Goal: Task Accomplishment & Management: Manage account settings

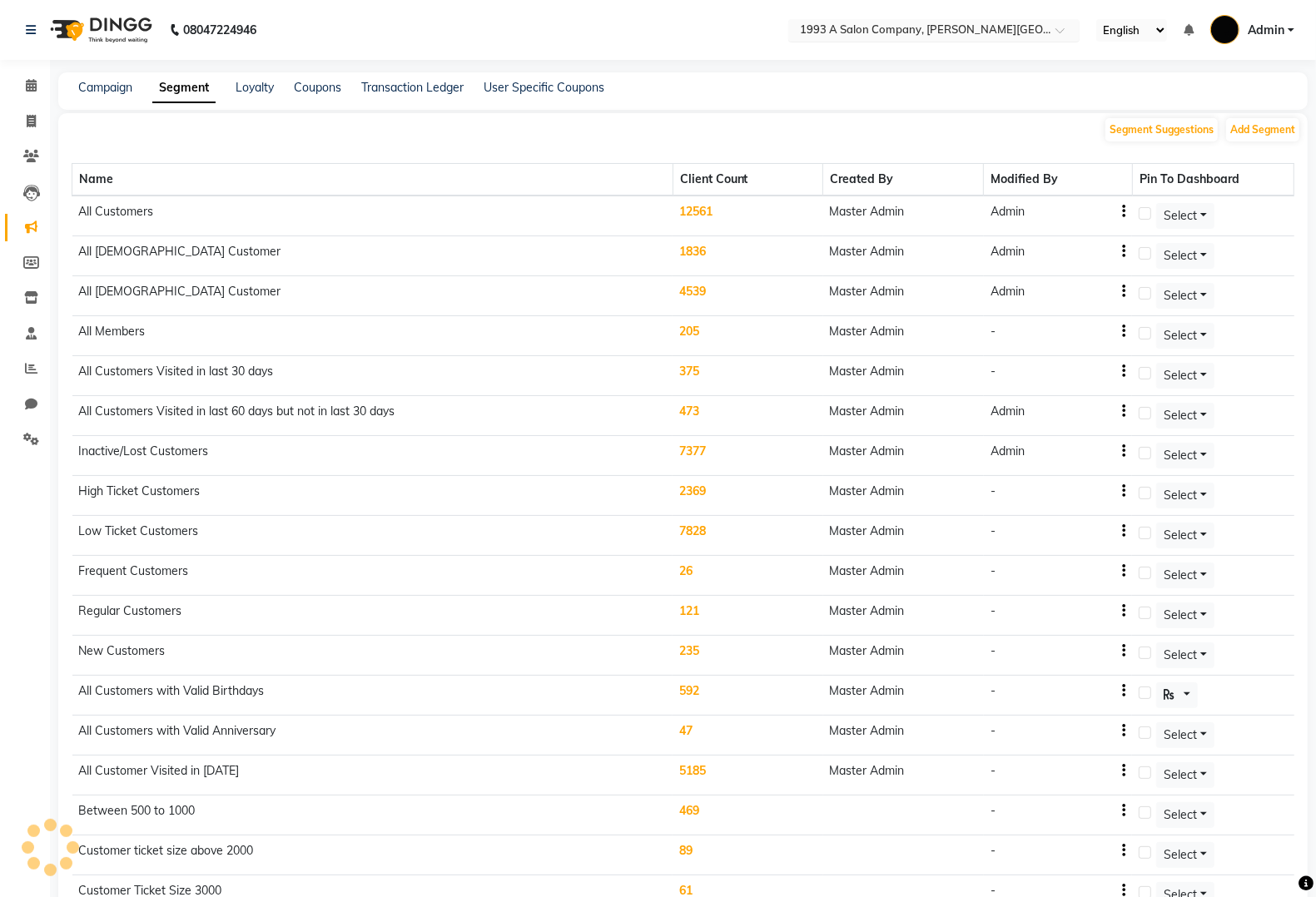
click at [960, 29] on input "text" at bounding box center [917, 31] width 242 height 17
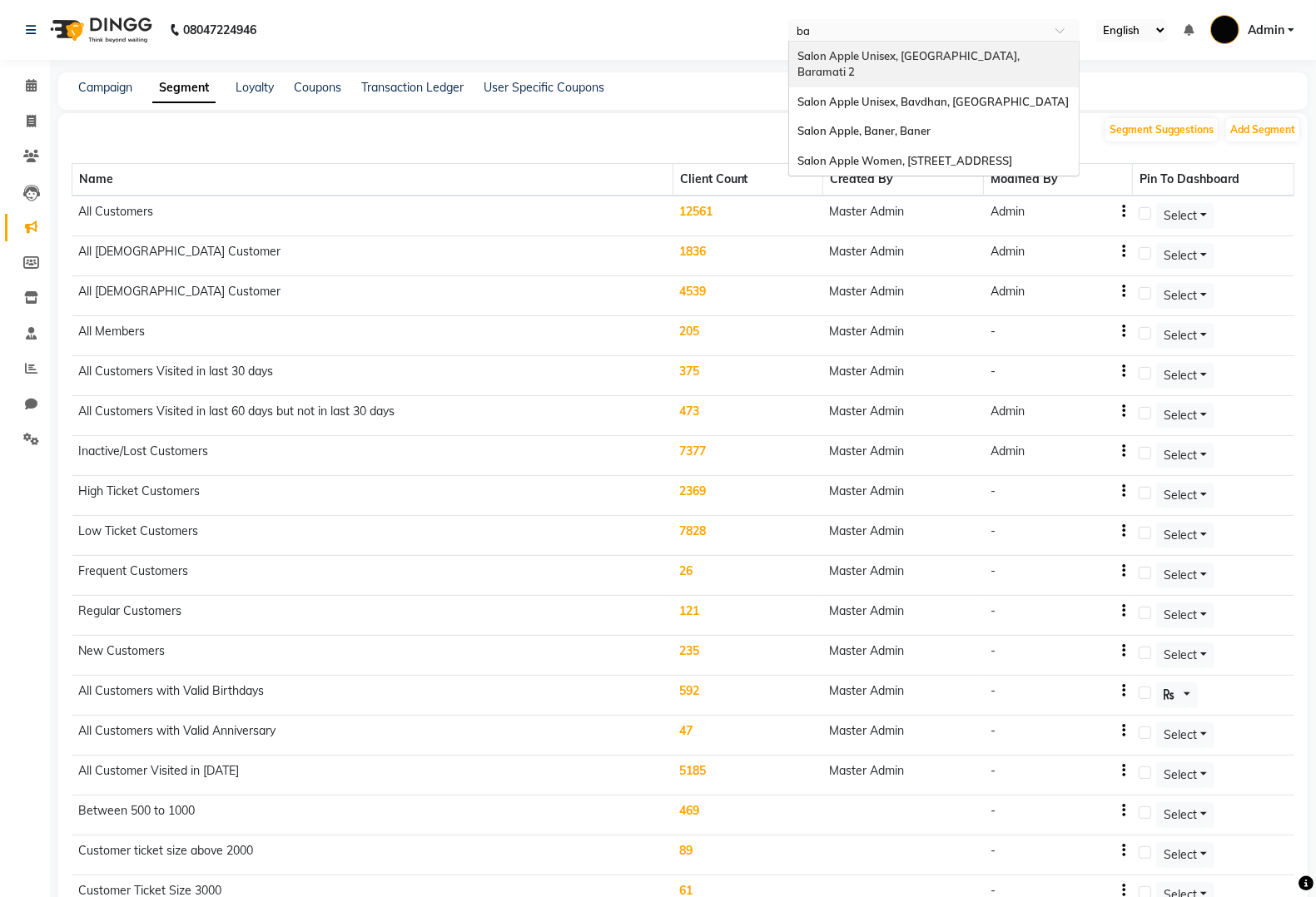
type input "bav"
click at [1005, 71] on div "Salon Apple Unisex, Bavdhan, Bavdhan" at bounding box center [934, 57] width 289 height 30
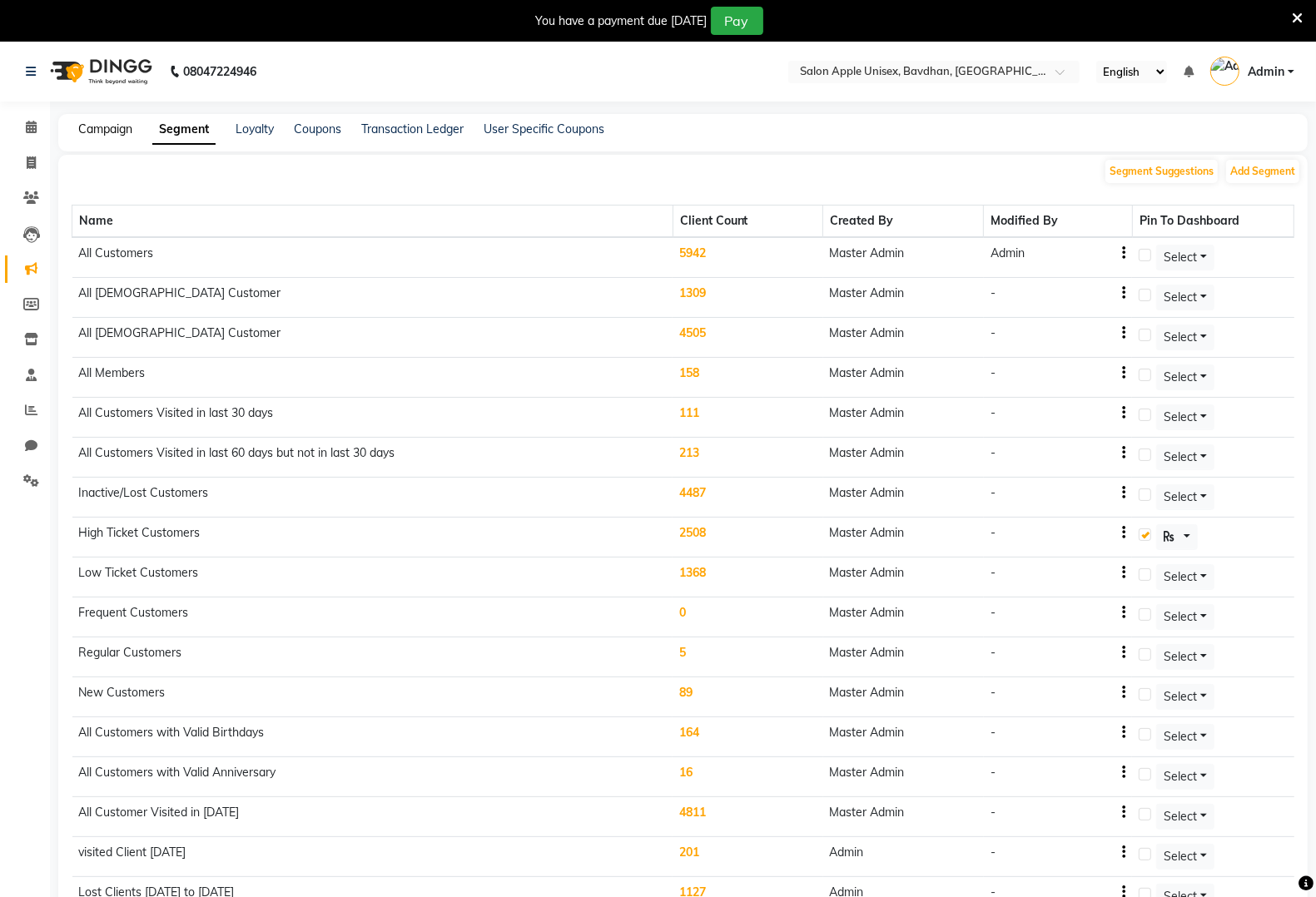
click at [105, 130] on link "Campaign" at bounding box center [104, 128] width 54 height 15
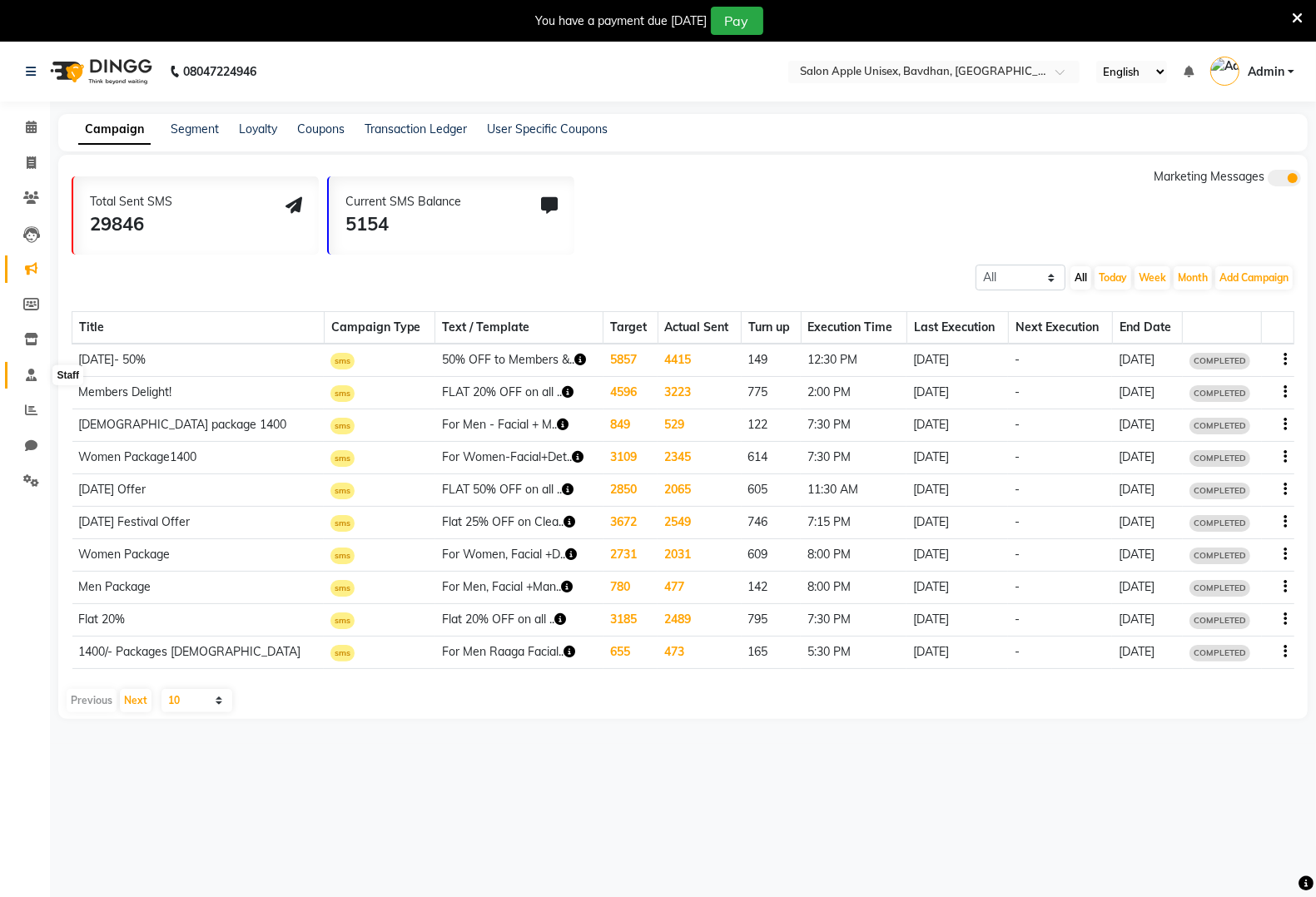
click at [26, 374] on icon at bounding box center [31, 375] width 11 height 12
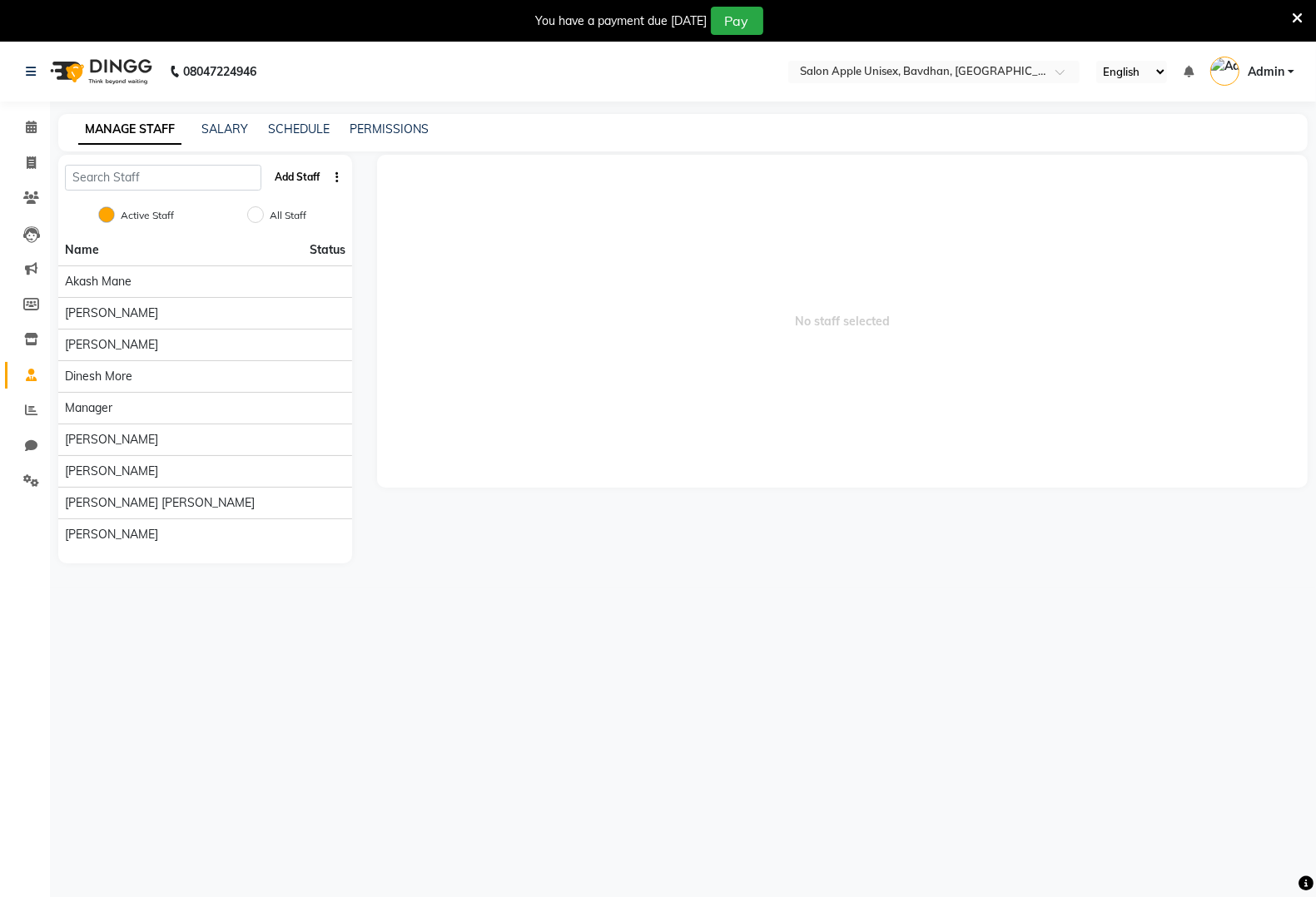
click at [320, 176] on button "Add Staff" at bounding box center [297, 177] width 58 height 28
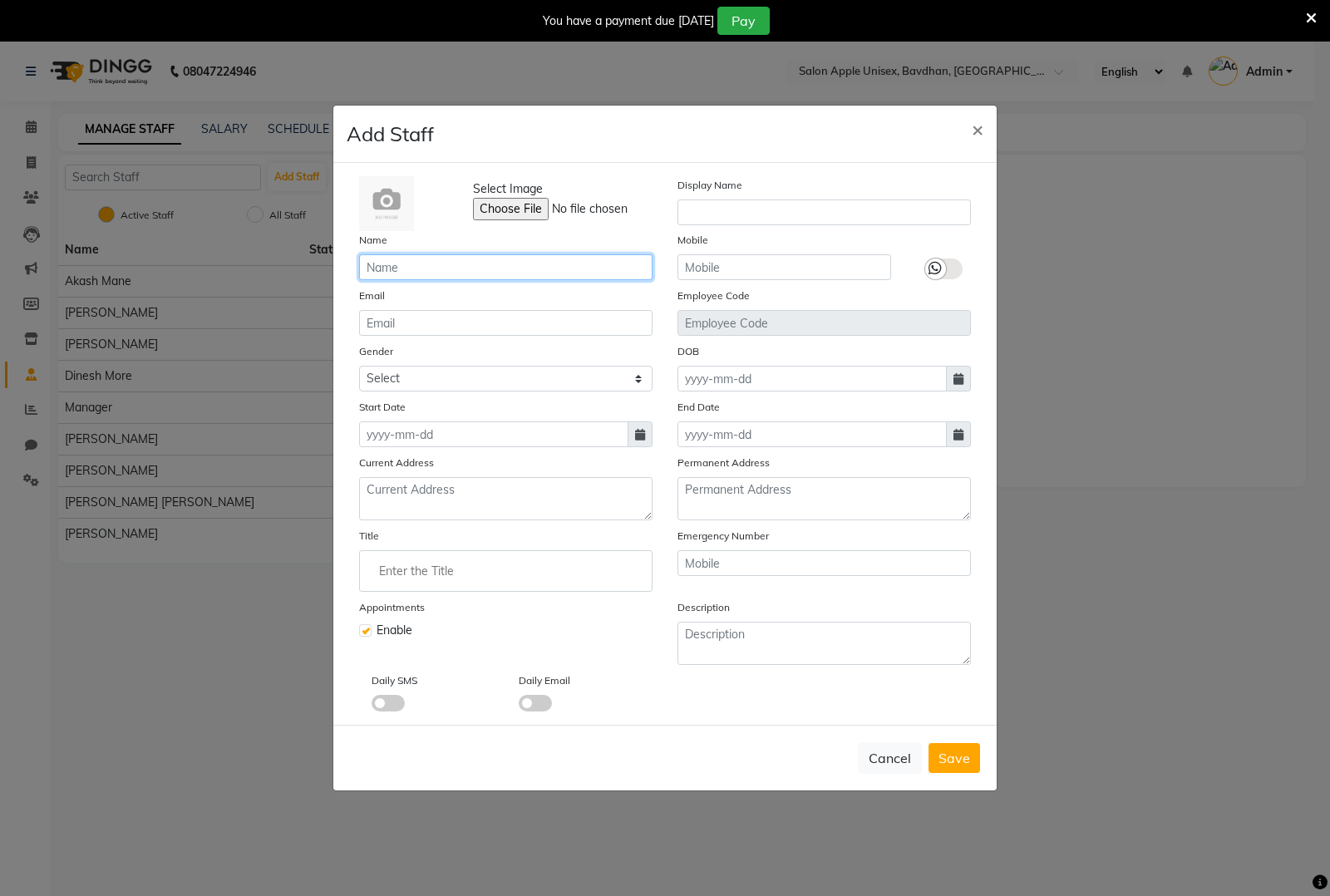
click at [512, 260] on input "text" at bounding box center [505, 267] width 293 height 26
paste input "Rashi pandiya"
type input "Rashi pandiya"
click at [636, 434] on icon at bounding box center [640, 434] width 10 height 11
select select "10"
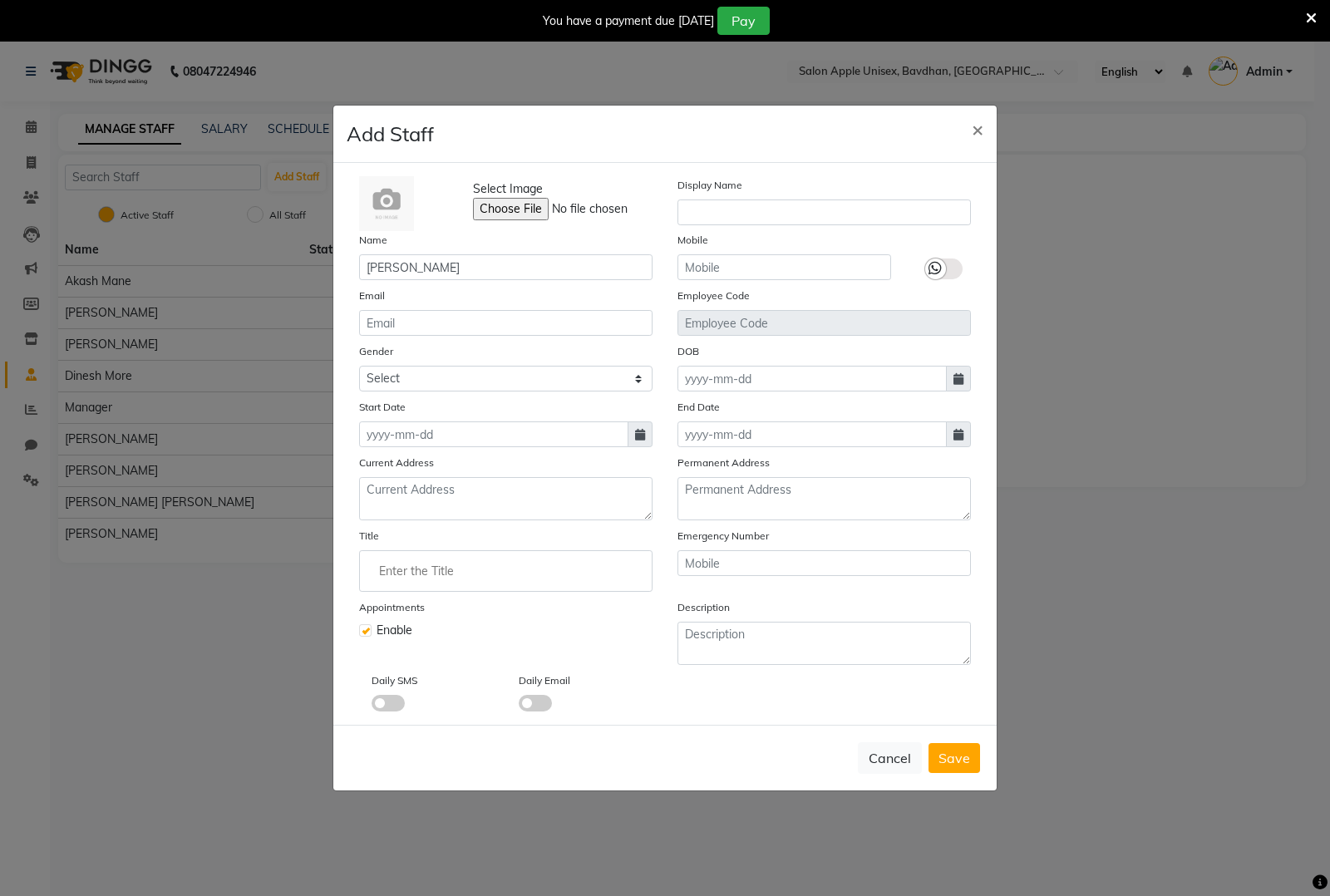
select select "2025"
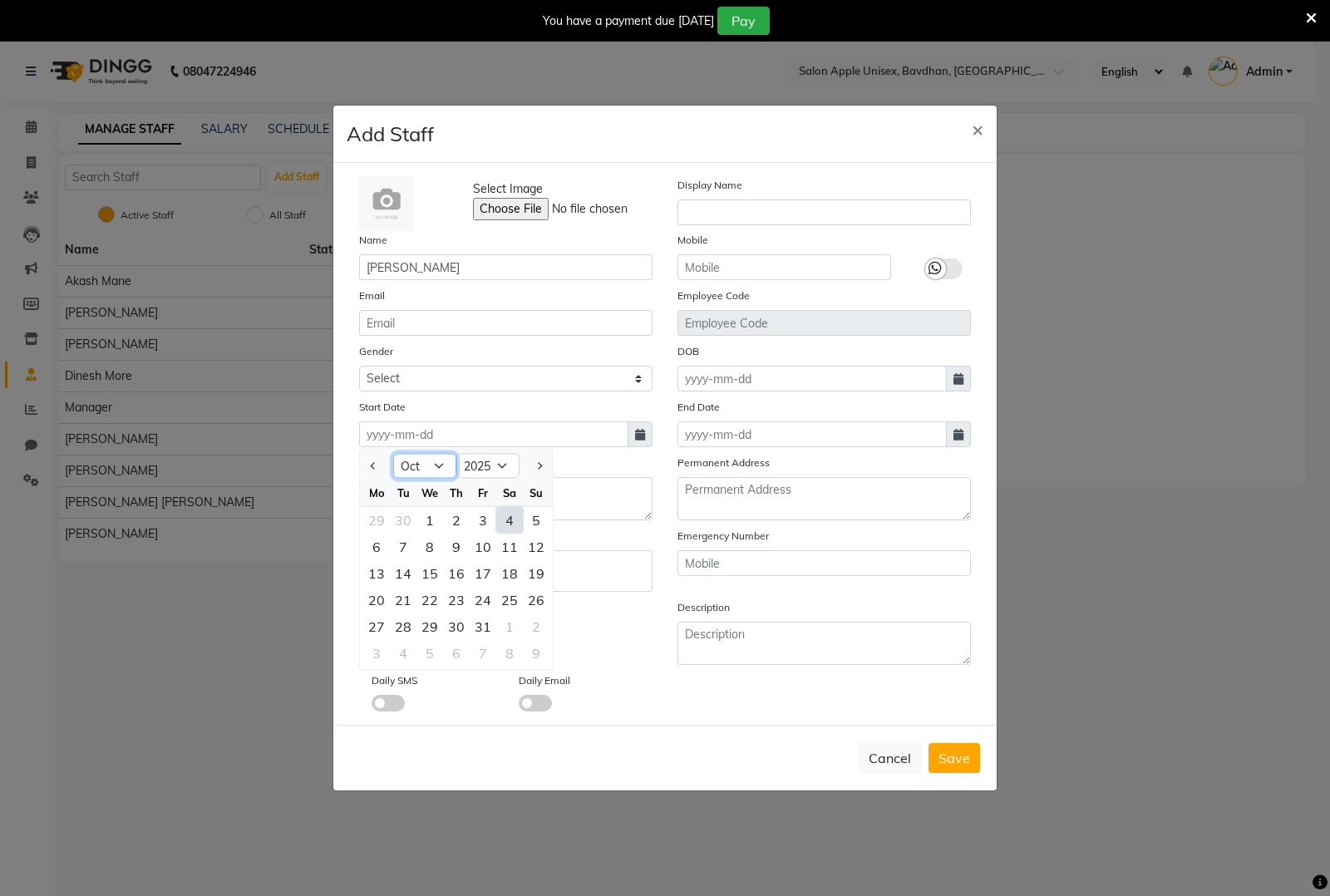
click at [433, 466] on select "Jan Feb Mar Apr May Jun [DATE] Aug Sep Oct Nov Dec" at bounding box center [424, 467] width 63 height 25
select select "8"
click at [393, 454] on select "Jan Feb Mar Apr May Jun Jul Aug Sep Oct Nov Dec" at bounding box center [424, 467] width 63 height 25
click at [505, 525] on div "2" at bounding box center [510, 520] width 27 height 27
type input "02-08-2025"
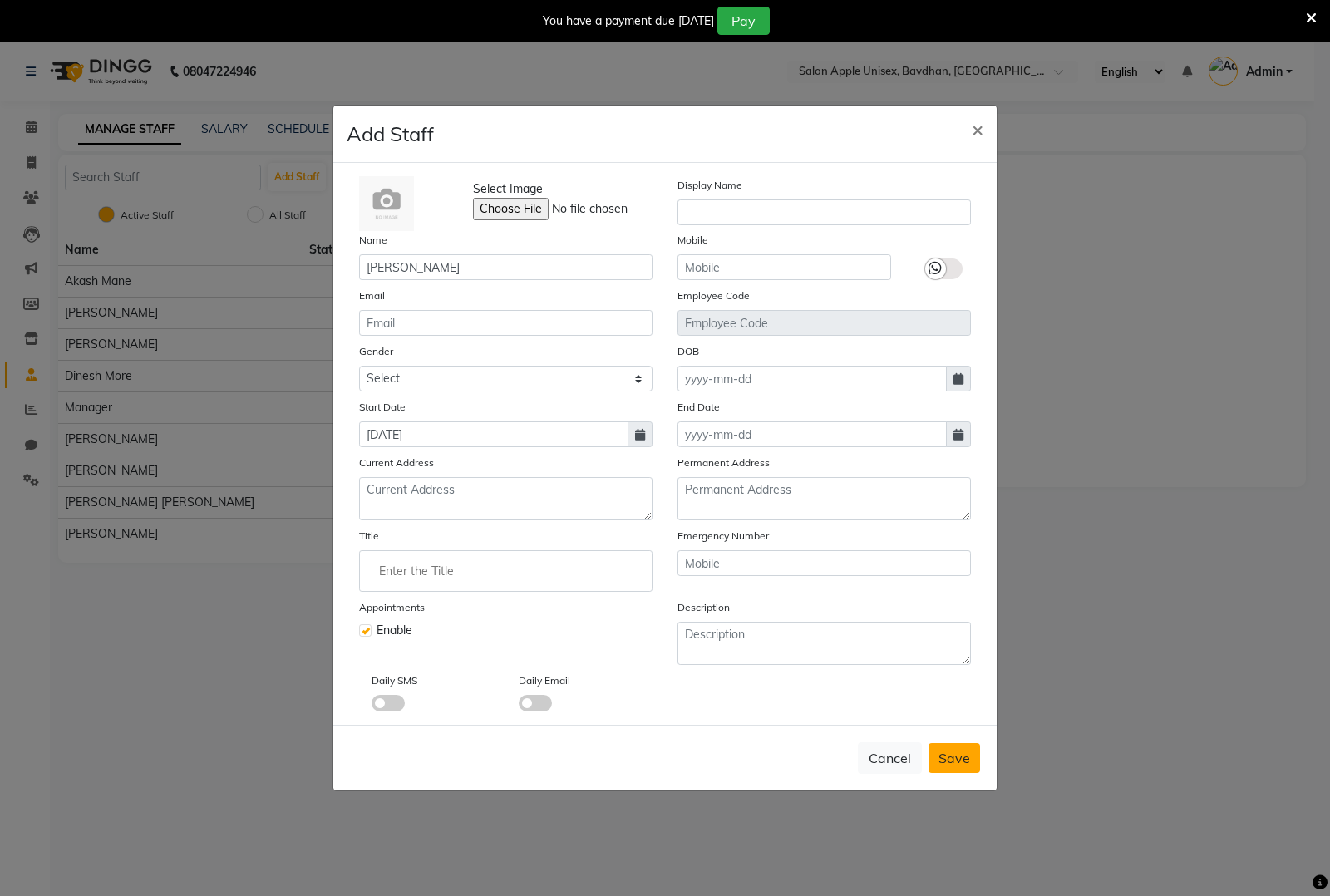
click at [946, 752] on span "Save" at bounding box center [954, 758] width 32 height 17
checkbox input "false"
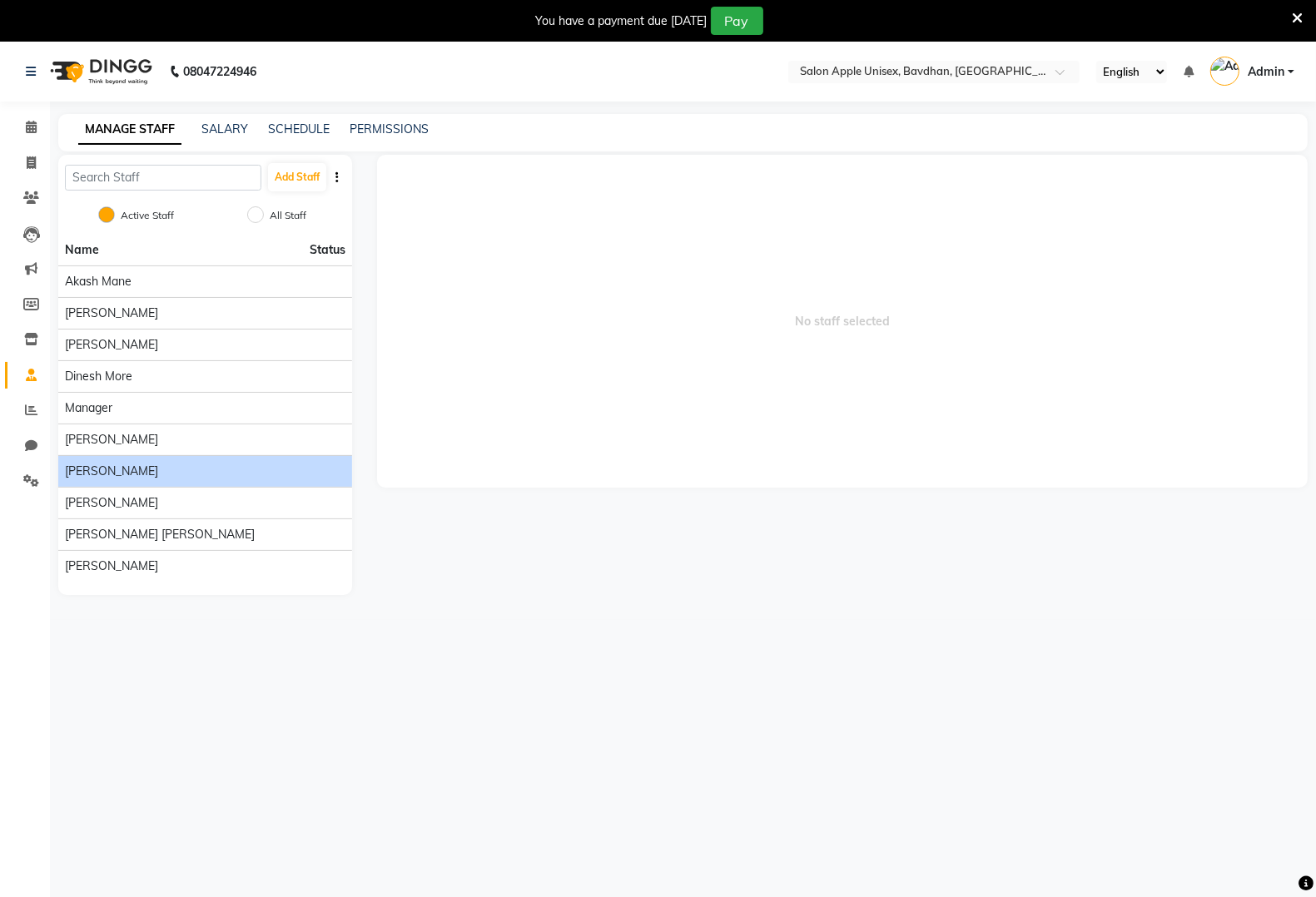
click at [213, 474] on div "rashi pandiya" at bounding box center [204, 472] width 281 height 18
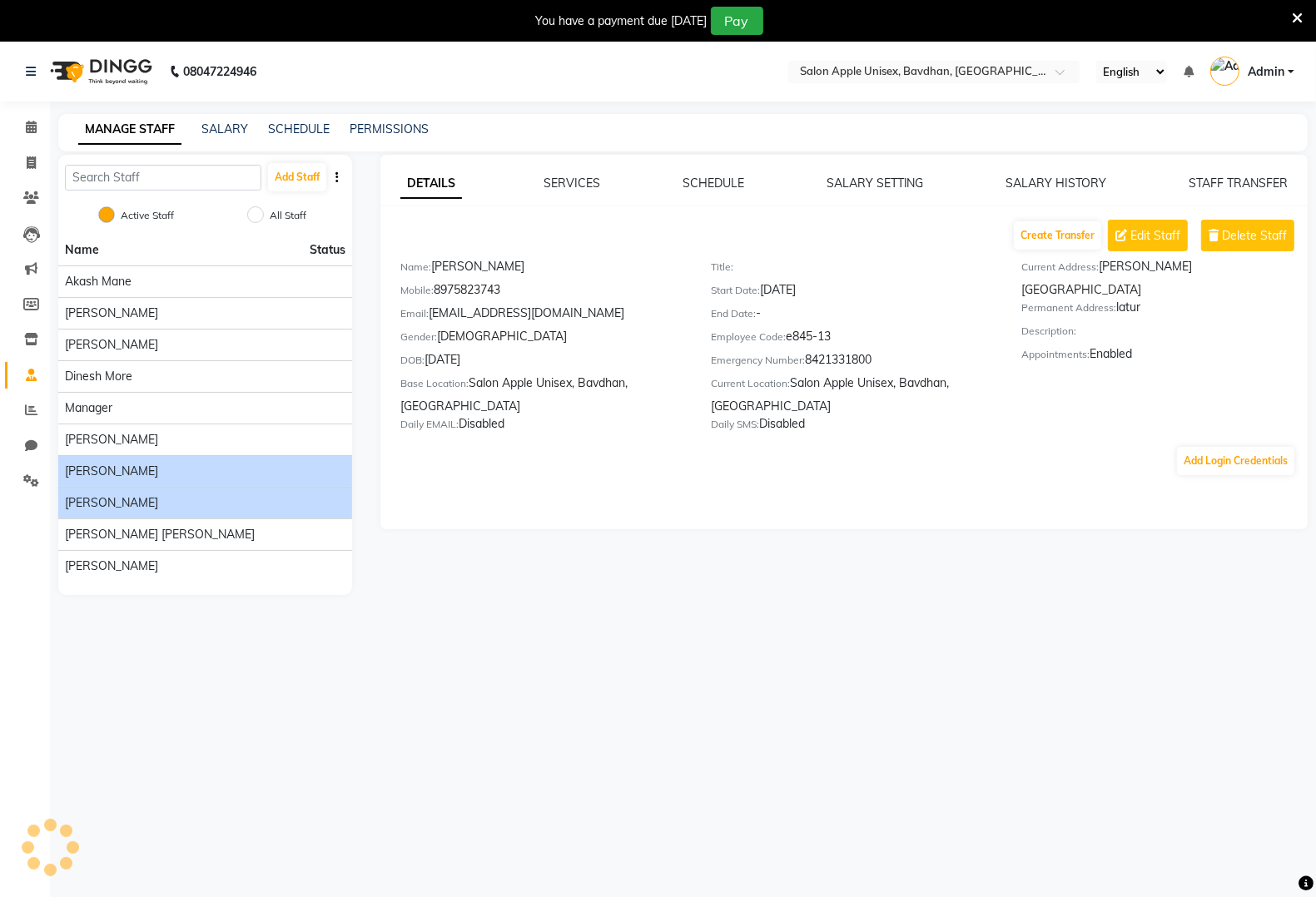
click at [212, 491] on li "Rashi pandiya" at bounding box center [205, 502] width 294 height 32
click at [203, 504] on div "Rashi pandiya" at bounding box center [204, 503] width 281 height 18
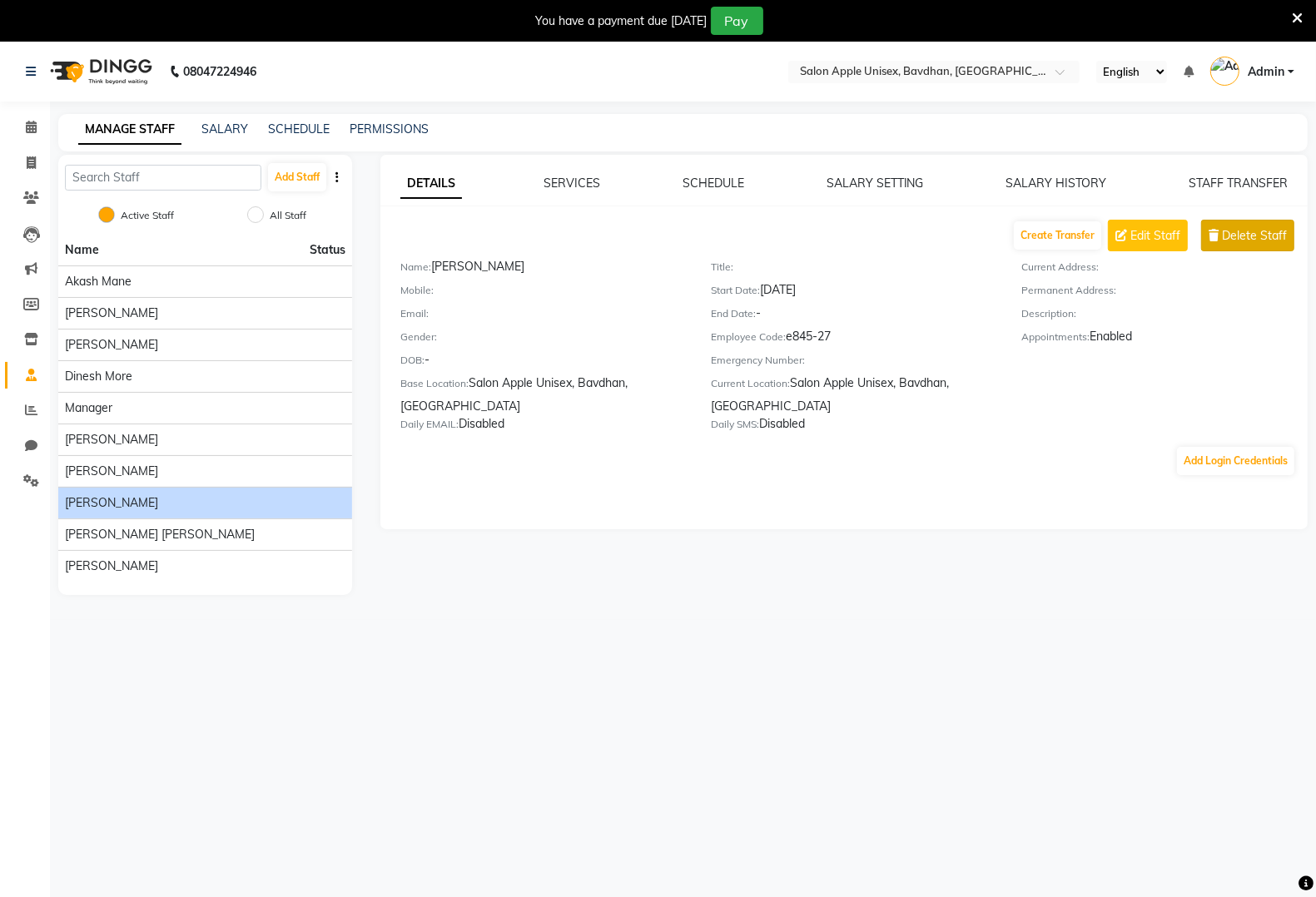
click at [1242, 246] on button "Delete Staff" at bounding box center [1247, 235] width 93 height 32
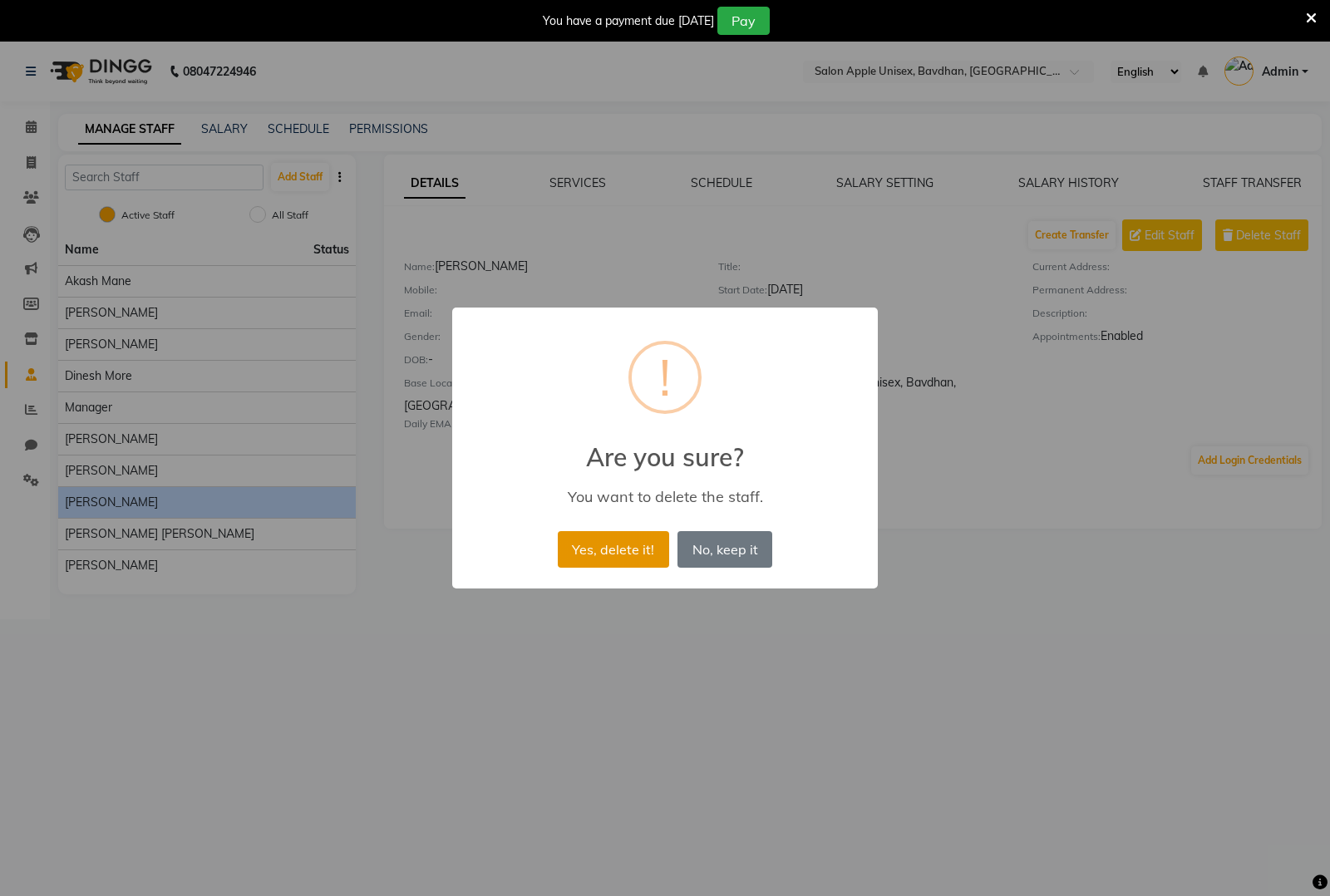
click at [618, 551] on button "Yes, delete it!" at bounding box center [613, 549] width 111 height 36
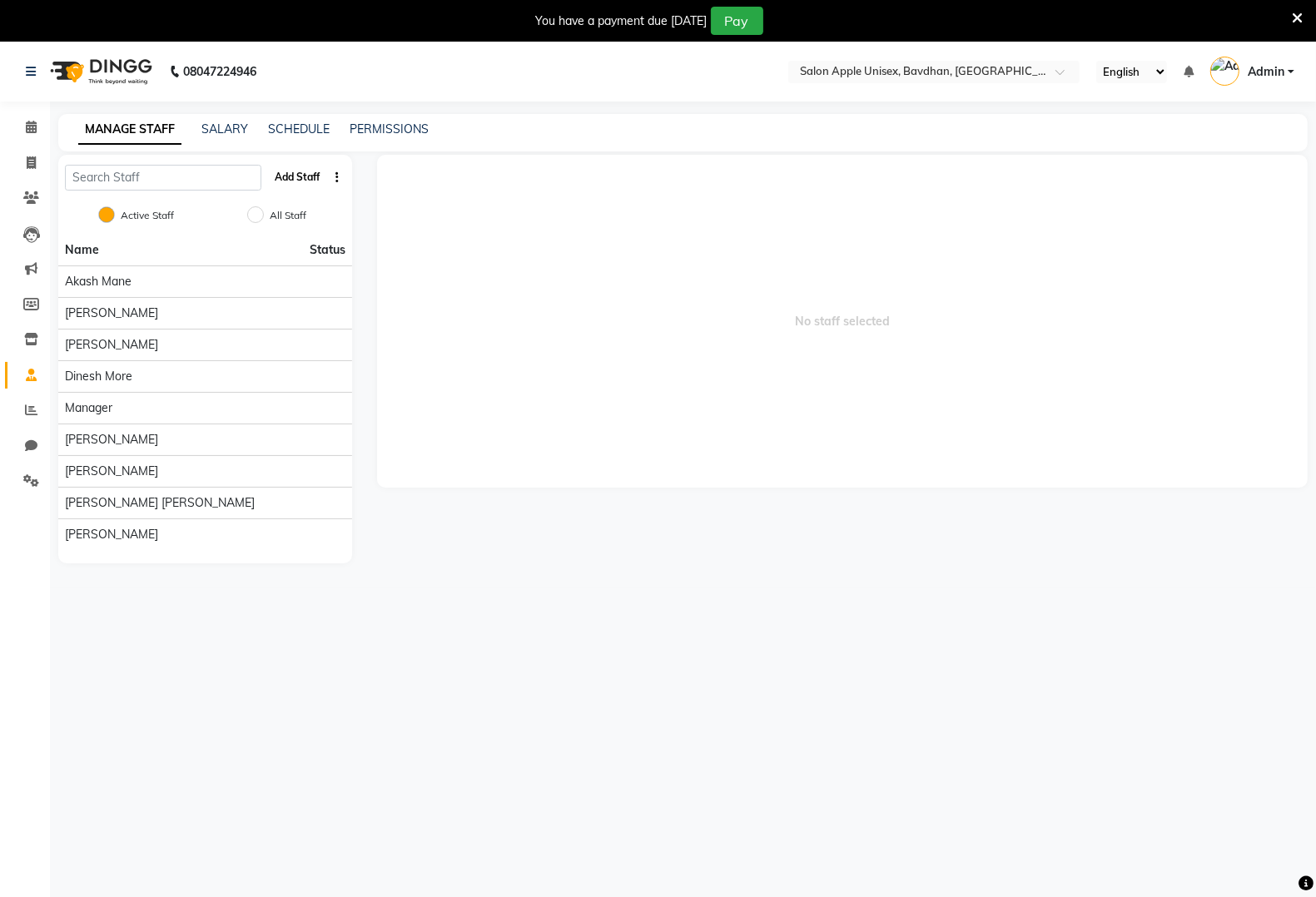
click at [311, 179] on button "Add Staff" at bounding box center [297, 177] width 58 height 28
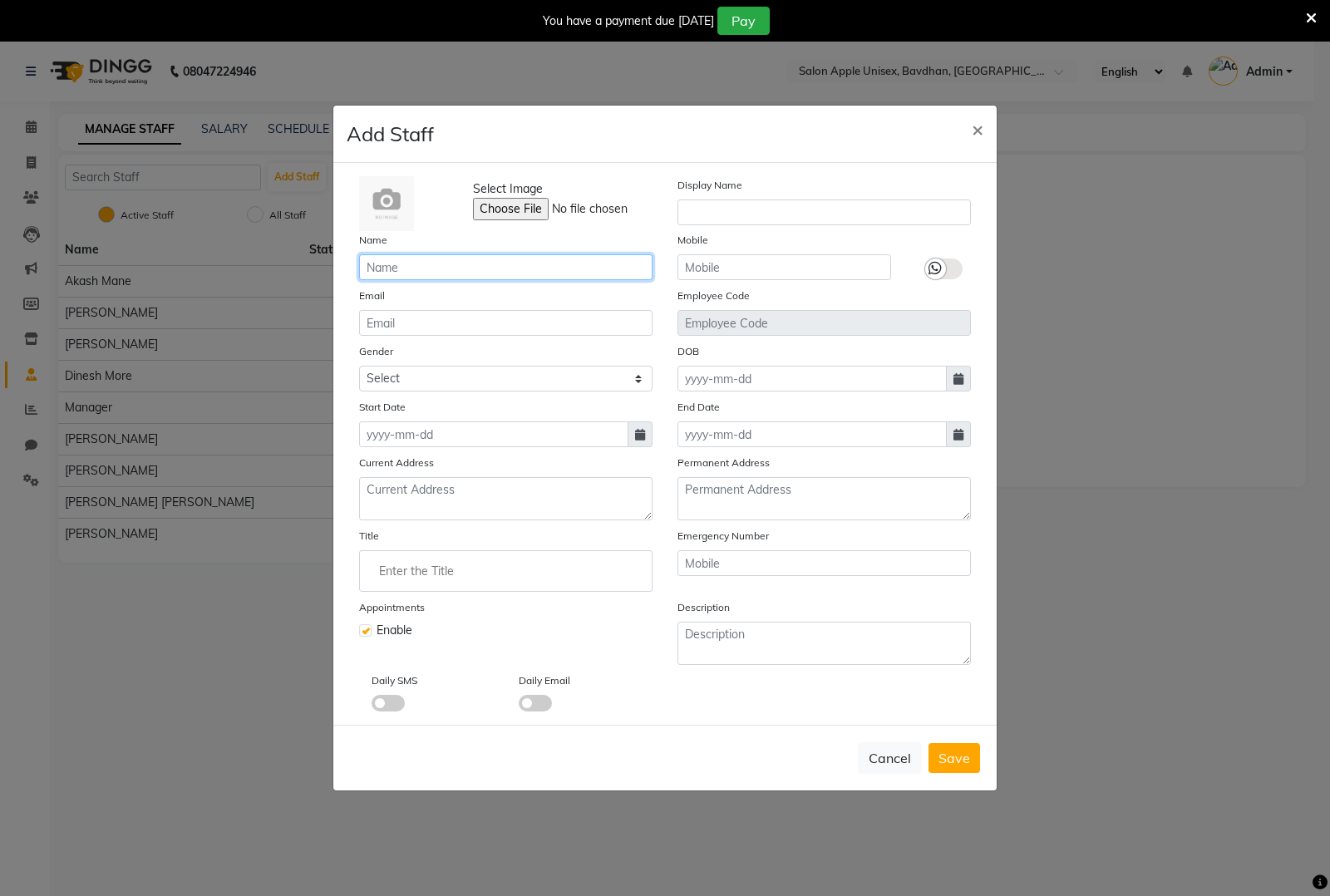
click at [526, 266] on input "text" at bounding box center [505, 267] width 293 height 26
paste input "mayuri bidwe"
type input "mayuri bidwe"
click at [636, 437] on icon at bounding box center [640, 434] width 10 height 11
select select "10"
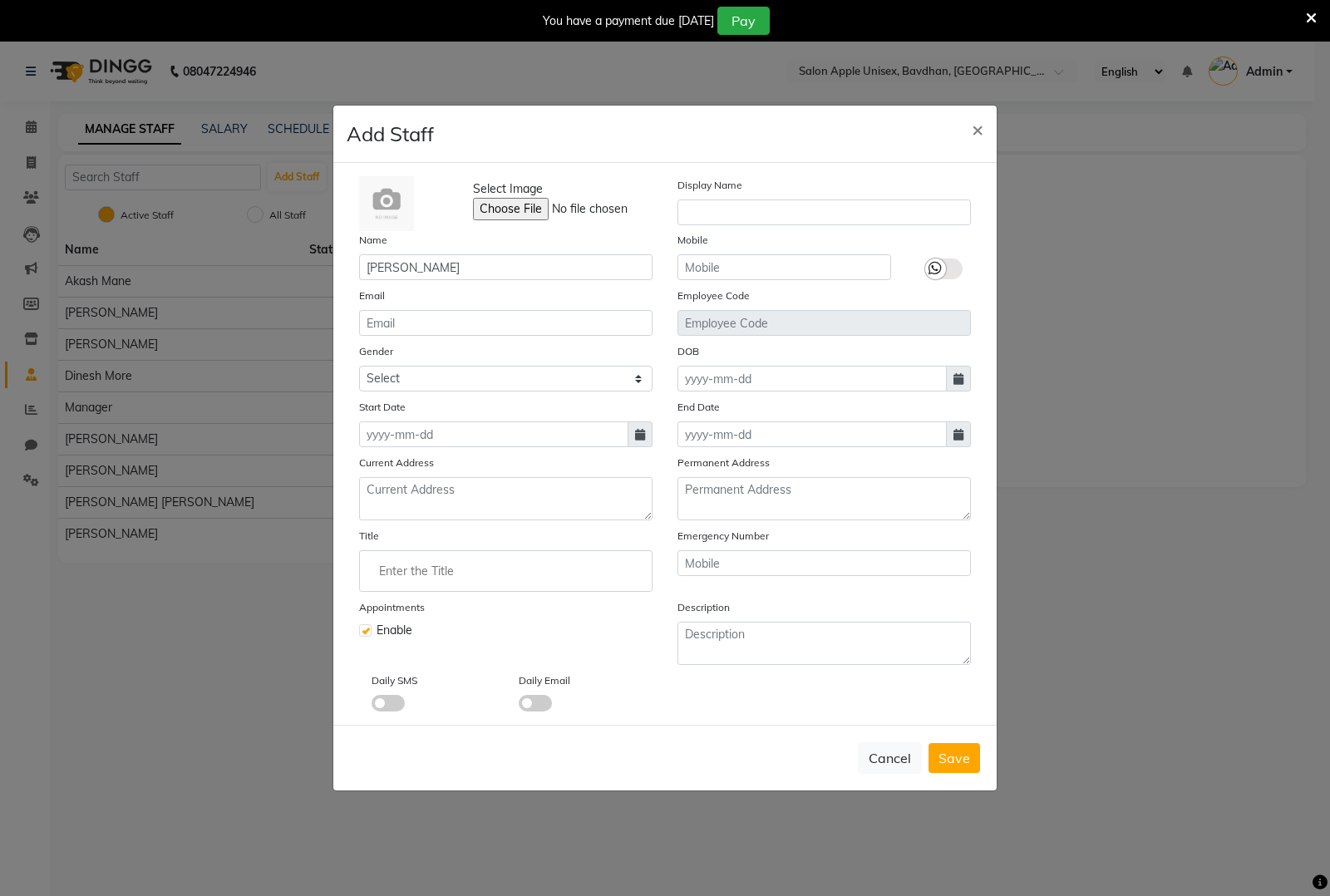
select select "2025"
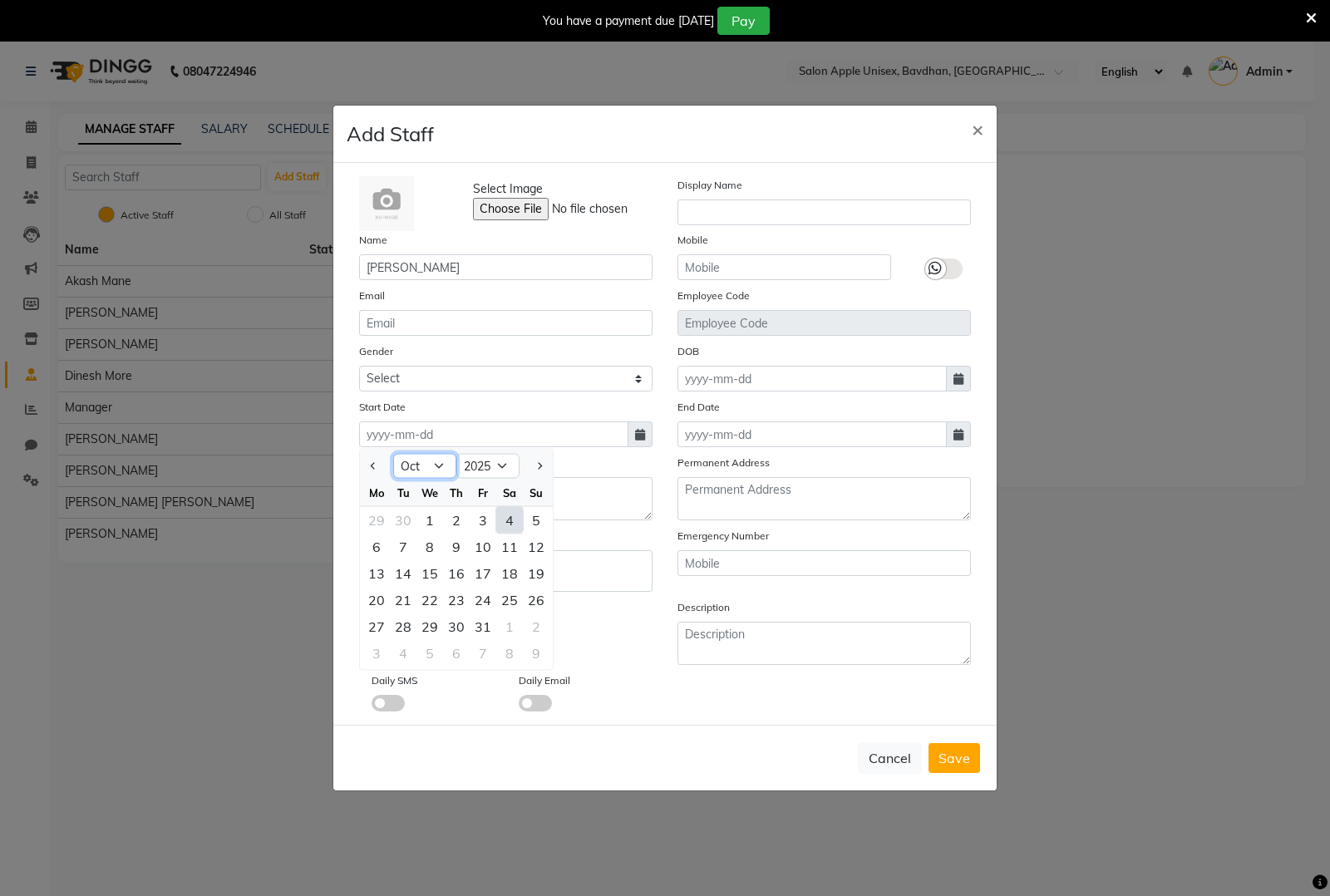
click at [430, 470] on select "Jan Feb Mar Apr May Jun Jul Aug Sep Oct Nov Dec" at bounding box center [424, 467] width 63 height 25
click at [393, 454] on select "Jan Feb Mar Apr May Jun Jul Aug Sep Oct Nov Dec" at bounding box center [424, 467] width 63 height 25
click at [432, 466] on select "Jan Feb Mar Apr May Jun Jul Aug Sep Oct Nov Dec" at bounding box center [424, 467] width 63 height 25
select select "9"
click at [393, 454] on select "Jan Feb Mar Apr May Jun Jul Aug Sep Oct Nov Dec" at bounding box center [424, 467] width 63 height 25
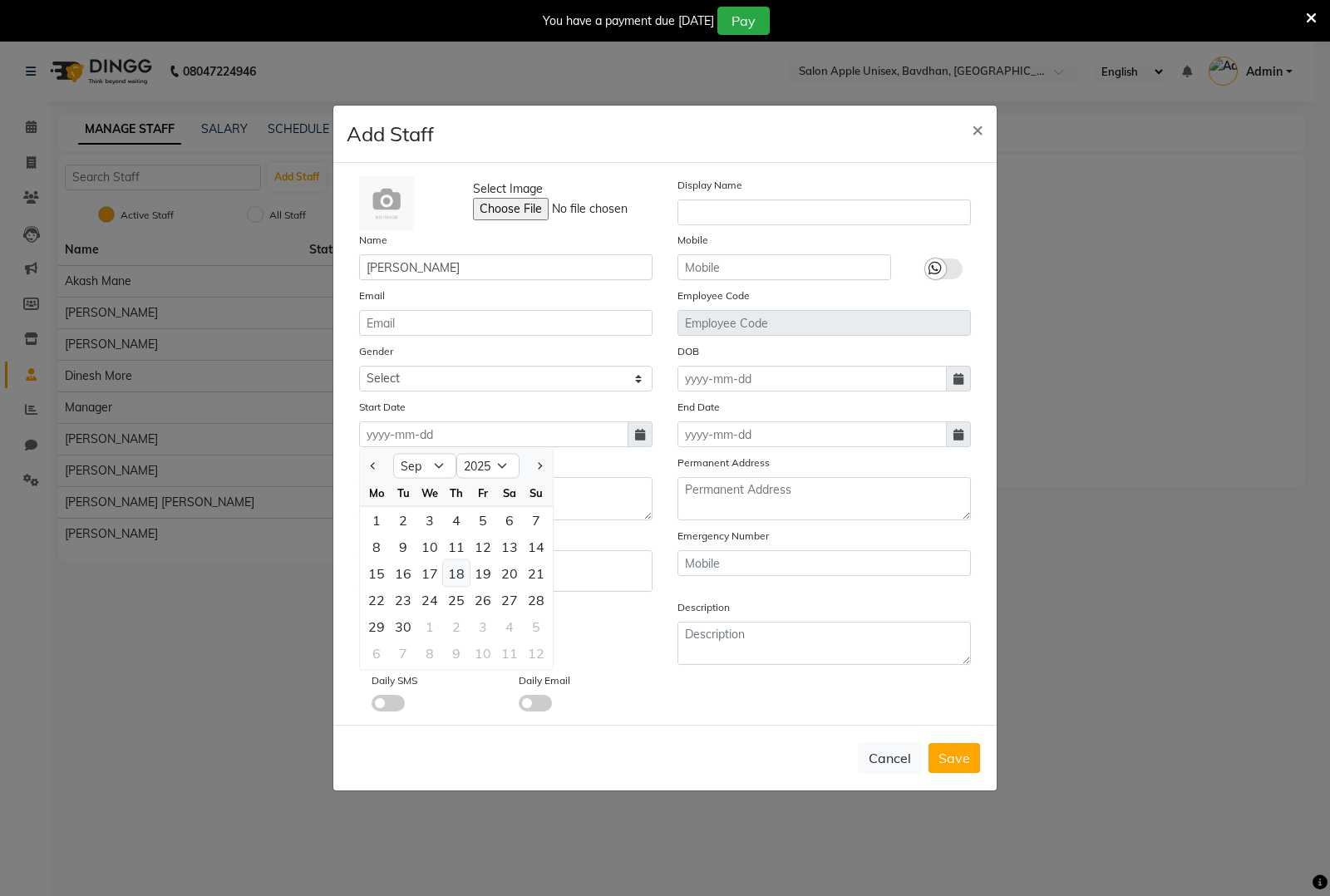
click at [463, 570] on div "18" at bounding box center [456, 573] width 27 height 27
type input "18-09-2025"
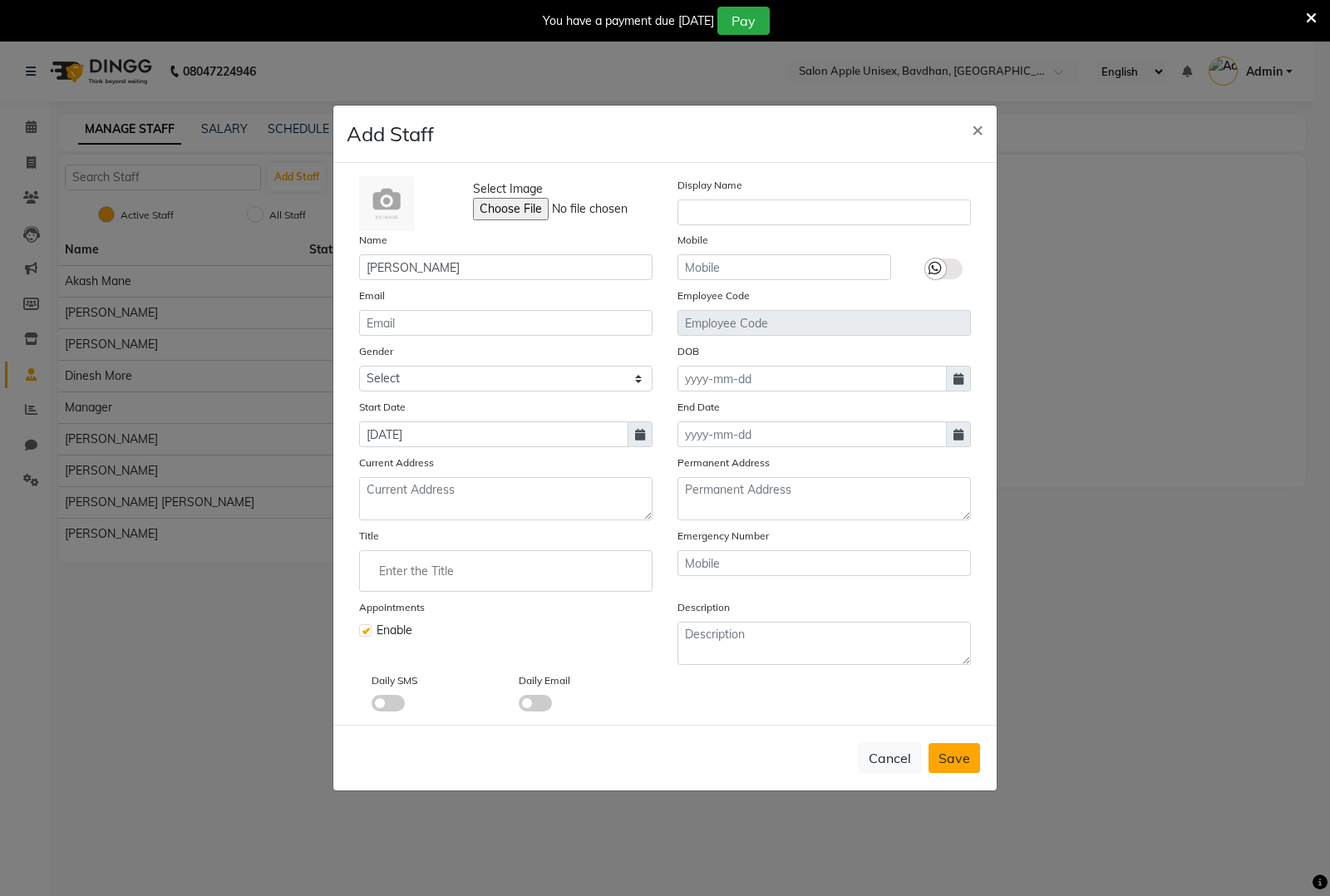
click at [961, 750] on span "Save" at bounding box center [954, 758] width 32 height 17
checkbox input "false"
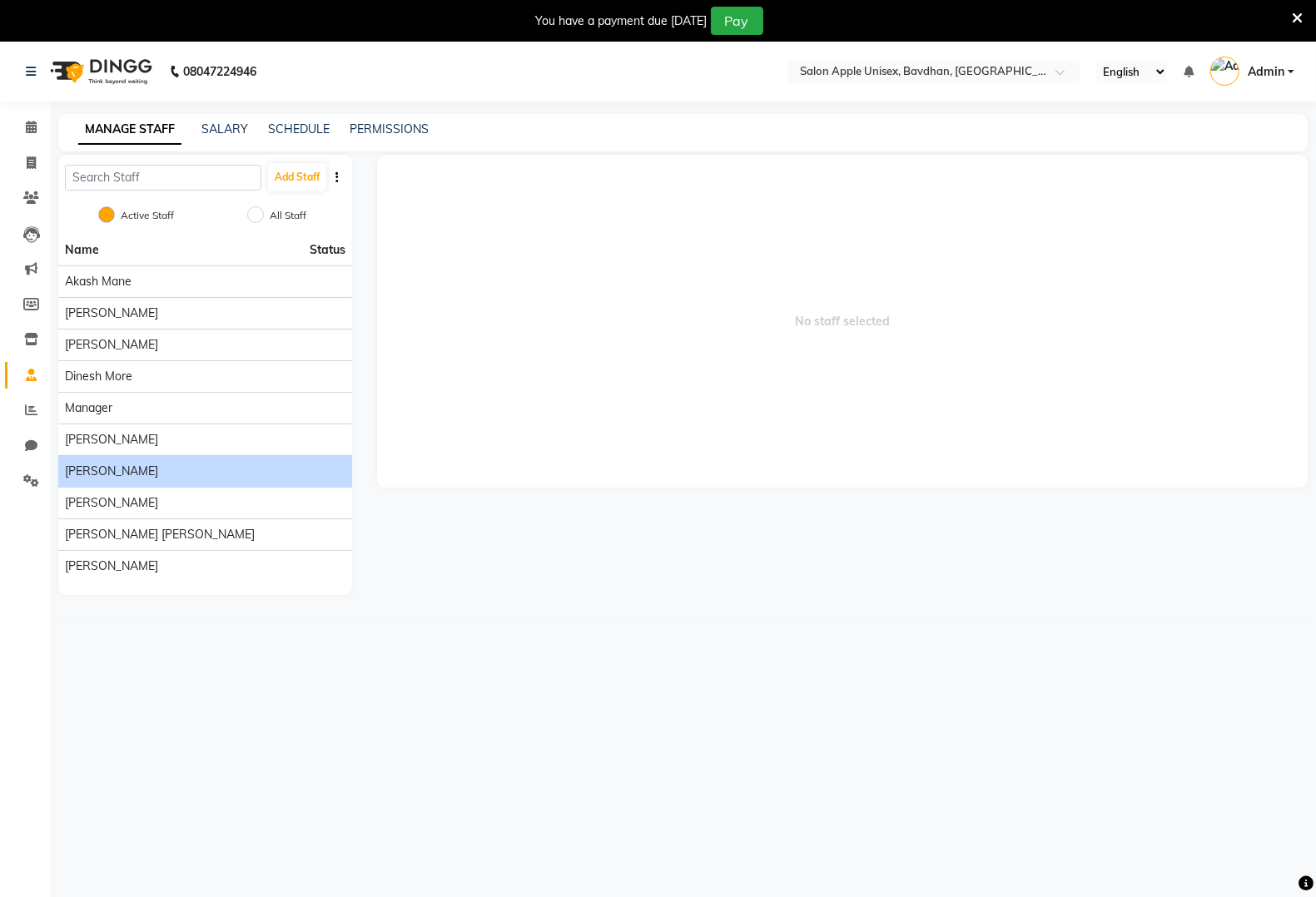
click at [148, 469] on div "Neha yeola" at bounding box center [204, 472] width 281 height 18
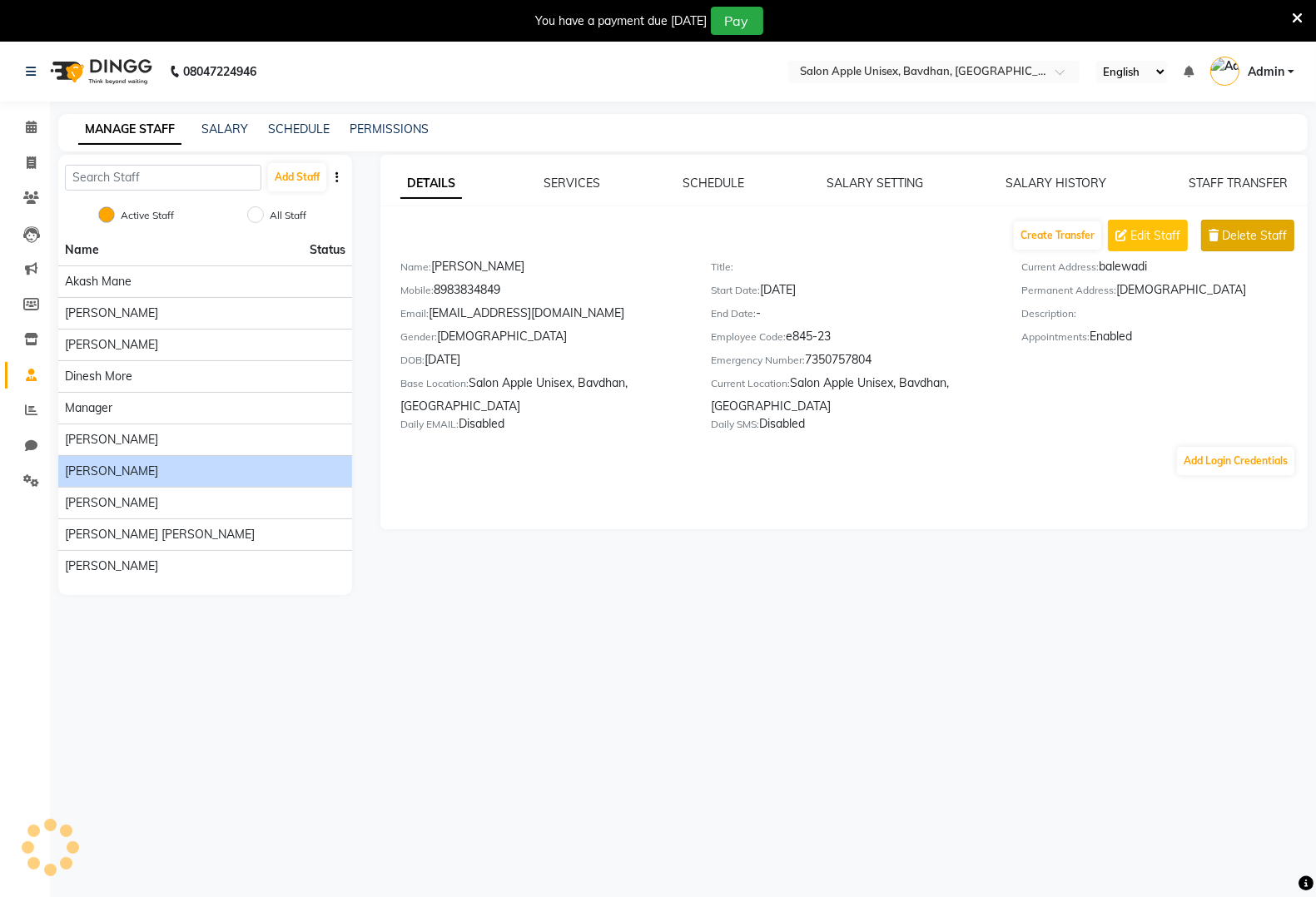
click at [1256, 235] on span "Delete Staff" at bounding box center [1254, 236] width 65 height 18
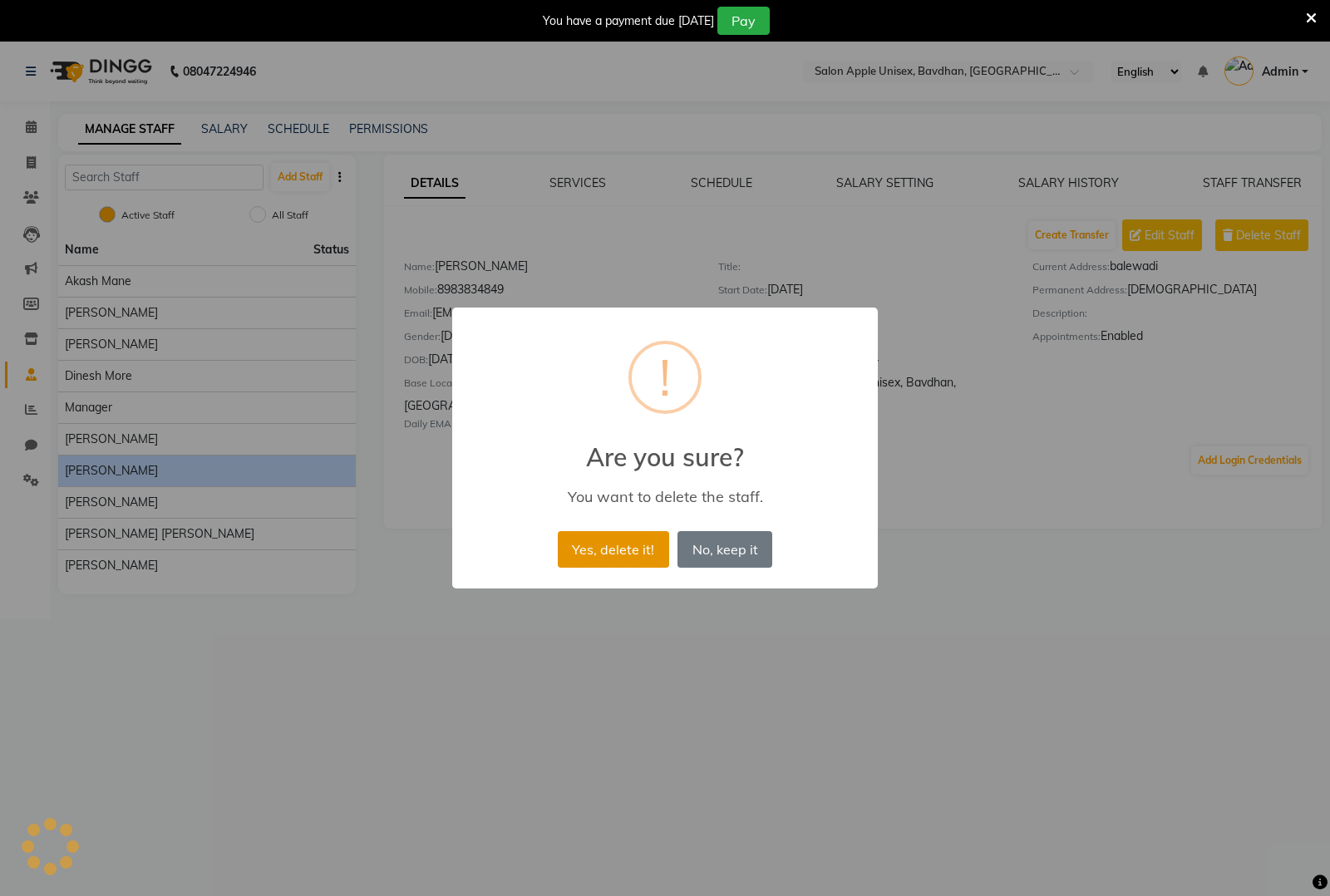
click at [630, 533] on button "Yes, delete it!" at bounding box center [613, 549] width 111 height 36
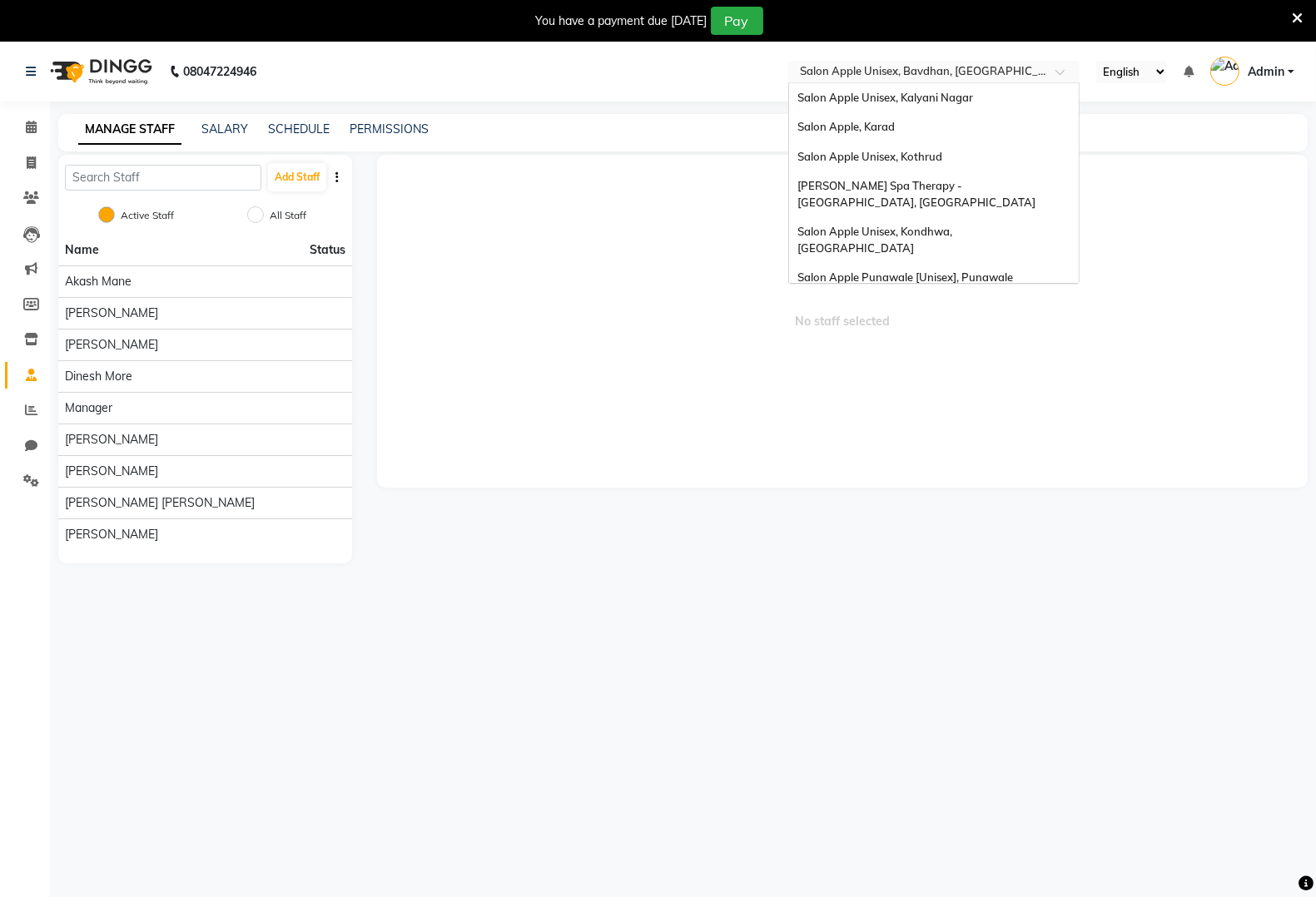
click at [955, 73] on input "text" at bounding box center [917, 73] width 242 height 17
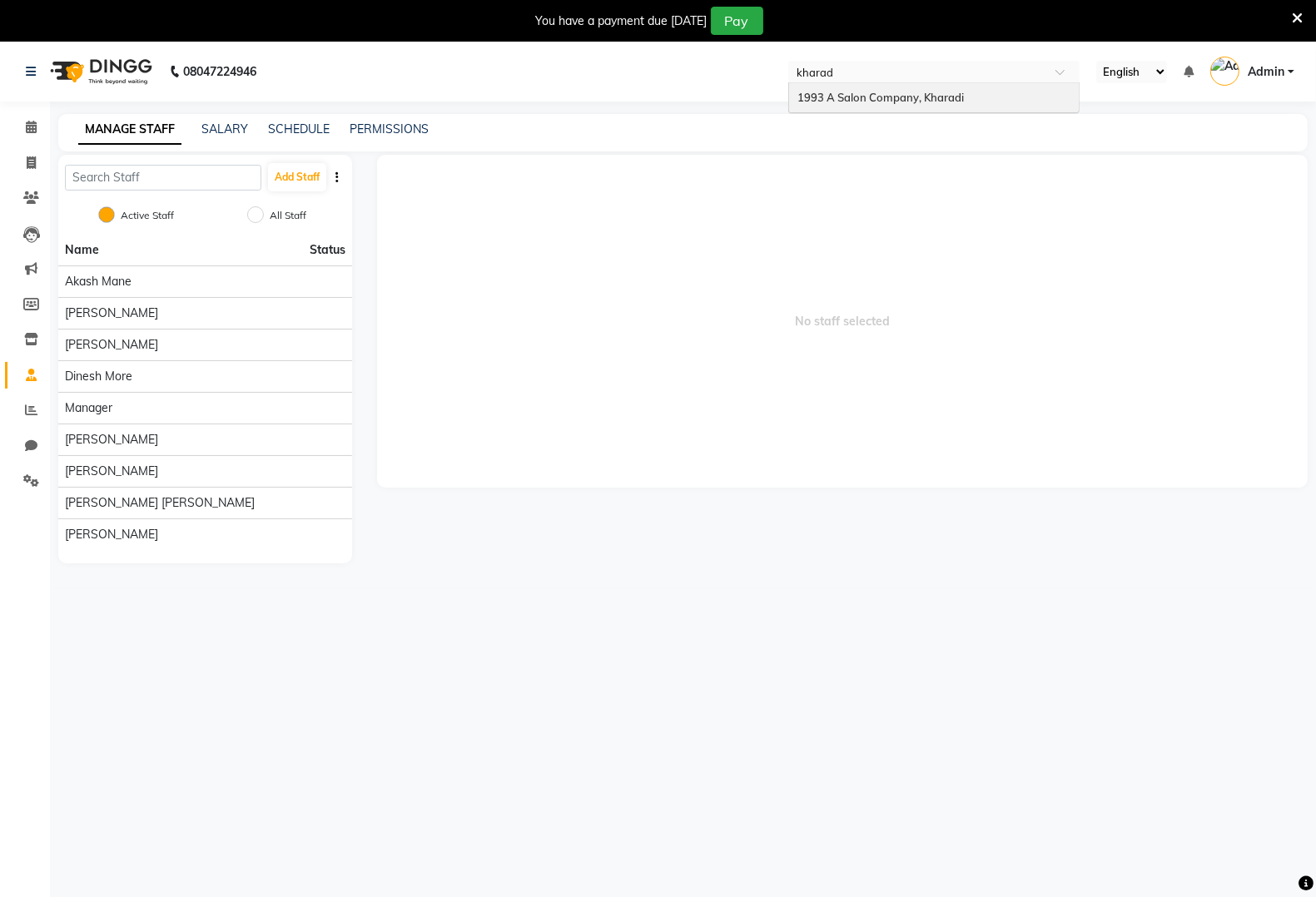
type input "kharadi"
click at [899, 97] on span "1993 A Salon Company, Kharadi" at bounding box center [881, 97] width 166 height 13
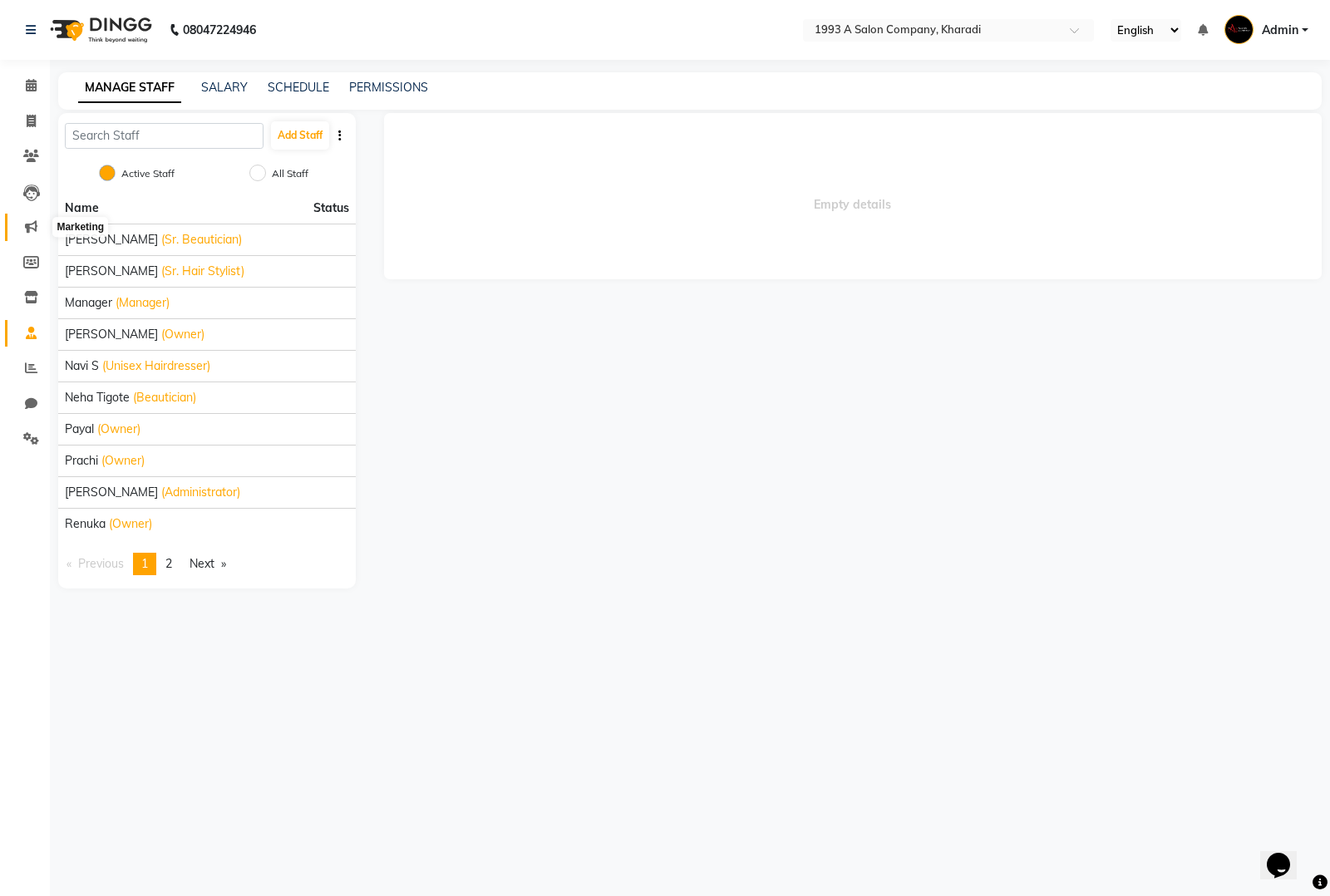
click at [30, 231] on icon at bounding box center [31, 226] width 12 height 12
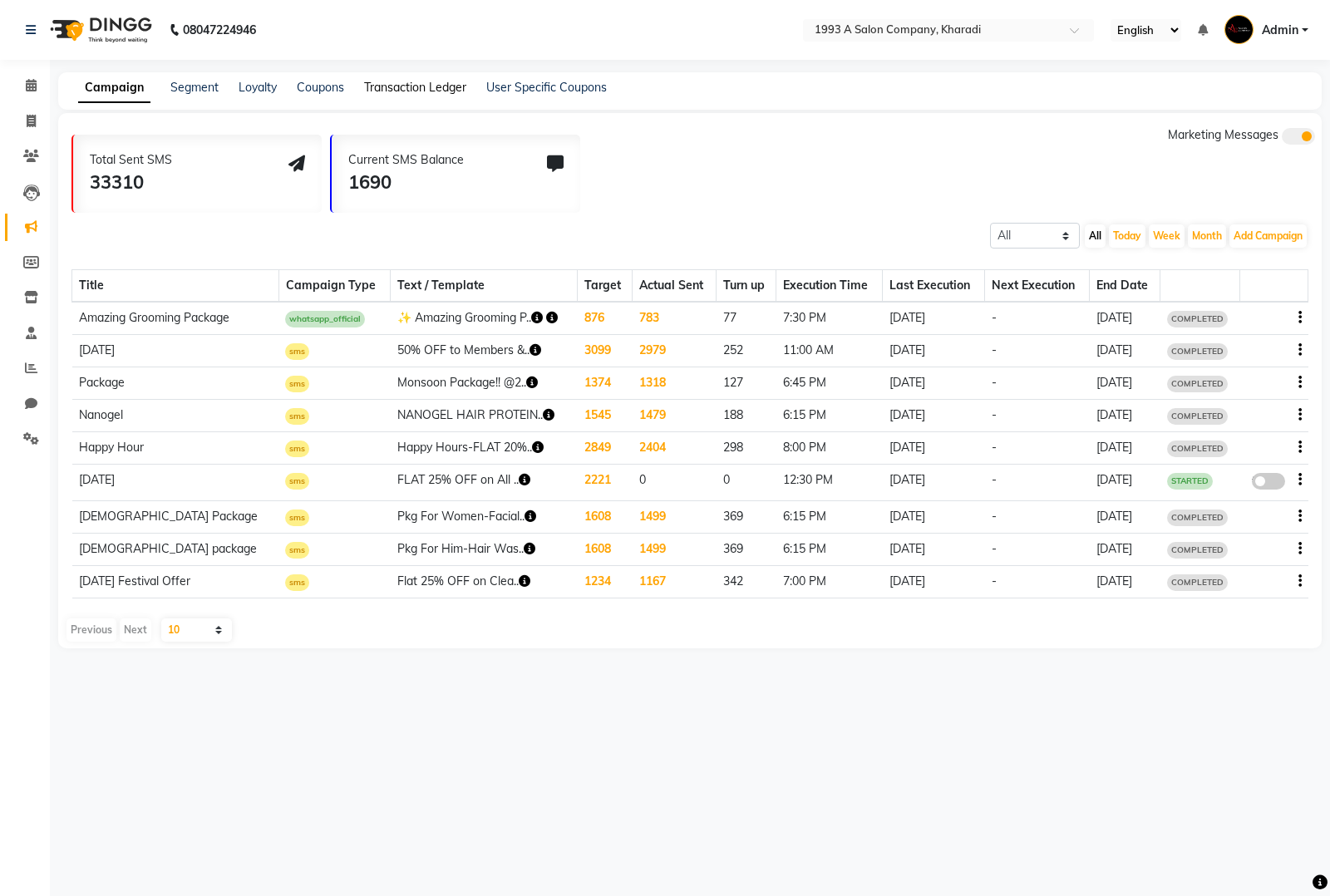
click at [422, 81] on link "Transaction Ledger" at bounding box center [415, 87] width 103 height 15
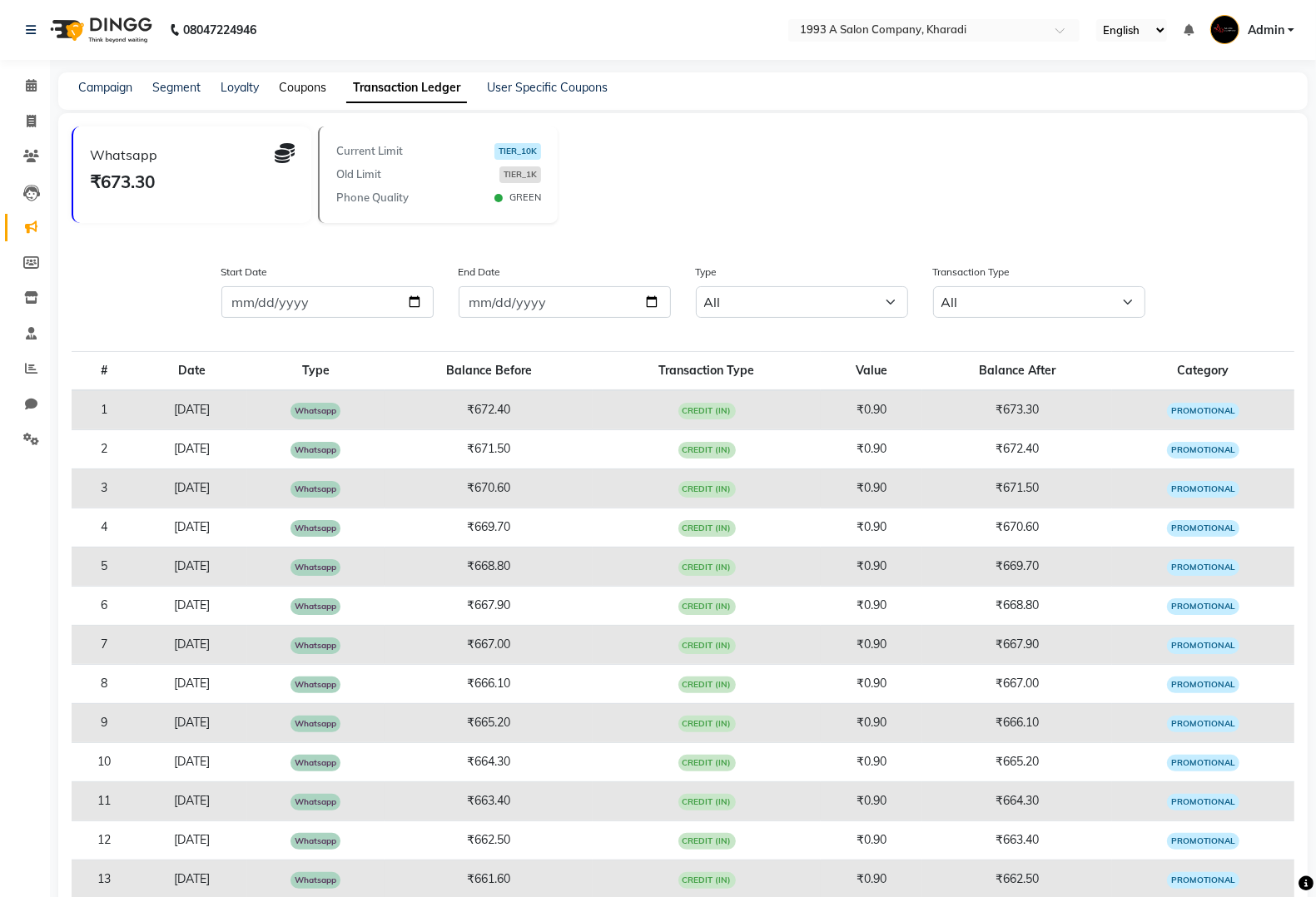
click at [297, 85] on link "Coupons" at bounding box center [303, 87] width 48 height 15
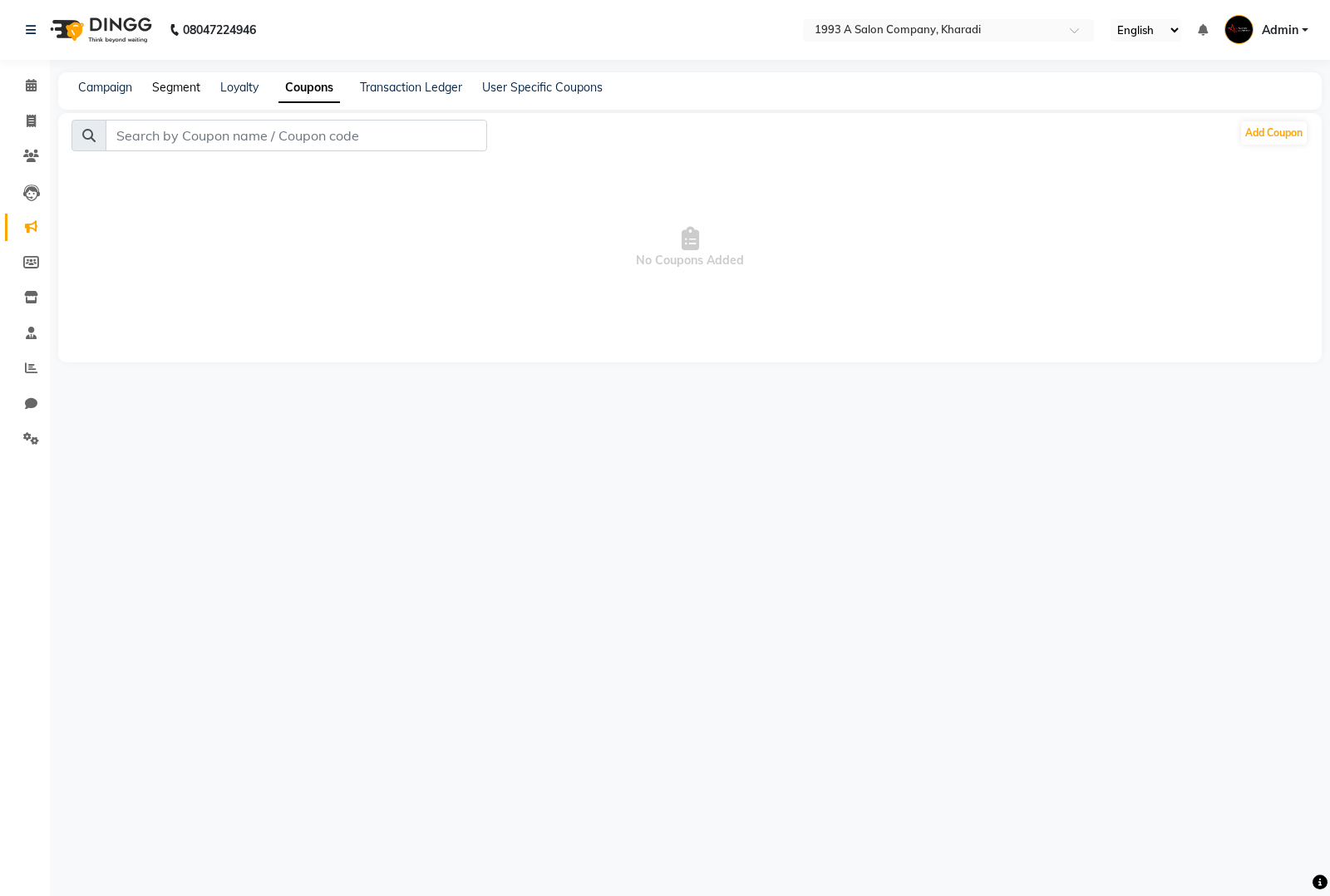
click at [186, 87] on link "Segment" at bounding box center [176, 87] width 49 height 15
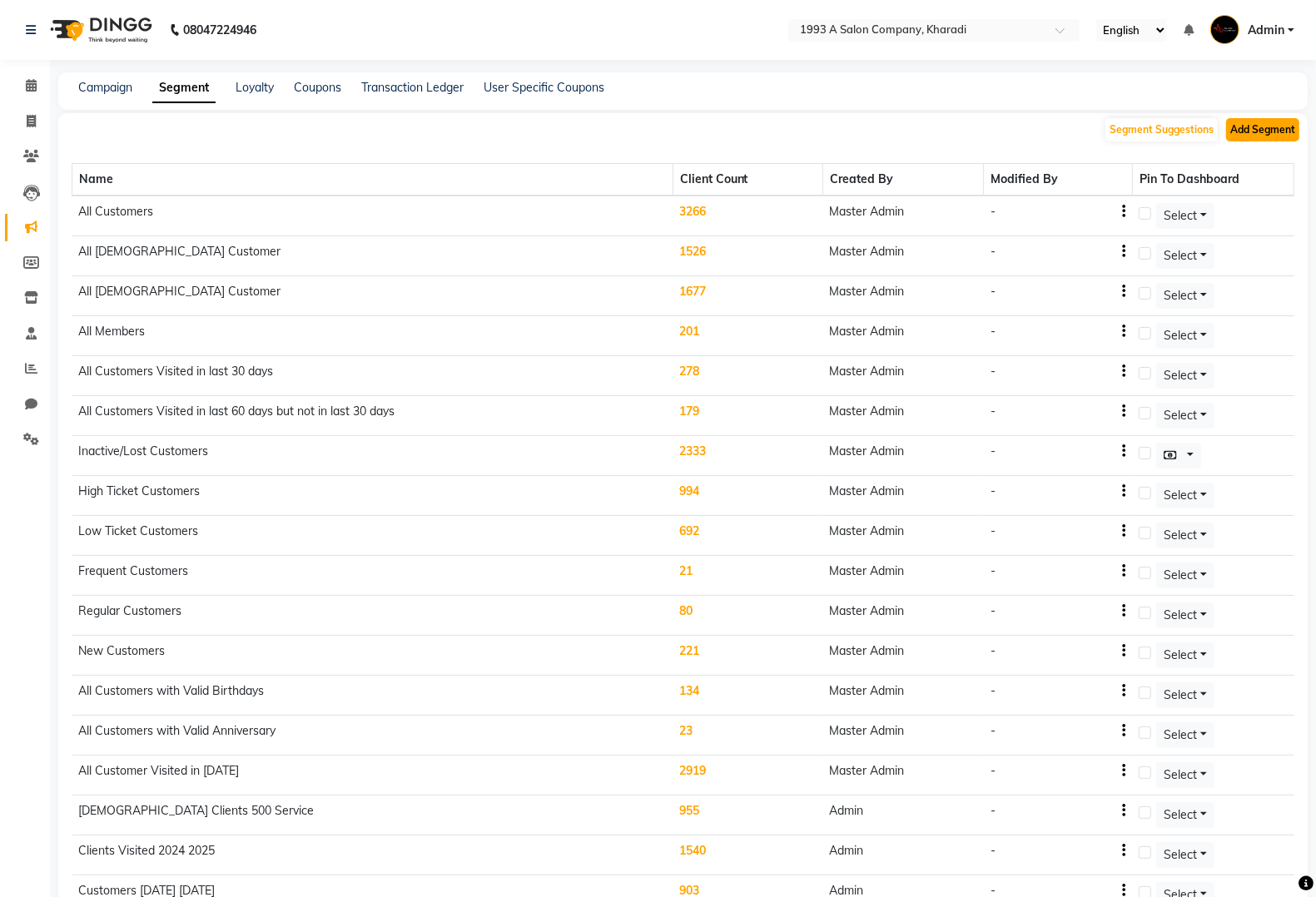
click at [1261, 119] on button "Add Segment" at bounding box center [1263, 130] width 73 height 23
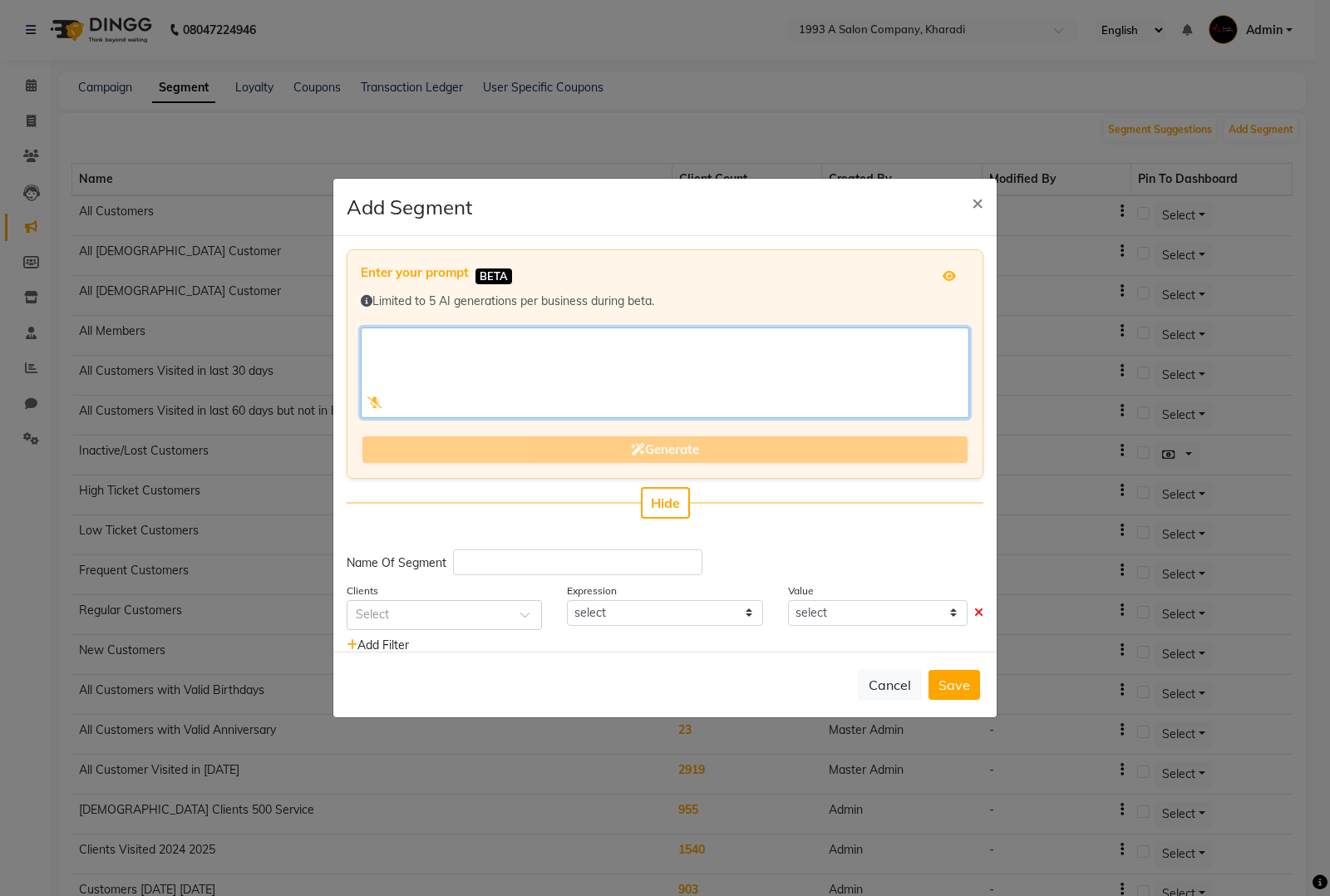
click at [597, 367] on textarea at bounding box center [665, 373] width 609 height 91
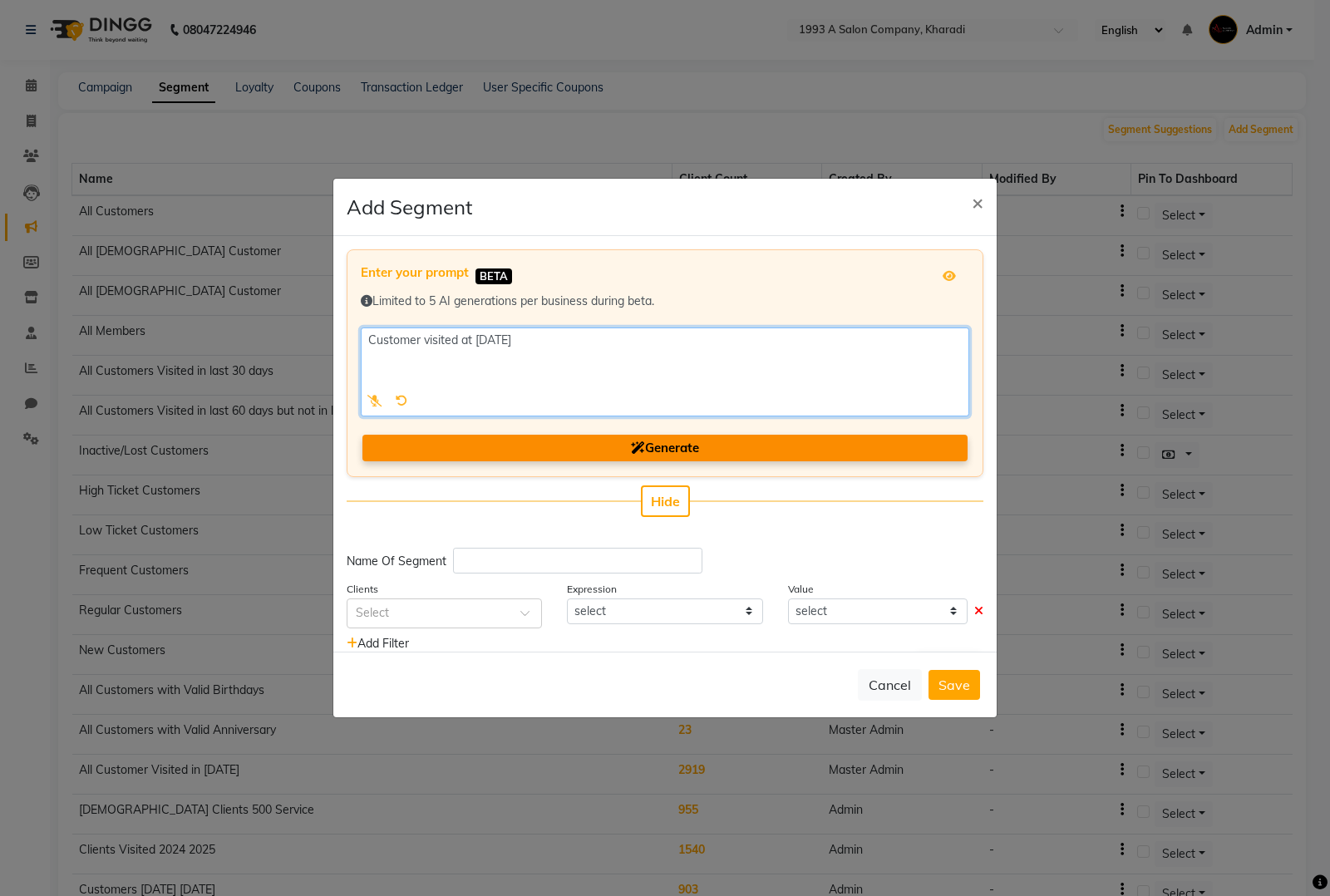
type textarea "Customer visited at jan 2024"
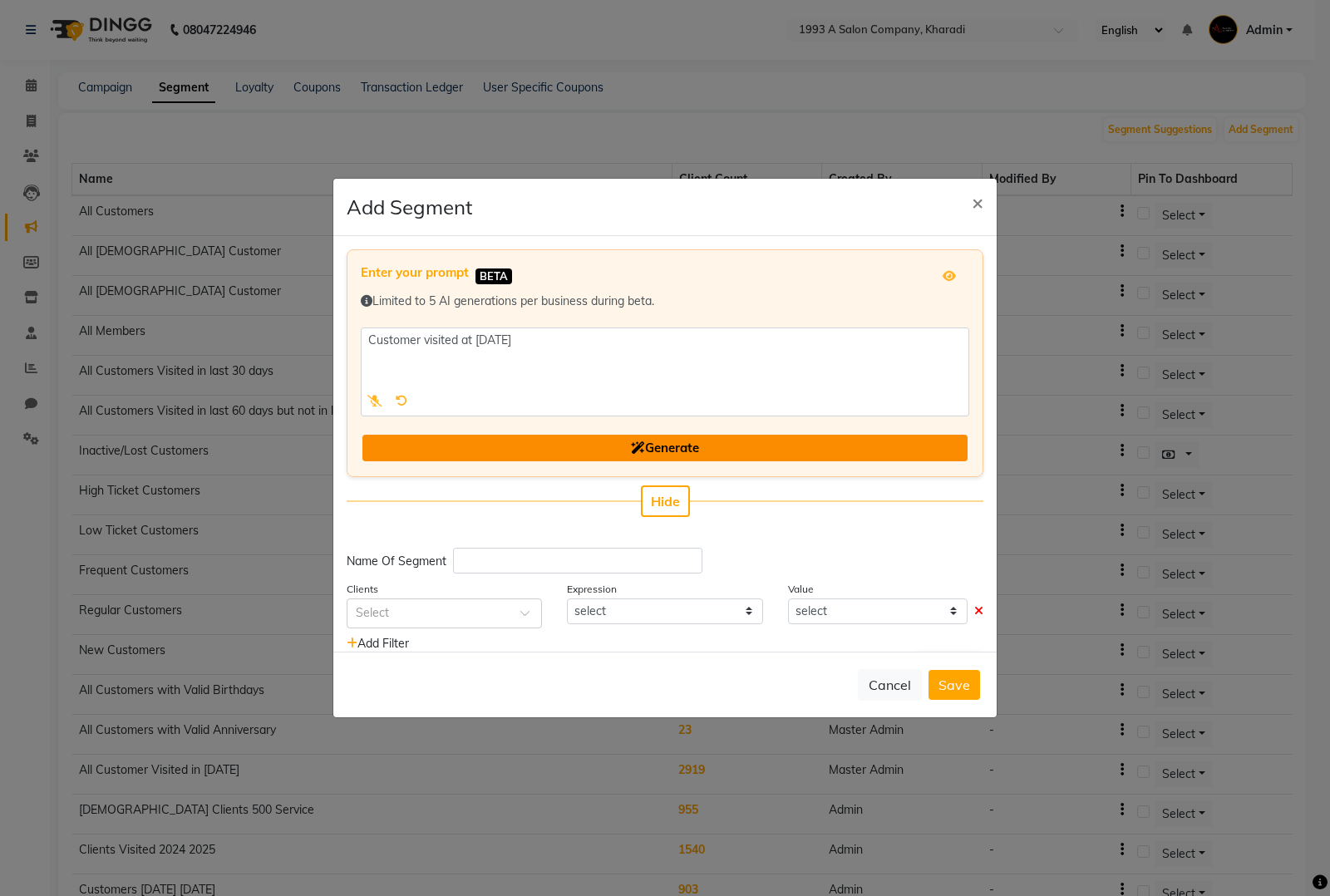
click at [650, 445] on span "Generate" at bounding box center [665, 448] width 68 height 16
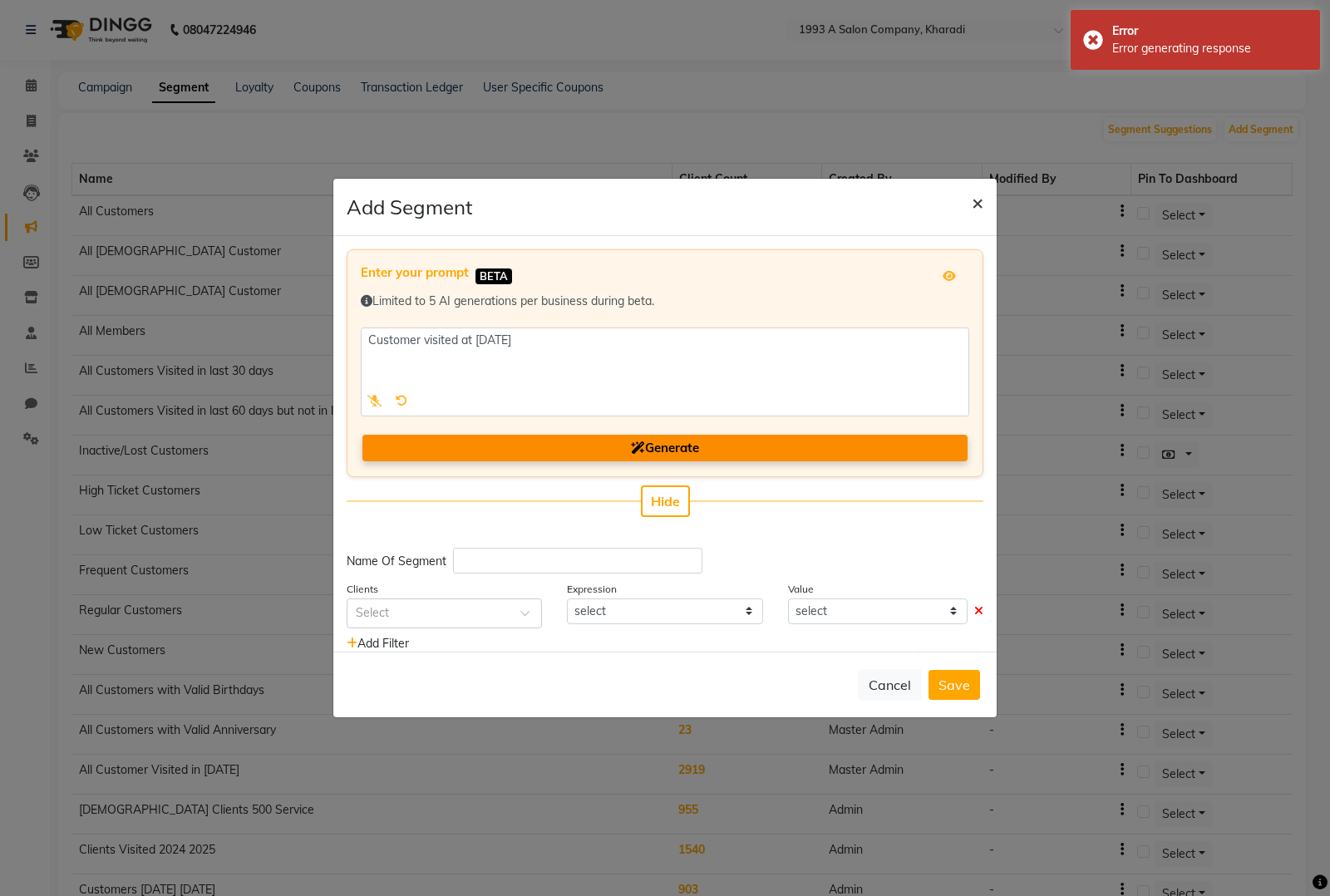
click at [981, 208] on span "×" at bounding box center [977, 201] width 11 height 25
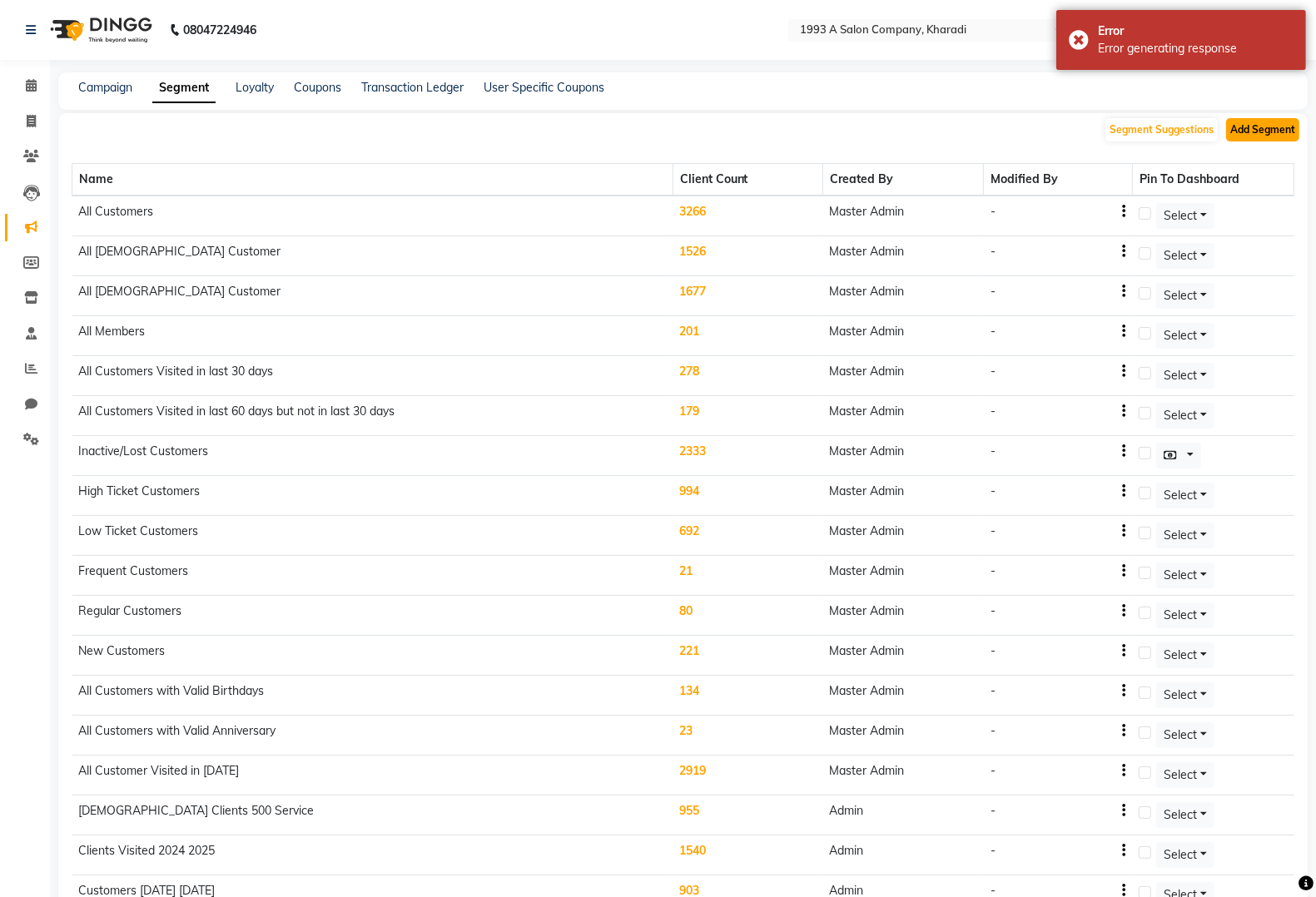
click at [1258, 134] on button "Add Segment" at bounding box center [1263, 130] width 73 height 23
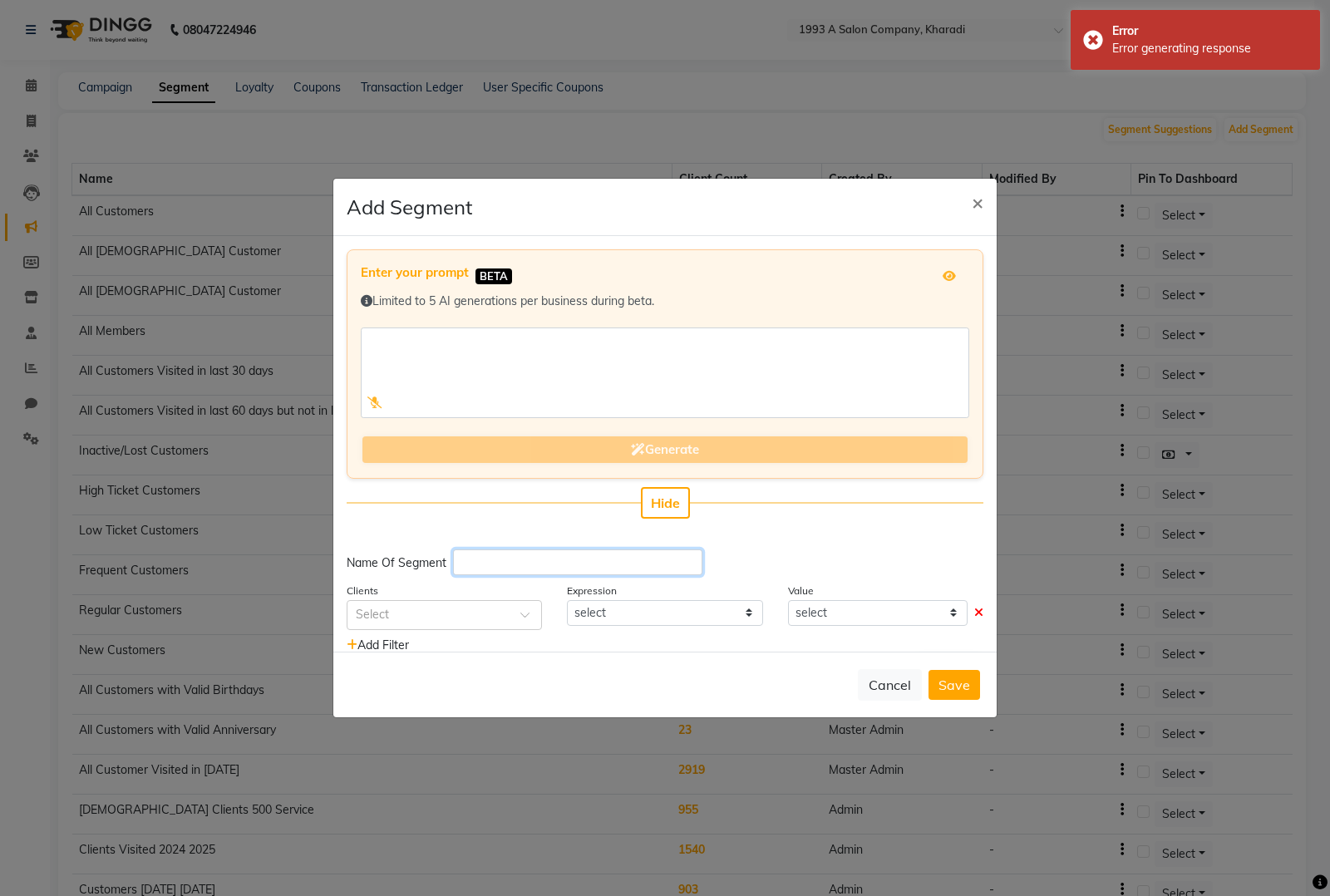
click at [526, 569] on input "text" at bounding box center [578, 562] width 249 height 26
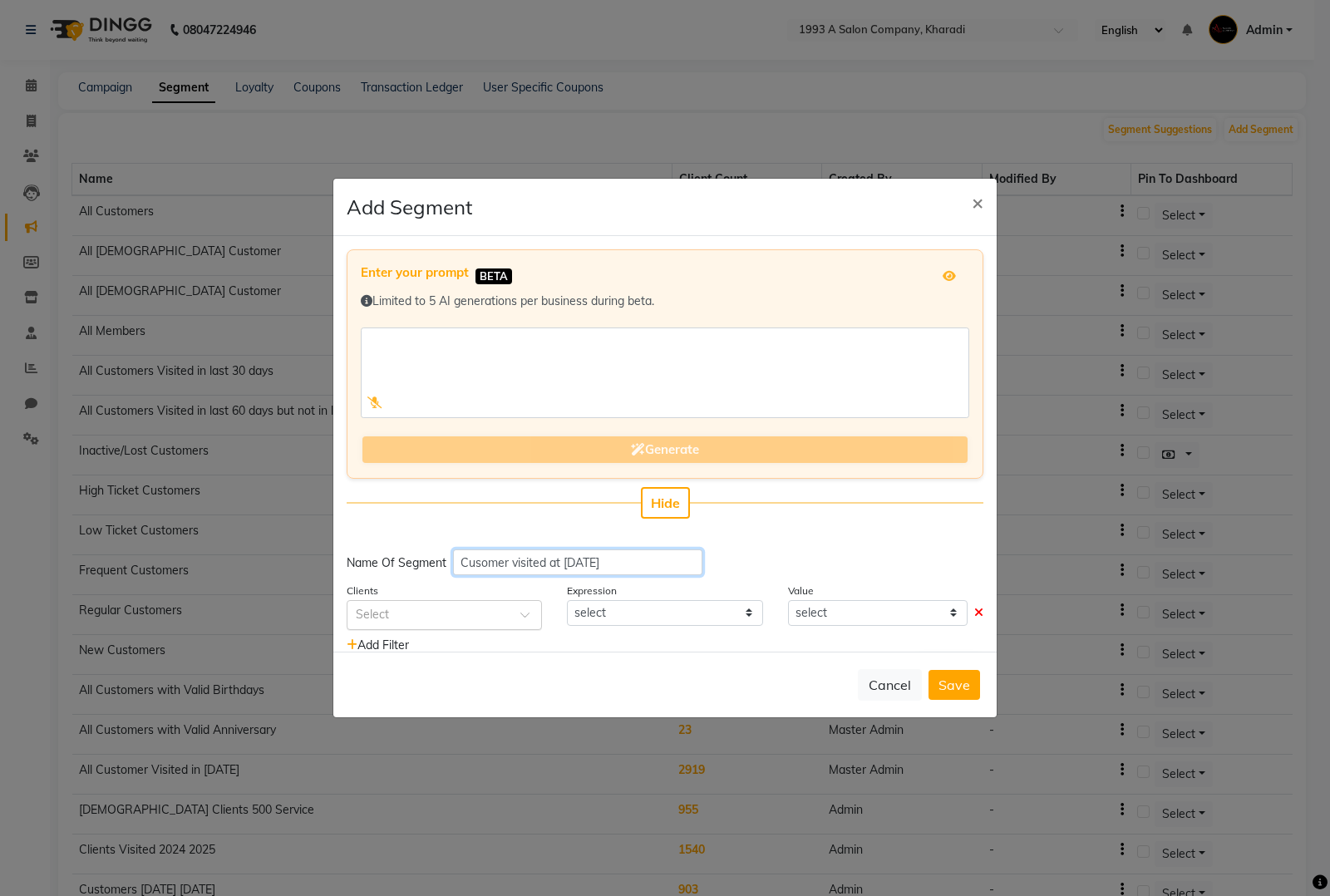
type input "Cusomer visited at Oct 2024"
click at [452, 611] on input "text" at bounding box center [428, 614] width 144 height 18
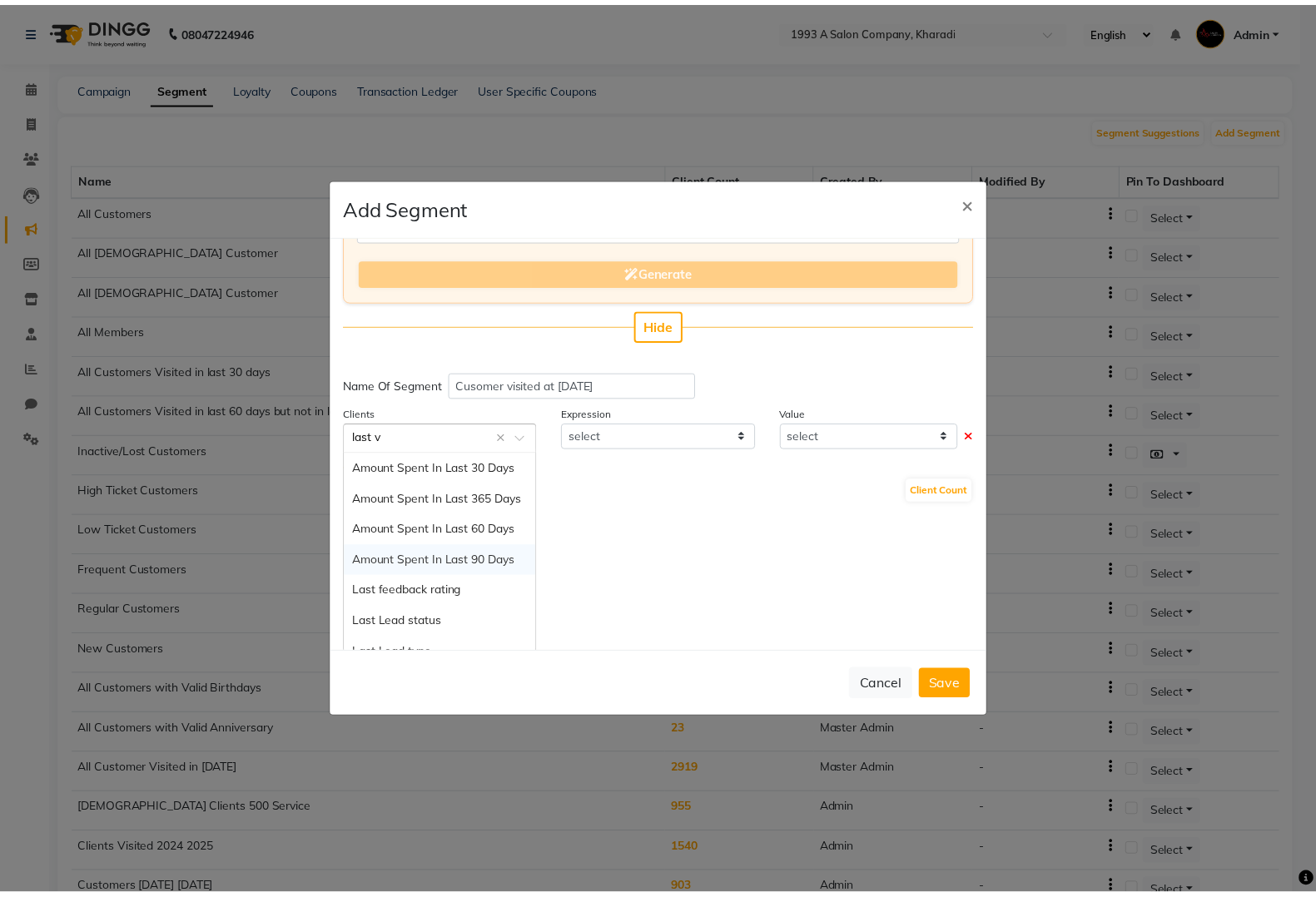
scroll to position [40, 0]
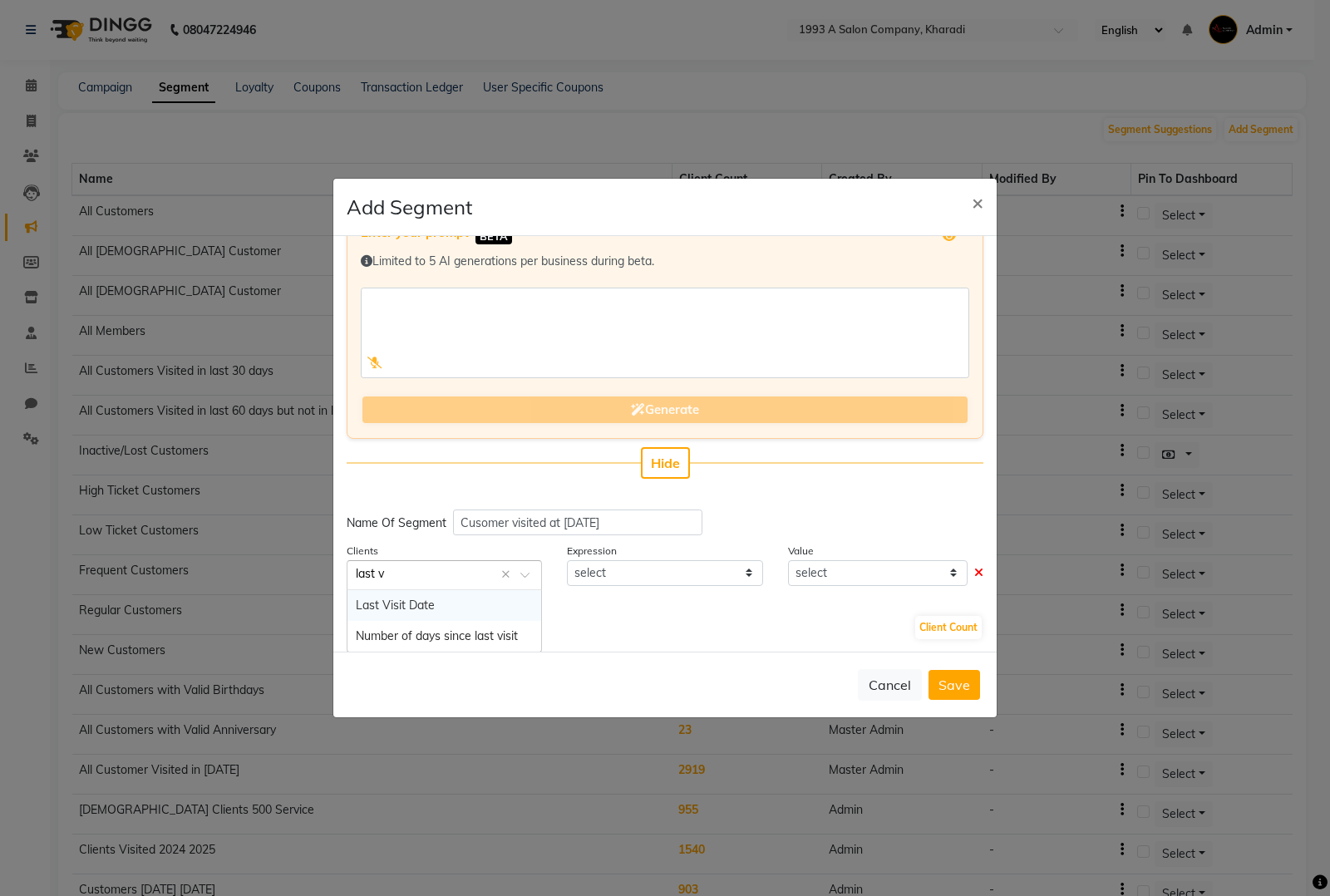
type input "last vi"
drag, startPoint x: 475, startPoint y: 610, endPoint x: 532, endPoint y: 596, distance: 58.7
click at [475, 609] on div "Last Visit Date" at bounding box center [444, 605] width 194 height 31
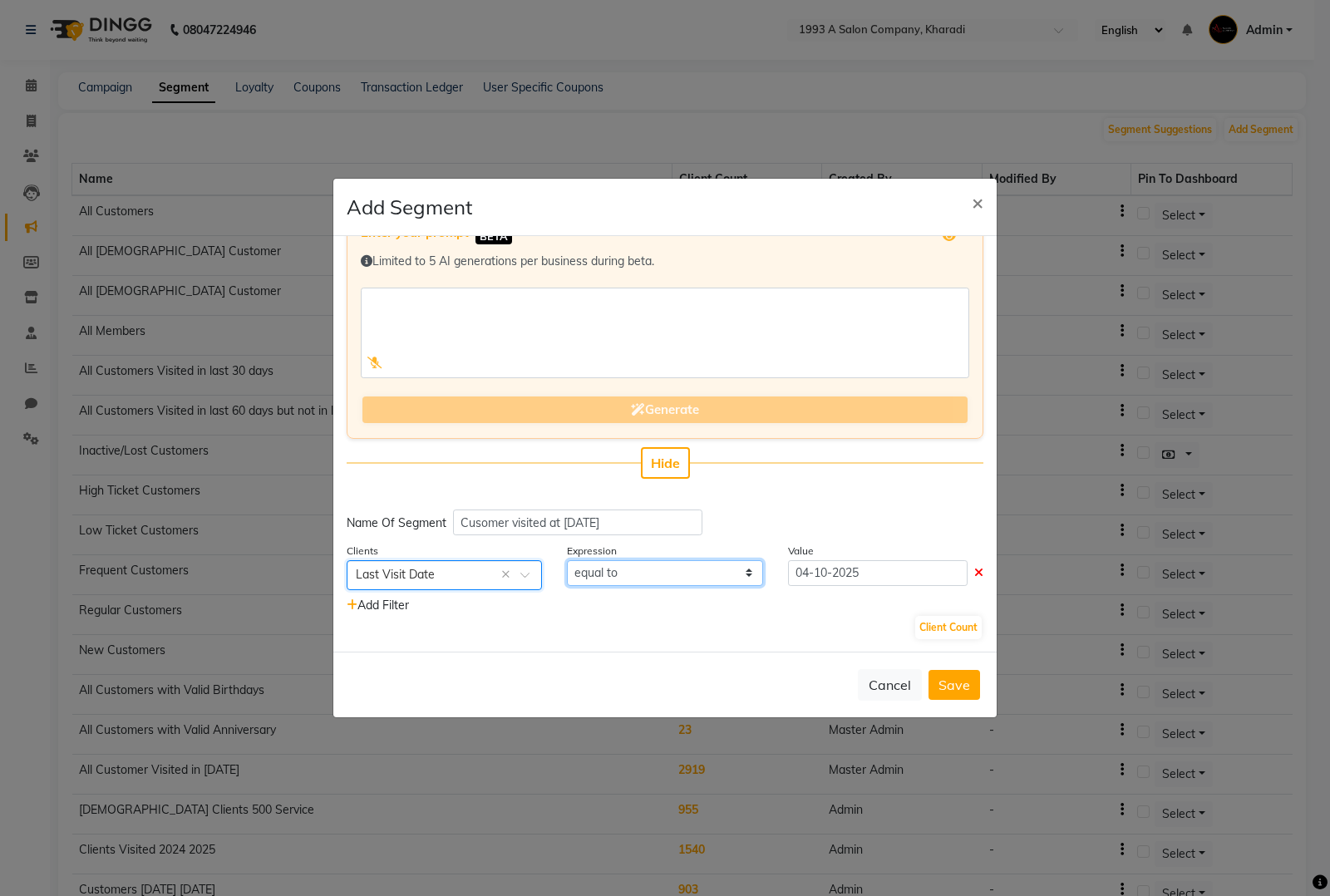
click at [646, 581] on select "equal to greater than greater than or equal to less than less than or equal to" at bounding box center [665, 573] width 195 height 26
select select ">="
click at [567, 560] on select "equal to greater than greater than or equal to less than less than or equal to" at bounding box center [665, 573] width 195 height 26
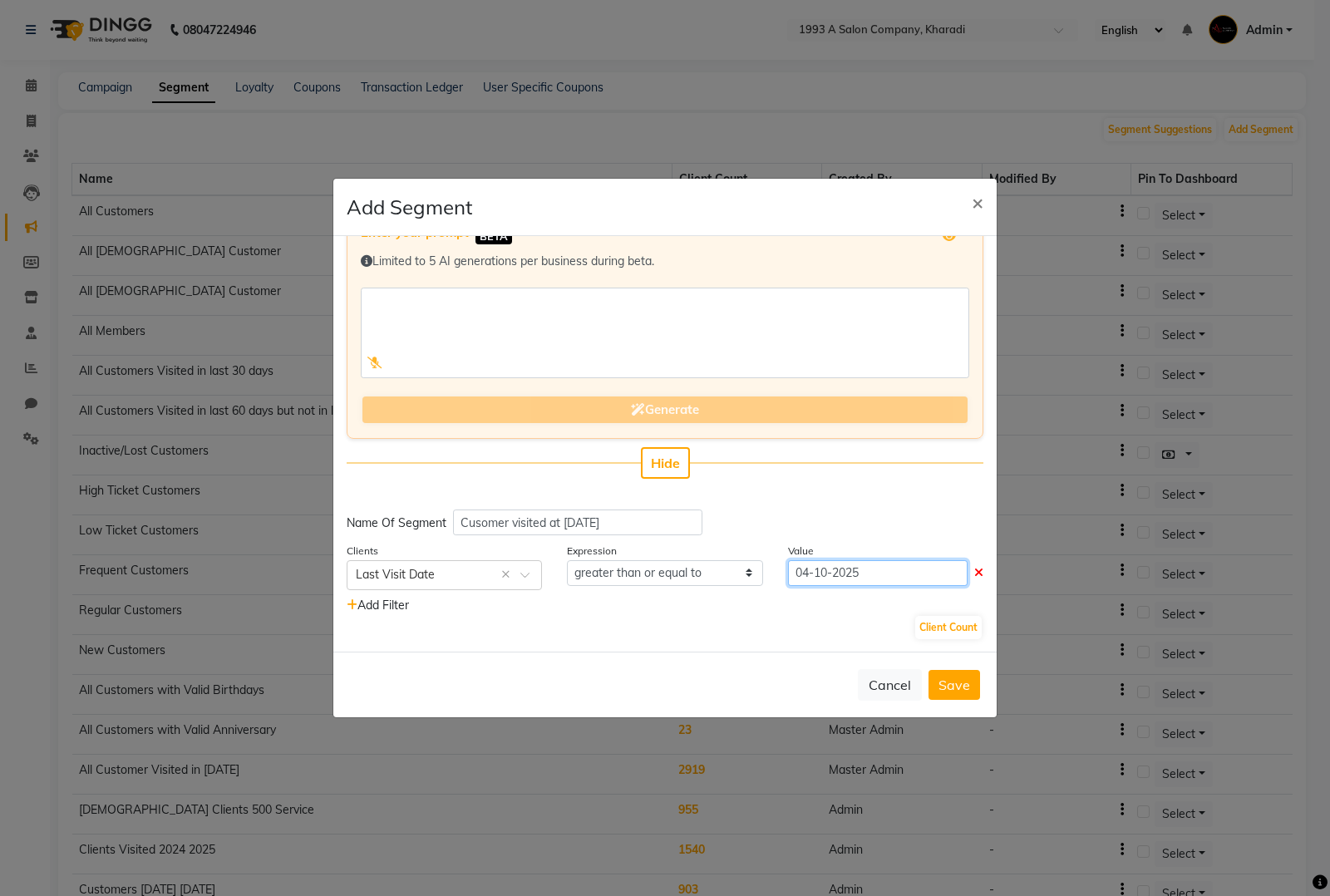
click at [907, 576] on input "04-10-2025" at bounding box center [878, 573] width 179 height 26
select select "10"
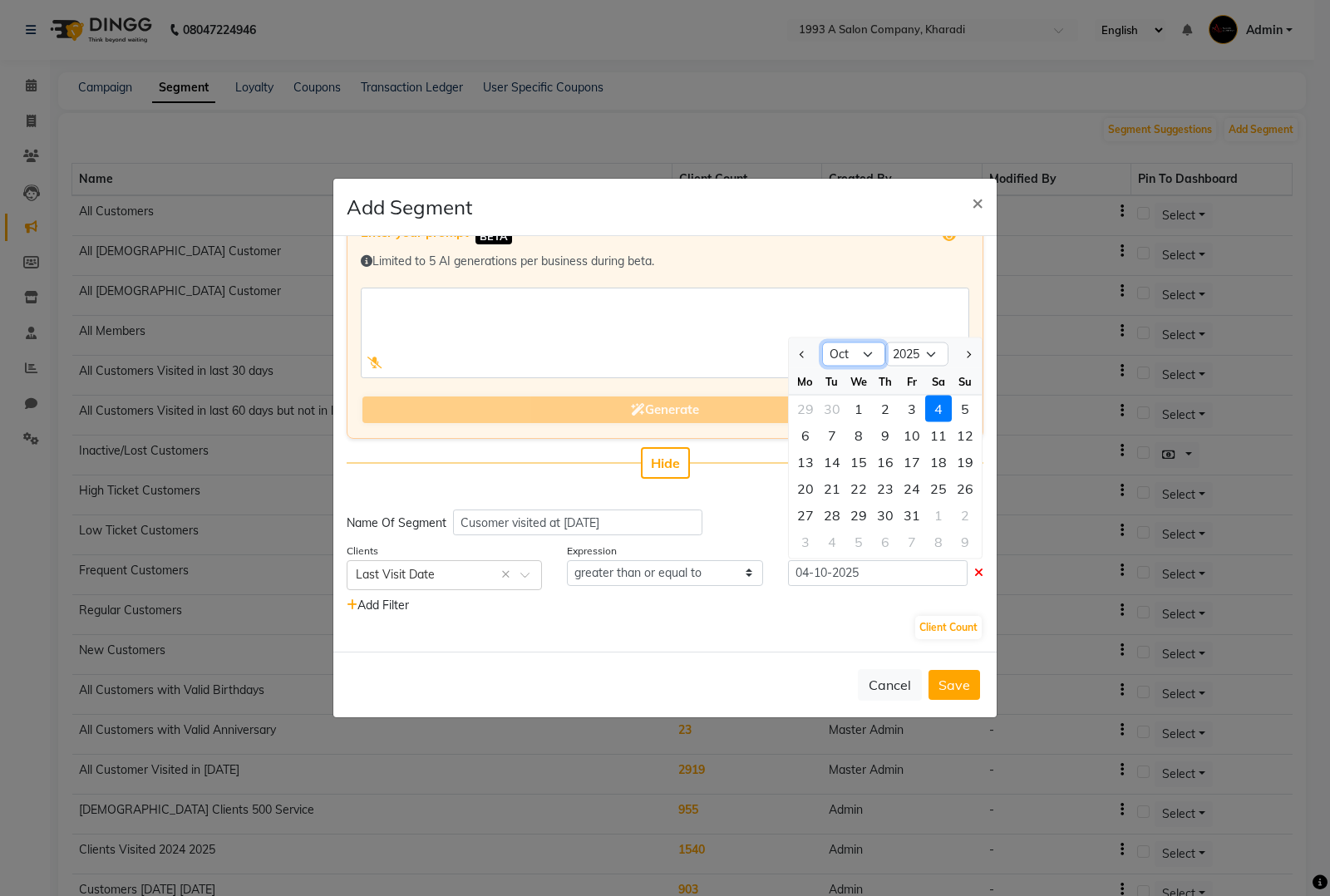
click at [852, 349] on select "Jan Feb Mar Apr May Jun [DATE] Aug Sep Oct Nov Dec" at bounding box center [853, 354] width 63 height 25
click at [907, 344] on select "2015 2016 2017 2018 2019 2020 2021 2022 2023 2024 2025 2026 2027 2028 2029 2030…" at bounding box center [916, 354] width 63 height 25
select select "2024"
click at [885, 342] on select "2015 2016 2017 2018 2019 2020 2021 2022 2023 2024 2025 2026 2027 2028 2029 2030…" at bounding box center [916, 354] width 63 height 25
click at [857, 353] on select "Jan Feb Mar Apr May Jun [DATE] Aug Sep Oct Nov Dec" at bounding box center [853, 354] width 63 height 25
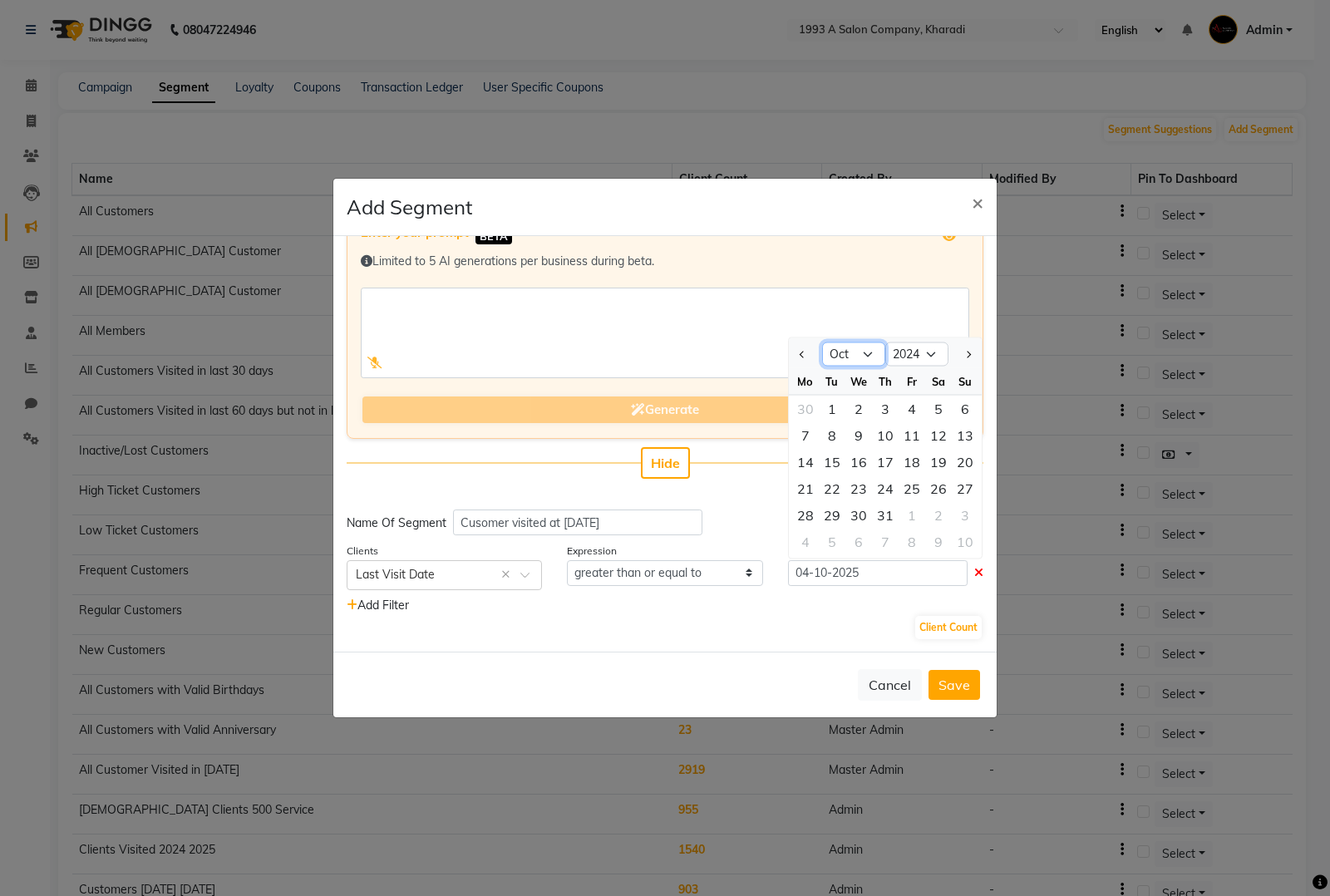
click at [822, 342] on select "Jan Feb Mar Apr May Jun [DATE] Aug Sep Oct Nov Dec" at bounding box center [853, 354] width 63 height 25
drag, startPoint x: 967, startPoint y: 690, endPoint x: 920, endPoint y: 626, distance: 79.4
click at [921, 628] on div "Add Segment × Enter your prompt BETA Limited to 5 AI generations per business d…" at bounding box center [665, 447] width 665 height 540
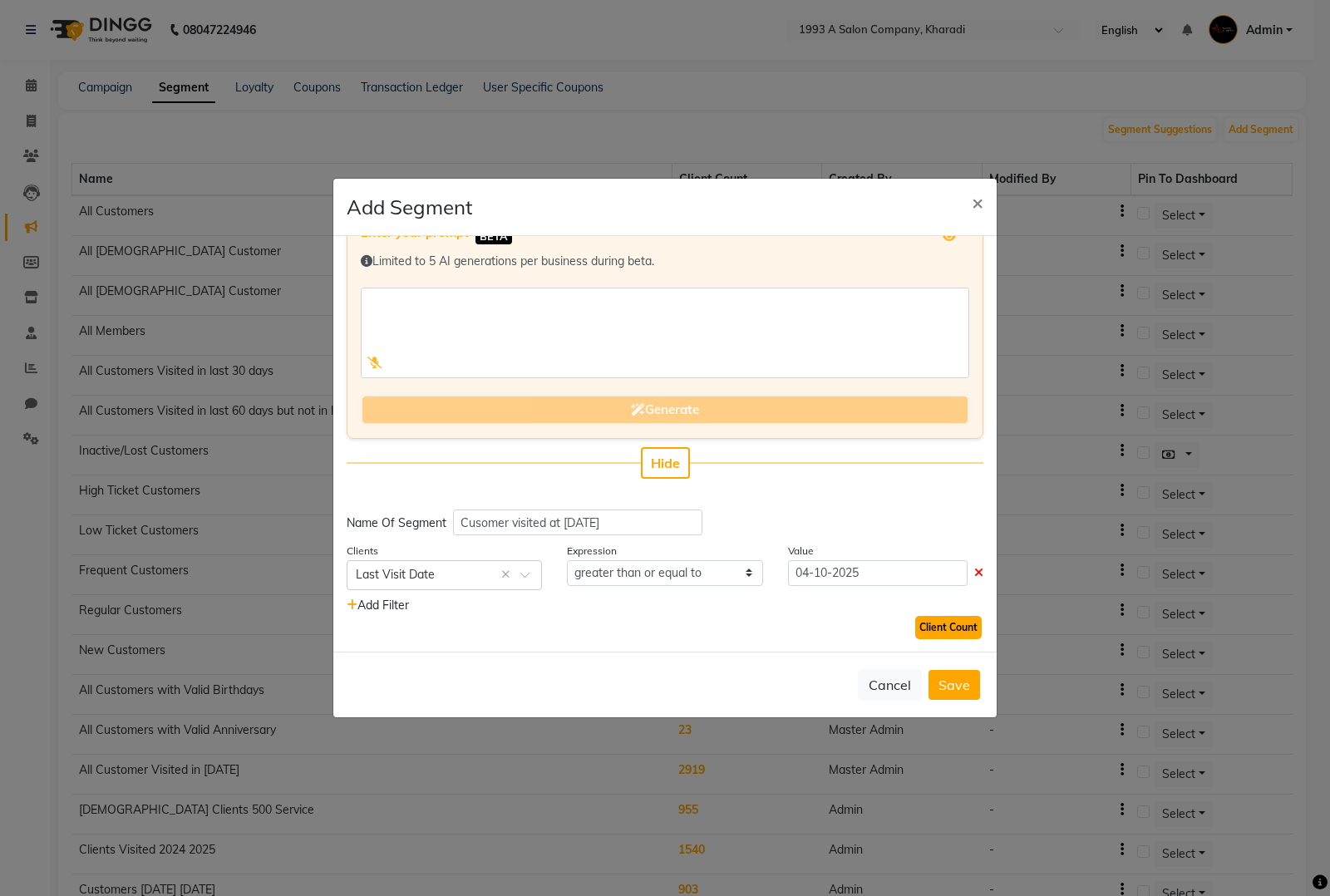
click at [920, 624] on button "Client Count" at bounding box center [948, 627] width 66 height 23
click at [908, 571] on input "04-10-2025" at bounding box center [878, 573] width 179 height 26
select select "10"
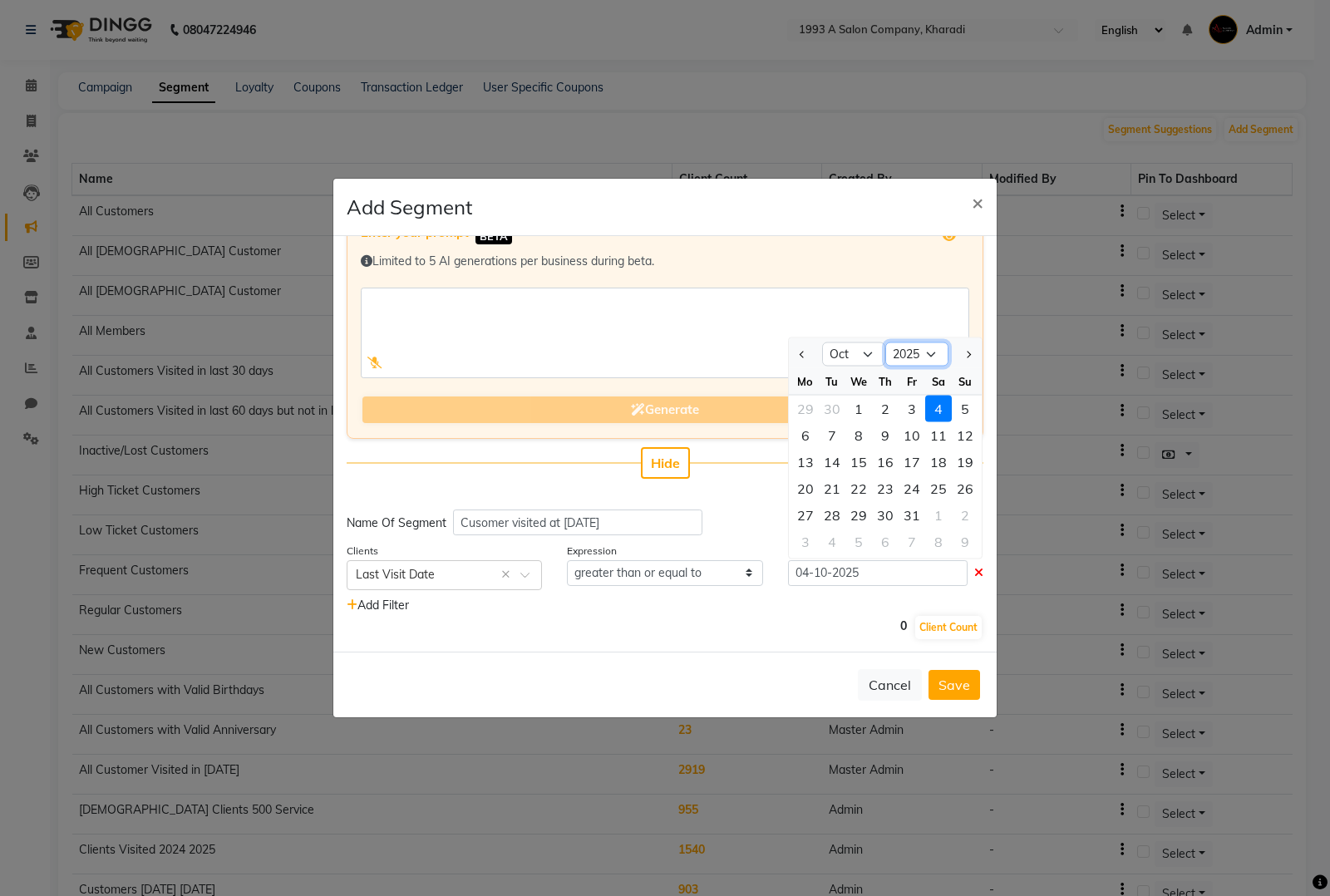
click at [917, 351] on select "2015 2016 2017 2018 2019 2020 2021 2022 2023 2024 2025 2026 2027 2028 2029 2030…" at bounding box center [916, 354] width 63 height 25
select select "2024"
click at [885, 342] on select "2015 2016 2017 2018 2019 2020 2021 2022 2023 2024 2025 2026 2027 2028 2029 2030…" at bounding box center [916, 354] width 63 height 25
click at [840, 347] on select "Jan Feb Mar Apr May Jun [DATE] Aug Sep Oct Nov Dec" at bounding box center [853, 354] width 63 height 25
click at [923, 575] on input "04-10-2025" at bounding box center [878, 573] width 179 height 26
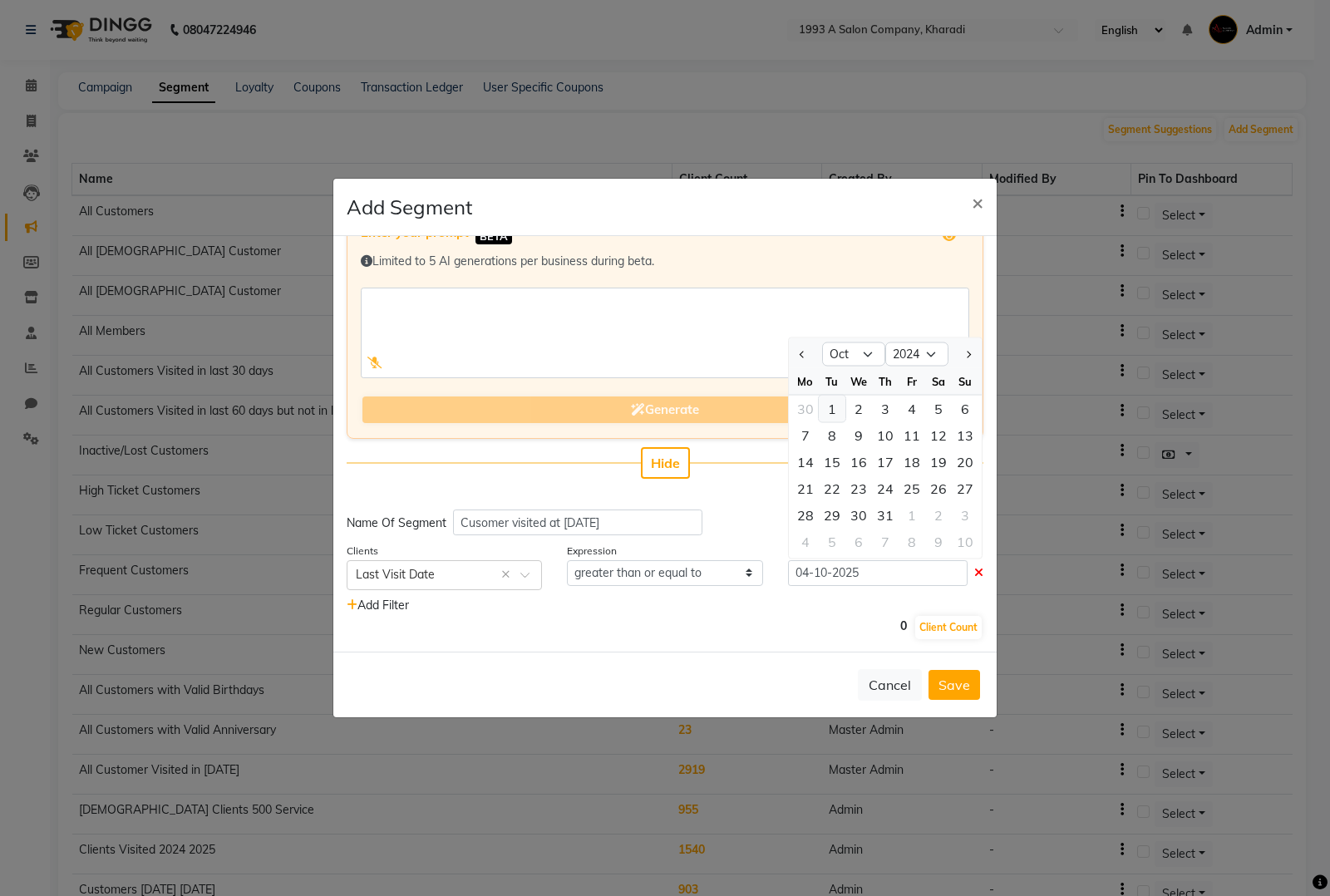
click at [827, 400] on div "1" at bounding box center [832, 408] width 27 height 27
type input "[DATE]"
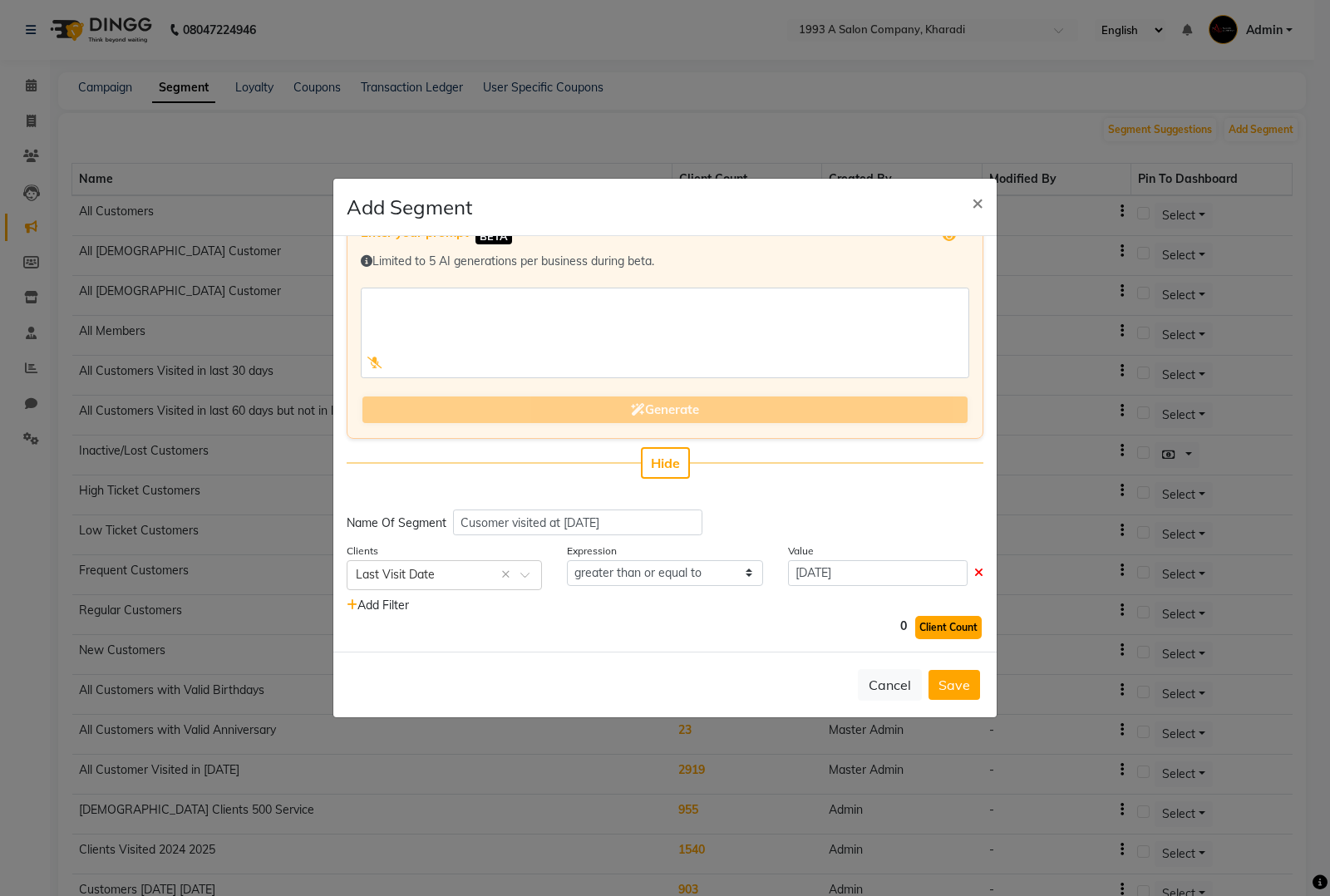
click at [921, 627] on button "Client Count" at bounding box center [948, 627] width 66 height 23
click at [961, 684] on button "Save" at bounding box center [954, 685] width 51 height 30
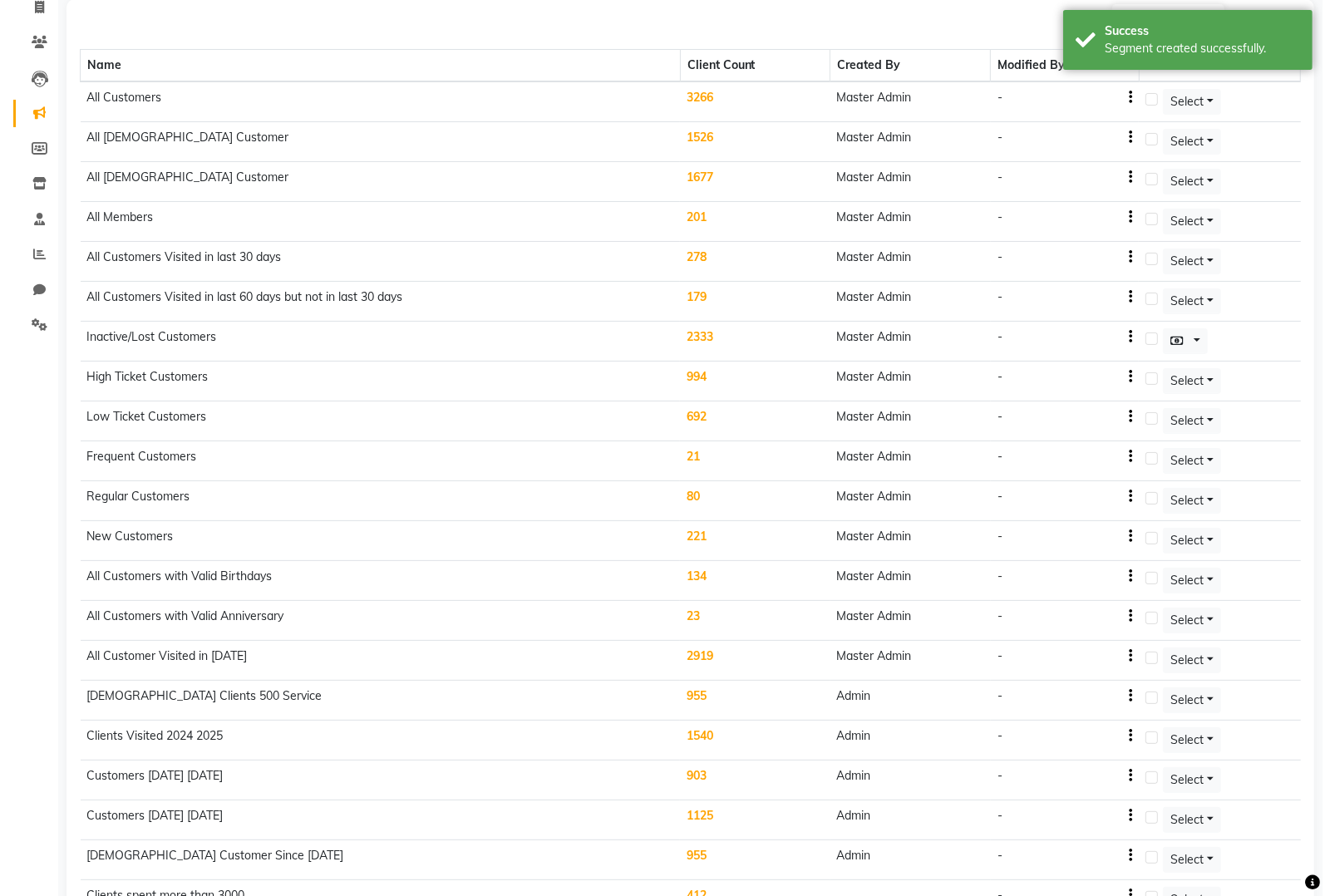
scroll to position [0, 0]
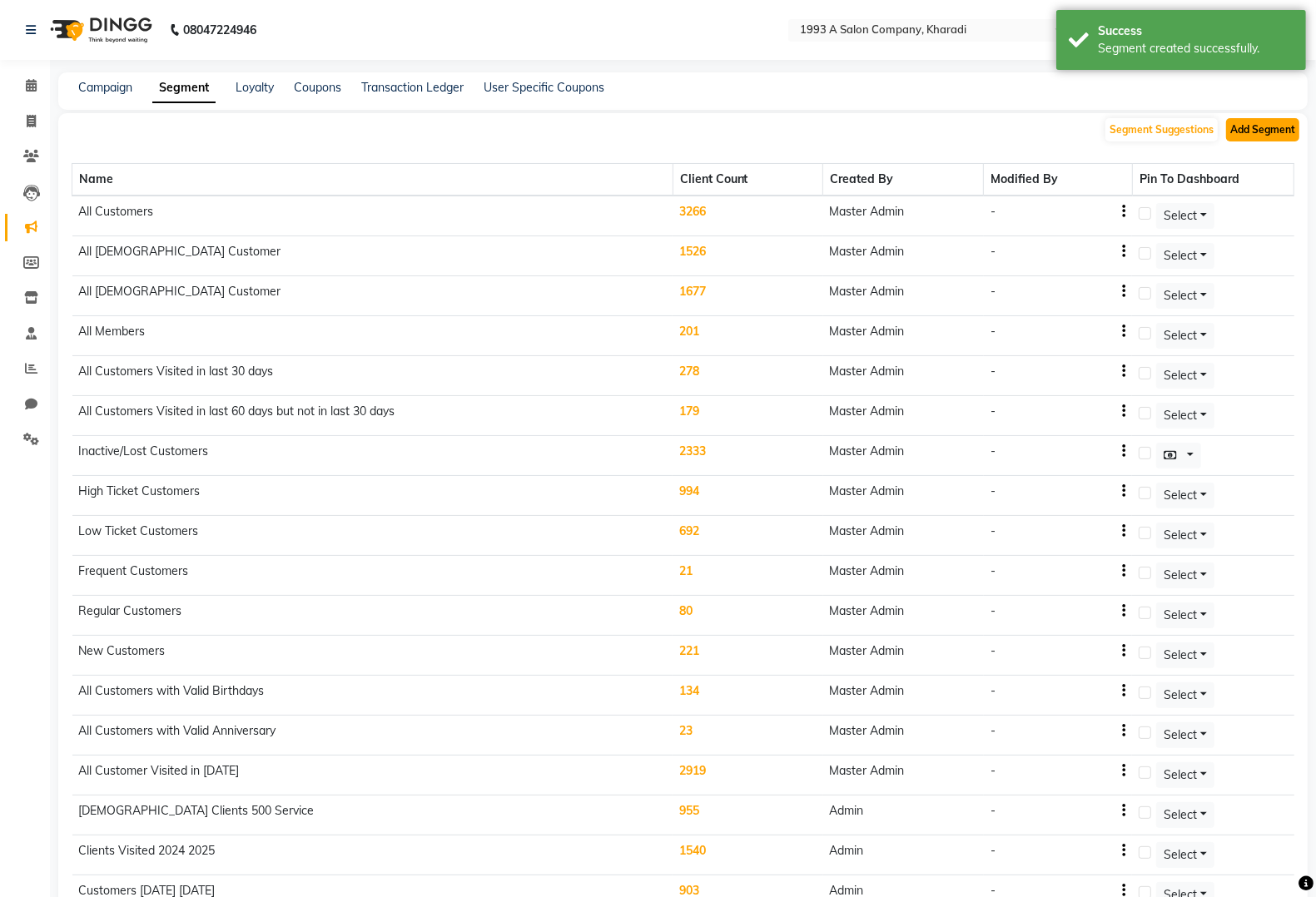
click at [1256, 134] on button "Add Segment" at bounding box center [1263, 130] width 73 height 23
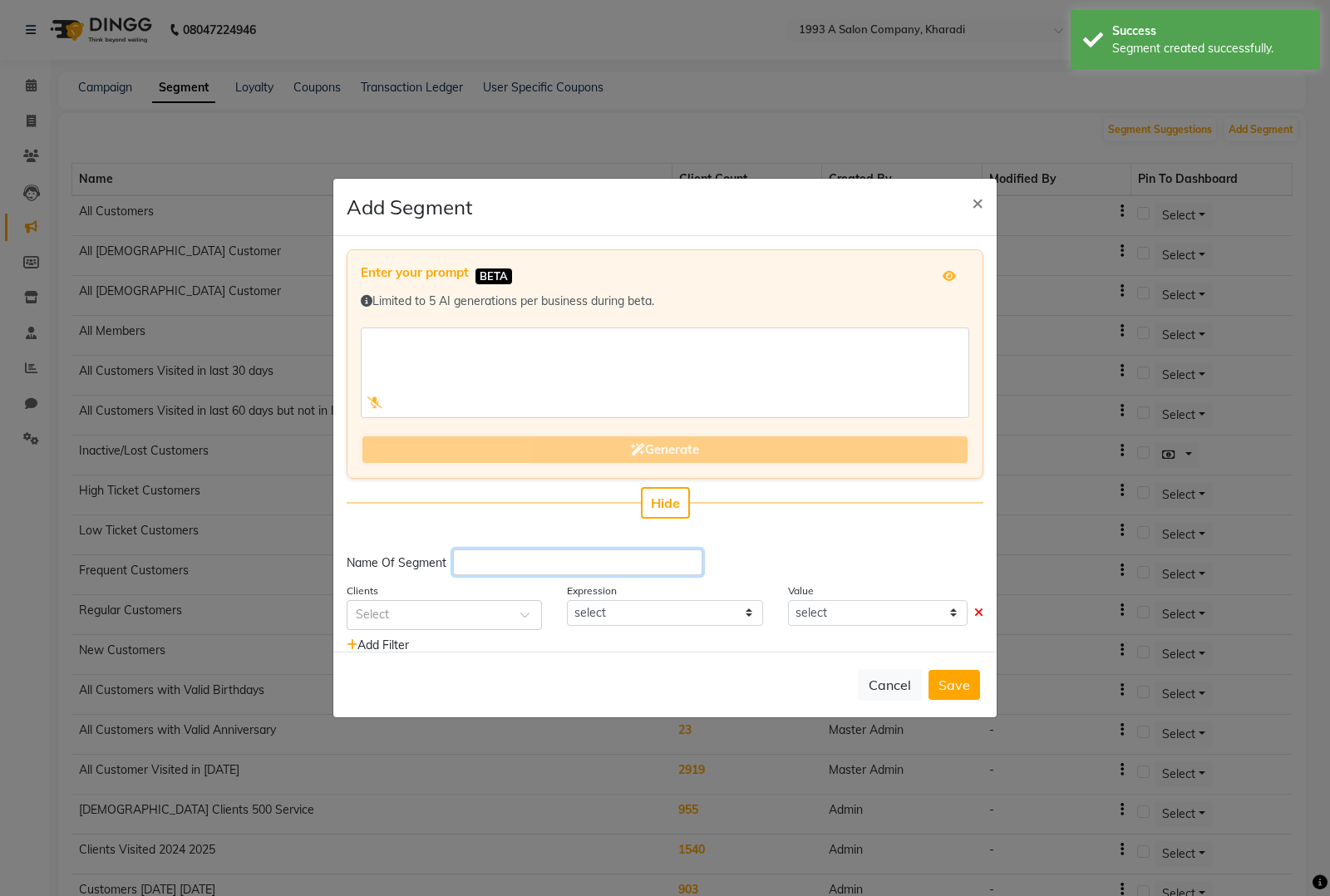
click at [541, 559] on input "text" at bounding box center [578, 562] width 249 height 26
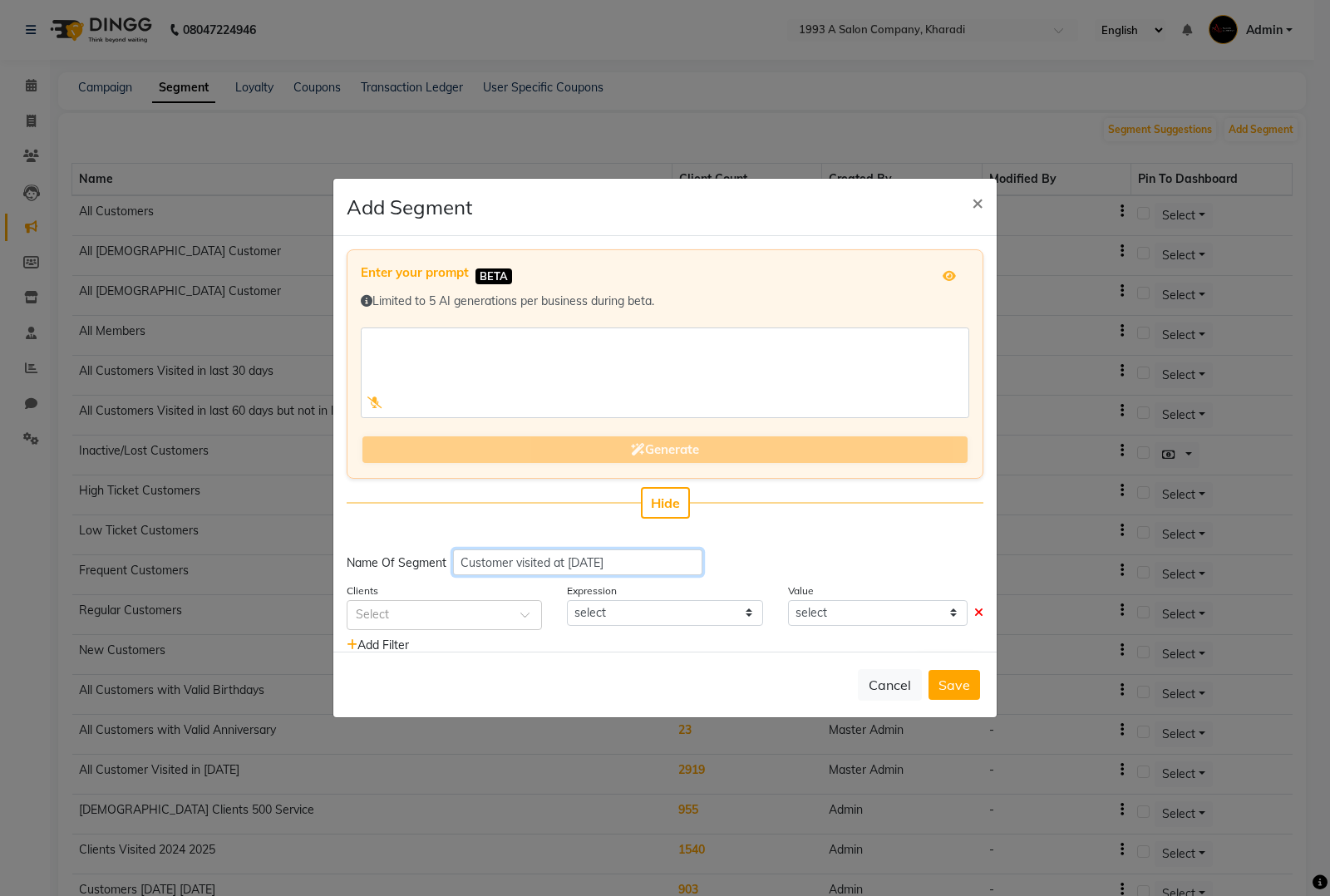
scroll to position [40, 0]
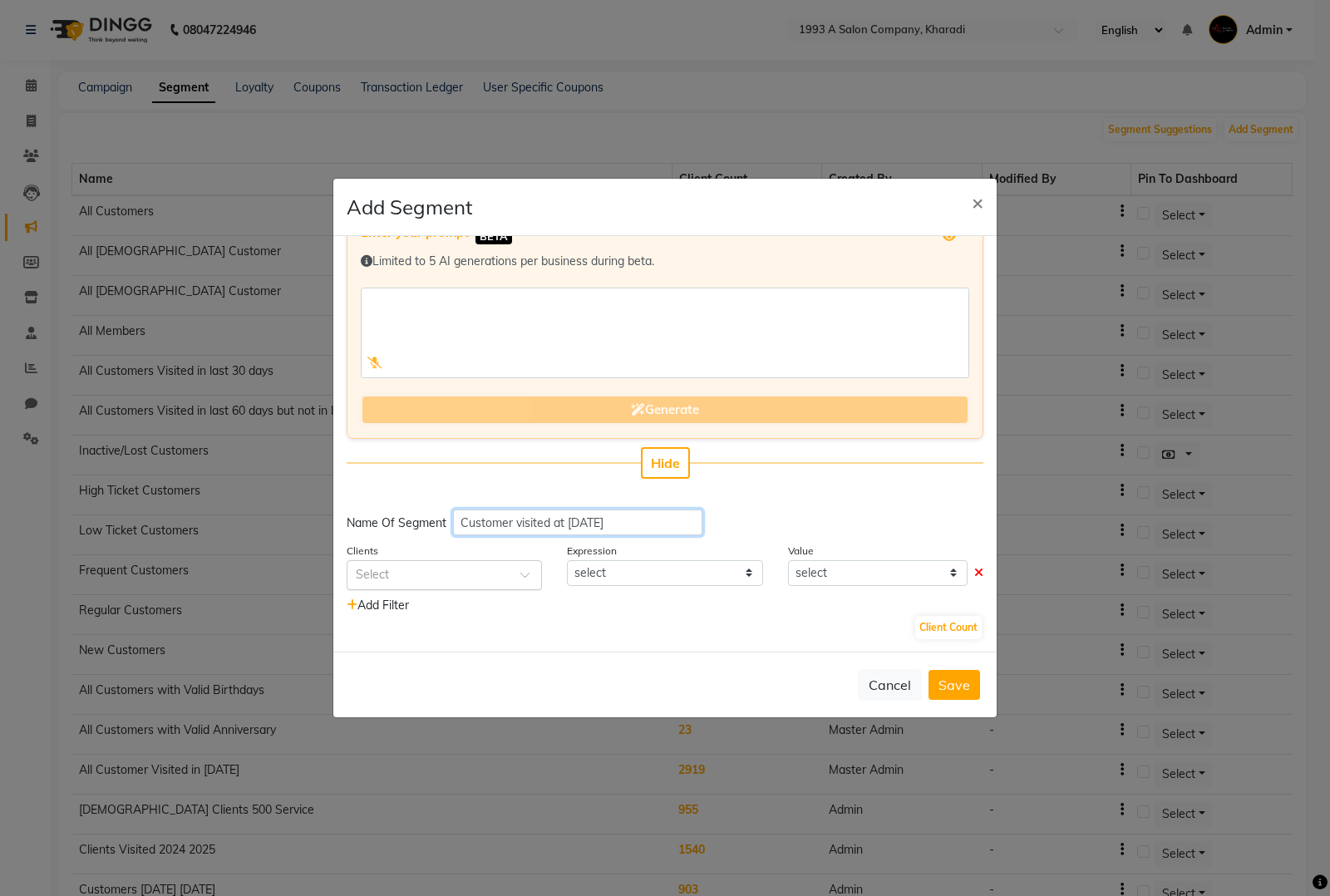
type input "Customer visited at oct 2023"
click at [508, 567] on div at bounding box center [444, 574] width 194 height 18
type input "last visi"
click at [442, 596] on div "Last Visit Date" at bounding box center [444, 605] width 194 height 31
click at [715, 573] on select "equal to greater than greater than or equal to less than less than or equal to" at bounding box center [665, 573] width 195 height 26
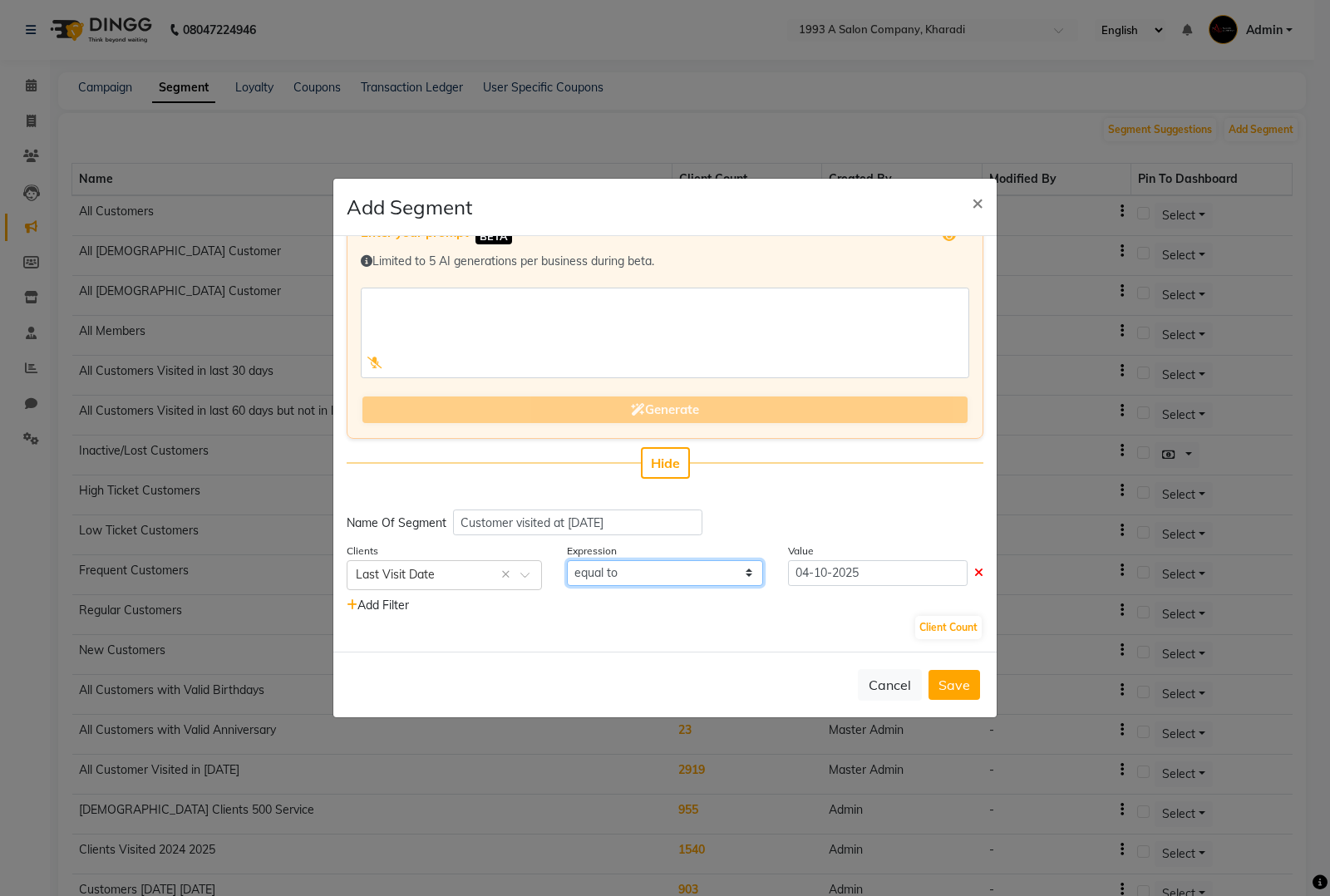
select select ">="
click at [567, 560] on select "equal to greater than greater than or equal to less than less than or equal to" at bounding box center [665, 573] width 195 height 26
click at [849, 578] on input "04-10-2025" at bounding box center [878, 573] width 179 height 26
select select "10"
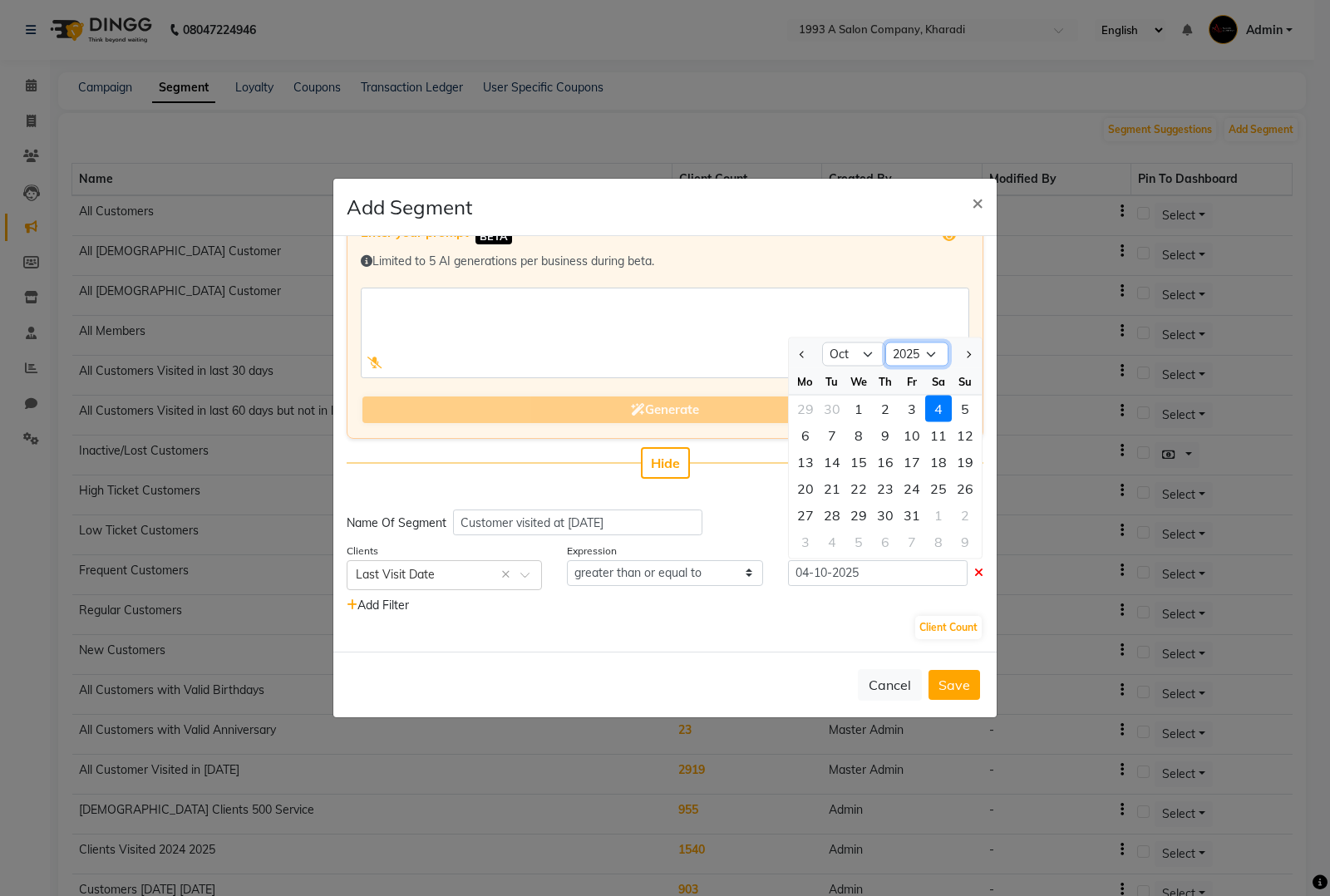
click at [916, 358] on select "2015 2016 2017 2018 2019 2020 2021 2022 2023 2024 2025 2026 2027 2028 2029 2030…" at bounding box center [916, 354] width 63 height 25
select select "2023"
click at [885, 342] on select "2015 2016 2017 2018 2019 2020 2021 2022 2023 2024 2025 2026 2027 2028 2029 2030…" at bounding box center [916, 354] width 63 height 25
click at [952, 404] on div "1" at bounding box center [965, 408] width 27 height 27
type input "01-10-2023"
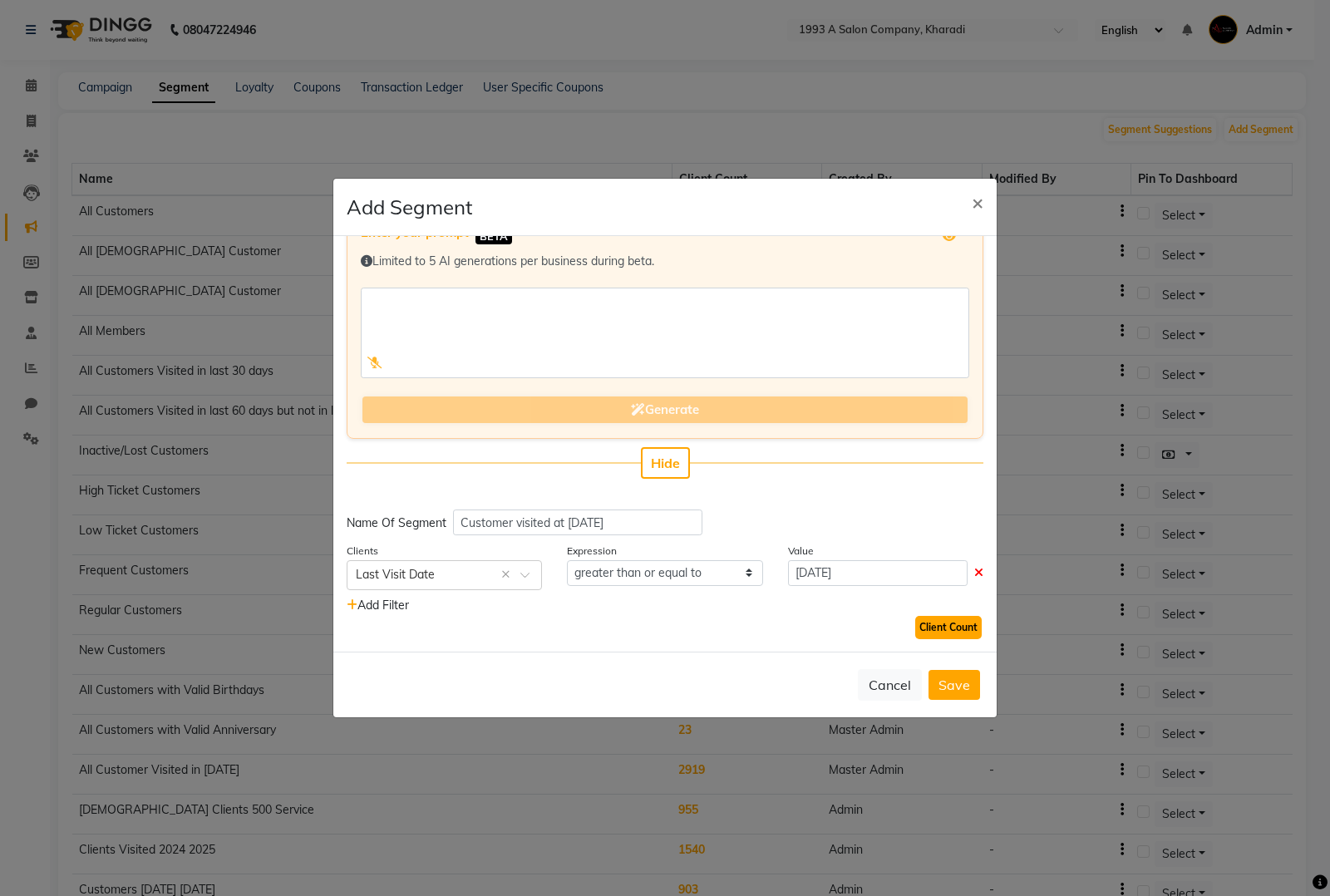
click at [916, 634] on button "Client Count" at bounding box center [948, 627] width 66 height 23
click at [950, 702] on div "Cancel Save" at bounding box center [665, 685] width 664 height 65
click at [962, 693] on button "Save" at bounding box center [954, 685] width 51 height 30
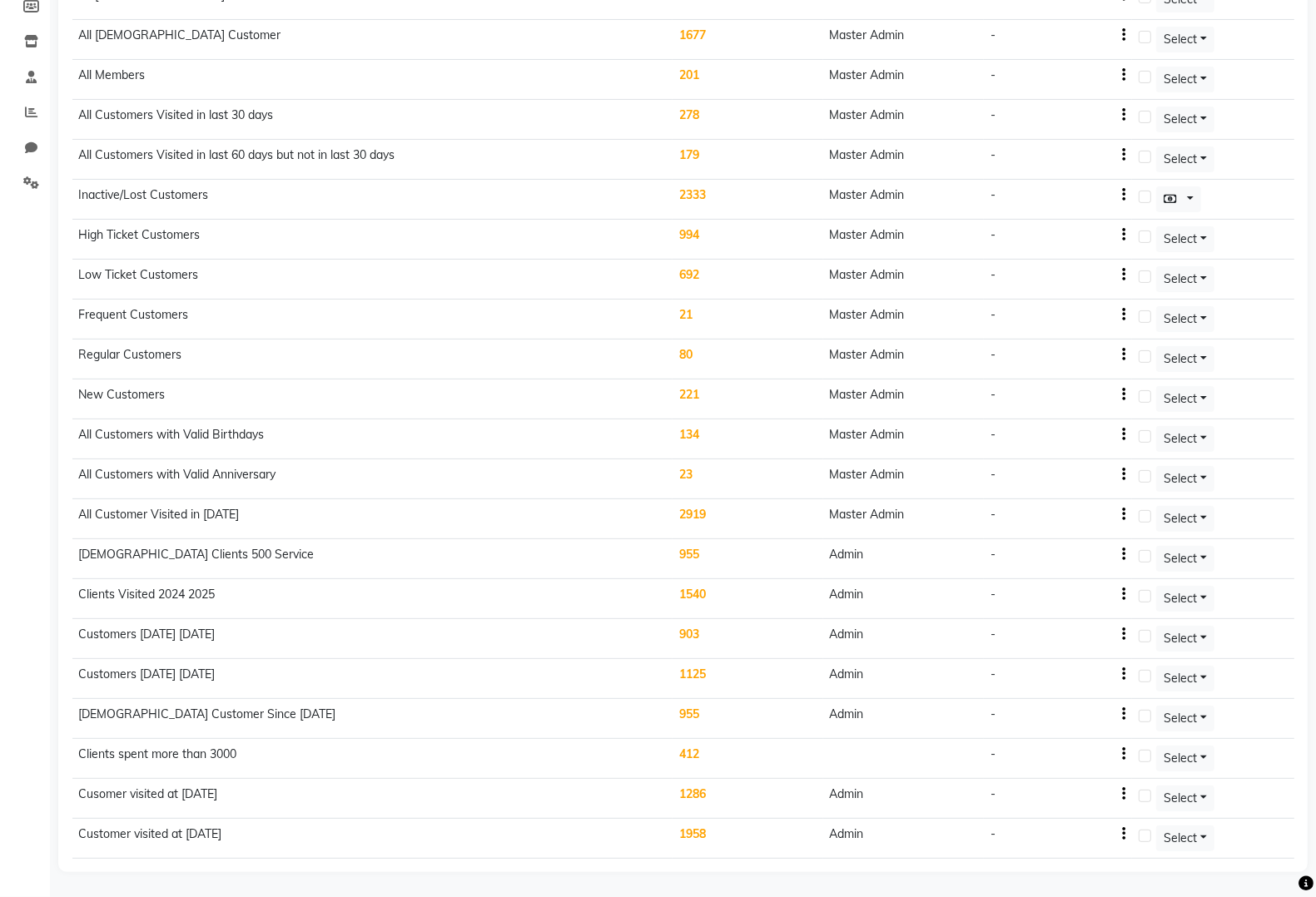
scroll to position [0, 0]
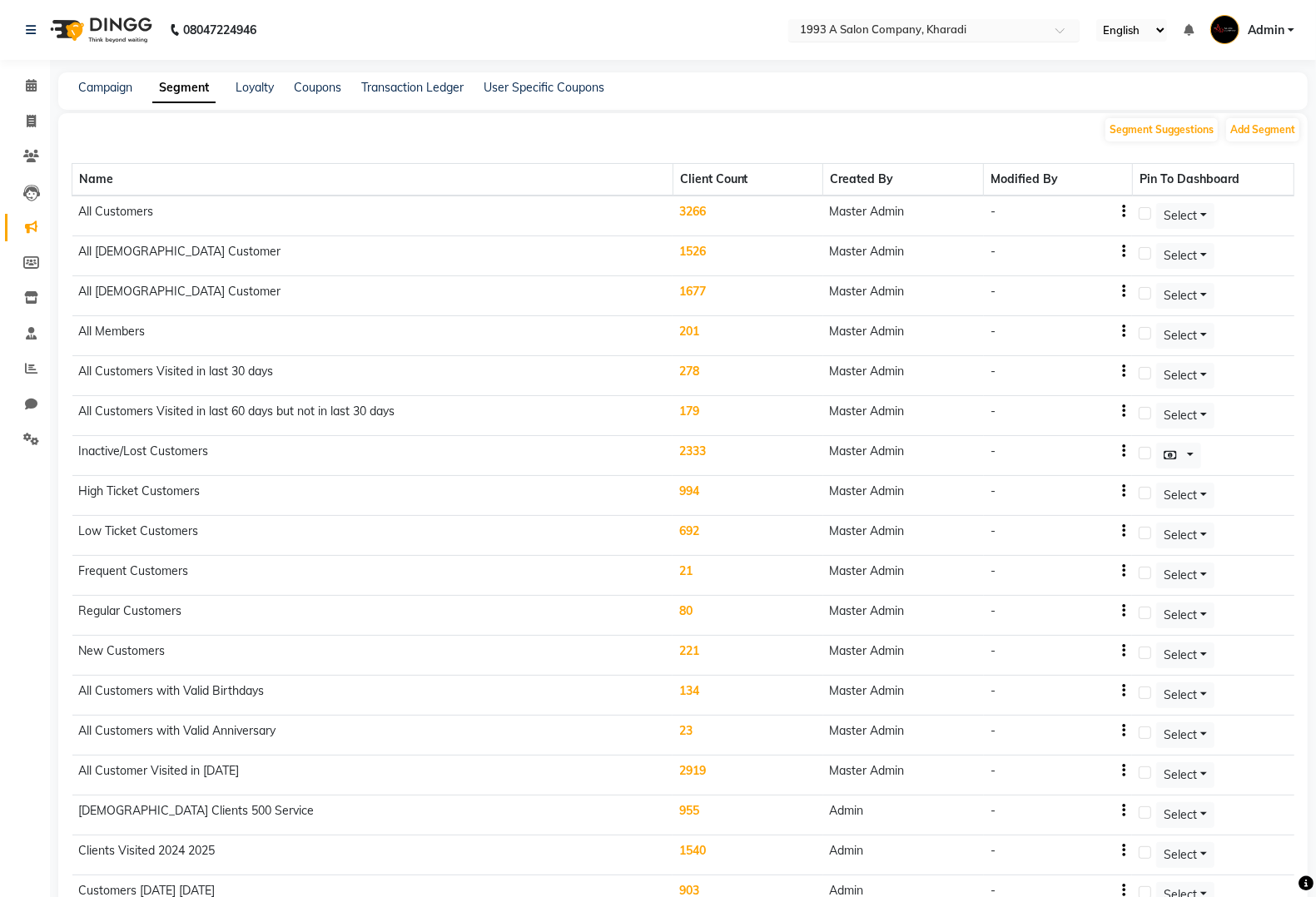
click at [941, 18] on nav "08047224946 Select Location × 1993 A Salon Company, Kharadi English ENGLISH Esp…" at bounding box center [658, 30] width 1316 height 60
click at [934, 40] on ng-select "Select Location × 1993 A Salon Company, Kharadi" at bounding box center [934, 30] width 291 height 22
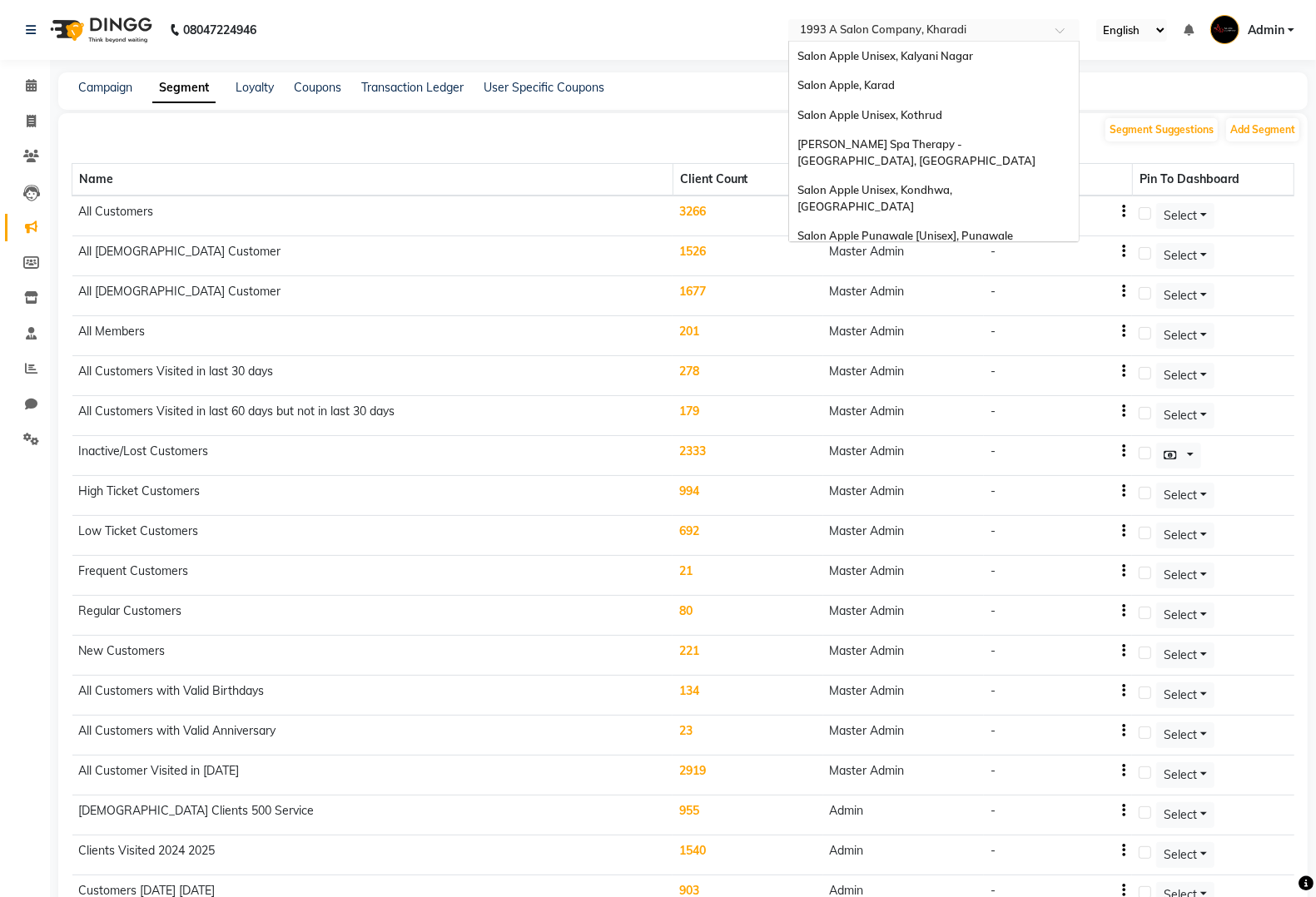
scroll to position [1171, 0]
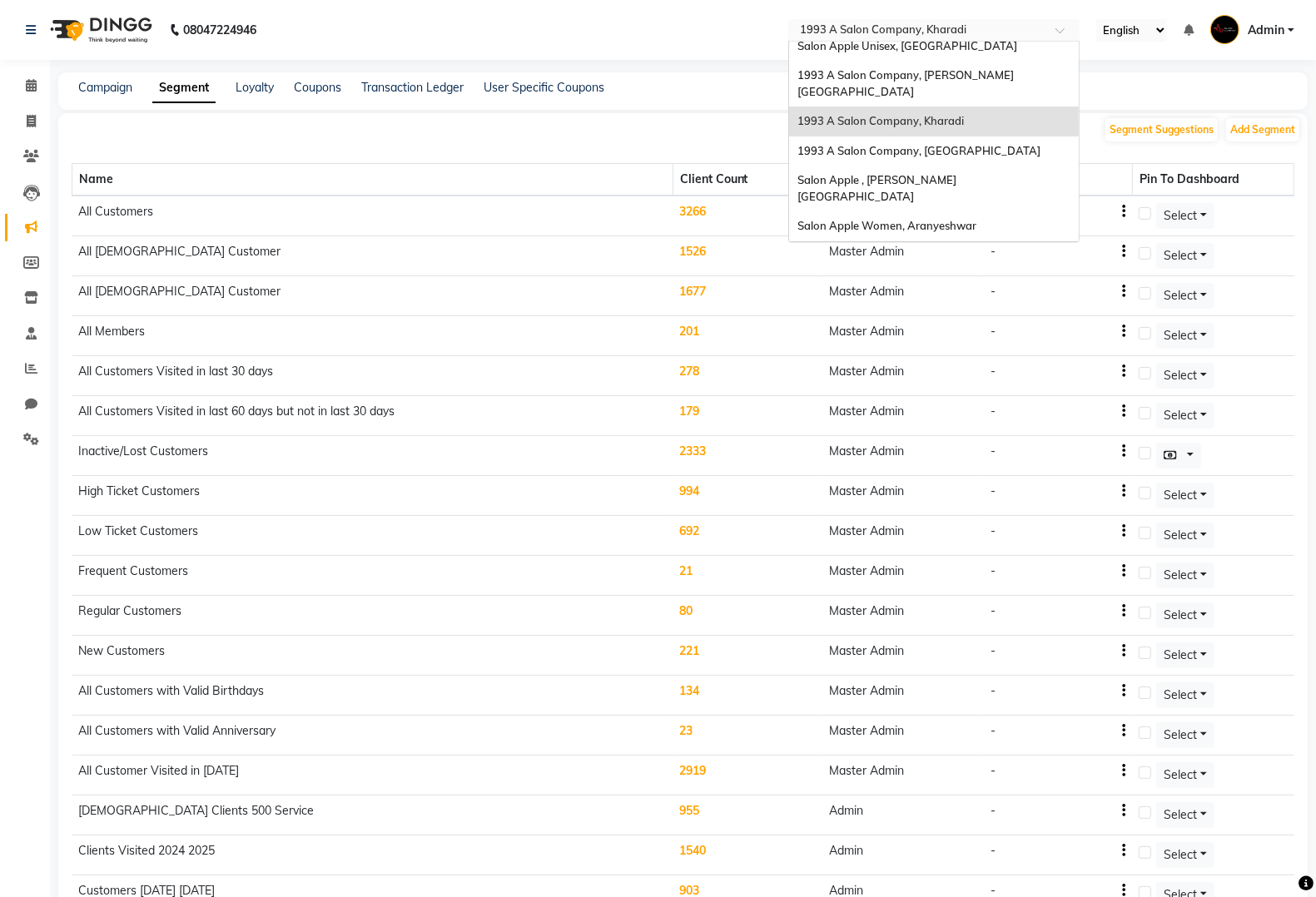
click at [928, 106] on div "1993 A Salon Company, Kharadi" at bounding box center [934, 121] width 289 height 30
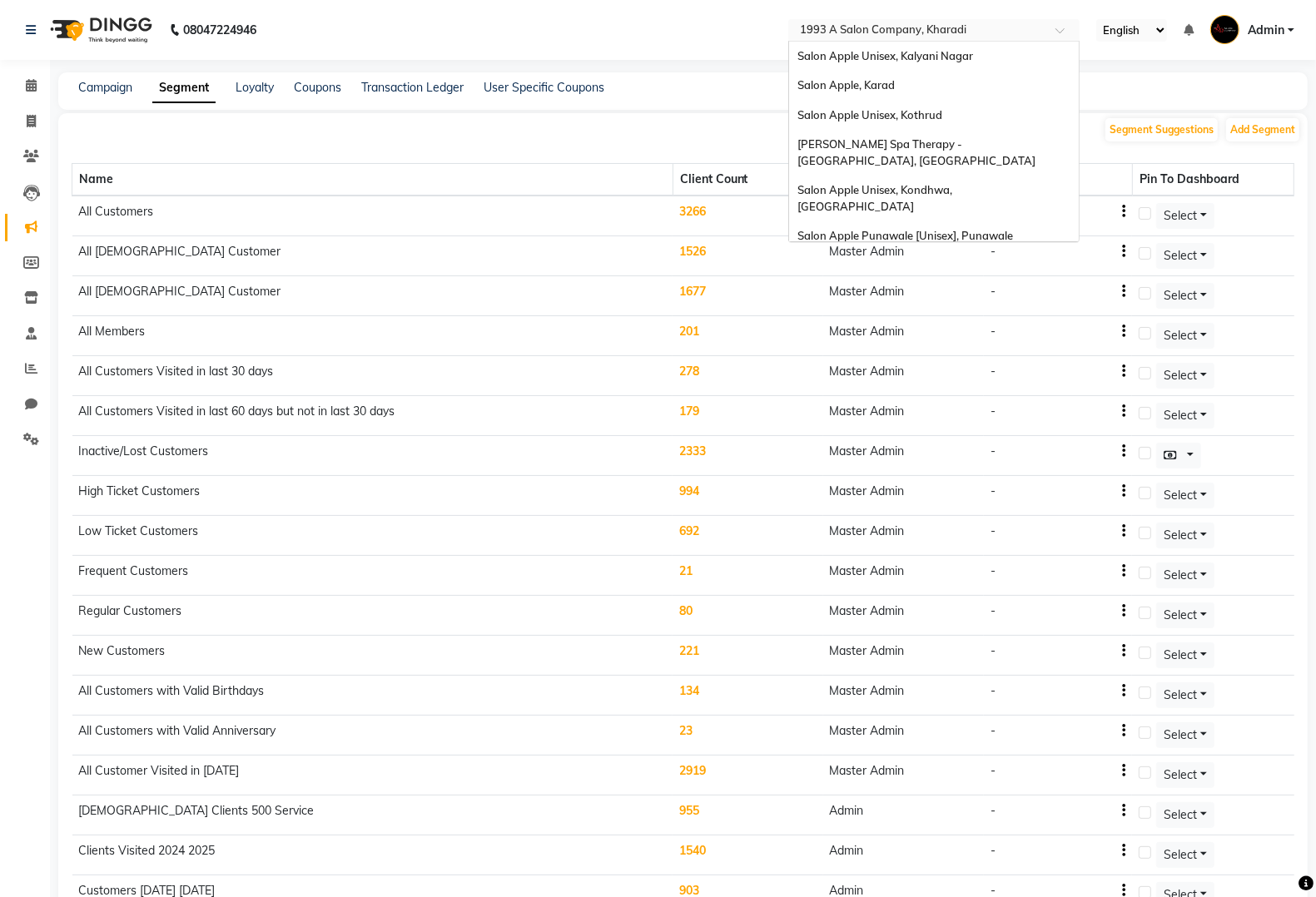
click at [1004, 27] on input "text" at bounding box center [917, 31] width 242 height 17
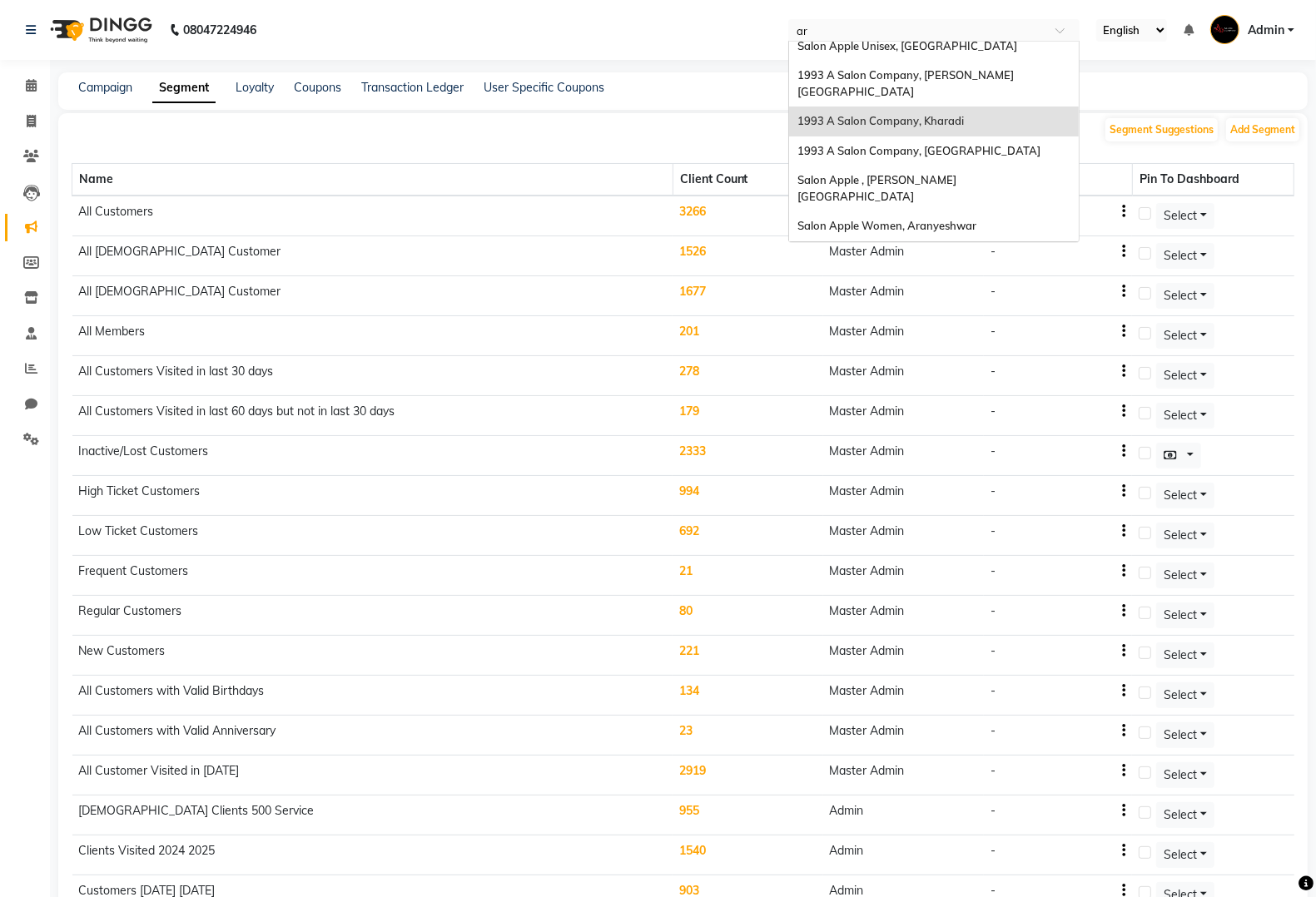
scroll to position [469, 0]
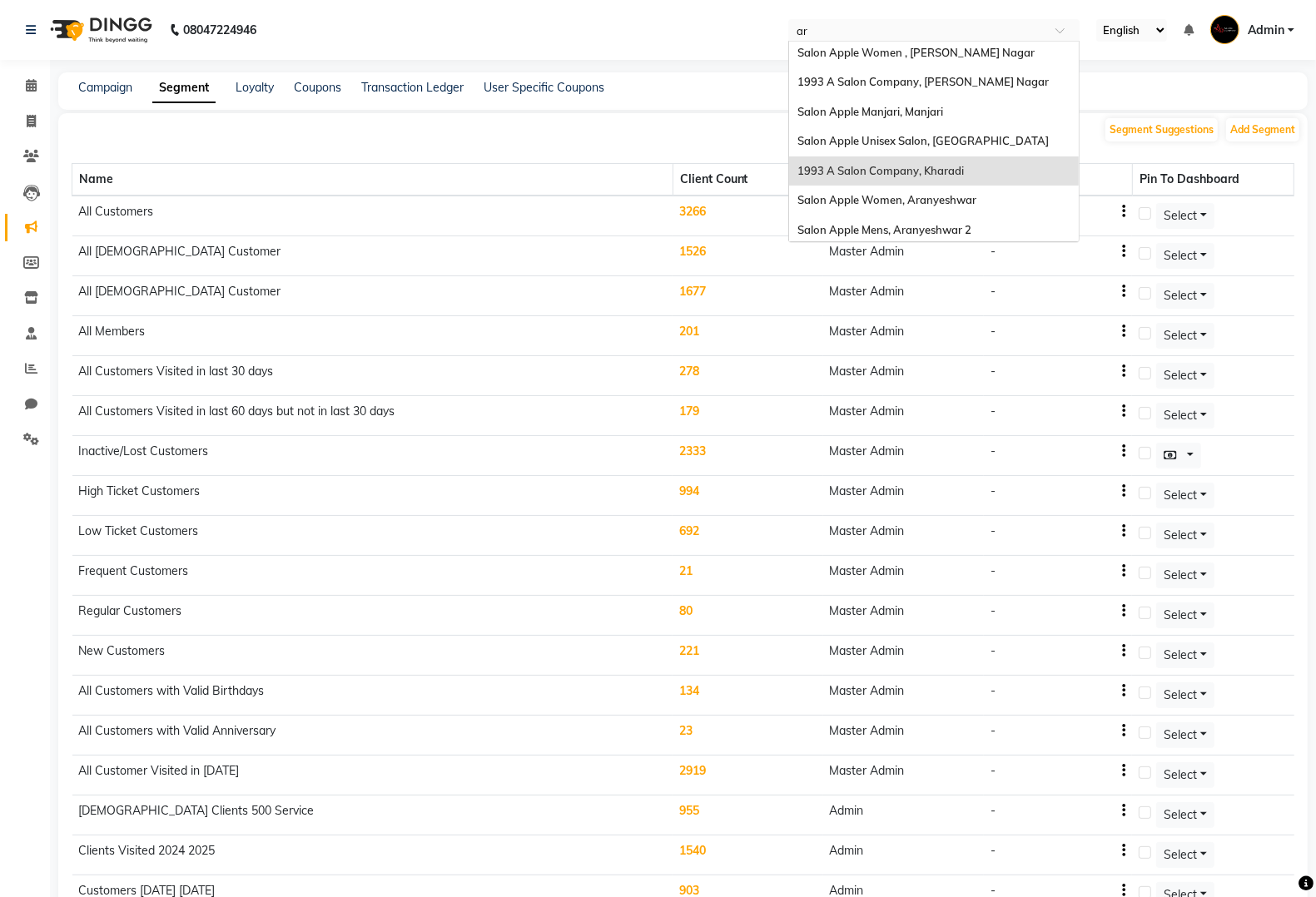
type input "ara"
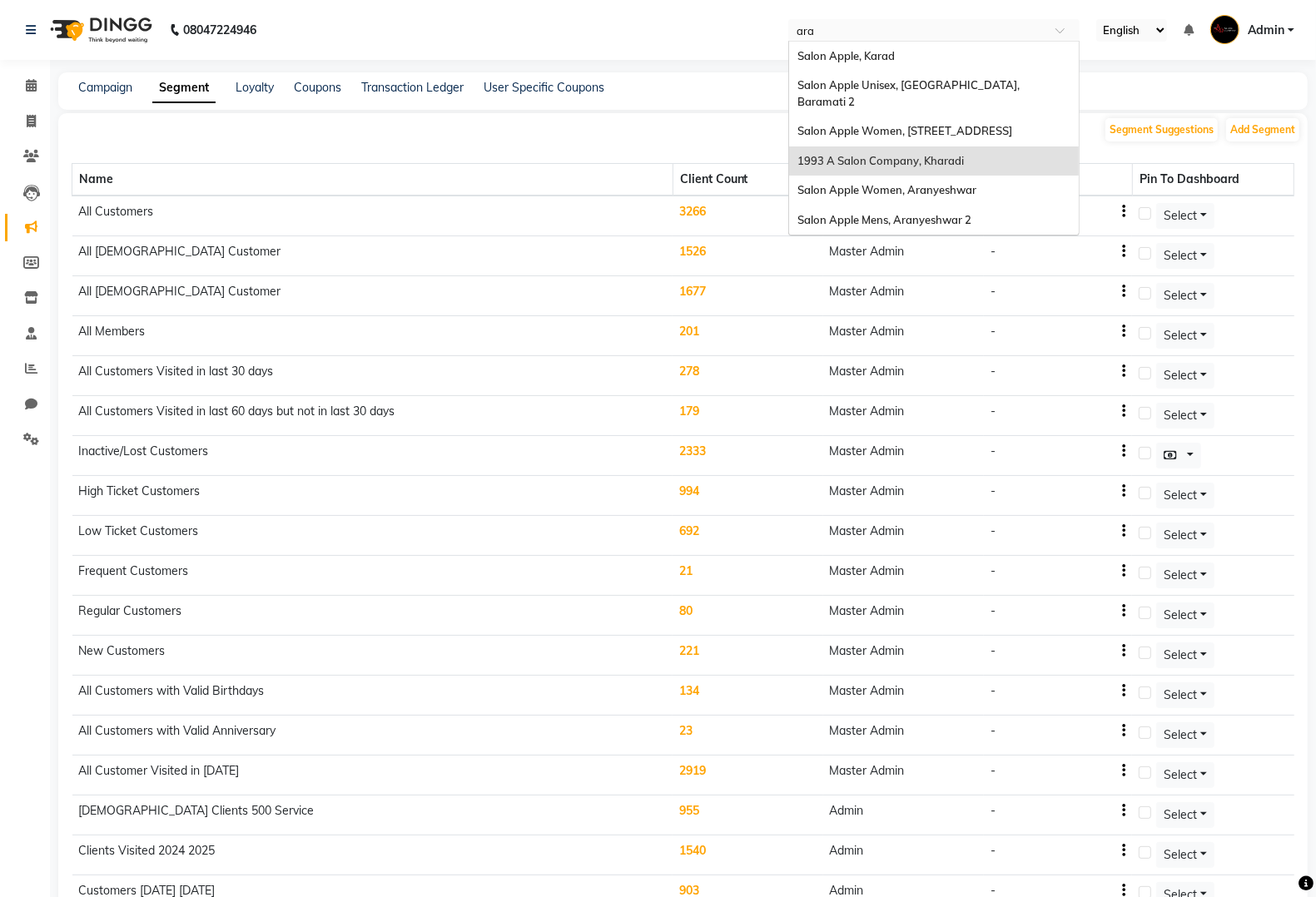
scroll to position [0, 0]
click at [922, 192] on span "Salon Apple Women, Aranyeshwar" at bounding box center [887, 189] width 179 height 13
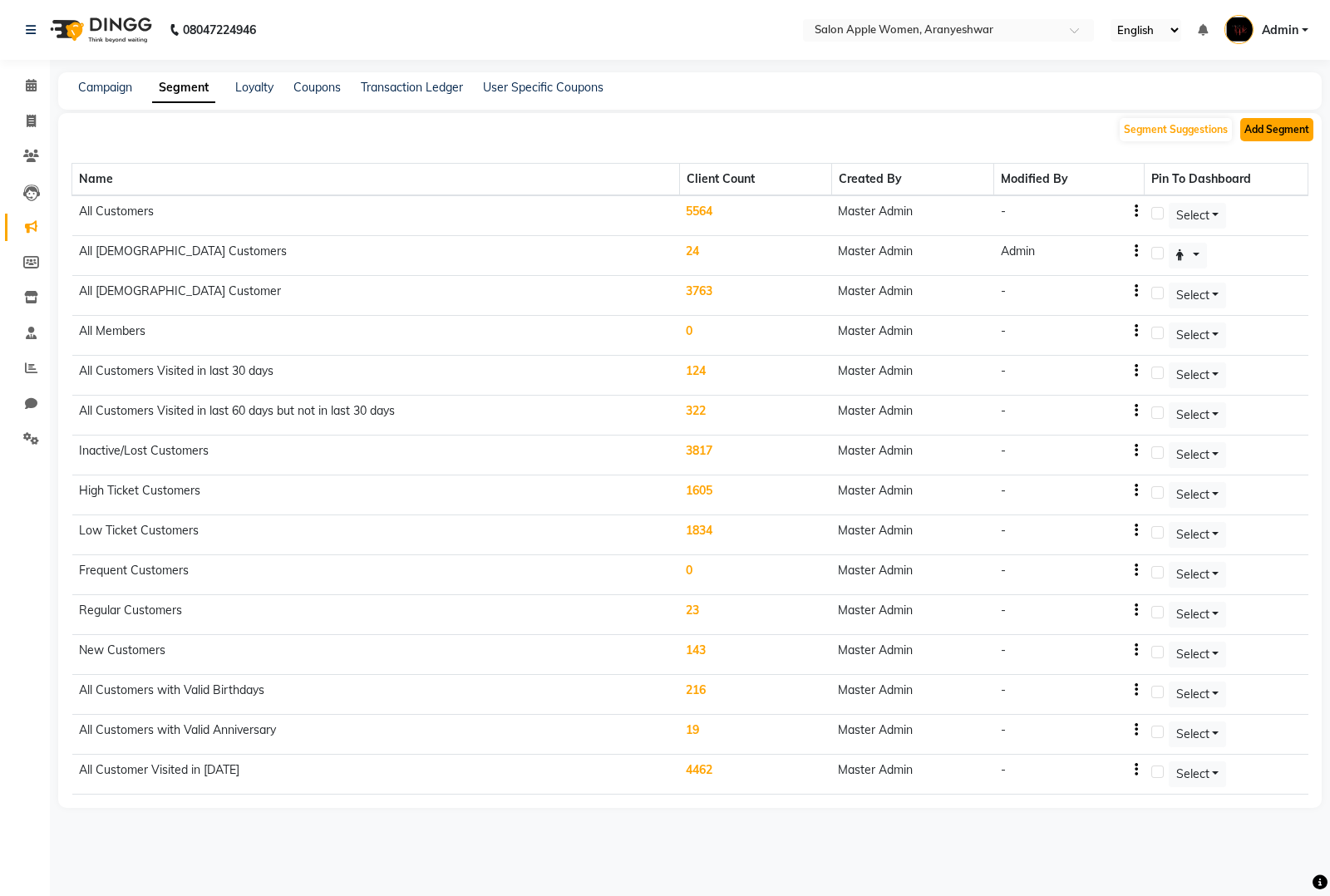
click at [1261, 122] on button "Add Segment" at bounding box center [1277, 130] width 73 height 23
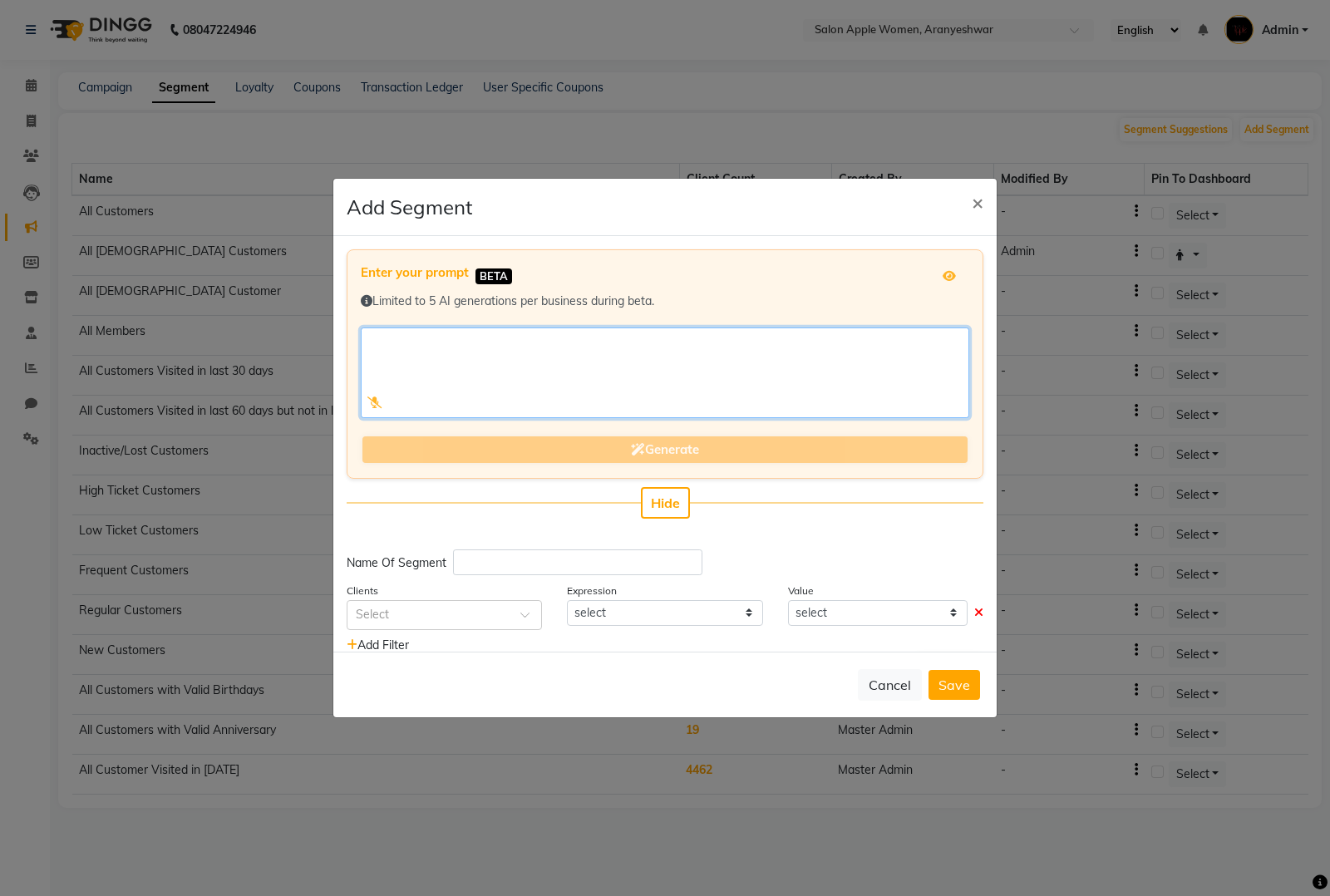
click at [649, 337] on textarea at bounding box center [665, 373] width 609 height 91
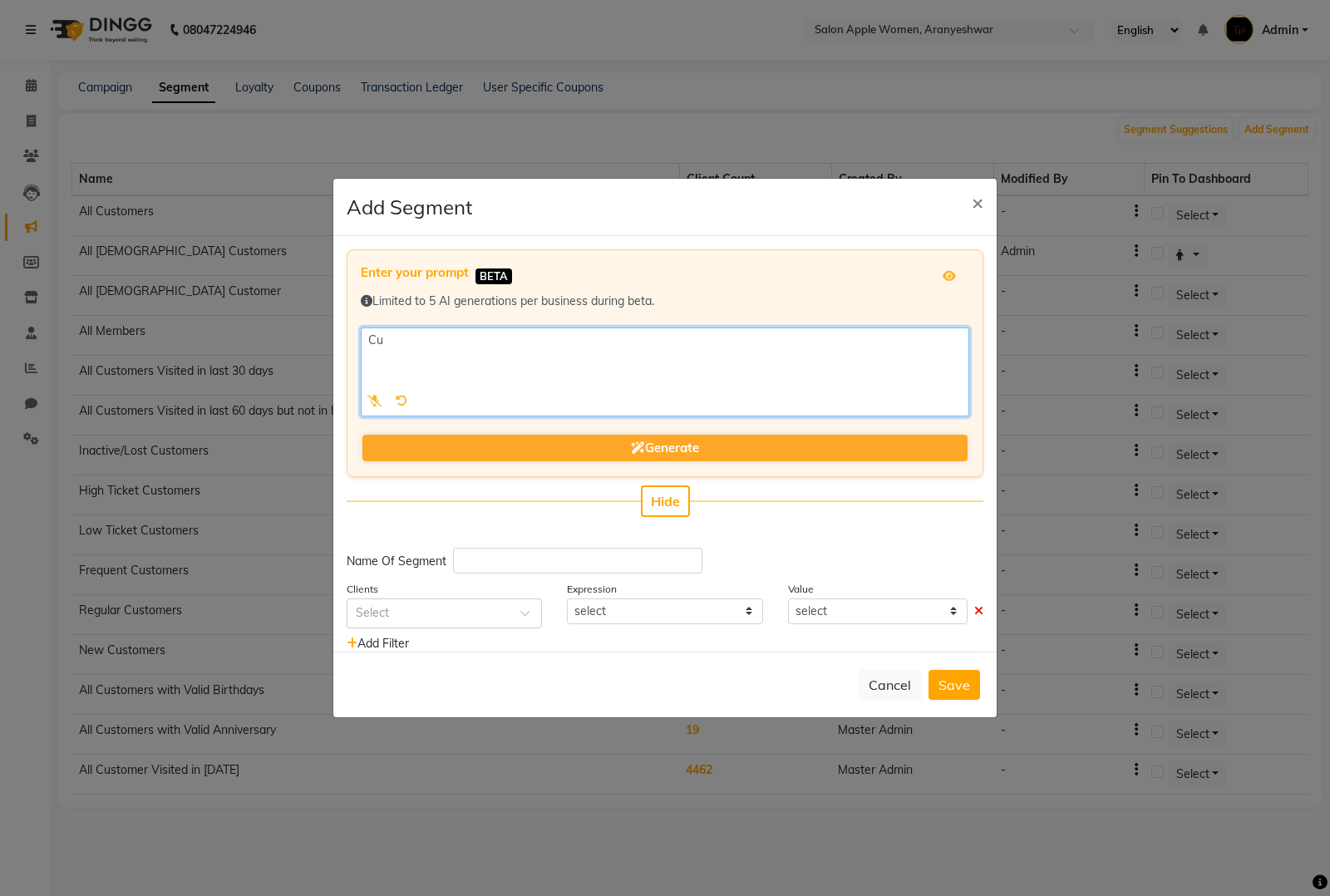
type textarea "C"
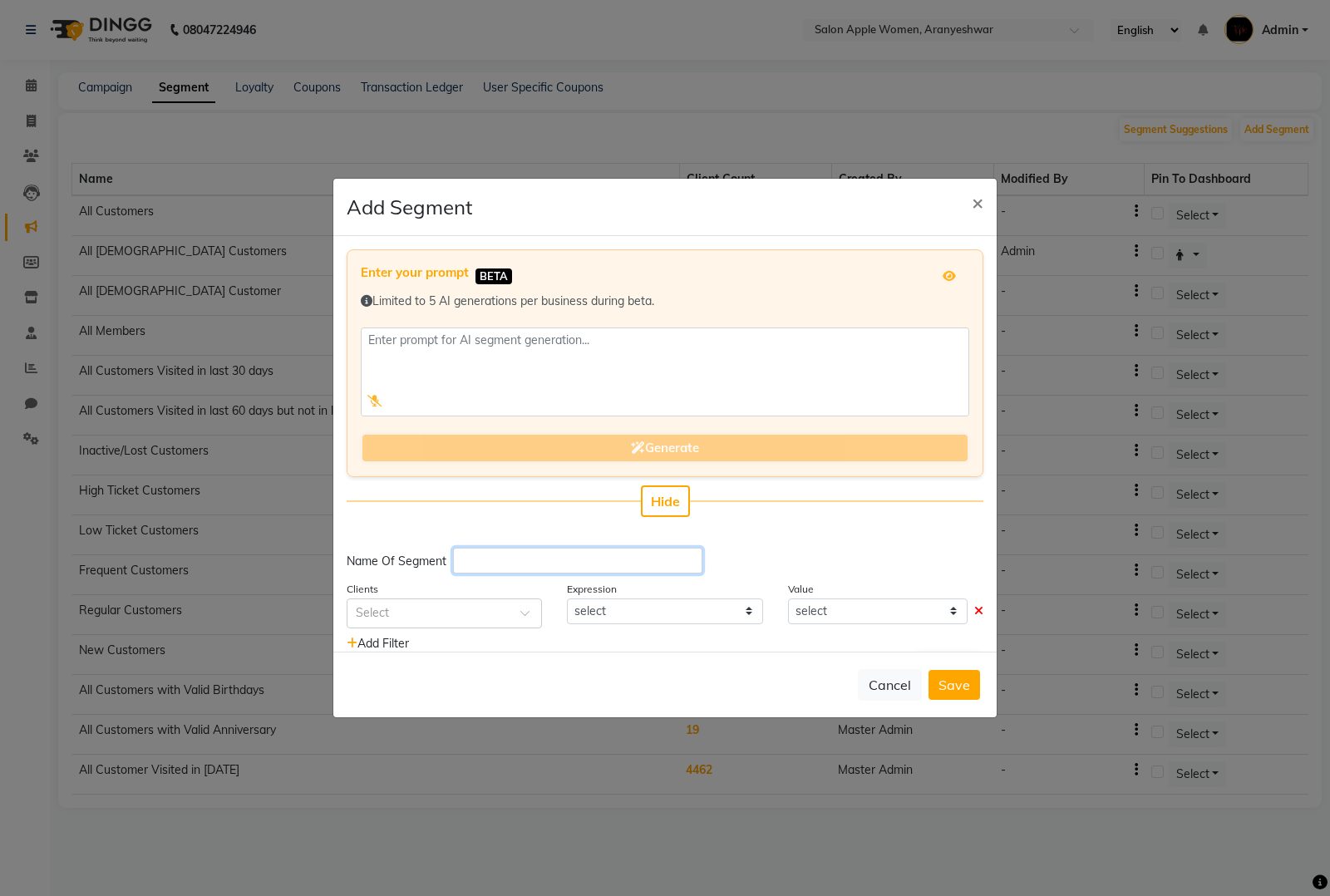
click at [524, 569] on input "text" at bounding box center [578, 560] width 249 height 26
click at [528, 618] on span at bounding box center [531, 619] width 21 height 18
click at [492, 599] on div "Select" at bounding box center [444, 613] width 195 height 30
type input "Last vi"
click at [446, 646] on div "Last Visit Date" at bounding box center [444, 643] width 194 height 31
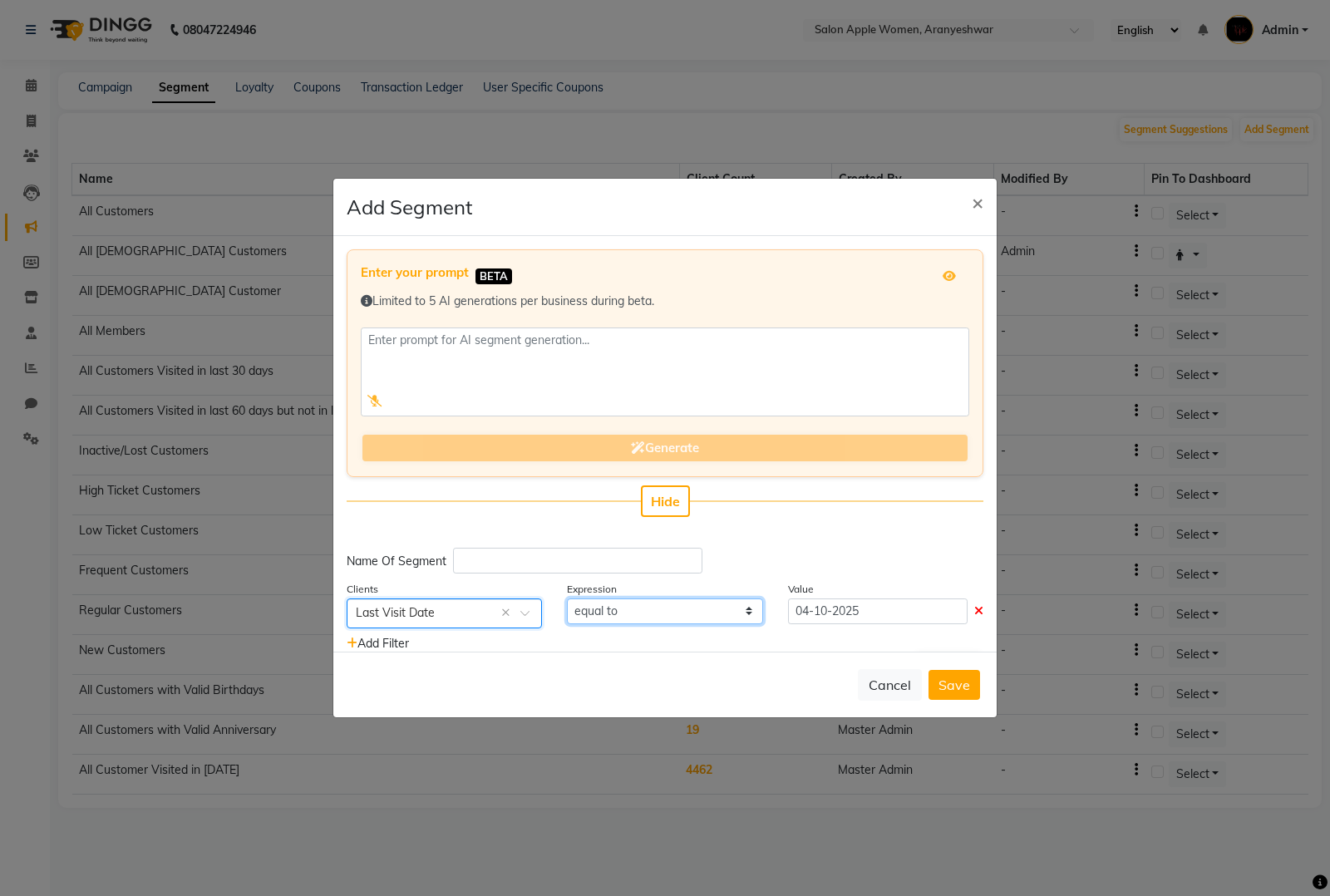
click at [627, 610] on select "equal to greater than greater than or equal to less than less than or equal to" at bounding box center [665, 611] width 195 height 26
select select ">="
click at [567, 598] on select "equal to greater than greater than or equal to less than less than or equal to" at bounding box center [665, 611] width 195 height 26
click at [893, 609] on input "04-10-2025" at bounding box center [878, 611] width 179 height 26
select select "10"
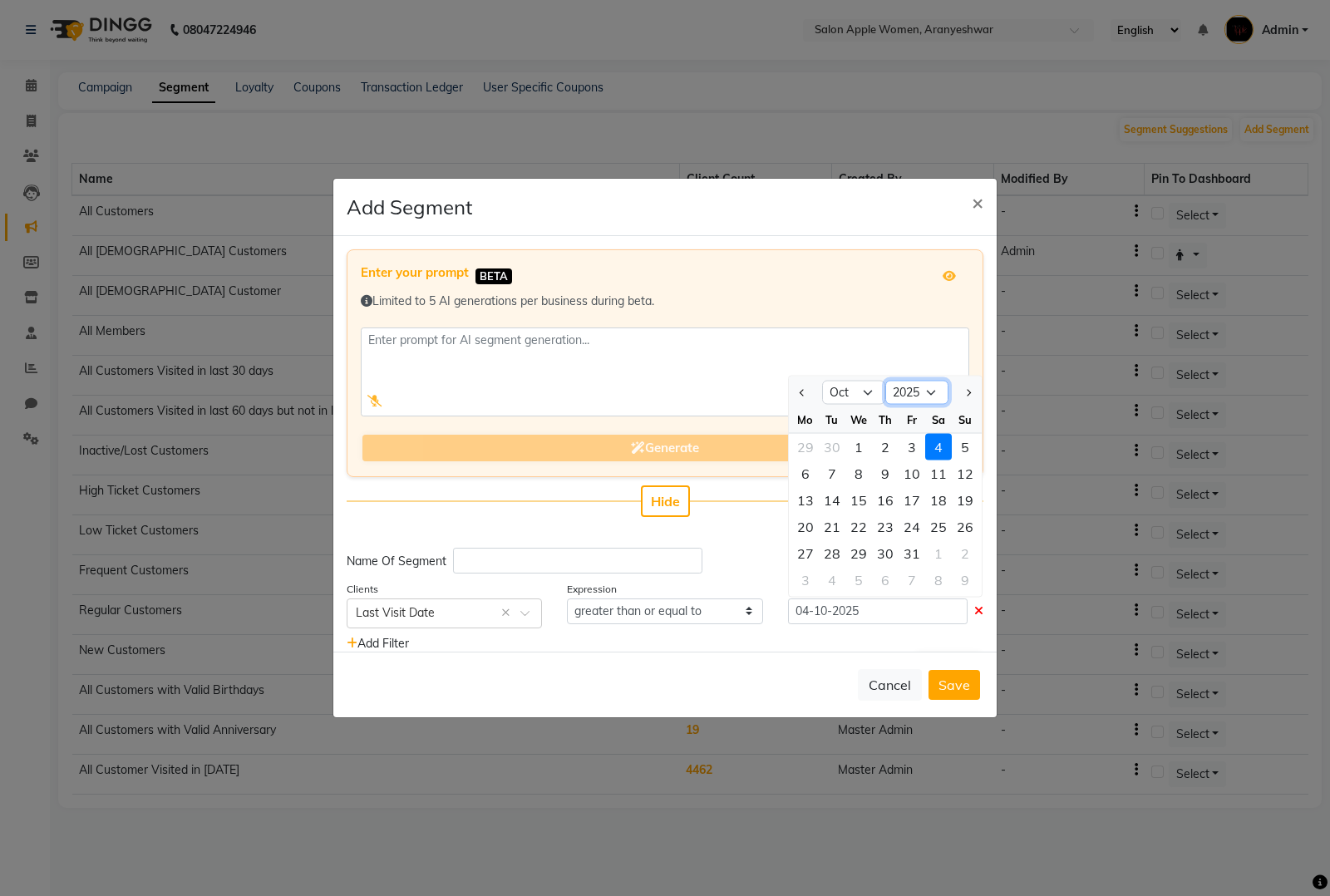
click at [904, 383] on select "2015 2016 2017 2018 2019 2020 2021 2022 2023 2024 2025 2026 2027 2028 2029 2030…" at bounding box center [916, 392] width 63 height 25
select select "2024"
click at [885, 380] on select "2015 2016 2017 2018 2019 2020 2021 2022 2023 2024 2025 2026 2027 2028 2029 2030…" at bounding box center [916, 392] width 63 height 25
click at [849, 388] on select "Jan Feb Mar Apr May Jun Jul Aug Sep Oct Nov Dec" at bounding box center [853, 392] width 63 height 25
click at [910, 435] on div "4" at bounding box center [912, 446] width 27 height 27
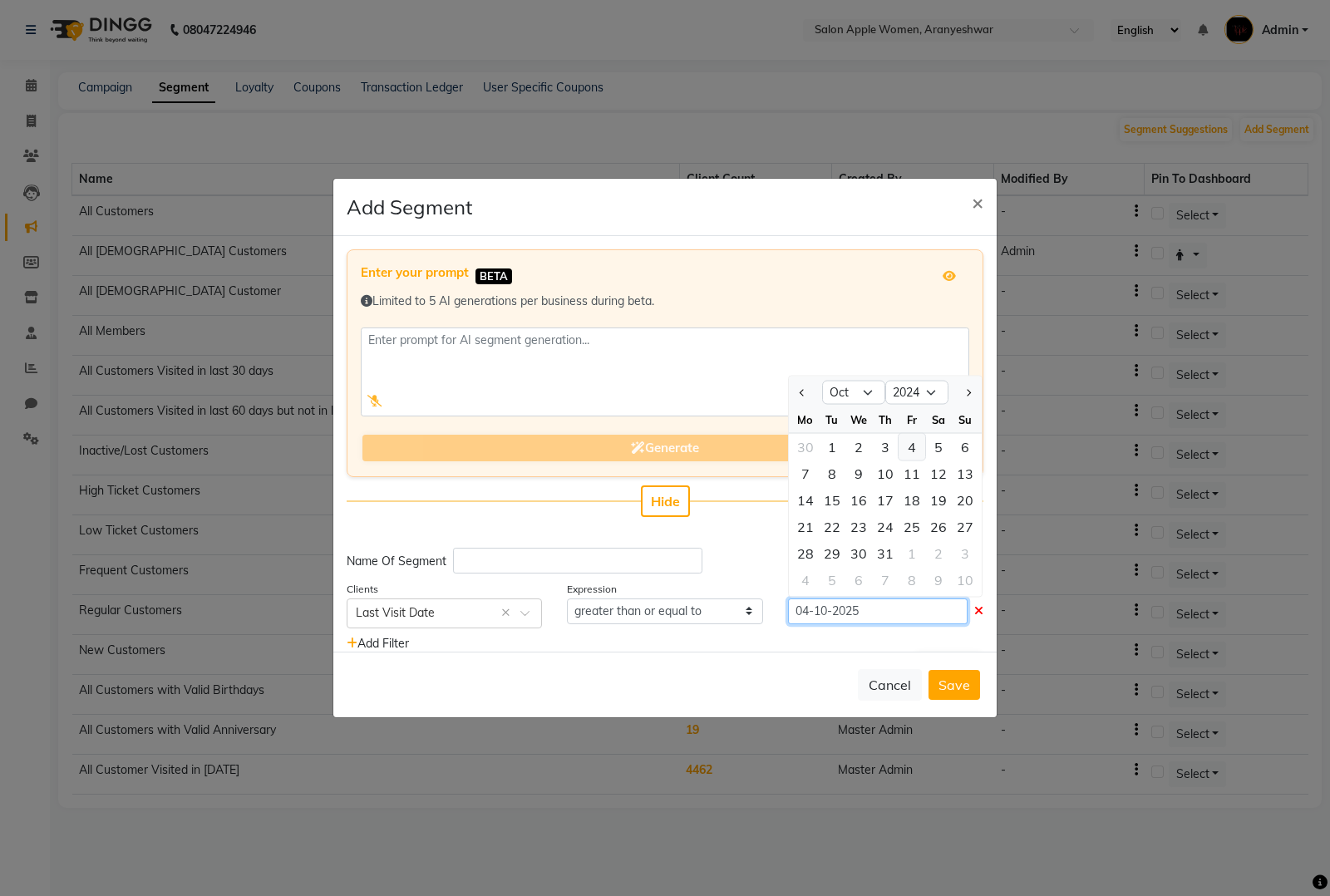
type input "04-10-2024"
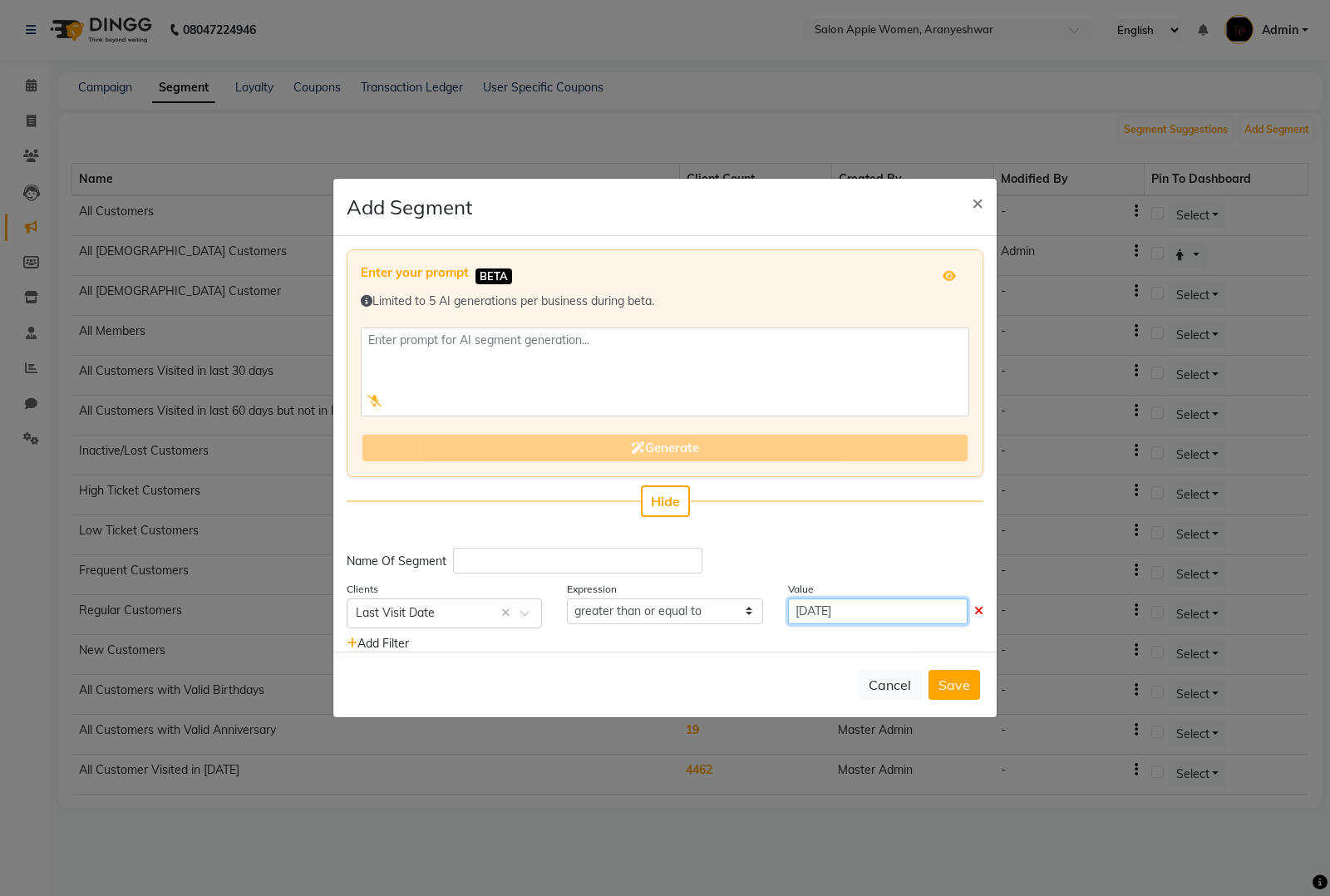
click at [890, 611] on input "04-10-2024" at bounding box center [878, 611] width 179 height 26
select select "10"
select select "2024"
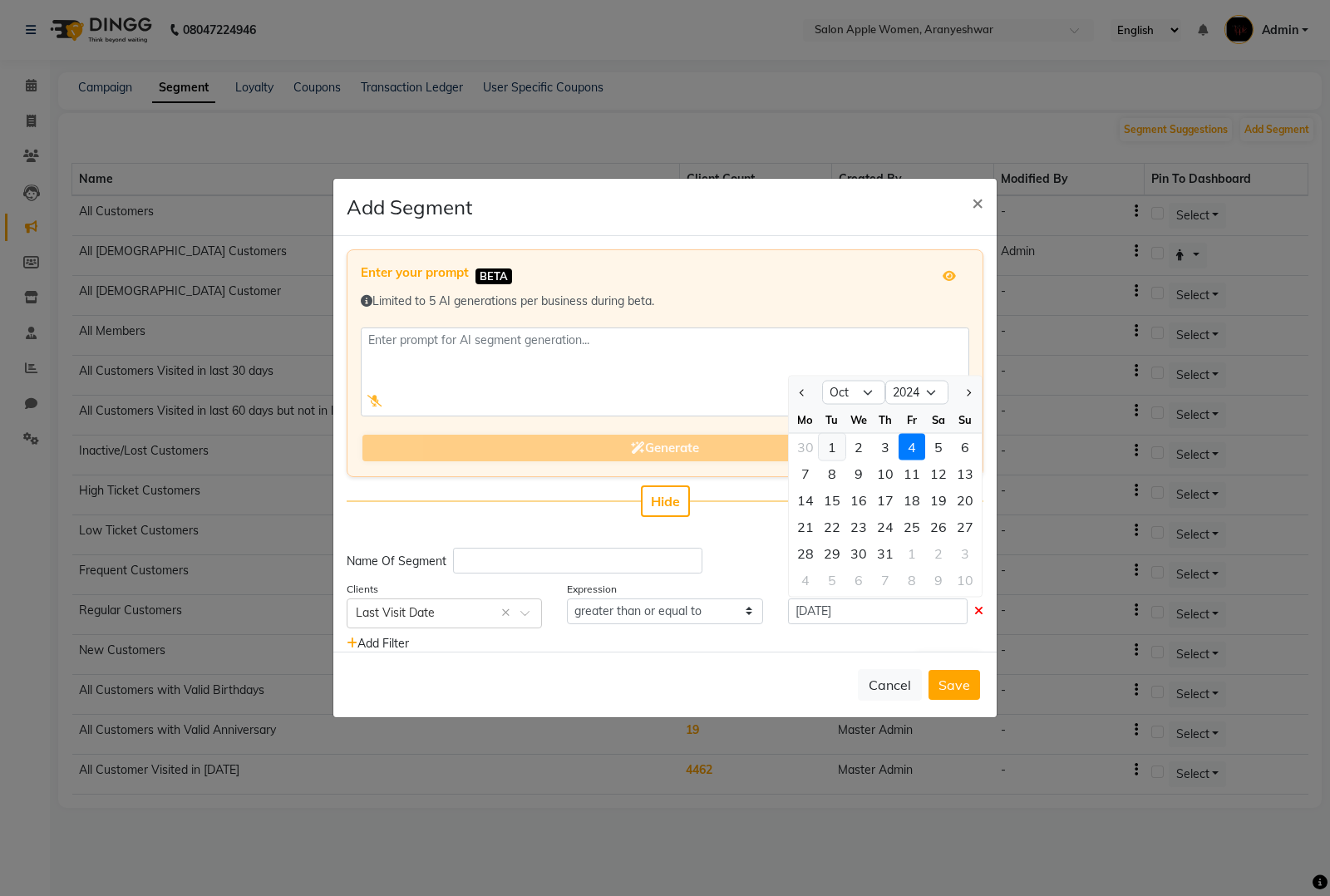
click at [819, 438] on div "1" at bounding box center [832, 446] width 27 height 27
type input "01-10-2024"
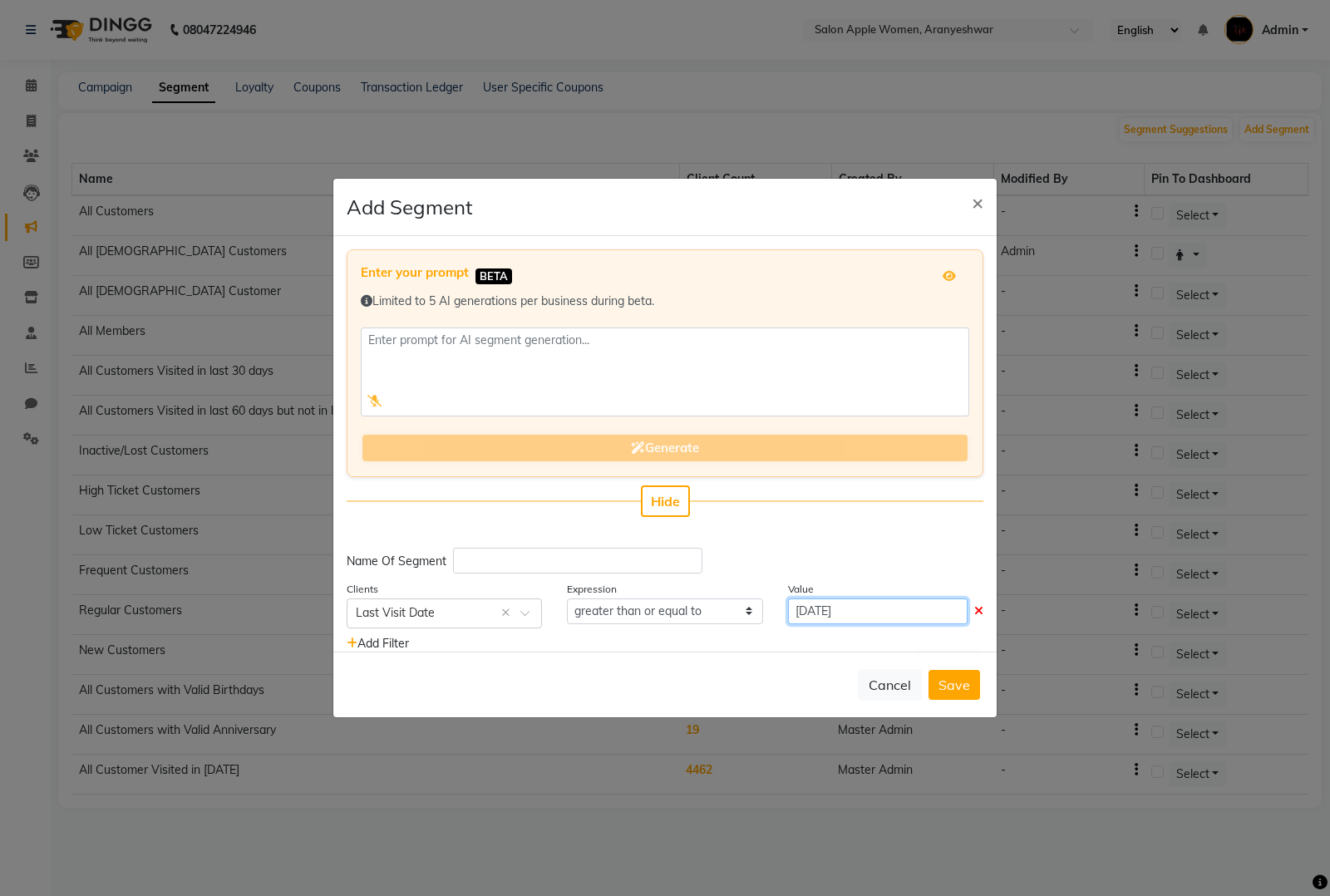
scroll to position [38, 0]
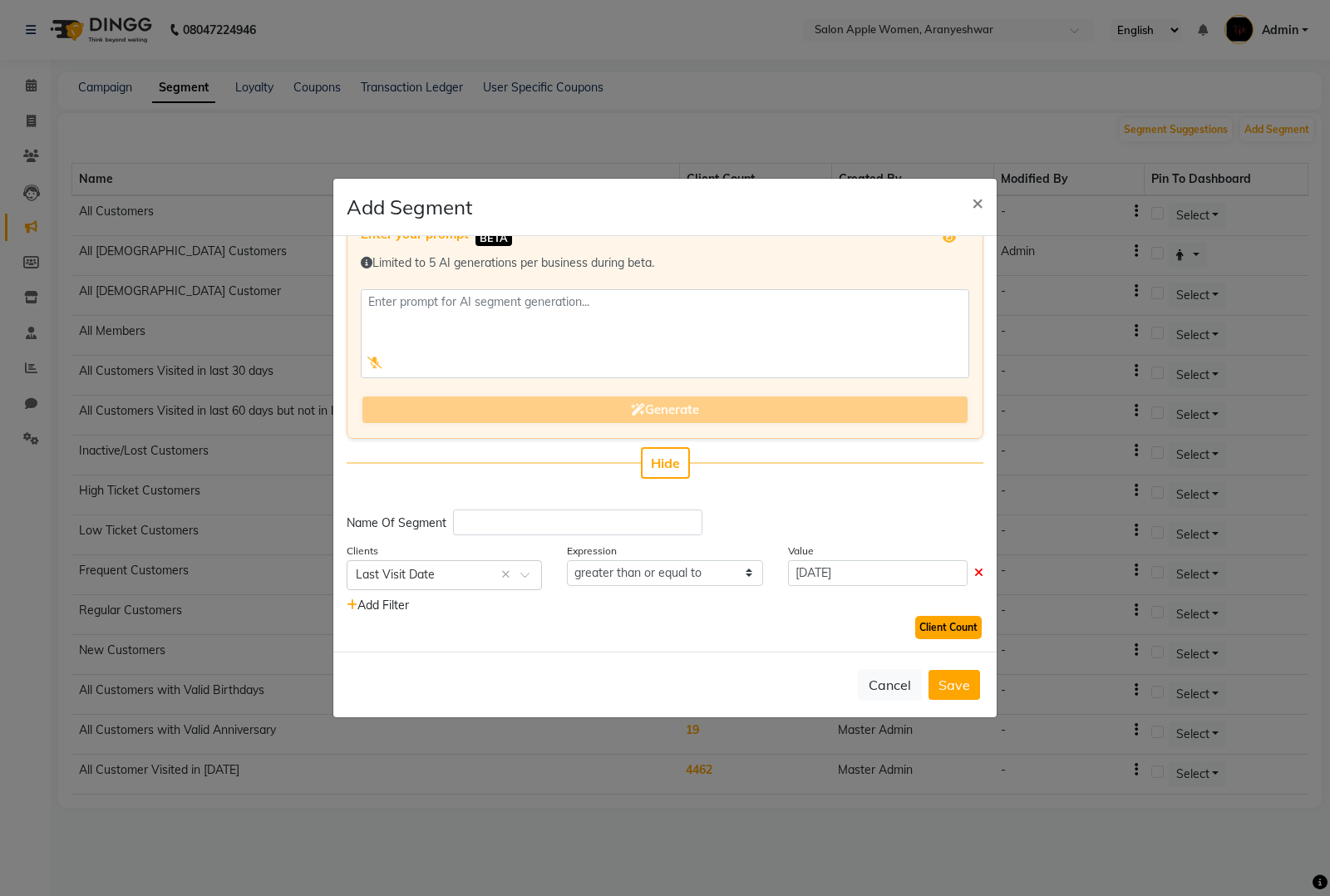
click at [927, 620] on button "Client Count" at bounding box center [948, 627] width 66 height 23
click at [948, 681] on button "Save" at bounding box center [954, 685] width 51 height 30
click at [638, 528] on input "text" at bounding box center [578, 522] width 249 height 26
type input "Customer Visited At Oct 2024"
click at [962, 687] on button "Save" at bounding box center [954, 685] width 51 height 30
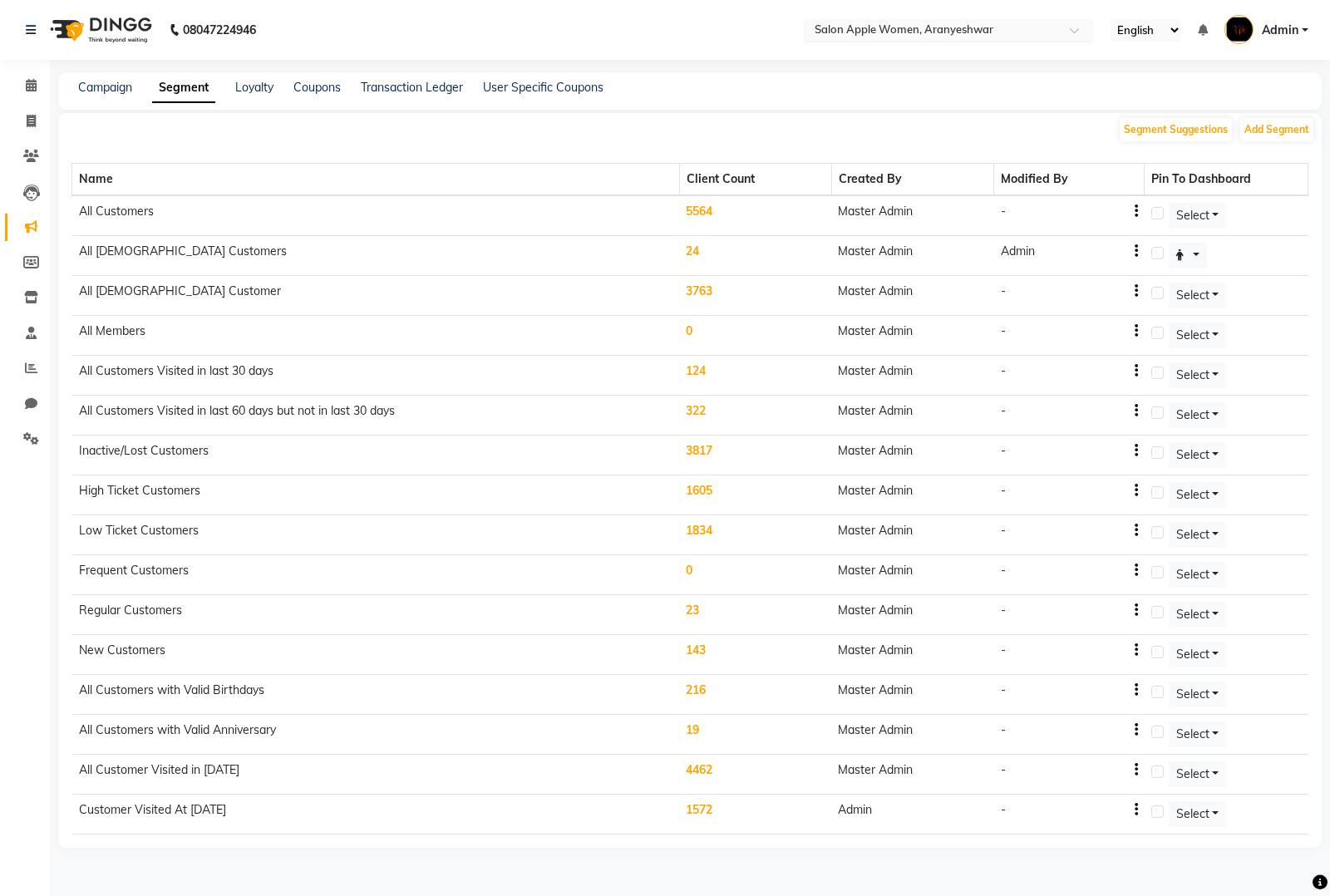
click at [867, 19] on div "Select Location × Salon Apple Women, Aranyeshwar" at bounding box center [948, 30] width 291 height 22
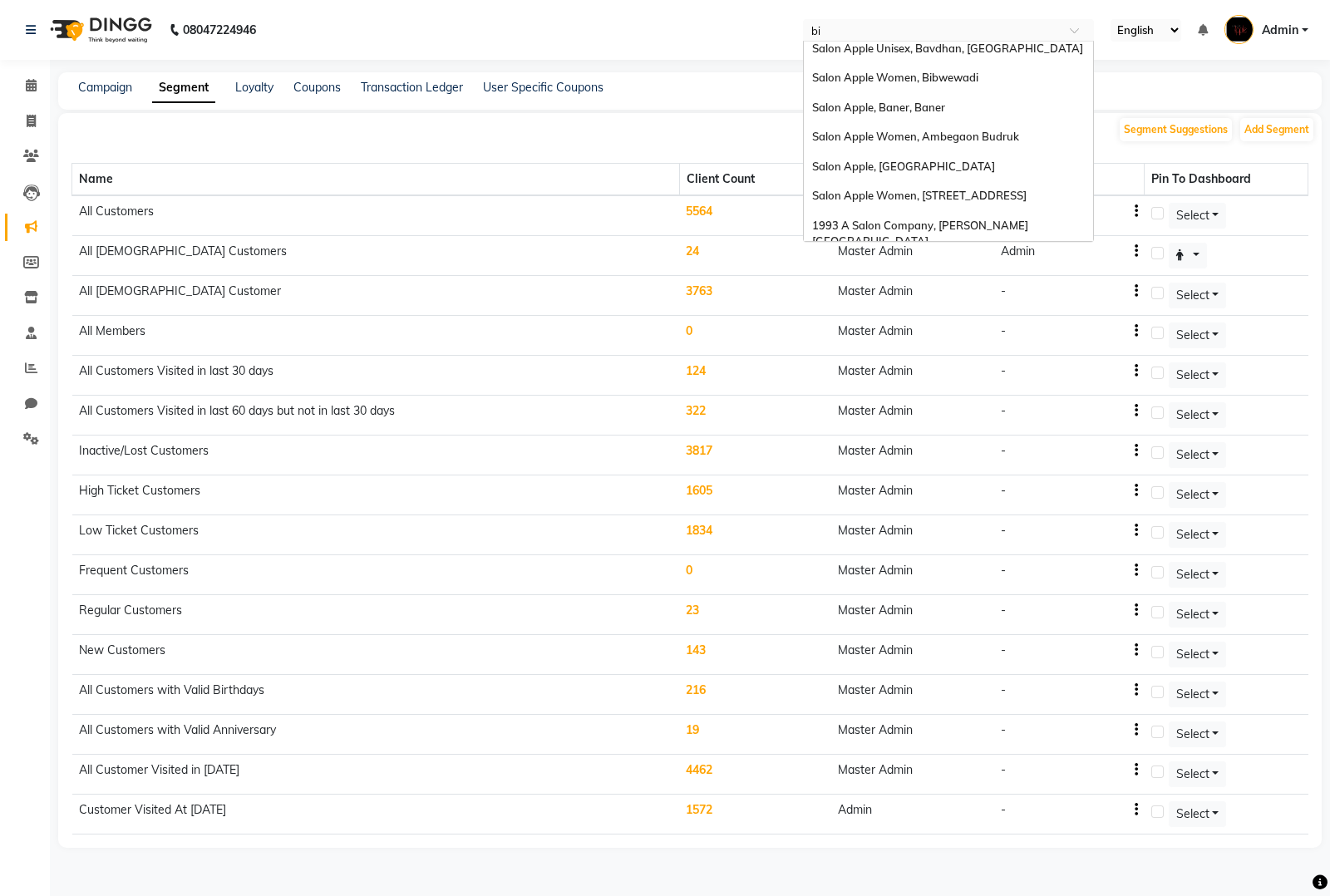
scroll to position [0, 0]
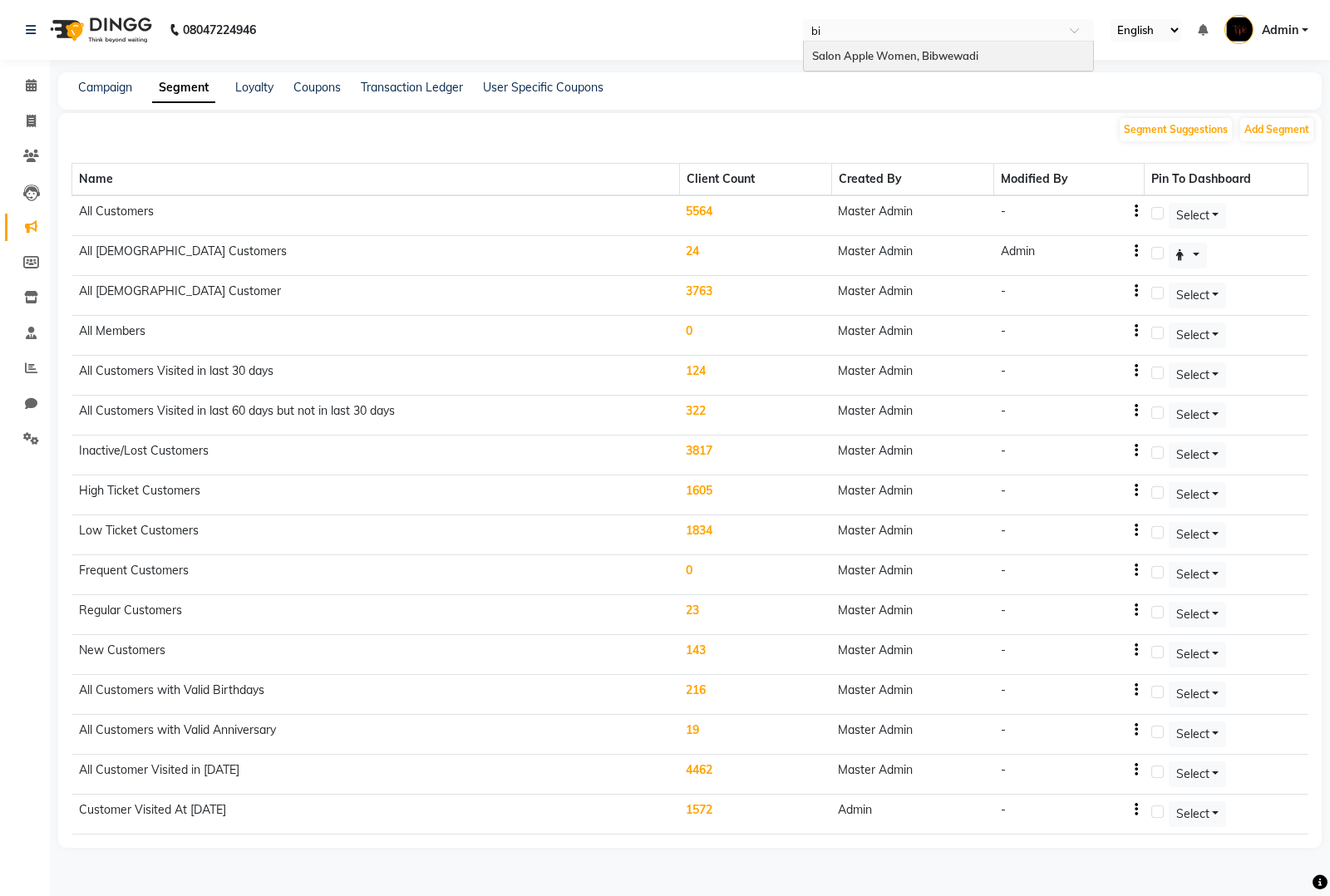
type input "bib"
click at [996, 55] on div "Salon Apple Women, Bibwewadi" at bounding box center [948, 57] width 289 height 30
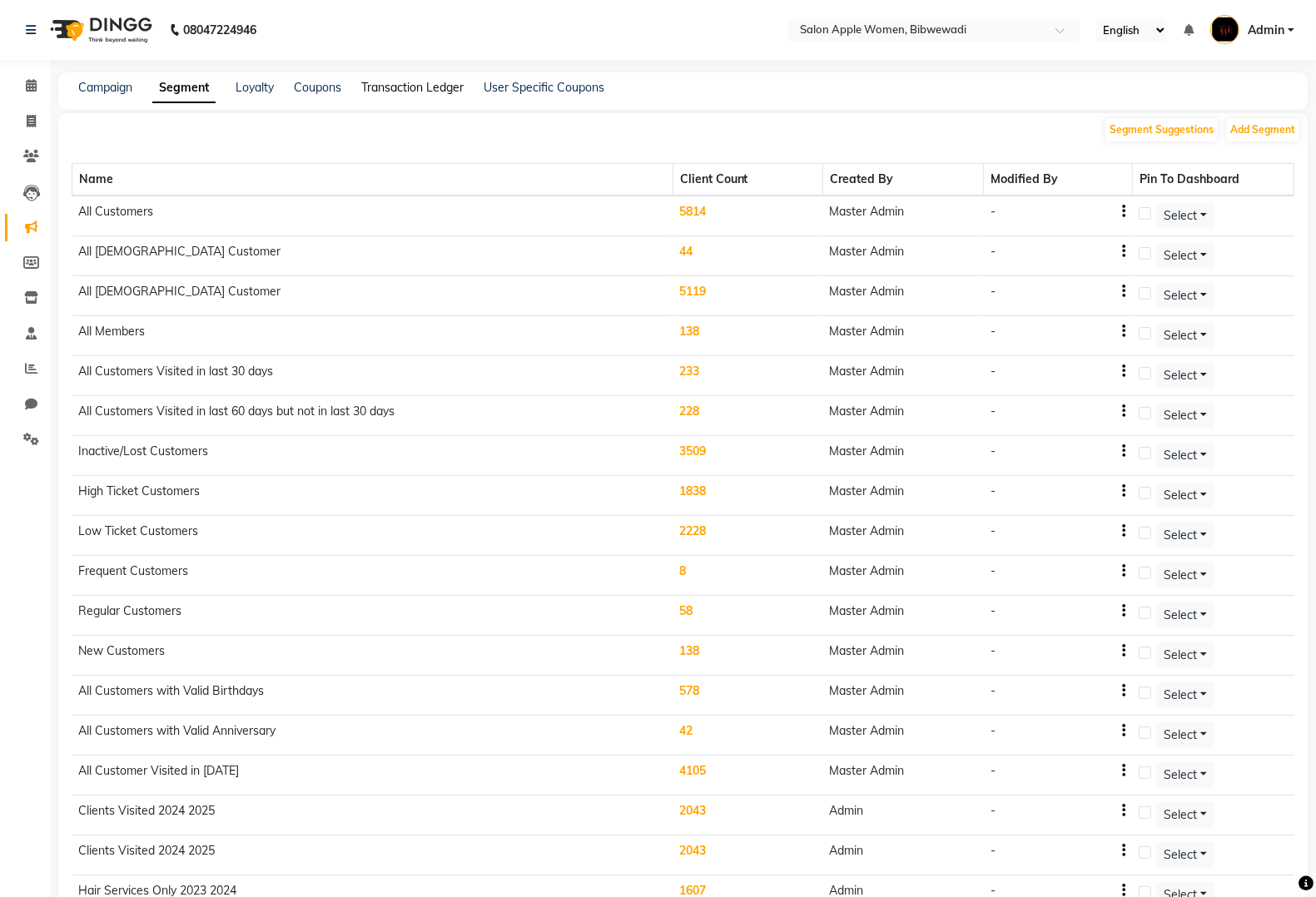
click at [433, 85] on link "Transaction Ledger" at bounding box center [412, 87] width 103 height 15
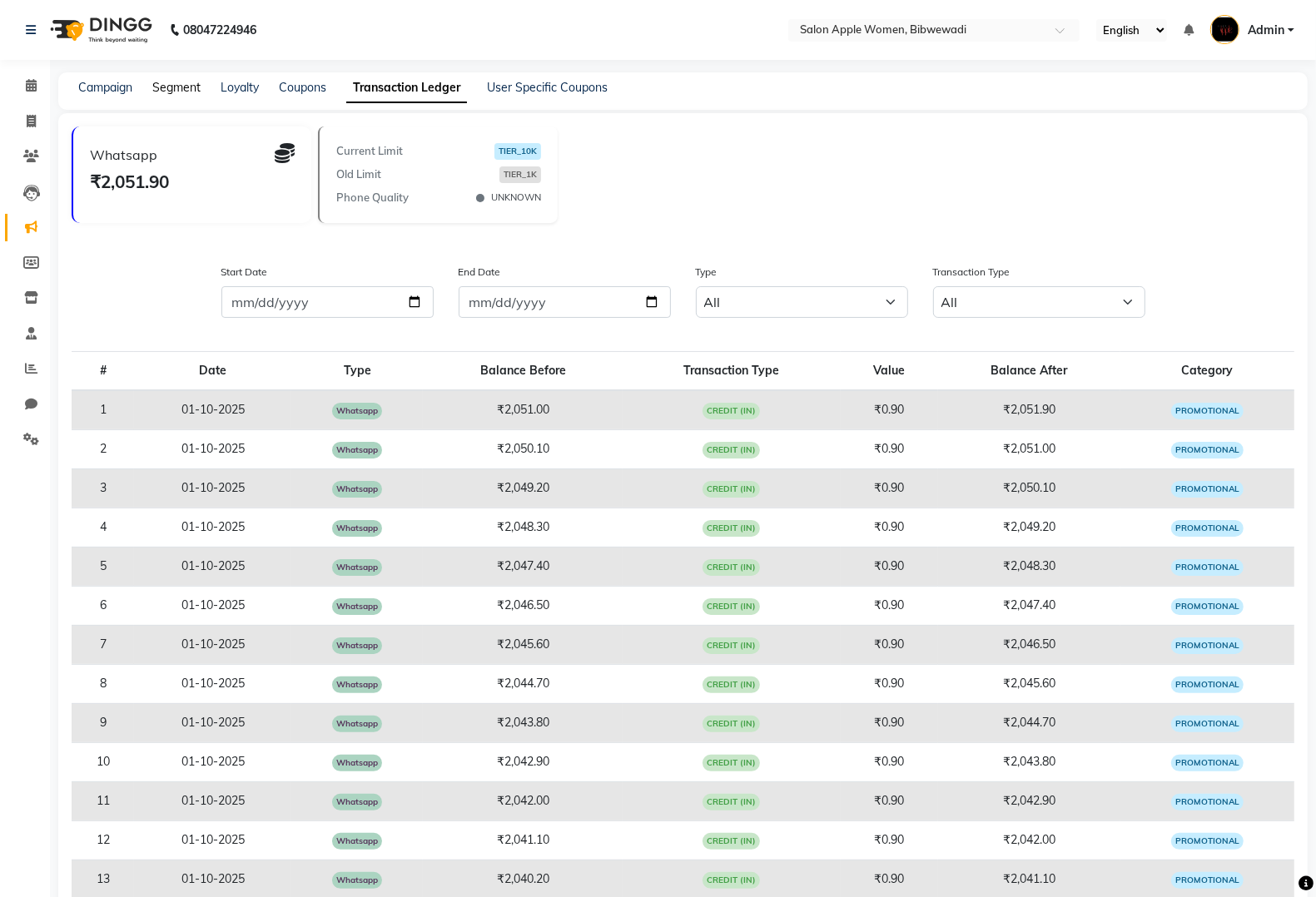
click at [189, 83] on link "Segment" at bounding box center [176, 87] width 49 height 15
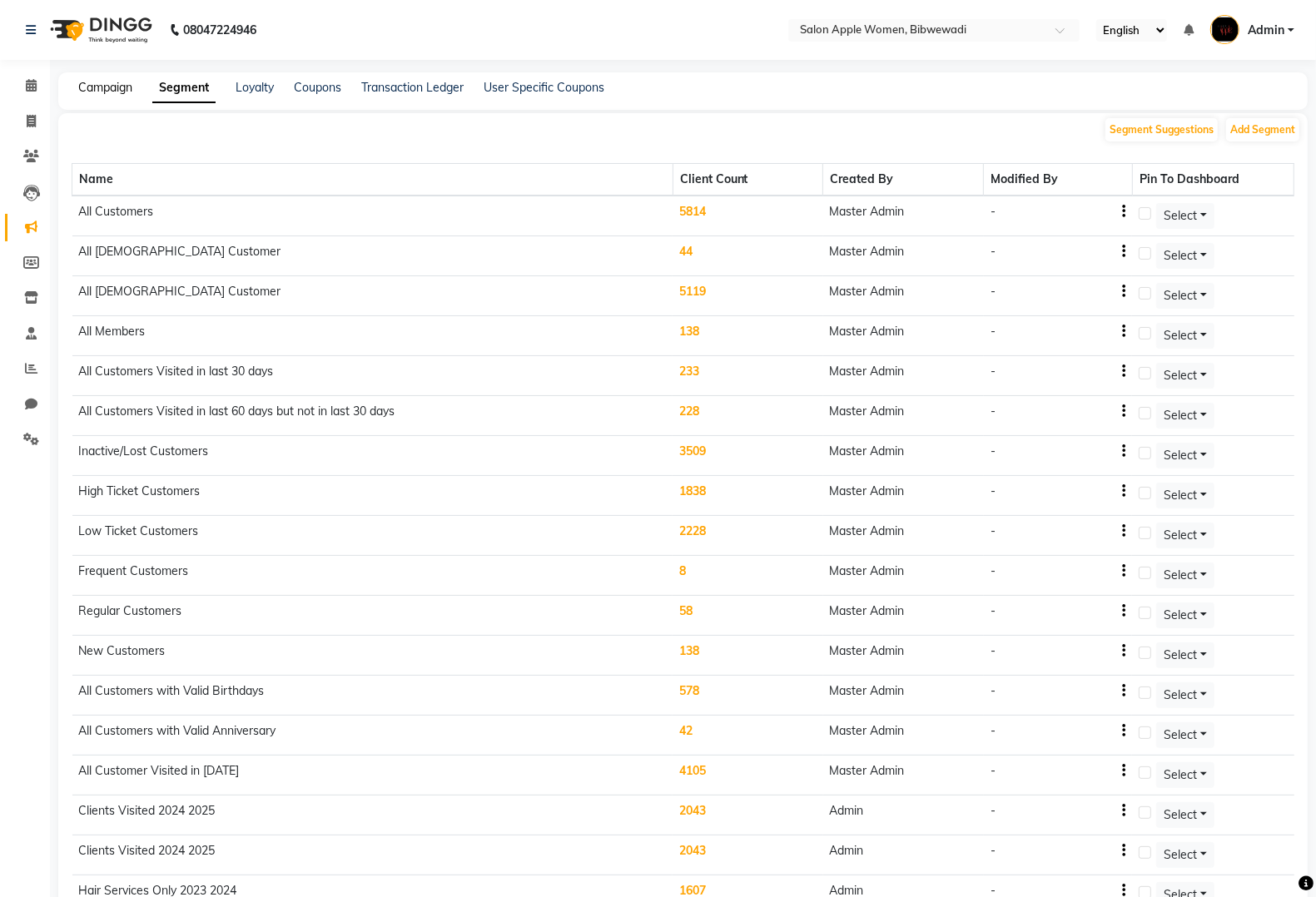
click at [105, 83] on link "Campaign" at bounding box center [104, 87] width 54 height 15
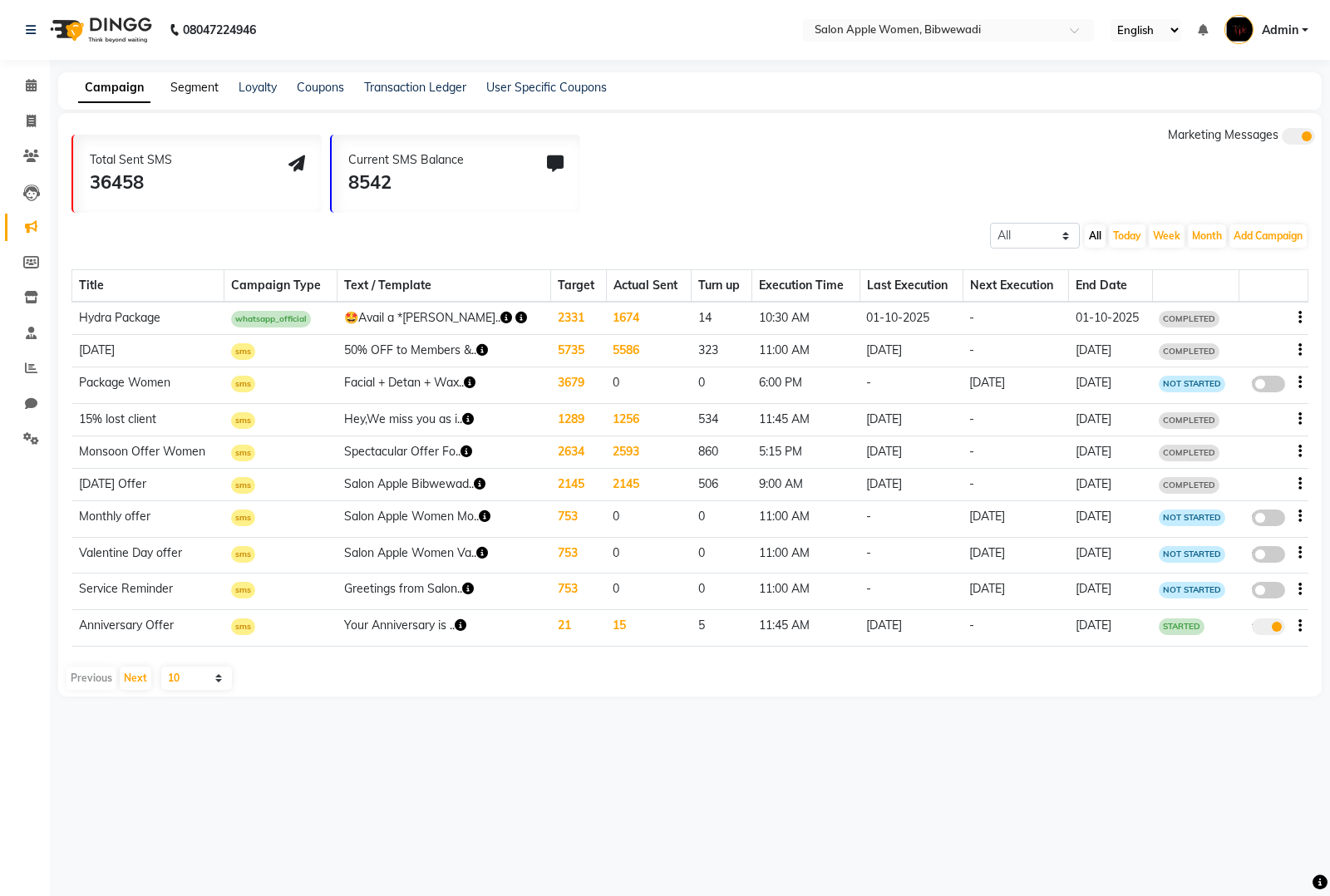
click at [200, 83] on link "Segment" at bounding box center [194, 87] width 49 height 15
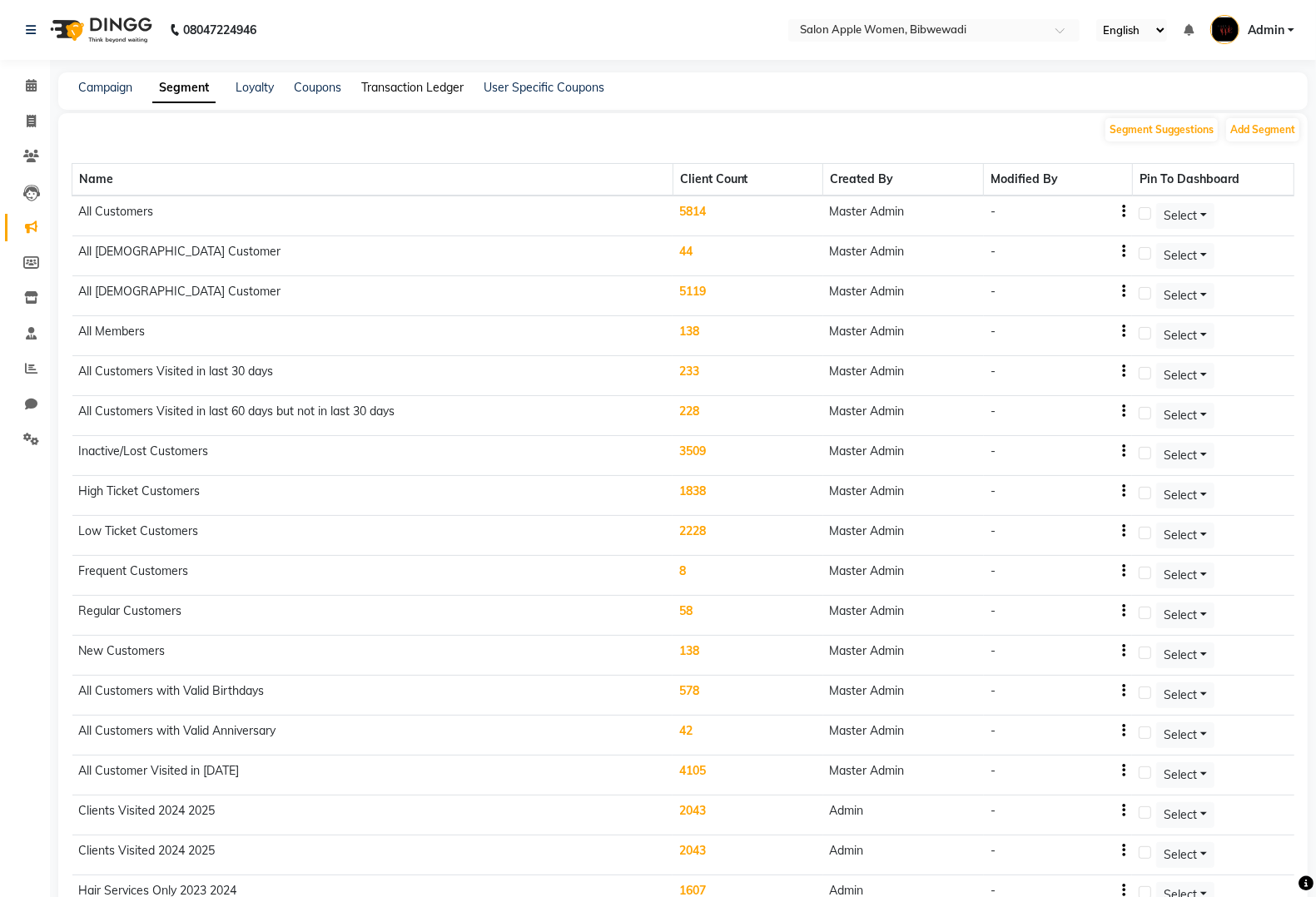
click at [434, 89] on link "Transaction Ledger" at bounding box center [412, 87] width 103 height 15
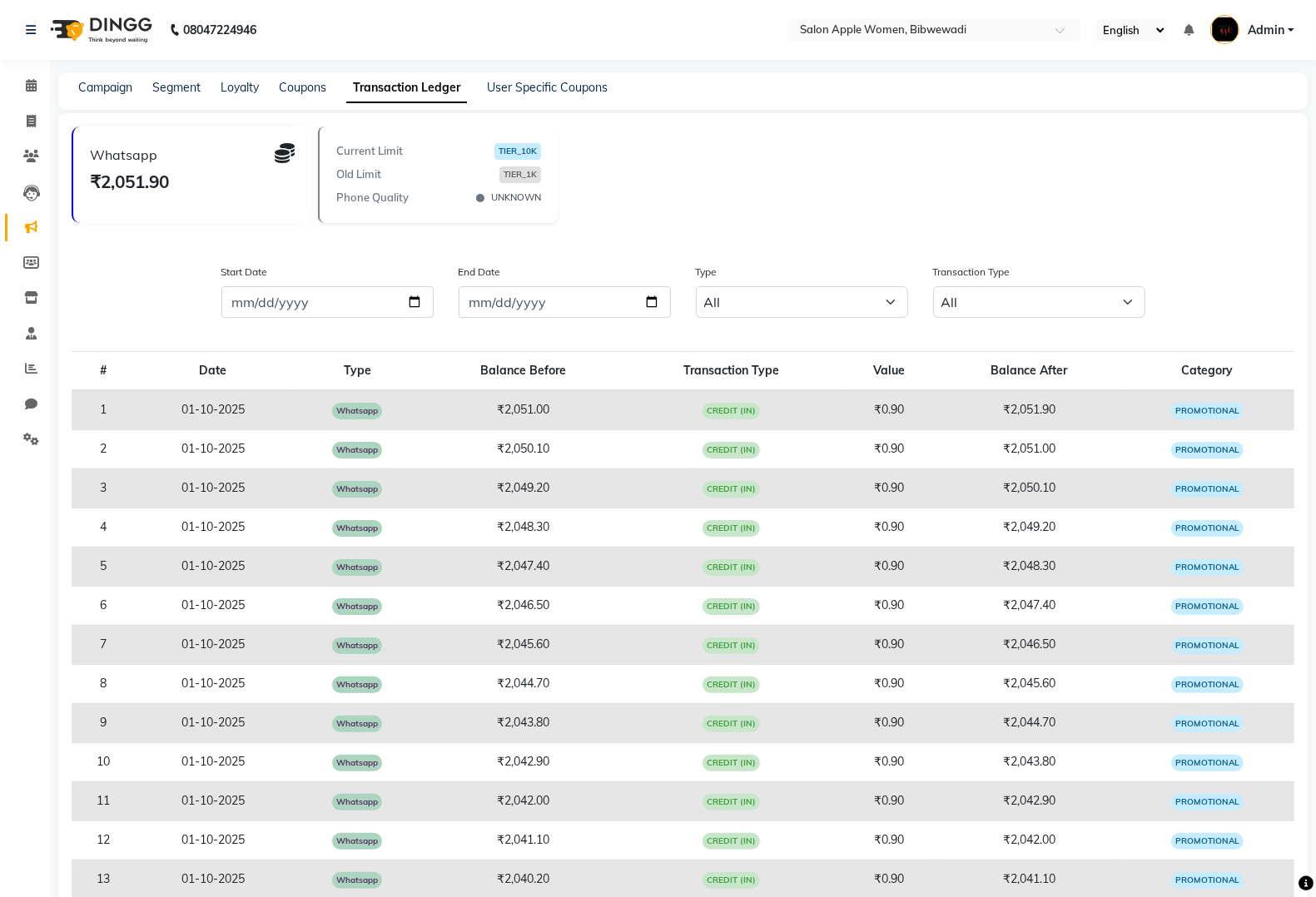
click at [193, 79] on div "Segment" at bounding box center [176, 88] width 49 height 18
click at [181, 88] on link "Segment" at bounding box center [176, 87] width 49 height 15
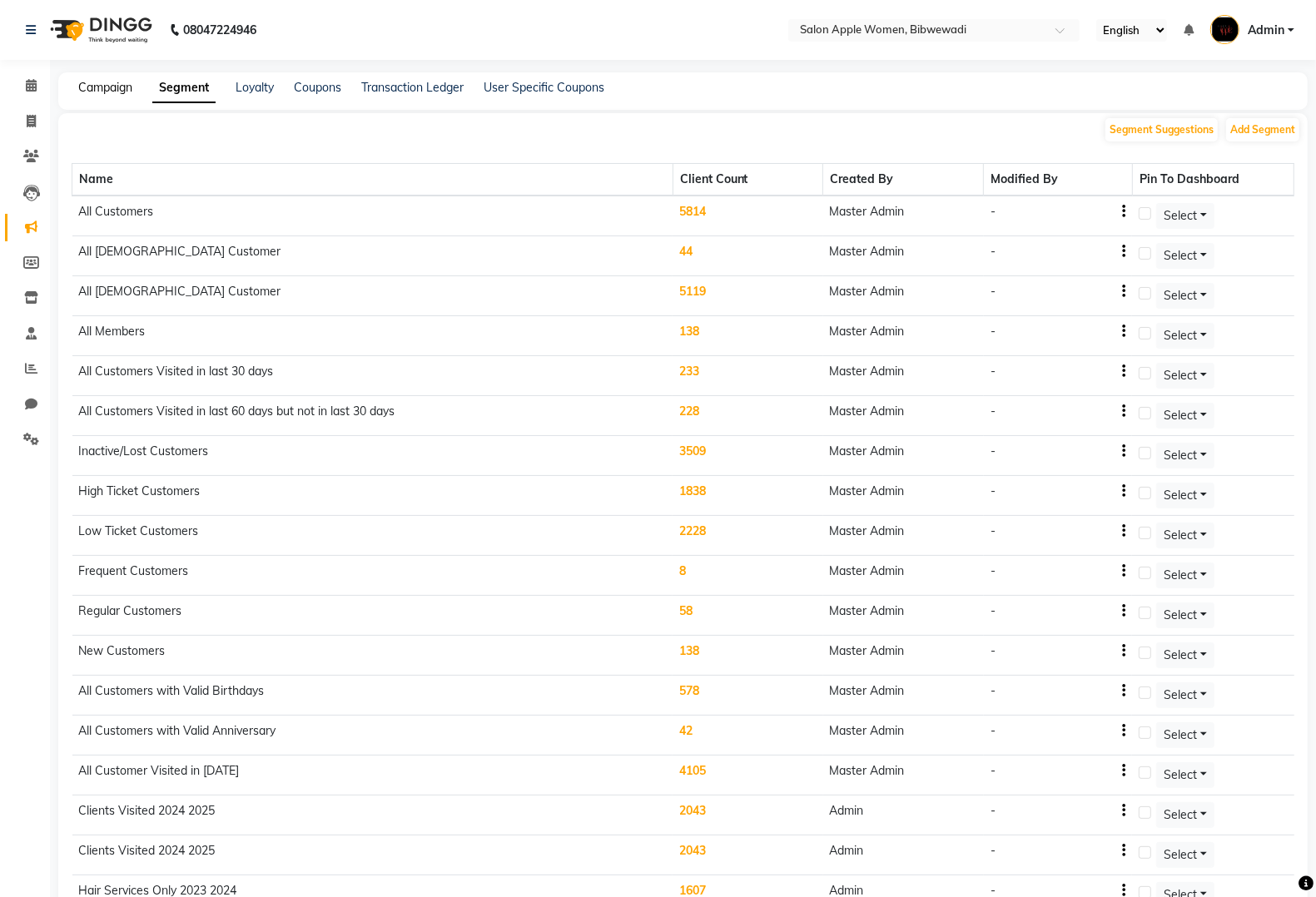
click at [98, 83] on link "Campaign" at bounding box center [104, 87] width 54 height 15
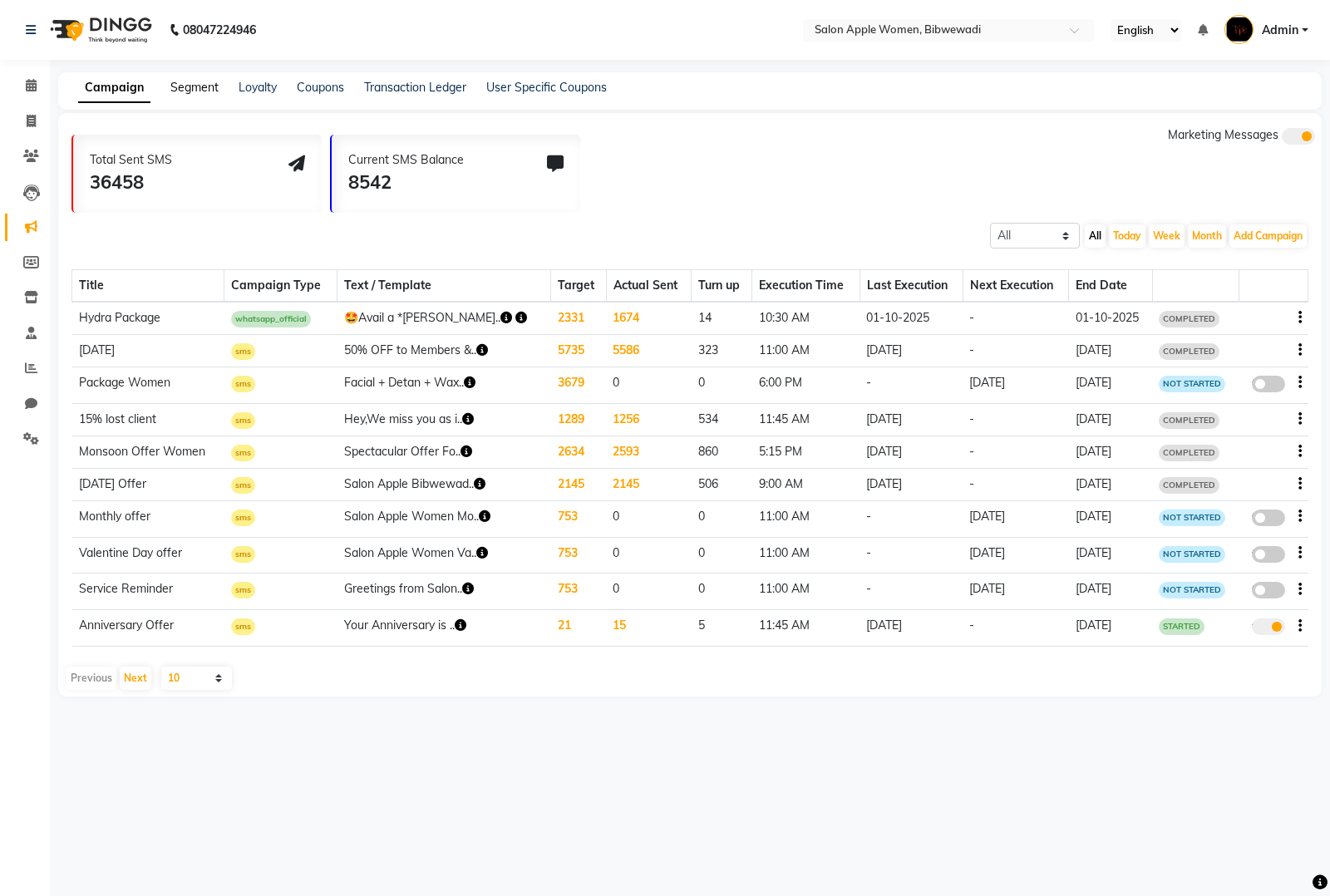
click at [200, 91] on link "Segment" at bounding box center [194, 87] width 49 height 15
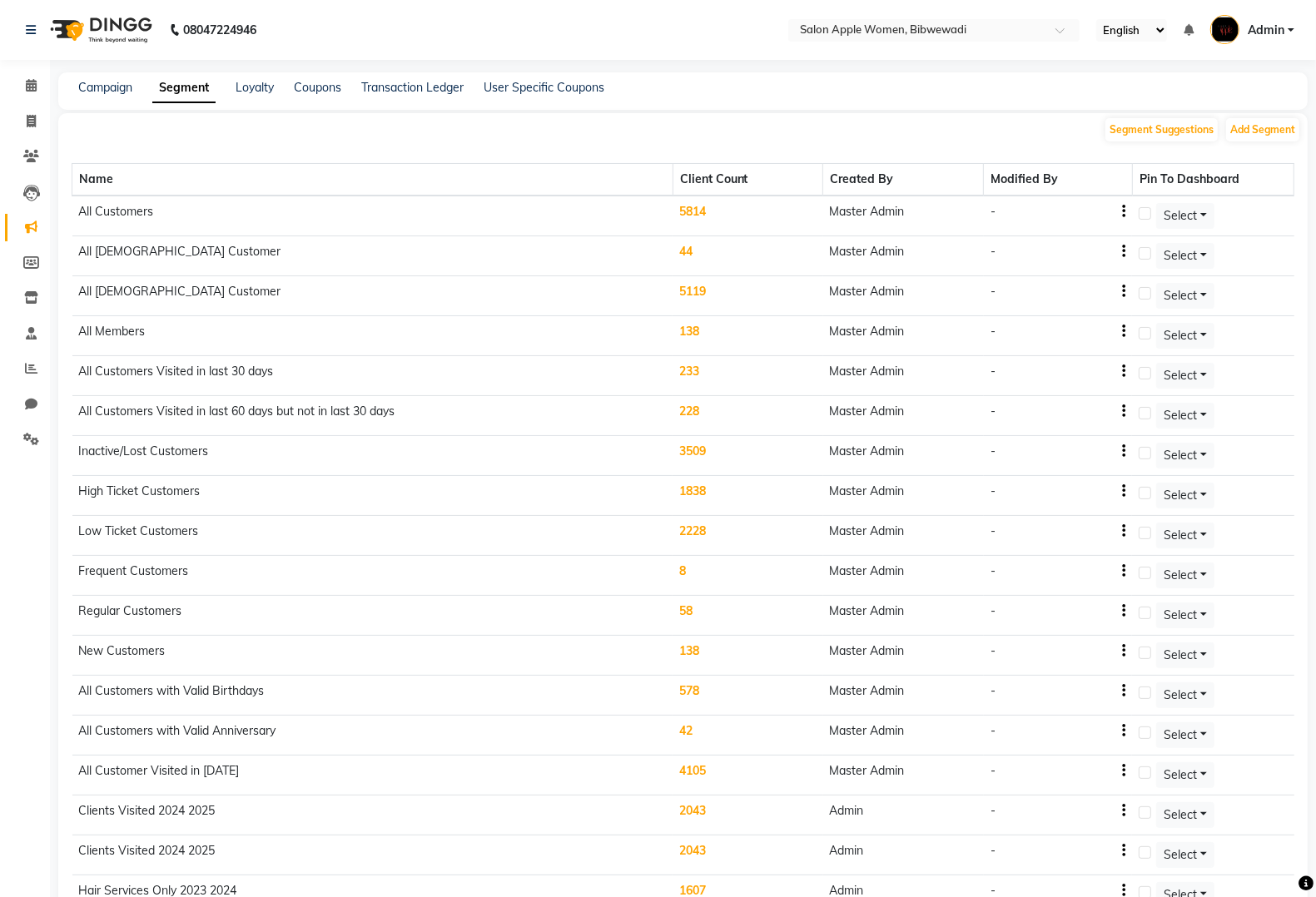
click at [443, 96] on div "Campaign Segment Loyalty Coupons Transaction Ledger User Specific Coupons" at bounding box center [683, 91] width 1250 height 37
click at [440, 92] on link "Transaction Ledger" at bounding box center [412, 87] width 103 height 15
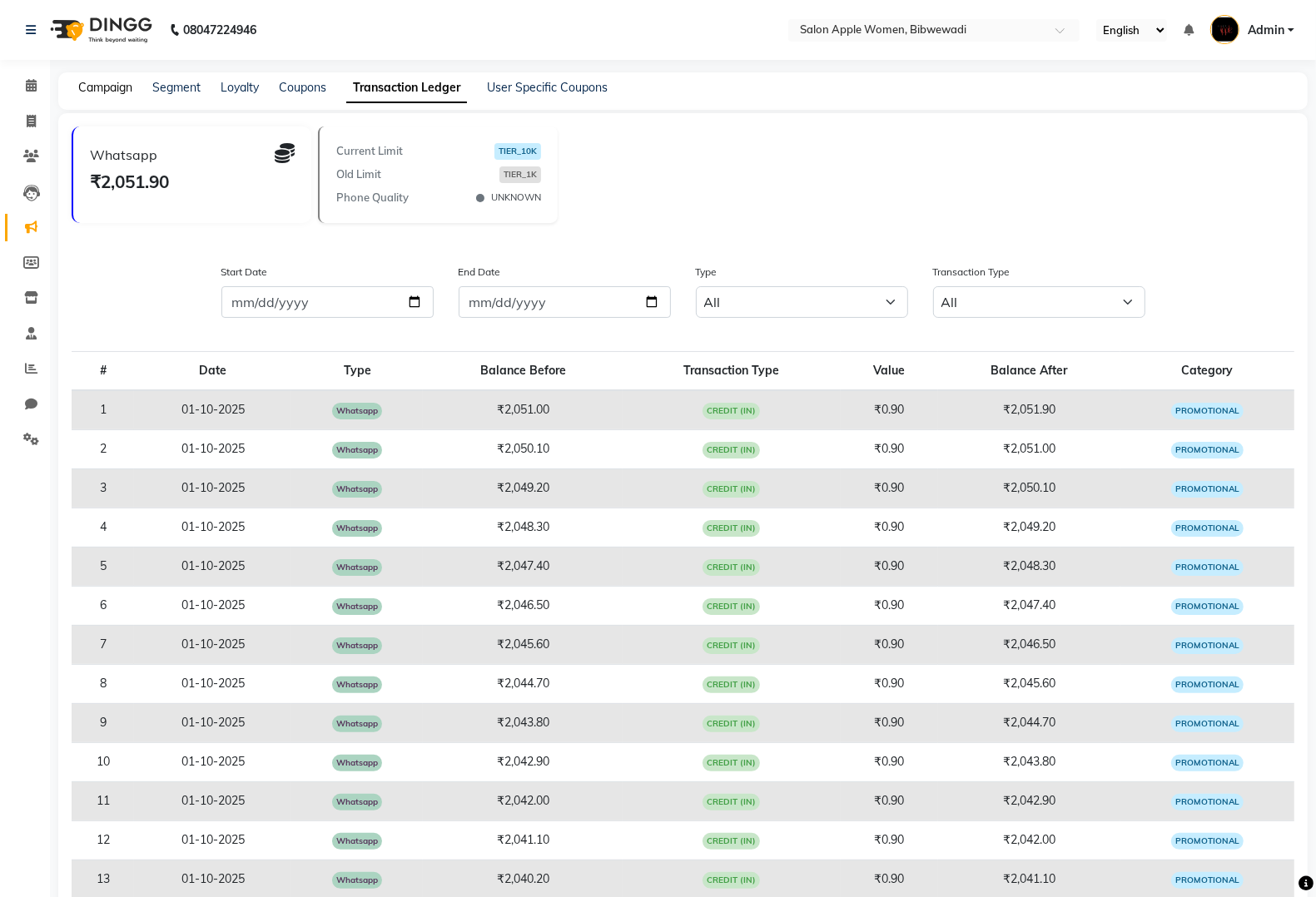
click at [114, 85] on link "Campaign" at bounding box center [104, 87] width 54 height 15
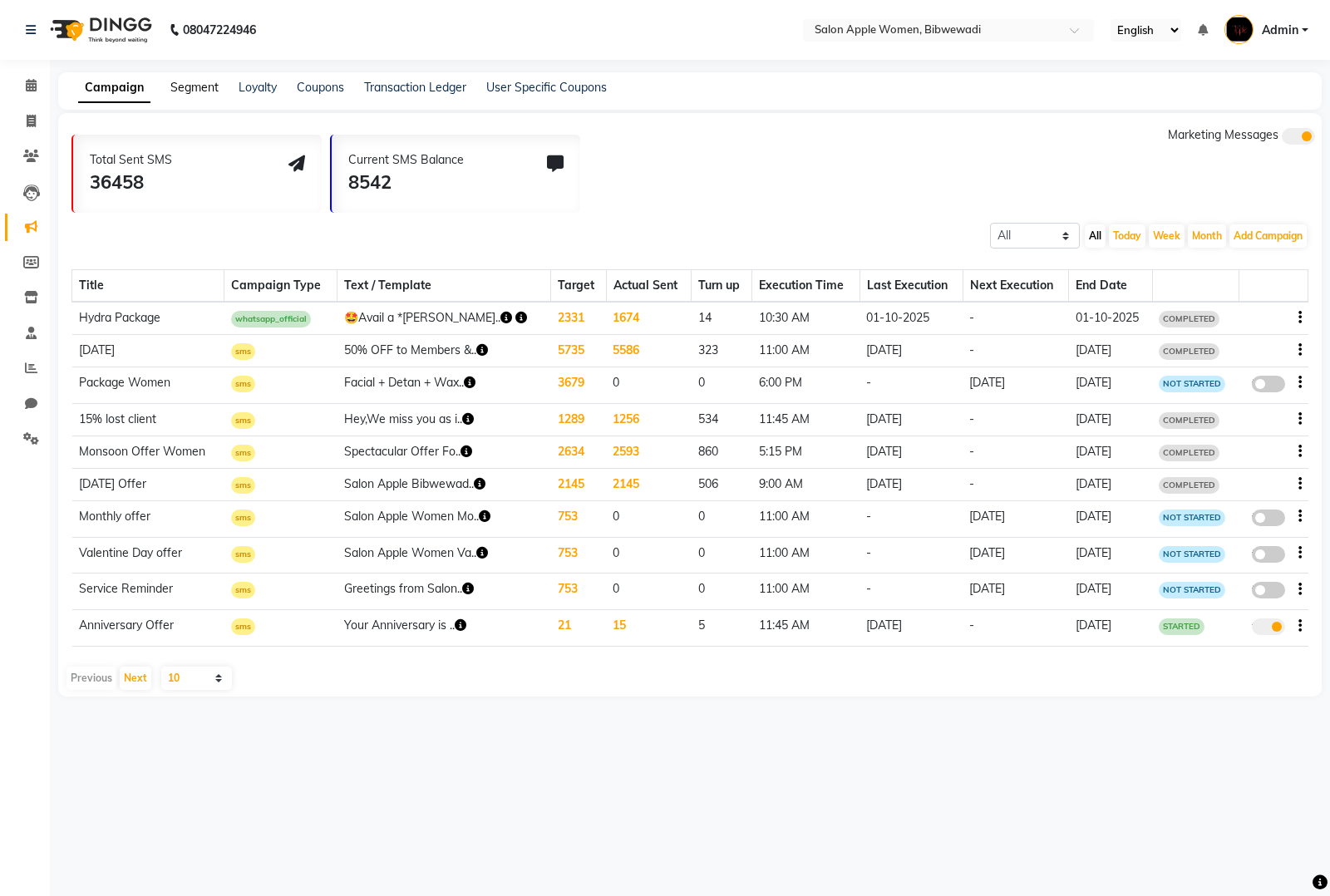
click at [186, 80] on link "Segment" at bounding box center [194, 87] width 49 height 15
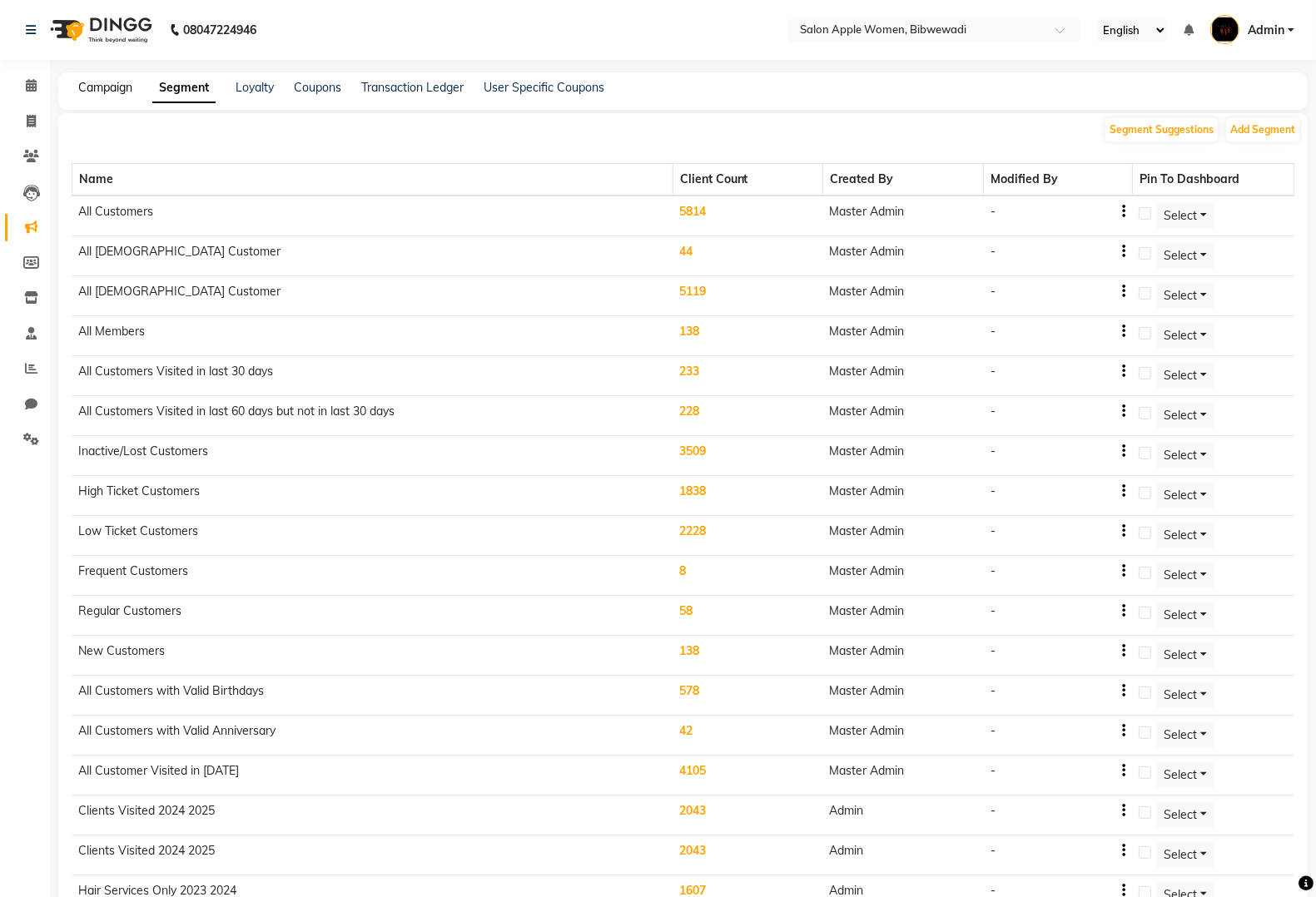
click at [117, 90] on link "Campaign" at bounding box center [104, 87] width 54 height 15
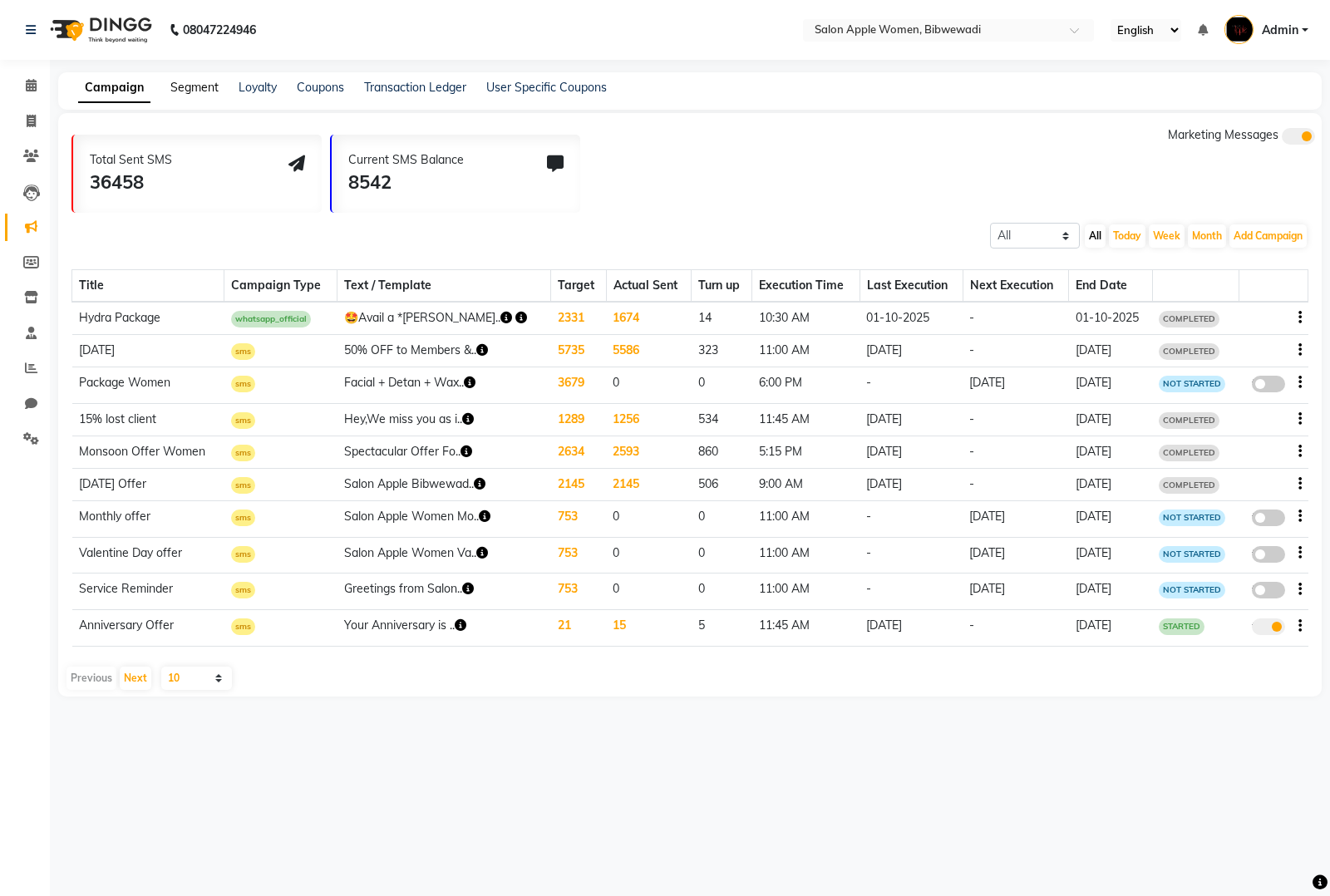
click at [194, 84] on link "Segment" at bounding box center [194, 87] width 49 height 15
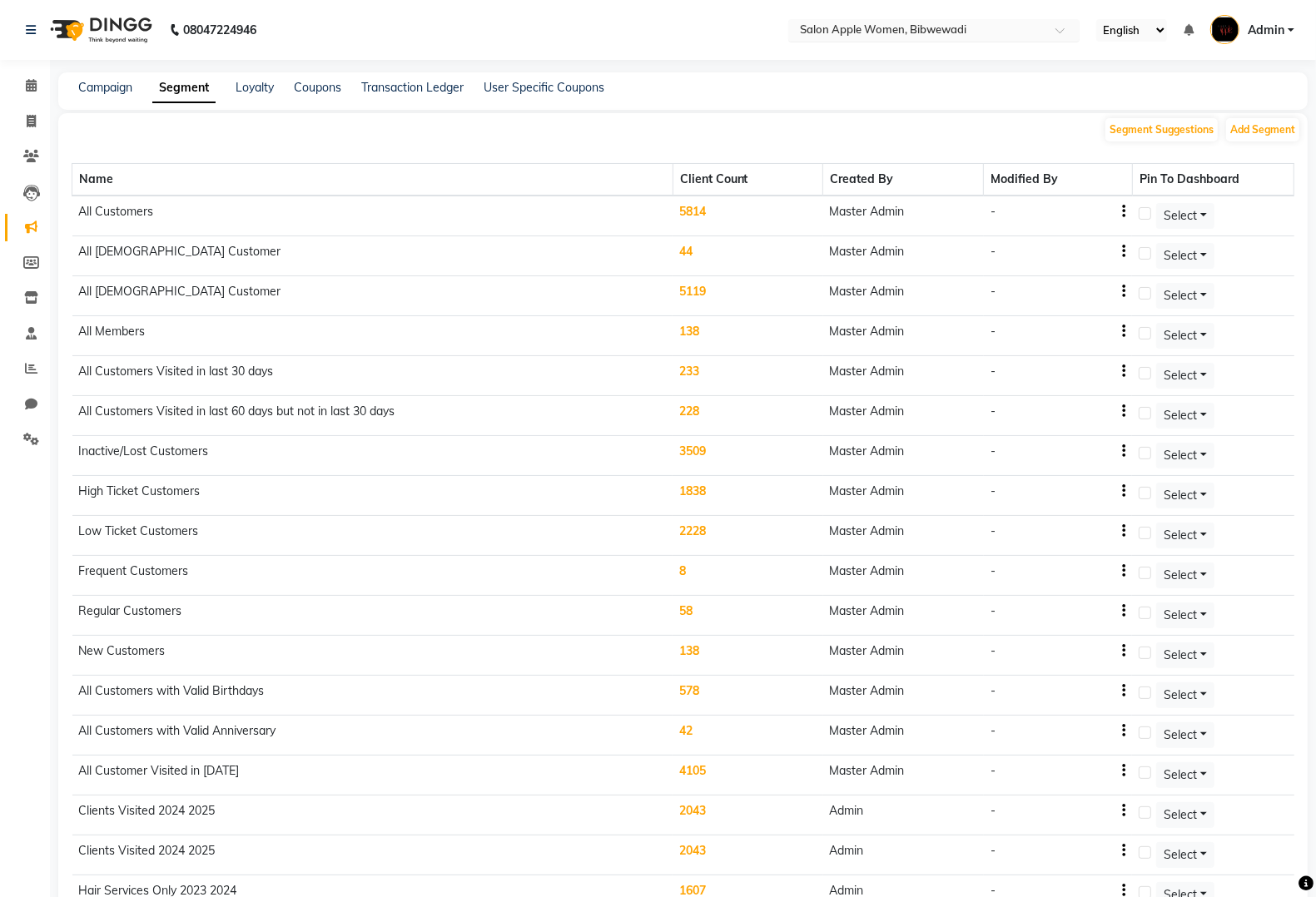
click at [993, 37] on input "text" at bounding box center [917, 31] width 242 height 17
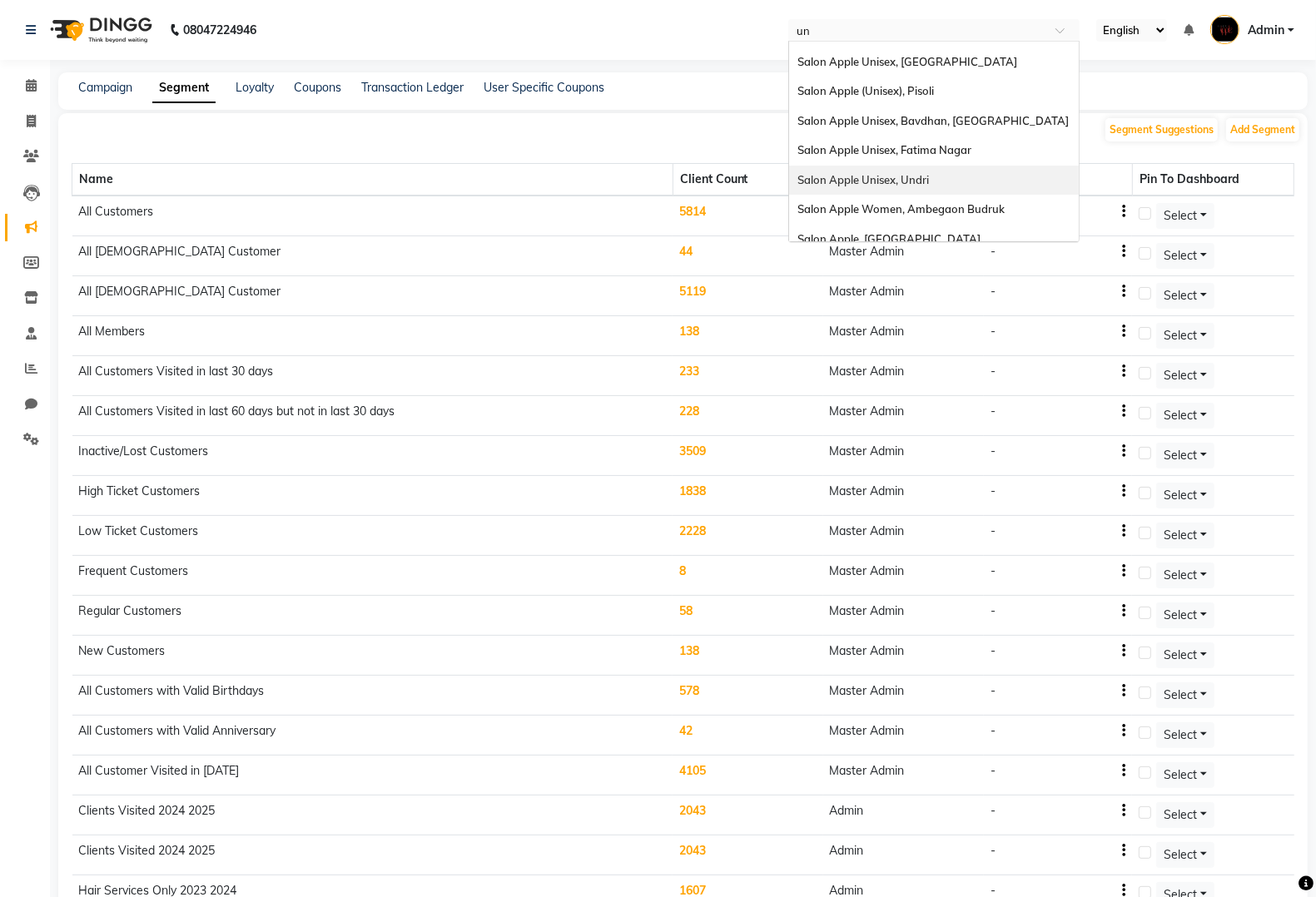
scroll to position [355, 0]
type input "un"
click at [939, 165] on div "Salon Apple Unisex, Undri" at bounding box center [934, 180] width 289 height 30
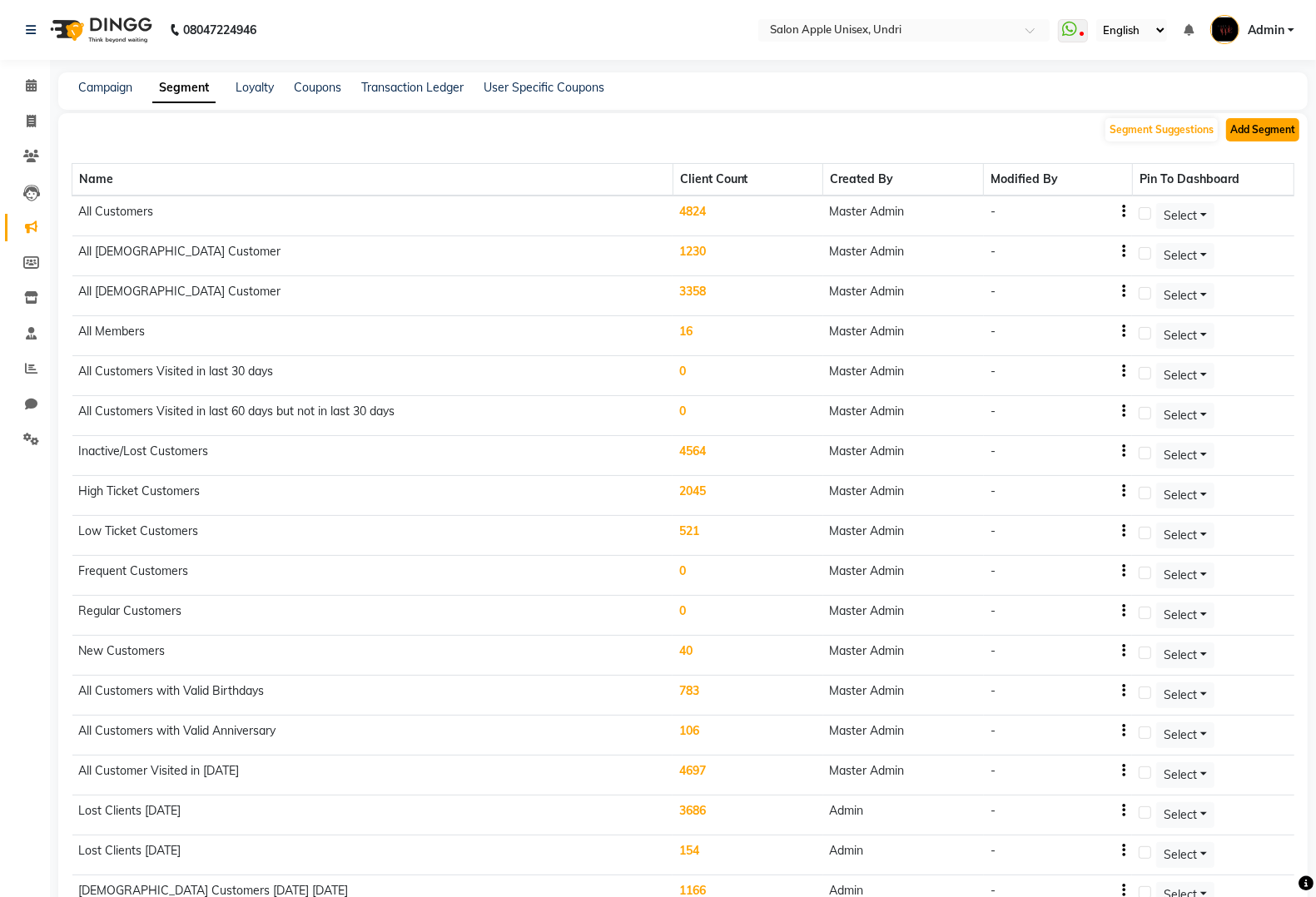
click at [1241, 125] on button "Add Segment" at bounding box center [1263, 130] width 73 height 23
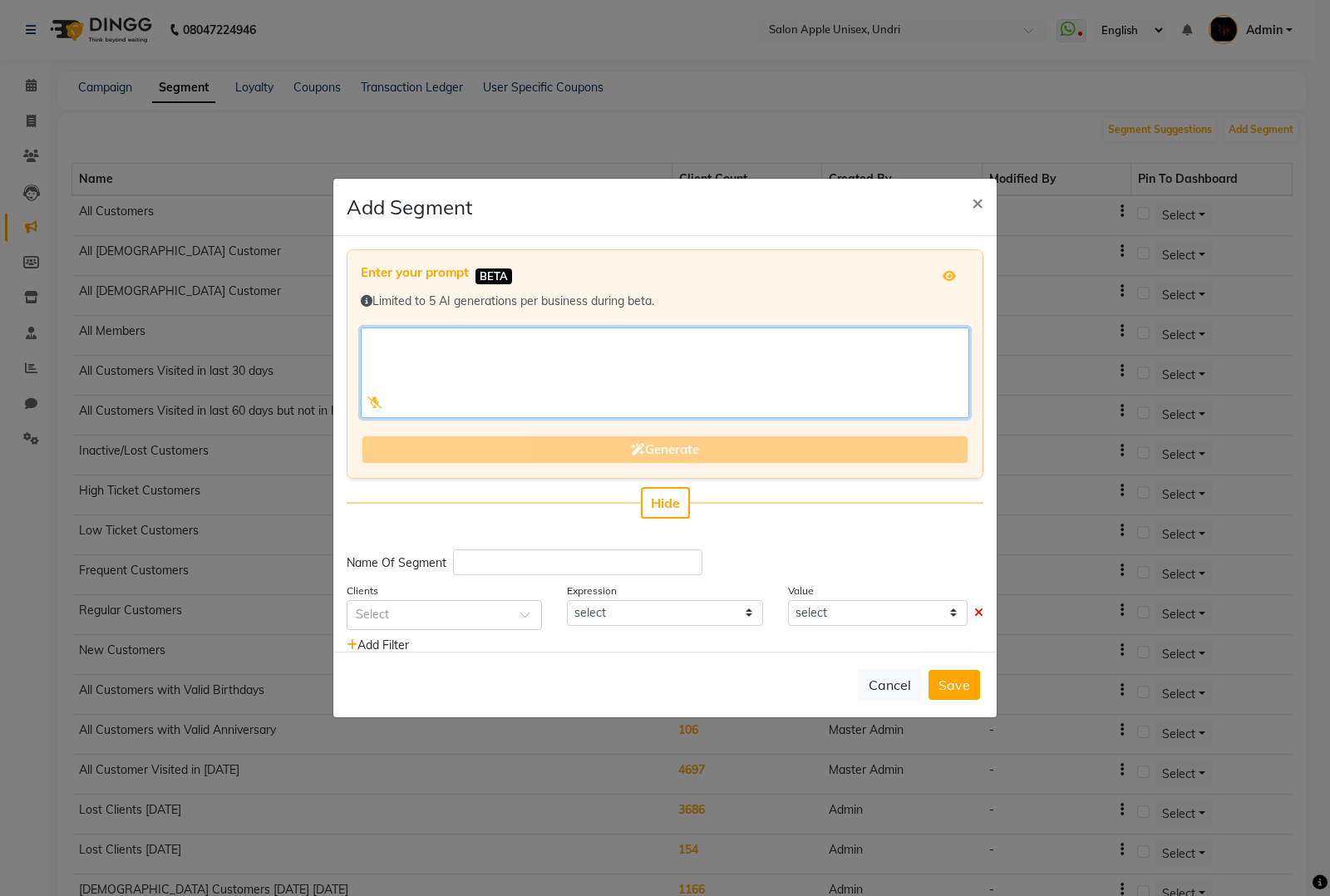
click at [700, 354] on textarea at bounding box center [665, 373] width 609 height 91
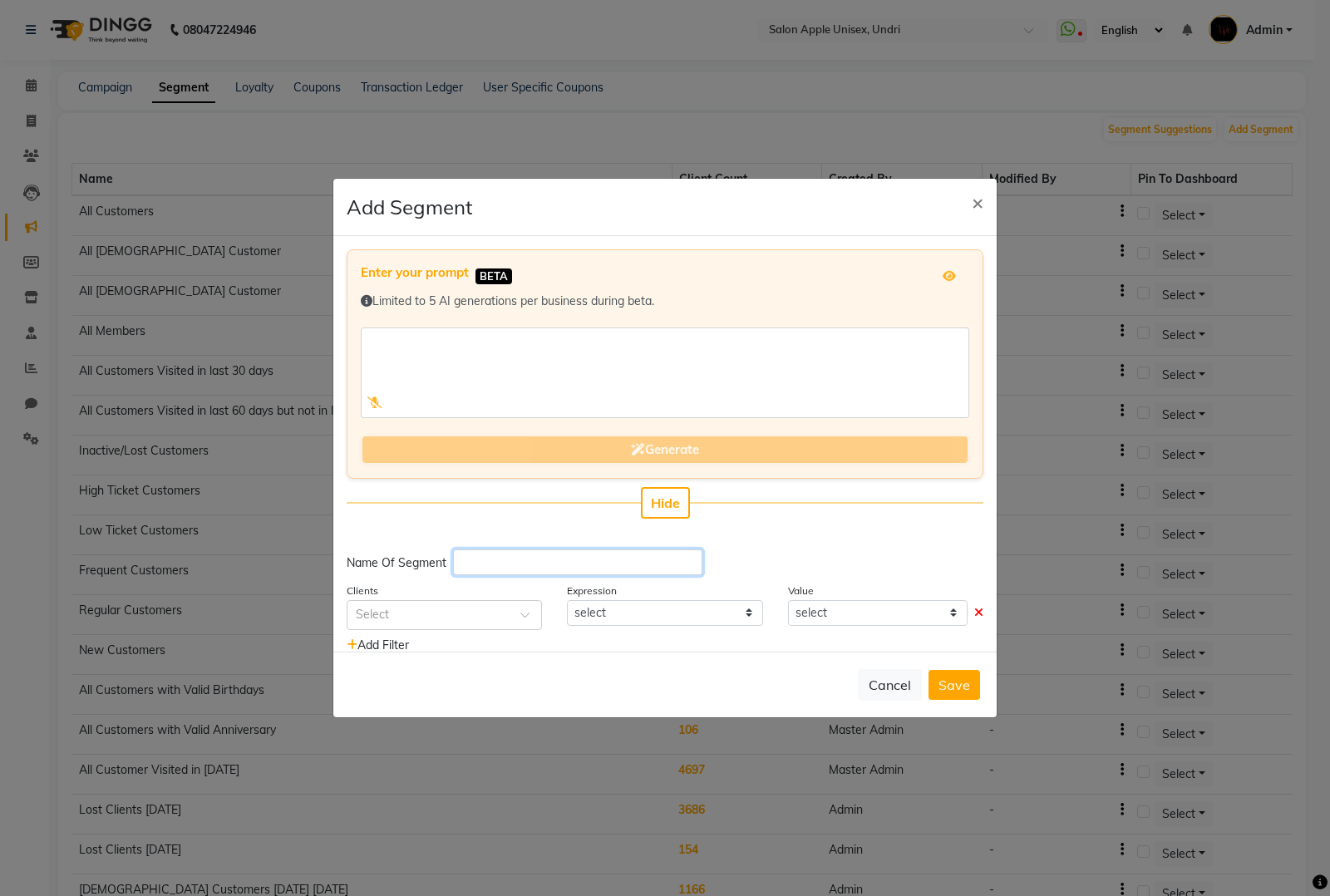
click at [612, 564] on input "text" at bounding box center [578, 562] width 249 height 26
type input "C"
type input "[DEMOGRAPHIC_DATA] customer last 1 year"
click at [526, 611] on span at bounding box center [531, 619] width 21 height 18
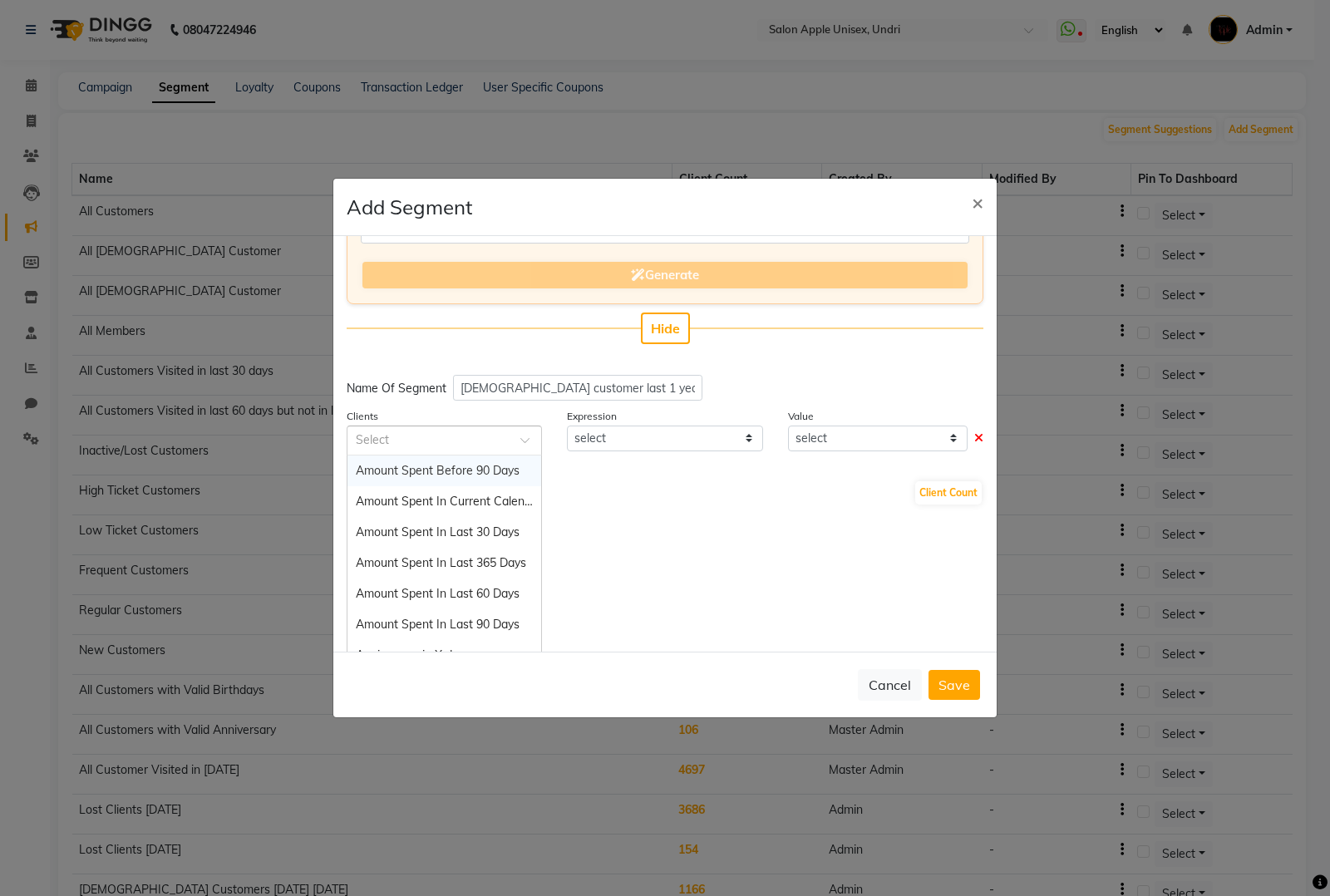
scroll to position [177, 0]
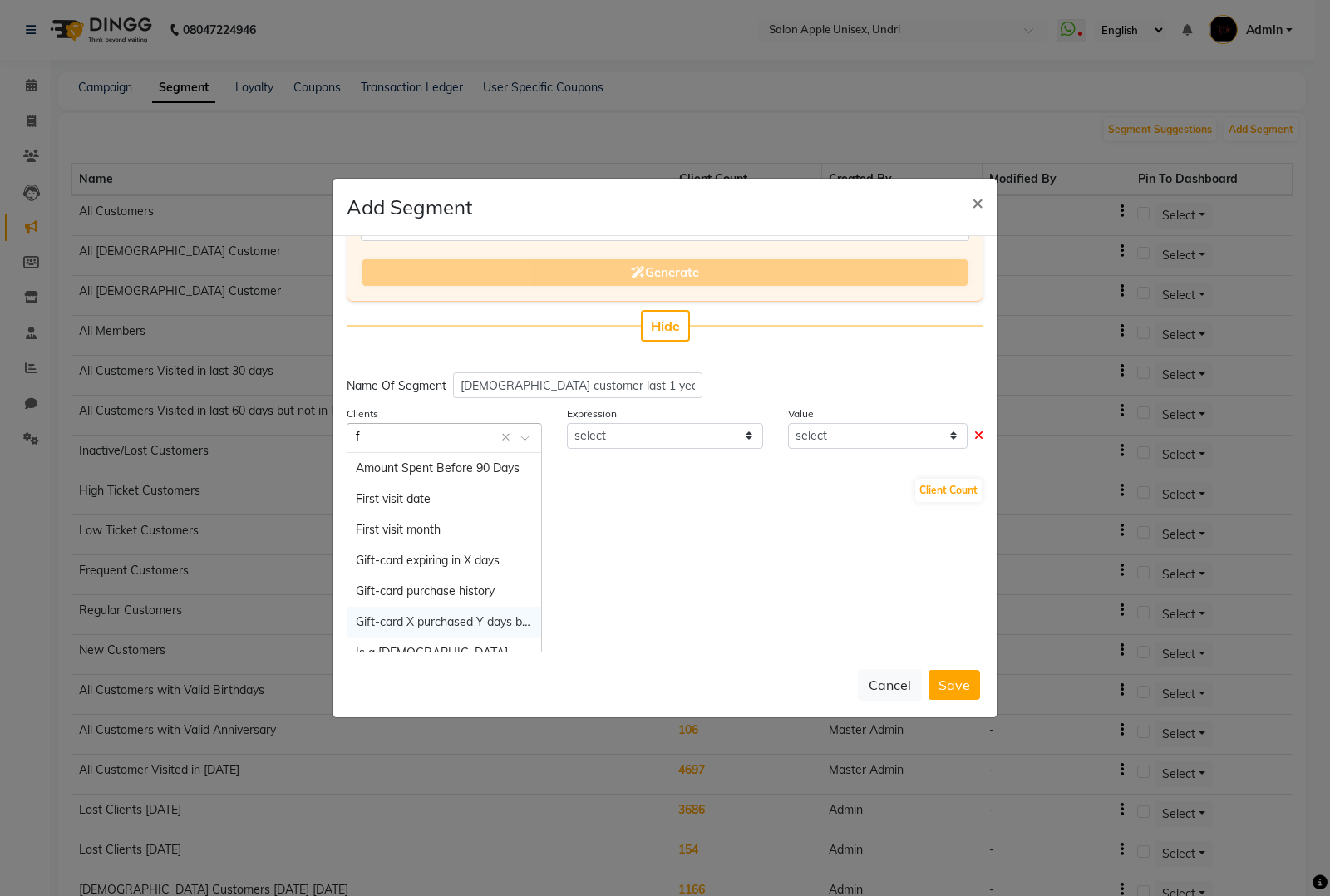
type input "fe"
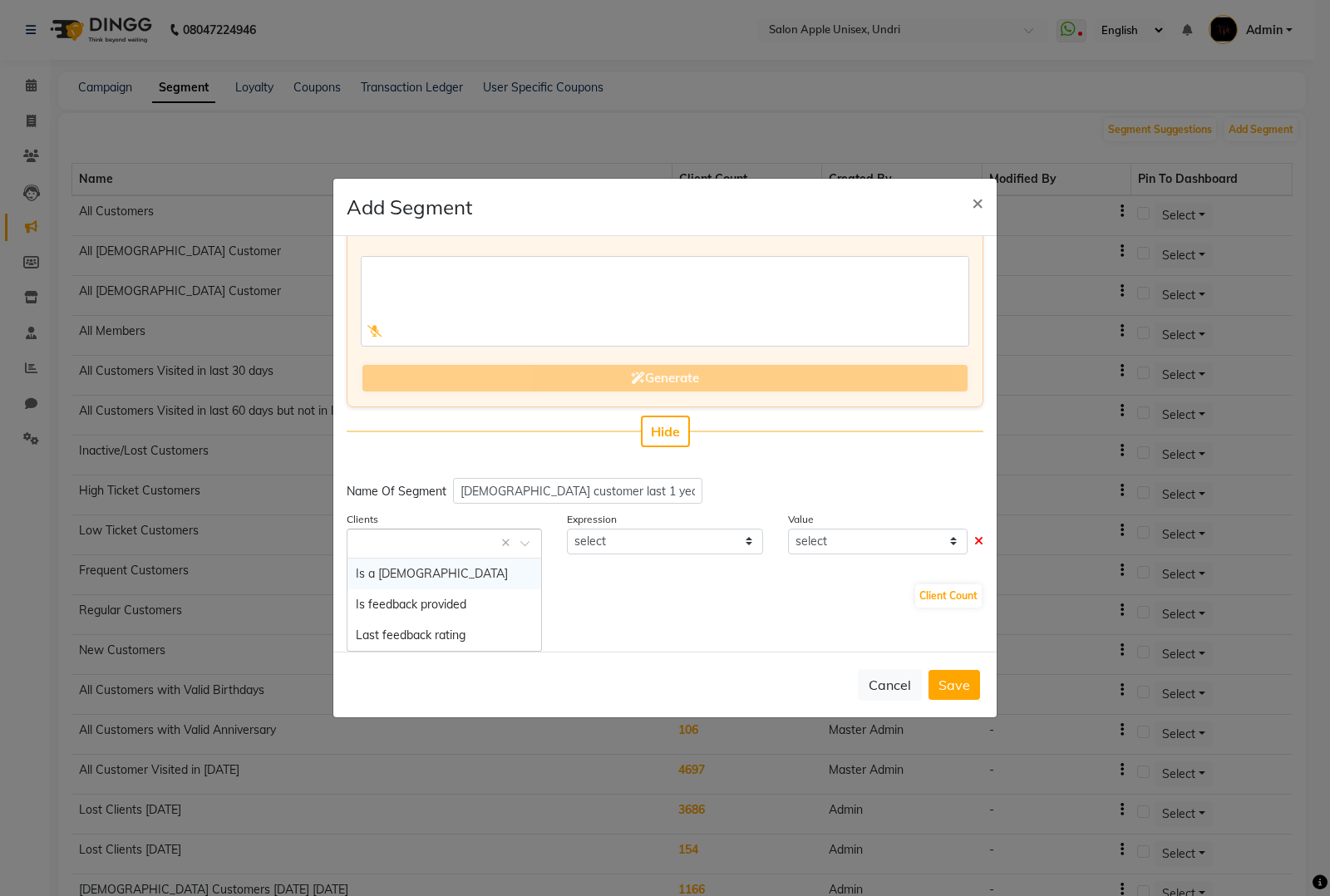
click at [400, 430] on div "Enter your prompt BETA Limited to 5 AI generations per business during beta. Ge…" at bounding box center [665, 312] width 637 height 270
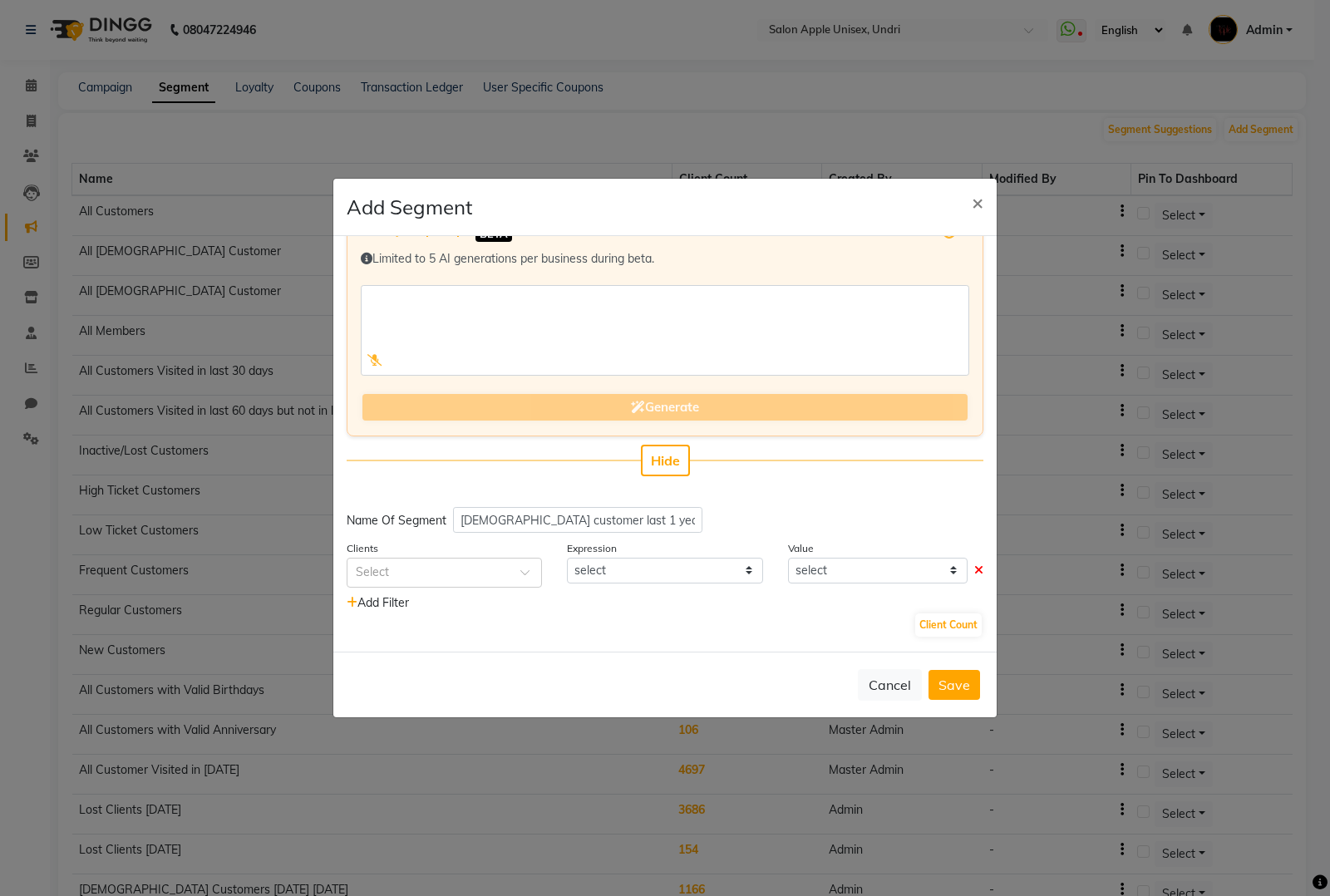
click at [380, 441] on div "Enter your prompt BETA Limited to 5 AI generations per business during beta. Ge…" at bounding box center [665, 341] width 637 height 270
click at [386, 437] on div "Enter your prompt BETA Limited to 5 AI generations per business during beta. Ge…" at bounding box center [665, 341] width 637 height 270
click at [391, 435] on div "Enter your prompt BETA Limited to 5 AI generations per business during beta. Ge…" at bounding box center [665, 322] width 637 height 230
click at [400, 437] on div "Enter your prompt BETA Limited to 5 AI generations per business during beta. Ge…" at bounding box center [665, 322] width 637 height 230
click at [403, 432] on div "Enter your prompt BETA Limited to 5 AI generations per business during beta. Ge…" at bounding box center [665, 322] width 637 height 230
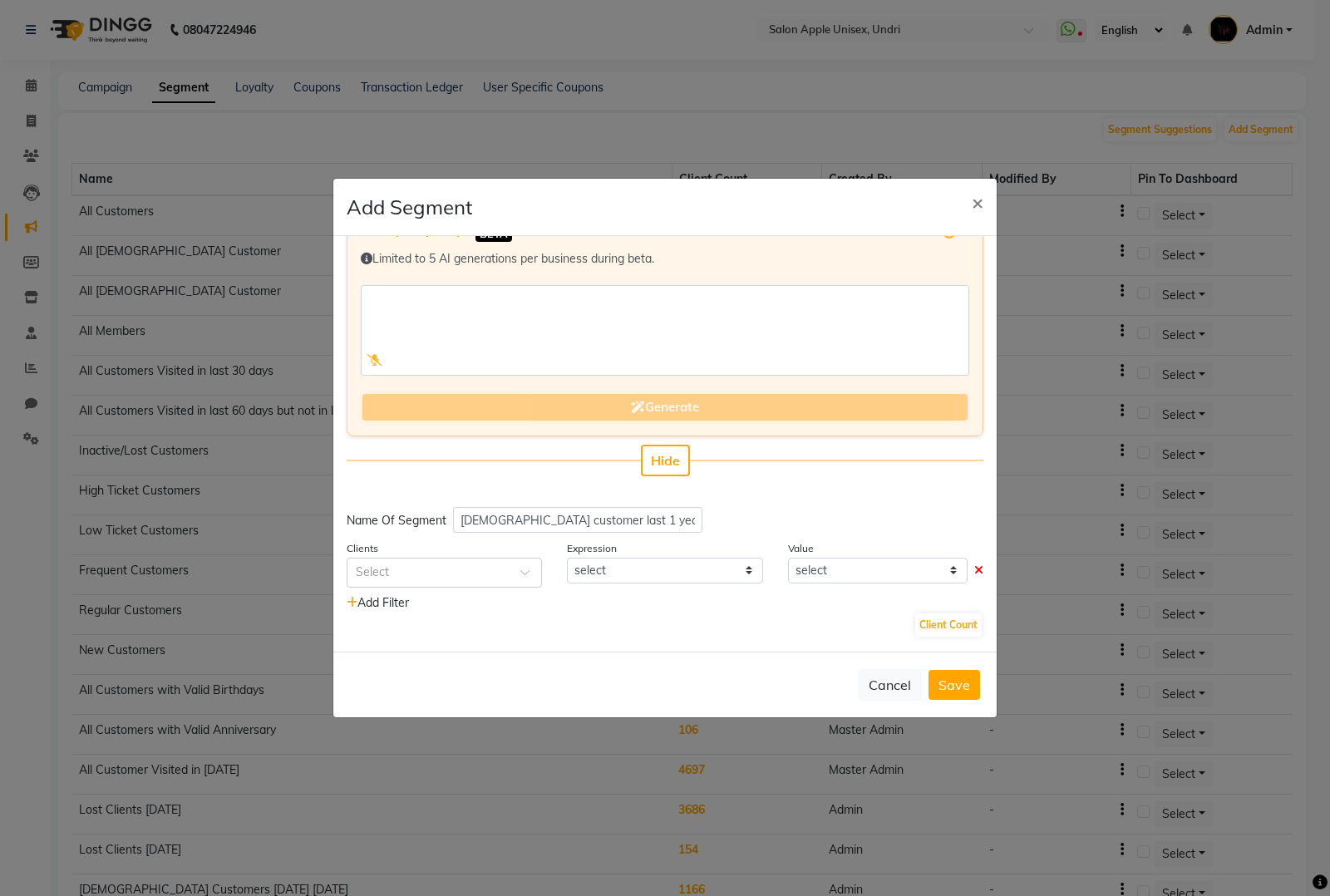
scroll to position [40, 0]
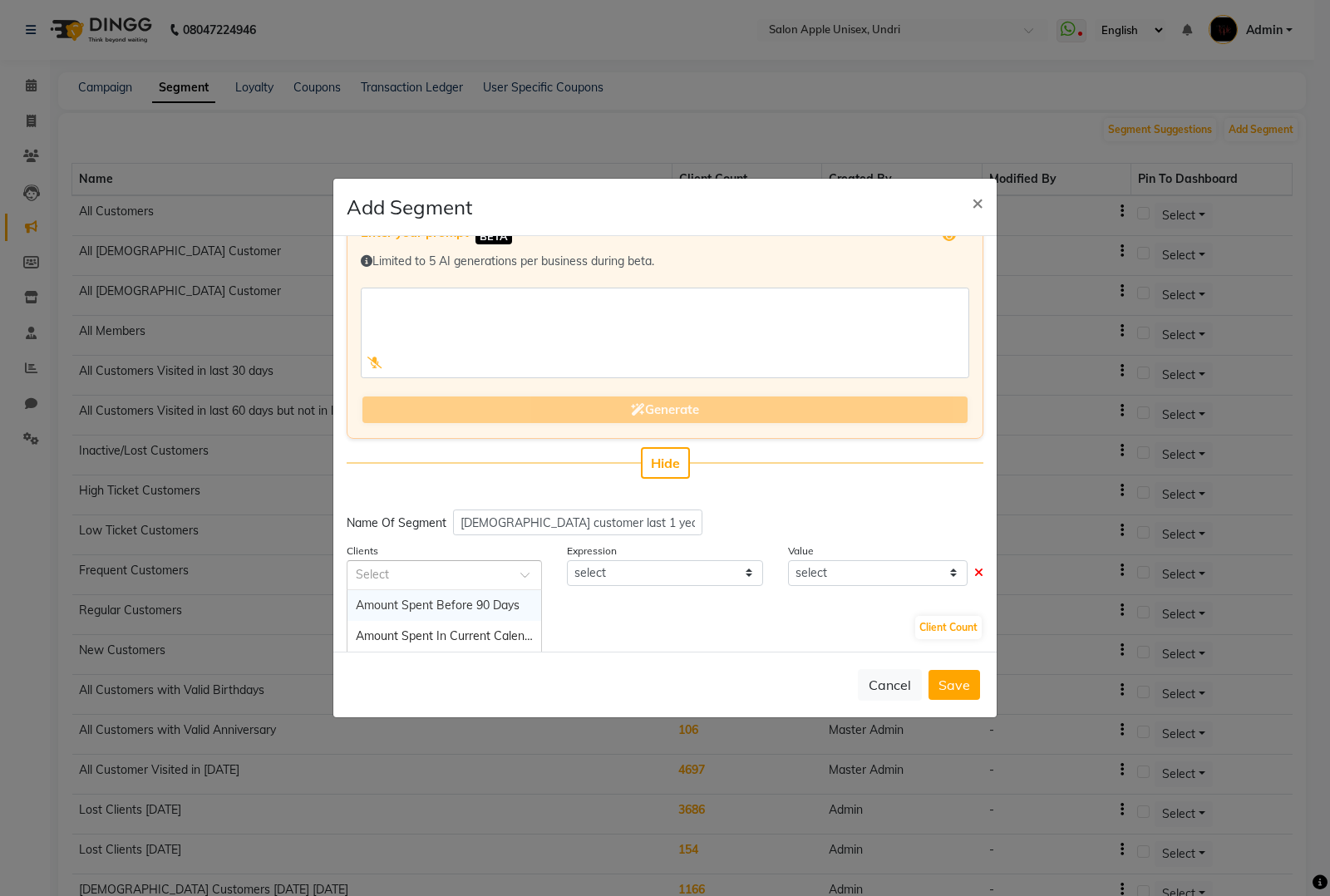
click at [443, 566] on input "text" at bounding box center [428, 574] width 144 height 18
type input "fe"
click at [400, 601] on span "Is a [DEMOGRAPHIC_DATA]" at bounding box center [432, 604] width 152 height 15
select select "="
select select "true"
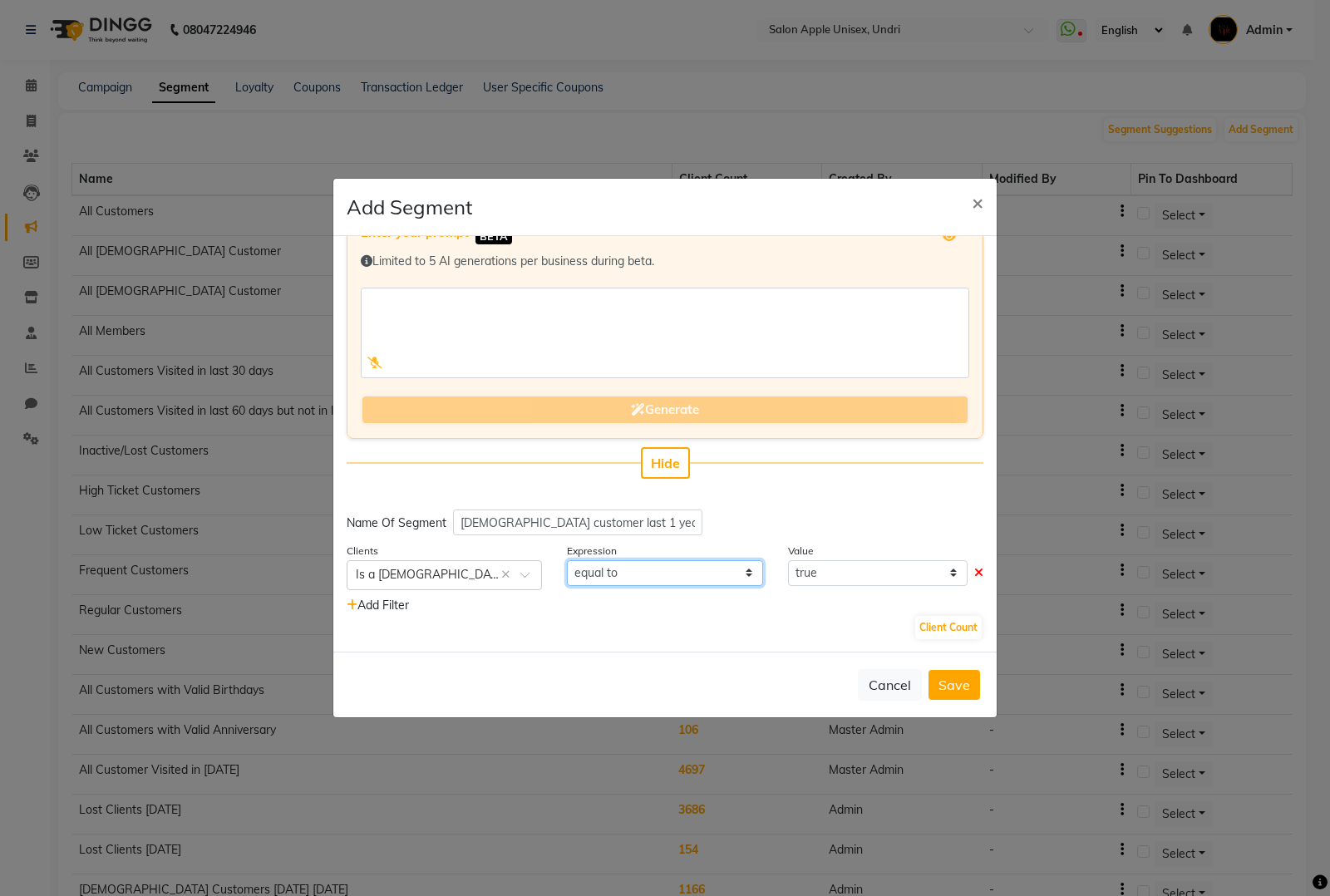
click at [629, 572] on select "equal to" at bounding box center [665, 573] width 195 height 26
click at [567, 560] on select "equal to" at bounding box center [665, 573] width 195 height 26
click at [466, 580] on input "text" at bounding box center [428, 574] width 144 height 18
click at [479, 575] on input "text" at bounding box center [428, 574] width 144 height 18
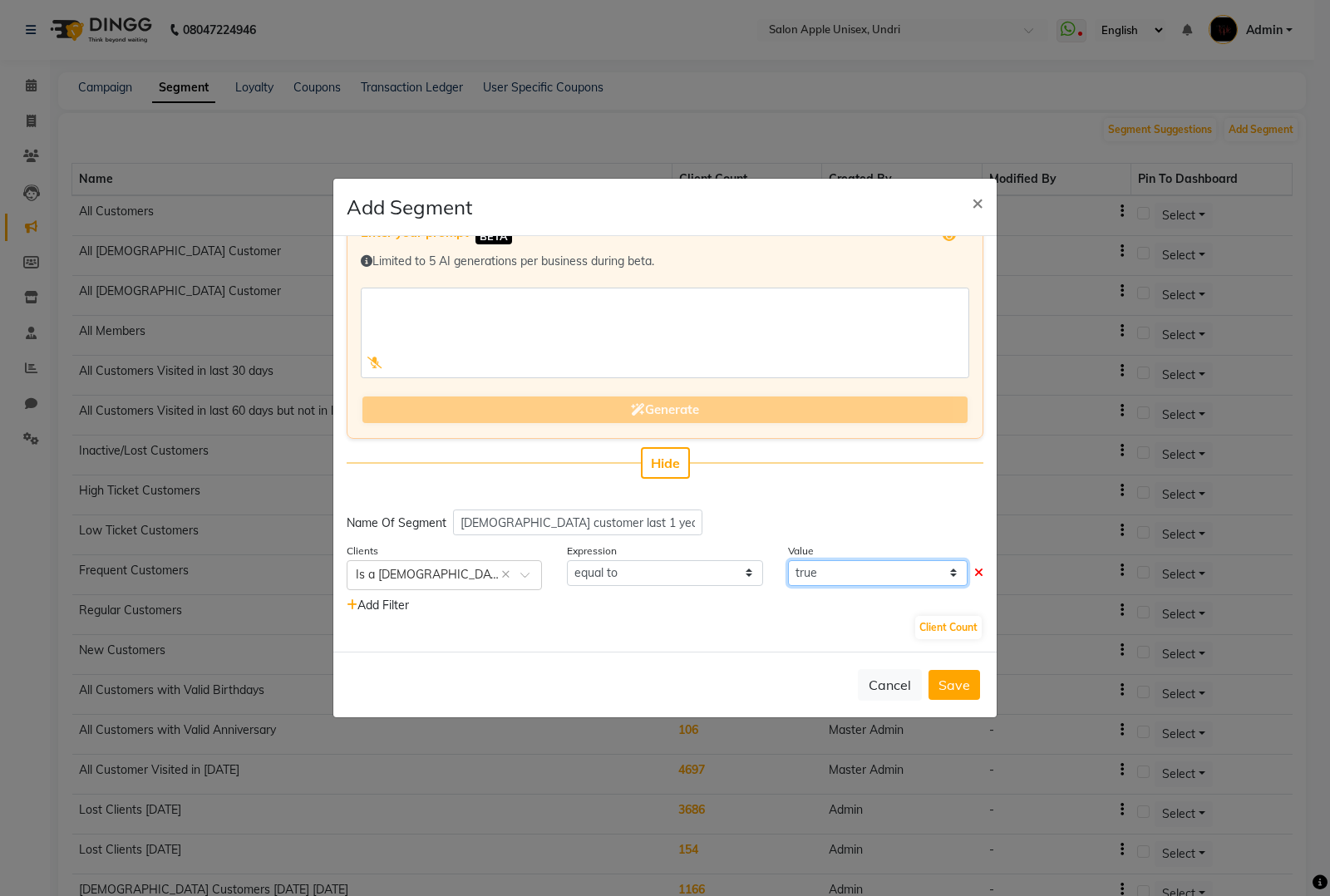
click at [862, 572] on select "true false" at bounding box center [878, 573] width 179 height 26
click at [651, 560] on select "equal to" at bounding box center [665, 573] width 195 height 26
click at [453, 574] on input "text" at bounding box center [428, 574] width 144 height 18
click at [445, 572] on input "text" at bounding box center [428, 574] width 144 height 18
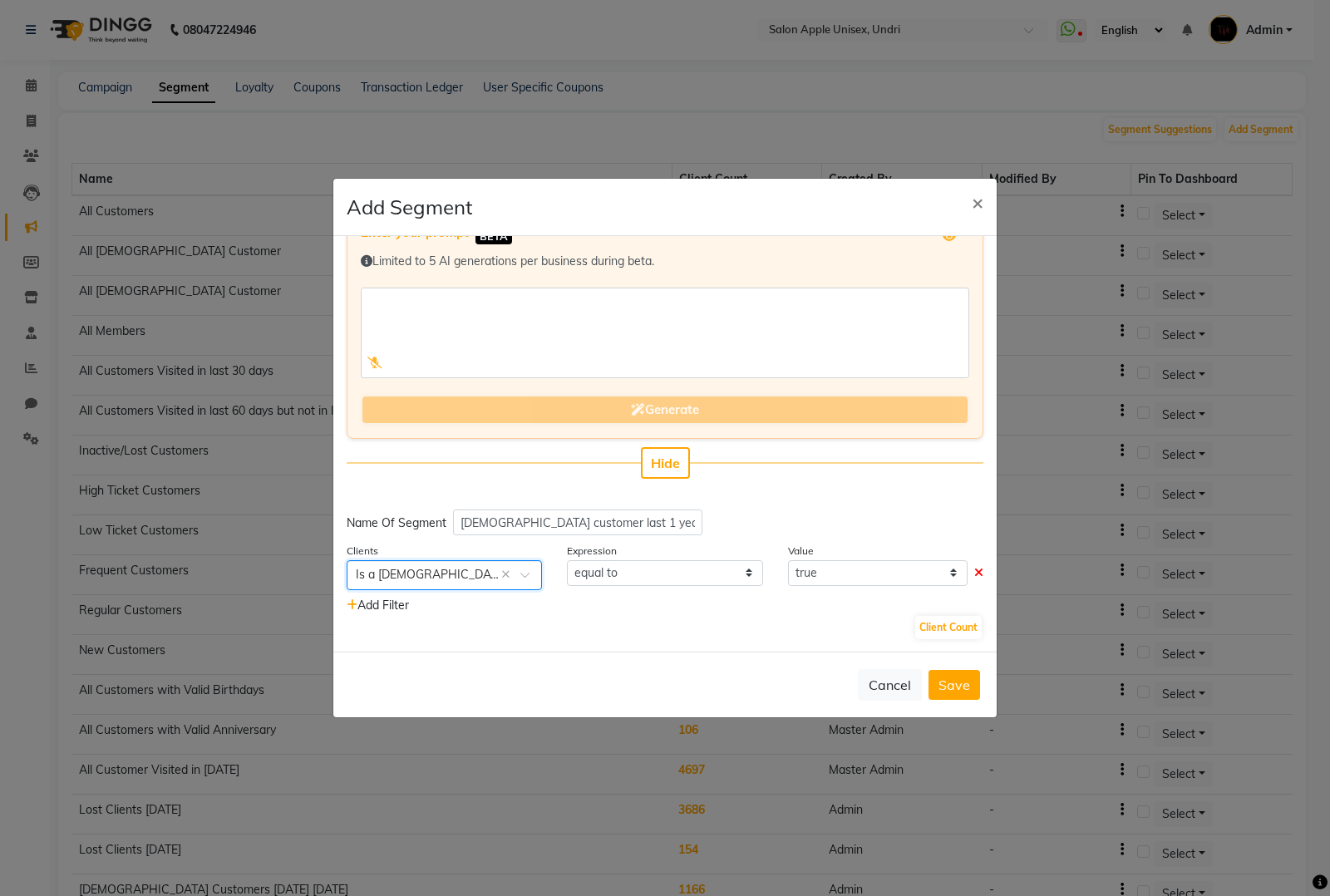
click at [521, 575] on span at bounding box center [531, 580] width 21 height 18
click at [460, 567] on input "text" at bounding box center [428, 574] width 144 height 18
click at [524, 571] on span at bounding box center [531, 580] width 21 height 18
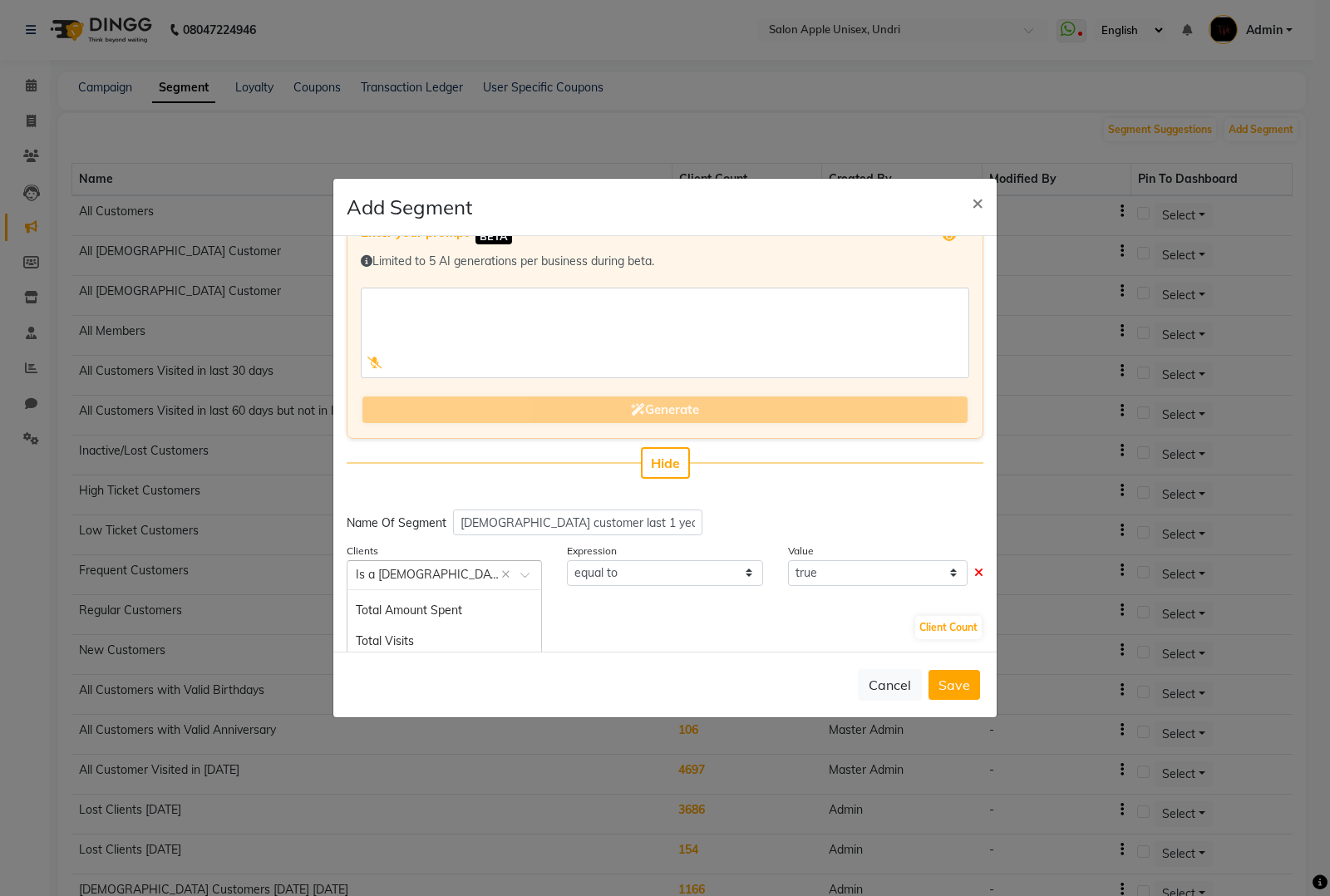
scroll to position [1892, 0]
click at [462, 573] on input "text" at bounding box center [428, 574] width 144 height 18
click at [524, 572] on span at bounding box center [531, 580] width 21 height 18
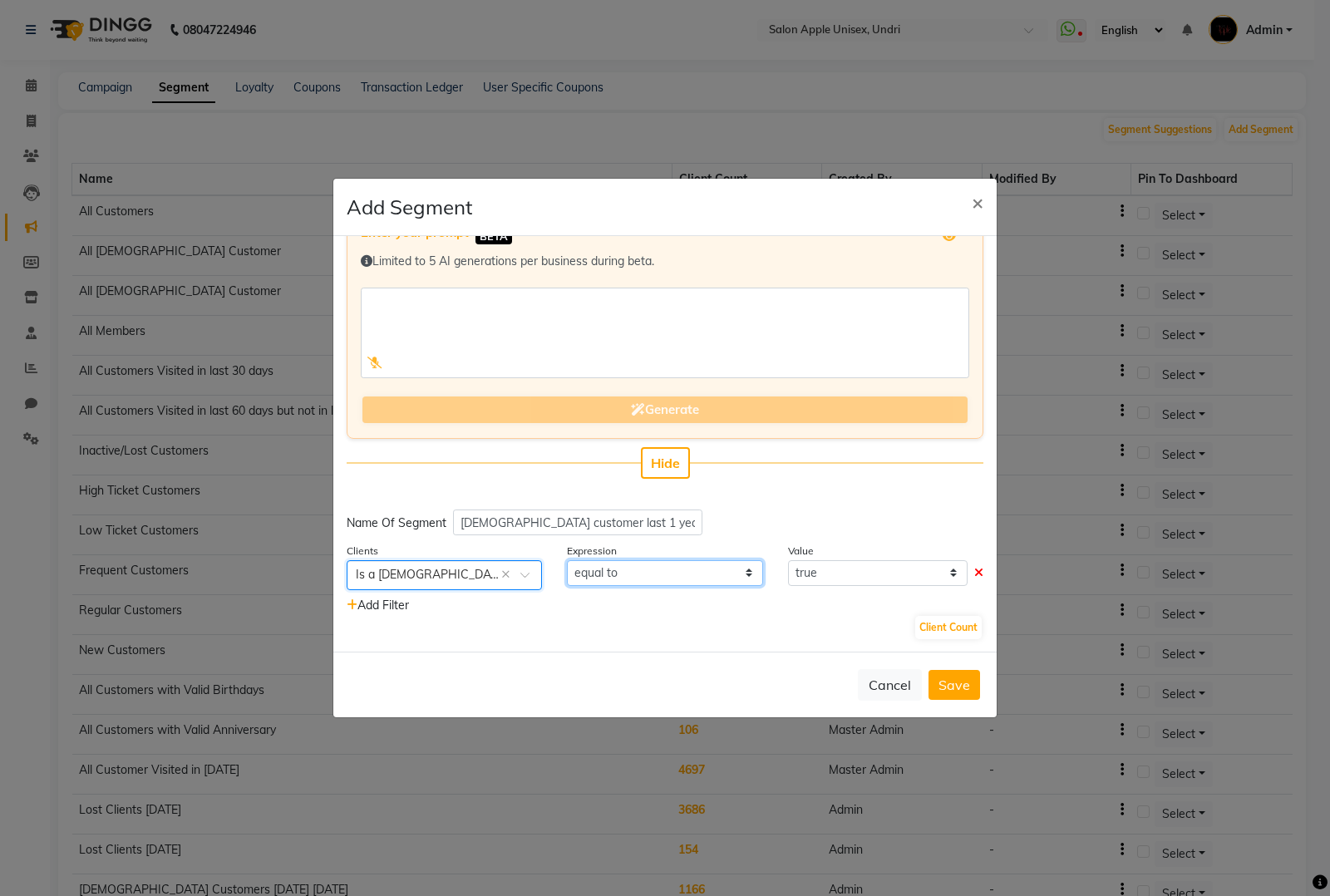
drag, startPoint x: 724, startPoint y: 572, endPoint x: 736, endPoint y: 571, distance: 12.0
click at [724, 572] on select "equal to" at bounding box center [665, 573] width 195 height 26
click at [808, 566] on select "true false" at bounding box center [878, 573] width 179 height 26
click at [788, 560] on select "true false" at bounding box center [878, 573] width 179 height 26
click at [919, 627] on button "Client Count" at bounding box center [948, 627] width 66 height 23
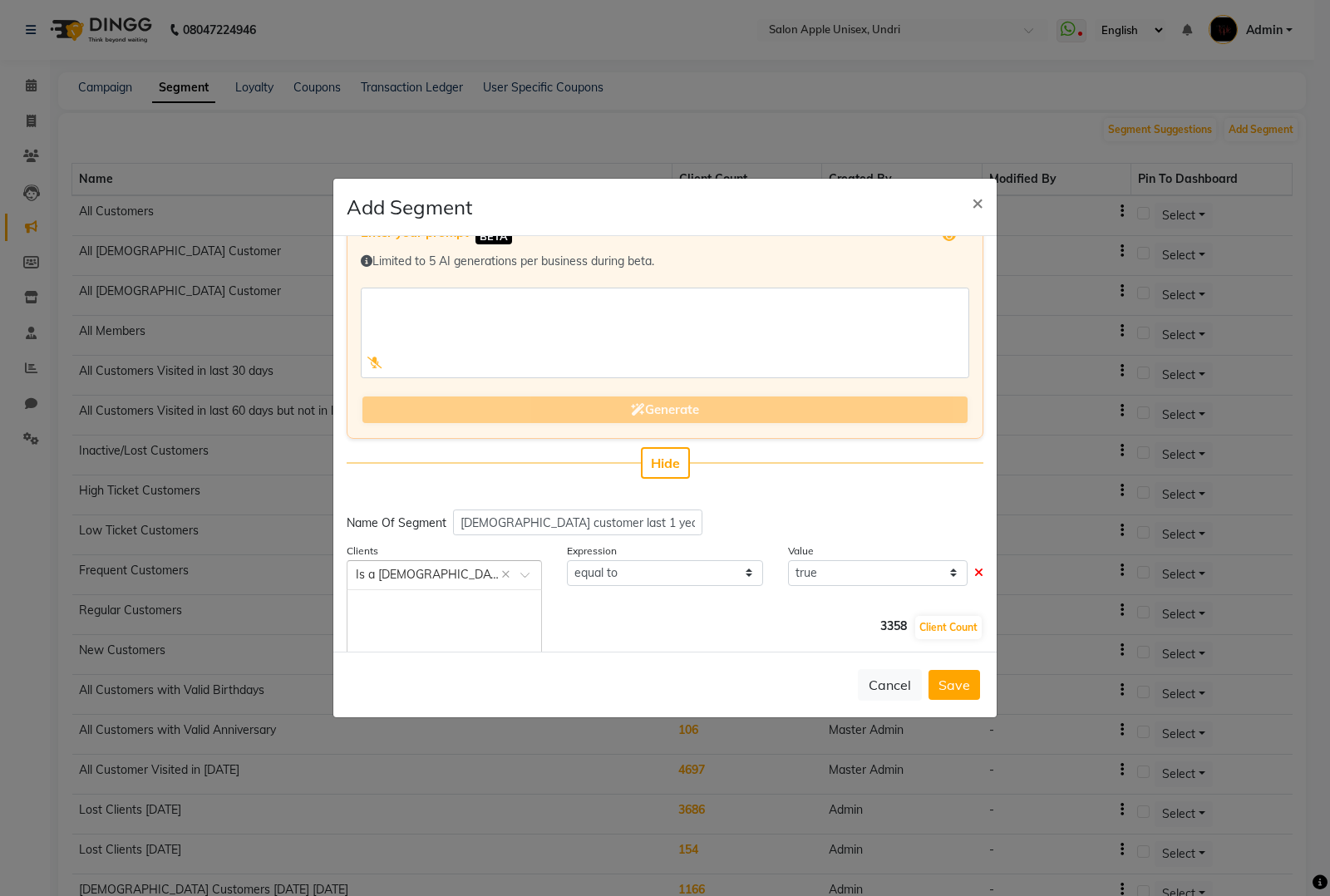
click at [529, 575] on span at bounding box center [531, 580] width 21 height 18
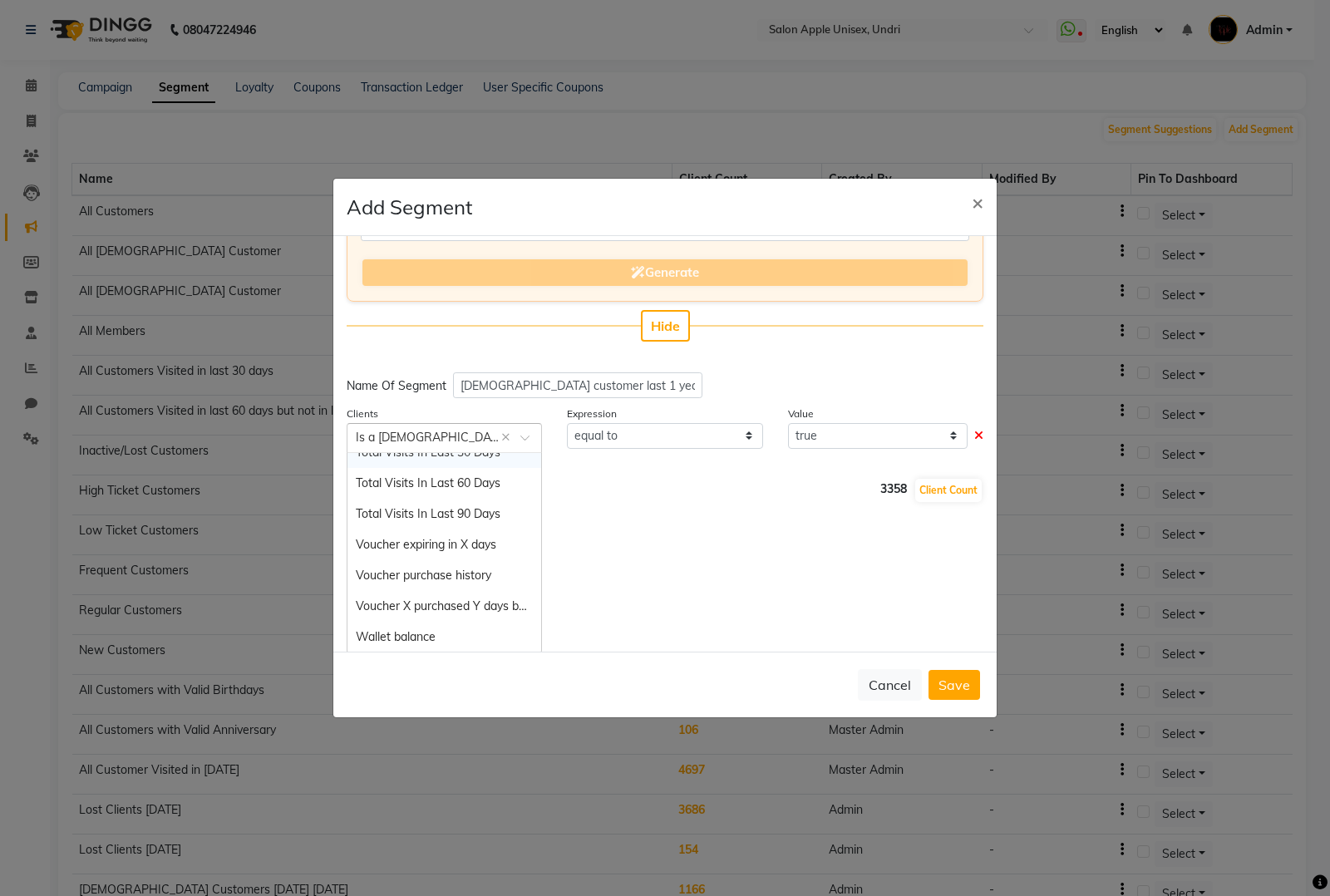
click at [445, 428] on input "text" at bounding box center [428, 437] width 144 height 18
click at [443, 429] on input "text" at bounding box center [428, 437] width 144 height 18
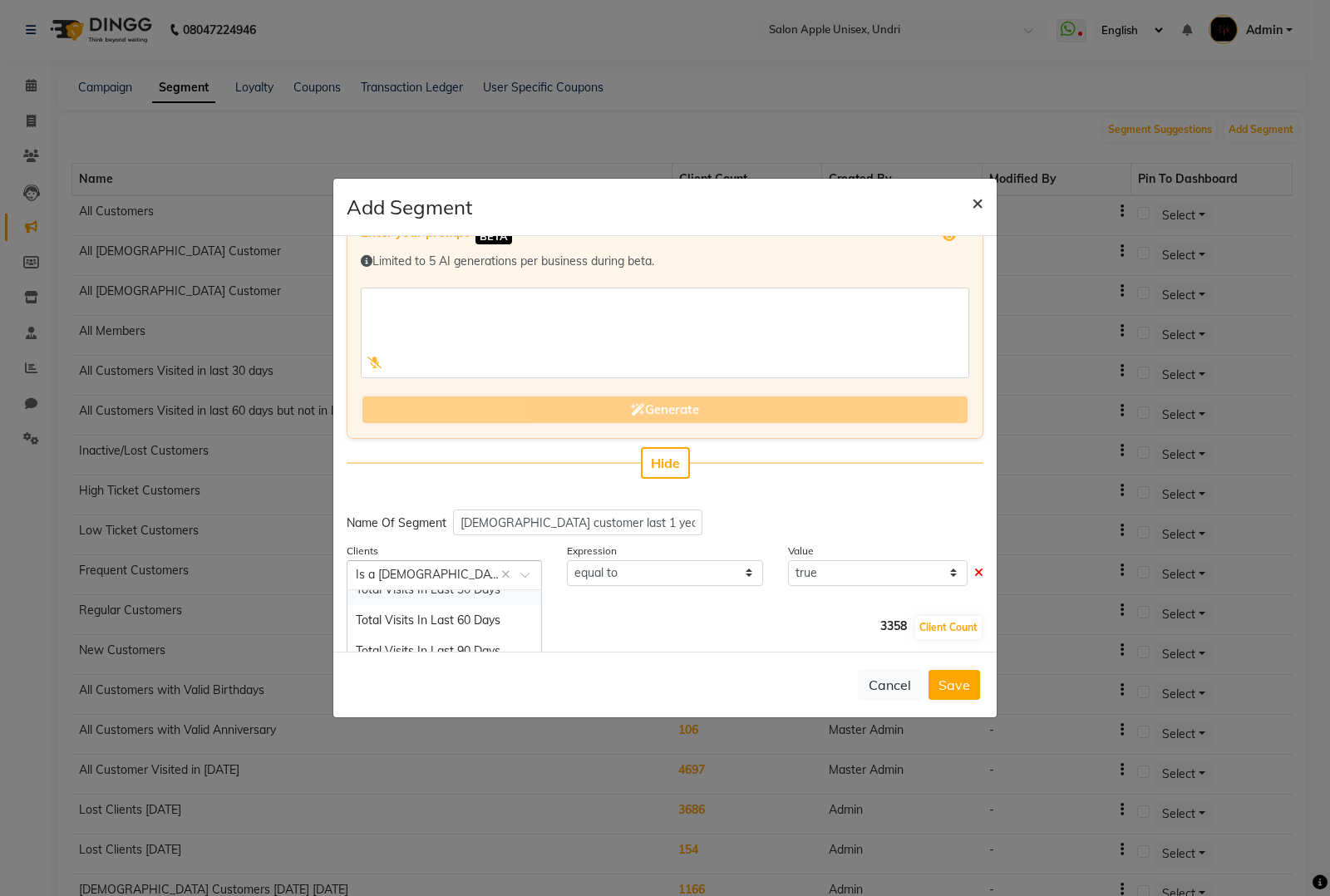
click at [986, 198] on button "×" at bounding box center [977, 201] width 38 height 47
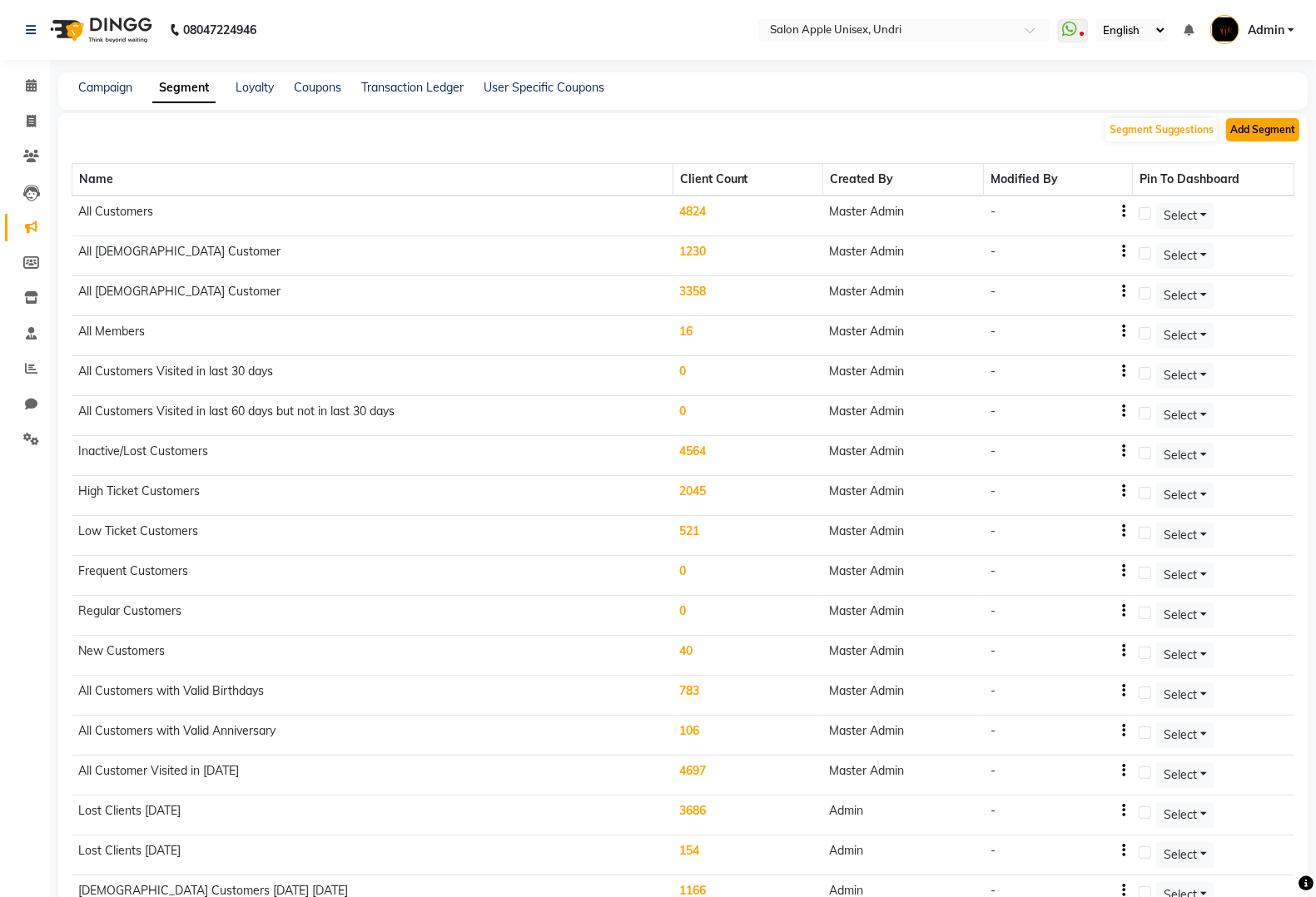
click at [1271, 132] on button "Add Segment" at bounding box center [1263, 130] width 73 height 23
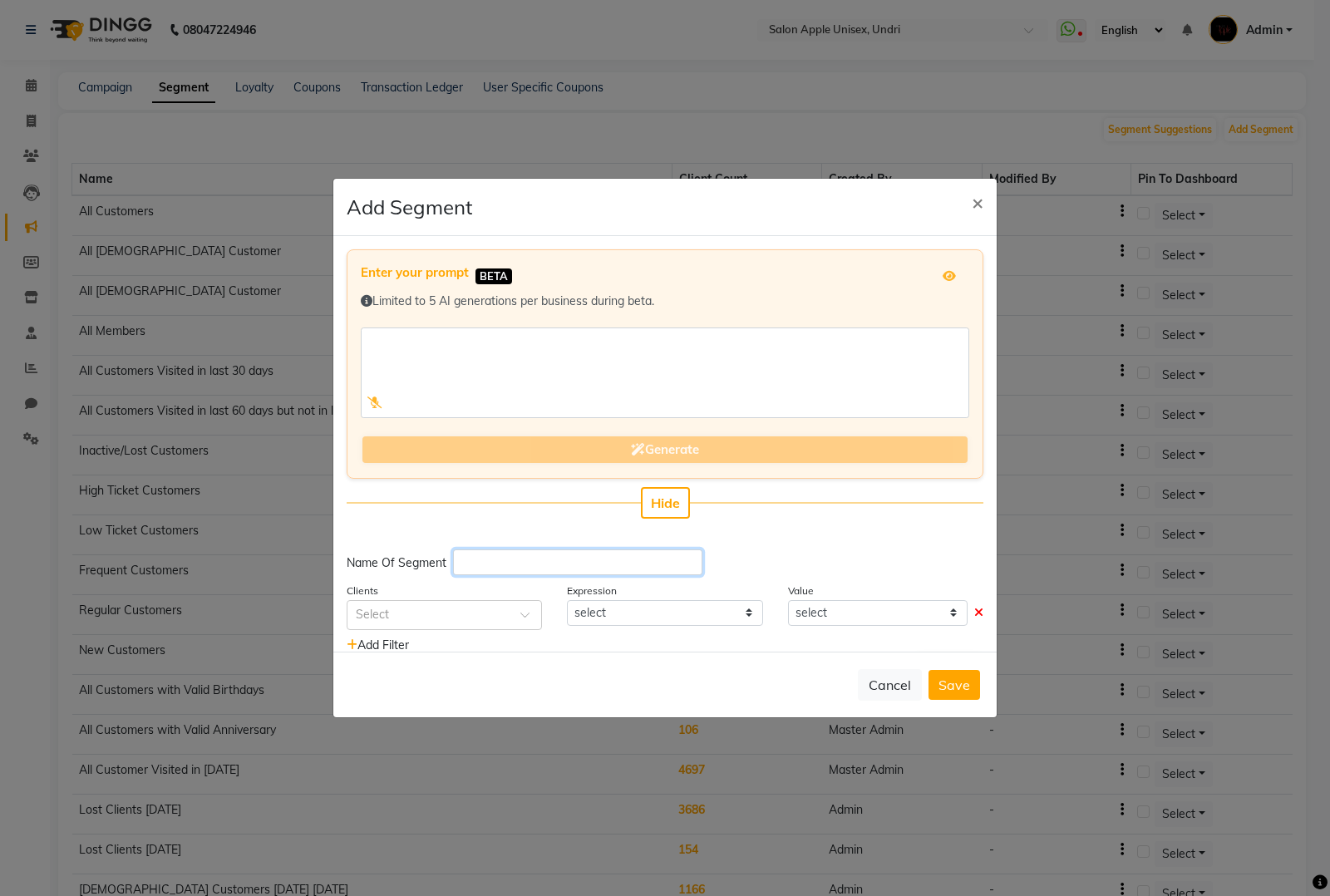
click at [516, 564] on input "text" at bounding box center [578, 562] width 249 height 26
click at [453, 624] on div "Select" at bounding box center [444, 615] width 195 height 30
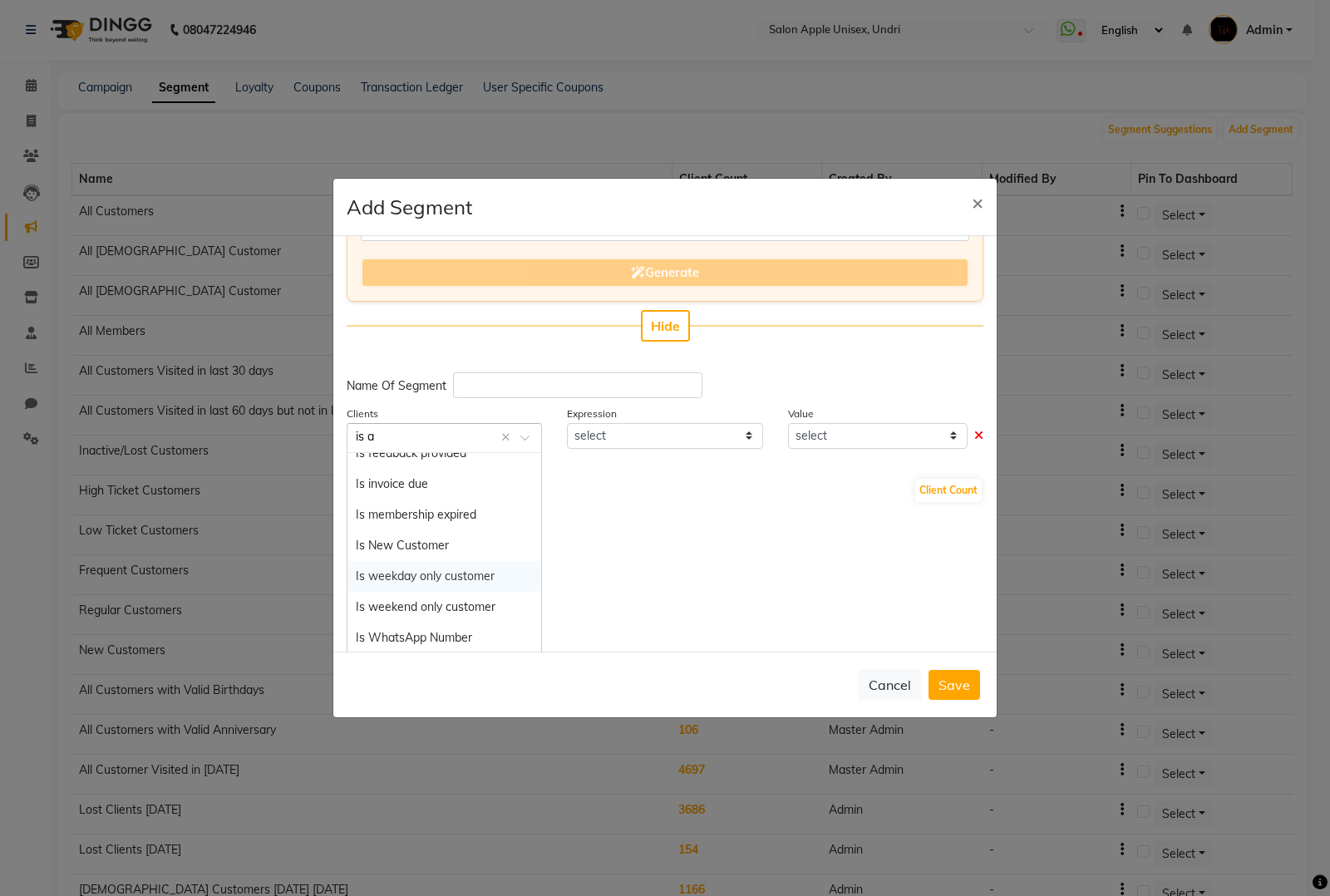
scroll to position [71, 0]
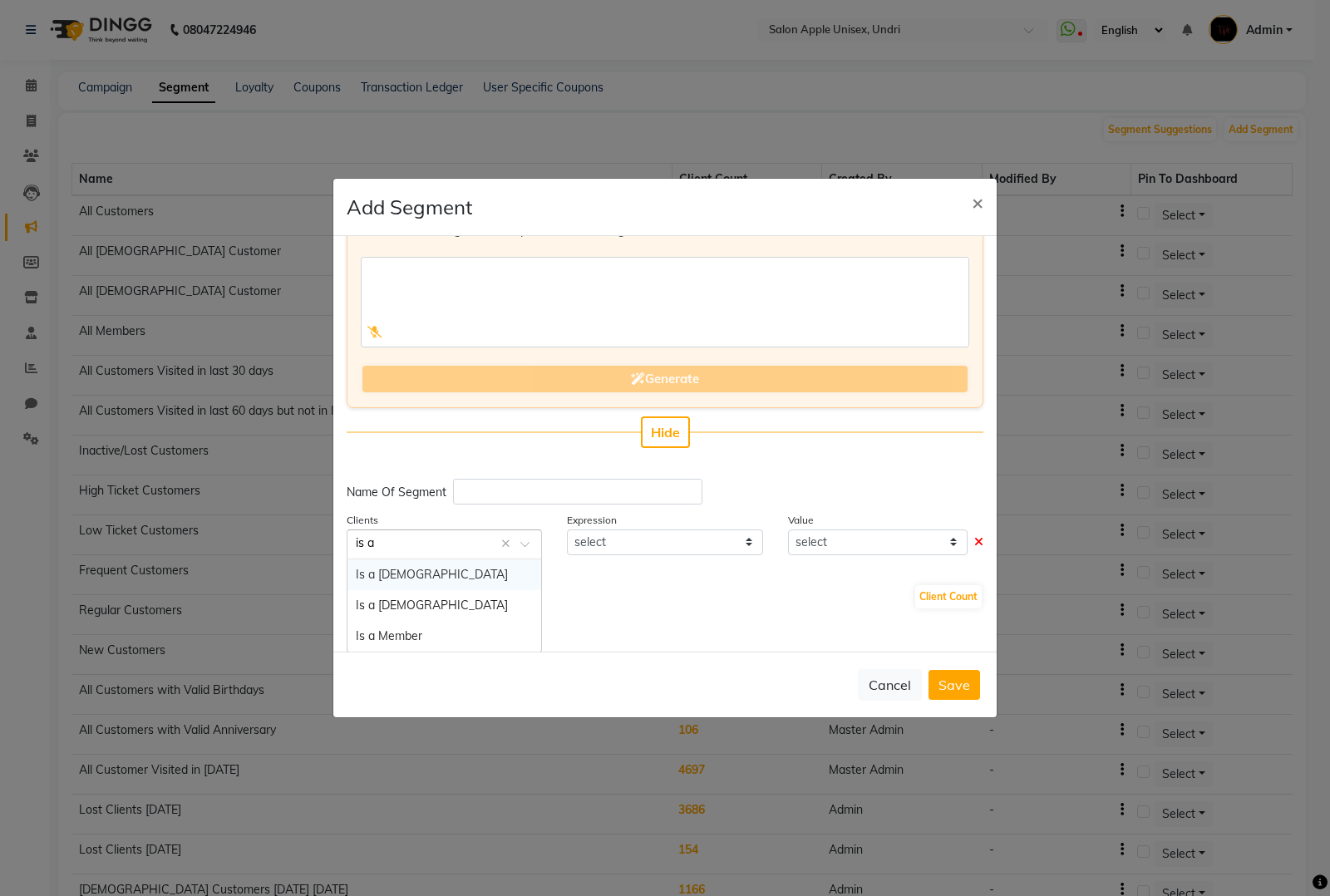
type input "is a"
click at [392, 559] on div "Is a [DEMOGRAPHIC_DATA]" at bounding box center [444, 574] width 194 height 31
select select "="
select select "true"
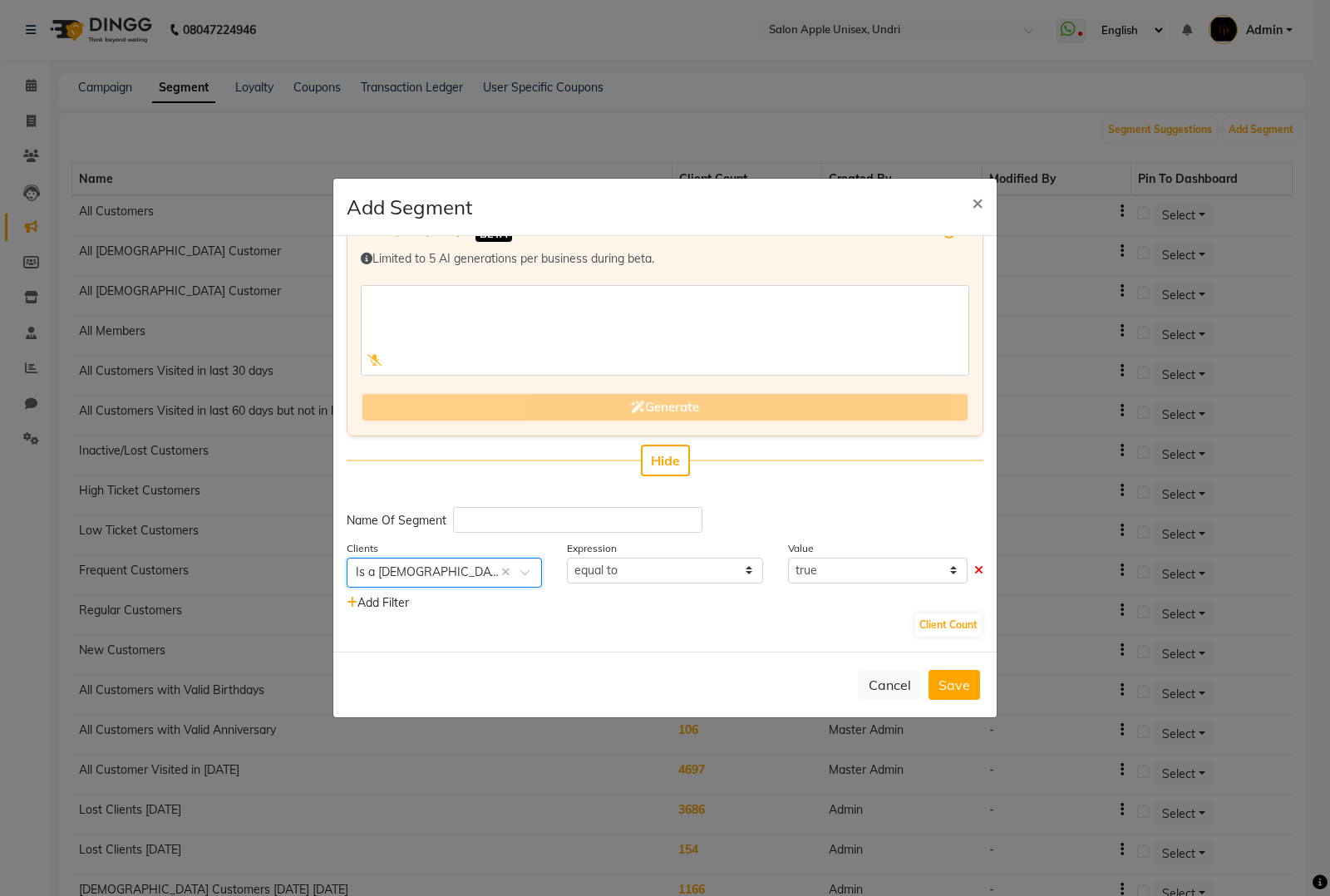
scroll to position [40, 0]
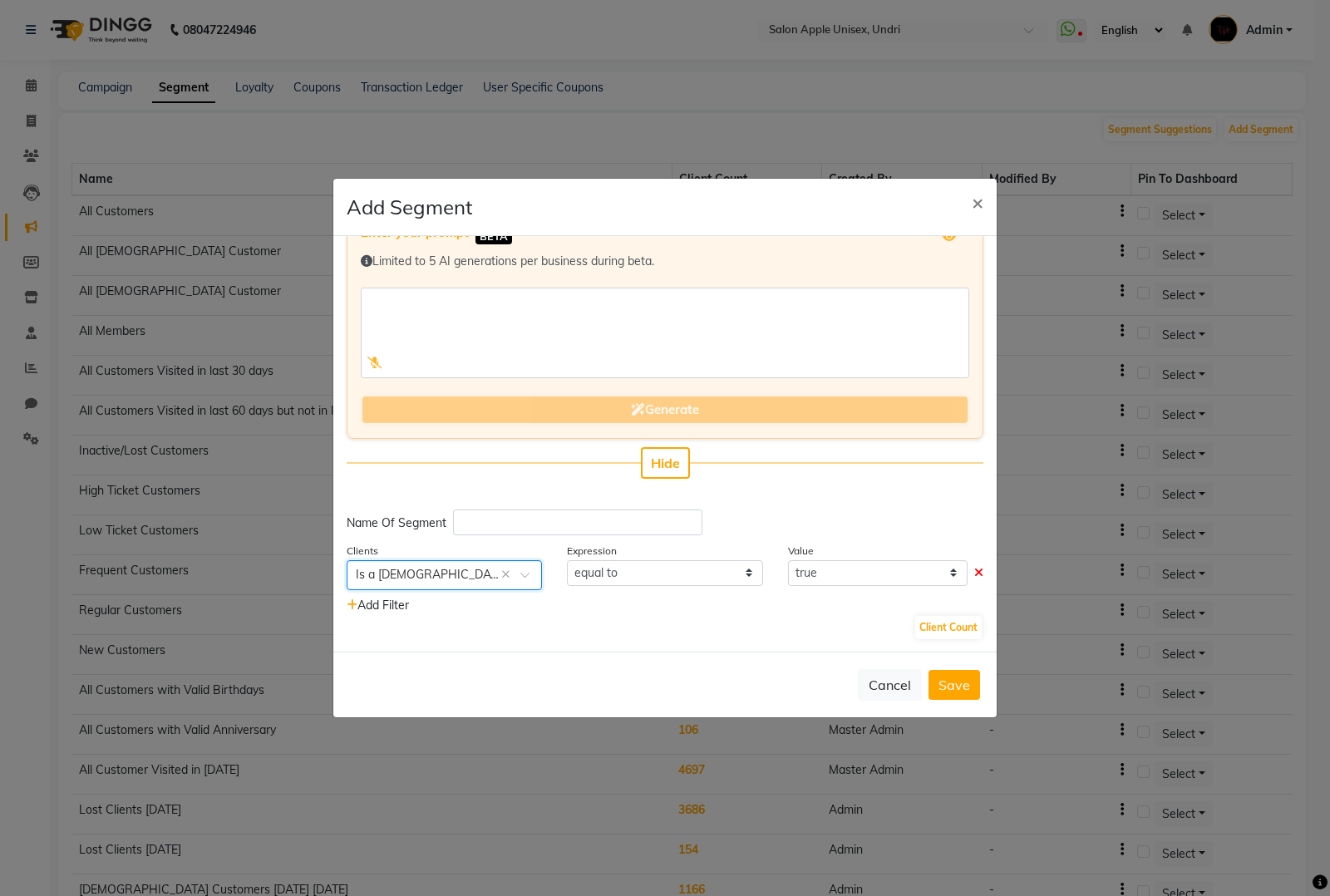
click at [391, 611] on div "Add Filter" at bounding box center [665, 605] width 662 height 18
click at [392, 603] on span "Add Filter" at bounding box center [377, 604] width 63 height 15
click at [478, 626] on input "text" at bounding box center [428, 628] width 144 height 18
type input "last"
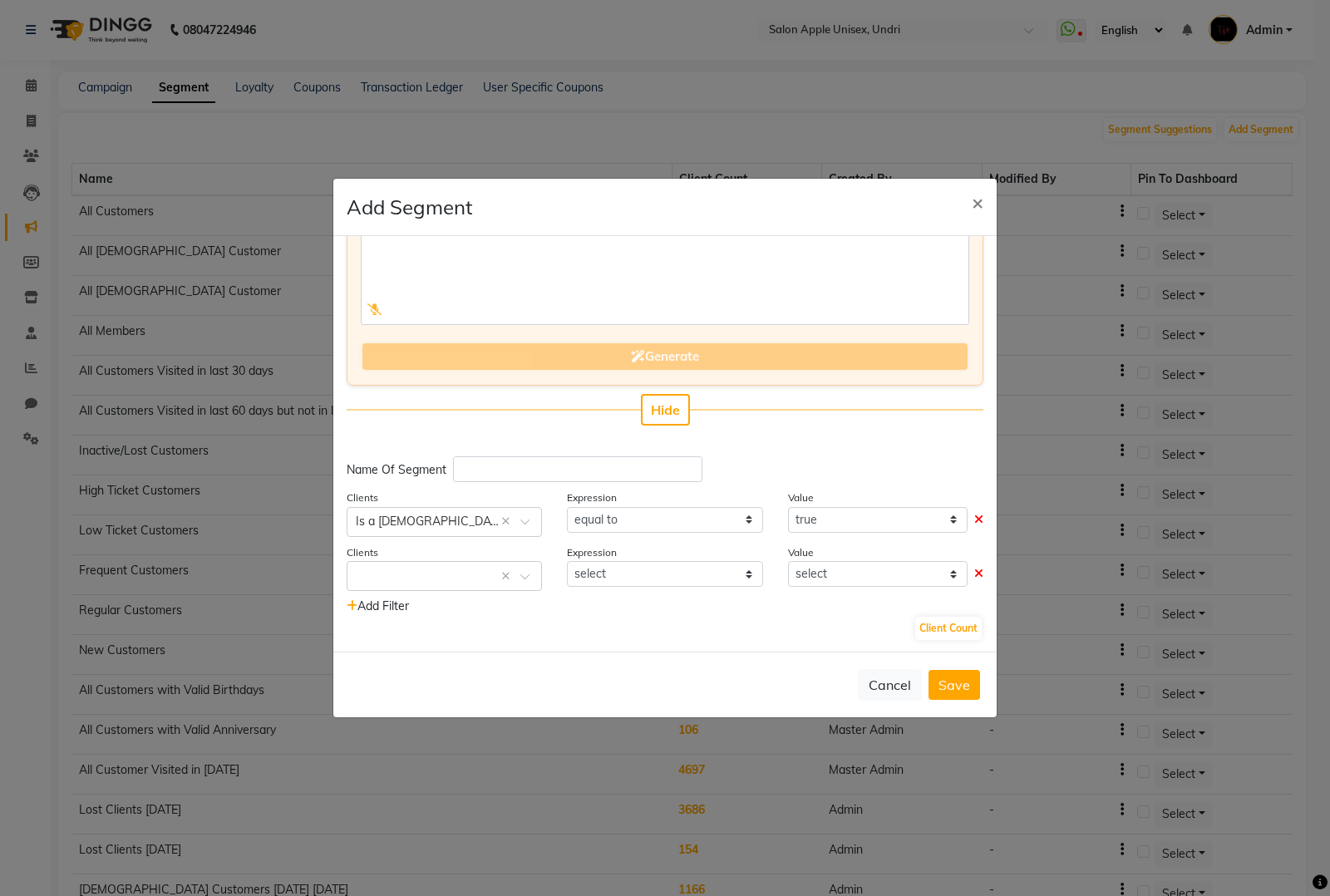
scroll to position [94, 0]
click at [446, 572] on input "text" at bounding box center [428, 574] width 144 height 18
type input "last vi"
click at [443, 611] on div "Last Visit Date" at bounding box center [444, 605] width 194 height 31
select select "="
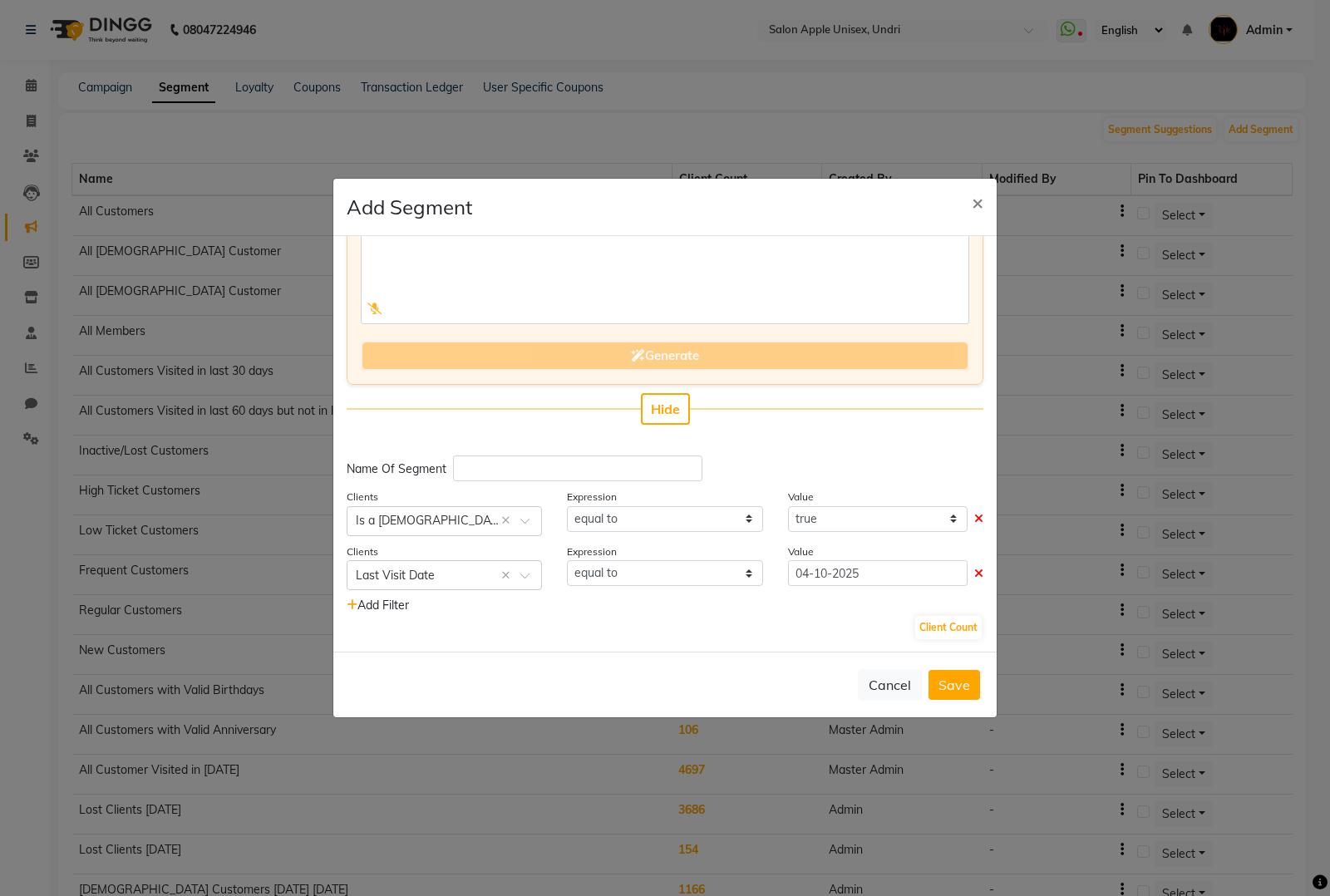
drag, startPoint x: 870, startPoint y: 587, endPoint x: 867, endPoint y: 571, distance: 16.3
click at [867, 571] on div "Value 04-10-2025" at bounding box center [885, 566] width 220 height 49
click at [867, 571] on input "04-10-2025" at bounding box center [878, 573] width 179 height 26
select select "10"
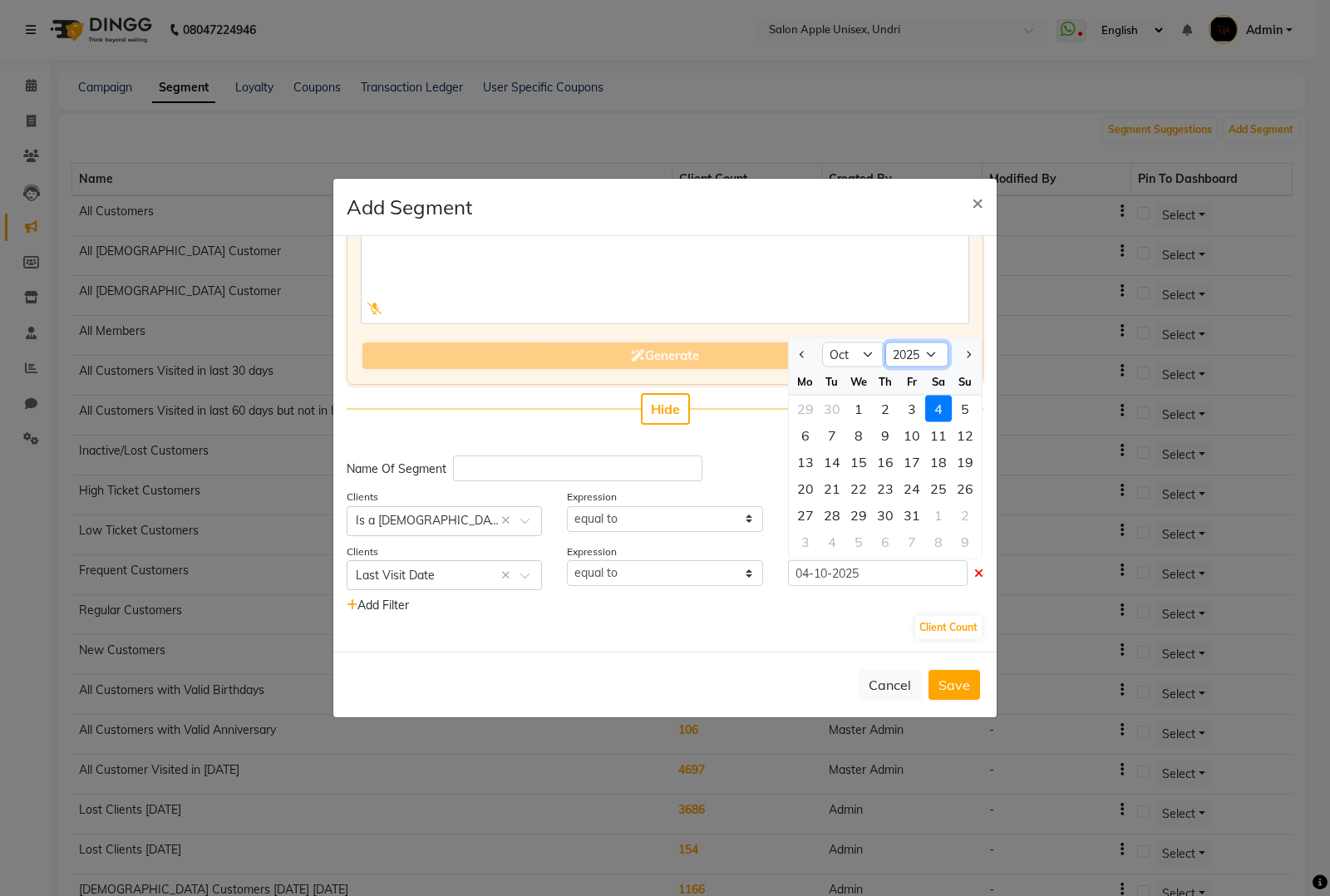
click at [904, 354] on select "2015 2016 2017 2018 2019 2020 2021 2022 2023 2024 2025 2026 2027 2028 2029 2030…" at bounding box center [916, 355] width 63 height 25
select select "2024"
click at [885, 343] on select "2015 2016 2017 2018 2019 2020 2021 2022 2023 2024 2025 2026 2027 2028 2029 2030…" at bounding box center [916, 355] width 63 height 25
click at [819, 410] on div "1" at bounding box center [832, 409] width 27 height 27
type input "01-10-2024"
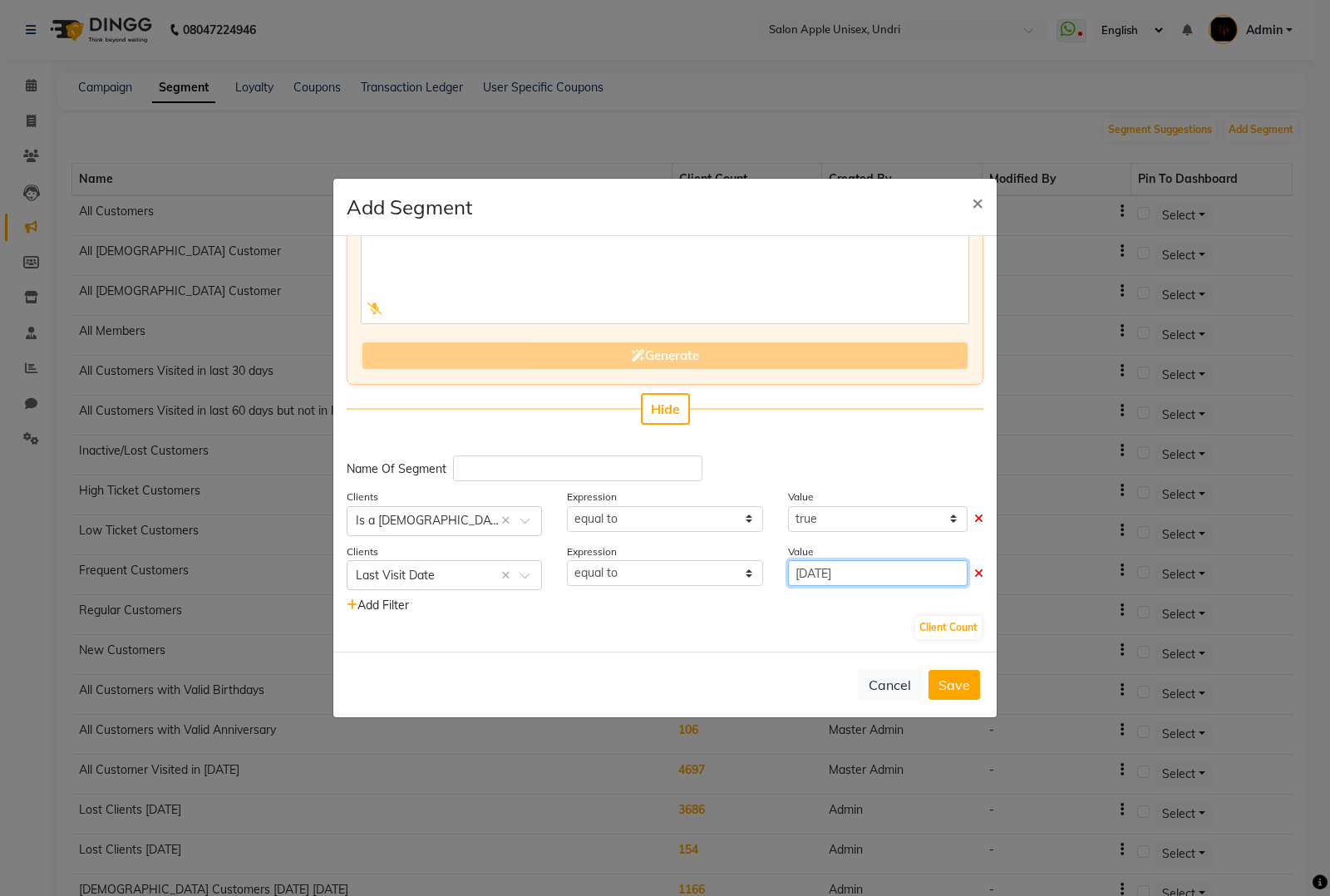
click at [873, 573] on input "[DATE]" at bounding box center [878, 573] width 179 height 26
select select "10"
select select "2024"
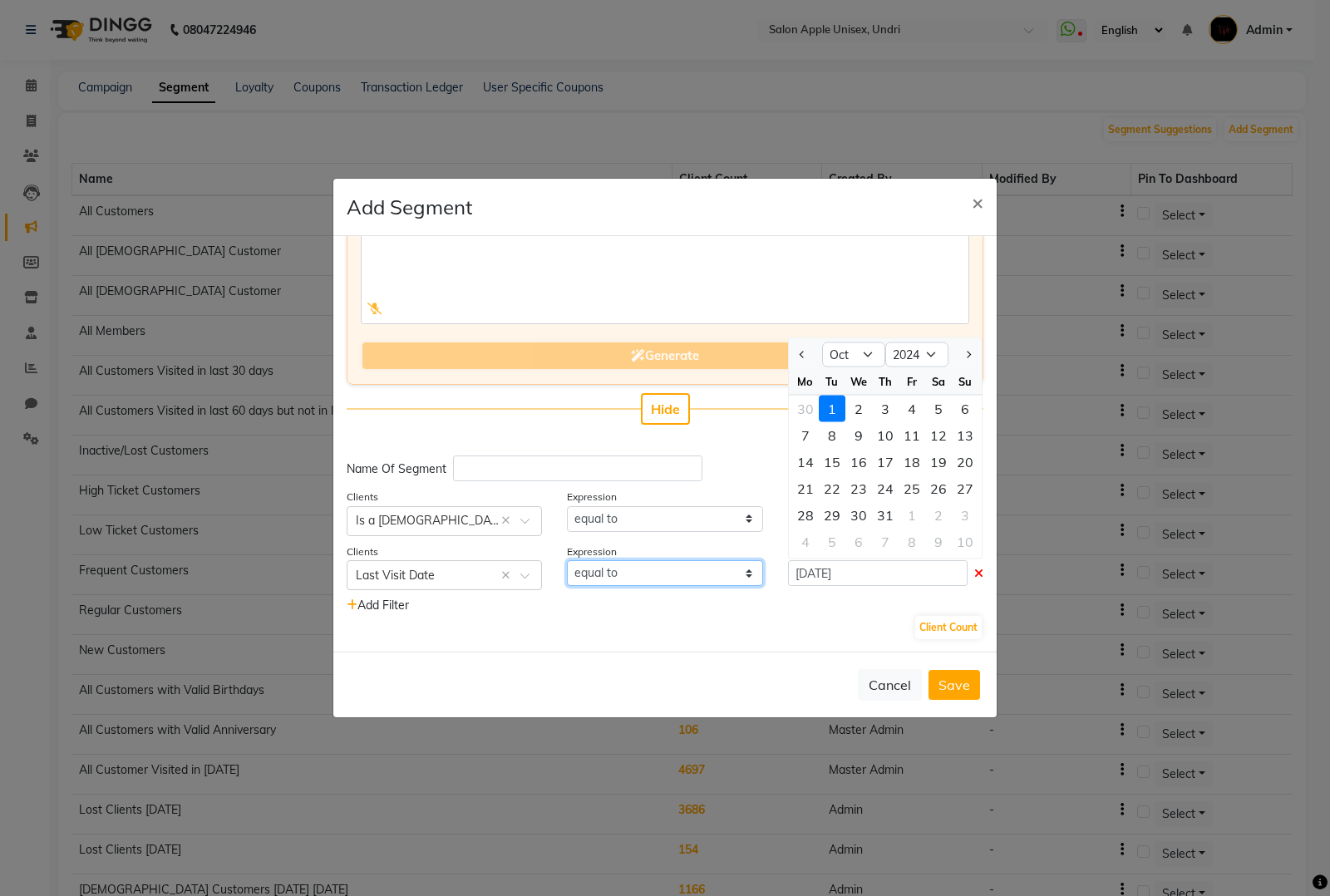
click at [633, 575] on select "equal to greater than greater than or equal to less than less than or equal to" at bounding box center [665, 573] width 195 height 26
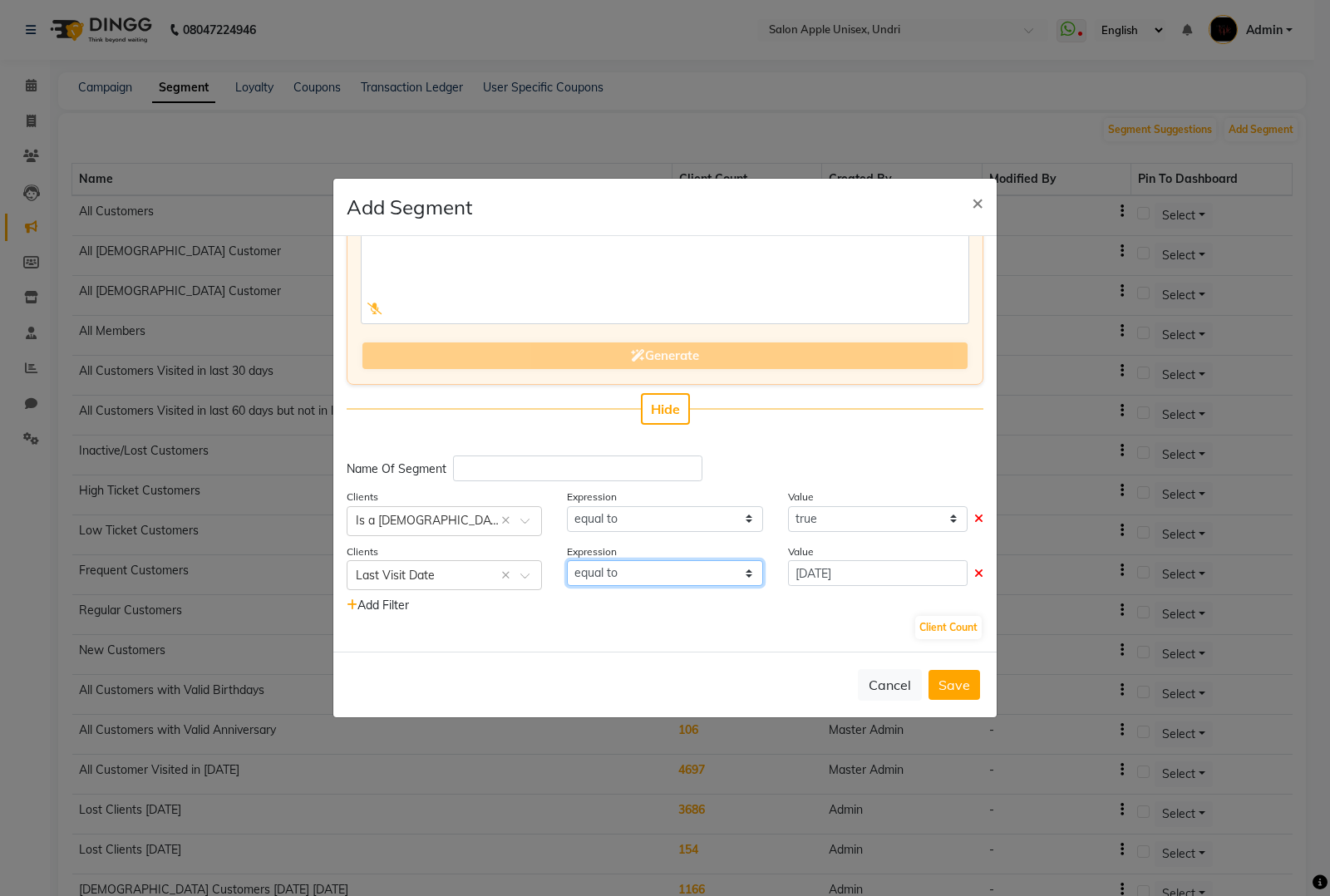
click at [683, 575] on select "equal to greater than greater than or equal to less than less than or equal to" at bounding box center [665, 573] width 195 height 26
select select ">="
click at [567, 560] on select "equal to greater than greater than or equal to less than less than or equal to" at bounding box center [665, 573] width 195 height 26
click at [945, 624] on button "Client Count" at bounding box center [948, 627] width 66 height 23
click at [498, 461] on input "text" at bounding box center [578, 468] width 249 height 26
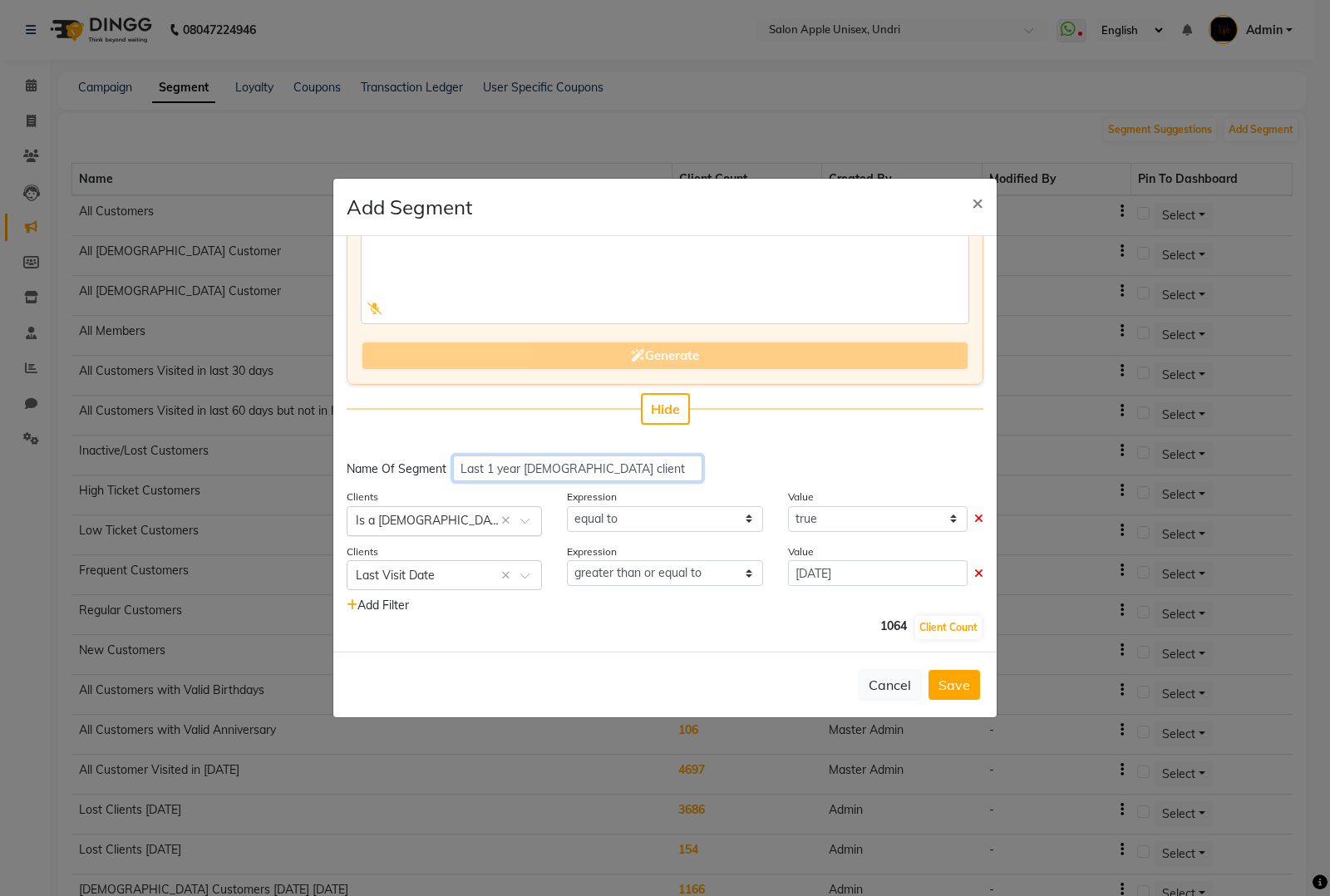
type input "Last 1 year female client"
click at [474, 520] on input "text" at bounding box center [428, 520] width 144 height 18
click at [412, 590] on div "Is a [DEMOGRAPHIC_DATA]" at bounding box center [444, 582] width 194 height 31
click at [940, 628] on button "Client Count" at bounding box center [948, 627] width 66 height 23
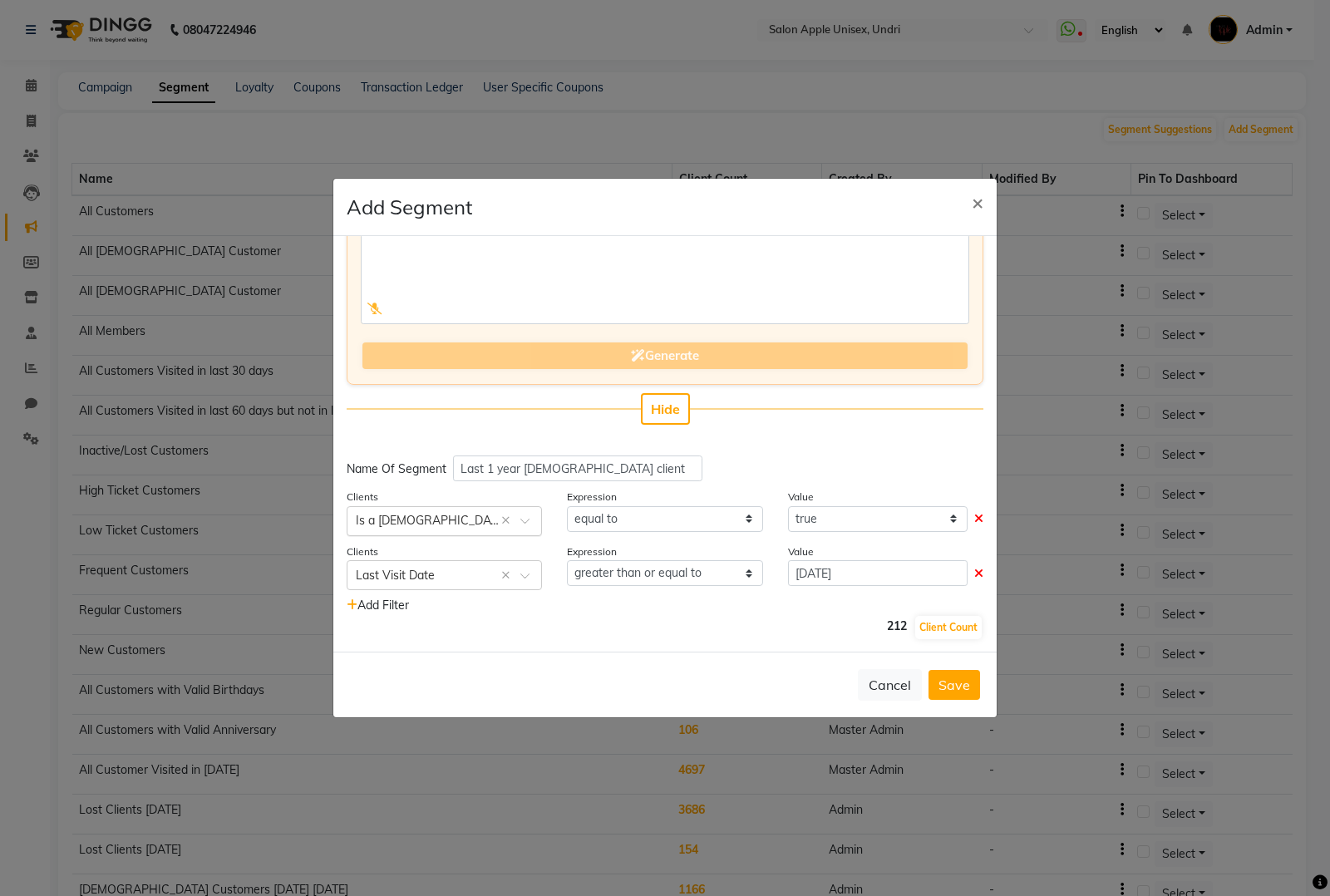
click at [433, 512] on input "text" at bounding box center [428, 520] width 144 height 18
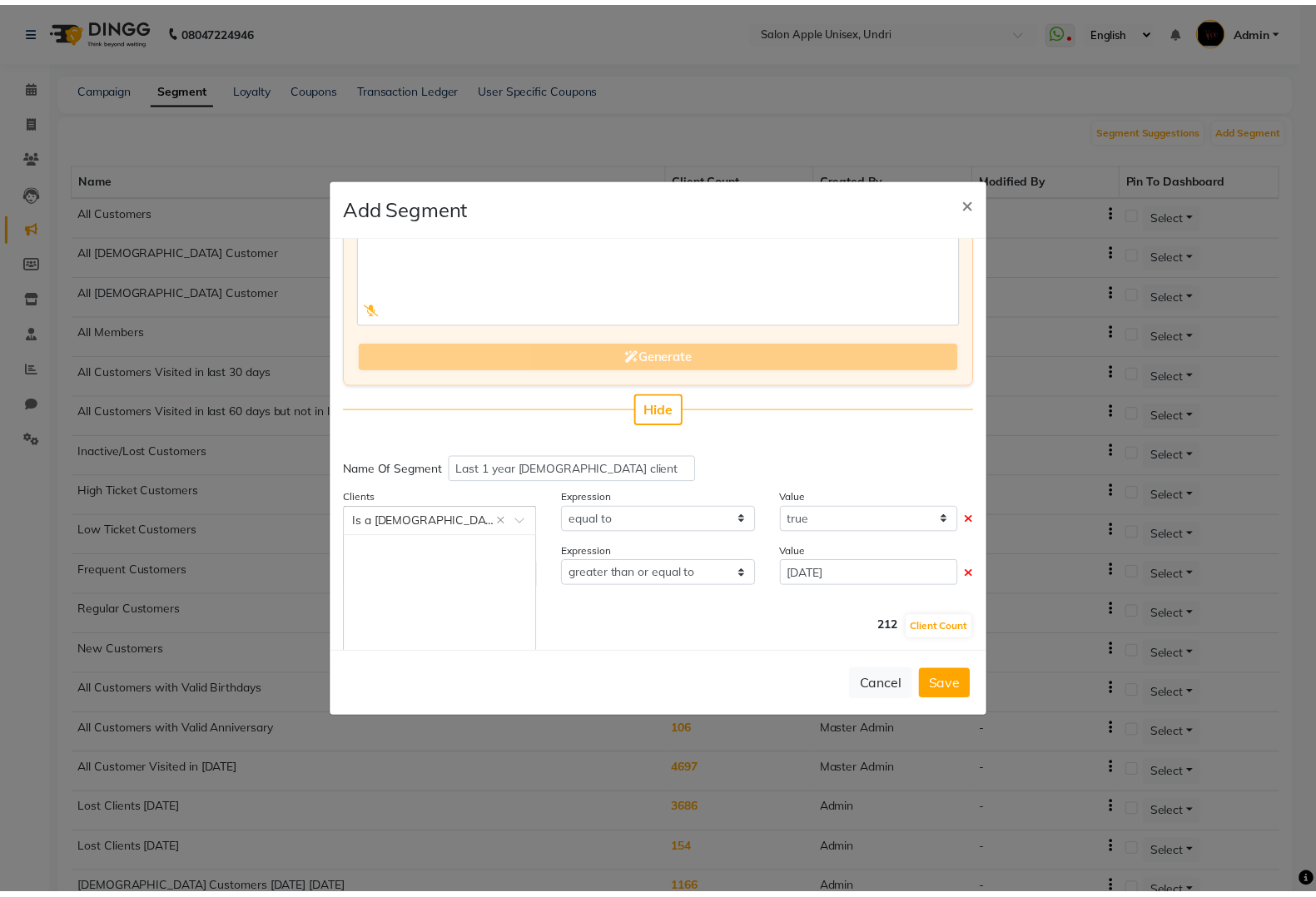
scroll to position [616, 0]
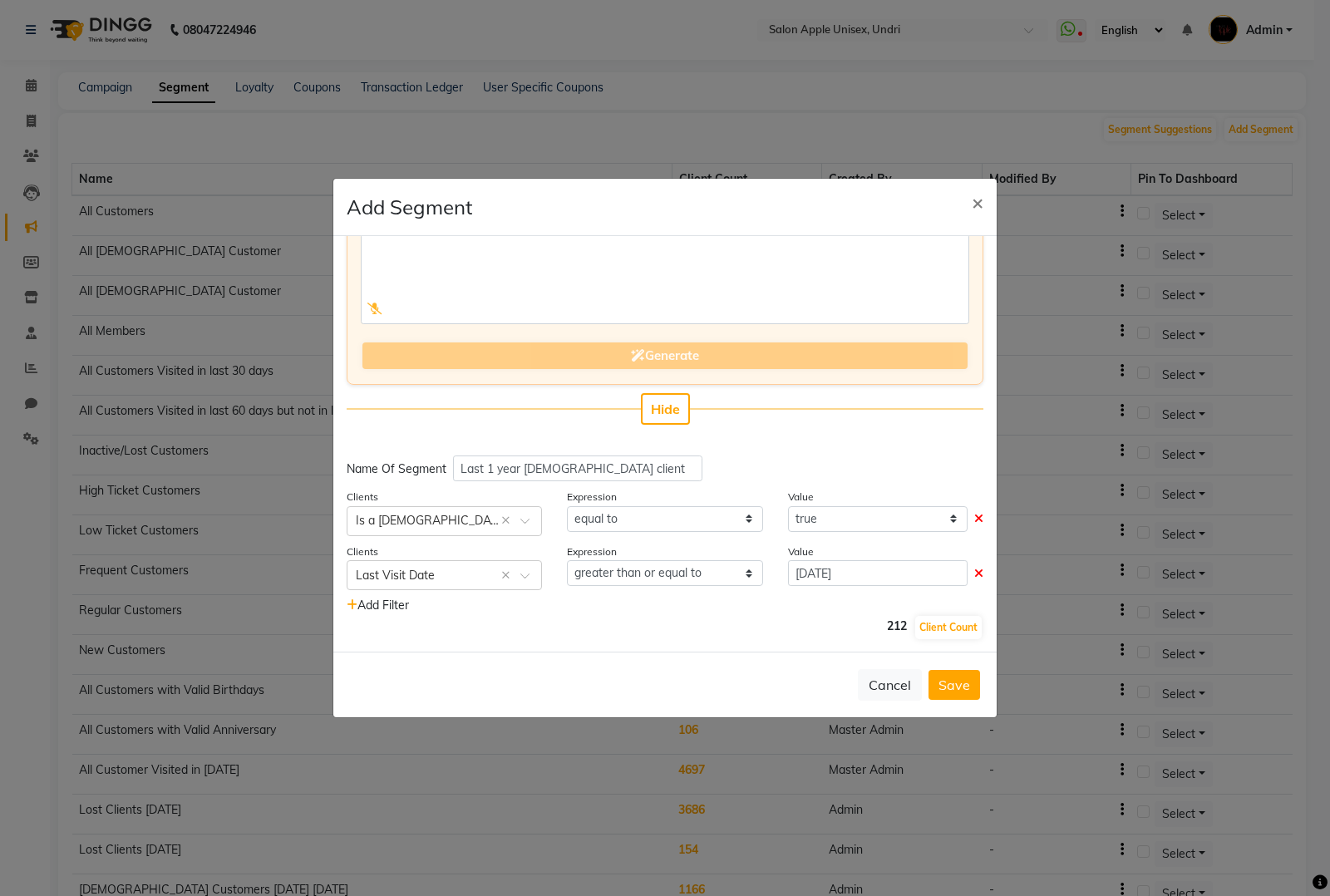
click at [690, 611] on div "Add Filter" at bounding box center [665, 605] width 662 height 18
select select
type input "fema"
click at [445, 542] on div "Is a [DEMOGRAPHIC_DATA]" at bounding box center [444, 551] width 194 height 31
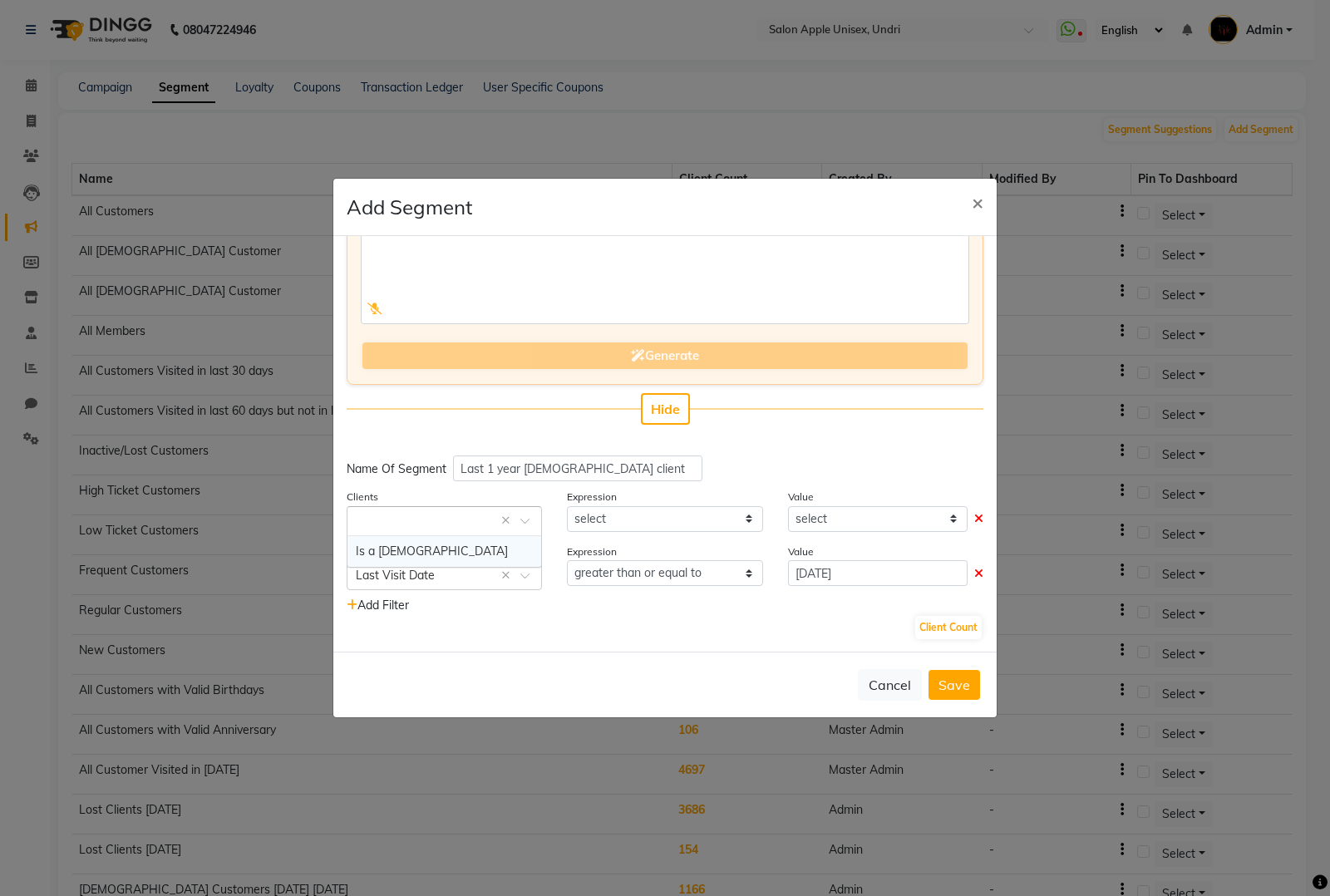
select select "="
select select "true"
click at [916, 622] on button "Client Count" at bounding box center [948, 627] width 66 height 23
click at [961, 694] on button "Save" at bounding box center [954, 685] width 51 height 30
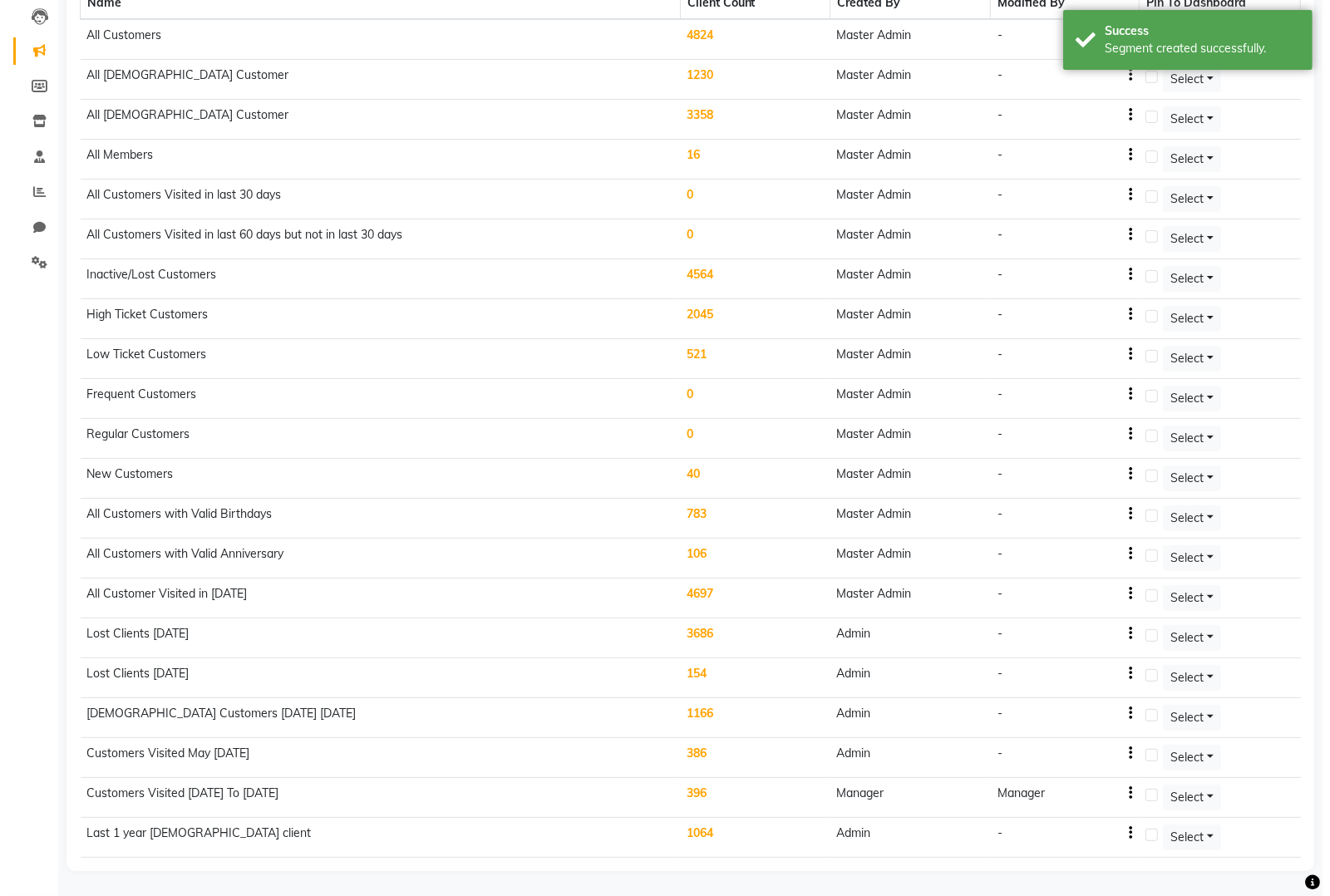
scroll to position [0, 0]
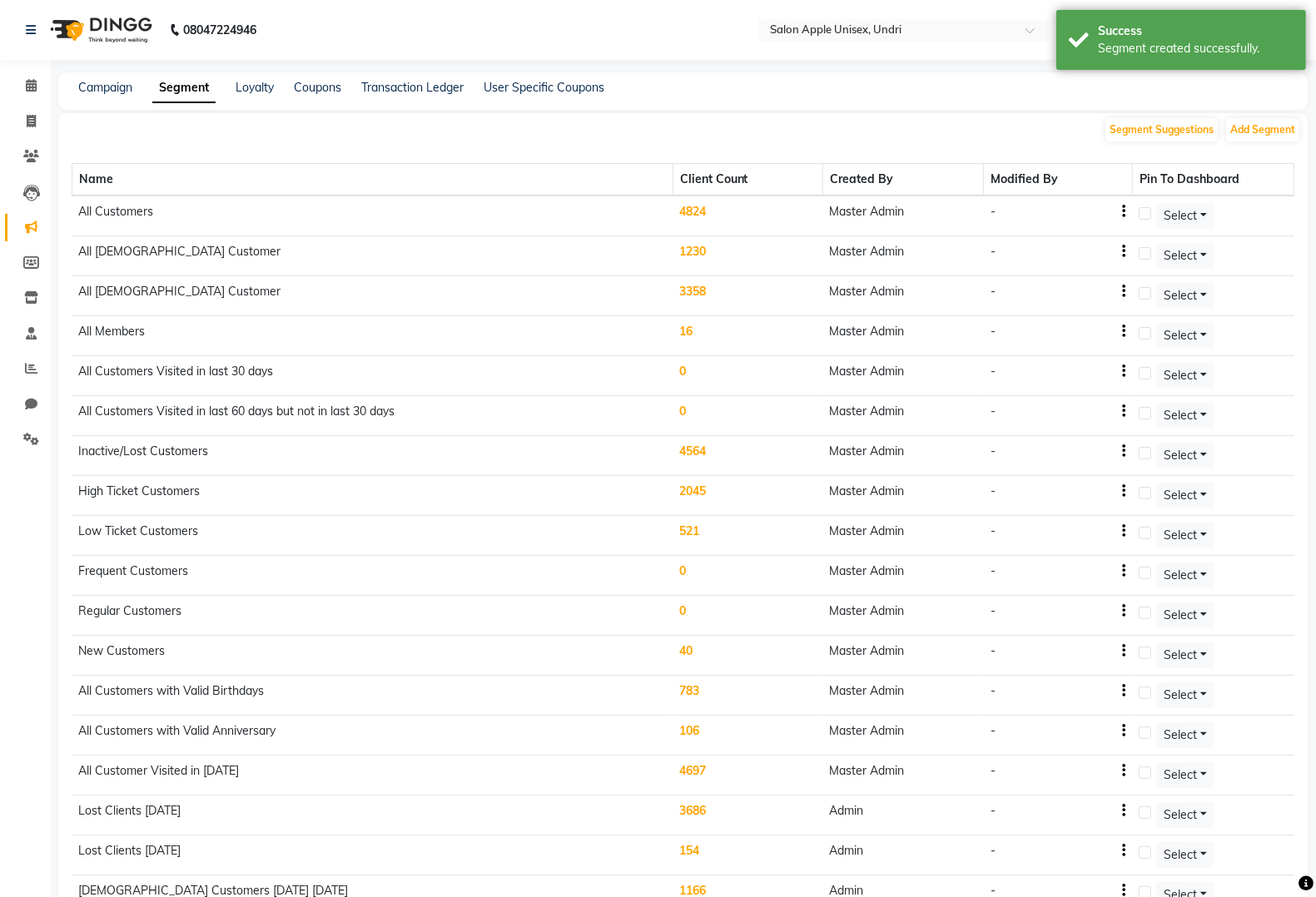
click at [1253, 144] on div "Name Client Count Created By Modified By Pin To Dashboard All Customers 4824 Ma…" at bounding box center [683, 595] width 1223 height 905
click at [1259, 138] on button "Add Segment" at bounding box center [1263, 130] width 73 height 23
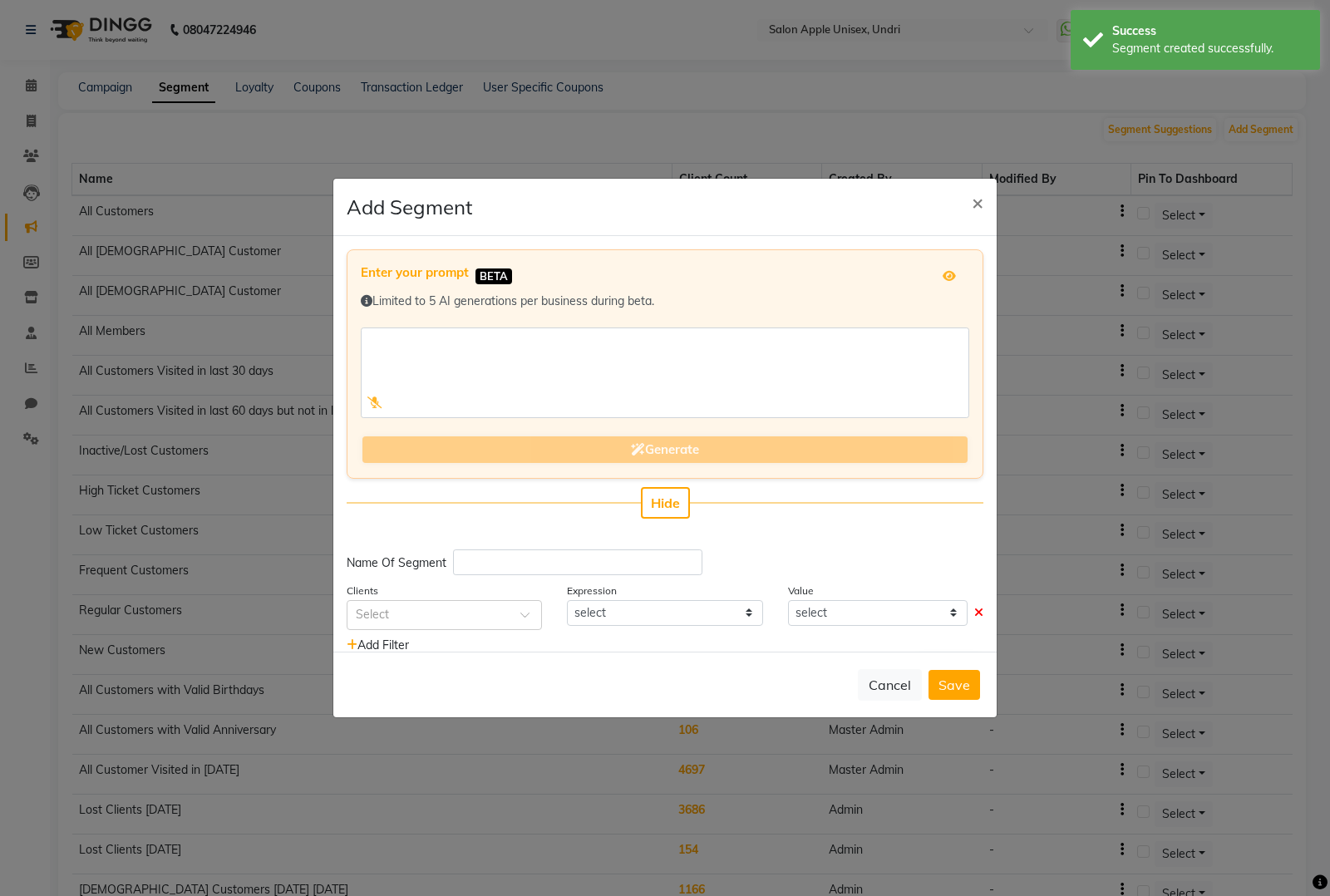
click at [569, 536] on div "Enter your prompt BETA Limited to 5 AI generations per business during beta. Ge…" at bounding box center [665, 444] width 664 height 415
click at [558, 573] on input "text" at bounding box center [578, 562] width 249 height 26
click at [557, 571] on input "text" at bounding box center [578, 562] width 249 height 26
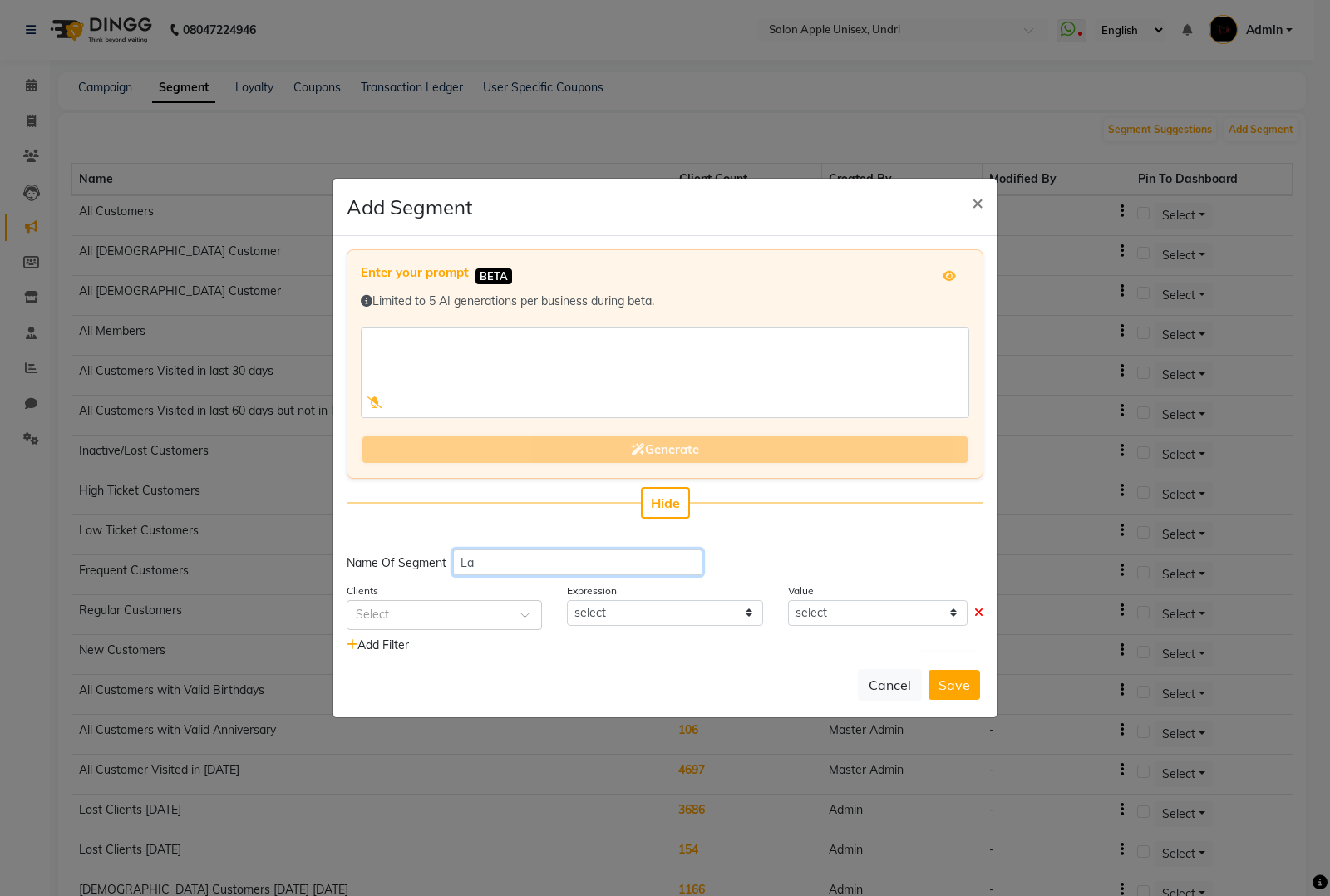
type input "L"
type input "Male customer Visited At 1 Oct 2024 to Oct 2025"
click at [521, 615] on span at bounding box center [531, 619] width 21 height 18
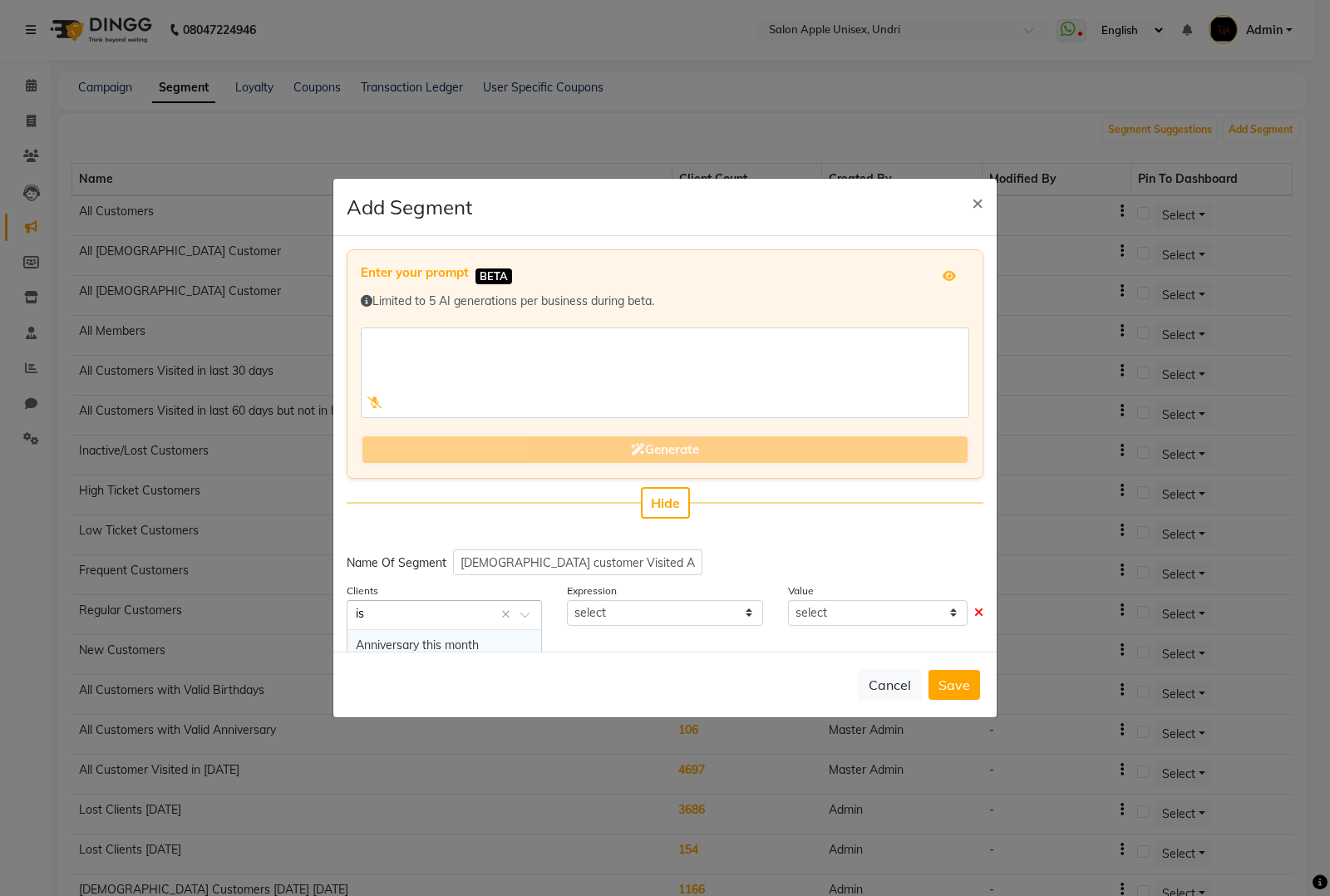
type input "is a"
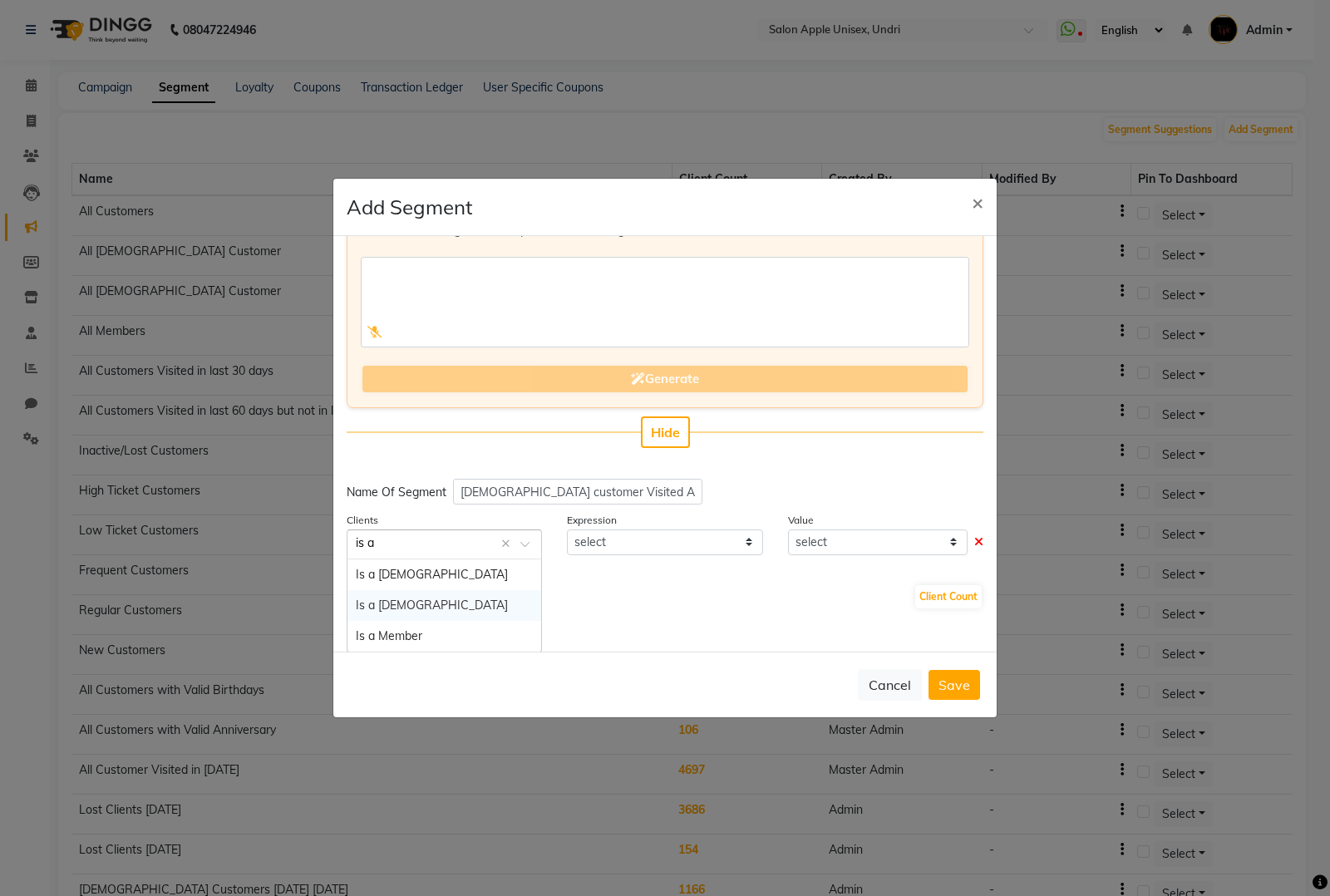
click at [459, 590] on div "Is a [DEMOGRAPHIC_DATA]" at bounding box center [444, 605] width 194 height 31
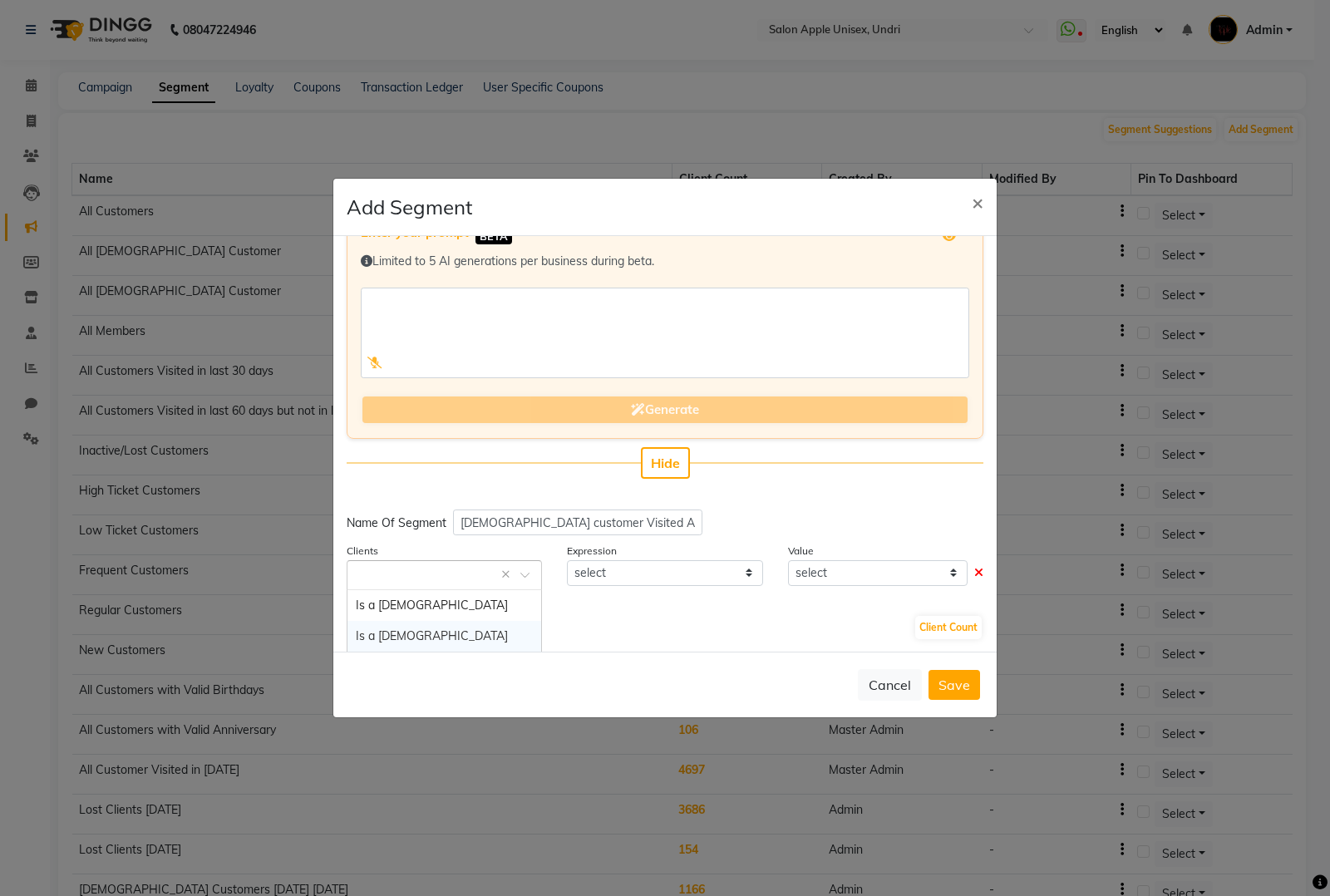
select select "="
select select "true"
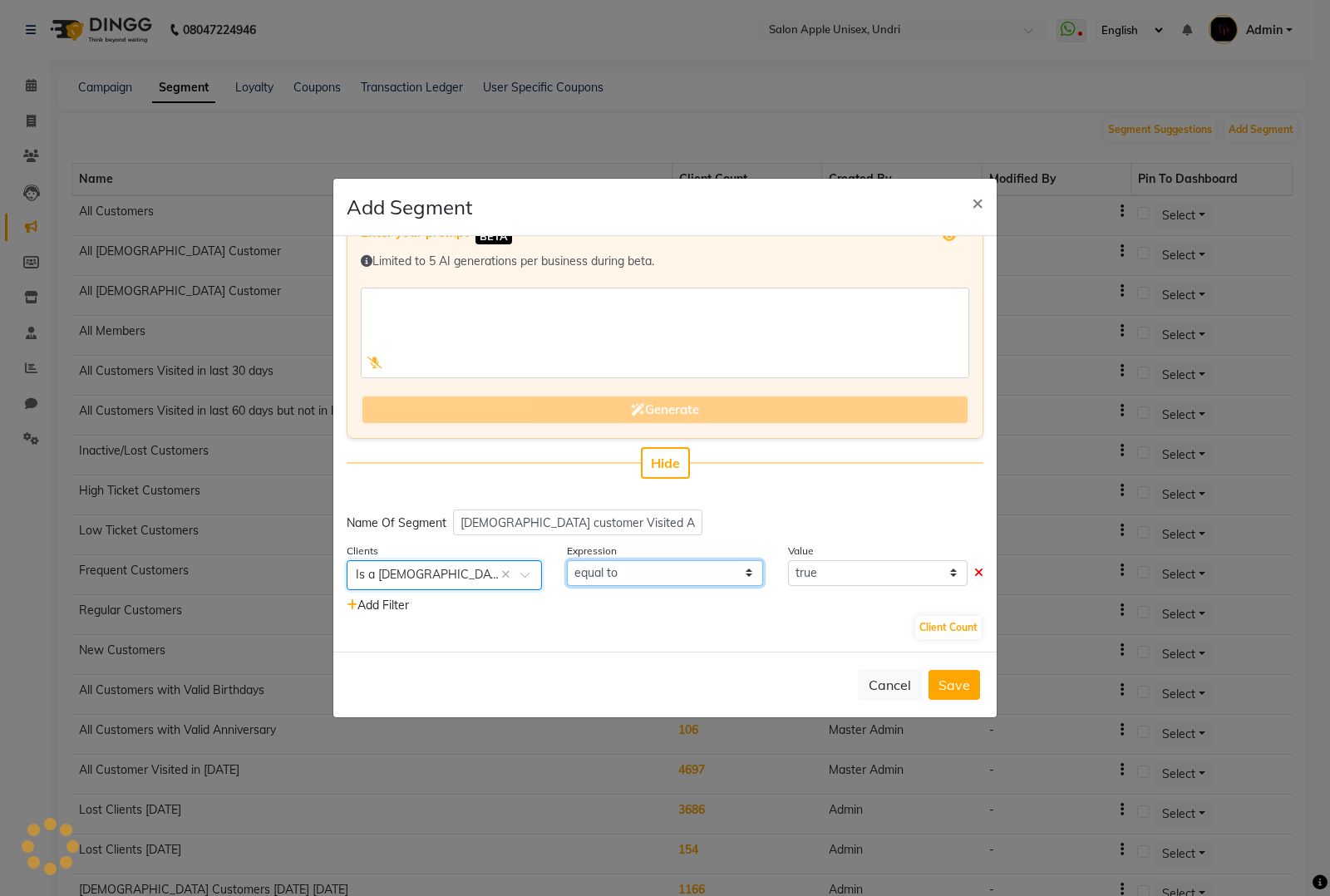
click at [666, 572] on select "equal to" at bounding box center [665, 573] width 195 height 26
click at [397, 597] on span "Add Filter" at bounding box center [377, 604] width 63 height 15
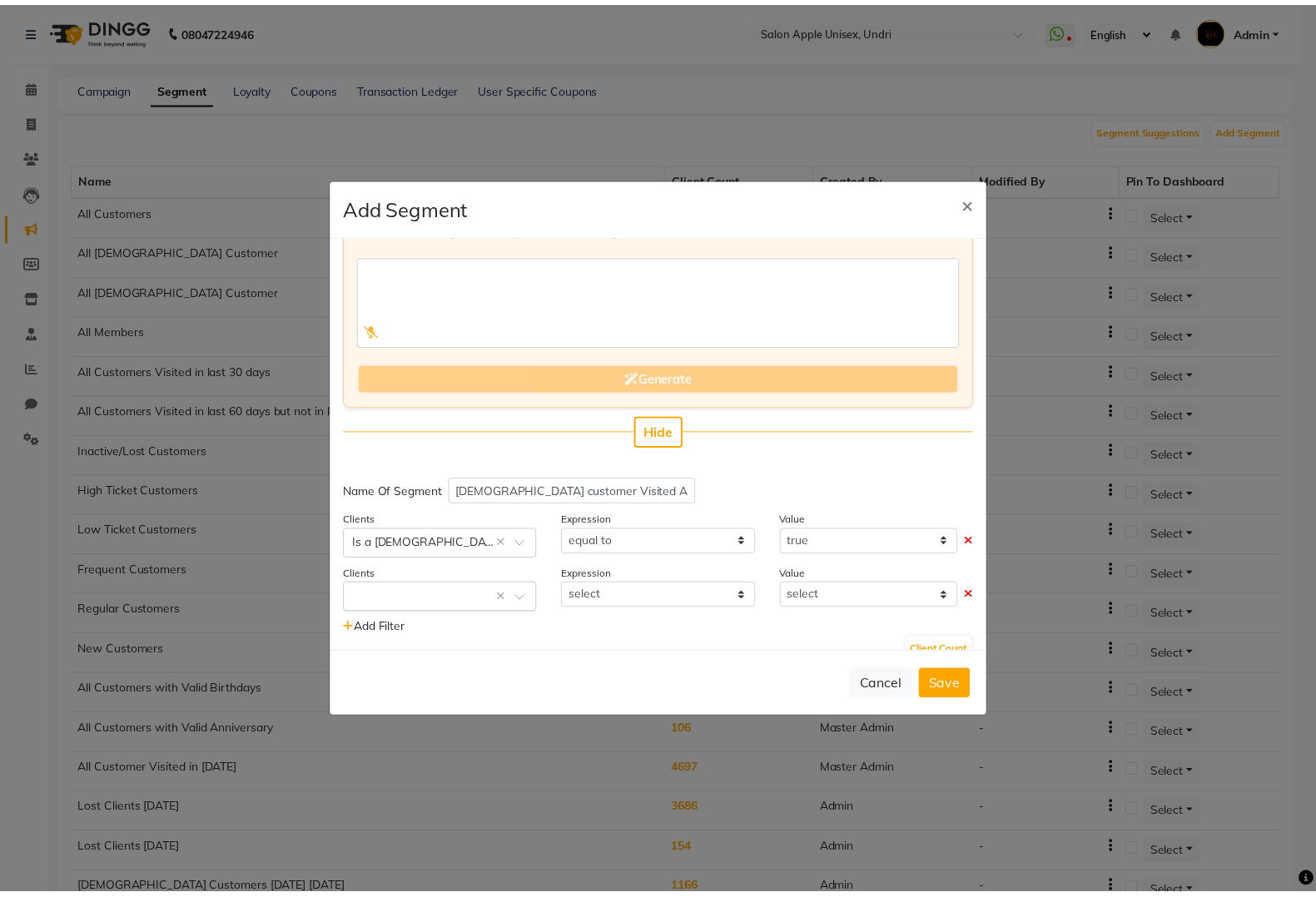
scroll to position [94, 0]
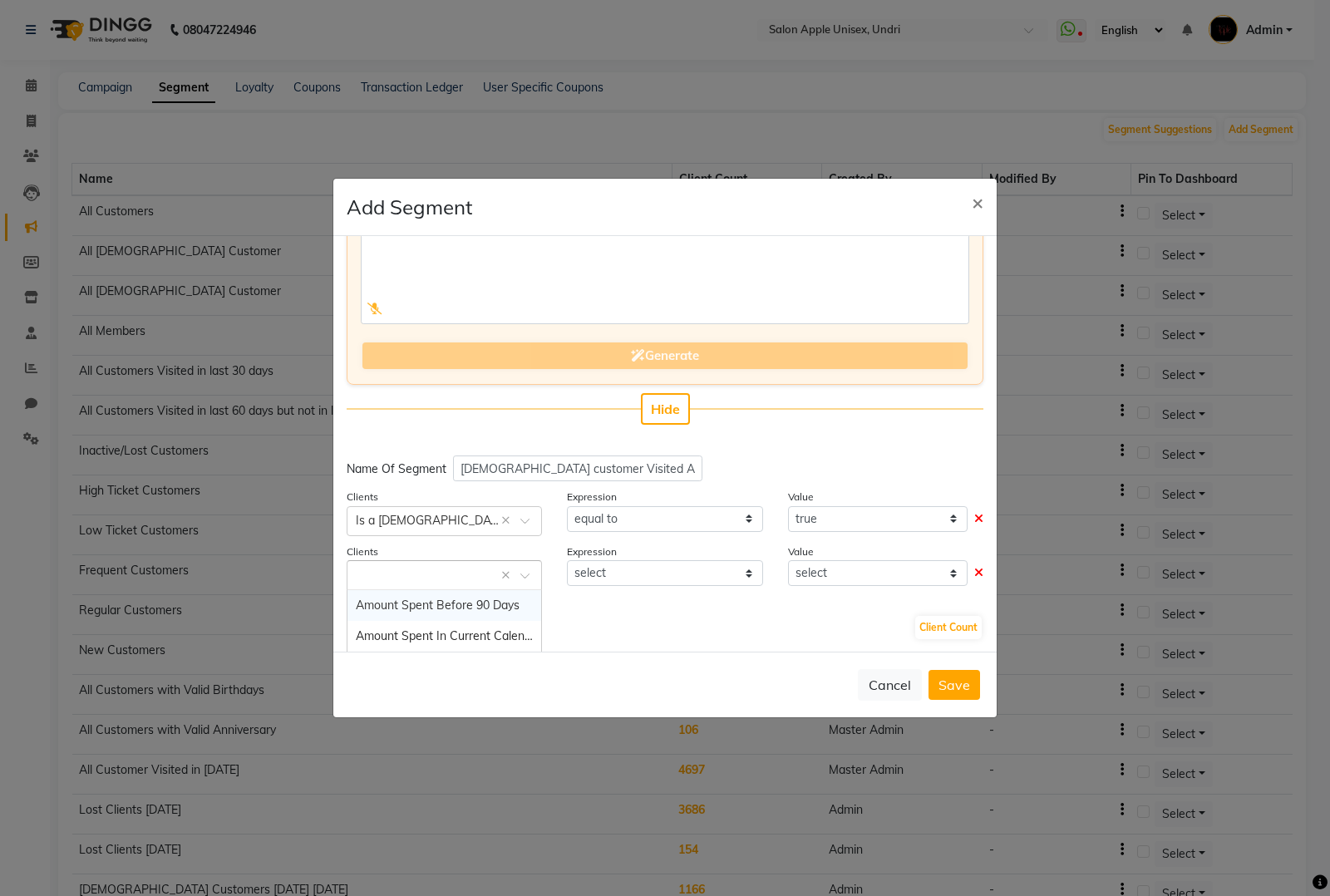
click at [528, 575] on span at bounding box center [531, 581] width 21 height 18
type input "last vi"
click at [446, 599] on div "Last Visit Date" at bounding box center [444, 605] width 194 height 31
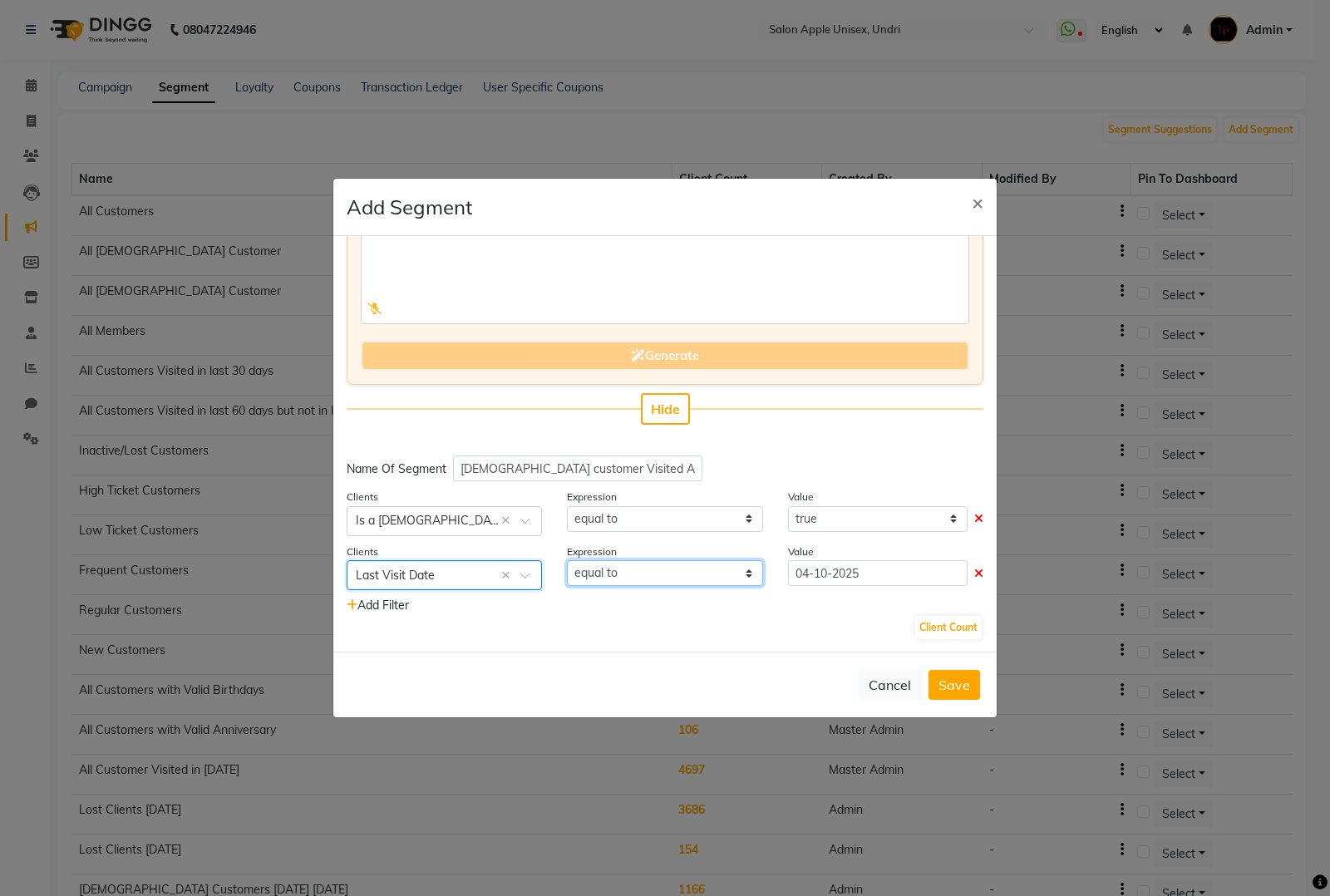
click at [705, 574] on select "equal to greater than greater than or equal to less than less than or equal to" at bounding box center [665, 573] width 195 height 26
select select ">="
click at [567, 560] on select "equal to greater than greater than or equal to less than less than or equal to" at bounding box center [665, 573] width 195 height 26
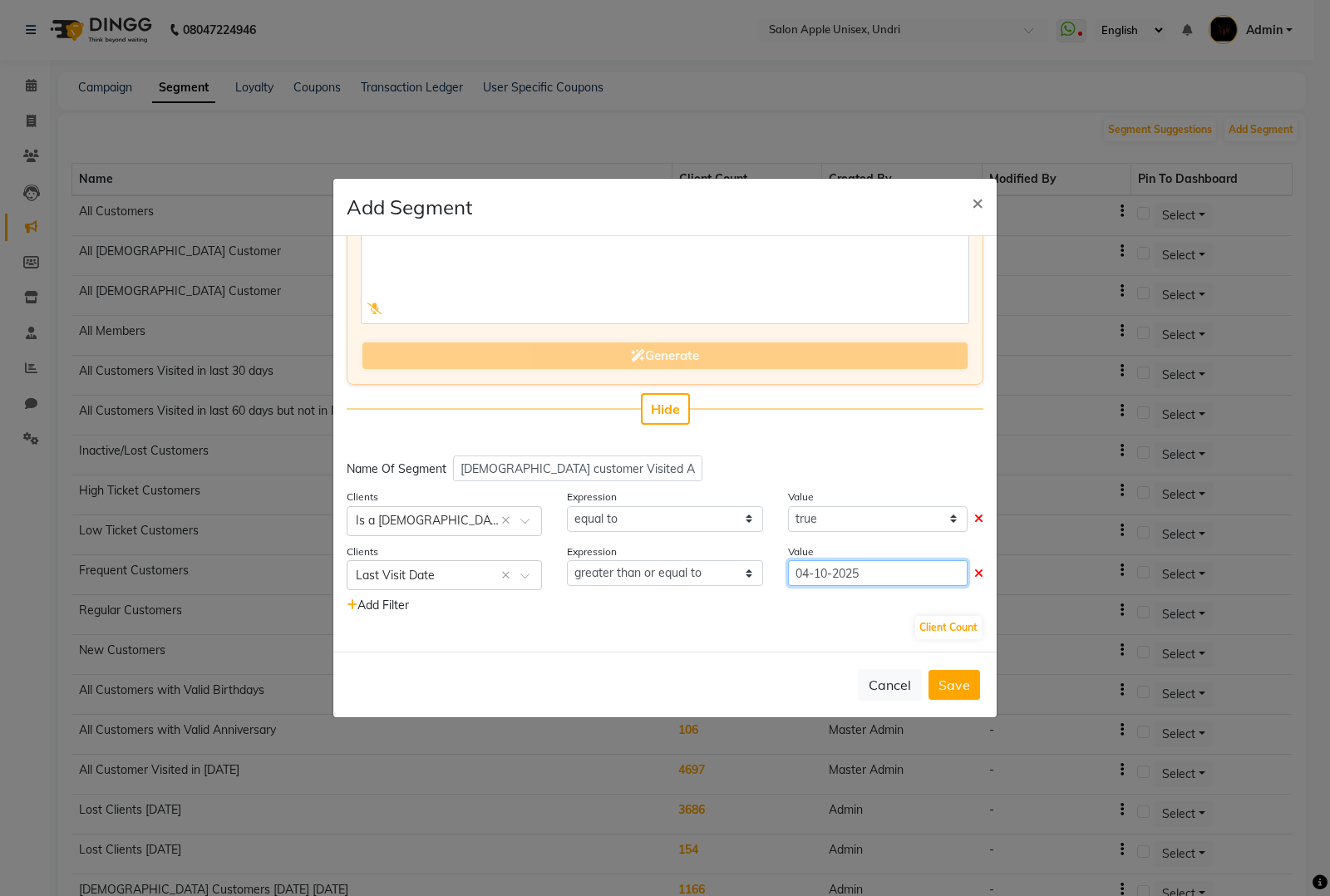
click at [820, 571] on input "04-10-2025" at bounding box center [878, 573] width 179 height 26
select select "10"
select select "2025"
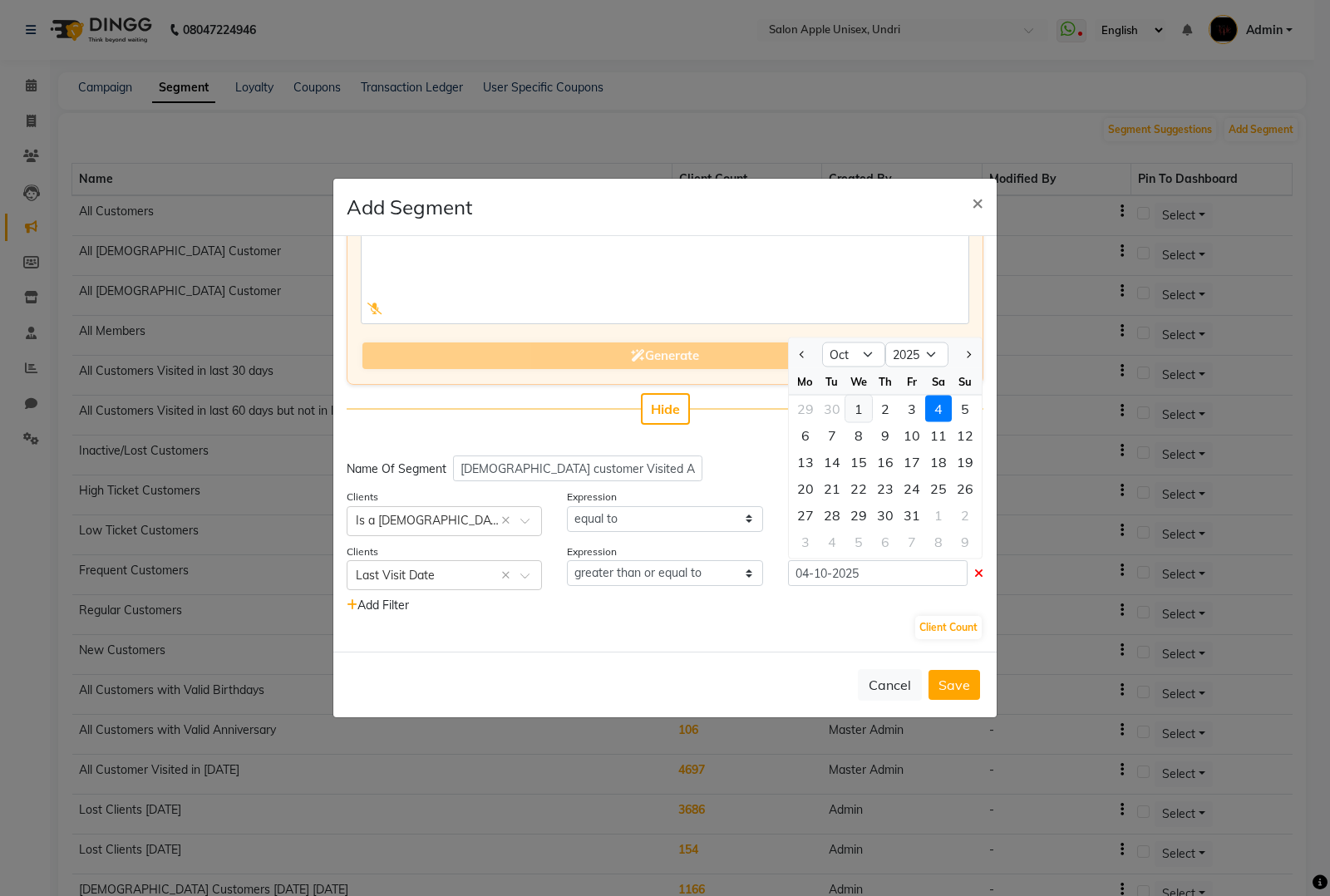
click at [852, 412] on div "1" at bounding box center [859, 409] width 27 height 27
type input "01-10-2025"
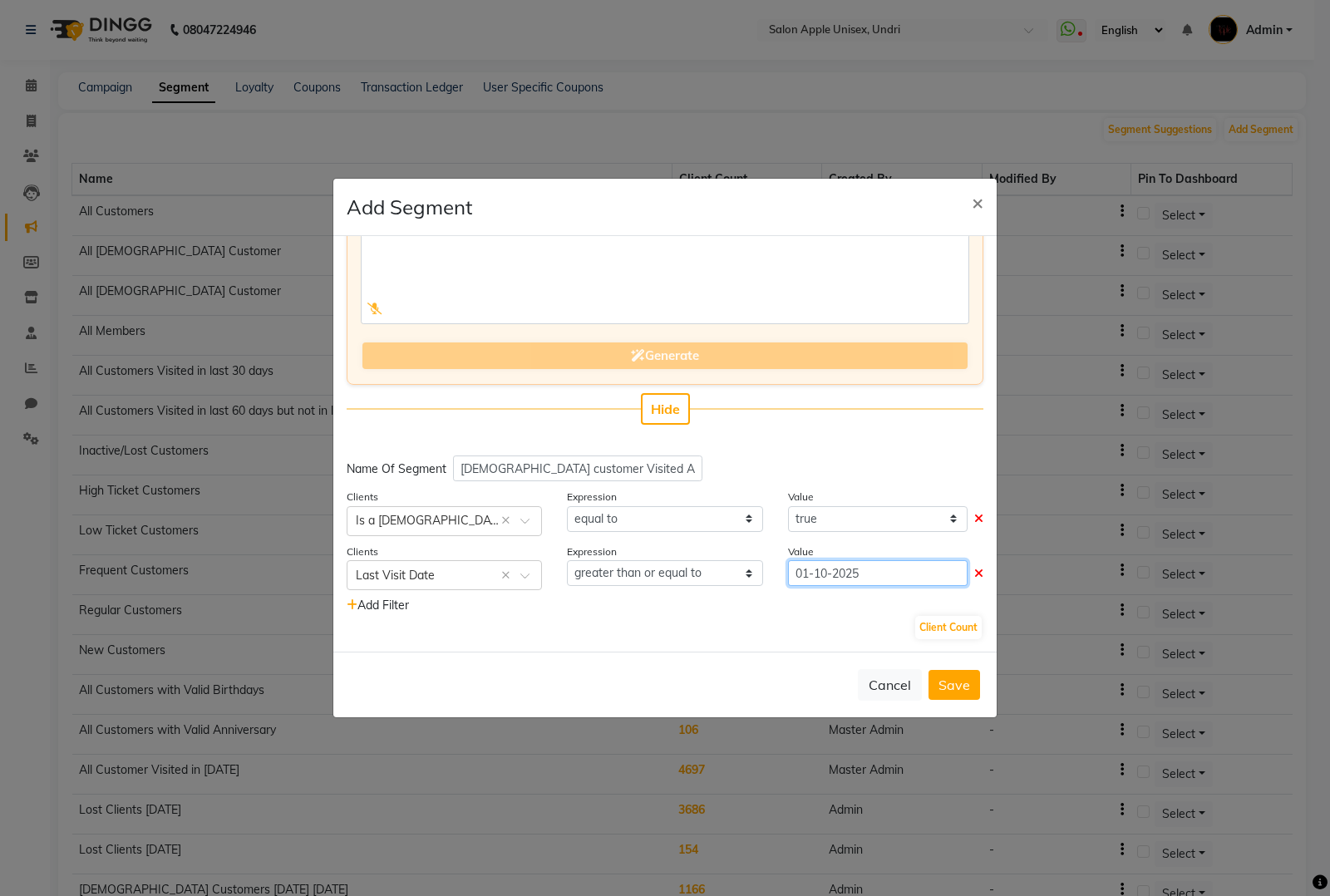
click at [817, 570] on input "01-10-2025" at bounding box center [878, 573] width 179 height 26
select select "10"
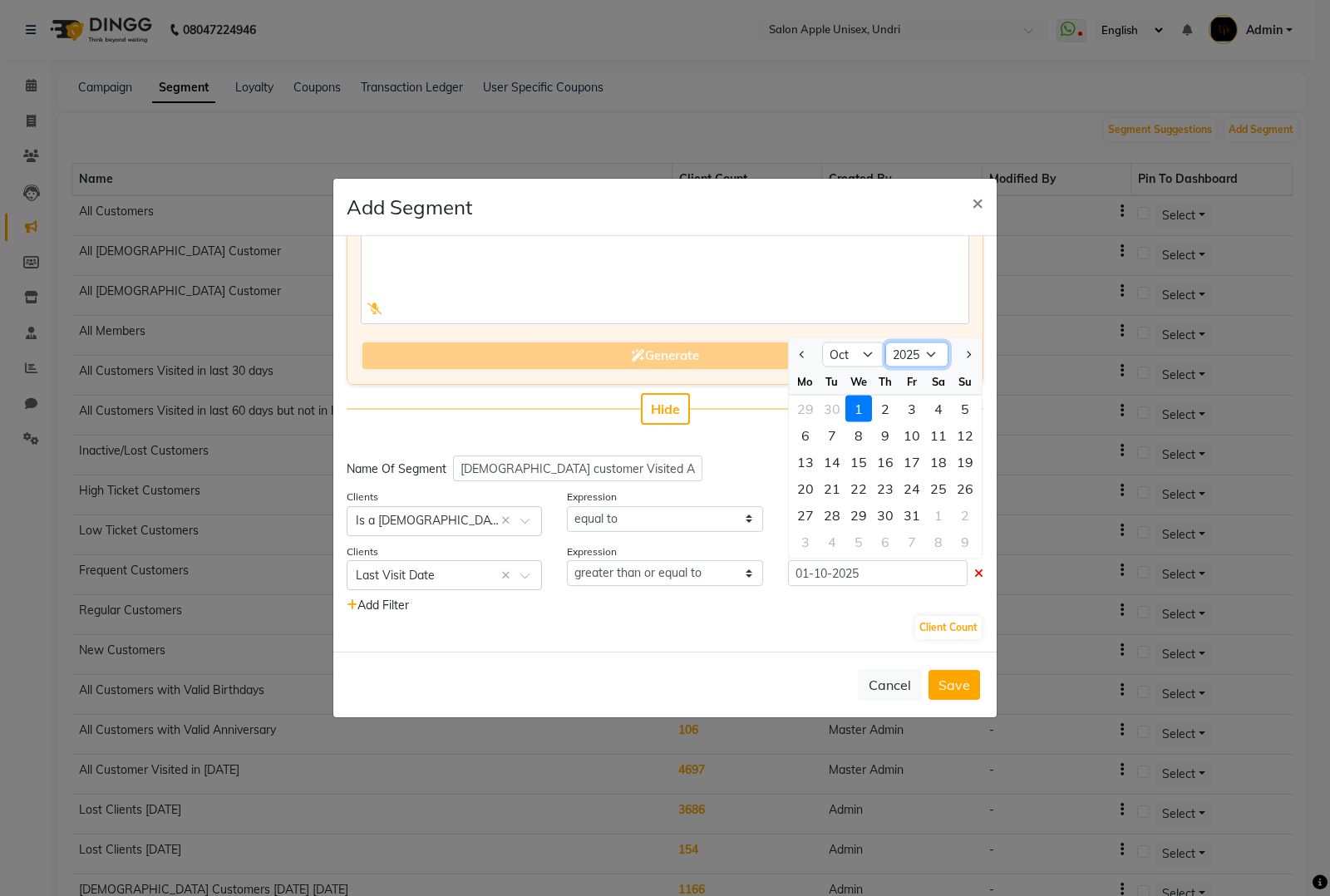
click at [904, 358] on select "2015 2016 2017 2018 2019 2020 2021 2022 2023 2024 2025 2026 2027 2028 2029 2030…" at bounding box center [916, 355] width 63 height 25
select select "2024"
click at [885, 343] on select "2015 2016 2017 2018 2019 2020 2021 2022 2023 2024 2025 2026 2027 2028 2029 2030…" at bounding box center [916, 355] width 63 height 25
click at [819, 399] on div "1" at bounding box center [832, 409] width 27 height 27
type input "[DATE]"
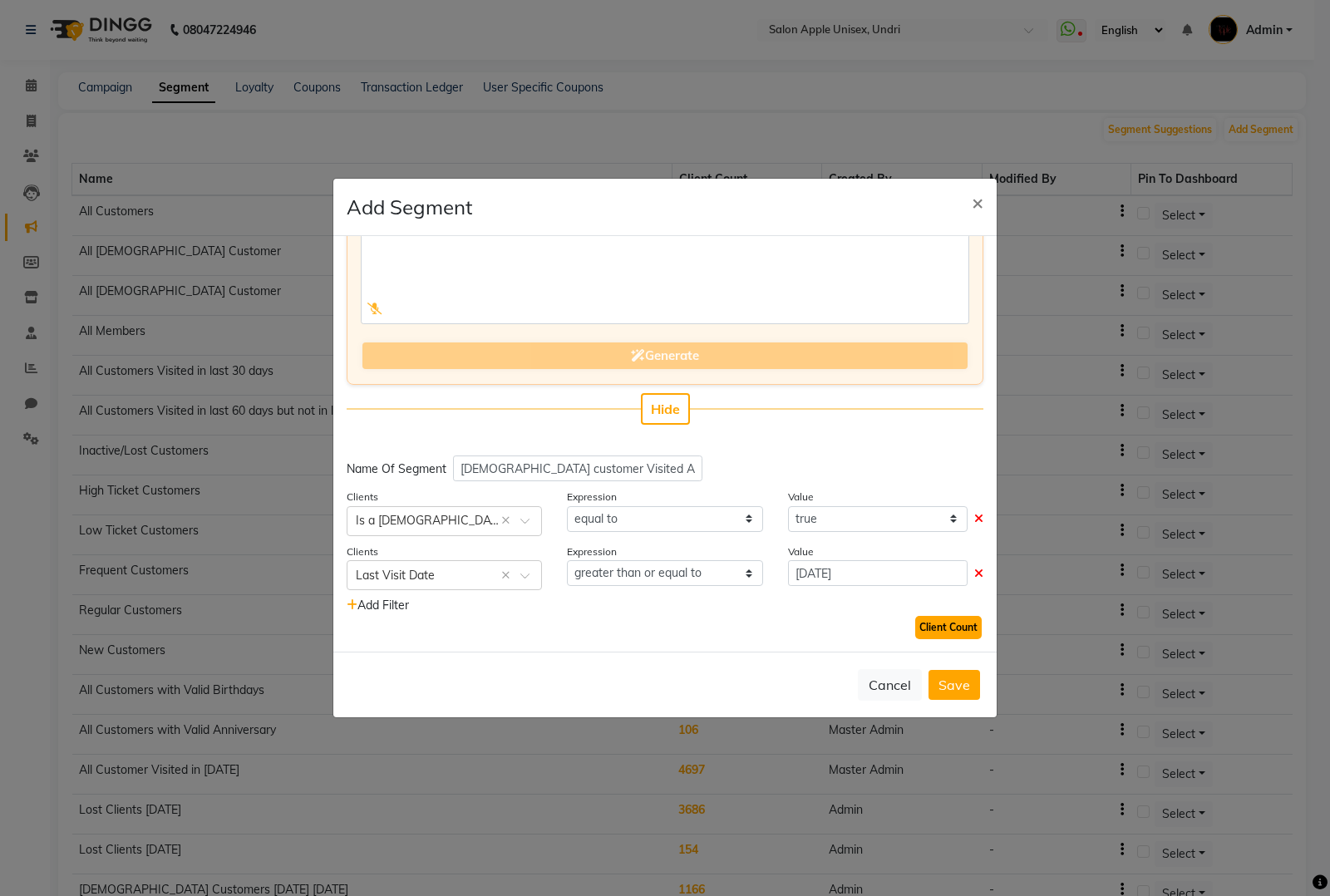
click at [941, 632] on button "Client Count" at bounding box center [948, 627] width 66 height 23
click at [948, 687] on button "Save" at bounding box center [954, 685] width 51 height 30
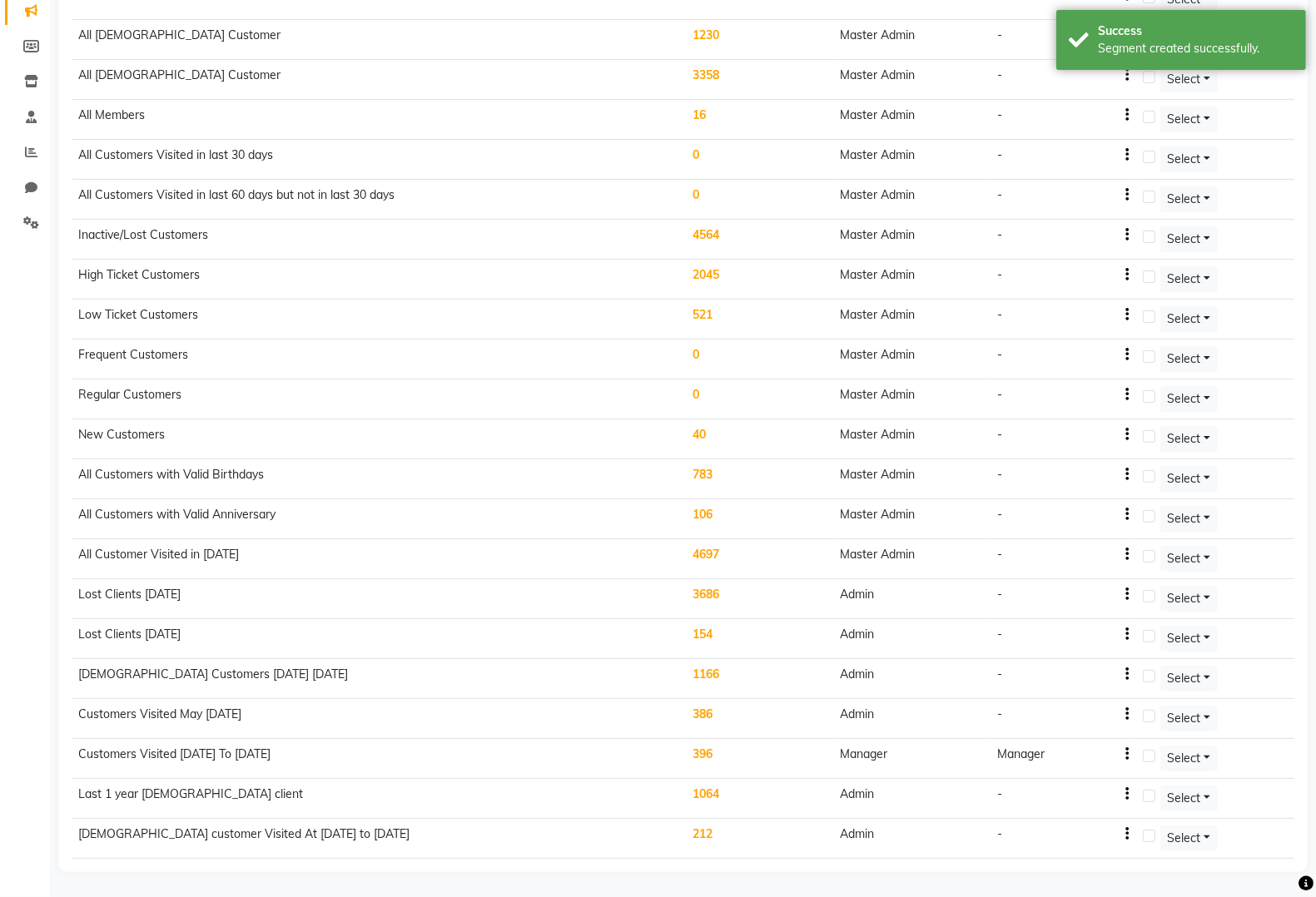
scroll to position [227, 0]
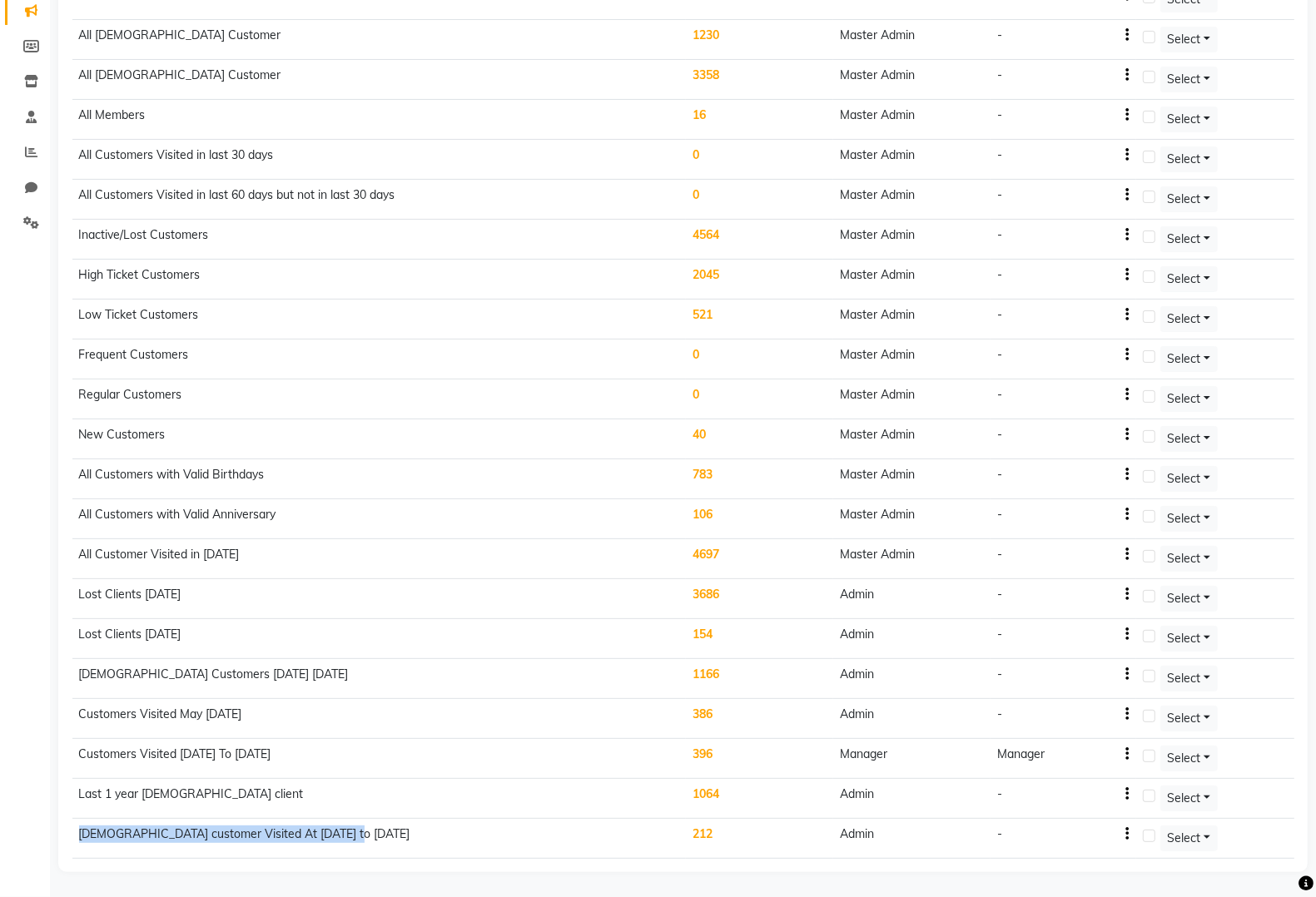
drag, startPoint x: 401, startPoint y: 846, endPoint x: 79, endPoint y: 831, distance: 322.3
click at [79, 831] on td "Male customer Visited At 1 Oct 2024 to Oct 2025" at bounding box center [380, 839] width 614 height 40
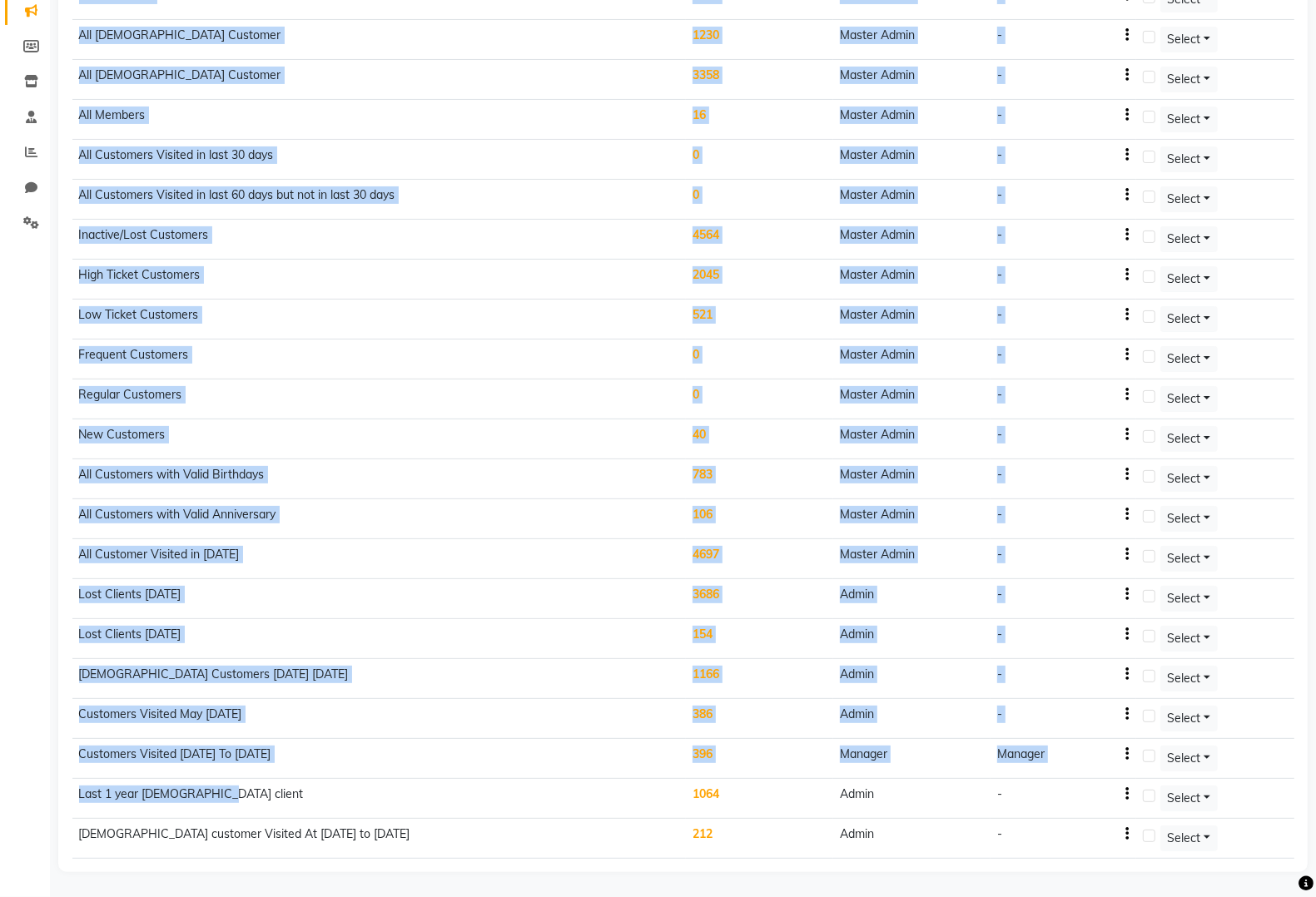
drag, startPoint x: 250, startPoint y: 782, endPoint x: 71, endPoint y: 795, distance: 179.5
click at [72, 795] on table "Name Client Count Created By Modified By Pin To Dashboard All Customers 4824 Ma…" at bounding box center [683, 402] width 1223 height 912
click at [280, 805] on td "Last 1 year female client" at bounding box center [380, 798] width 614 height 40
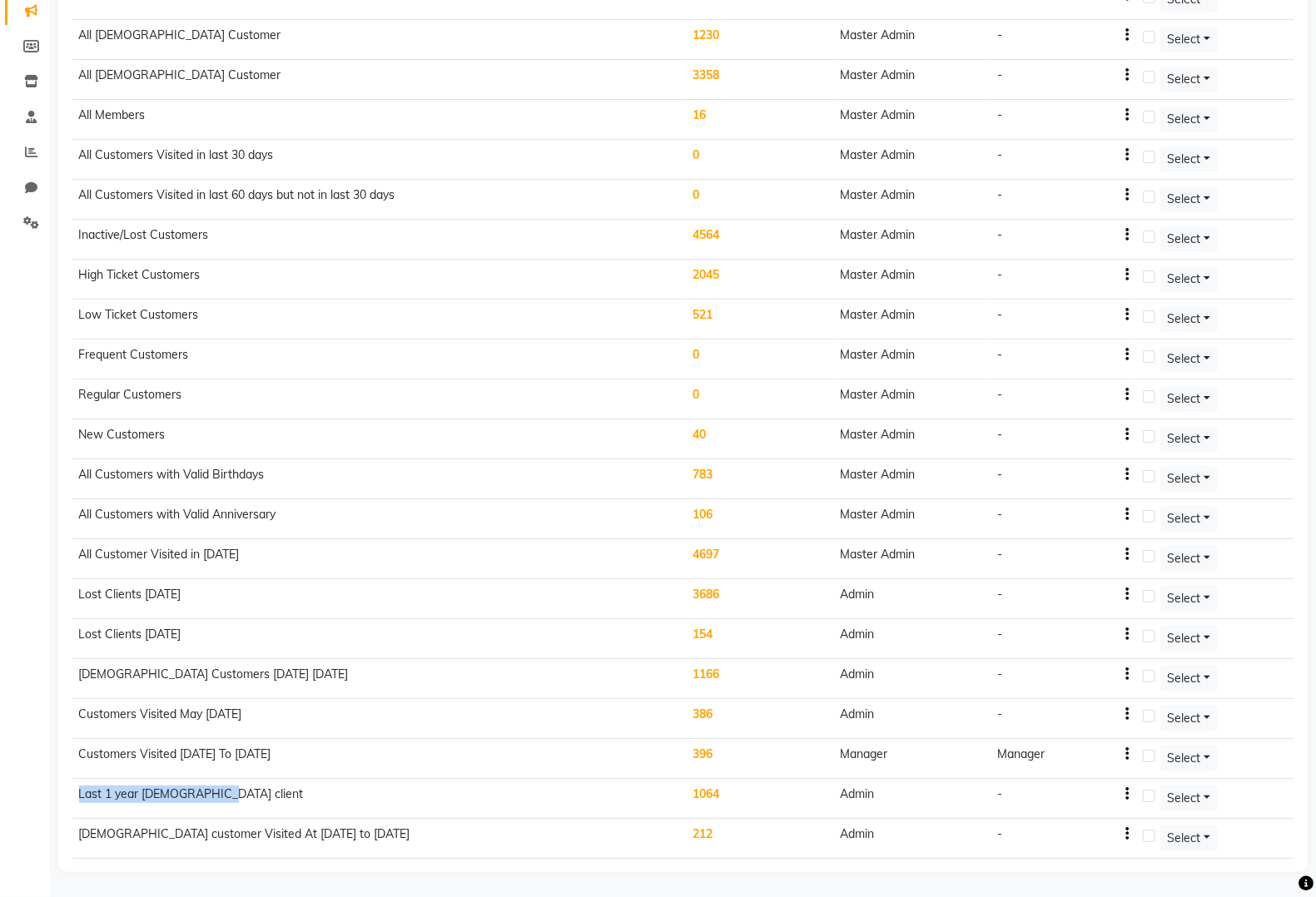
drag, startPoint x: 227, startPoint y: 796, endPoint x: 77, endPoint y: 799, distance: 150.0
click at [77, 799] on td "Last 1 year female client" at bounding box center [380, 798] width 614 height 40
copy td "Last 1 year female client"
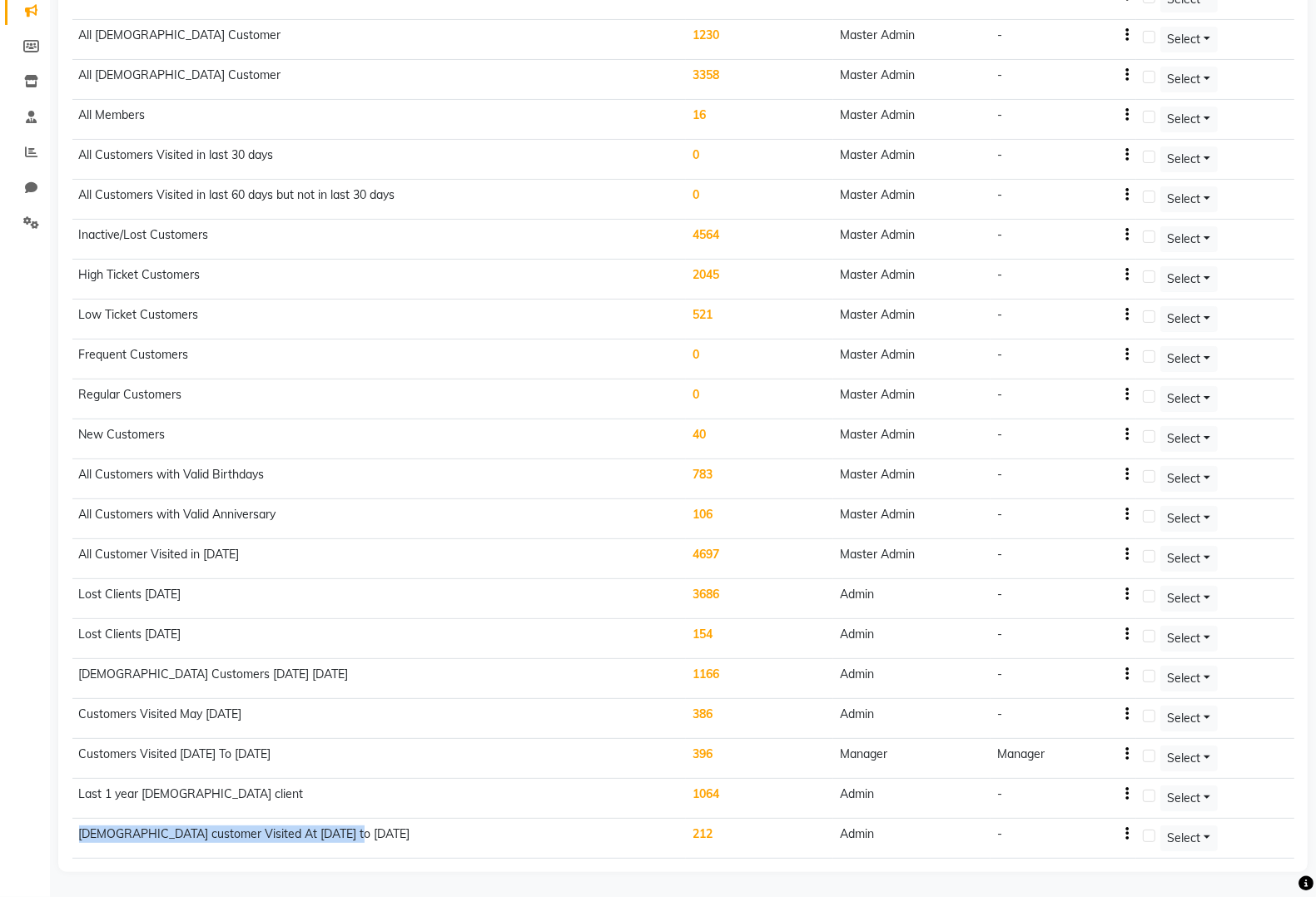
drag, startPoint x: 358, startPoint y: 834, endPoint x: 73, endPoint y: 849, distance: 285.4
click at [73, 849] on td "Male customer Visited At 1 Oct 2024 to Oct 2025" at bounding box center [380, 839] width 614 height 40
copy td "Male customer Visited At 1 Oct 2024 to Oct 2025"
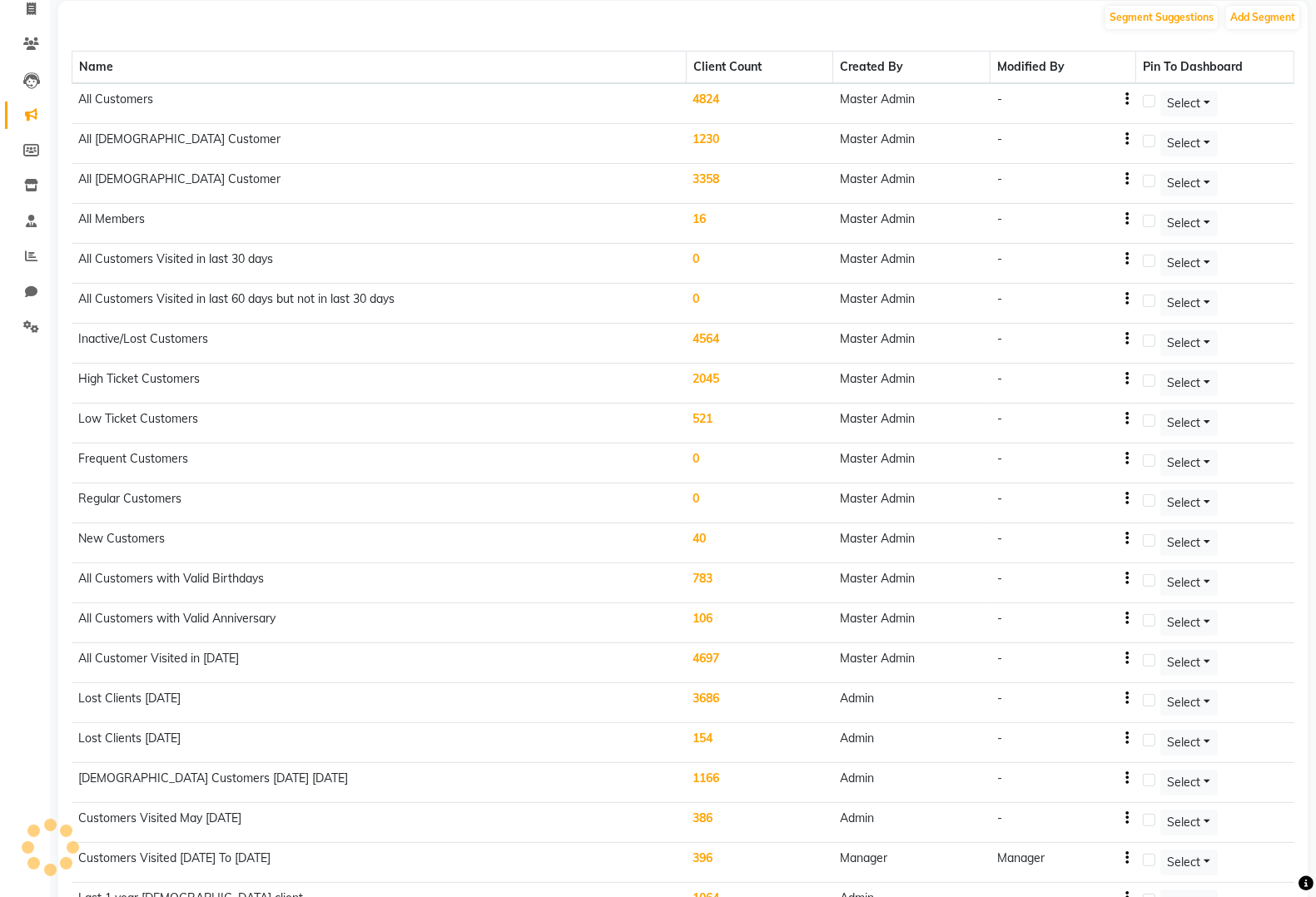
scroll to position [0, 0]
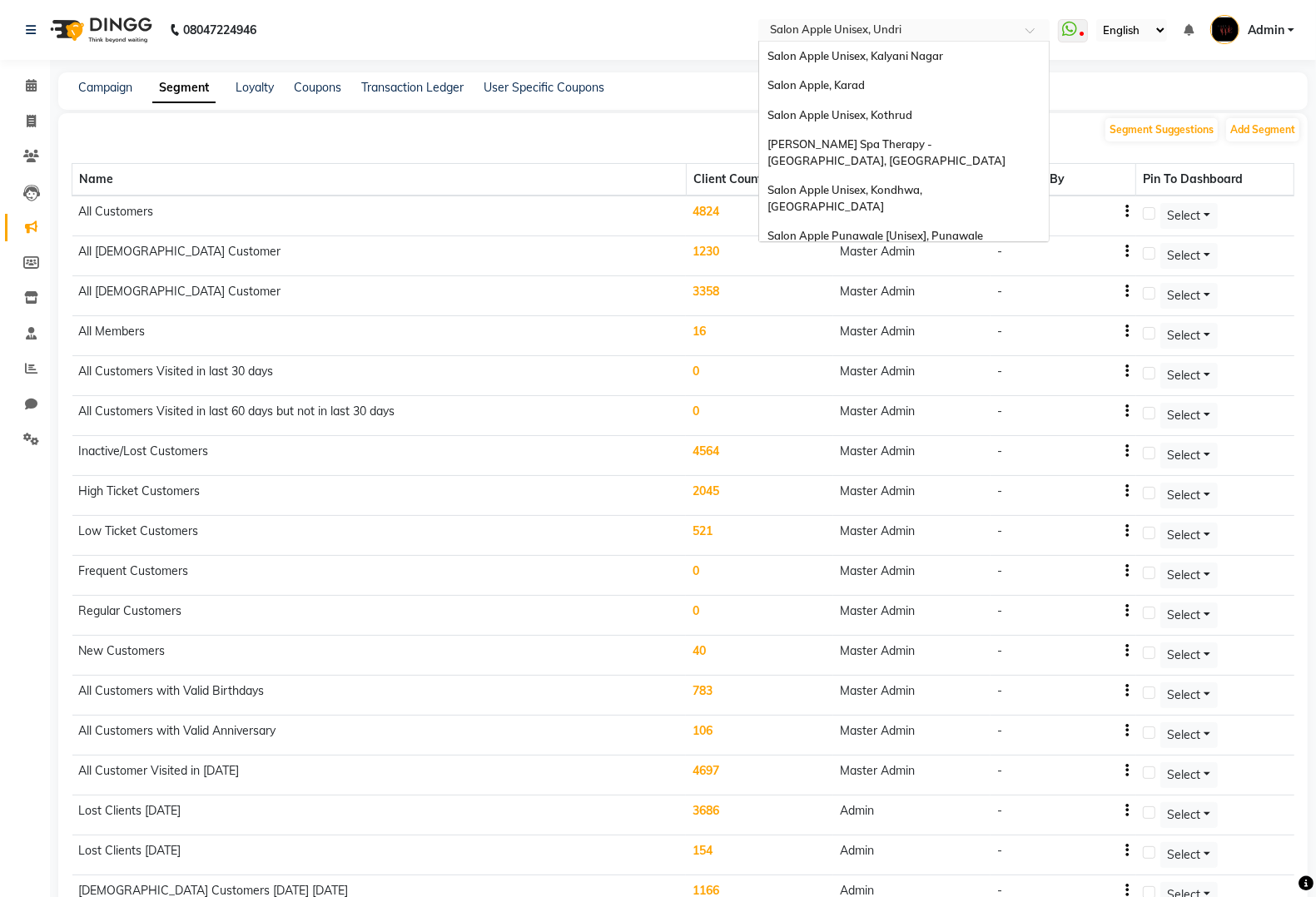
click at [912, 27] on input "text" at bounding box center [887, 31] width 242 height 17
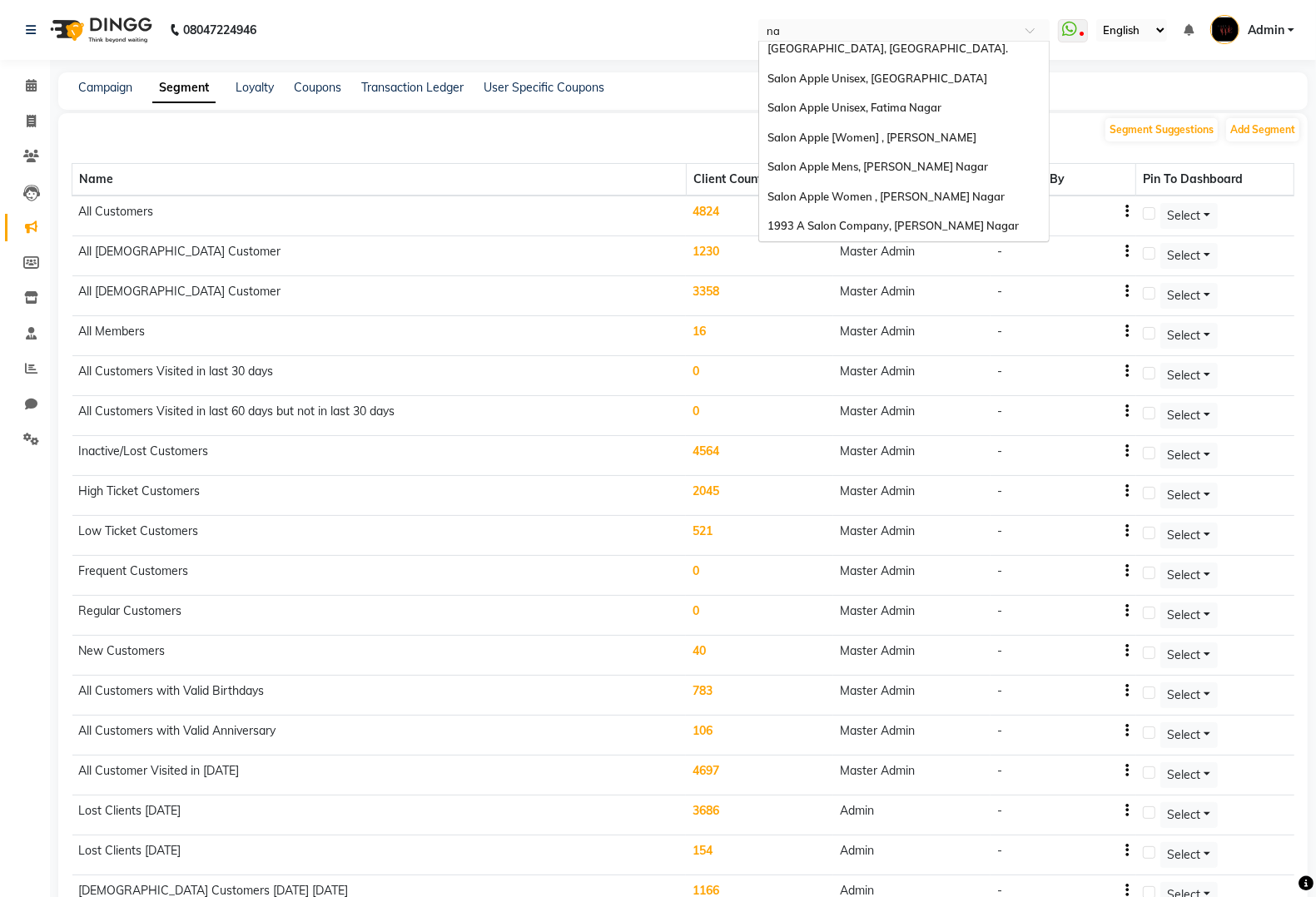
scroll to position [96, 0]
type input "nan"
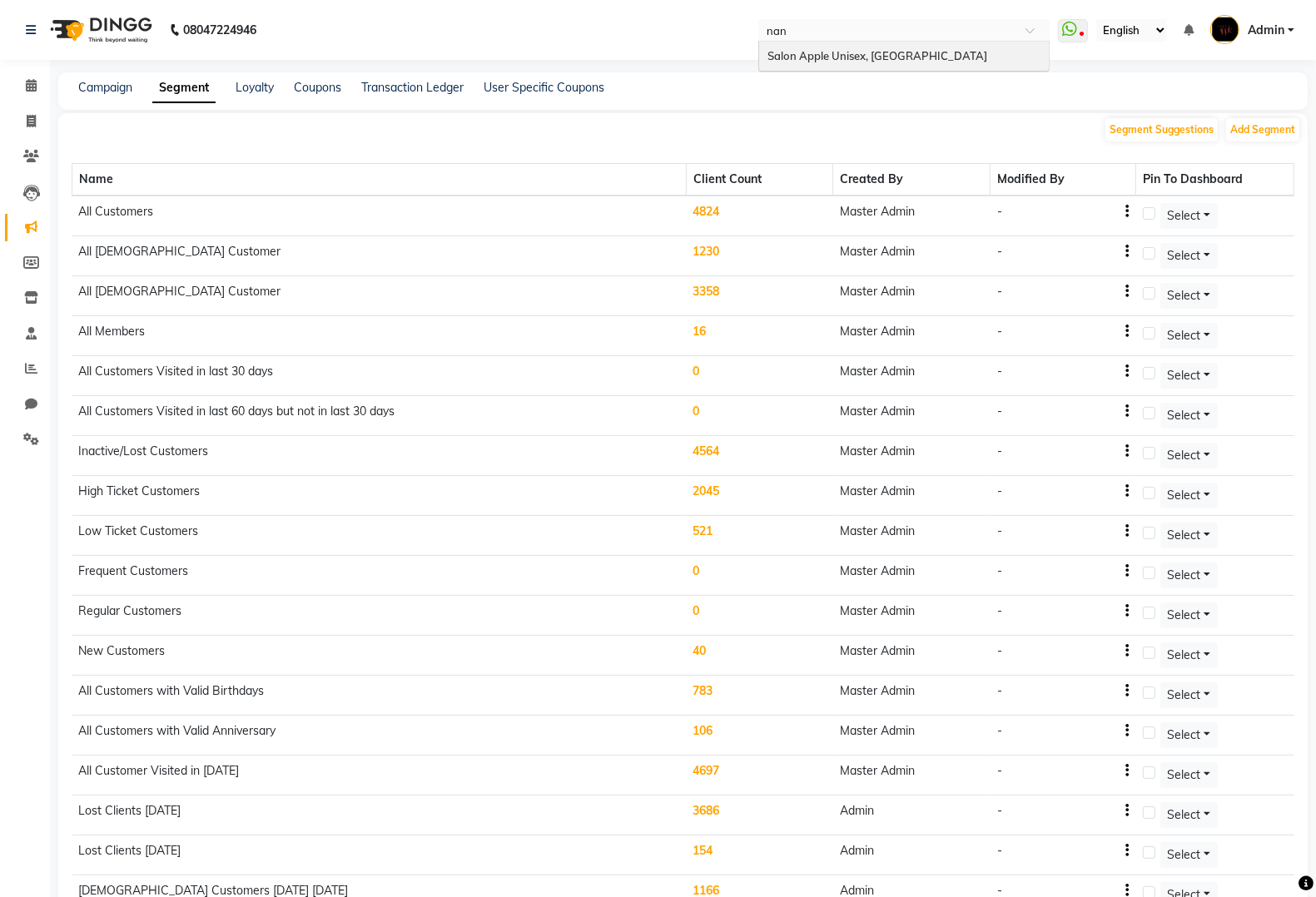
click at [881, 50] on span "Salon Apple Unisex, [GEOGRAPHIC_DATA]" at bounding box center [877, 56] width 219 height 13
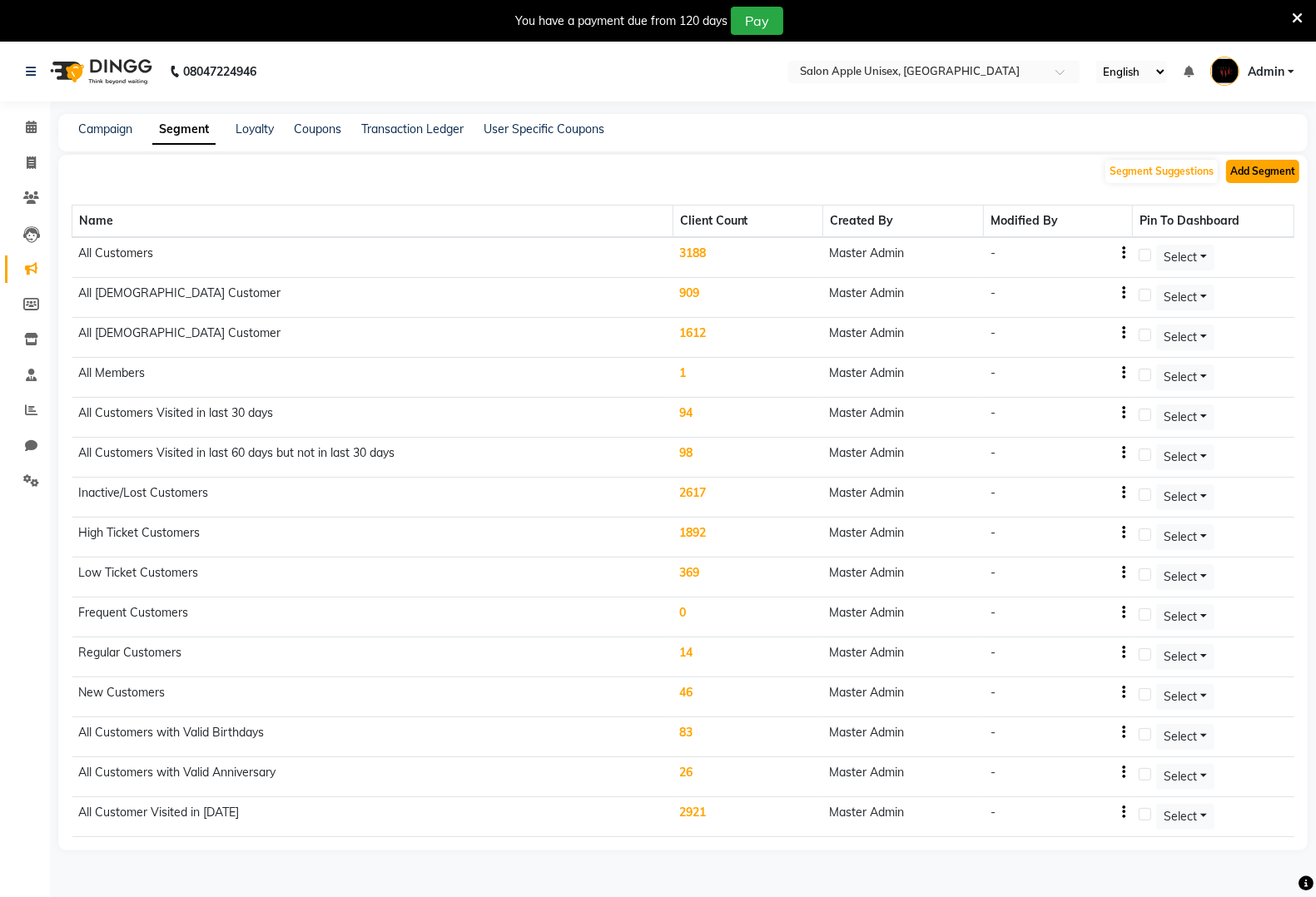
click at [1257, 180] on button "Add Segment" at bounding box center [1263, 172] width 73 height 23
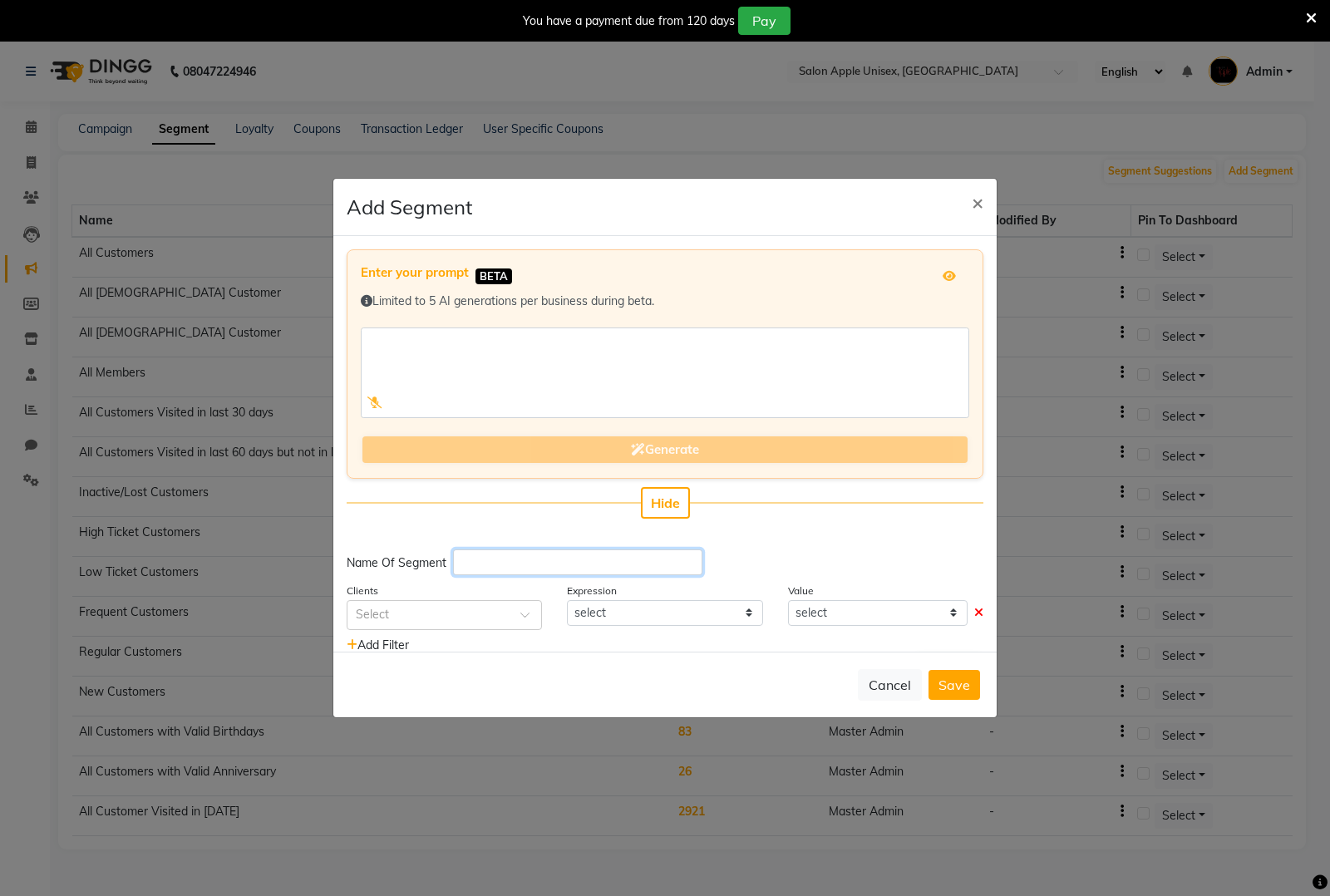
click at [533, 554] on input "text" at bounding box center [578, 562] width 249 height 26
type input "L"
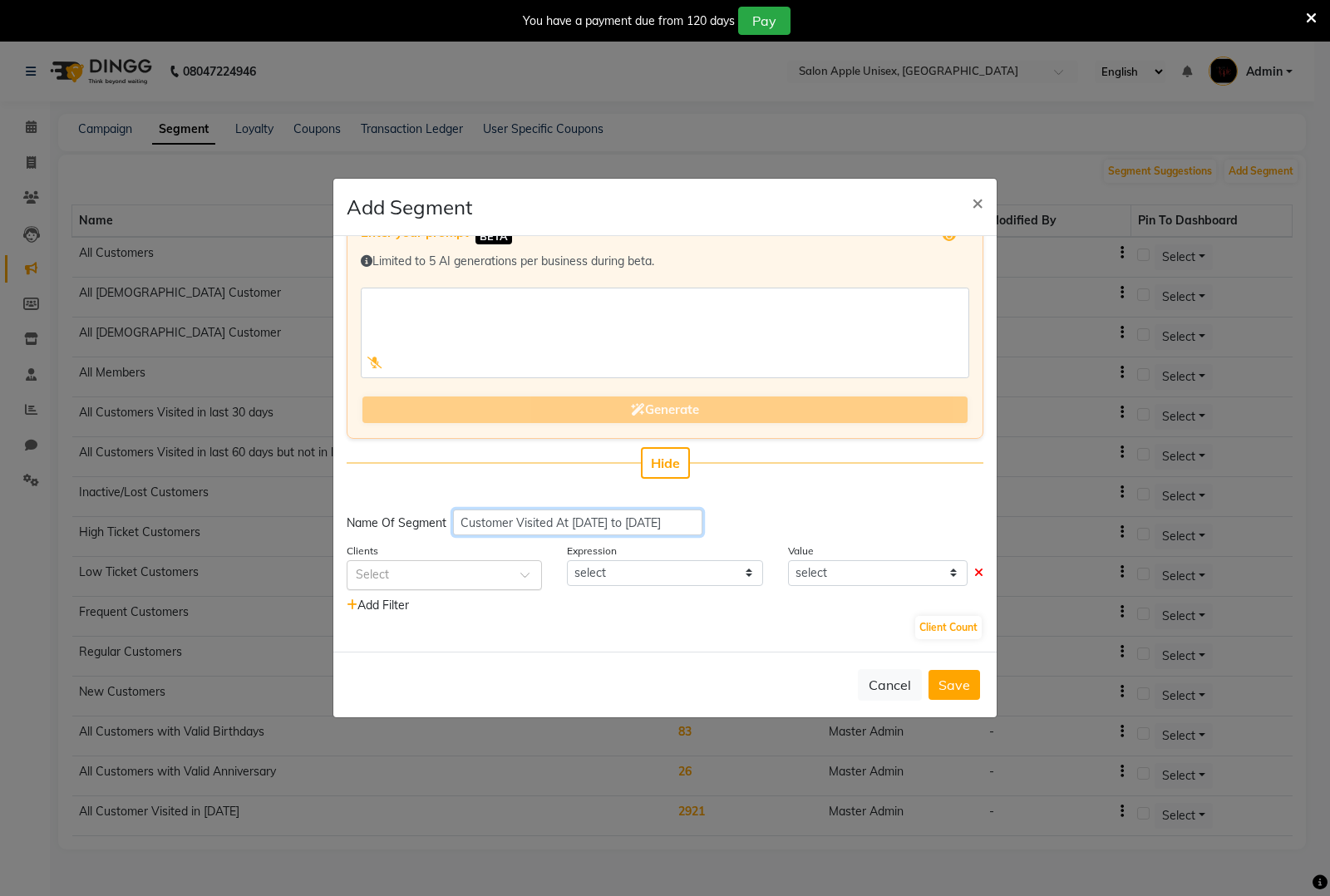
type input "Customer Visited At [DATE] to [DATE]"
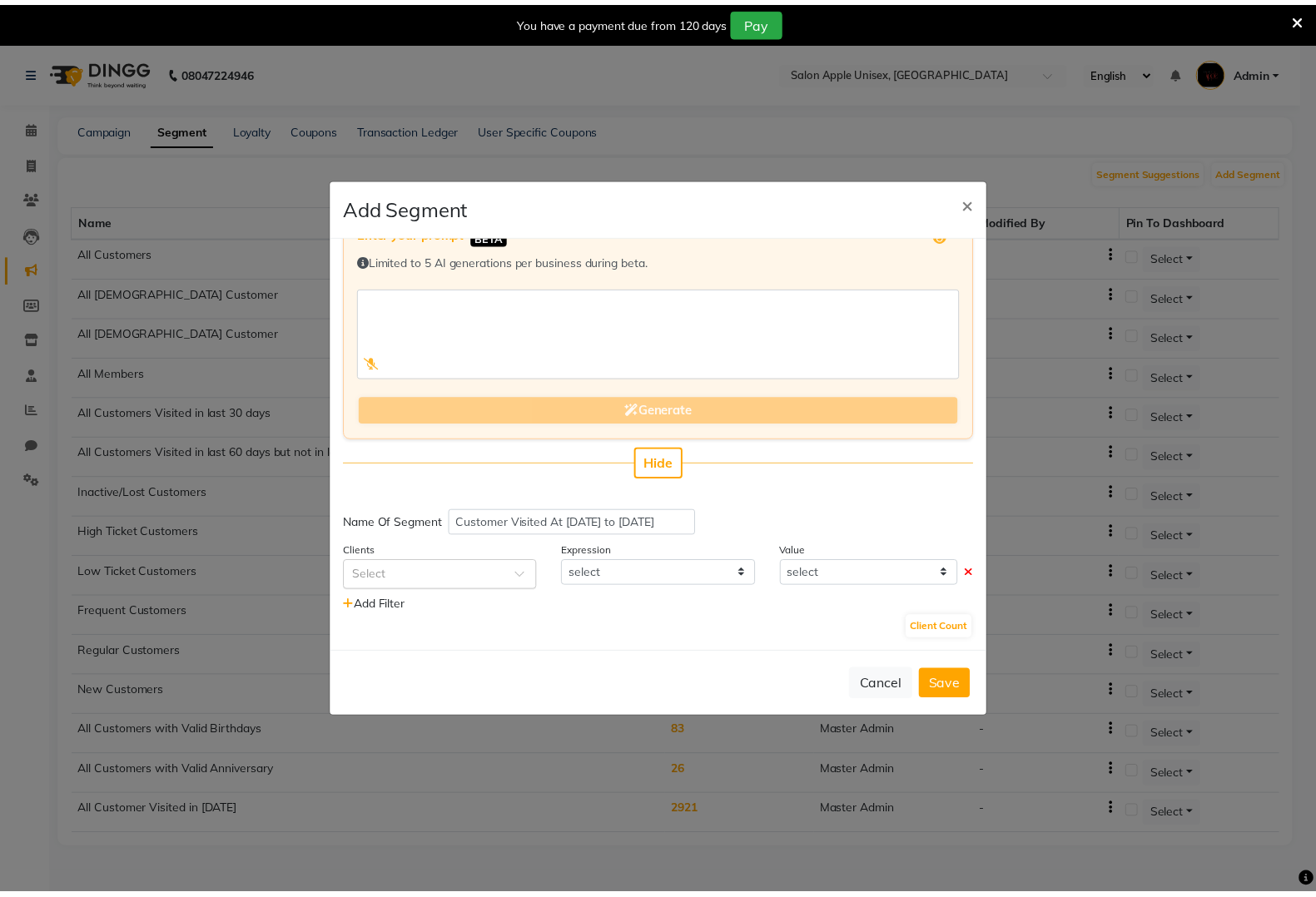
scroll to position [0, 0]
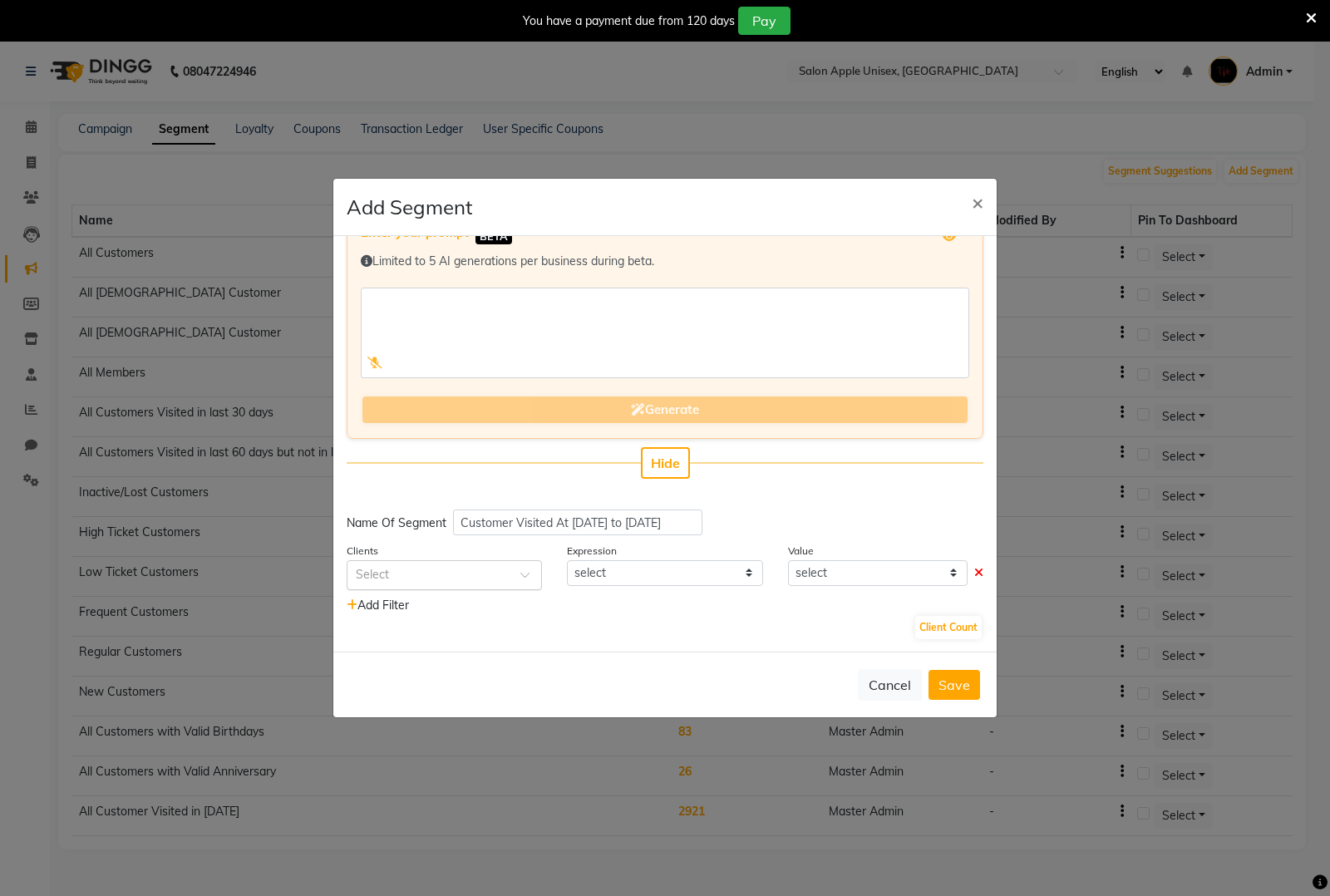
click at [508, 575] on div at bounding box center [444, 574] width 194 height 18
type input "Last v"
click at [393, 600] on span "Last Visit Date" at bounding box center [395, 604] width 79 height 15
click at [737, 581] on select "equal to greater than greater than or equal to less than less than or equal to" at bounding box center [665, 573] width 195 height 26
select select ">="
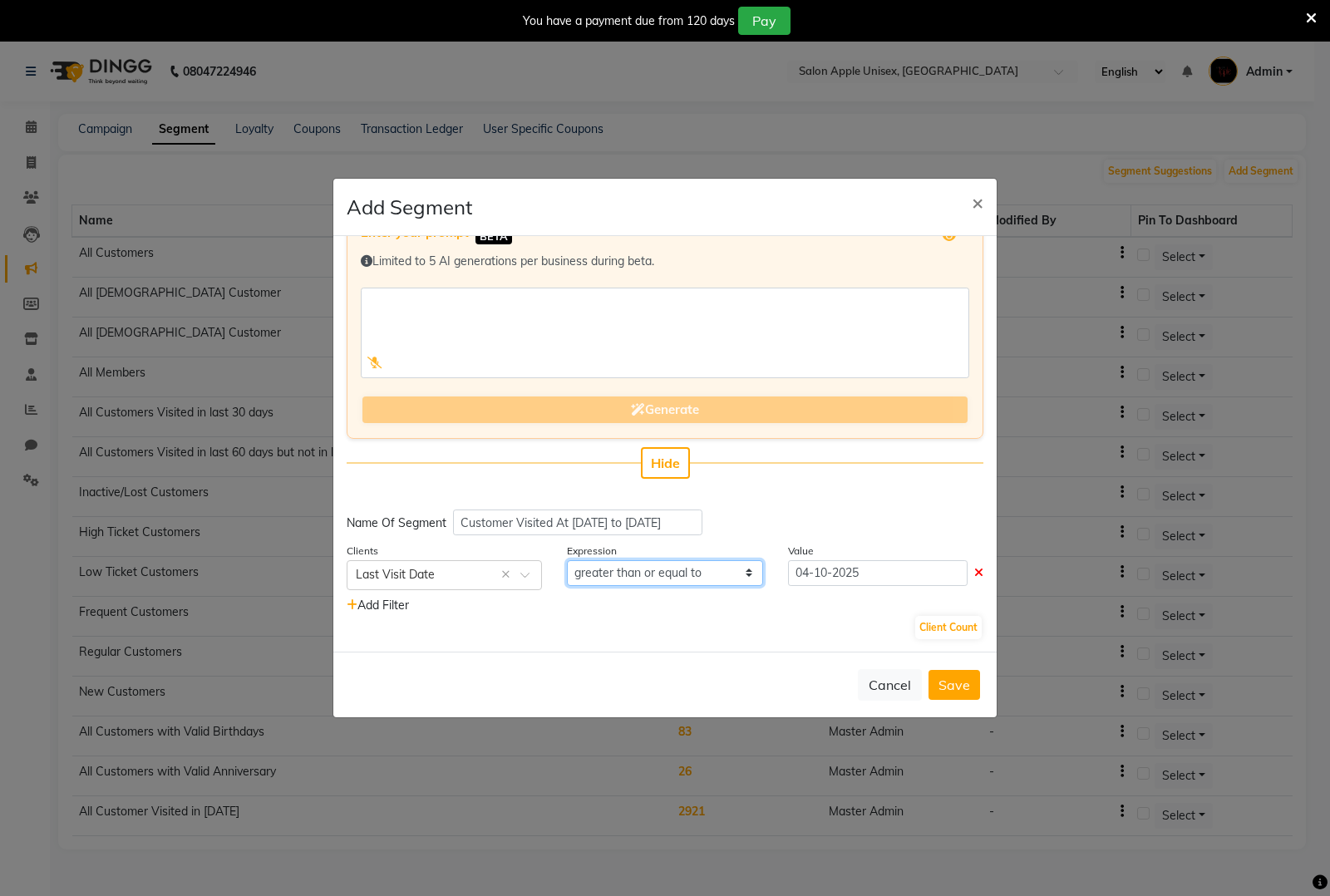
click at [567, 560] on select "equal to greater than greater than or equal to less than less than or equal to" at bounding box center [665, 573] width 195 height 26
click at [835, 571] on input "04-10-2025" at bounding box center [878, 573] width 179 height 26
select select "10"
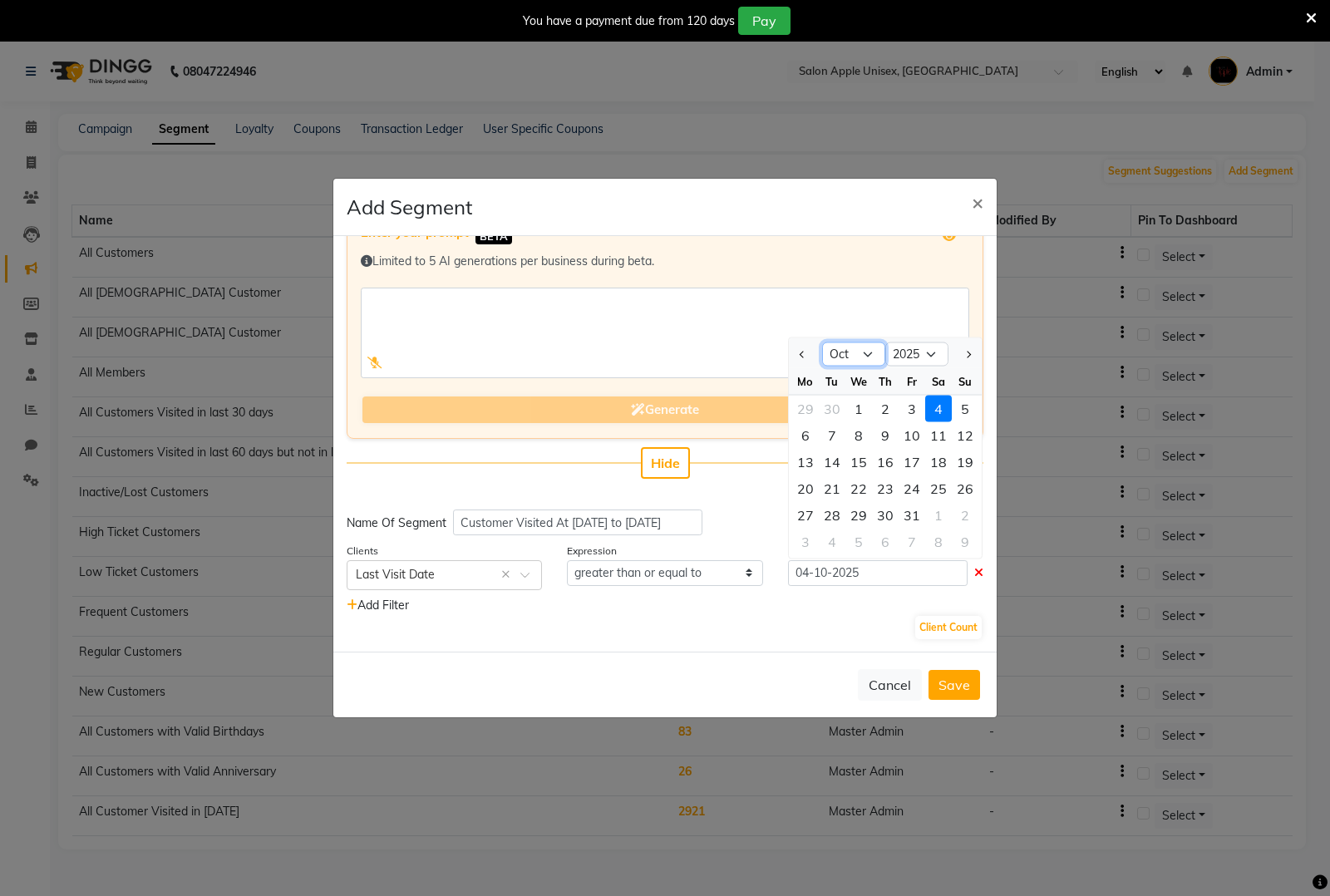
click at [867, 354] on select "Jan Feb Mar Apr May Jun [DATE] Aug Sep Oct Nov Dec" at bounding box center [853, 354] width 63 height 25
click at [919, 343] on select "2015 2016 2017 2018 2019 2020 2021 2022 2023 2024 2025 2026 2027 2028 2029 2030…" at bounding box center [916, 354] width 63 height 25
select select "2024"
click at [885, 342] on select "2015 2016 2017 2018 2019 2020 2021 2022 2023 2024 2025 2026 2027 2028 2029 2030…" at bounding box center [916, 354] width 63 height 25
click at [828, 398] on div "1" at bounding box center [832, 408] width 27 height 27
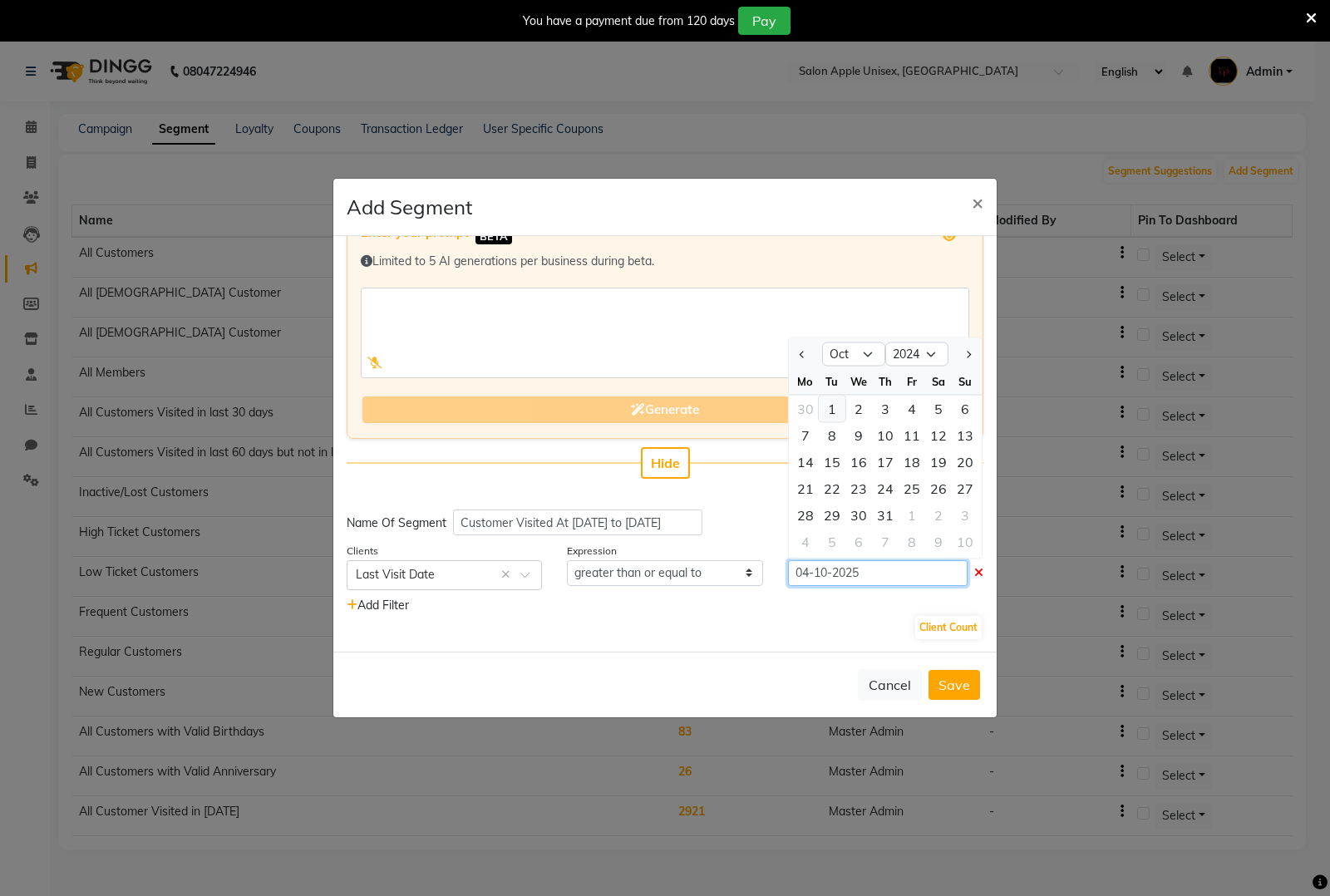
type input "[DATE]"
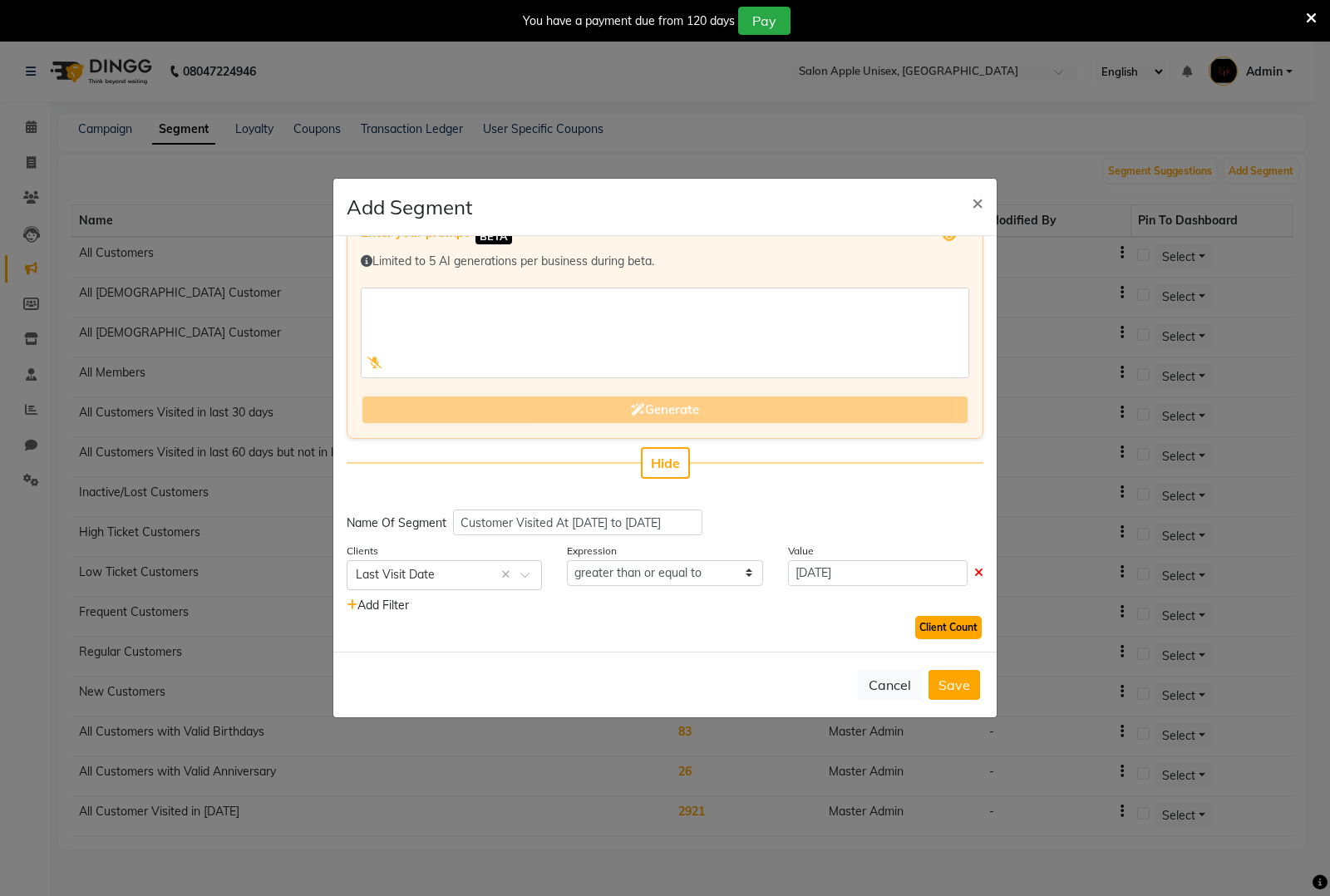
click at [932, 621] on button "Client Count" at bounding box center [948, 627] width 66 height 23
click at [961, 687] on button "Save" at bounding box center [954, 685] width 51 height 30
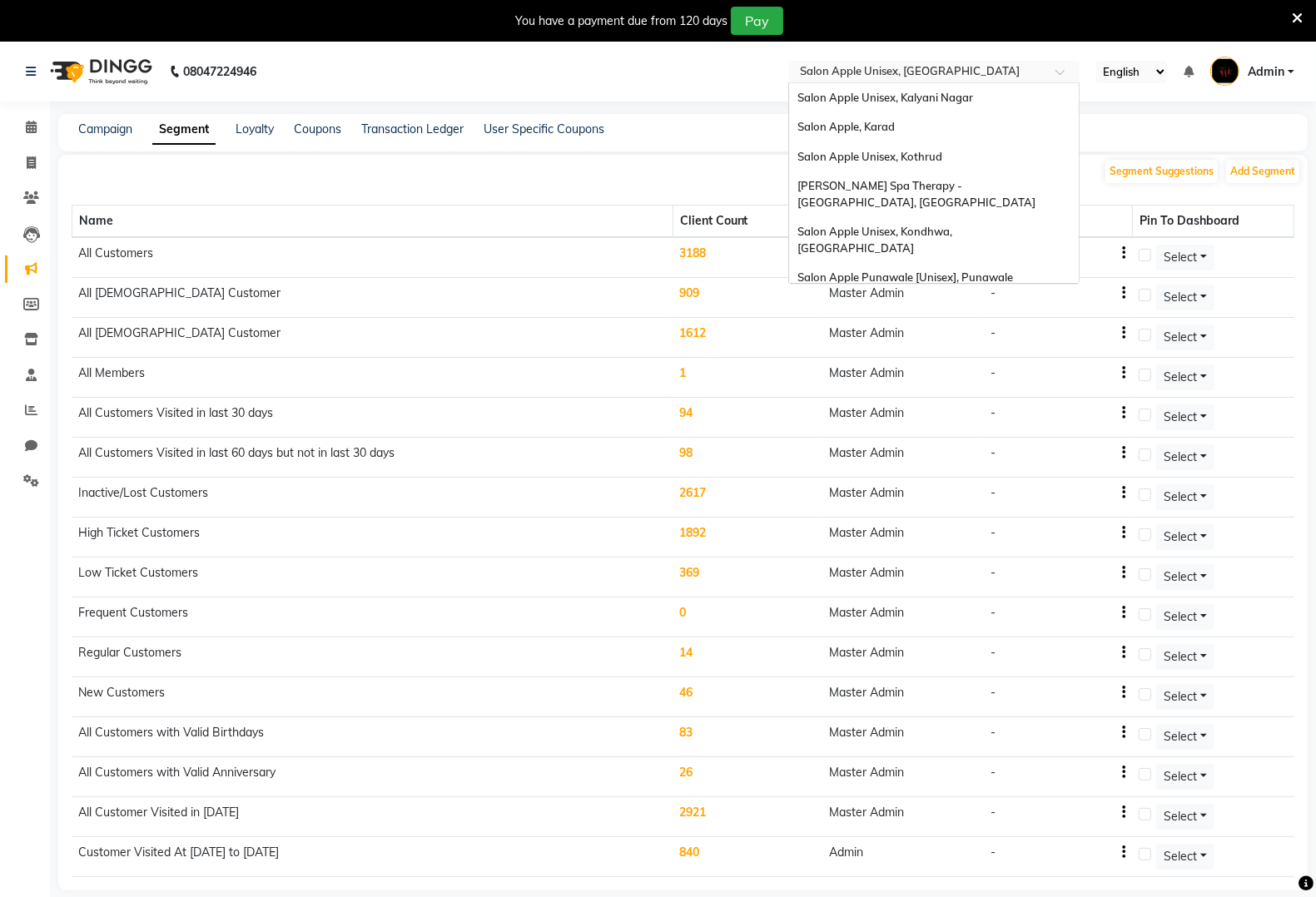
click at [993, 77] on input "text" at bounding box center [917, 73] width 242 height 17
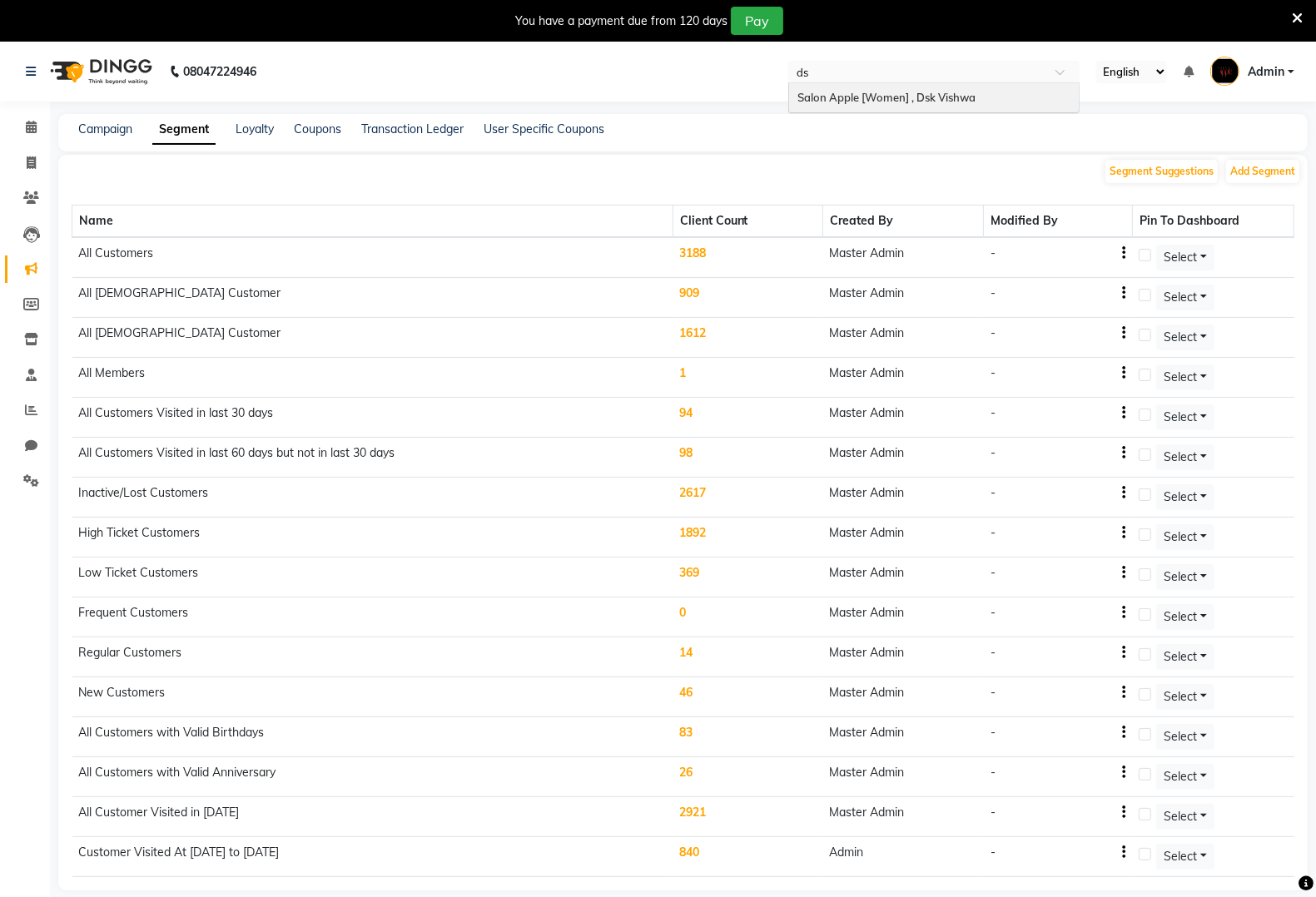
type input "dsk"
click at [943, 85] on div "Salon Apple [Women] , Dsk Vishwa" at bounding box center [934, 98] width 289 height 30
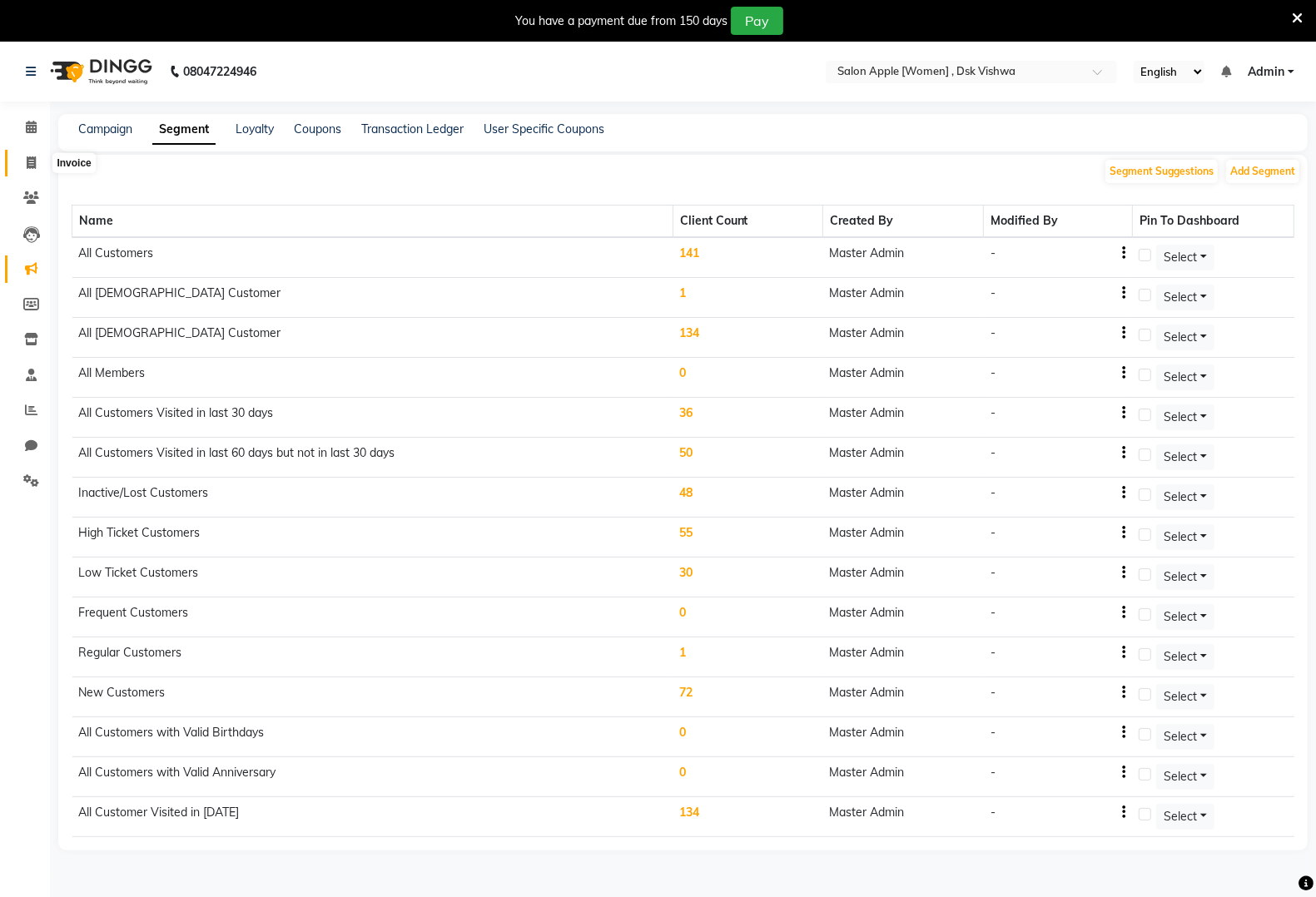
click at [27, 163] on icon at bounding box center [31, 163] width 9 height 12
select select "service"
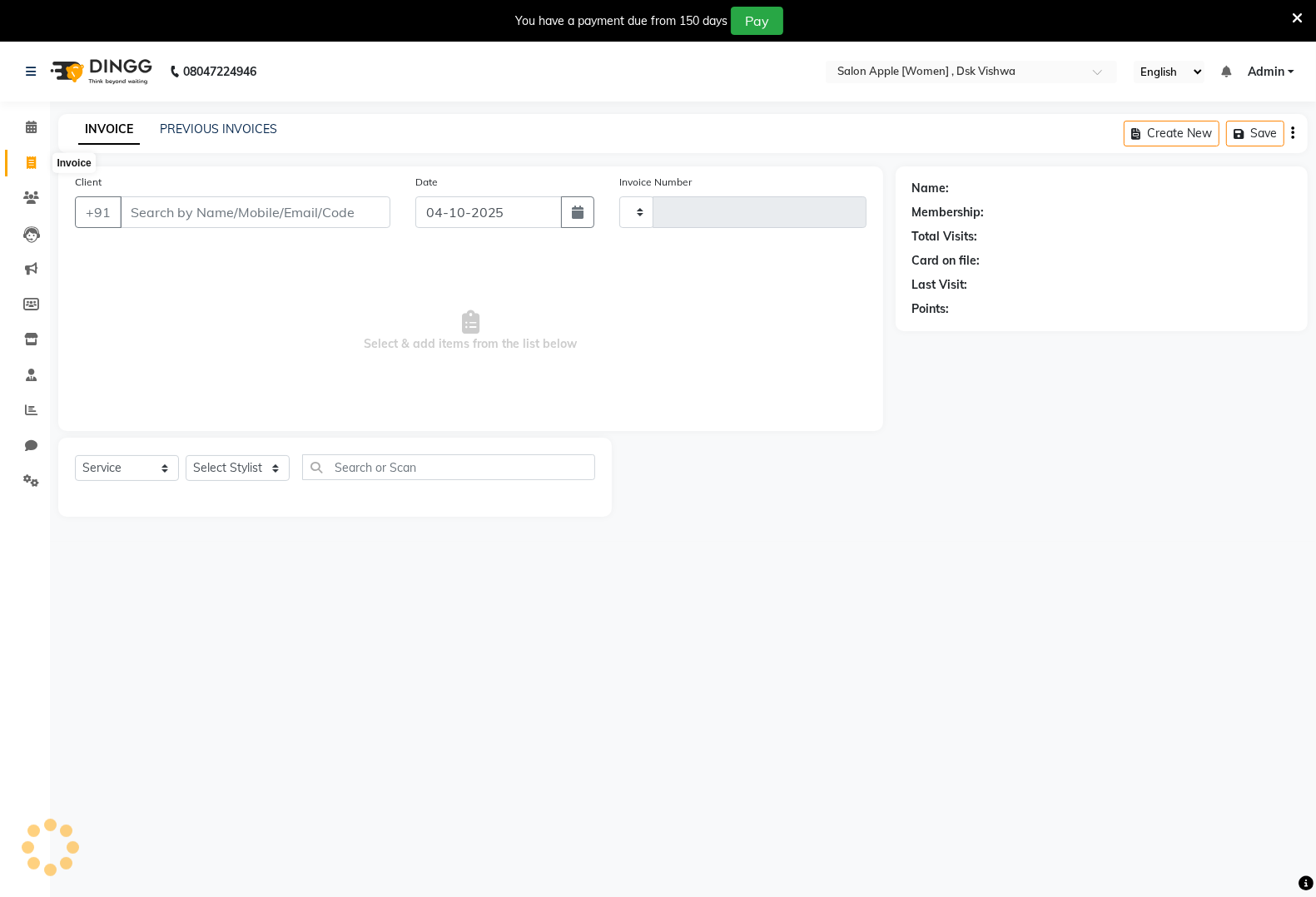
type input "0141"
select select "3806"
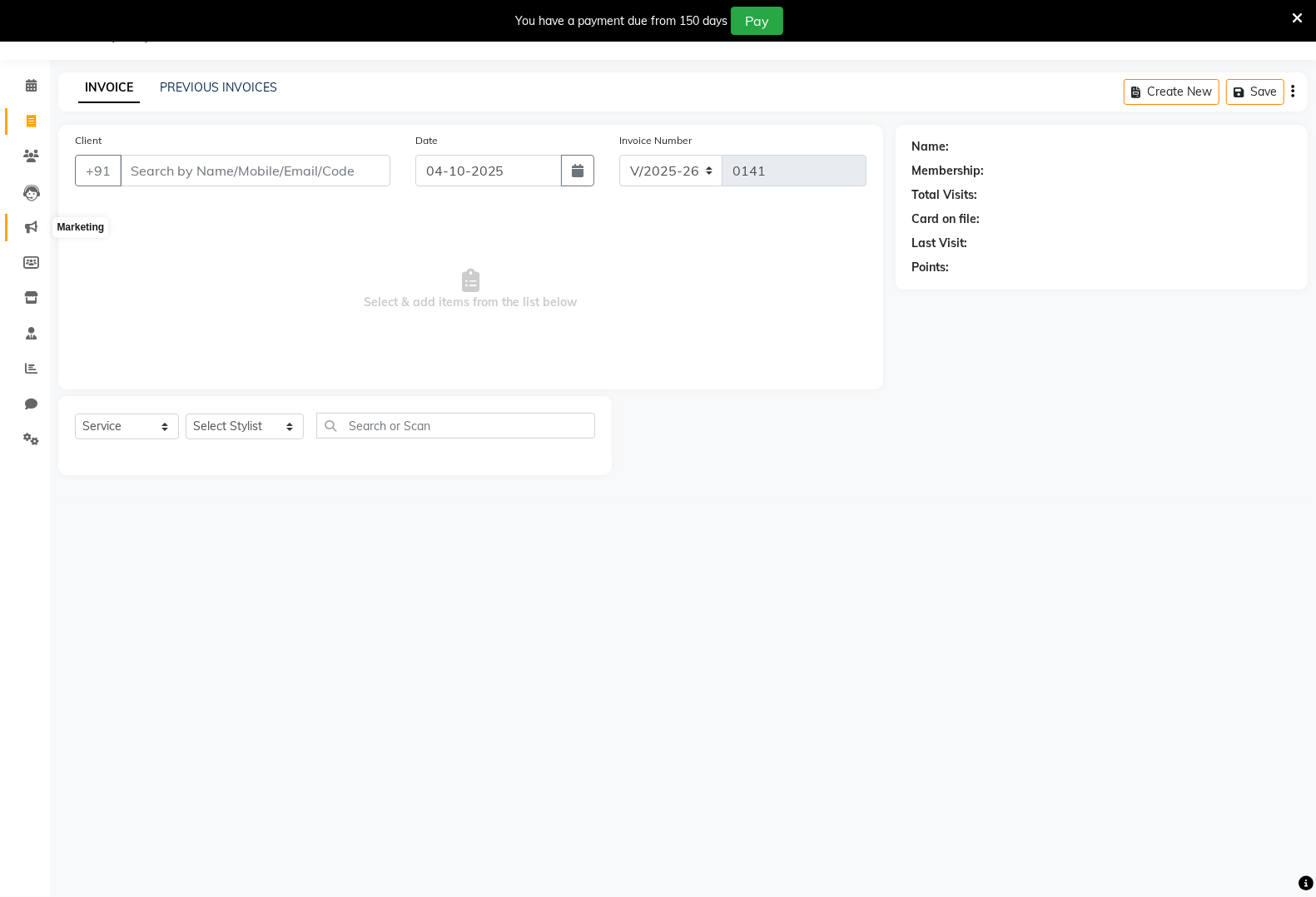
click at [35, 233] on icon at bounding box center [31, 226] width 12 height 12
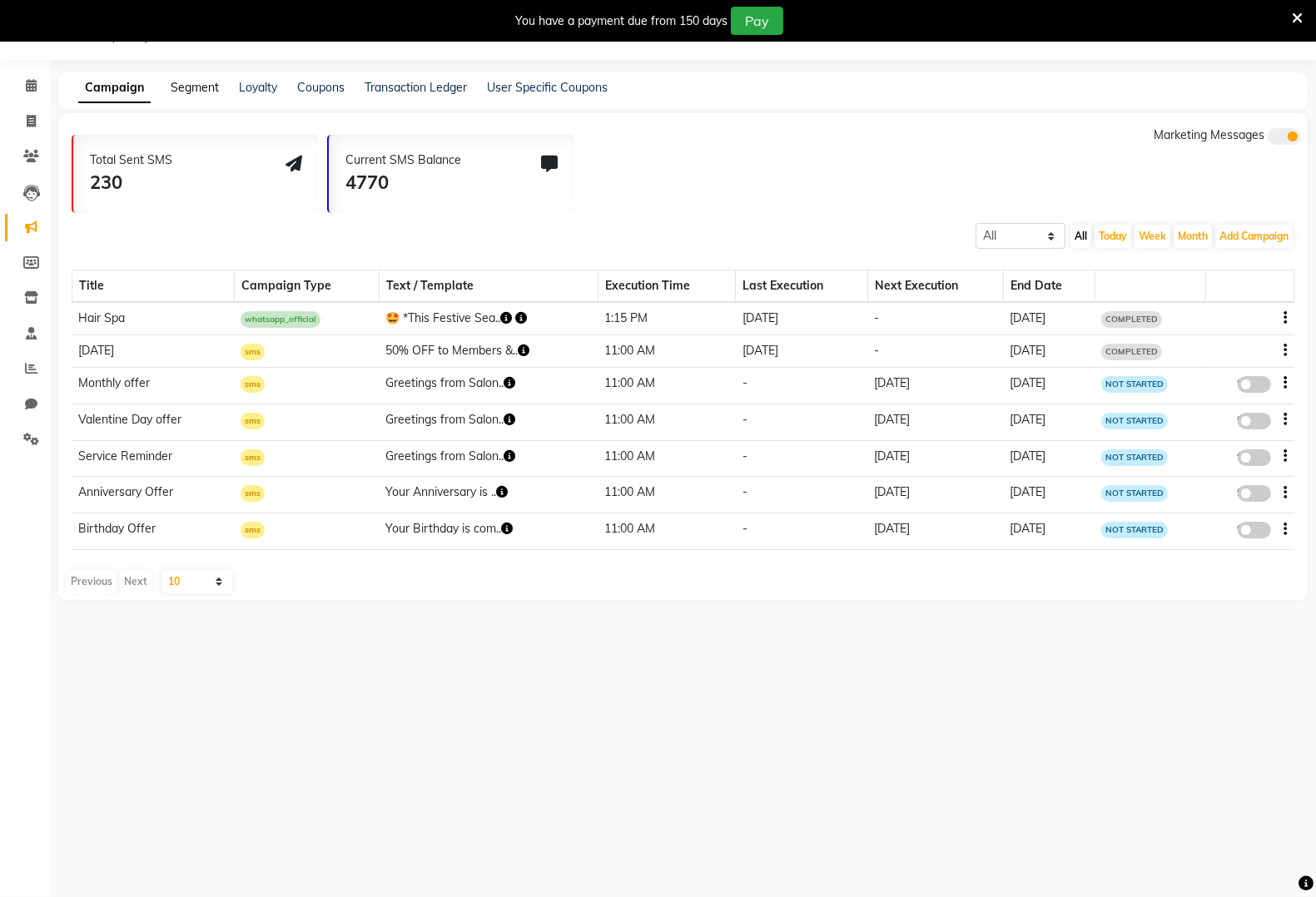
click at [196, 80] on link "Segment" at bounding box center [195, 87] width 49 height 15
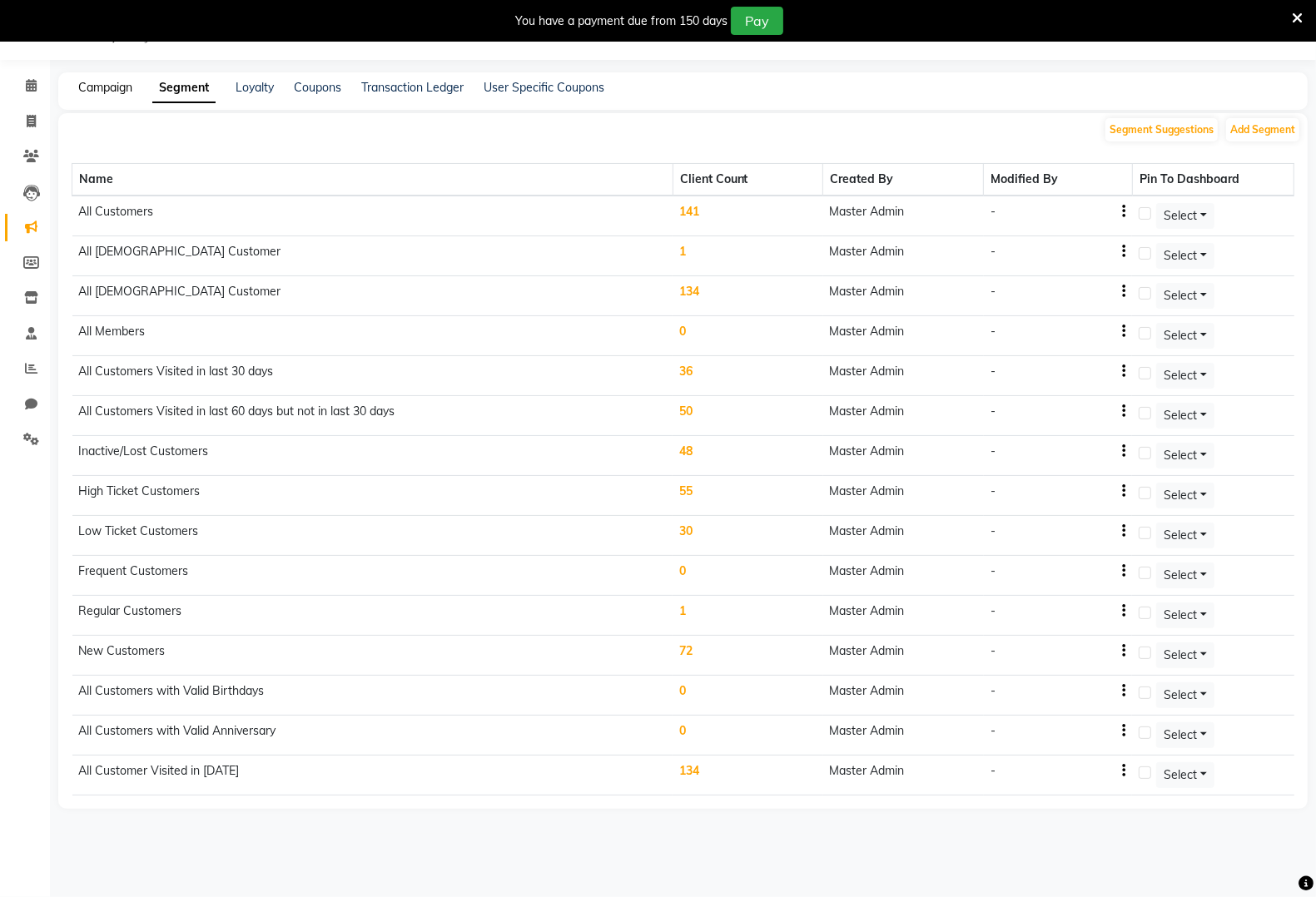
click at [100, 88] on link "Campaign" at bounding box center [104, 87] width 54 height 15
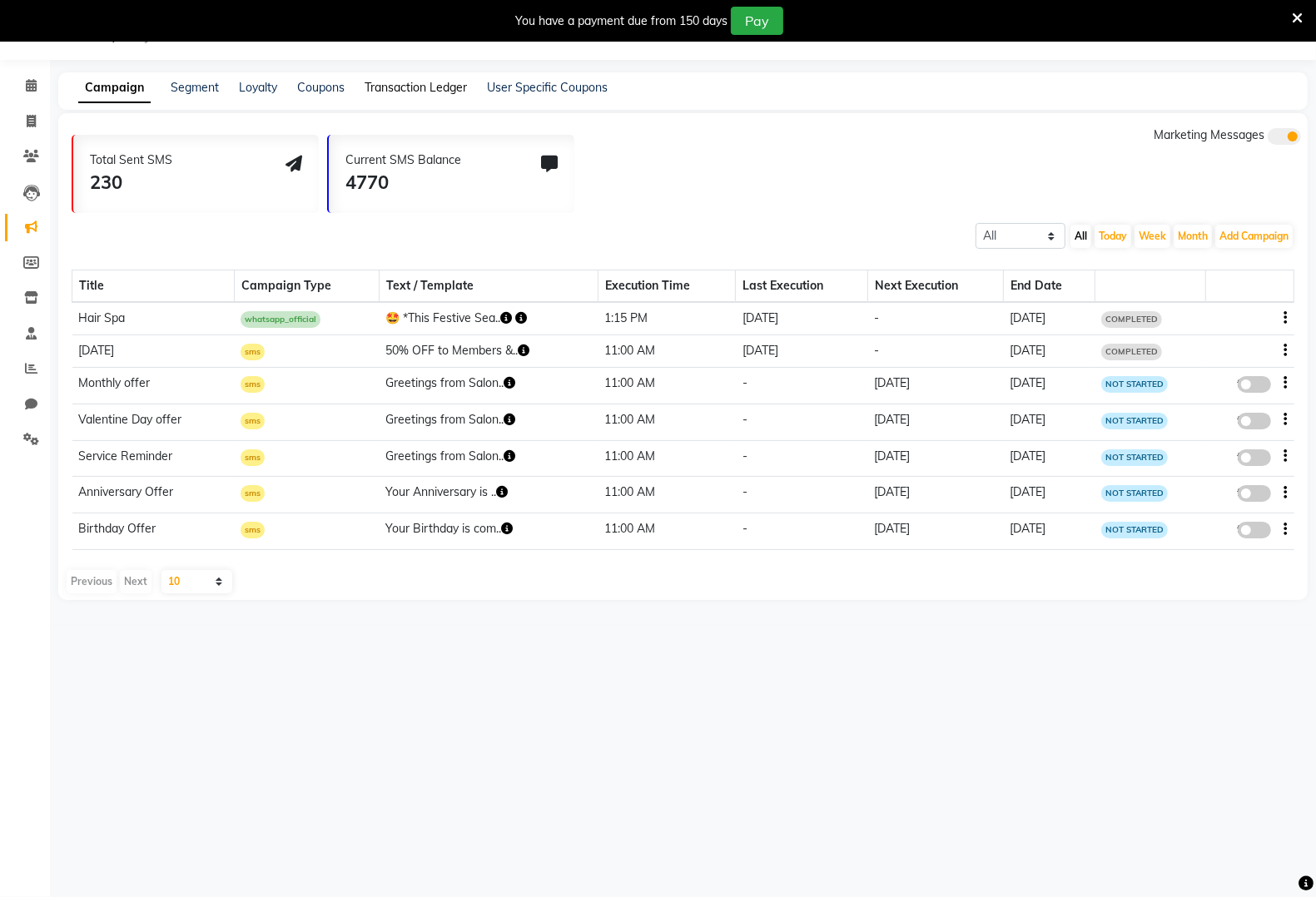
click at [412, 80] on link "Transaction Ledger" at bounding box center [416, 87] width 103 height 15
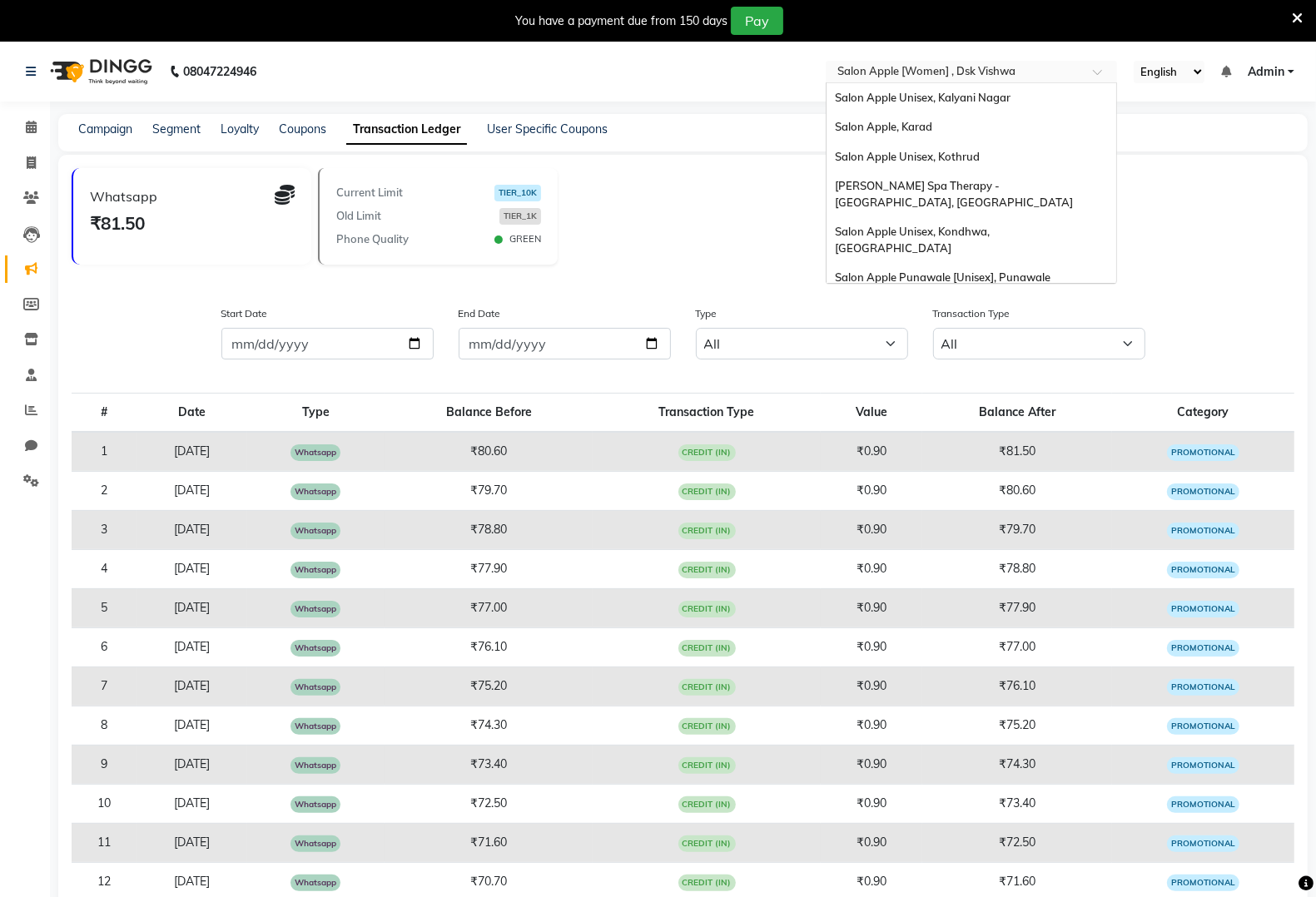
click at [975, 66] on input "text" at bounding box center [955, 73] width 242 height 17
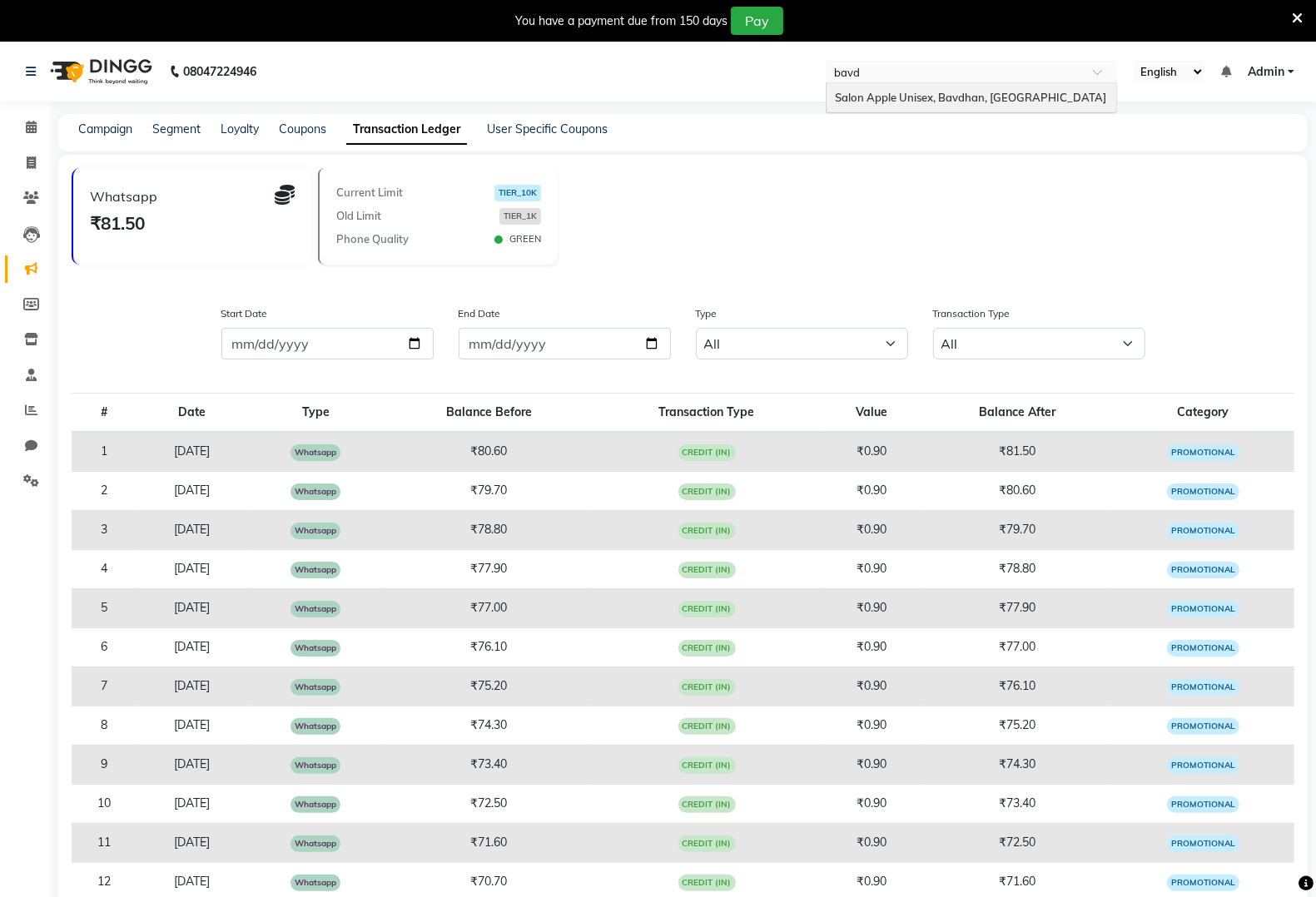
type input "bavdh"
click at [964, 82] on ng-dropdown-panel "Salon Apple Unisex, Bavdhan, [GEOGRAPHIC_DATA]" at bounding box center [971, 98] width 291 height 32
click at [958, 103] on span "Salon Apple Unisex, Bavdhan, [GEOGRAPHIC_DATA]" at bounding box center [971, 97] width 272 height 13
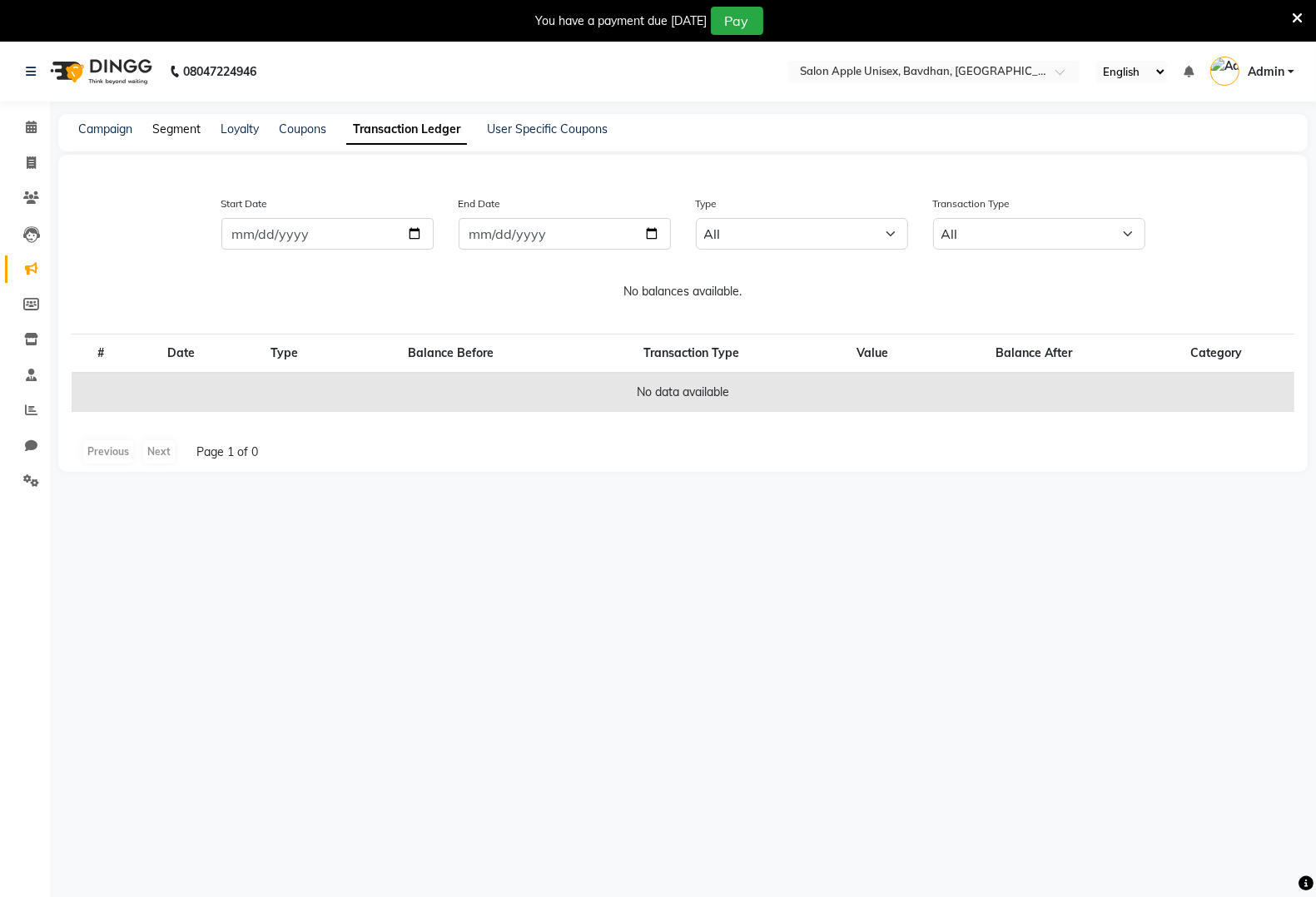
click at [158, 122] on link "Segment" at bounding box center [176, 128] width 49 height 15
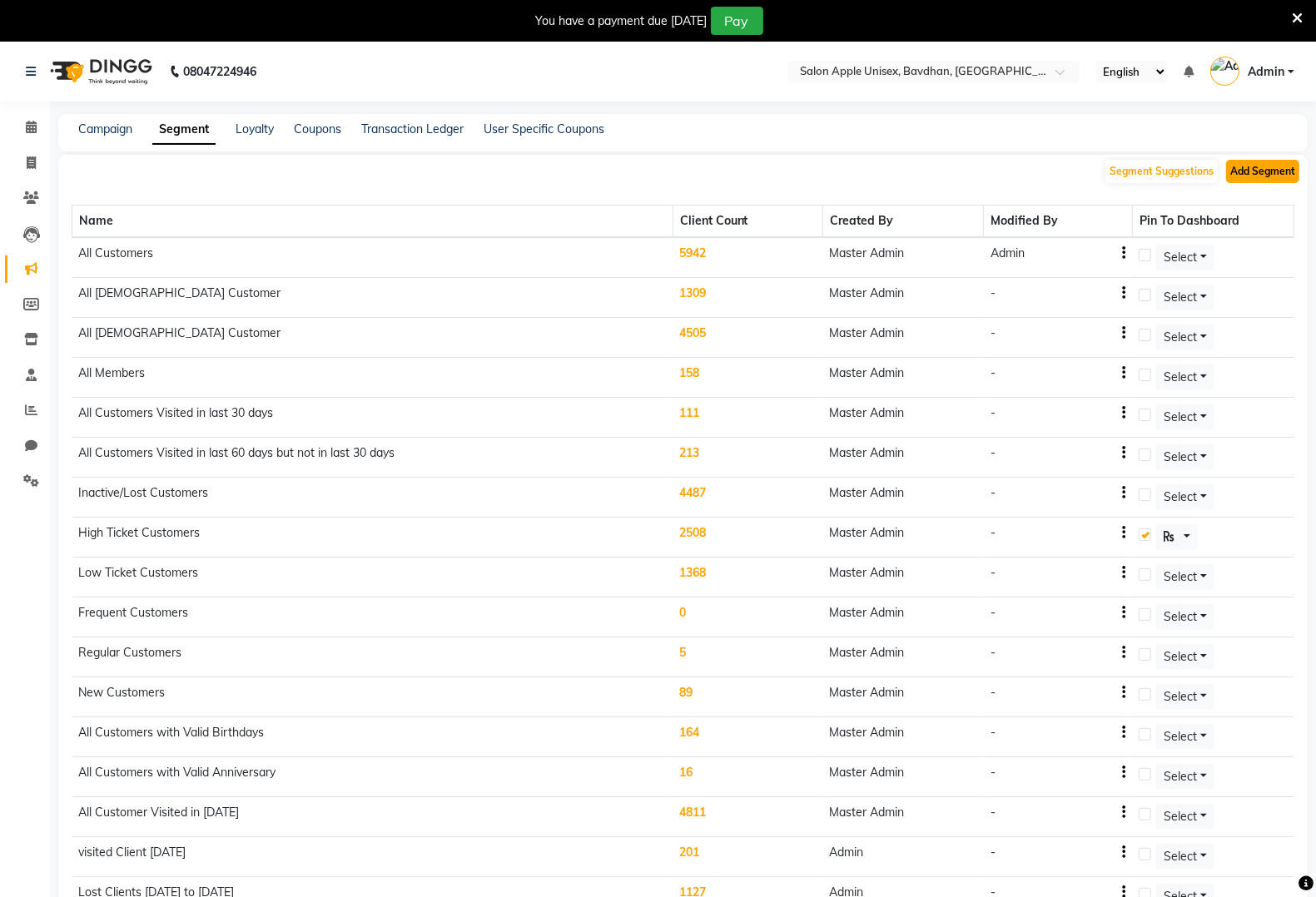
click at [1281, 164] on button "Add Segment" at bounding box center [1263, 172] width 73 height 23
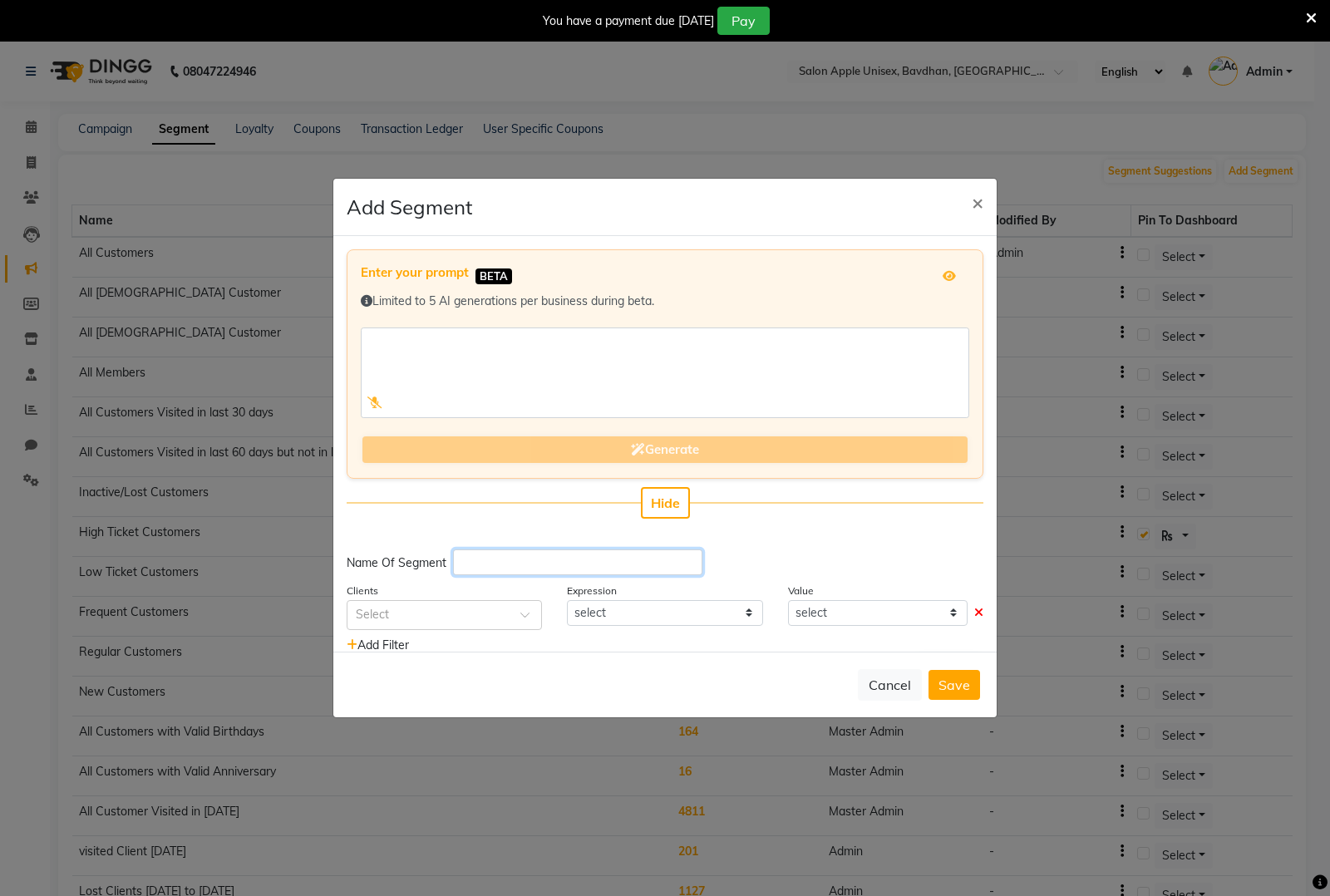
click at [480, 564] on input "text" at bounding box center [578, 562] width 249 height 26
click at [483, 567] on input "text" at bounding box center [578, 562] width 249 height 26
type input "Customer Visited At [DATE] to [DATE]"
click at [521, 611] on span at bounding box center [531, 619] width 21 height 18
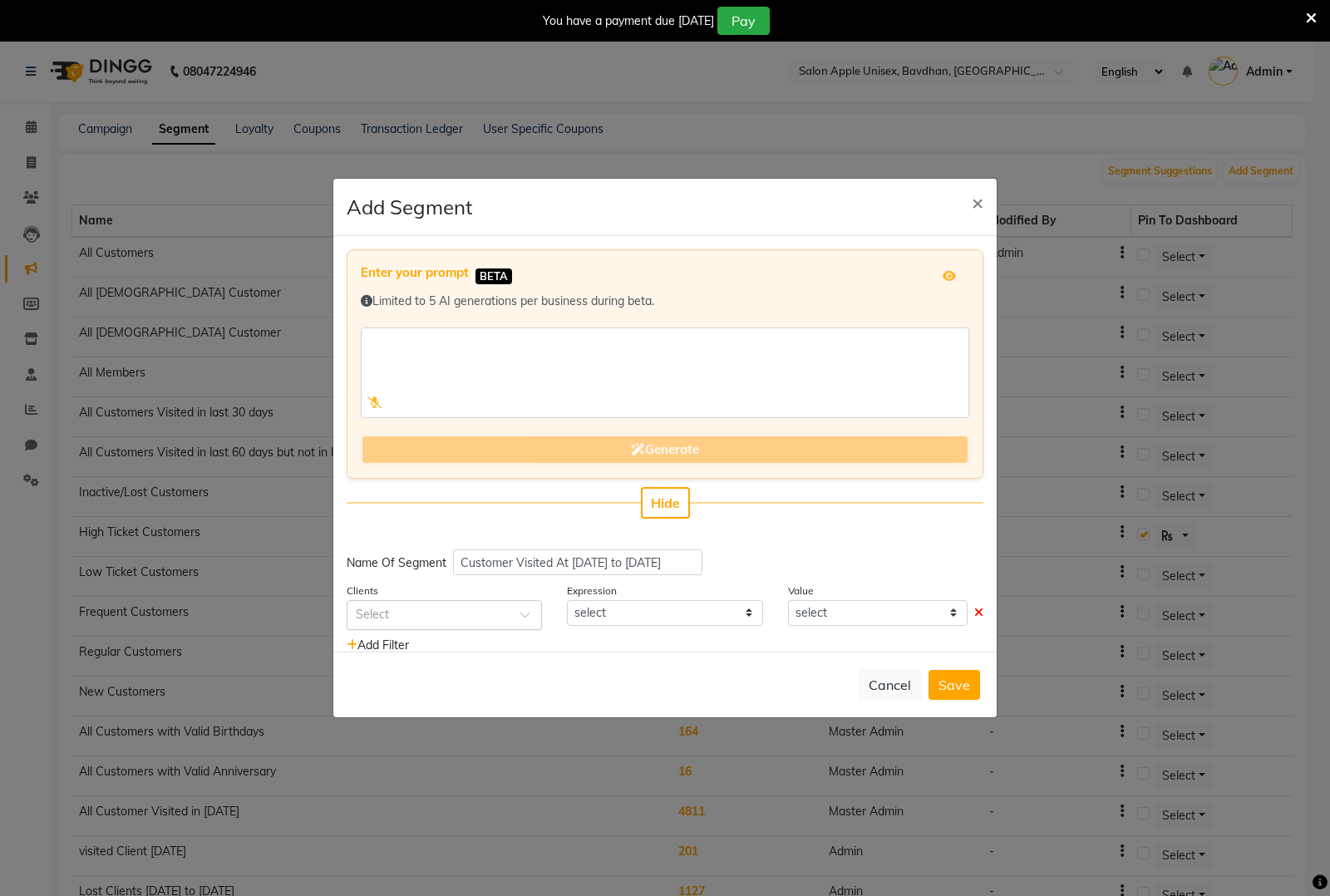
scroll to position [0, 0]
type input "last vi"
click at [479, 637] on div "Last Visit Date" at bounding box center [444, 645] width 194 height 31
click at [690, 611] on select "equal to greater than greater than or equal to less than less than or equal to" at bounding box center [665, 612] width 195 height 26
select select ">="
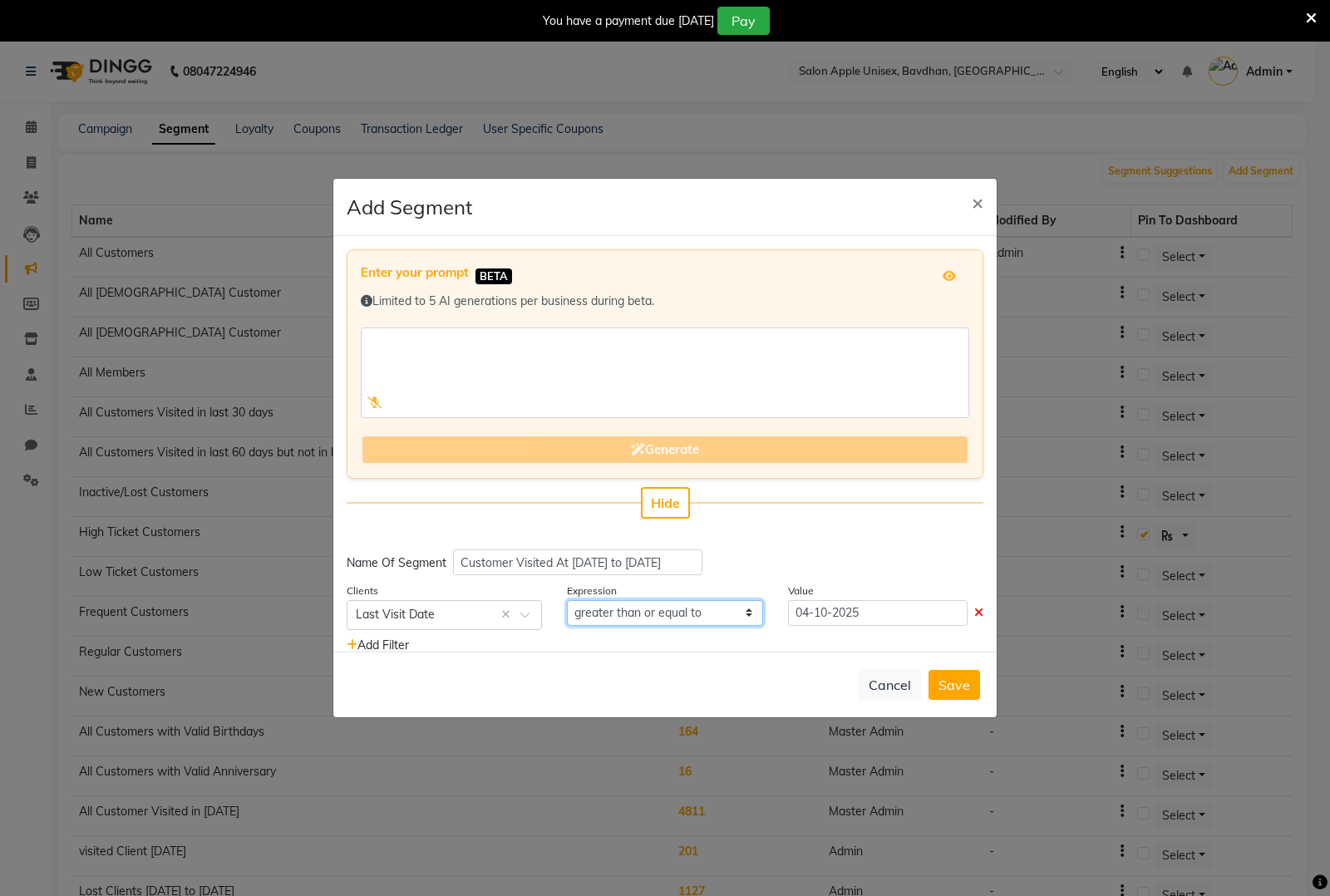
click at [567, 600] on select "equal to greater than greater than or equal to less than less than or equal to" at bounding box center [665, 612] width 195 height 26
click at [916, 609] on input "04-10-2025" at bounding box center [878, 612] width 179 height 26
select select "10"
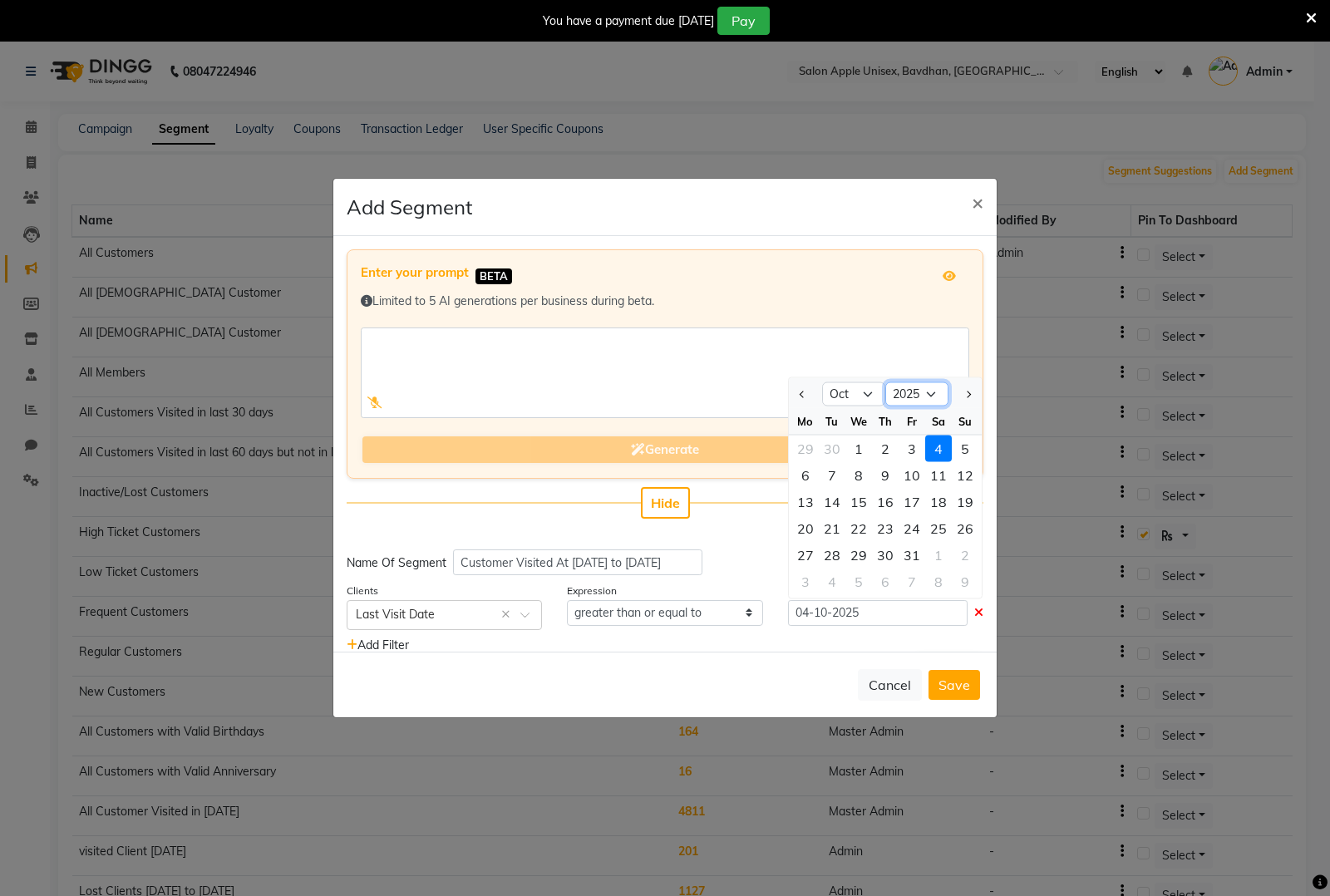
click at [903, 399] on select "2015 2016 2017 2018 2019 2020 2021 2022 2023 2024 2025 2026 2027 2028 2029 2030…" at bounding box center [916, 394] width 63 height 25
select select "2024"
click at [885, 382] on select "2015 2016 2017 2018 2019 2020 2021 2022 2023 2024 2025 2026 2027 2028 2029 2030…" at bounding box center [916, 394] width 63 height 25
click at [825, 442] on div "1" at bounding box center [832, 448] width 27 height 27
type input "[DATE]"
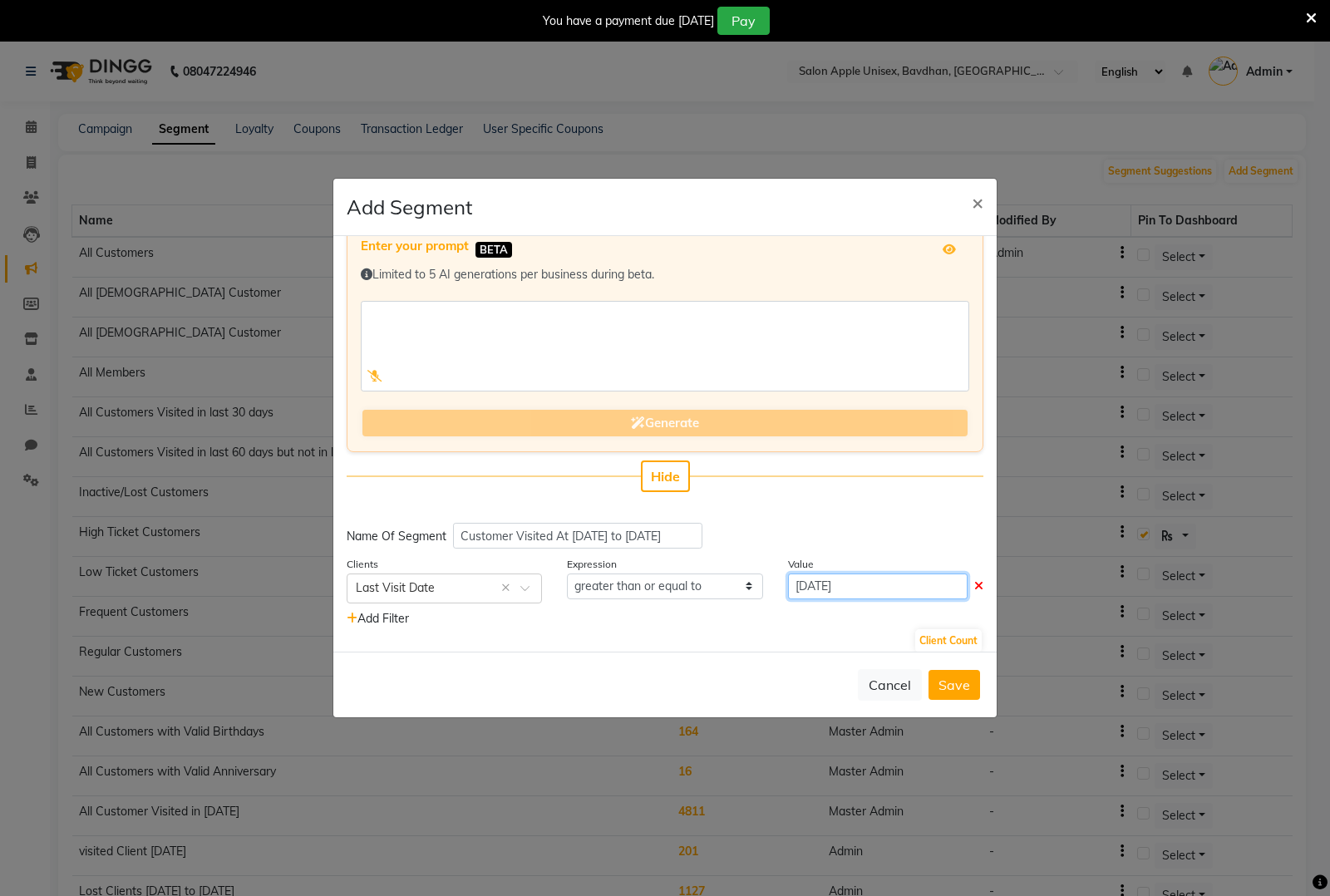
scroll to position [40, 0]
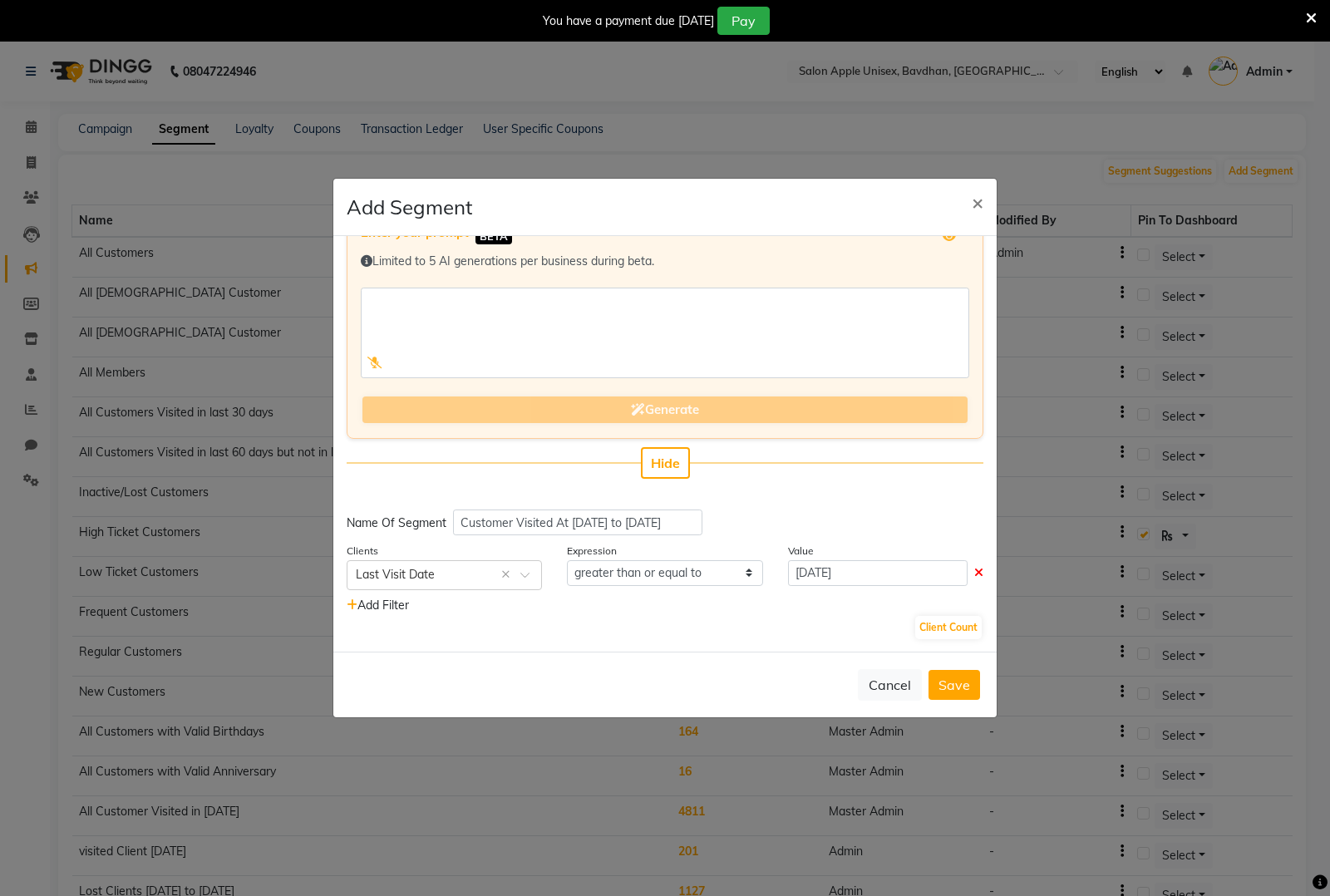
click at [932, 611] on div "Add Filter" at bounding box center [665, 605] width 662 height 18
click at [928, 619] on button "Client Count" at bounding box center [948, 627] width 66 height 23
click at [930, 628] on button "Client Count" at bounding box center [948, 627] width 66 height 23
drag, startPoint x: 954, startPoint y: 687, endPoint x: 861, endPoint y: 475, distance: 231.5
click at [861, 475] on div "Add Segment × Enter your prompt BETA Limited to 5 AI generations per business d…" at bounding box center [665, 447] width 665 height 540
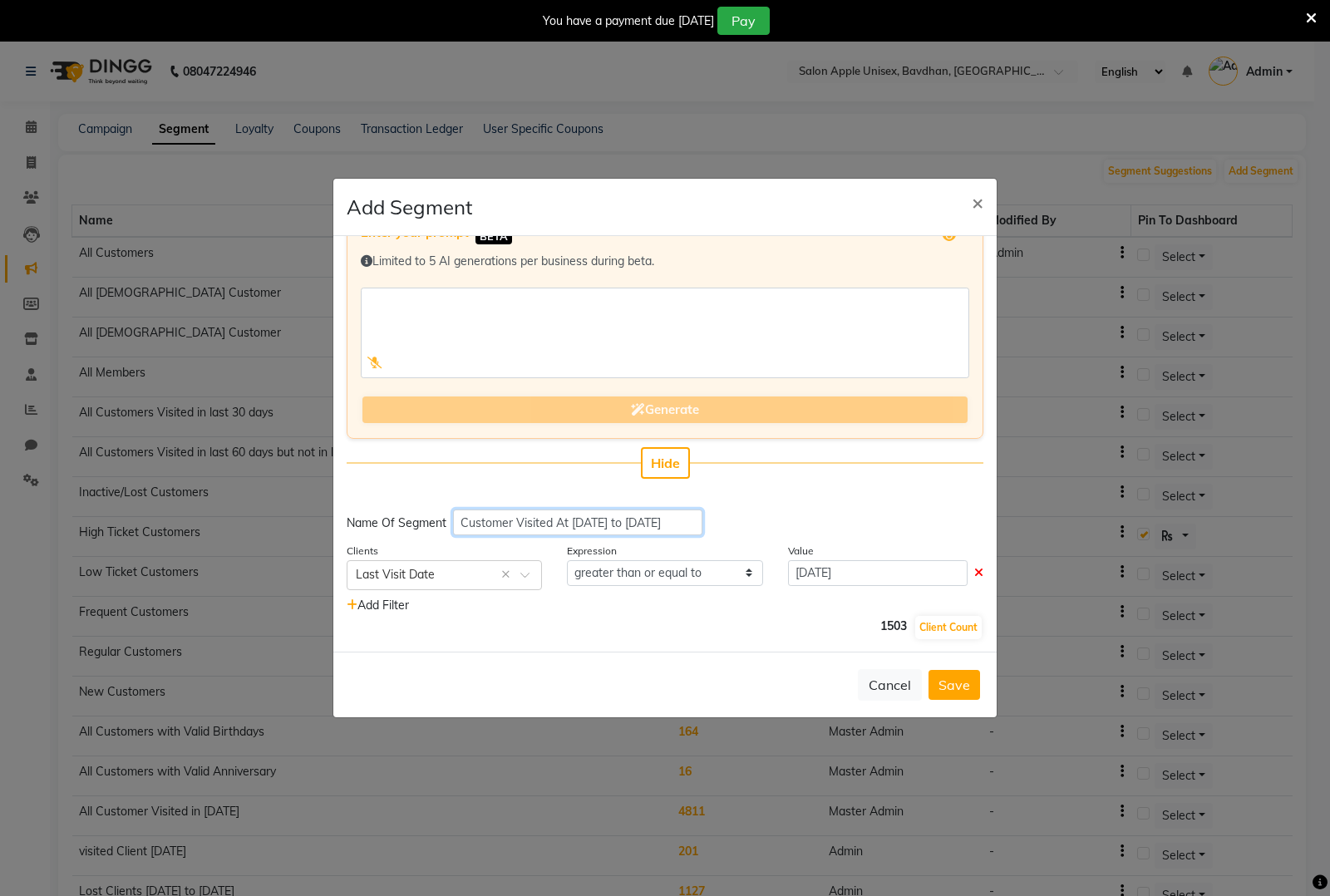
scroll to position [0, 3]
drag, startPoint x: 458, startPoint y: 518, endPoint x: 787, endPoint y: 551, distance: 330.7
click at [787, 551] on div "Enter your prompt BETA Limited to 5 AI generations per business during beta. Ge…" at bounding box center [665, 444] width 664 height 415
click at [939, 620] on button "Client Count" at bounding box center [948, 627] width 66 height 23
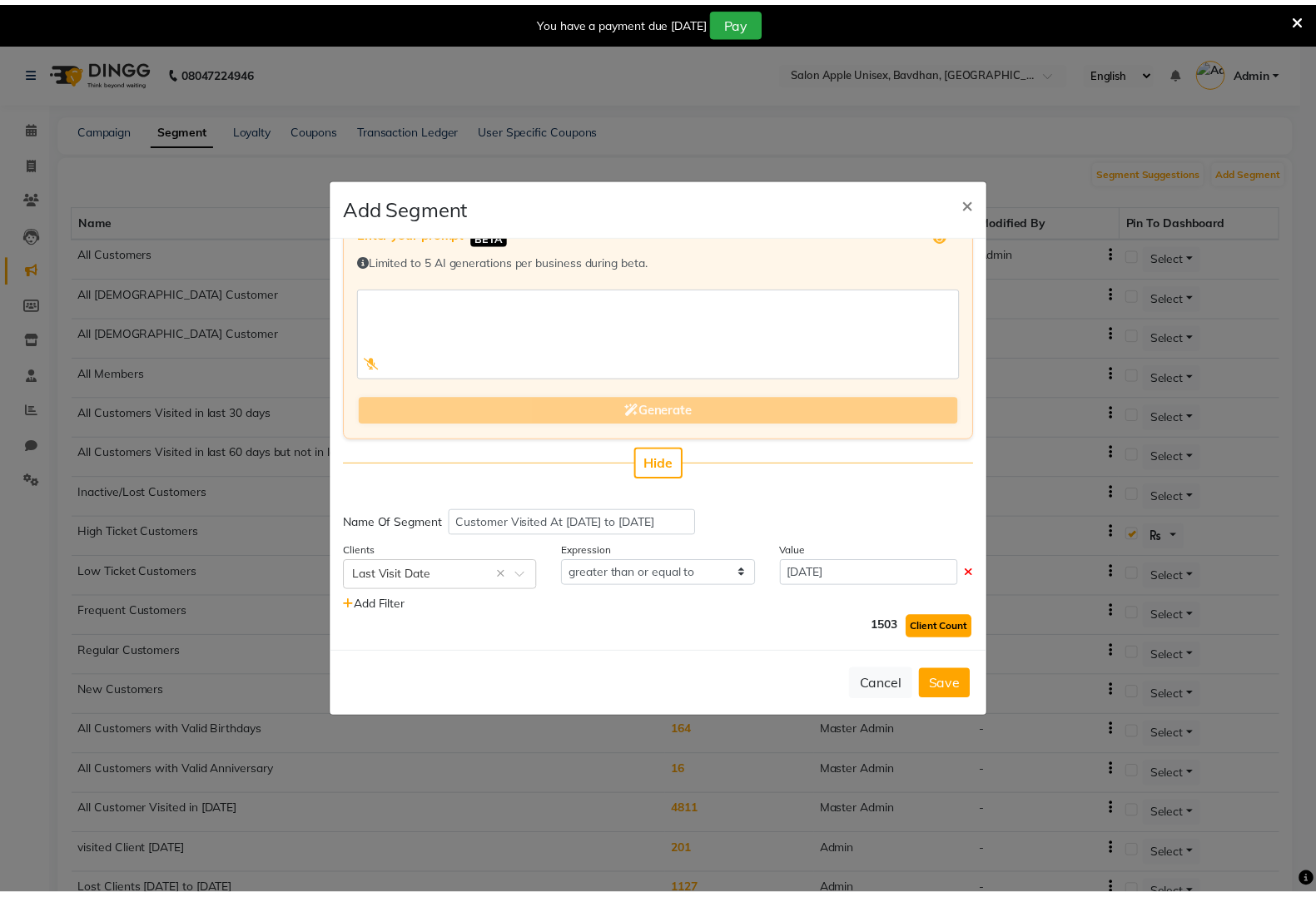
scroll to position [0, 0]
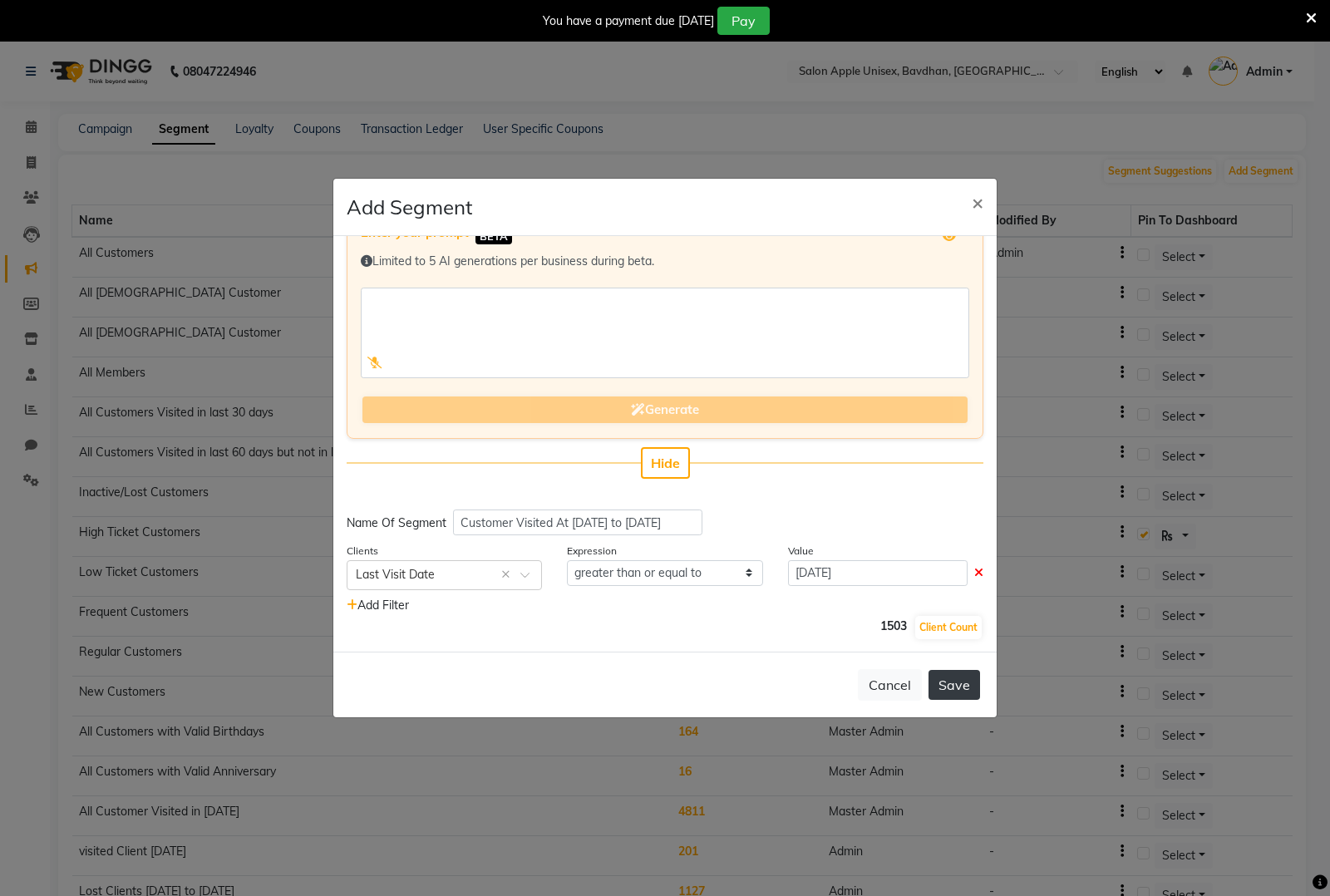
drag, startPoint x: 940, startPoint y: 695, endPoint x: 946, endPoint y: 679, distance: 17.1
click at [940, 694] on button "Save" at bounding box center [954, 685] width 51 height 30
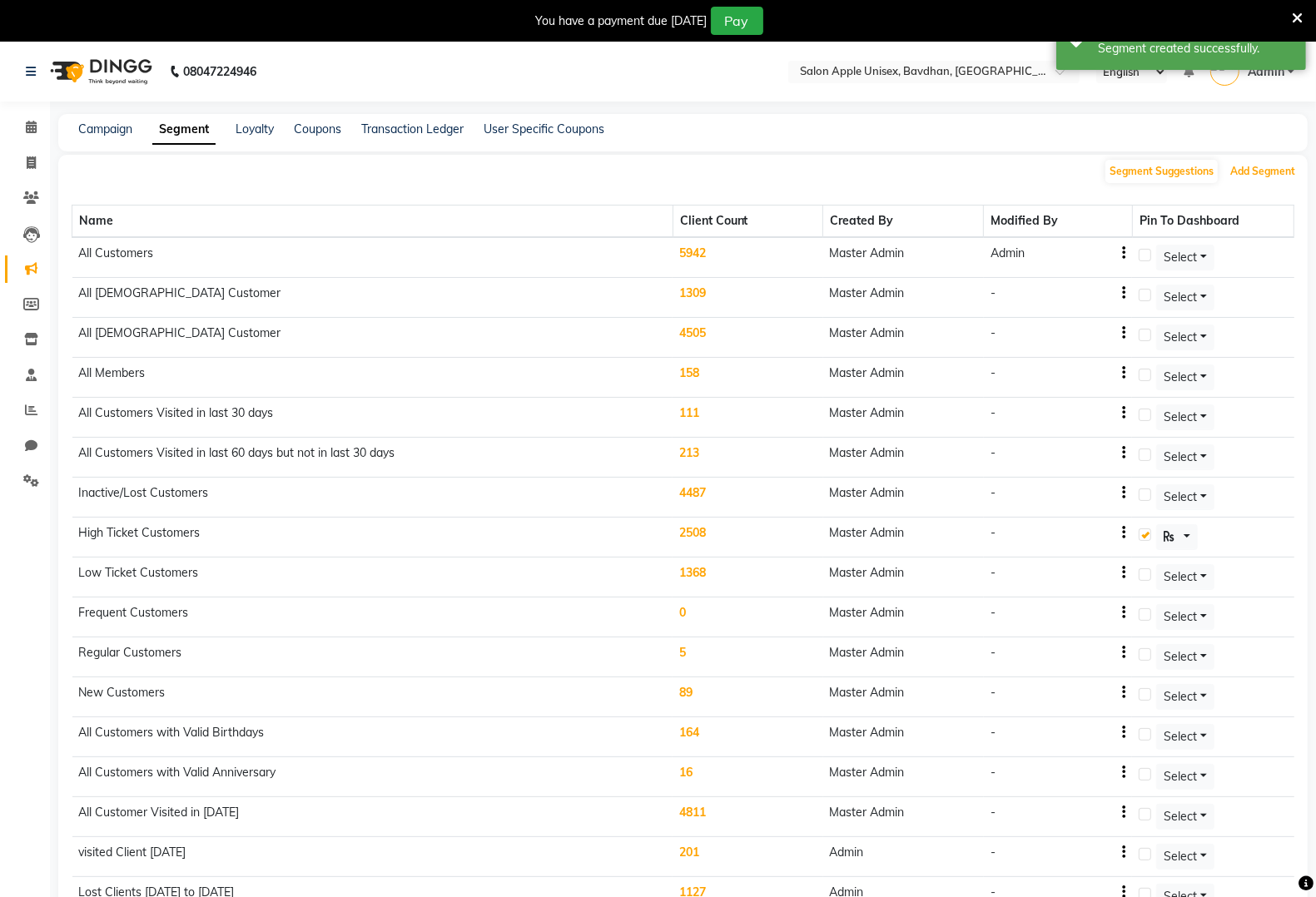
scroll to position [106, 0]
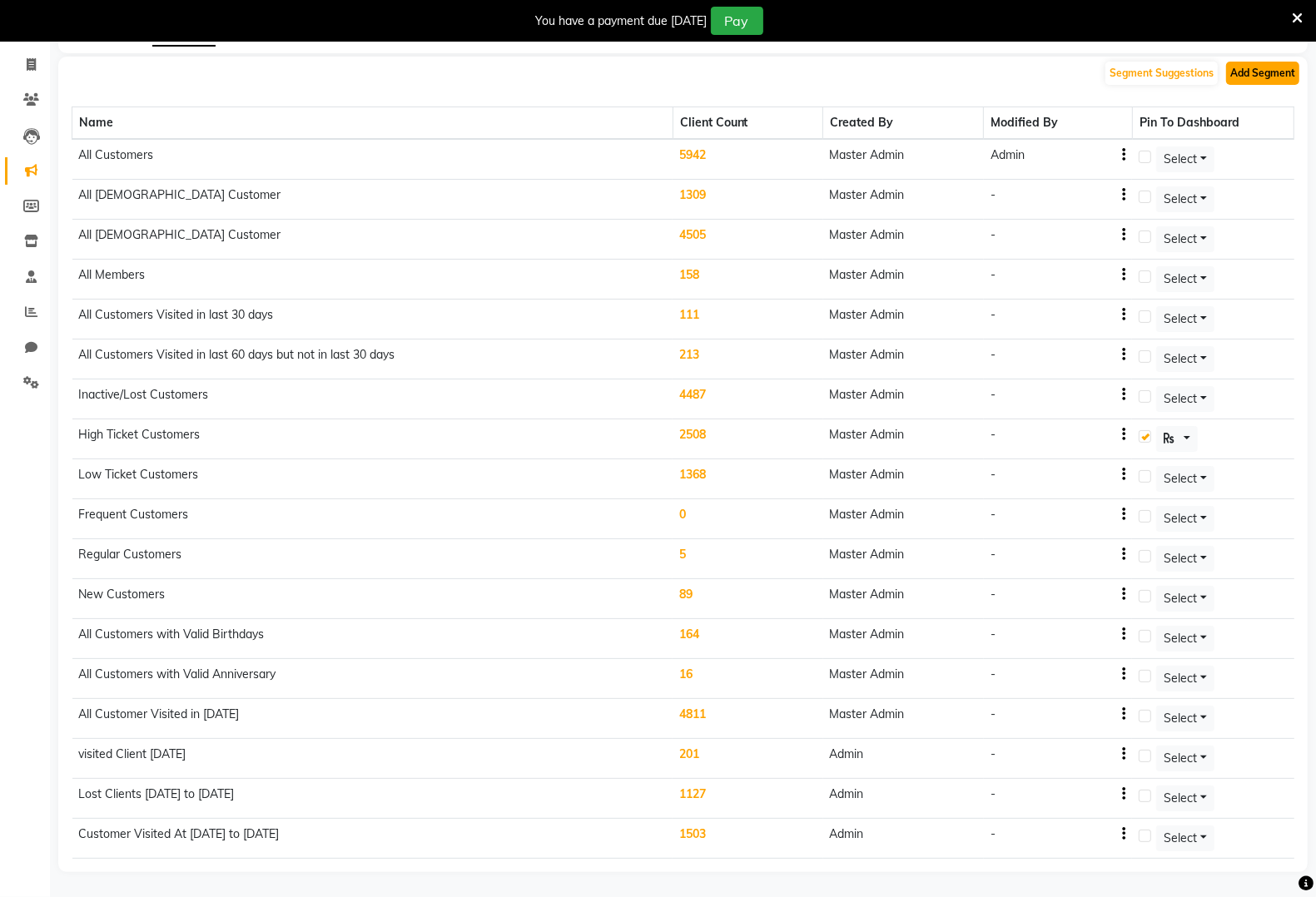
click at [1257, 62] on button "Add Segment" at bounding box center [1263, 73] width 73 height 23
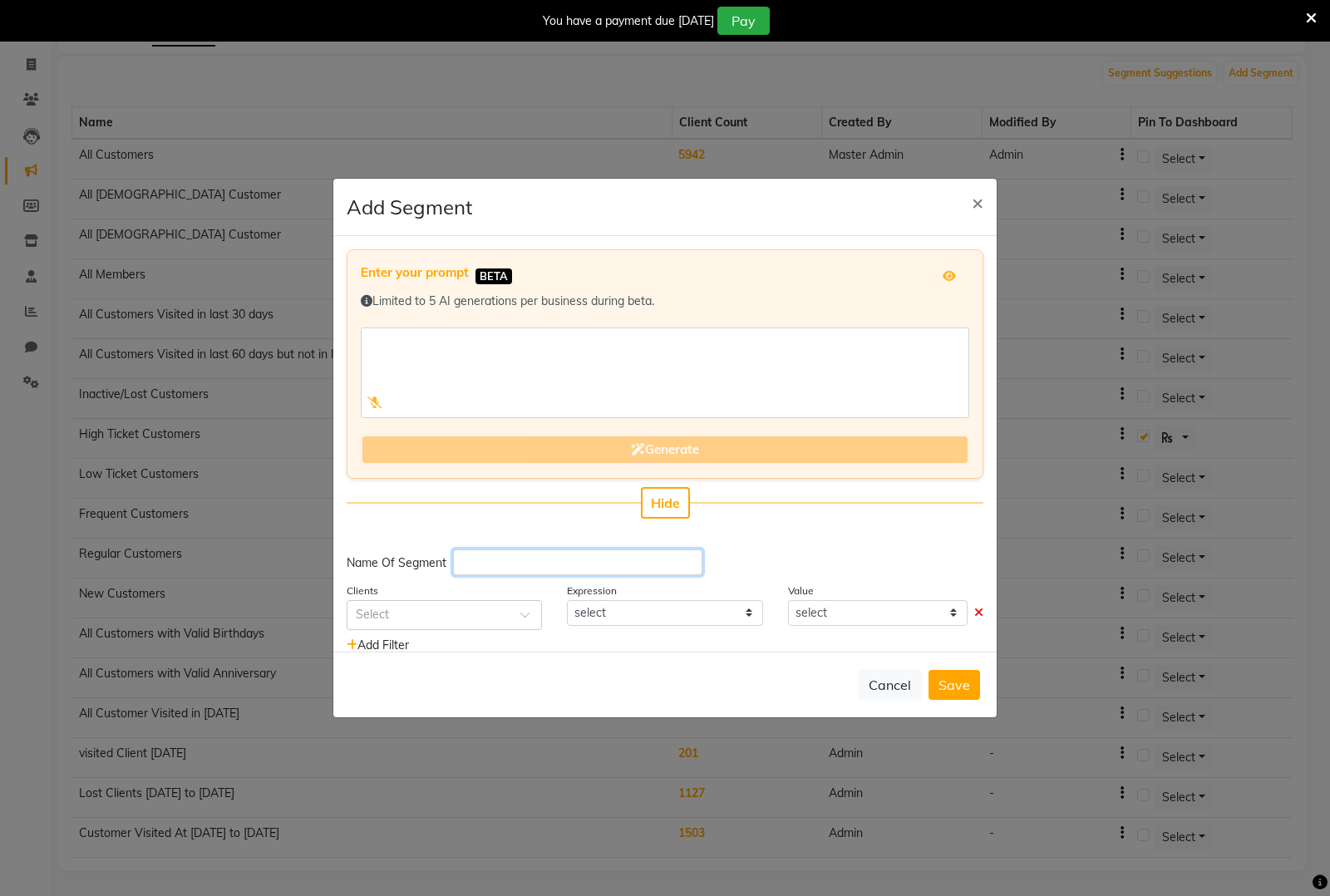
click at [604, 551] on input "text" at bounding box center [578, 562] width 249 height 26
click at [975, 201] on span "×" at bounding box center [977, 201] width 11 height 25
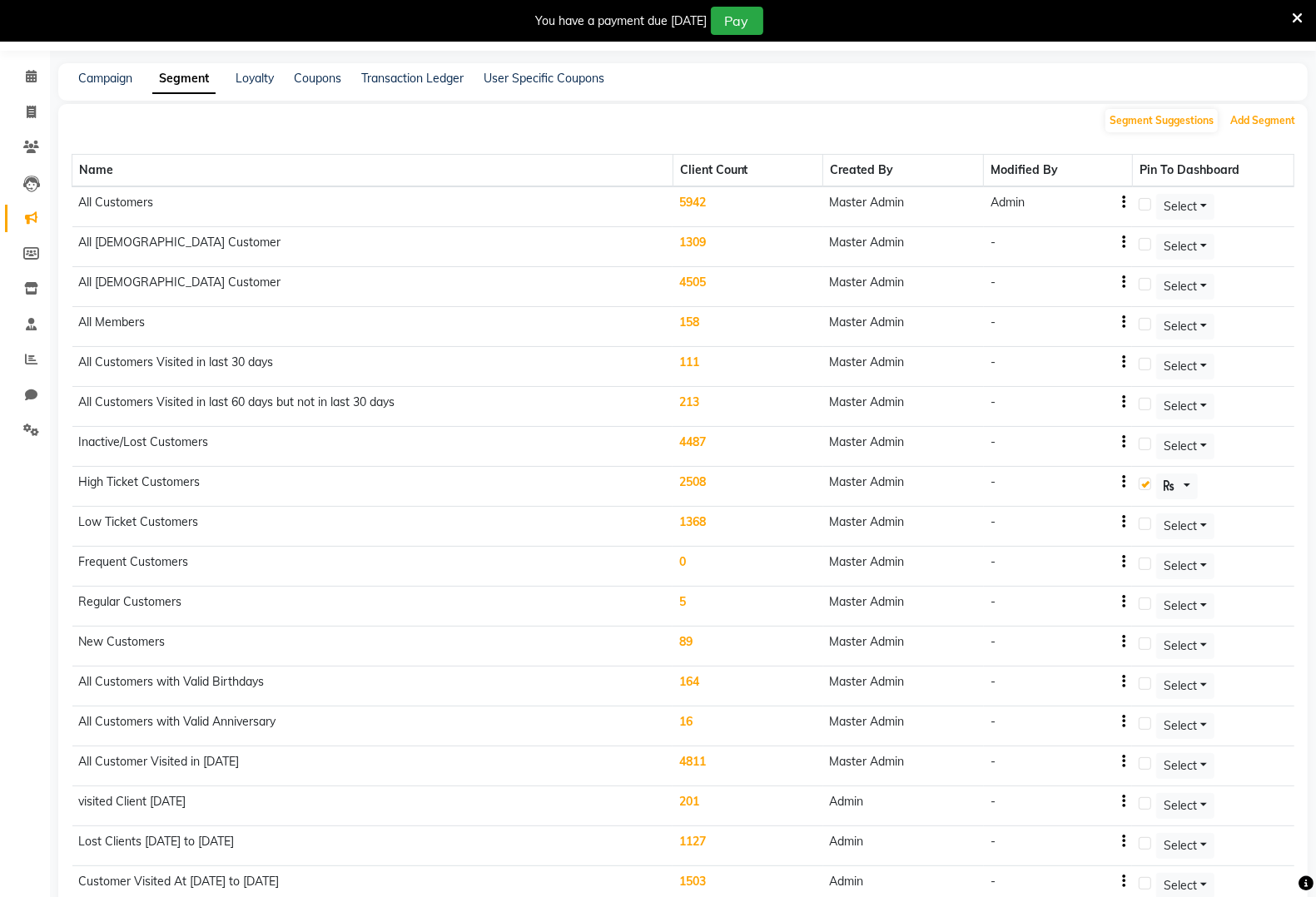
scroll to position [0, 0]
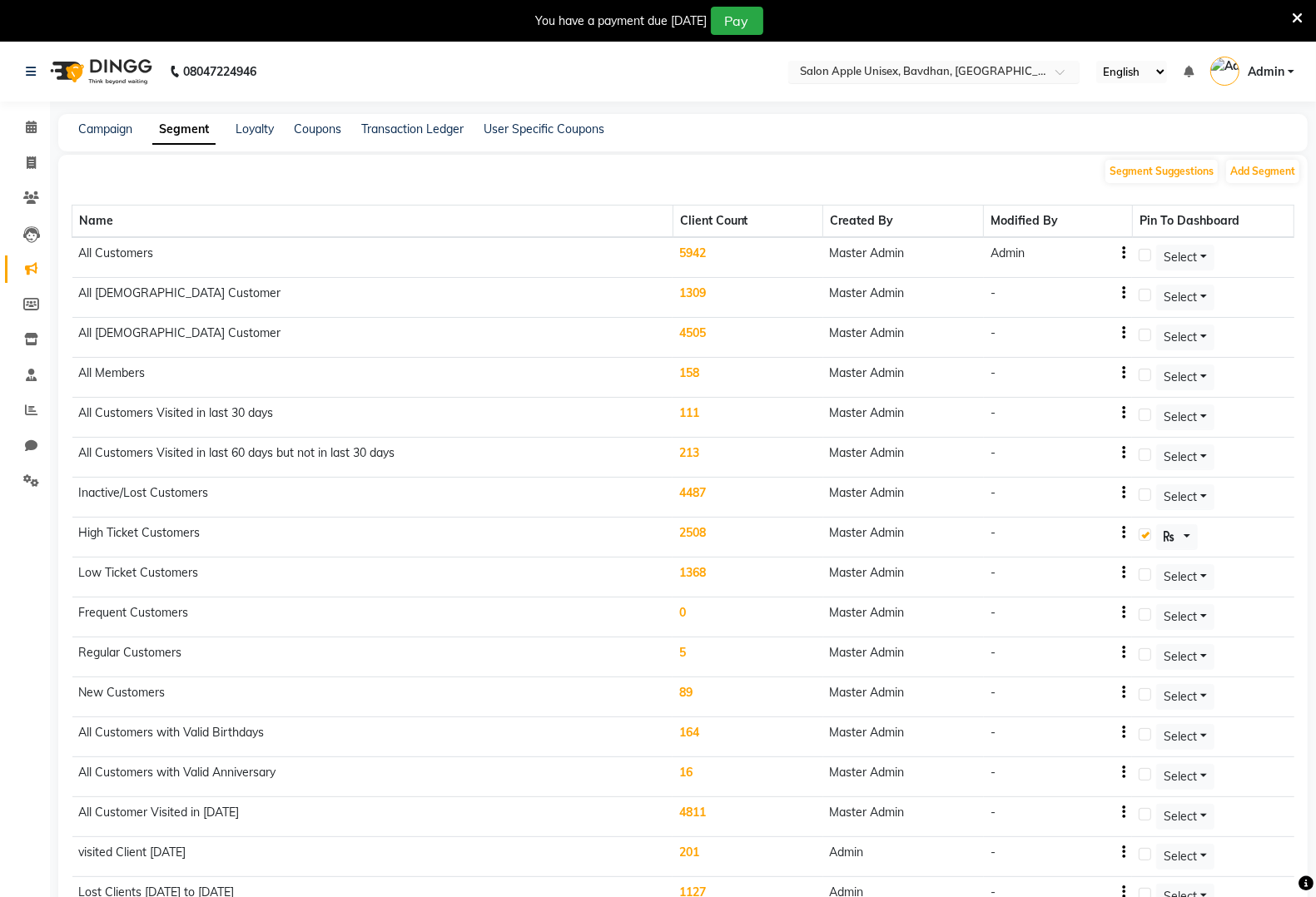
click at [1000, 73] on input "text" at bounding box center [917, 73] width 242 height 17
type input "model"
click at [1034, 93] on div "Salon Apple Unisex, [GEOGRAPHIC_DATA]" at bounding box center [934, 98] width 289 height 30
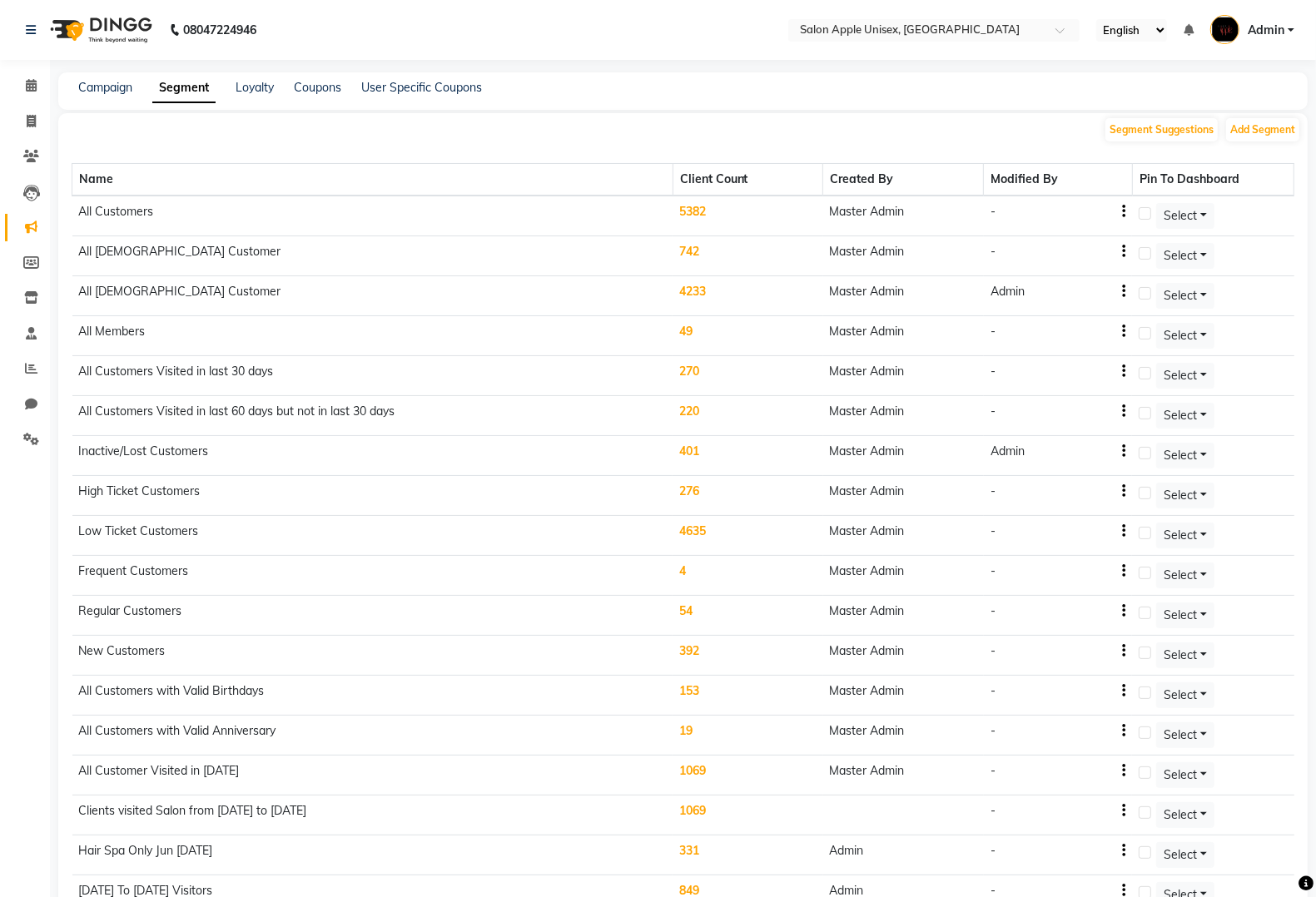
drag, startPoint x: 1304, startPoint y: 130, endPoint x: 1266, endPoint y: 132, distance: 38.1
click at [1303, 130] on div "Segment Suggestions Add Segment" at bounding box center [683, 128] width 1250 height 30
click at [1262, 132] on button "Add Segment" at bounding box center [1263, 130] width 73 height 23
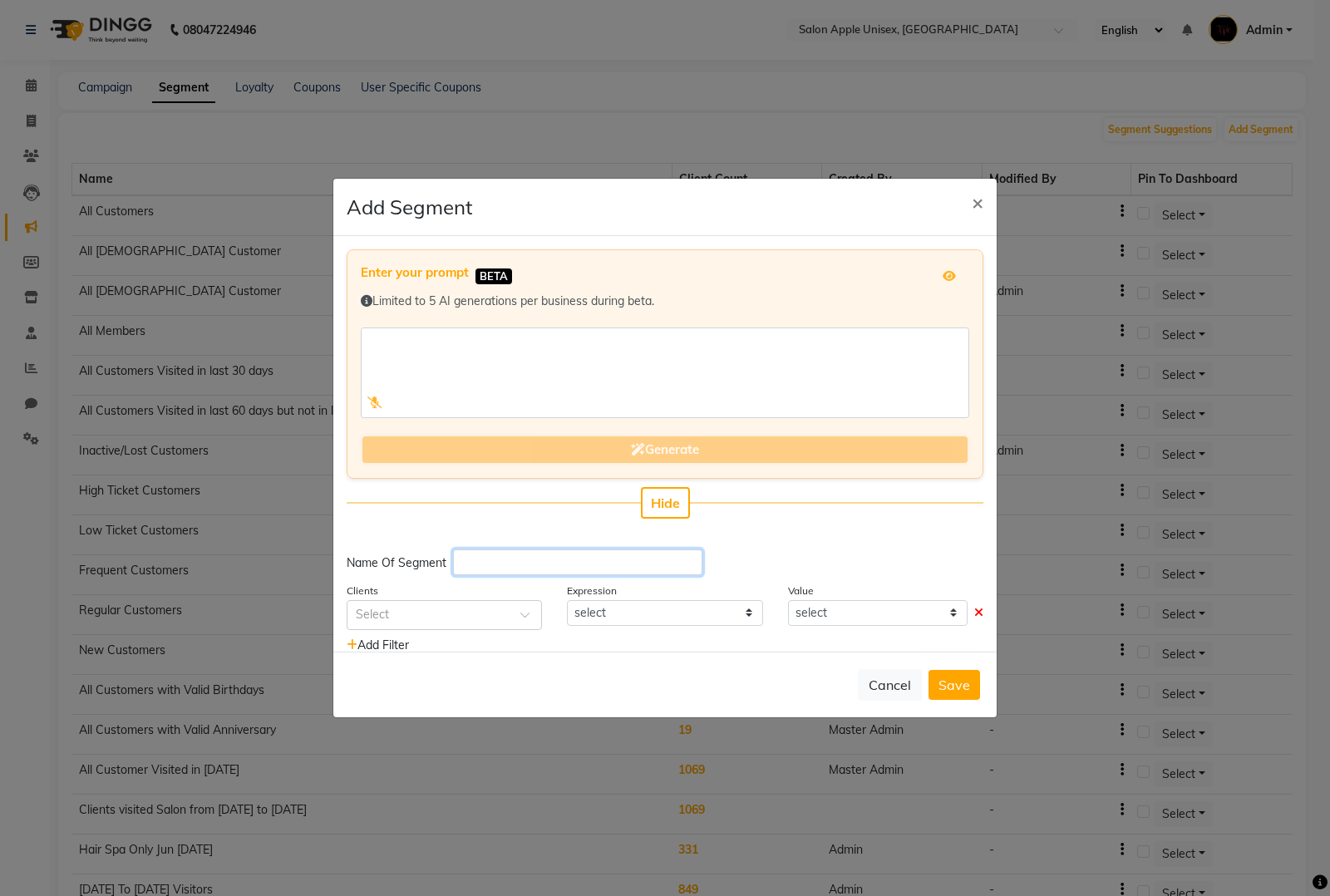
click at [537, 564] on input "text" at bounding box center [578, 562] width 249 height 26
type input "C"
click at [675, 117] on ngb-modal-window "Add Segment × Enter your prompt BETA Limited to 5 AI generations per business d…" at bounding box center [665, 448] width 1330 height 896
click at [505, 559] on input "text" at bounding box center [578, 562] width 249 height 26
paste input "Customer Visited At [DATE] to [DATE]"
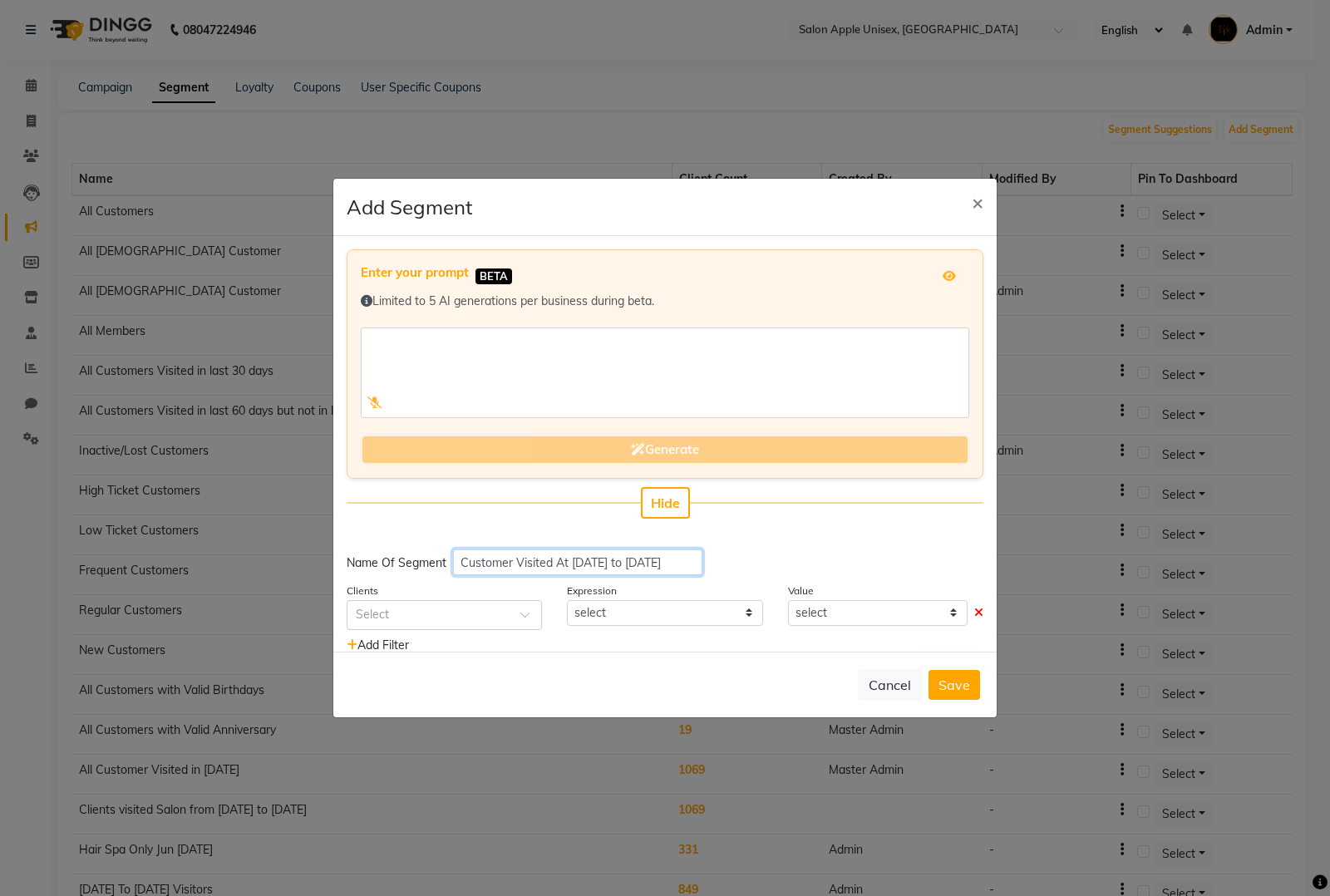
scroll to position [0, 3]
type input "Customer Visited At [DATE] to [DATE]"
click at [508, 612] on div at bounding box center [444, 614] width 194 height 18
type input "last v"
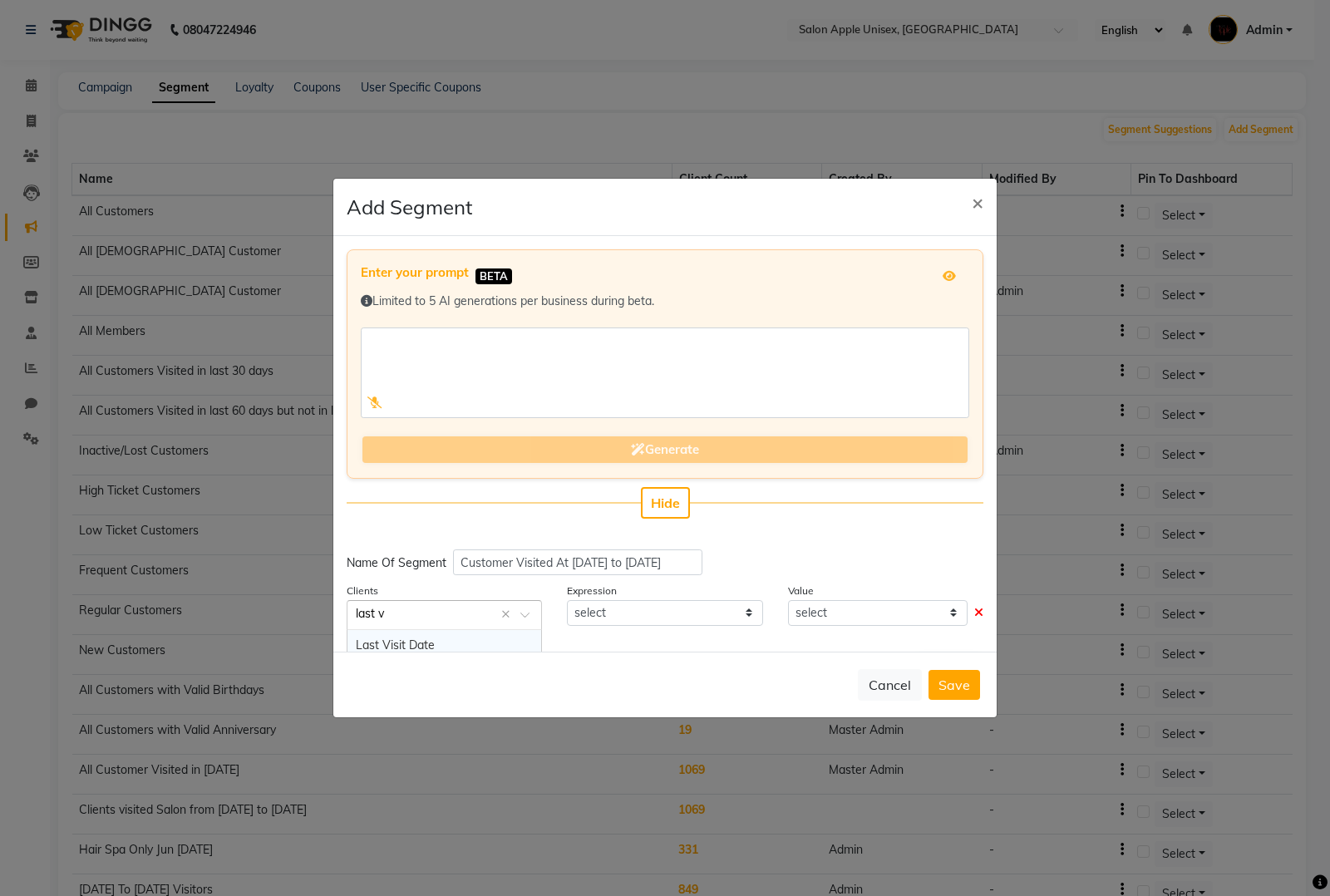
click at [512, 644] on div "Last Visit Date" at bounding box center [444, 645] width 194 height 31
click at [620, 607] on select "equal to greater than greater than or equal to less than less than or equal to" at bounding box center [665, 612] width 195 height 26
select select ">="
click at [567, 600] on select "equal to greater than greater than or equal to less than less than or equal to" at bounding box center [665, 612] width 195 height 26
click at [857, 628] on div "Value 04-10-2025" at bounding box center [885, 605] width 220 height 49
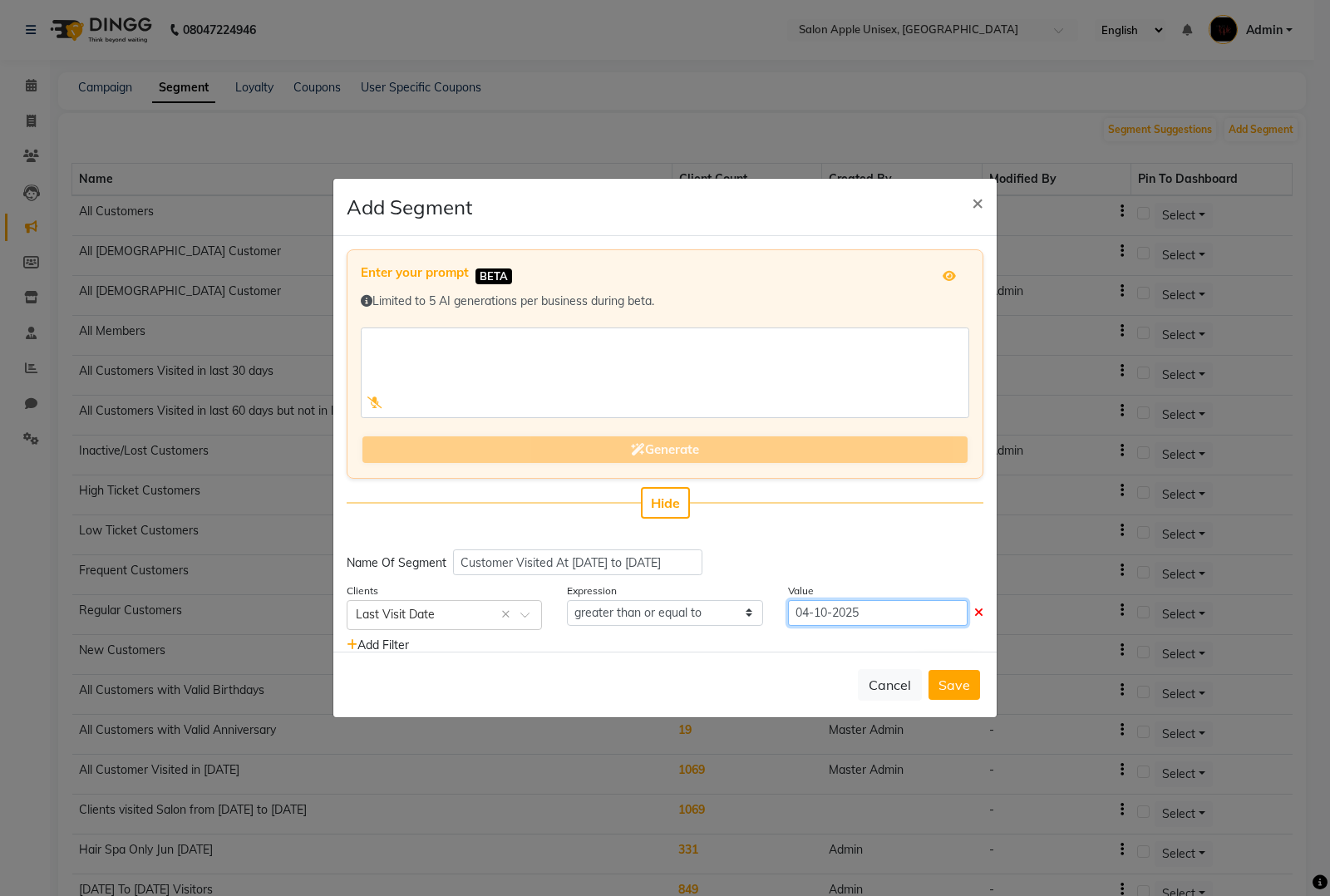
click at [864, 615] on input "04-10-2025" at bounding box center [878, 612] width 179 height 26
select select "10"
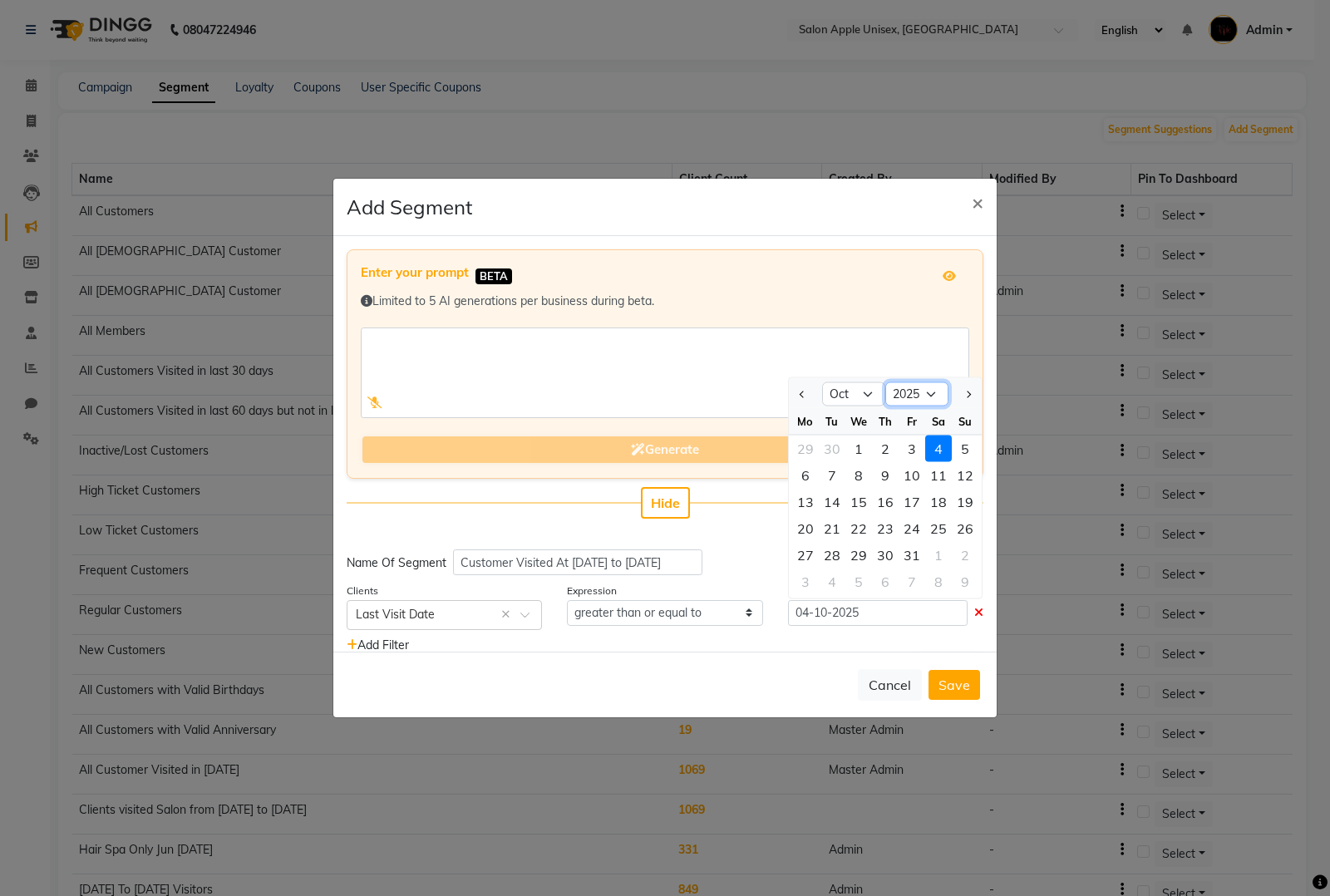
click at [906, 383] on select "2015 2016 2017 2018 2019 2020 2021 2022 2023 2024 2025 2026 2027 2028 2029 2030…" at bounding box center [916, 394] width 63 height 25
select select "2024"
click at [885, 382] on select "2015 2016 2017 2018 2019 2020 2021 2022 2023 2024 2025 2026 2027 2028 2029 2030…" at bounding box center [916, 394] width 63 height 25
click at [850, 386] on select "Jan Feb Mar Apr May Jun Jul Aug Sep Oct Nov Dec" at bounding box center [853, 394] width 63 height 25
click at [855, 397] on select "Jan Feb Mar Apr May Jun Jul Aug Sep Oct Nov Dec" at bounding box center [853, 394] width 63 height 25
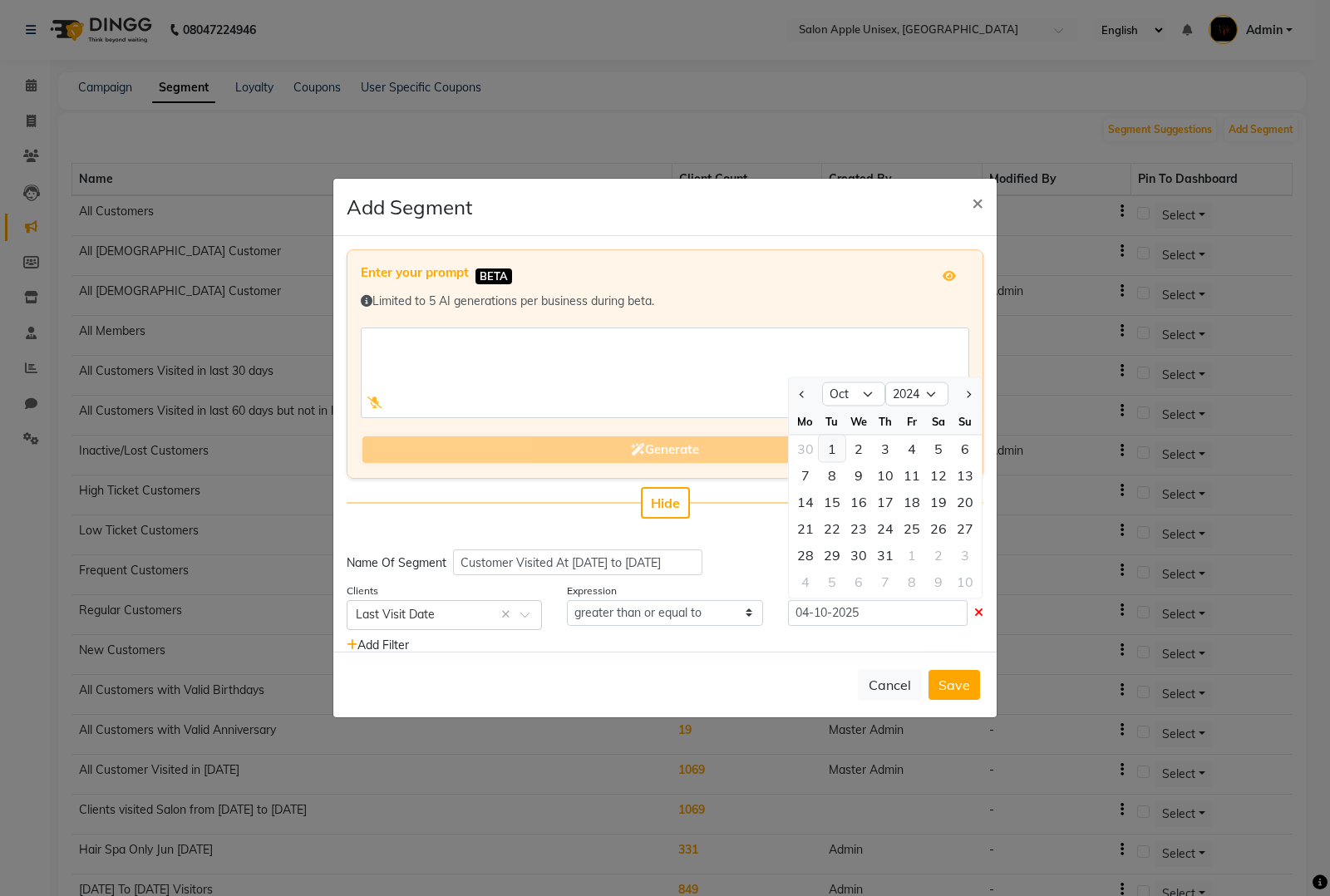
click at [821, 441] on div "1" at bounding box center [832, 448] width 27 height 27
type input "[DATE]"
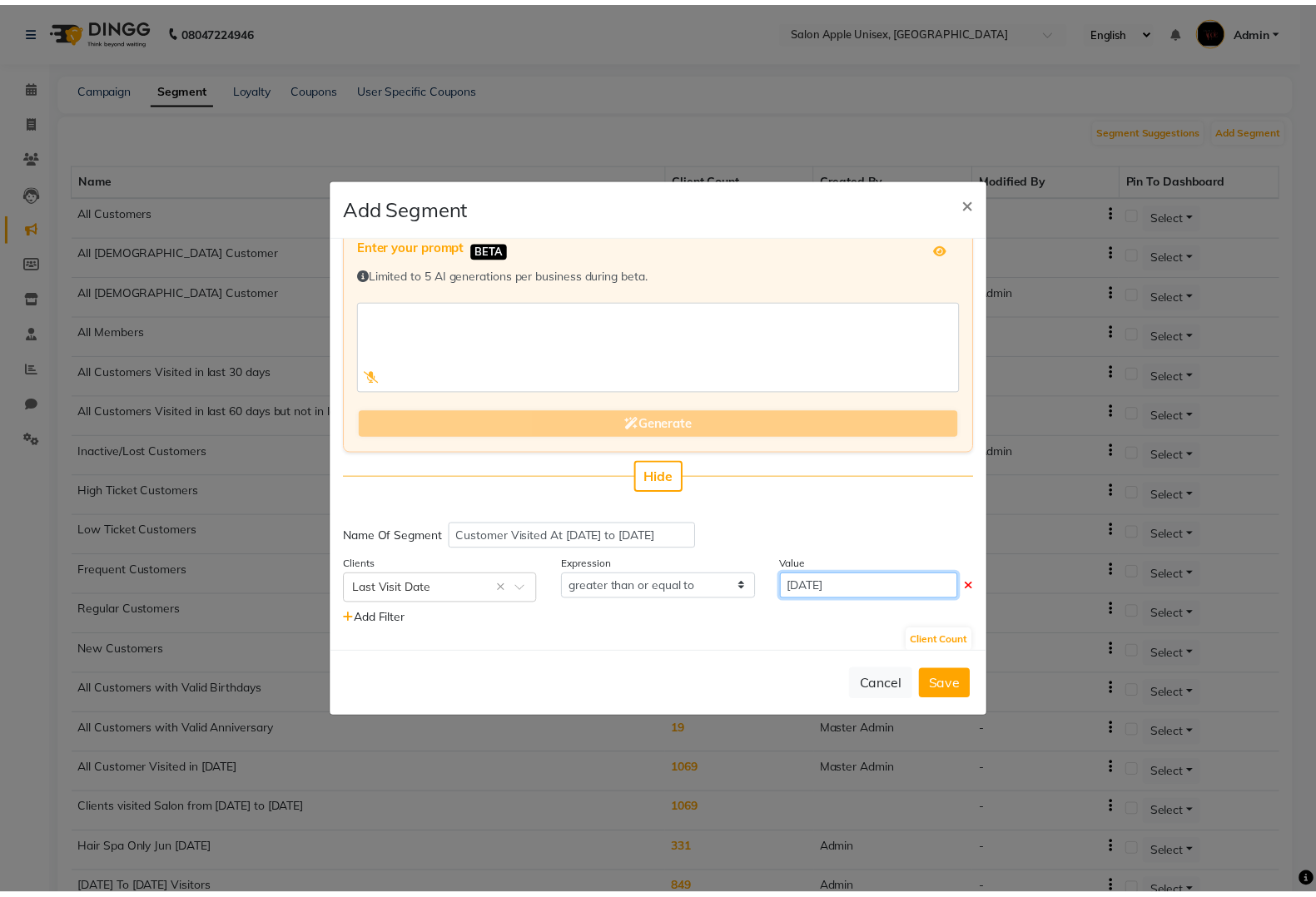
scroll to position [40, 0]
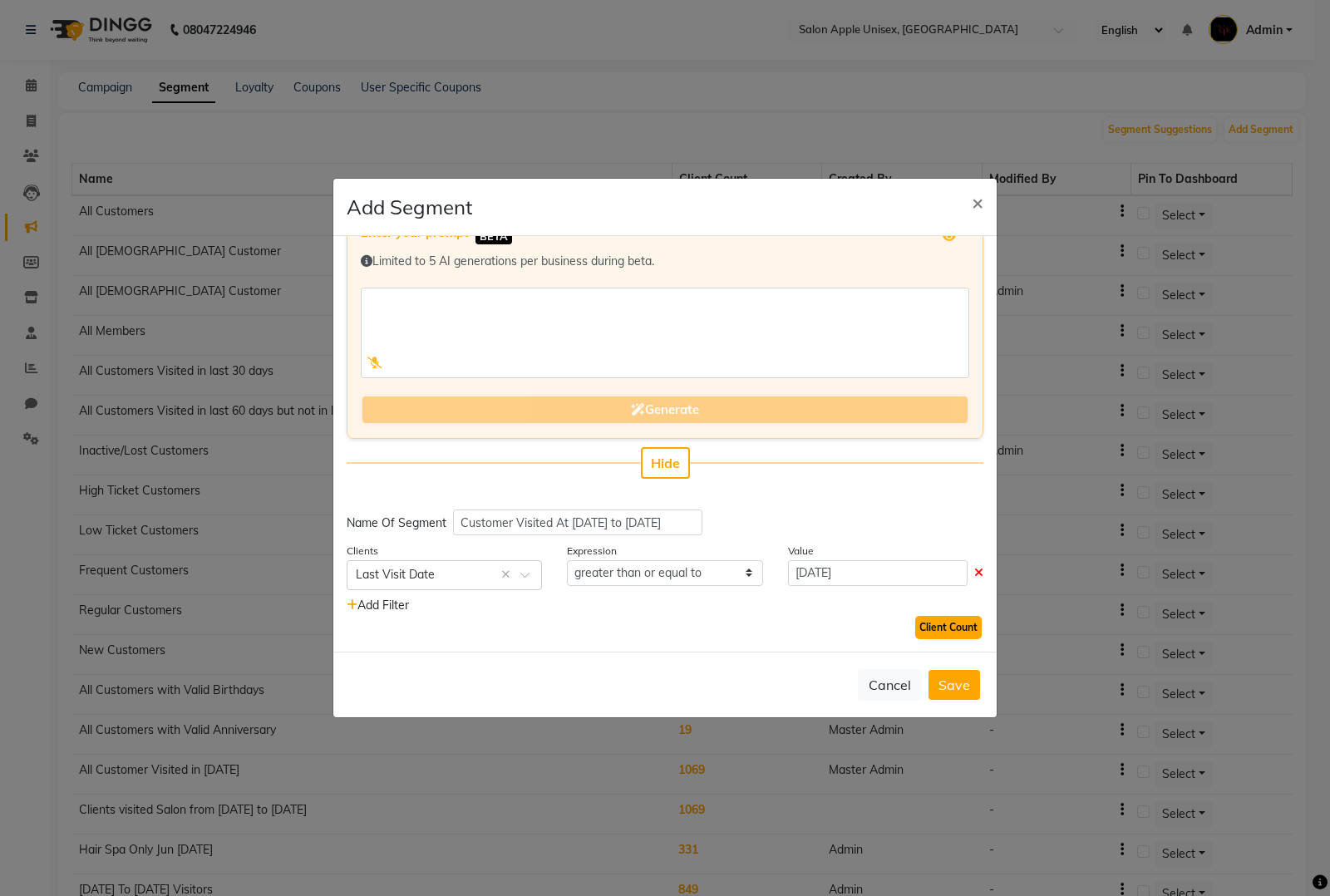
click at [947, 621] on button "Client Count" at bounding box center [948, 627] width 66 height 23
click at [944, 676] on button "Save" at bounding box center [954, 685] width 51 height 30
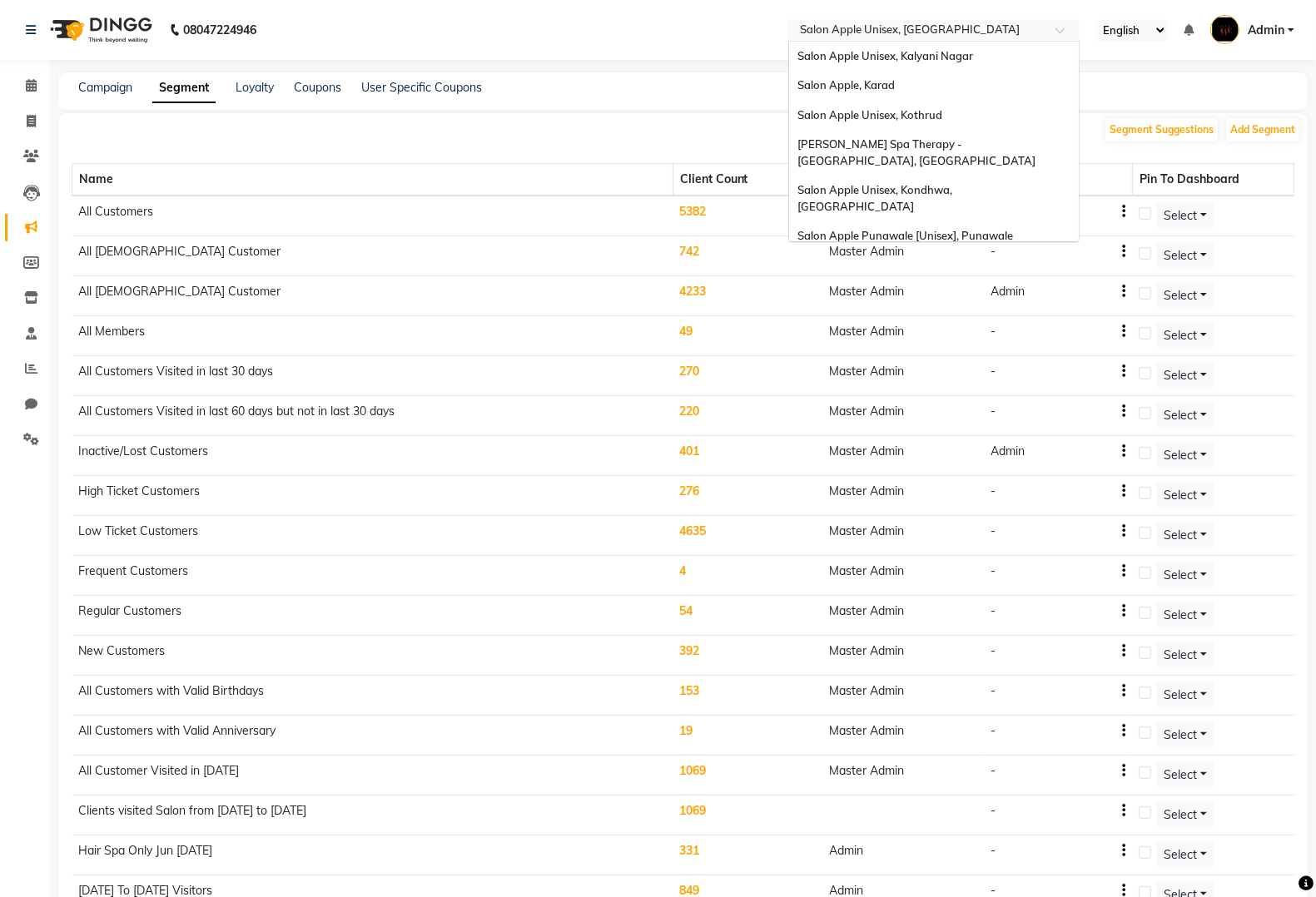
scroll to position [1112, 0]
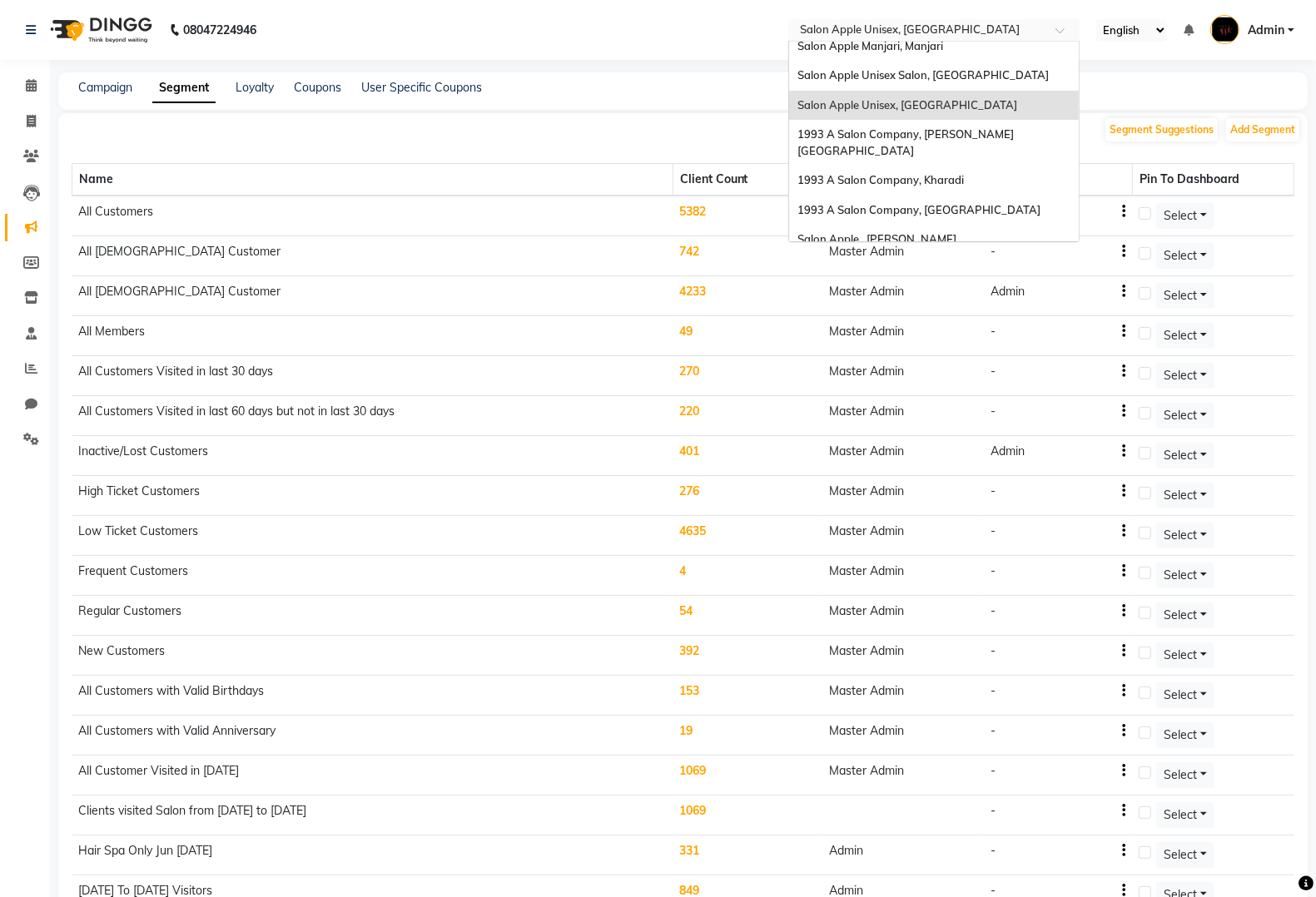
click at [936, 32] on input "text" at bounding box center [917, 31] width 242 height 17
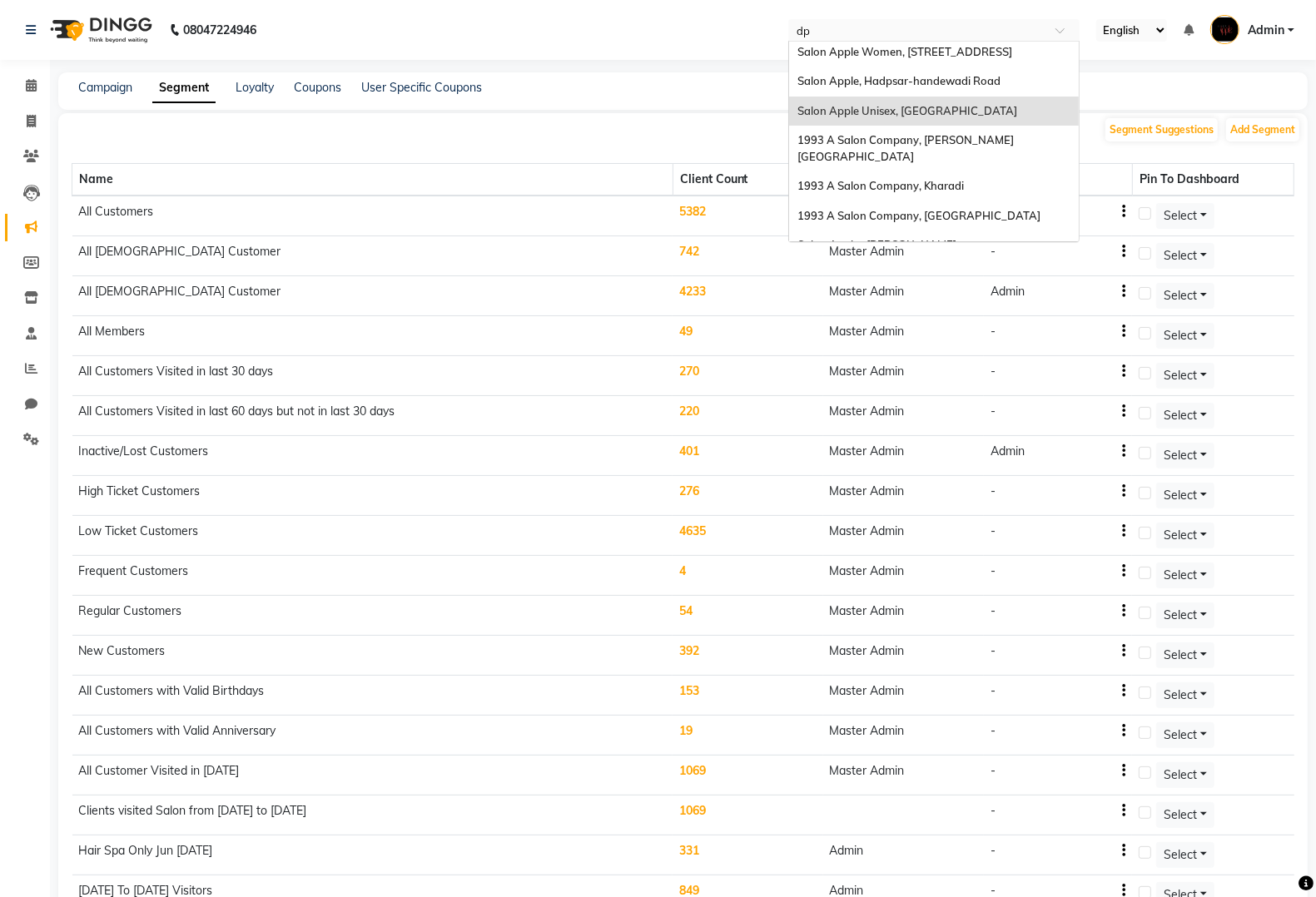
scroll to position [0, 0]
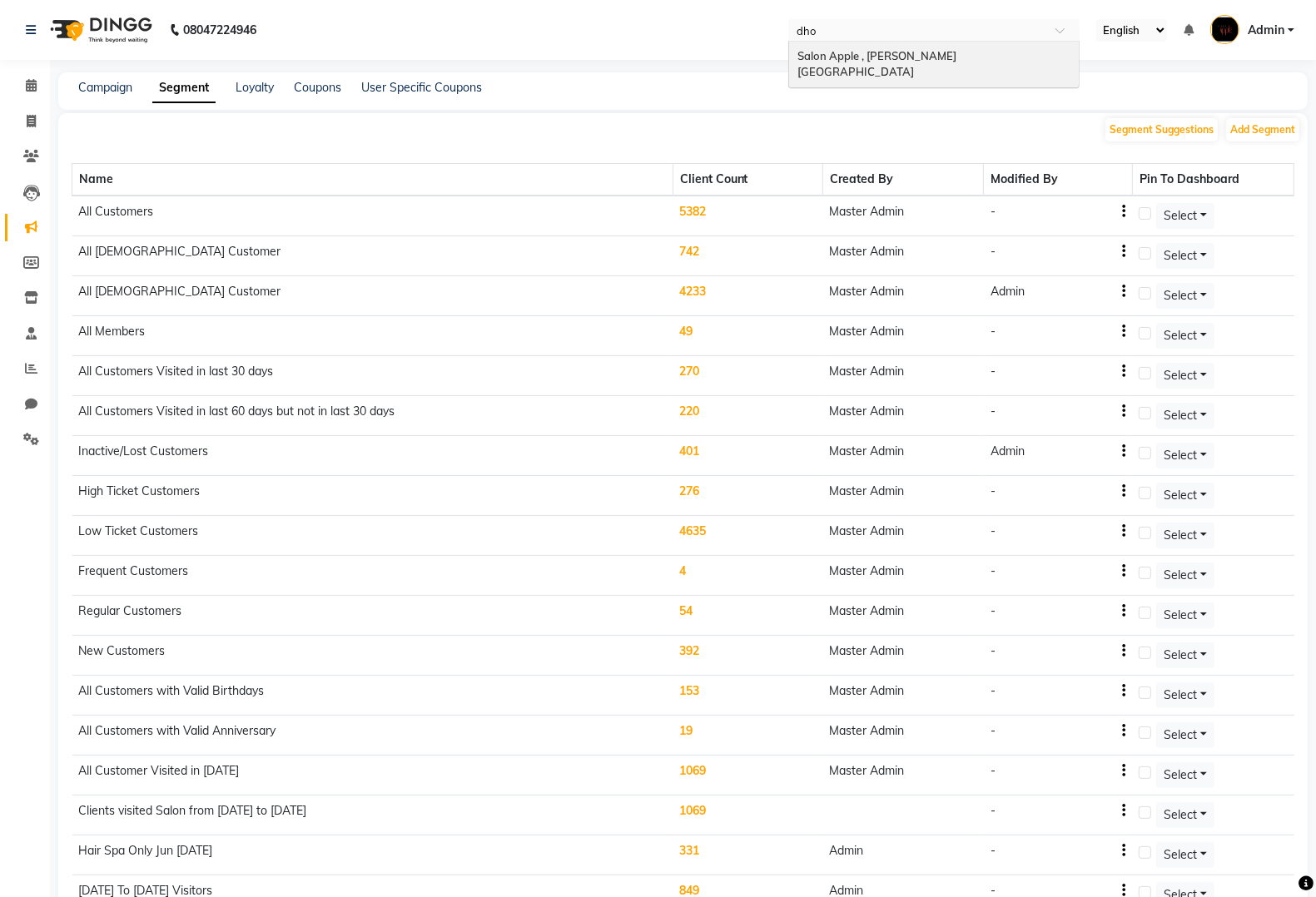
type input "dhol"
click at [891, 60] on span "Salon Apple , [PERSON_NAME][GEOGRAPHIC_DATA]" at bounding box center [877, 65] width 159 height 30
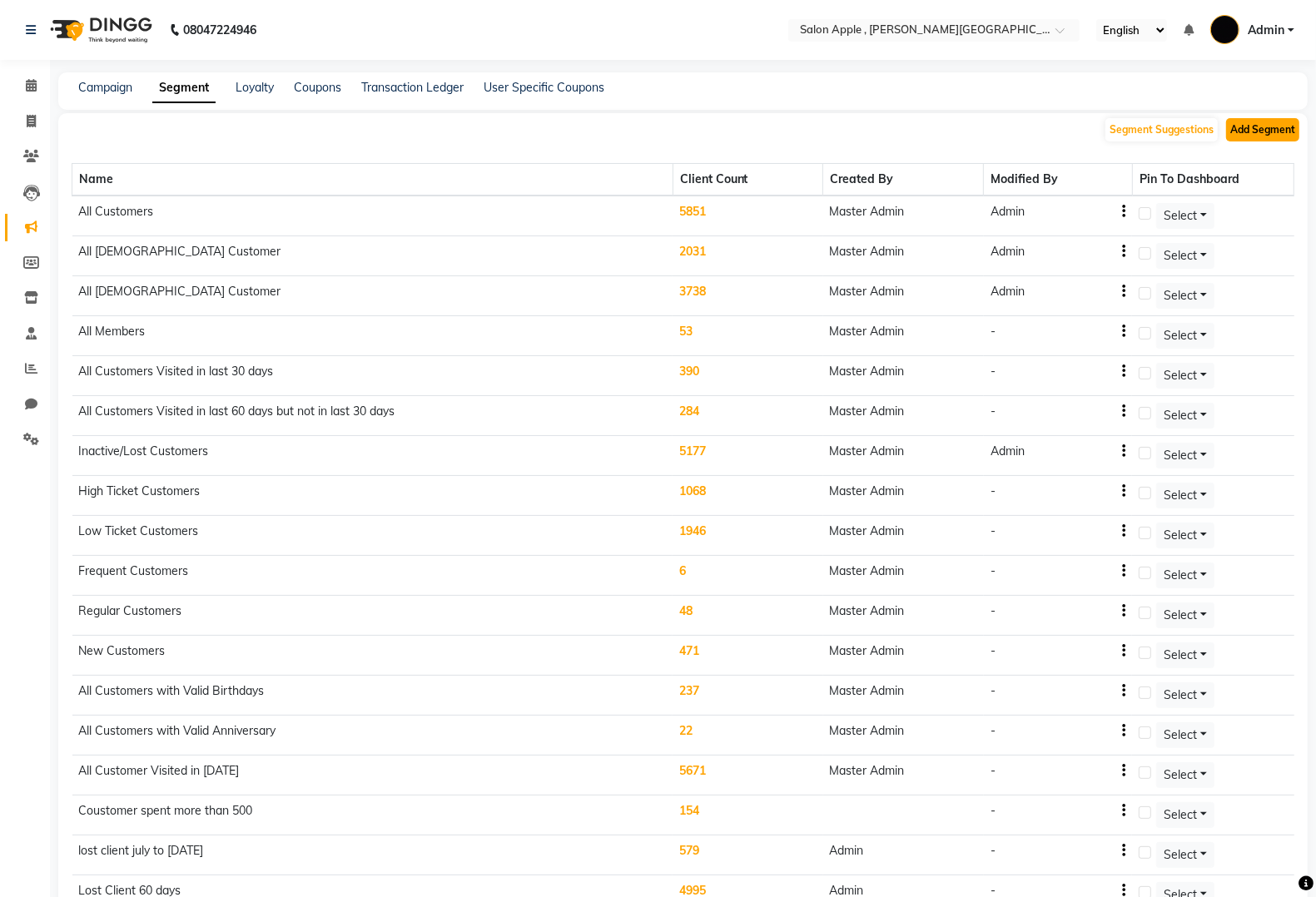
click at [1264, 132] on button "Add Segment" at bounding box center [1263, 130] width 73 height 23
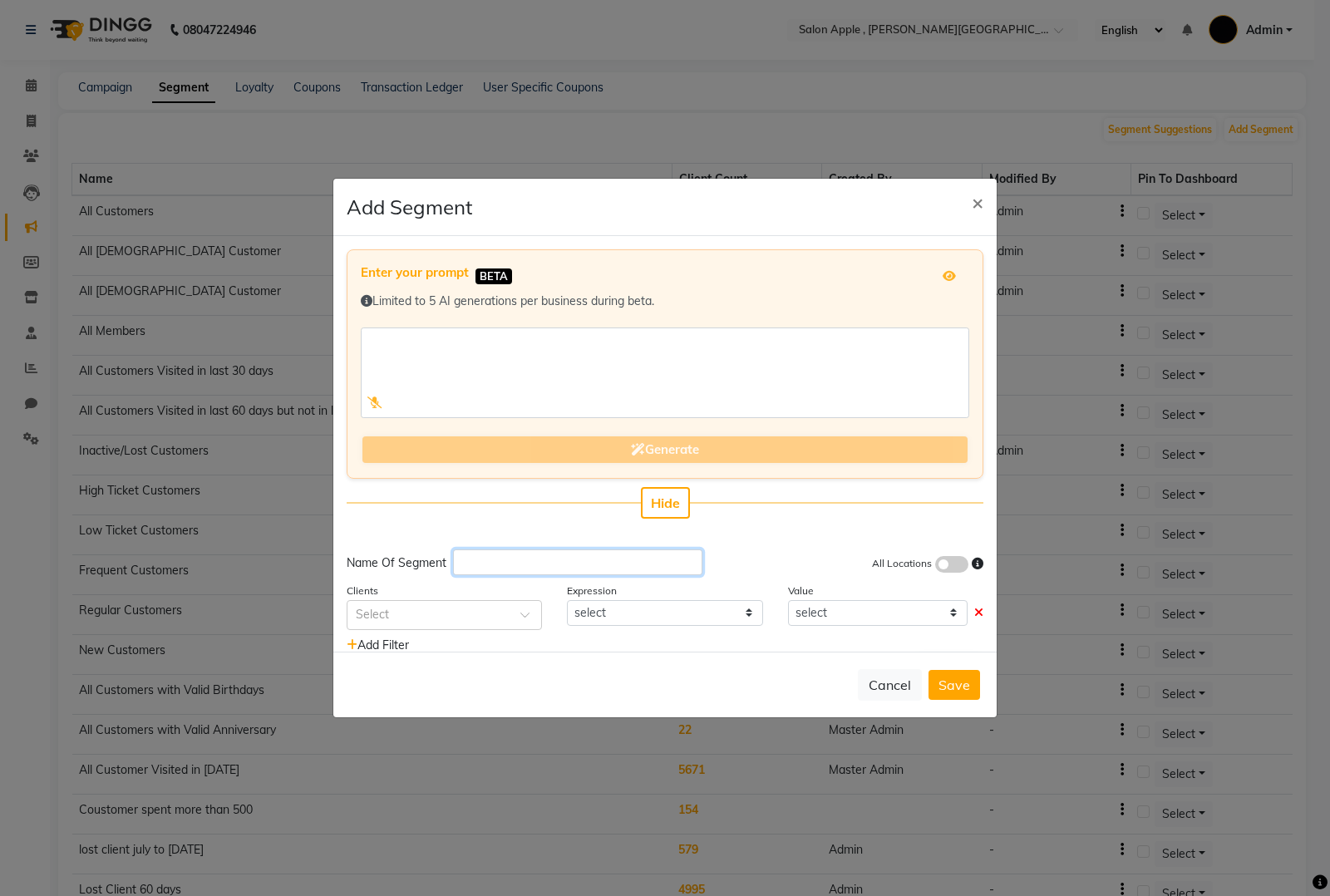
click at [605, 559] on input "text" at bounding box center [578, 562] width 249 height 26
paste input "Customer Visited At [DATE] to [DATE]"
type input "Customer Visited At [DATE] to [DATE]"
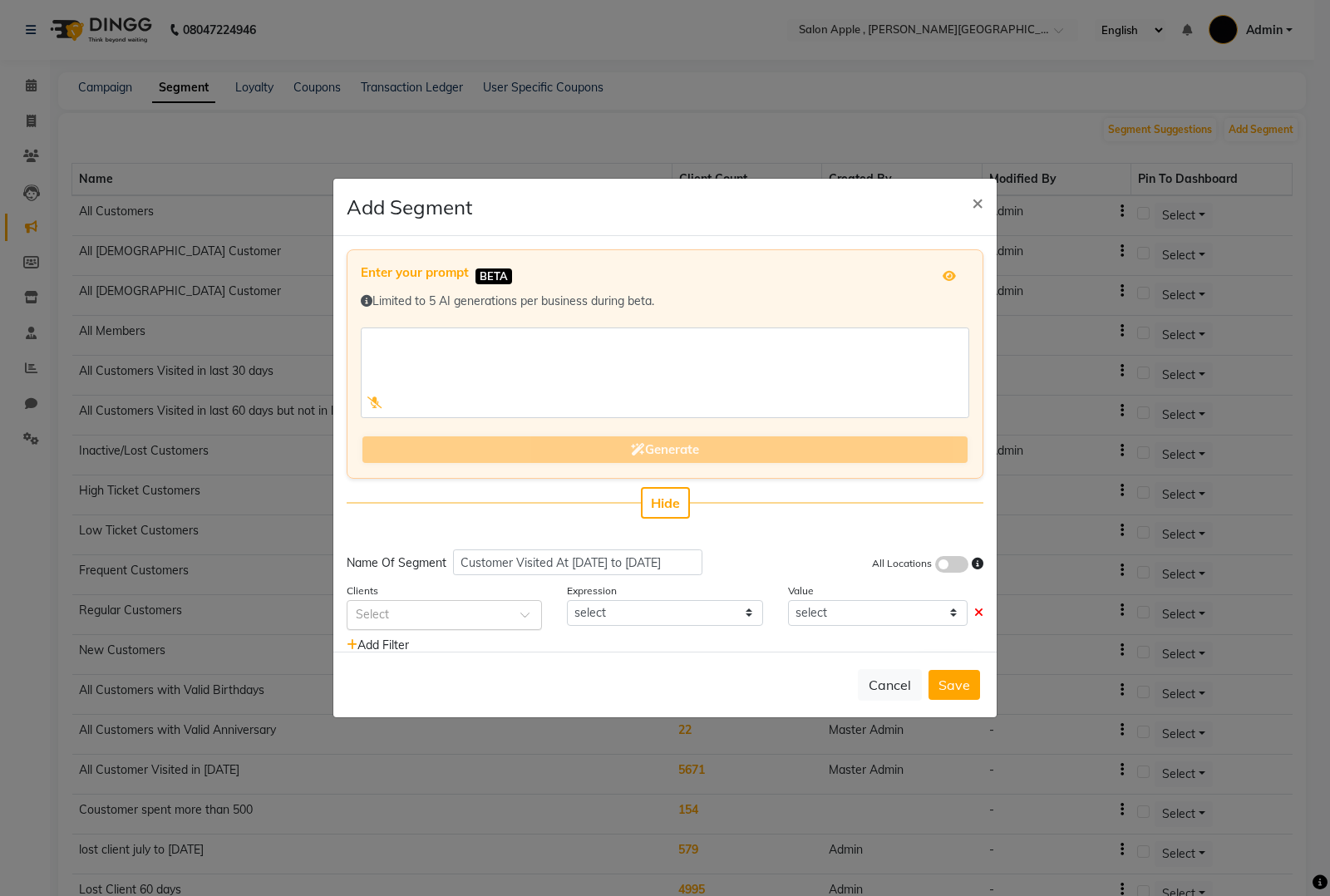
click at [500, 617] on div at bounding box center [444, 614] width 194 height 18
type input "last v"
click at [476, 636] on div "Last Visit Date" at bounding box center [444, 645] width 194 height 31
click at [665, 611] on select "equal to greater than greater than or equal to less than less than or equal to" at bounding box center [665, 612] width 195 height 26
select select ">="
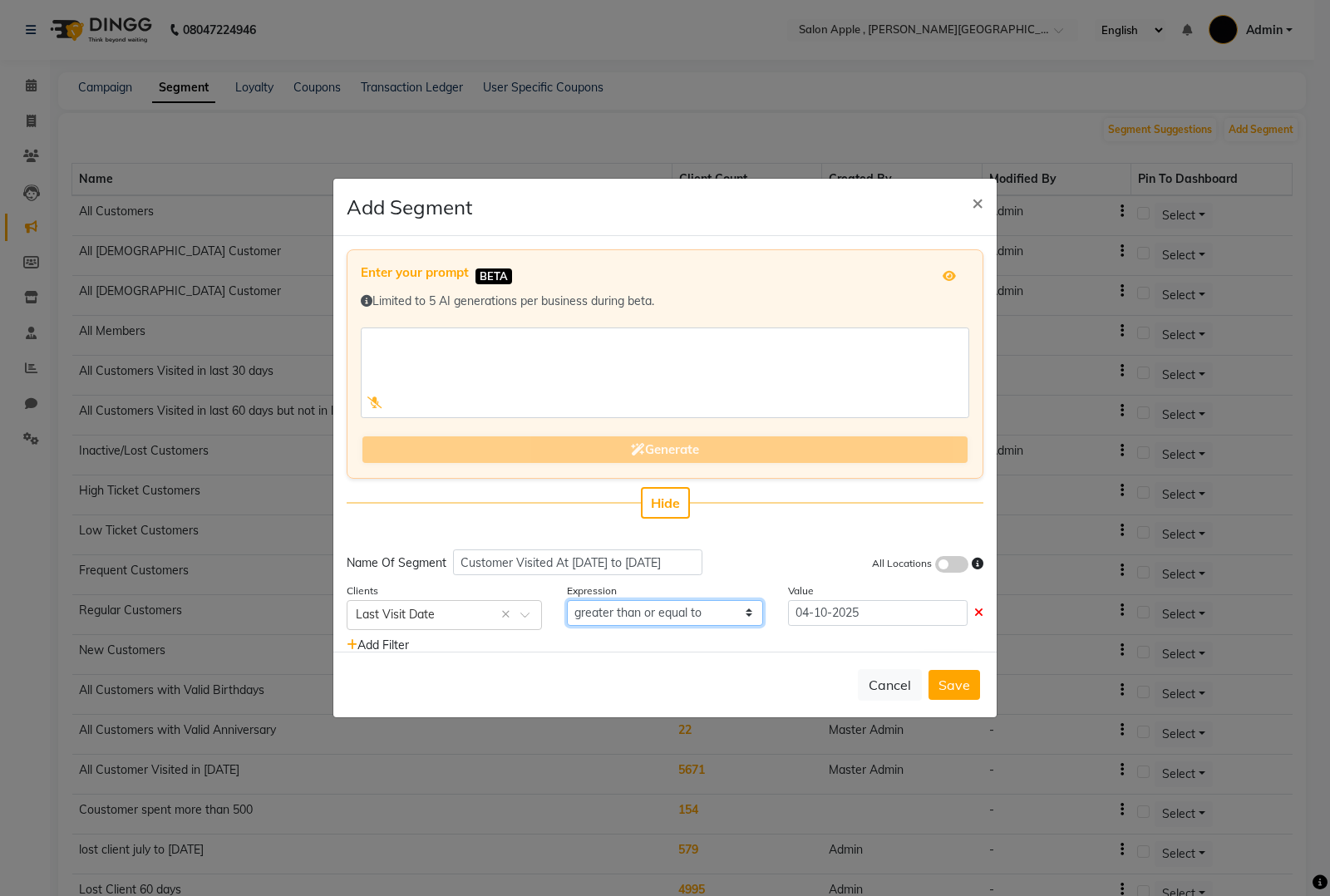
click at [567, 600] on select "equal to greater than greater than or equal to less than less than or equal to" at bounding box center [665, 612] width 195 height 26
click at [841, 611] on input "04-10-2025" at bounding box center [878, 612] width 179 height 26
select select "10"
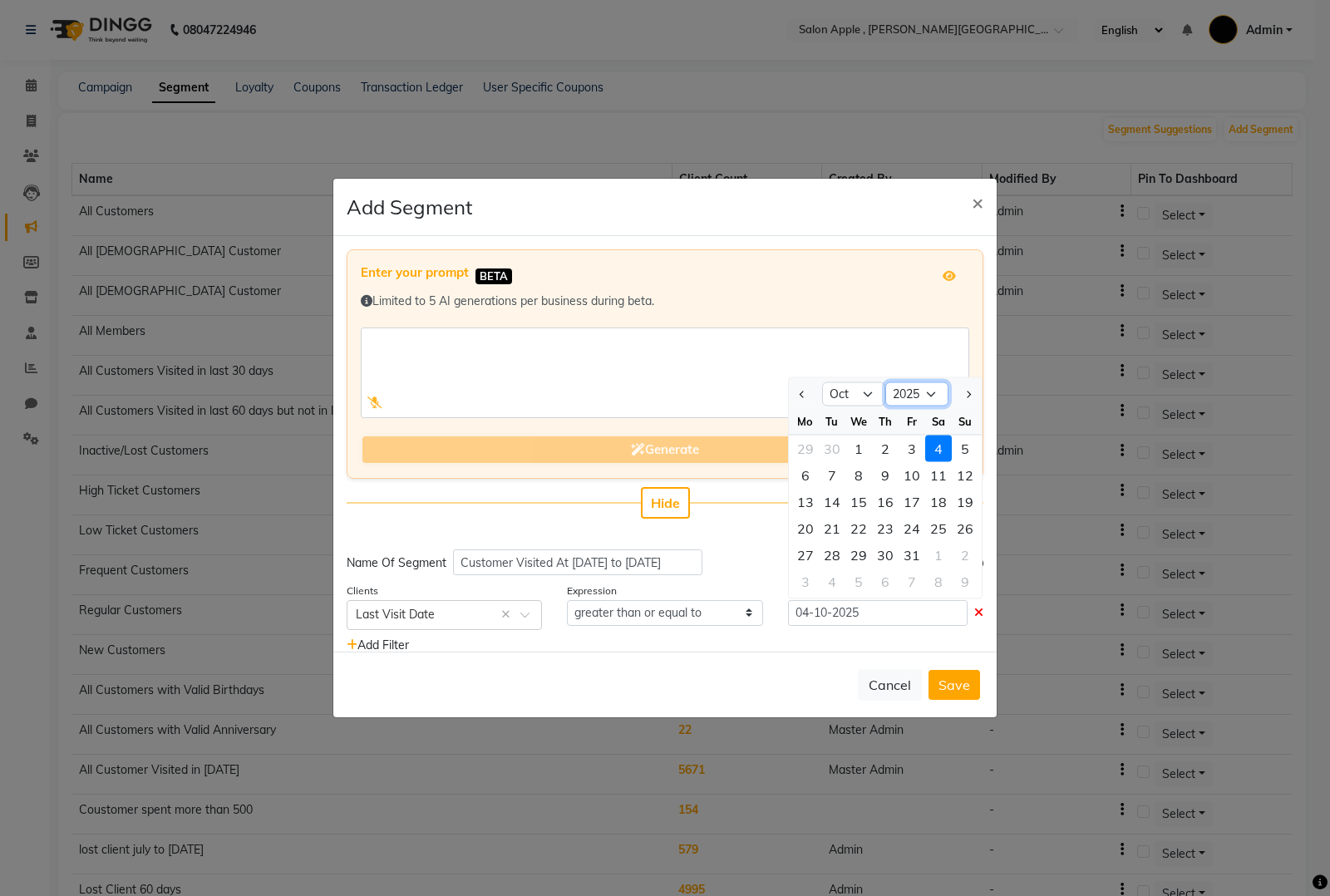
click at [903, 391] on select "2015 2016 2017 2018 2019 2020 2021 2022 2023 2024 2025 2026 2027 2028 2029 2030…" at bounding box center [916, 394] width 63 height 25
select select "2024"
click at [885, 382] on select "2015 2016 2017 2018 2019 2020 2021 2022 2023 2024 2025 2026 2027 2028 2029 2030…" at bounding box center [916, 394] width 63 height 25
click at [825, 447] on div "1" at bounding box center [832, 448] width 27 height 27
type input "01-10-2024"
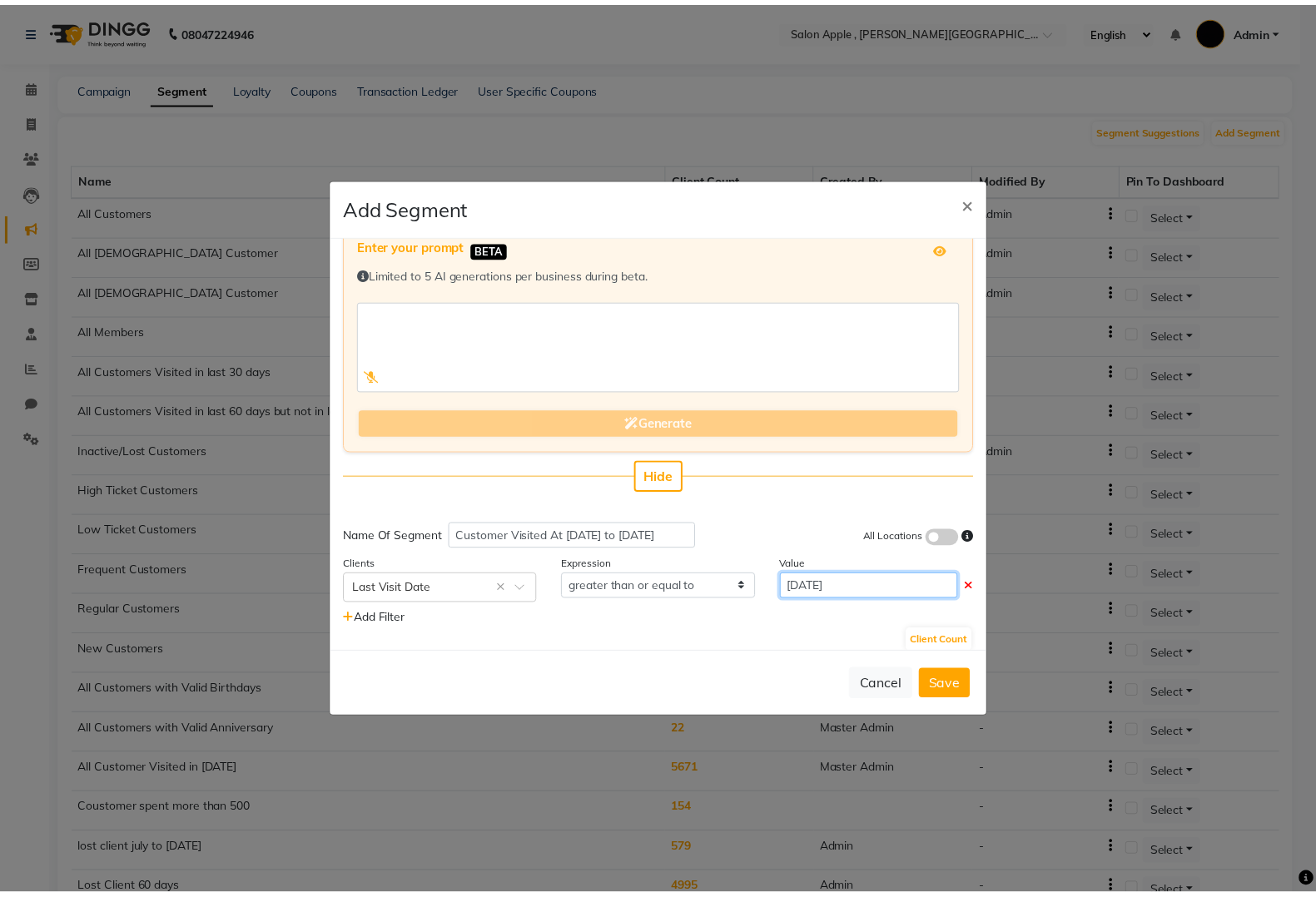
scroll to position [40, 0]
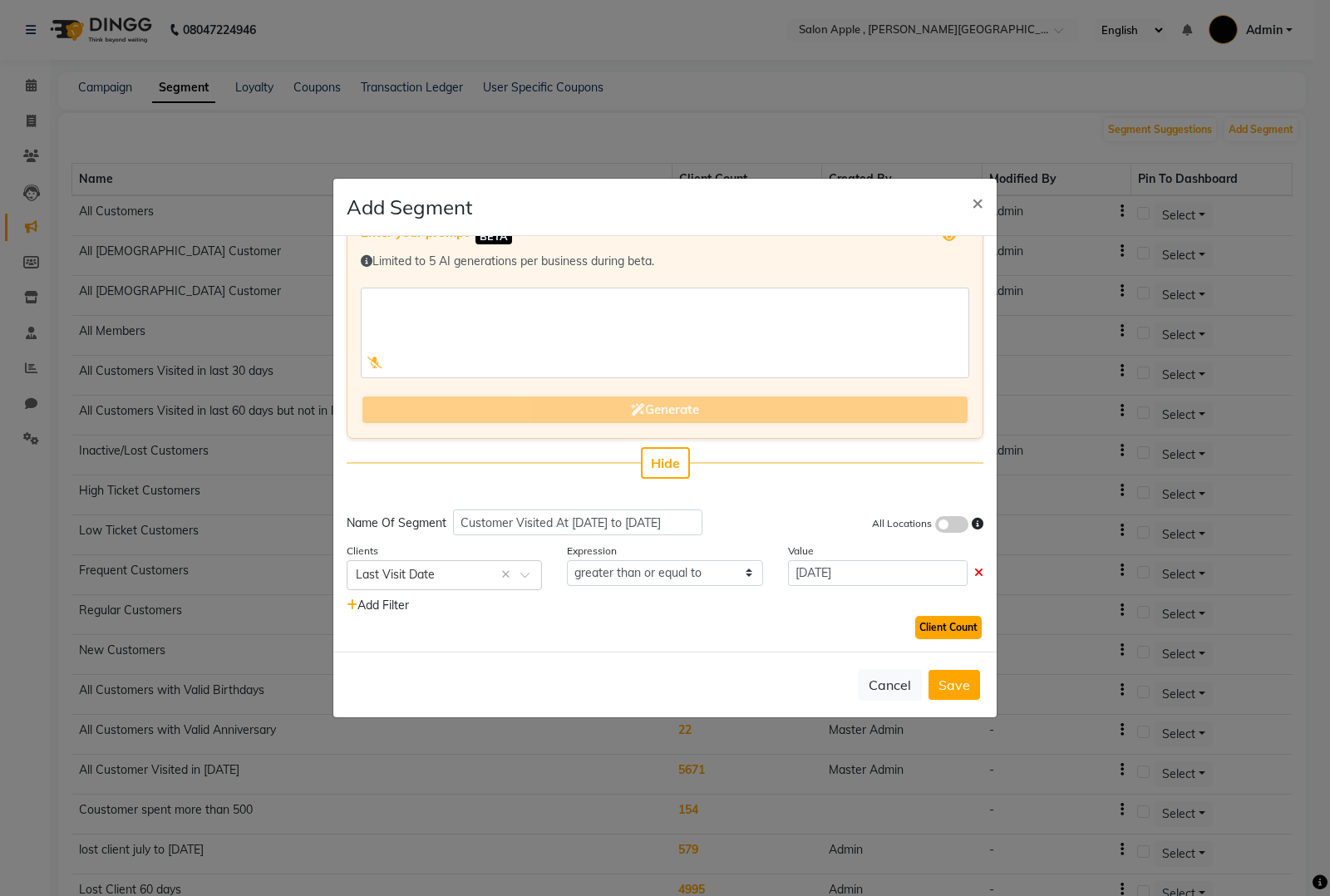
click at [927, 626] on button "Client Count" at bounding box center [948, 627] width 66 height 23
click at [971, 671] on button "Save" at bounding box center [954, 685] width 51 height 30
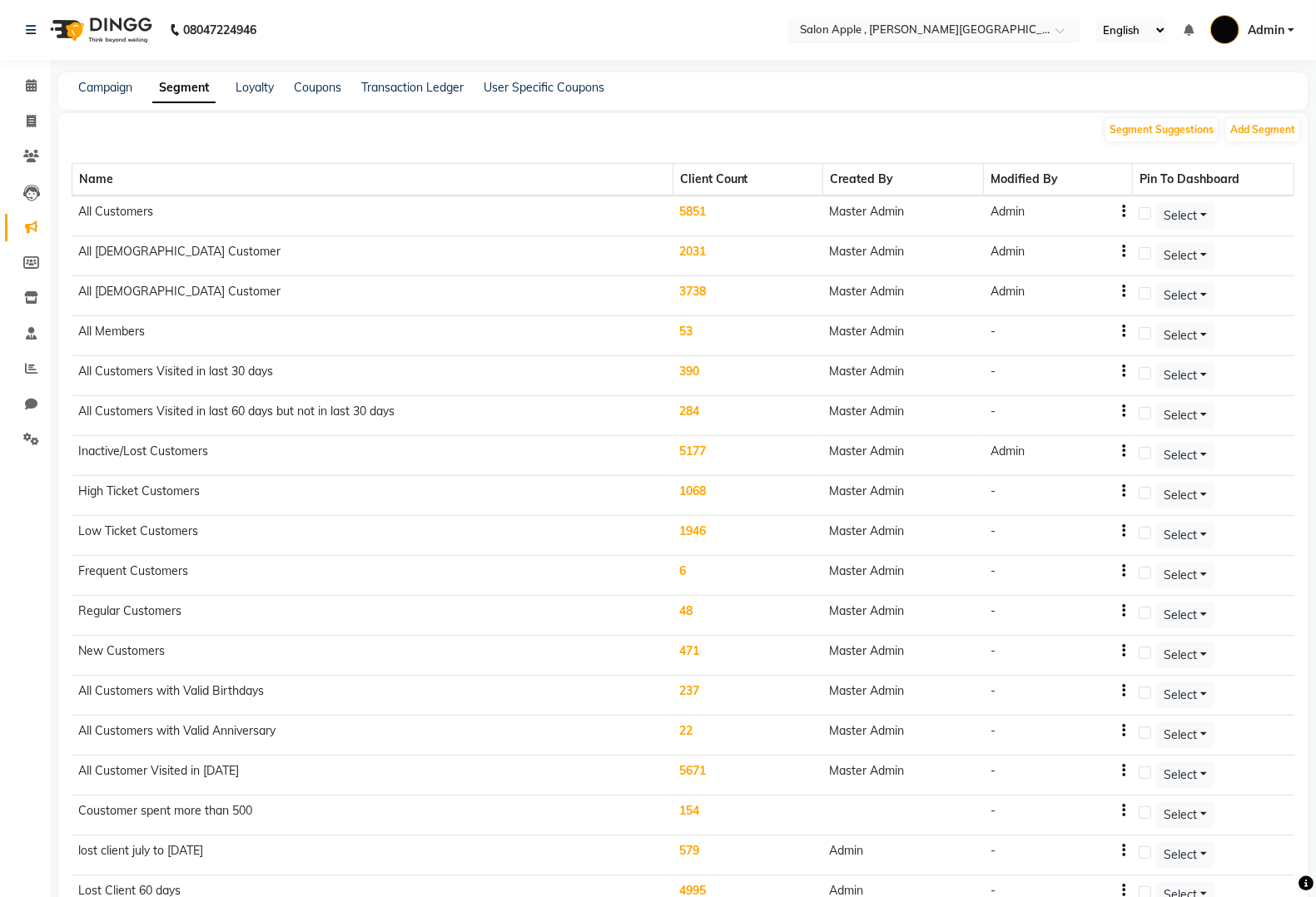
click at [928, 26] on input "text" at bounding box center [917, 31] width 242 height 17
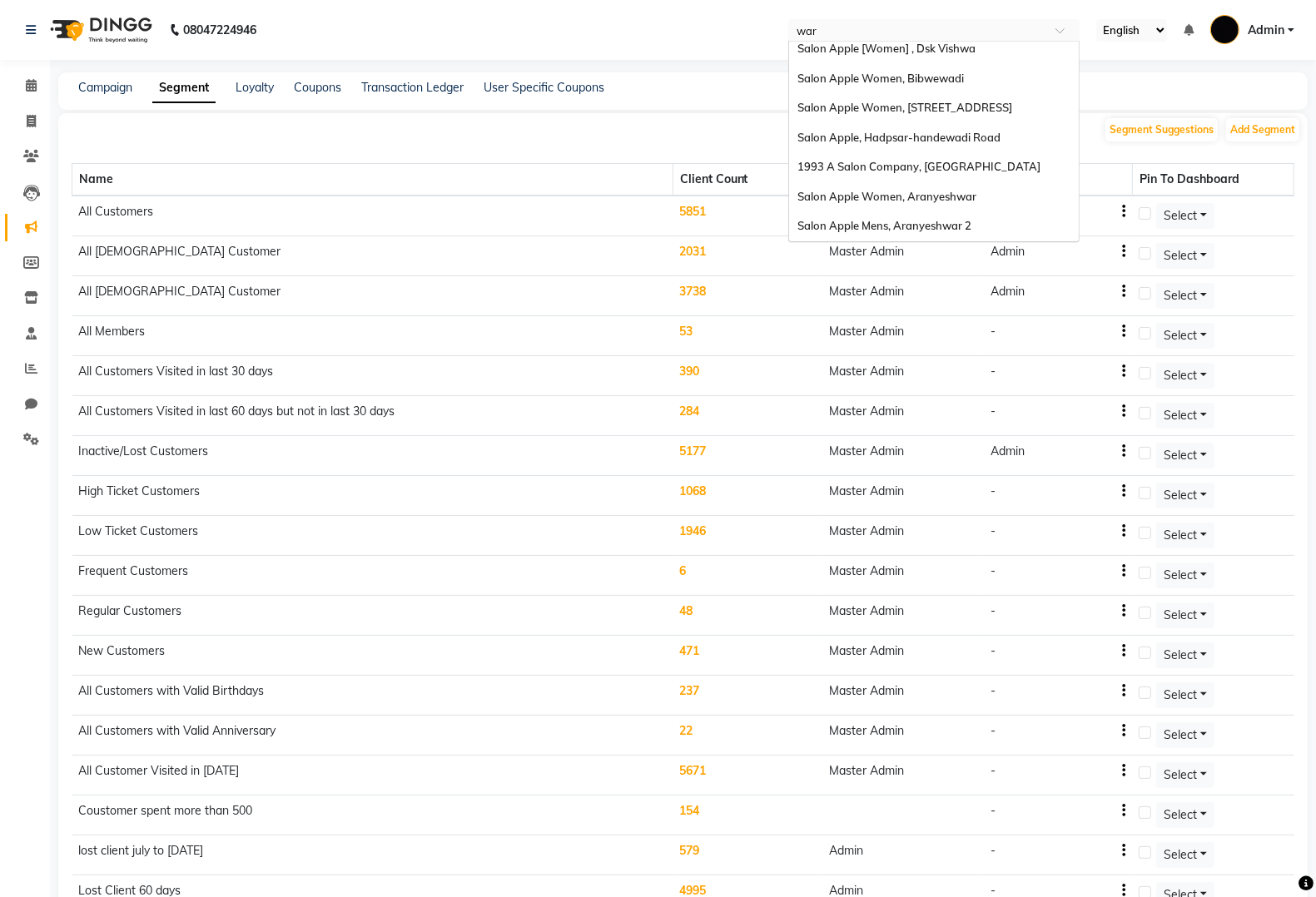
scroll to position [0, 0]
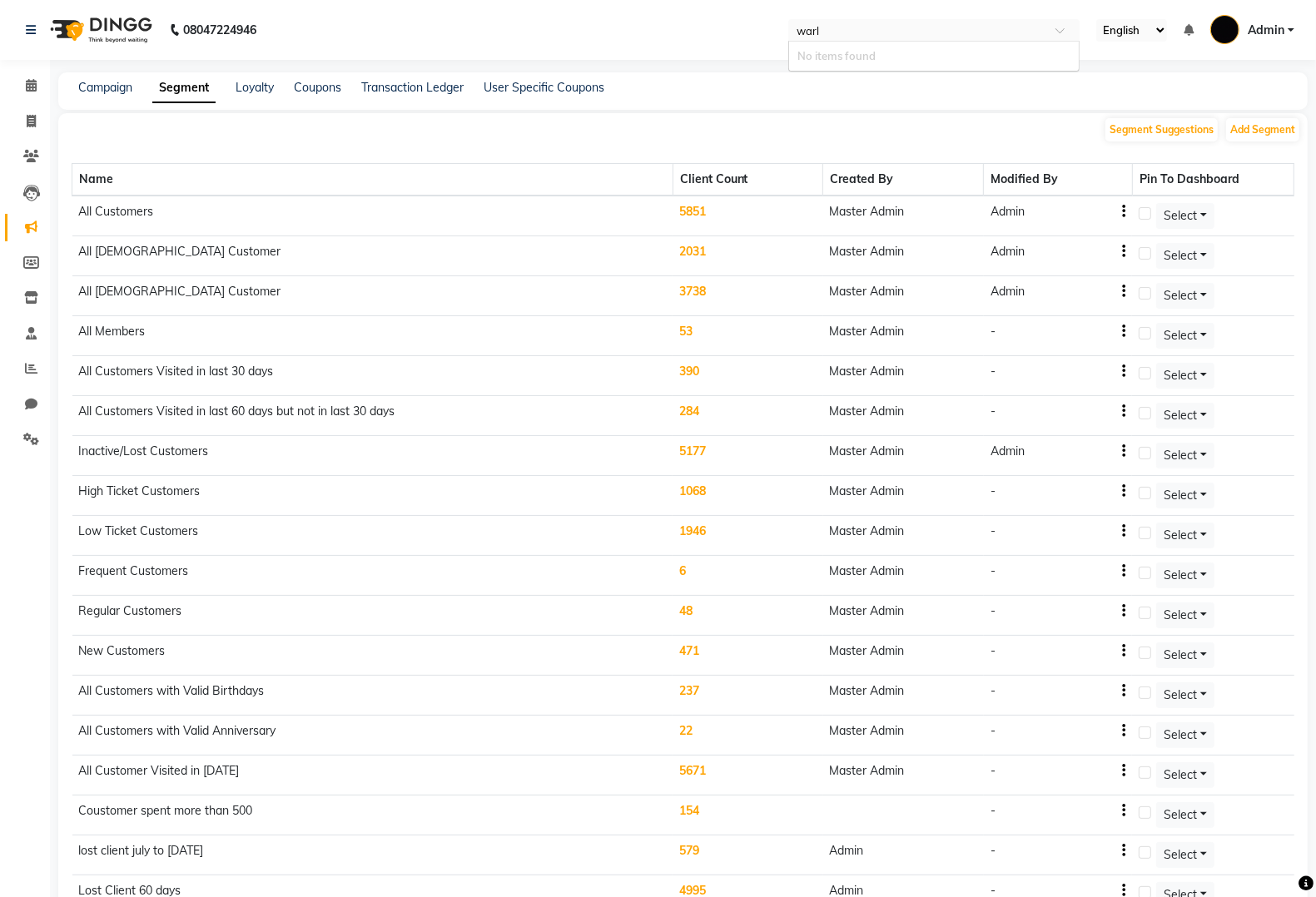
type input "war"
click at [917, 56] on span "Salon Apple Warje, Pune, Warje" at bounding box center [878, 56] width 162 height 13
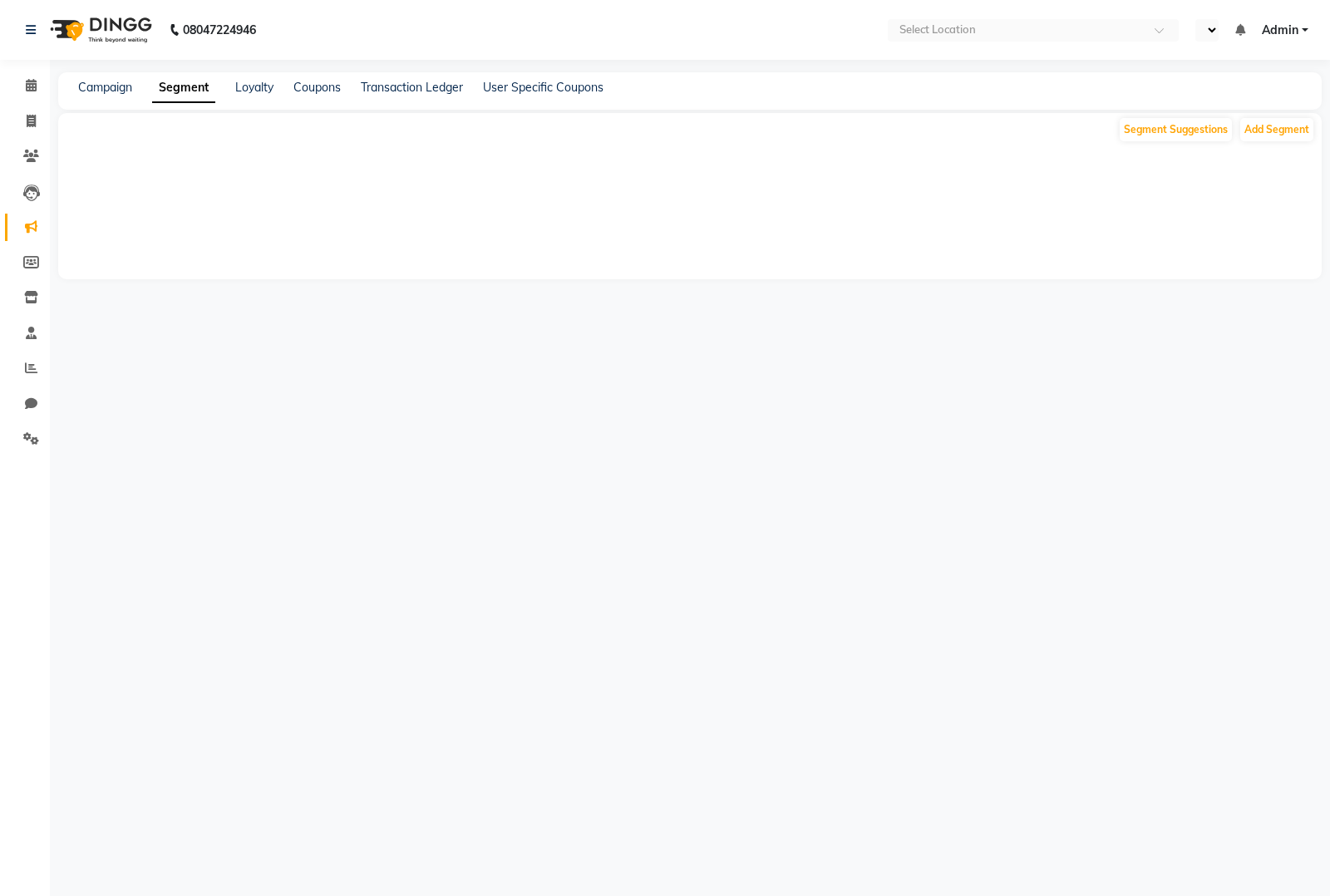
select select "en"
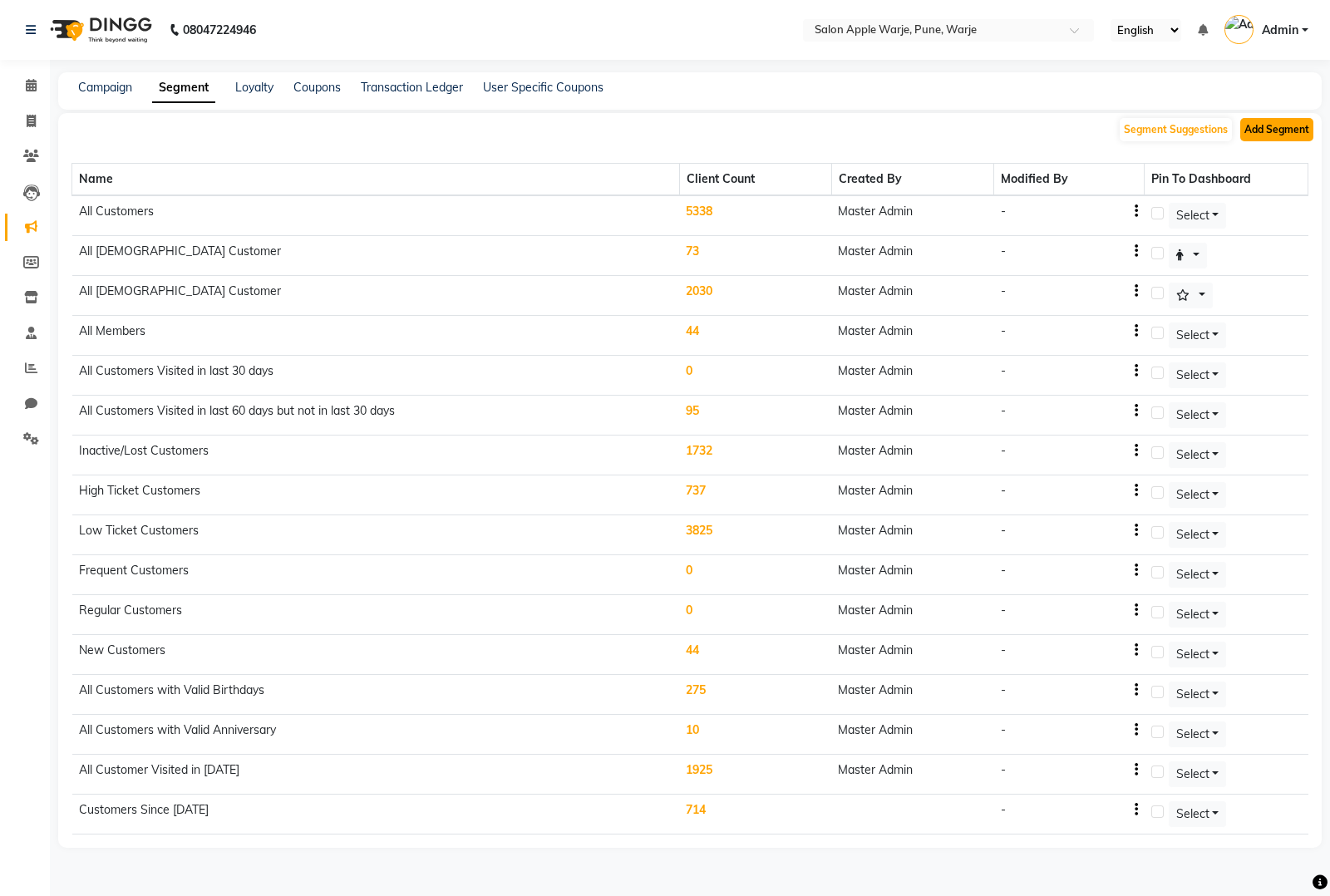
click at [1273, 126] on button "Add Segment" at bounding box center [1277, 130] width 73 height 23
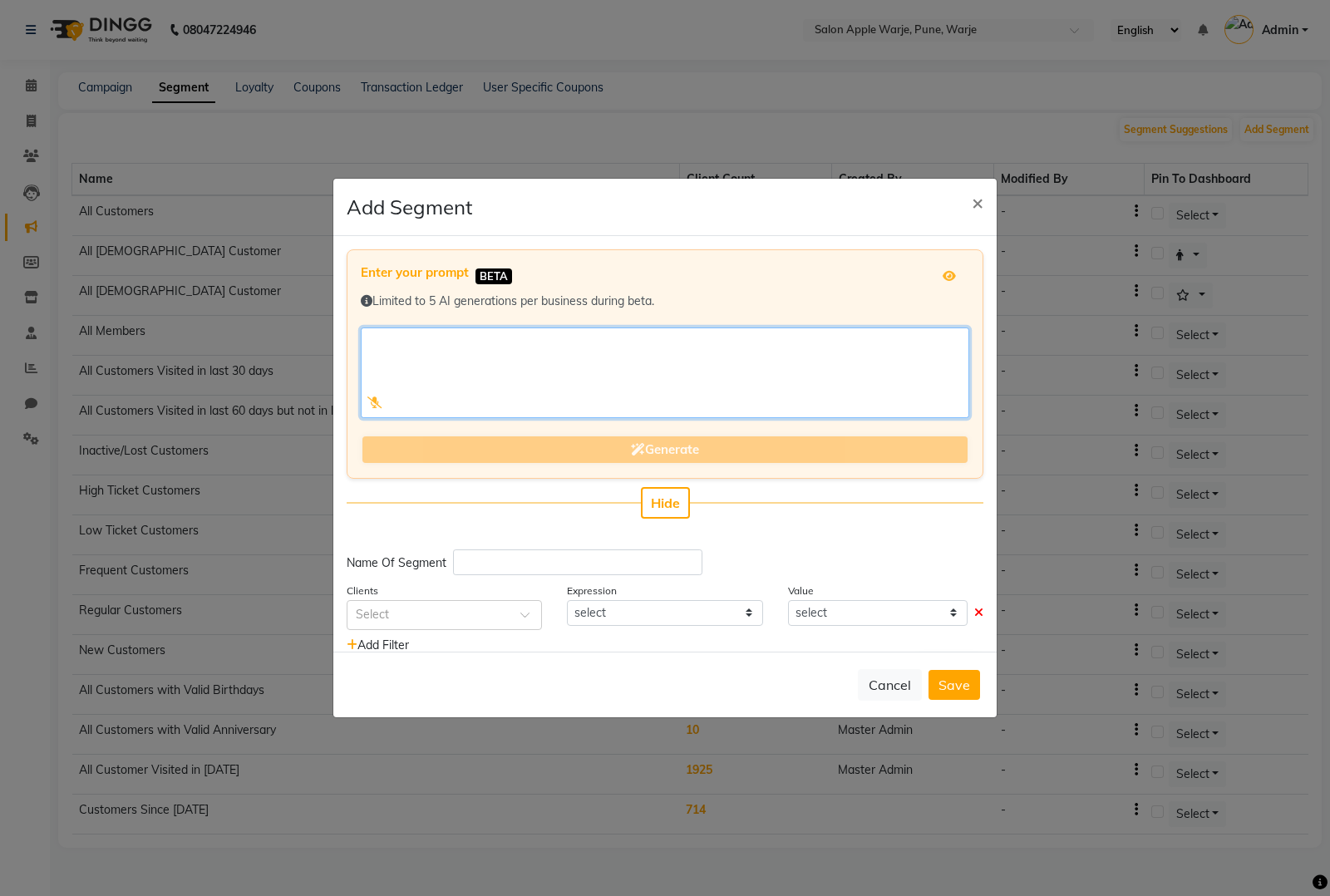
click at [597, 375] on textarea at bounding box center [665, 373] width 609 height 91
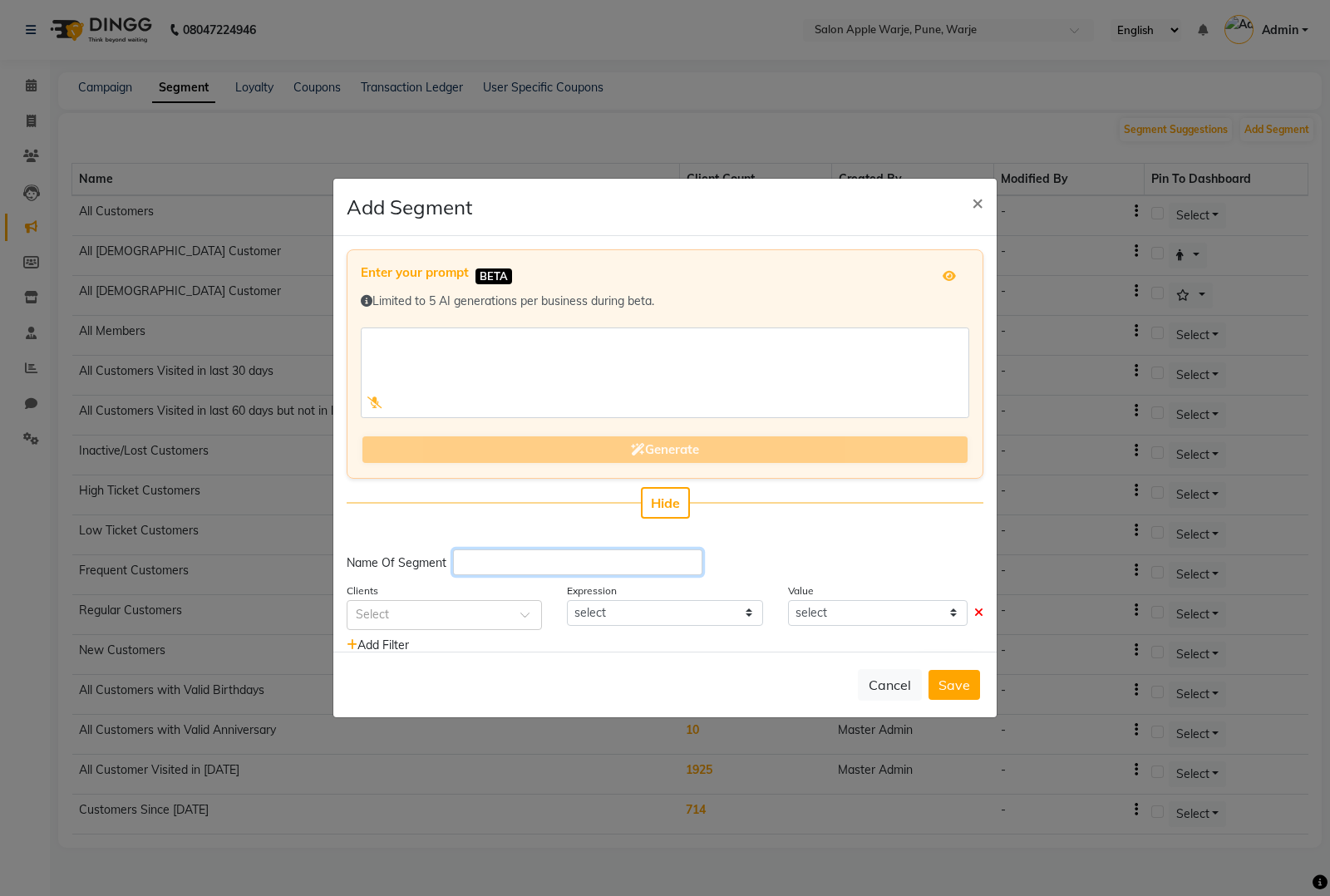
click at [586, 563] on input "text" at bounding box center [578, 562] width 249 height 26
paste input "Customer Visited At [DATE] to [DATE]"
type input "Customer Visited At [DATE] to [DATE]"
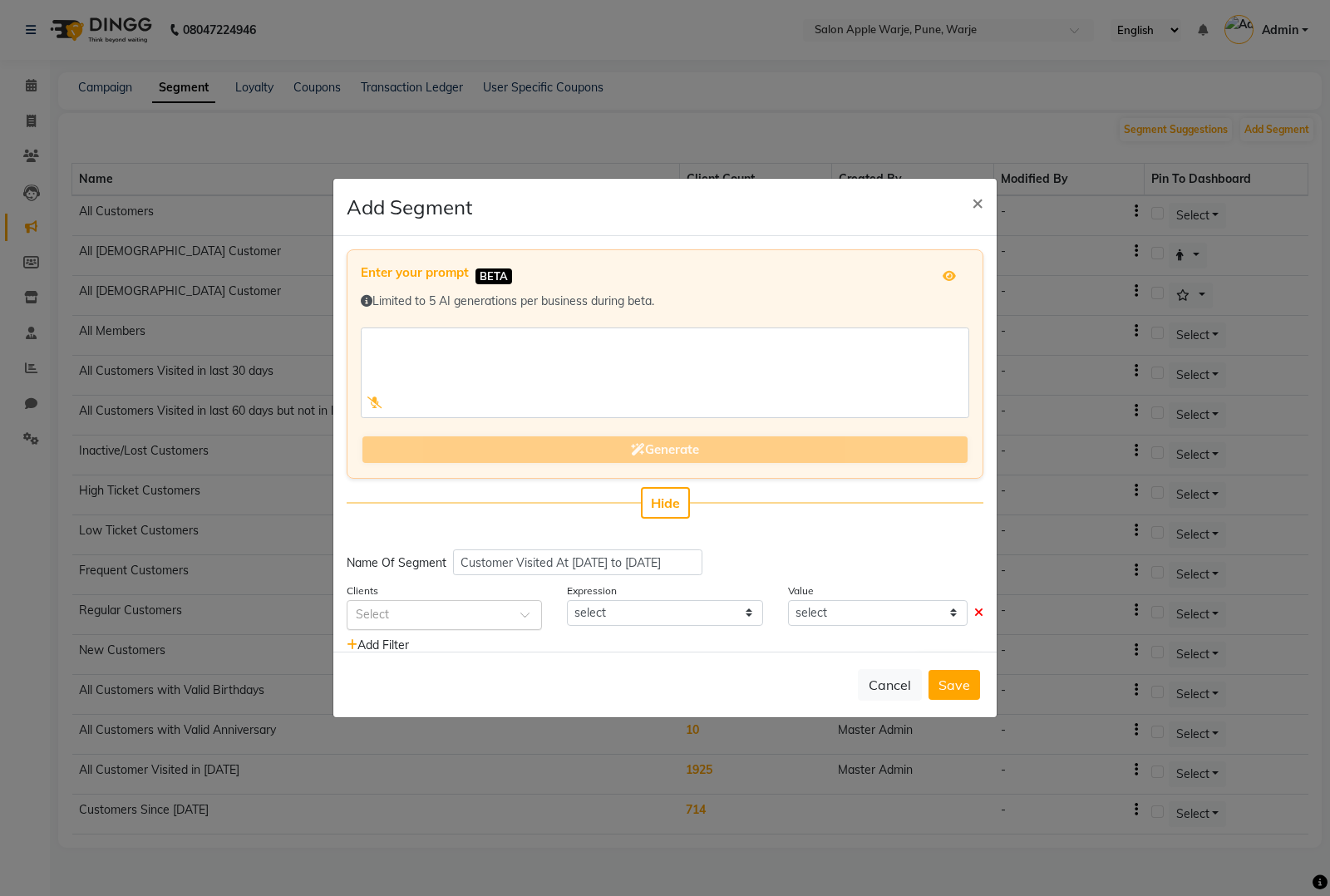
click at [490, 618] on input "text" at bounding box center [428, 614] width 144 height 18
type input "last v"
click at [483, 638] on div "Last Visit Date" at bounding box center [444, 645] width 194 height 31
click at [624, 622] on select "equal to greater than greater than or equal to less than less than or equal to" at bounding box center [665, 612] width 195 height 26
select select ">="
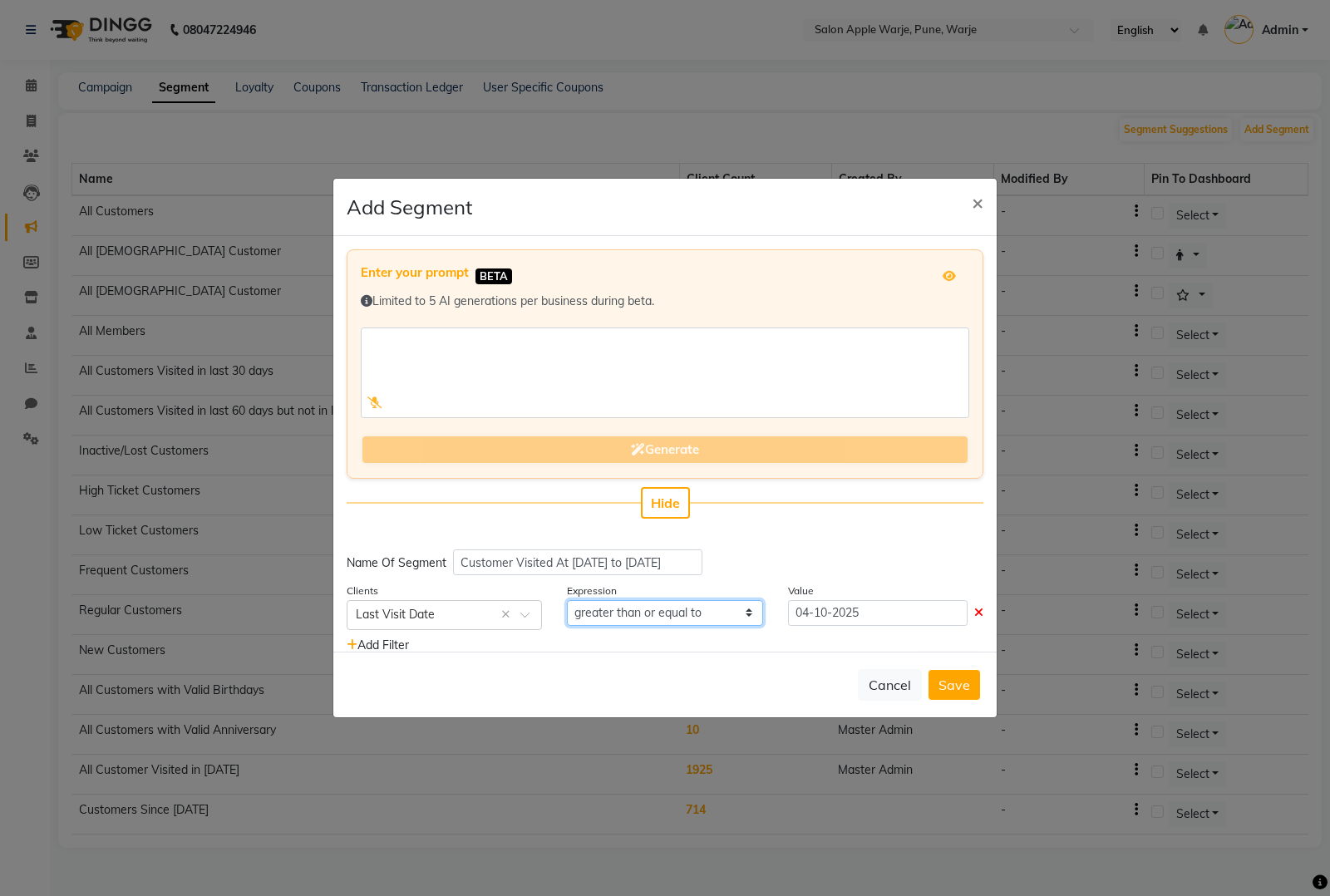
click at [567, 600] on select "equal to greater than greater than or equal to less than less than or equal to" at bounding box center [665, 612] width 195 height 26
click at [833, 617] on input "04-10-2025" at bounding box center [878, 612] width 179 height 26
select select "10"
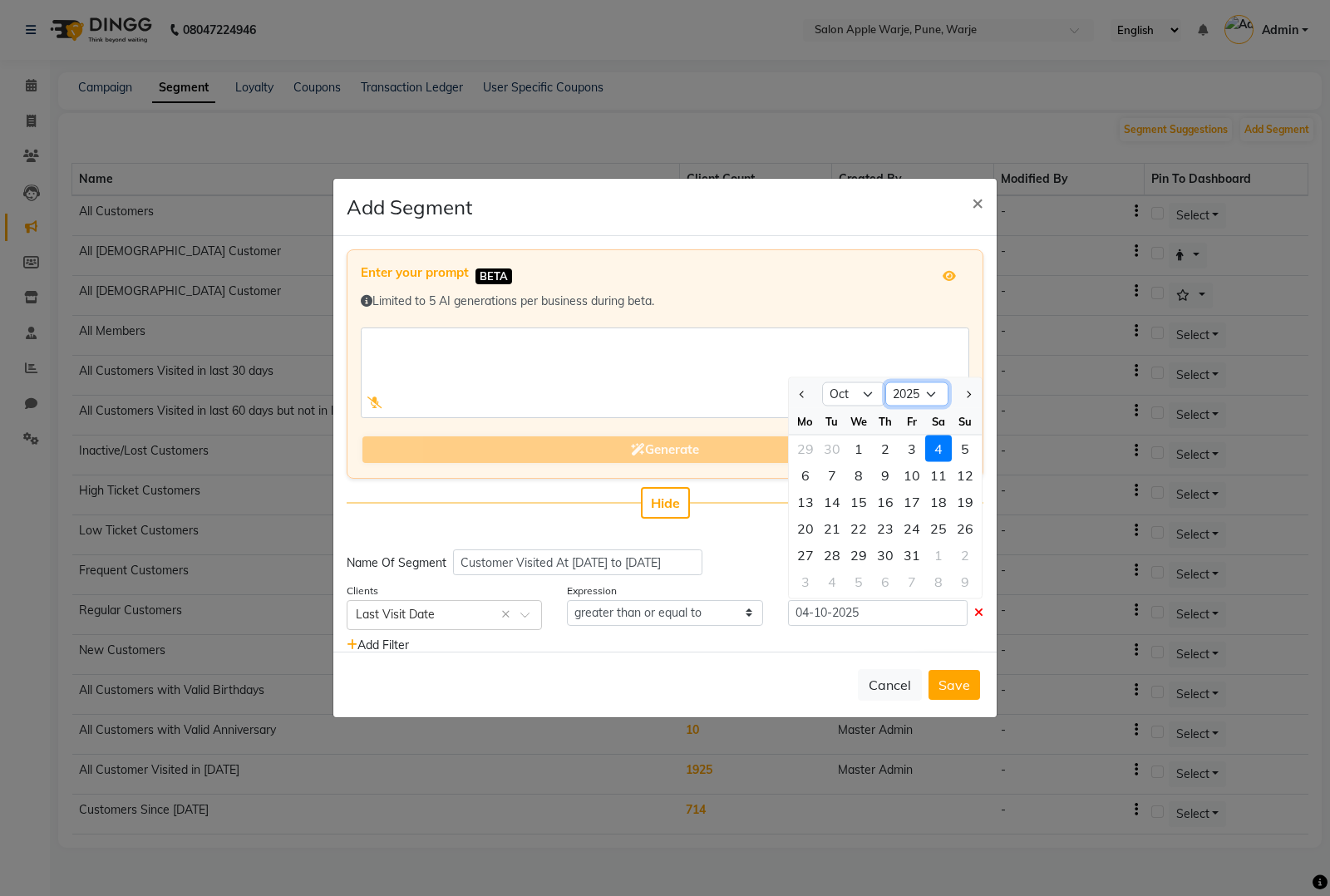
click at [923, 387] on select "2015 2016 2017 2018 2019 2020 2021 2022 2023 2024 2025 2026 2027 2028 2029 2030…" at bounding box center [916, 394] width 63 height 25
select select "2024"
click at [885, 382] on select "2015 2016 2017 2018 2019 2020 2021 2022 2023 2024 2025 2026 2027 2028 2029 2030…" at bounding box center [916, 394] width 63 height 25
click at [819, 452] on div "1" at bounding box center [832, 448] width 27 height 27
type input "01-10-2024"
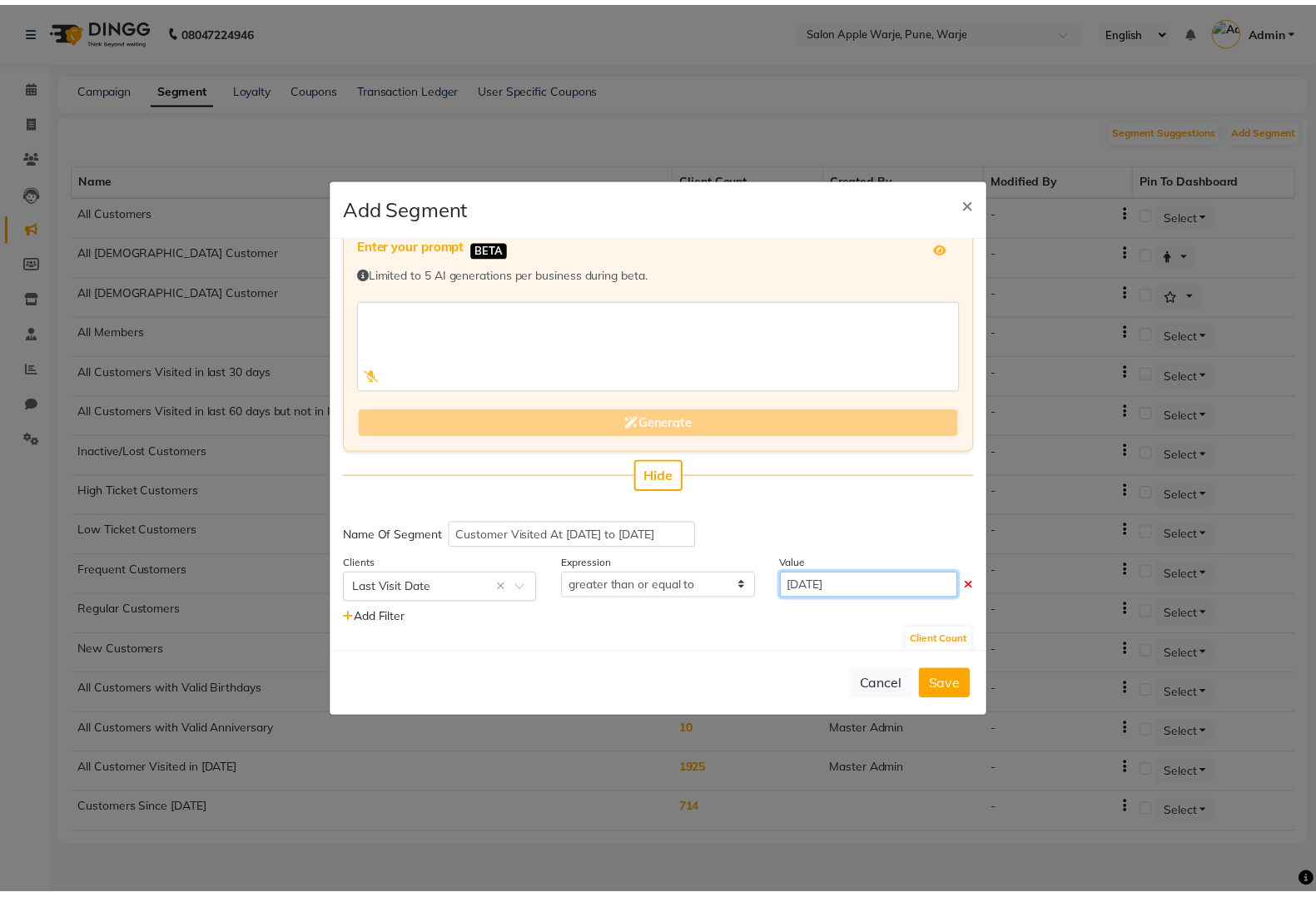
scroll to position [40, 0]
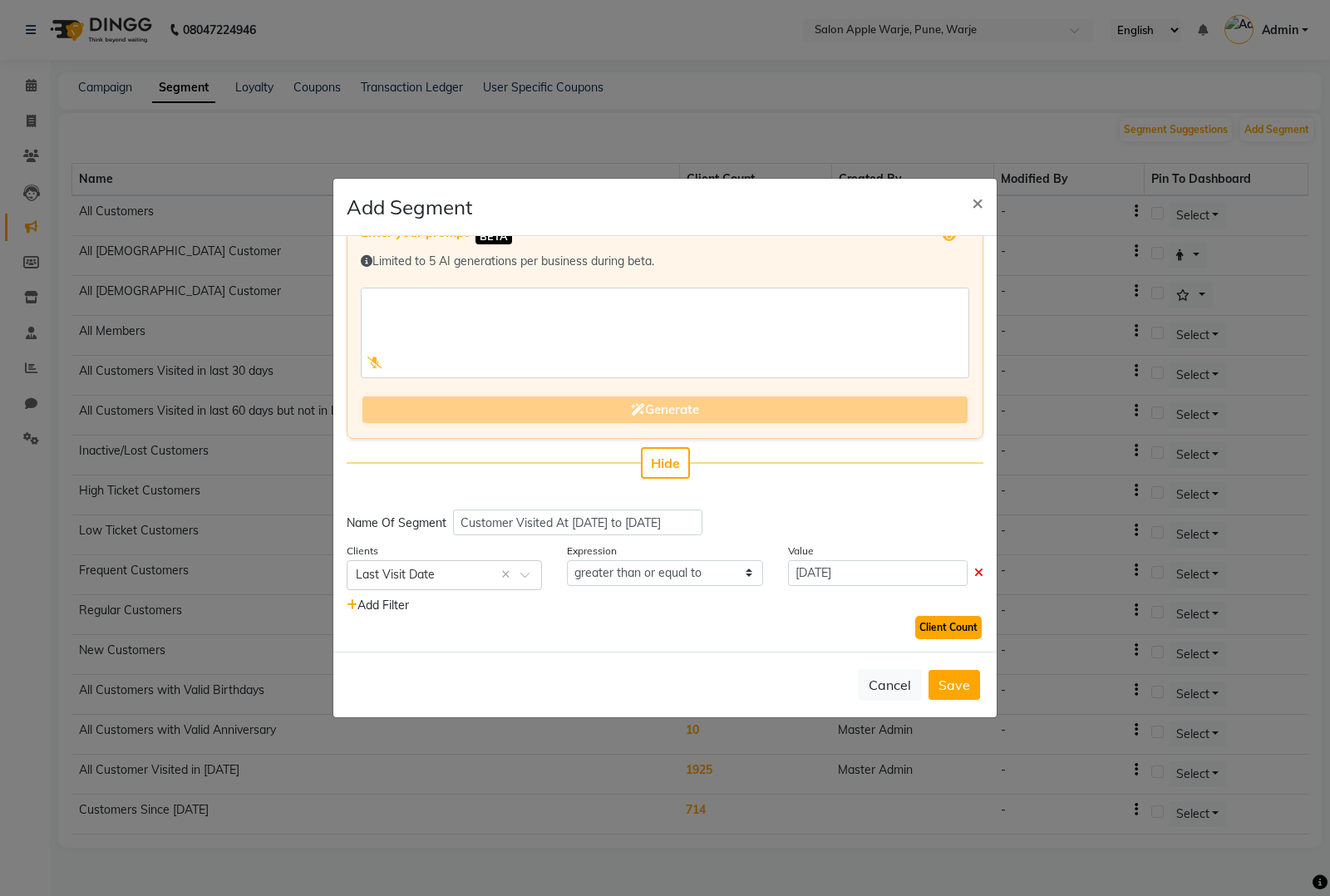
click at [931, 629] on button "Client Count" at bounding box center [948, 627] width 66 height 23
click at [888, 571] on input "01-10-2024" at bounding box center [878, 573] width 179 height 26
select select "10"
select select "2024"
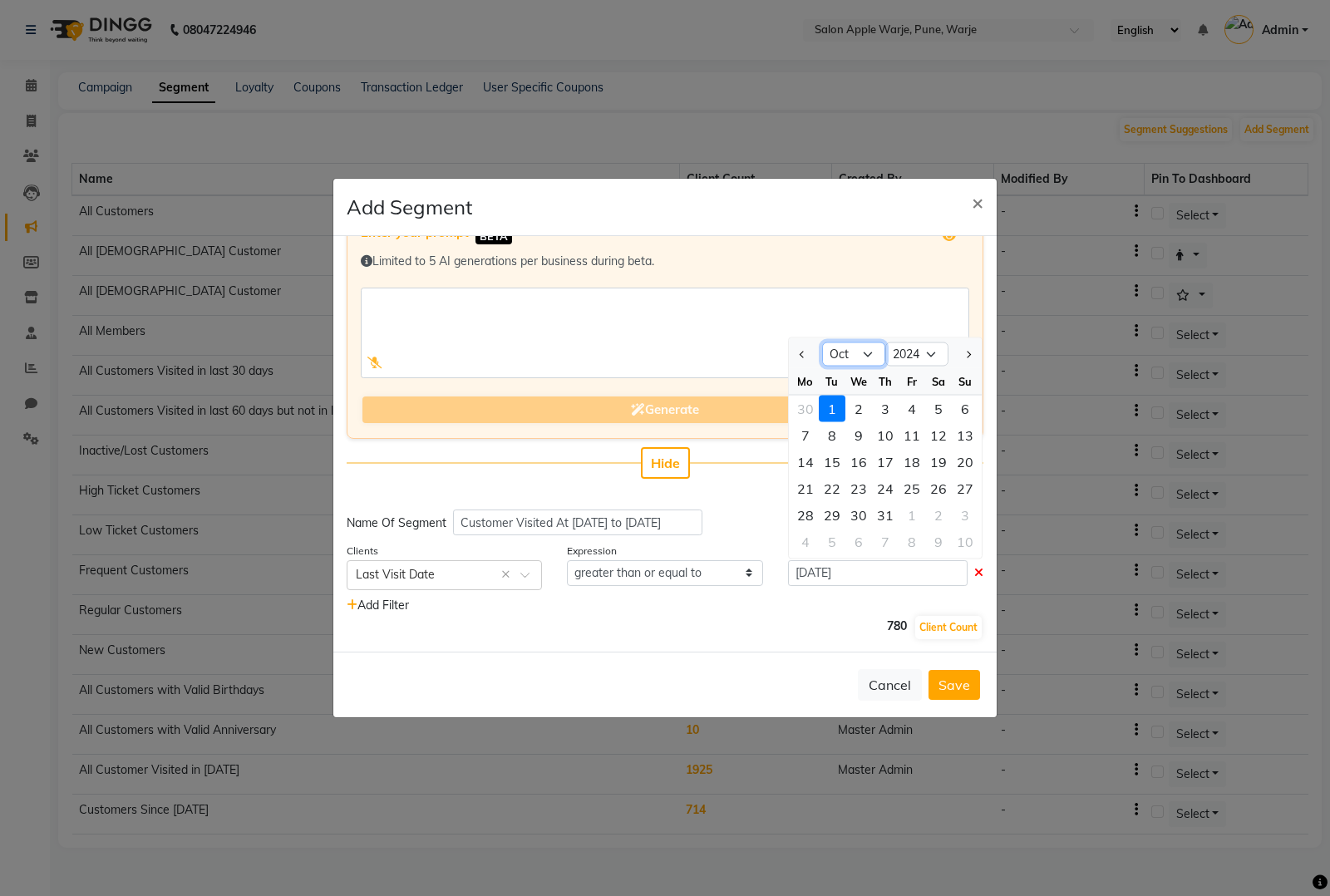
click at [842, 349] on select "Jan Feb Mar Apr May Jun Jul Aug Sep Oct Nov Dec" at bounding box center [853, 354] width 63 height 25
select select "1"
click at [822, 342] on select "Jan Feb Mar Apr May Jun Jul Aug Sep Oct Nov Dec" at bounding box center [853, 354] width 63 height 25
click at [952, 626] on button "Client Count" at bounding box center [948, 627] width 66 height 23
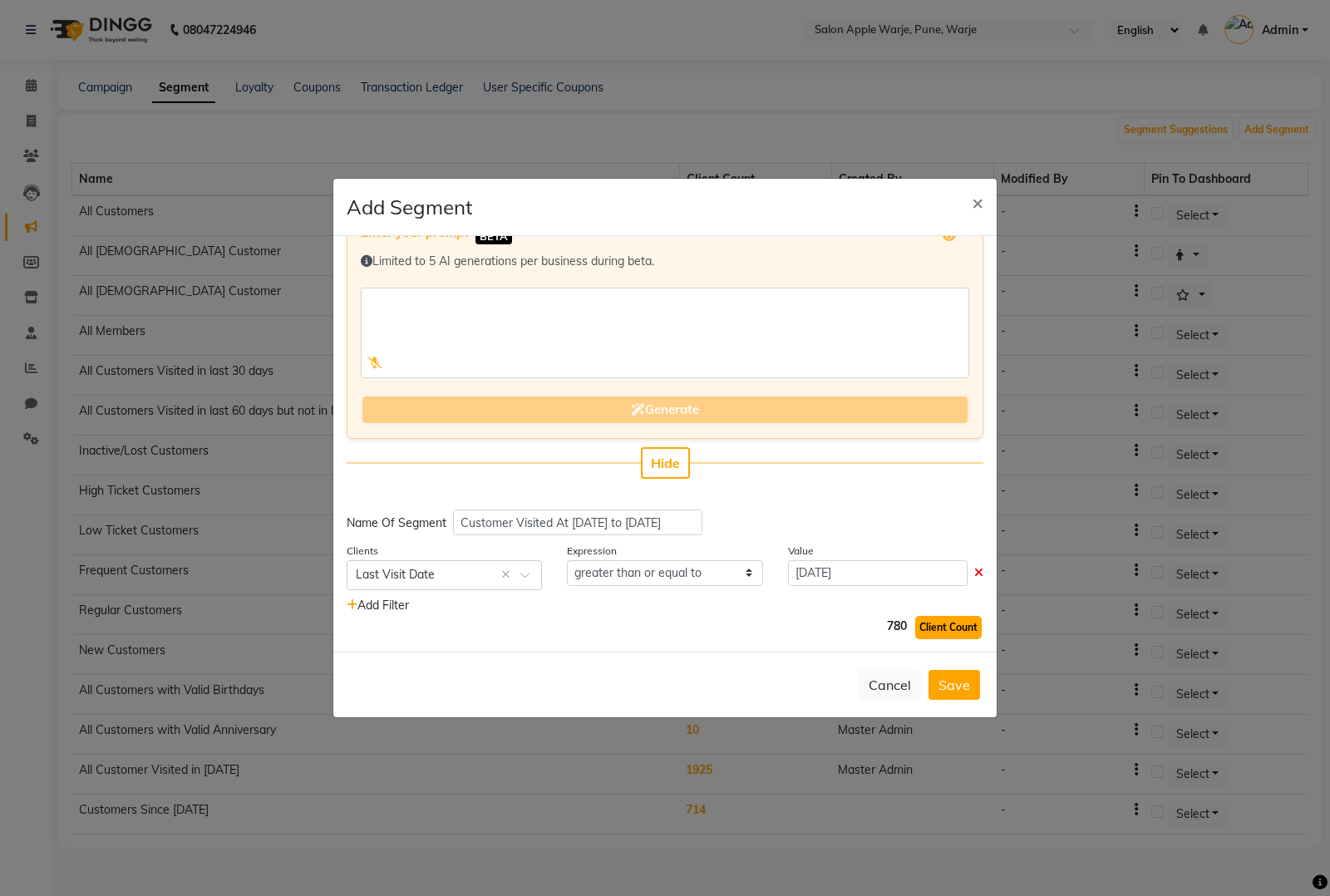
click at [952, 626] on button "Client Count" at bounding box center [948, 627] width 66 height 23
click at [817, 573] on input "01-10-2024" at bounding box center [878, 573] width 179 height 26
select select "10"
select select "2024"
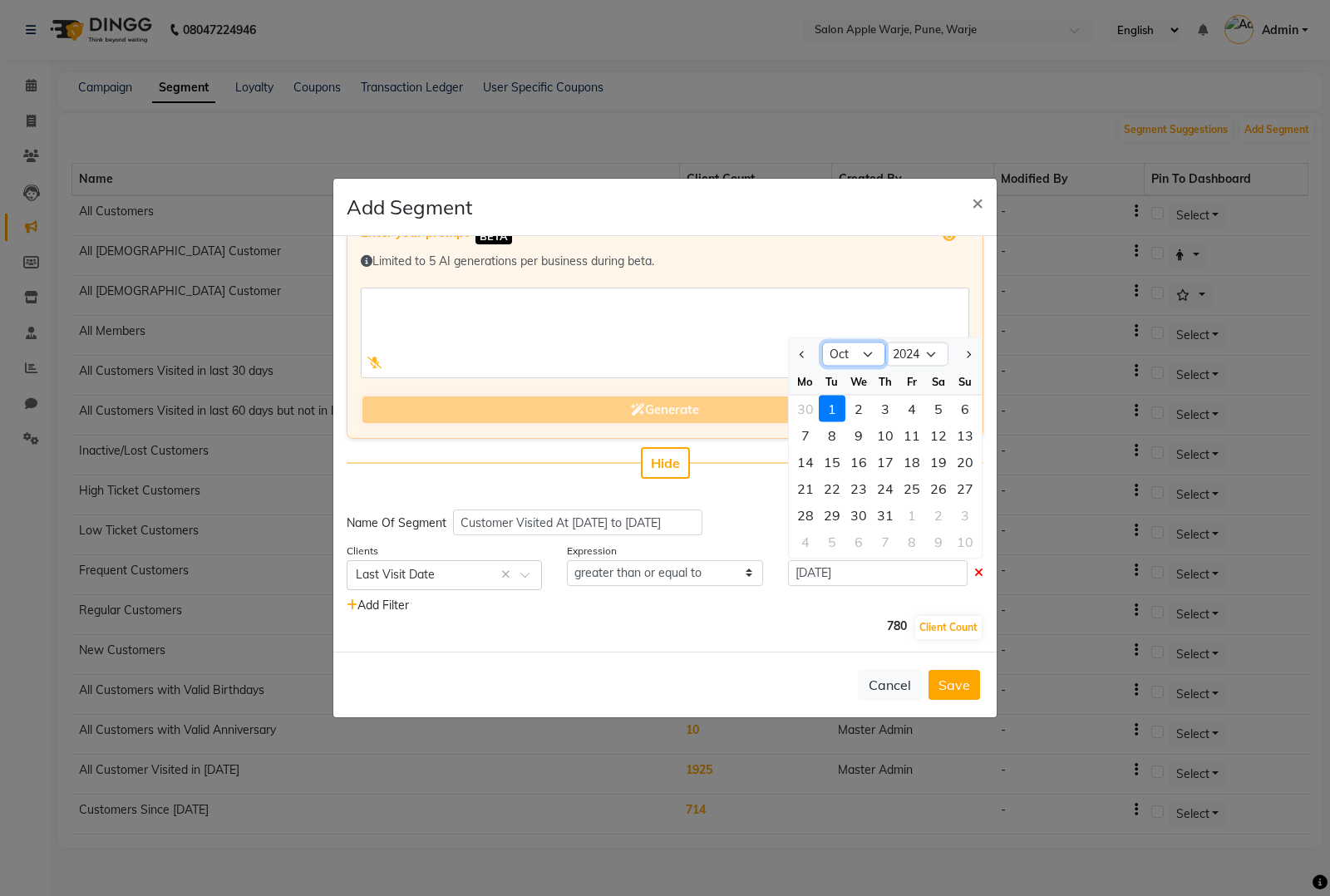
click at [848, 360] on select "Jan Feb Mar Apr May Jun Jul Aug Sep Oct Nov Dec" at bounding box center [853, 354] width 63 height 25
select select "1"
click at [822, 342] on select "Jan Feb Mar Apr May Jun Jul Aug Sep Oct Nov Dec" at bounding box center [853, 354] width 63 height 25
click at [798, 405] on div "1" at bounding box center [805, 408] width 27 height 27
type input "01-01-2024"
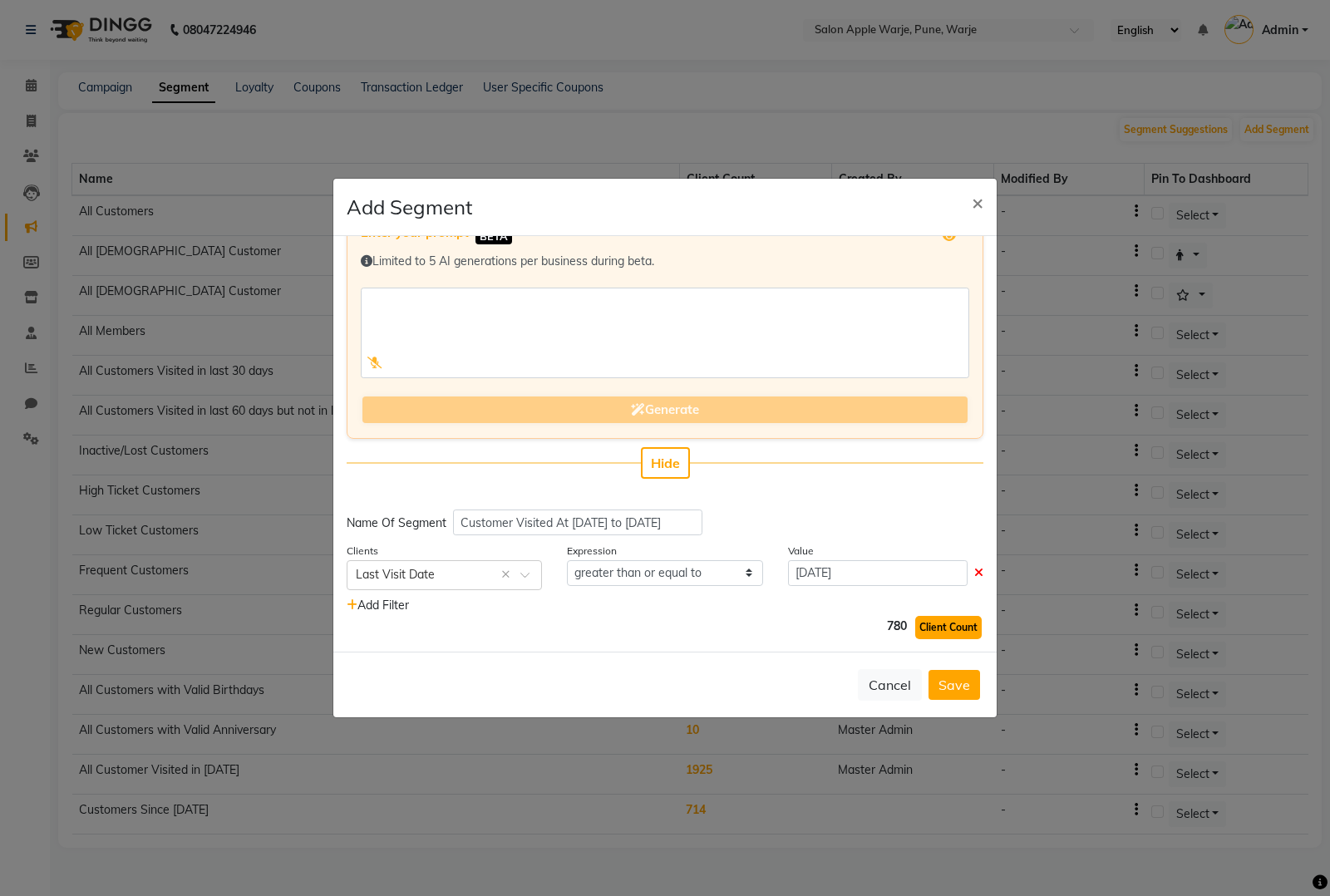
click at [956, 627] on button "Client Count" at bounding box center [948, 627] width 66 height 23
drag, startPoint x: 952, startPoint y: 681, endPoint x: 791, endPoint y: 578, distance: 191.1
click at [792, 578] on div "Add Segment × Enter your prompt BETA Limited to 5 AI generations per business d…" at bounding box center [665, 447] width 665 height 540
click at [597, 524] on input "Customer Visited At [DATE] to [DATE]" at bounding box center [578, 522] width 249 height 26
type input "Customer Visited At [DATE] to [DATE]"
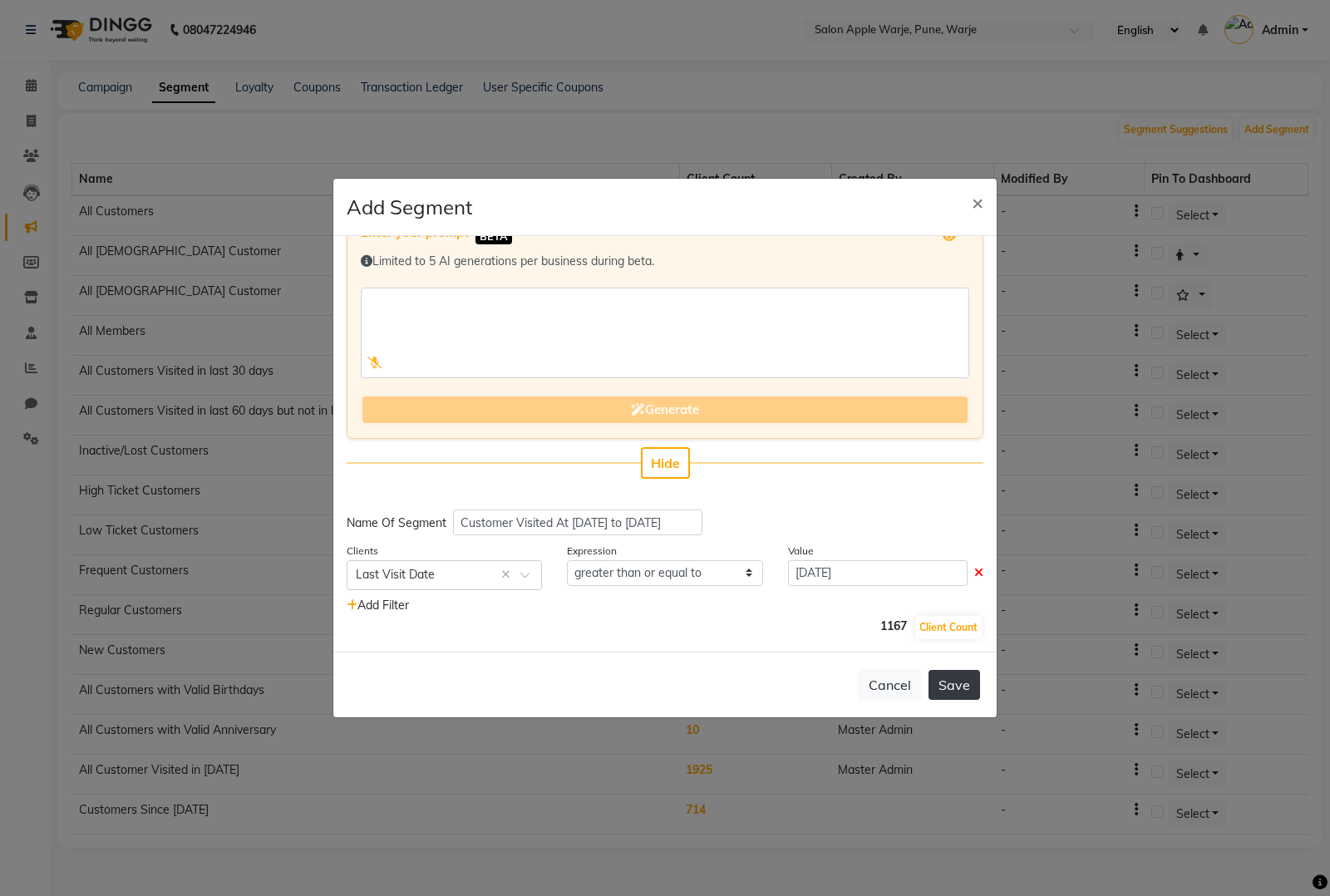
click at [944, 691] on button "Save" at bounding box center [954, 685] width 51 height 30
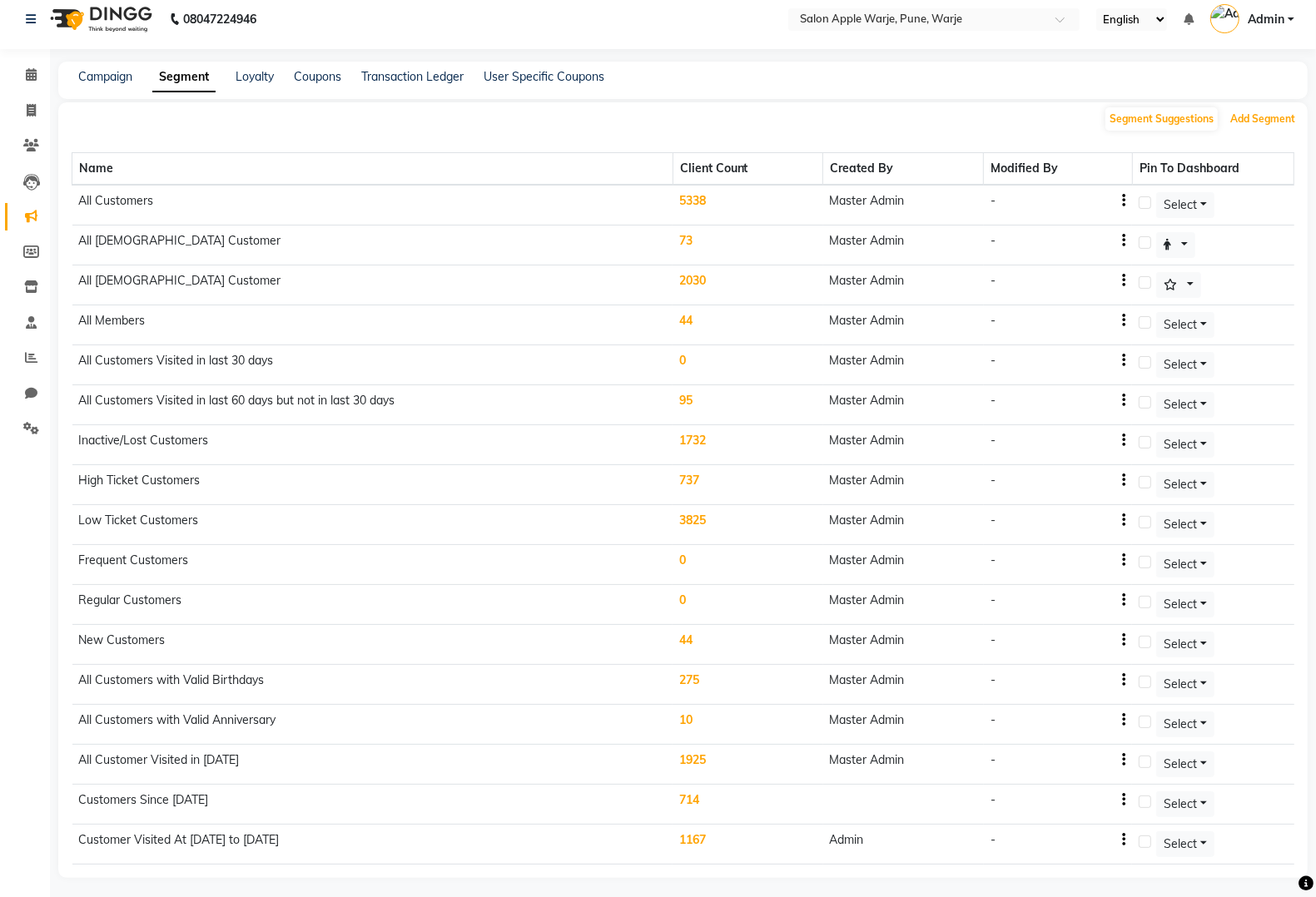
scroll to position [0, 0]
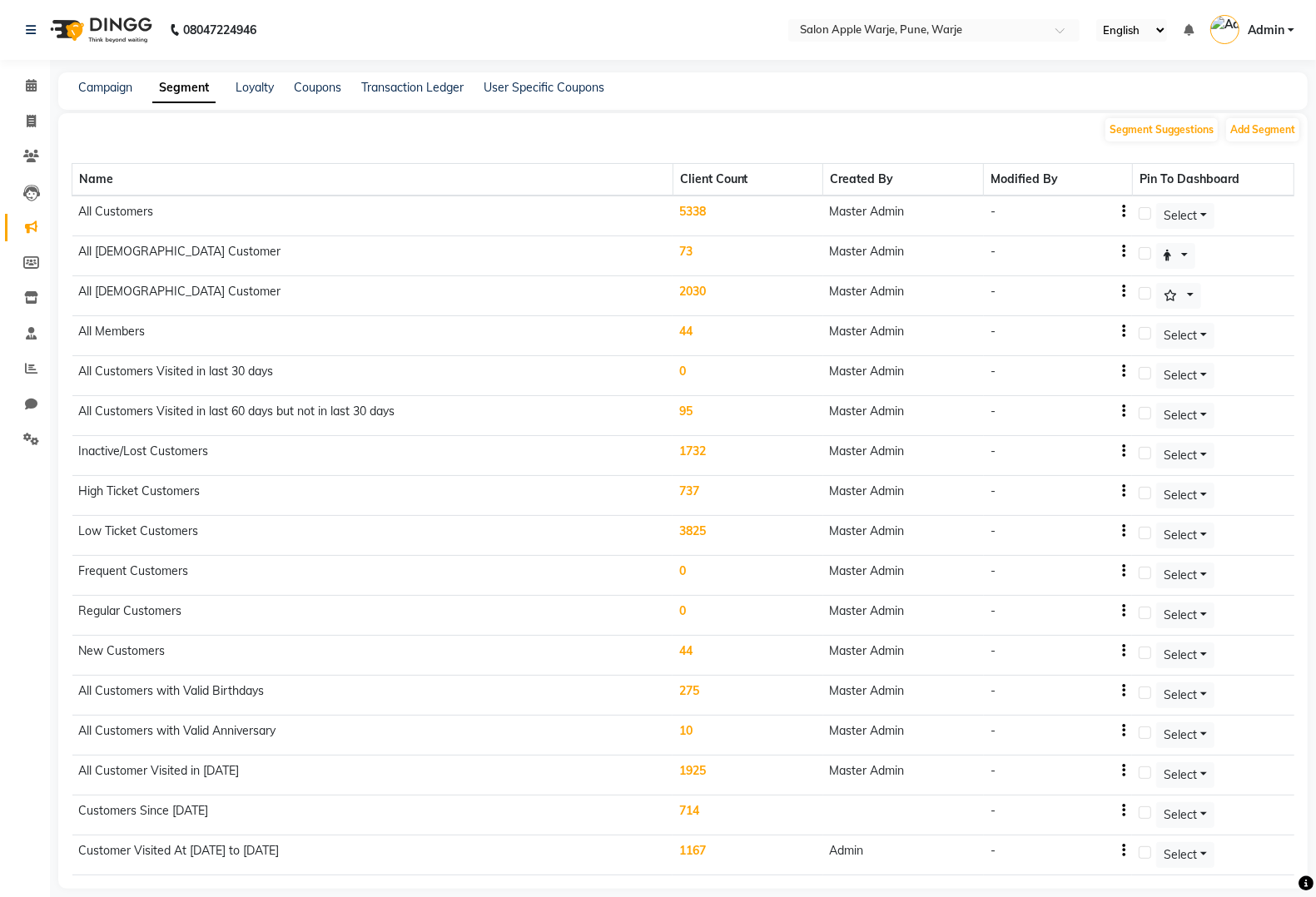
click at [439, 96] on div "Campaign Segment Loyalty Coupons Transaction Ledger User Specific Coupons" at bounding box center [683, 91] width 1250 height 37
click at [445, 89] on link "Transaction Ledger" at bounding box center [412, 87] width 103 height 15
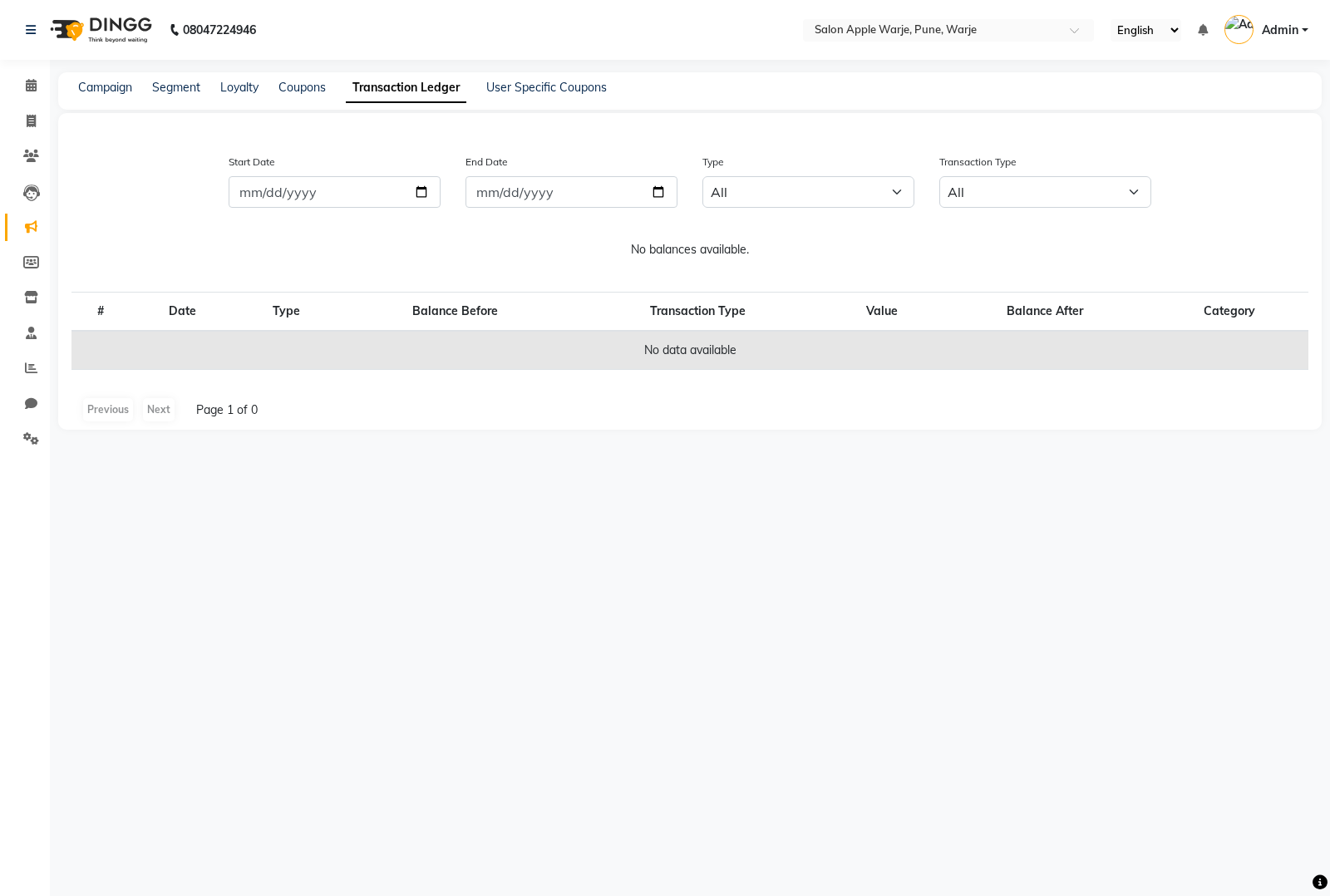
click at [180, 79] on div "Segment" at bounding box center [176, 87] width 49 height 18
click at [181, 97] on div "Campaign Segment Loyalty Coupons Transaction Ledger User Specific Coupons" at bounding box center [690, 91] width 1264 height 37
click at [188, 84] on link "Segment" at bounding box center [176, 87] width 49 height 15
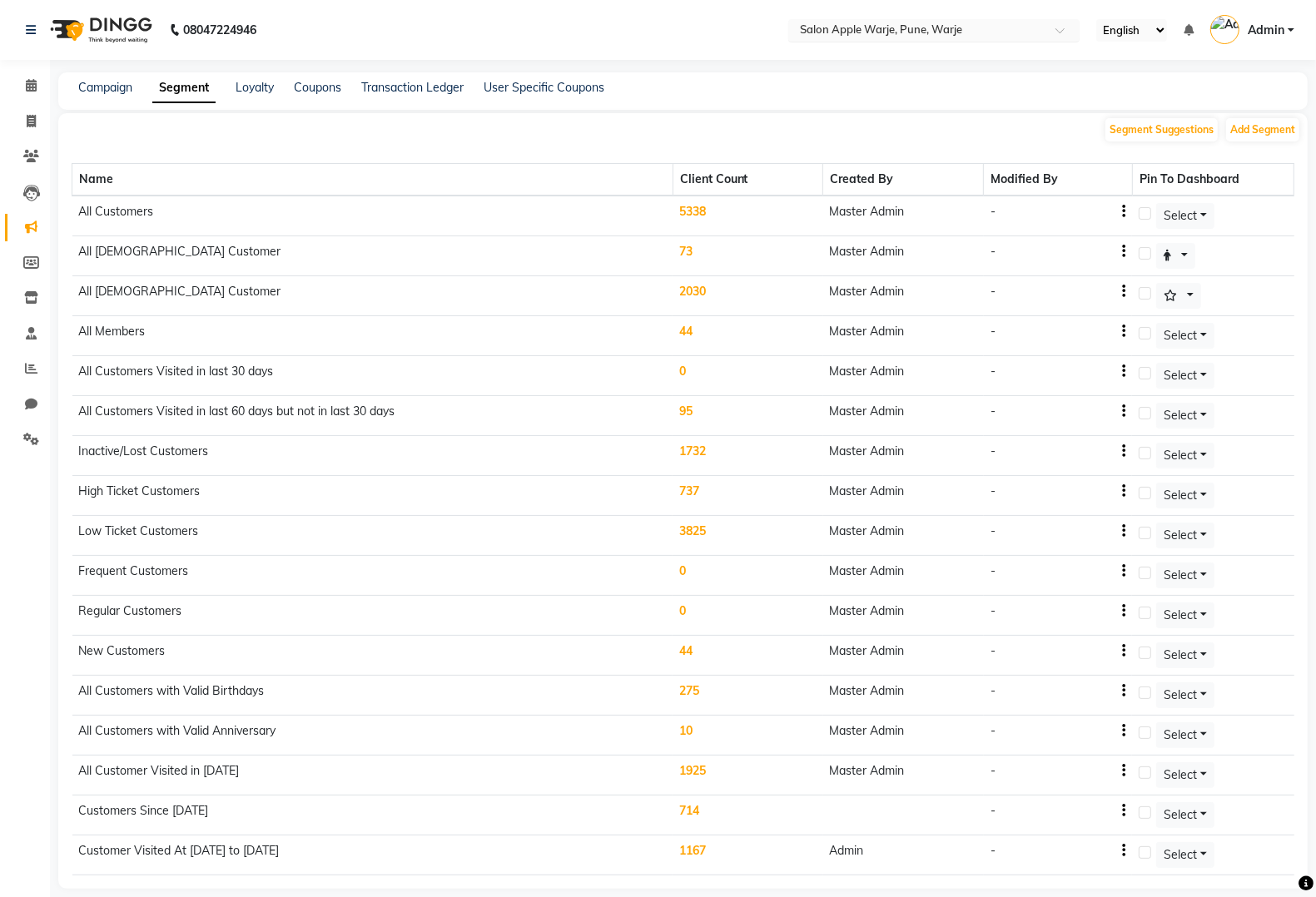
click at [989, 27] on input "text" at bounding box center [917, 31] width 242 height 17
type input "fati"
click at [858, 55] on span "Salon Apple Unisex, Fatima Nagar" at bounding box center [884, 56] width 174 height 13
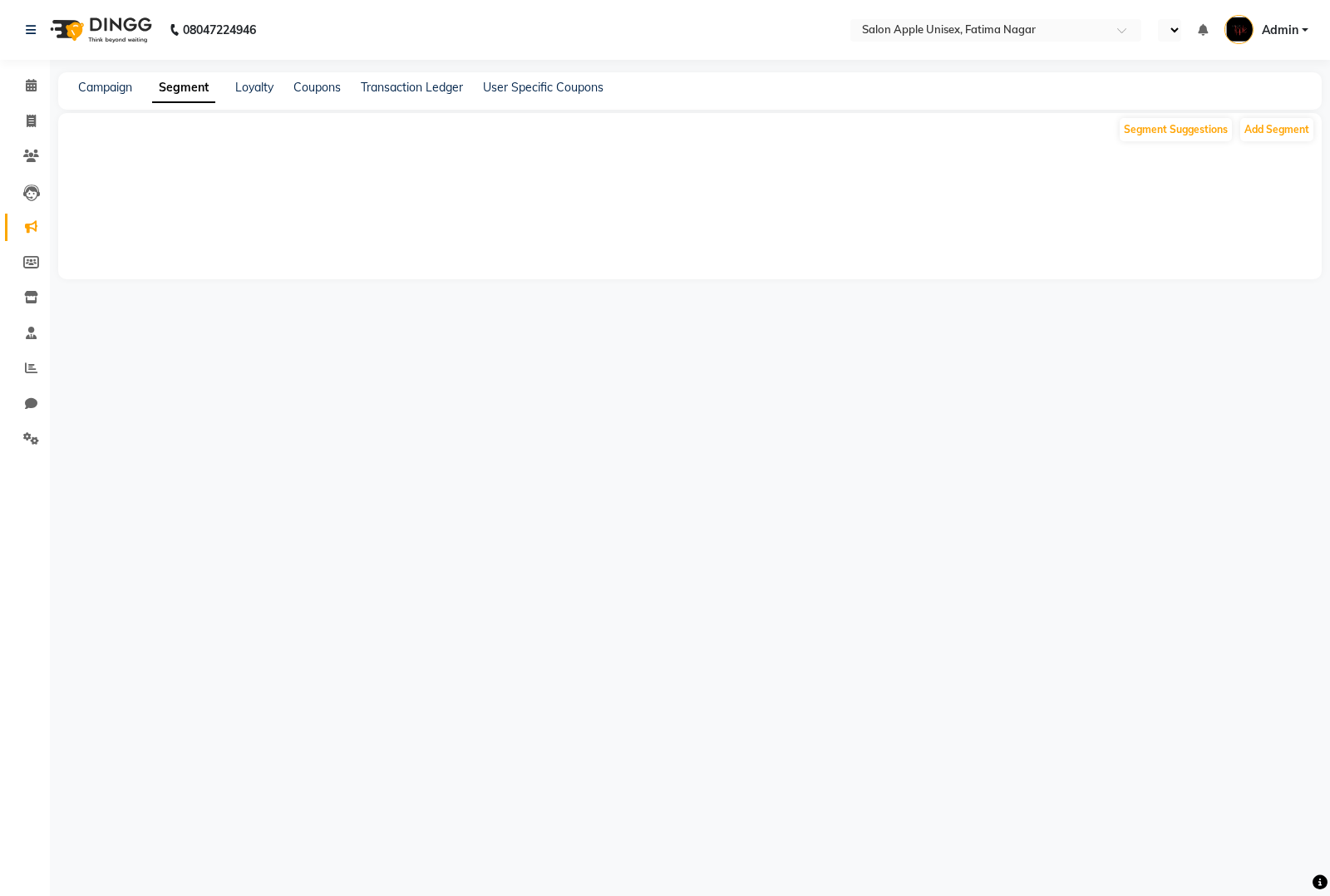
select select "en"
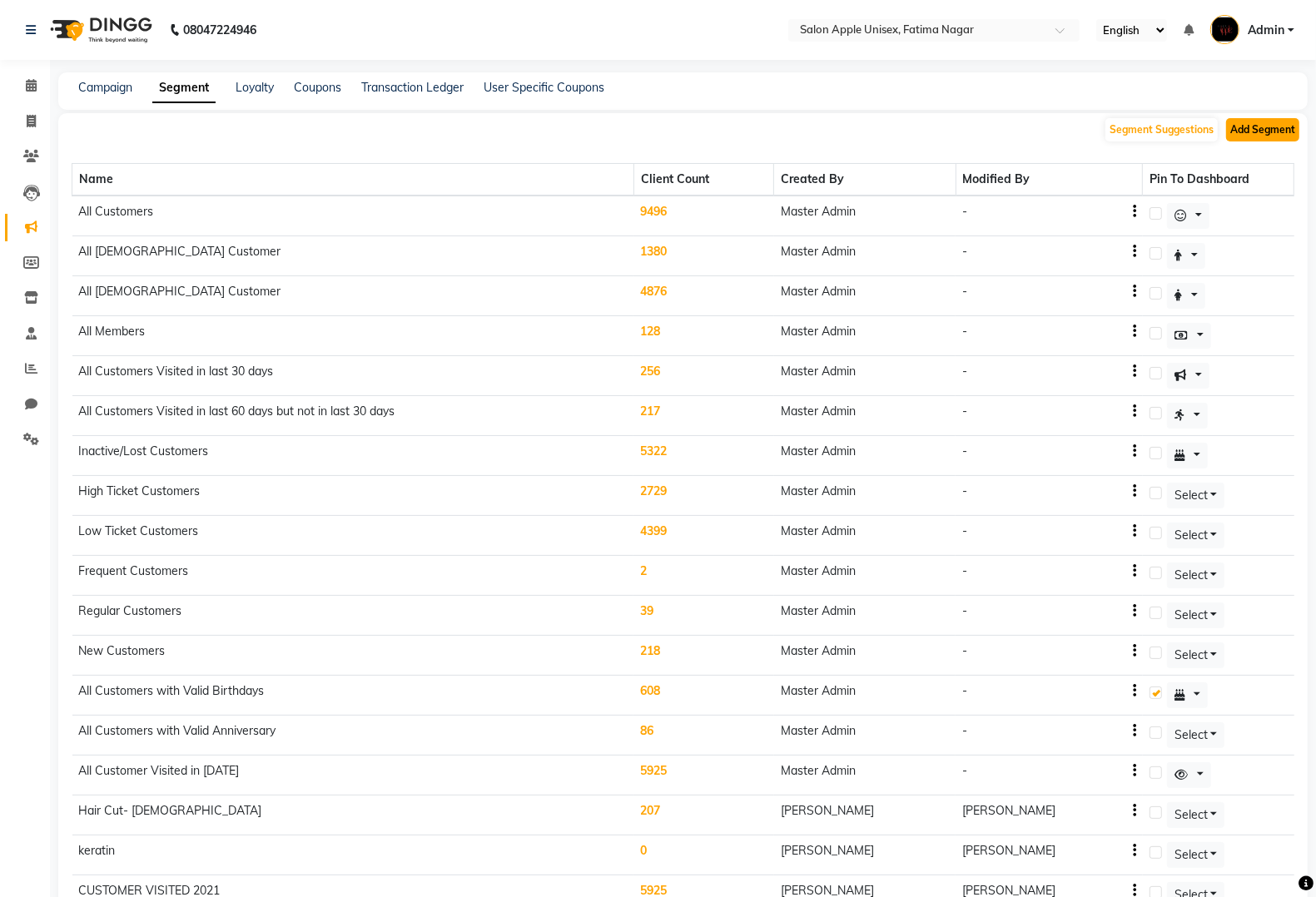
click at [1257, 127] on button "Add Segment" at bounding box center [1263, 130] width 73 height 23
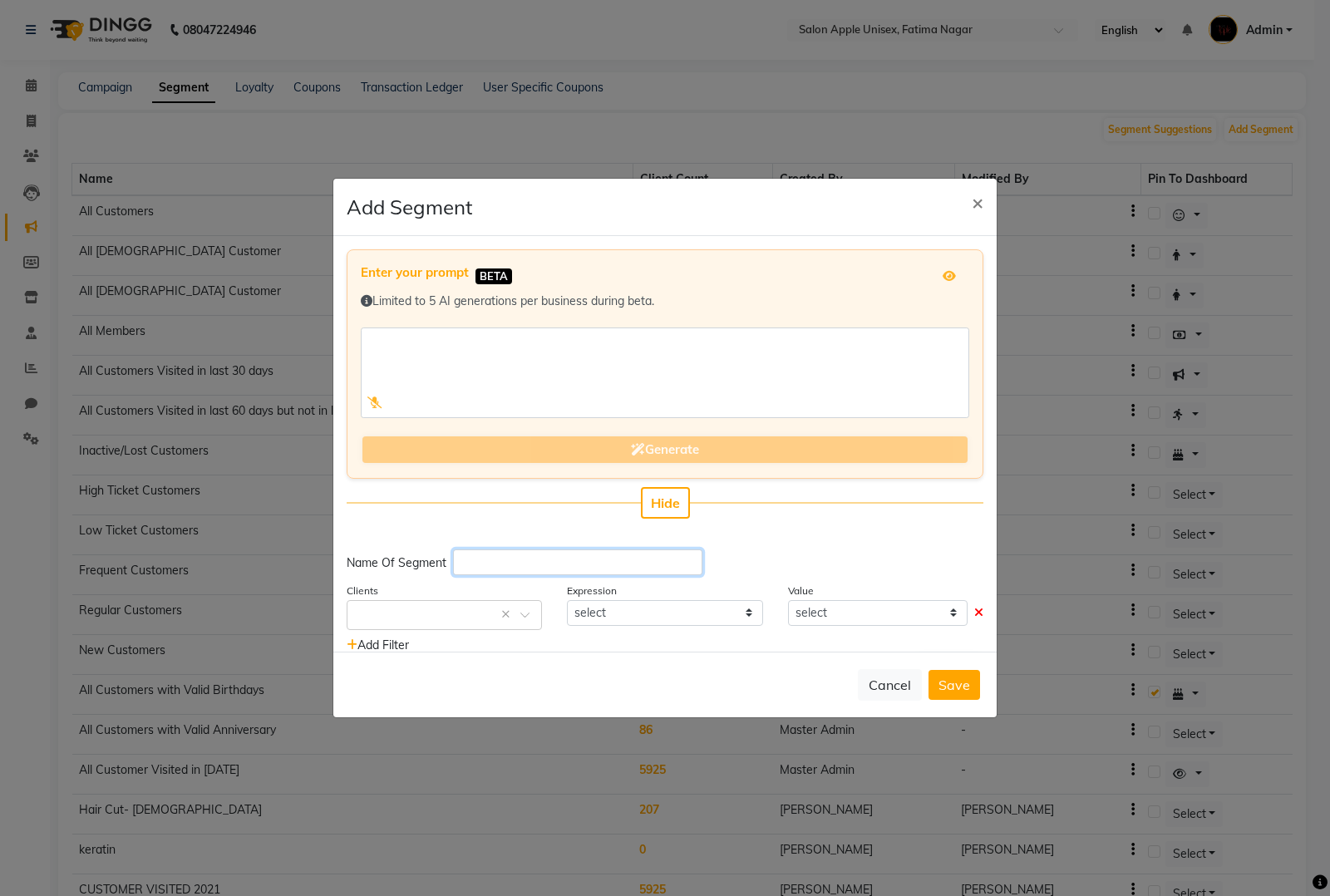
click at [500, 558] on input "text" at bounding box center [578, 562] width 249 height 26
paste input "Customer Visited At [DATE] to [DATE]"
click at [596, 569] on input "Customer Visited At [DATE] to [DATE]" at bounding box center [578, 562] width 249 height 26
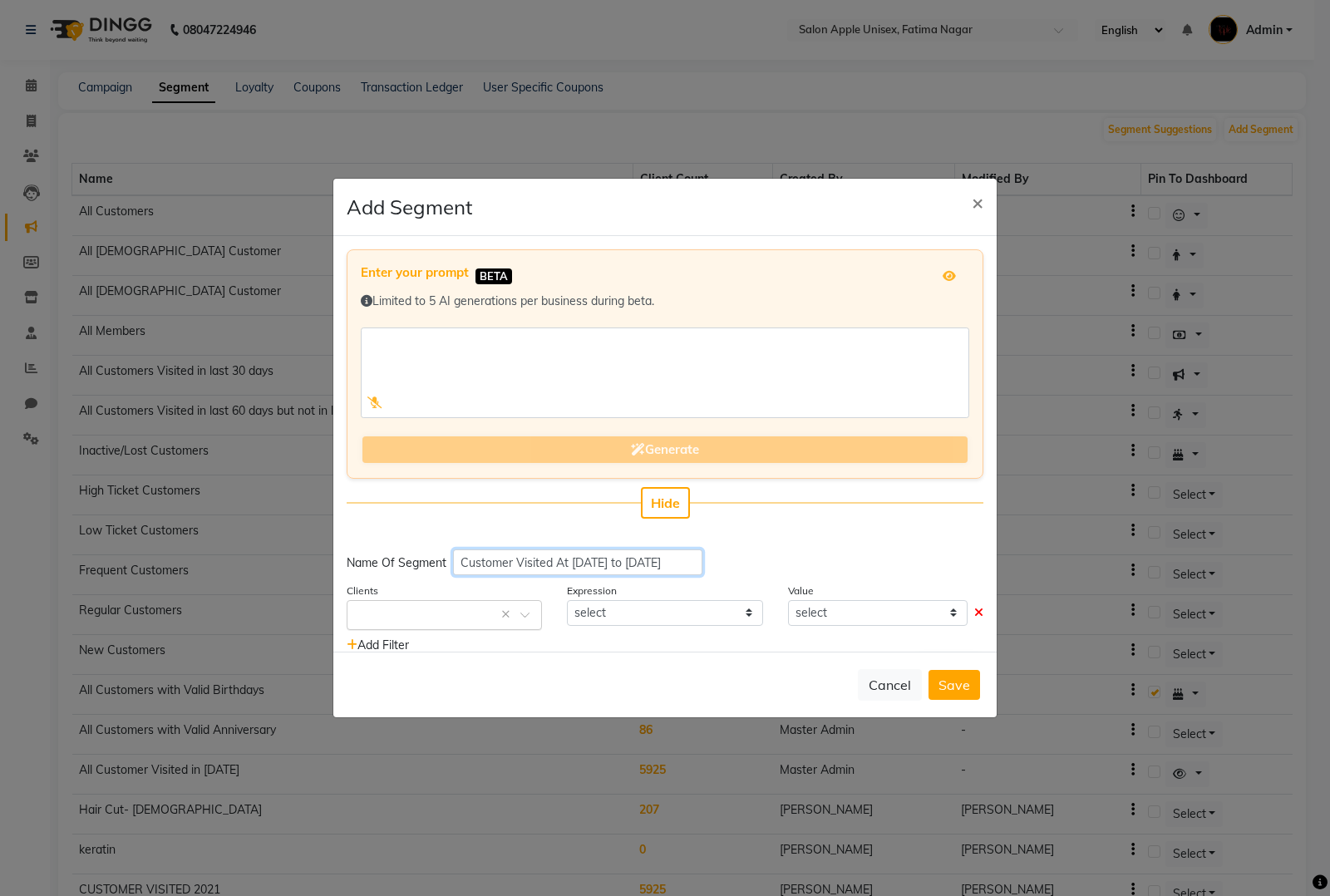
type input "Customer Visited At [DATE] to [DATE]"
click at [521, 611] on span at bounding box center [531, 619] width 21 height 18
type input "l"
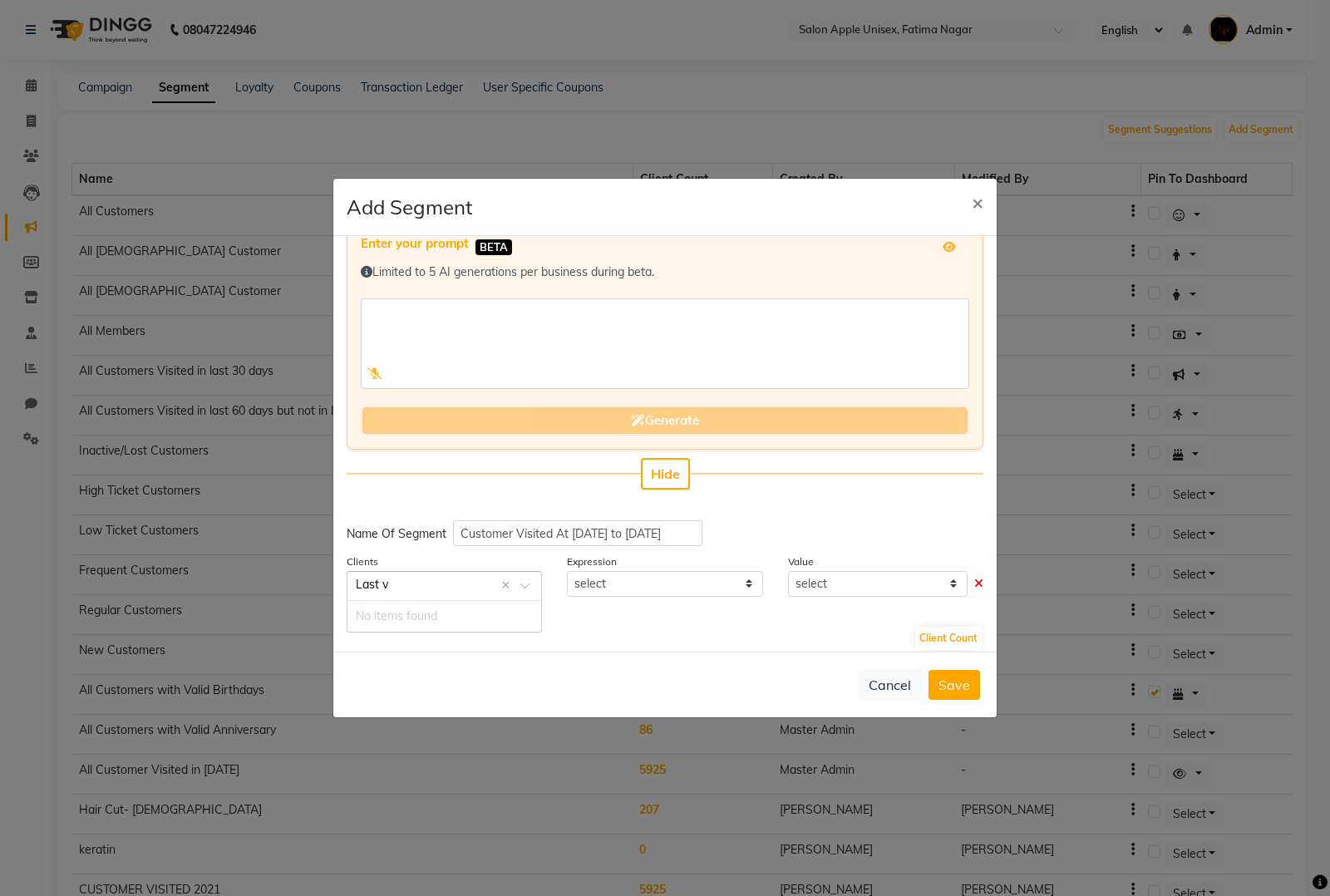
scroll to position [40, 0]
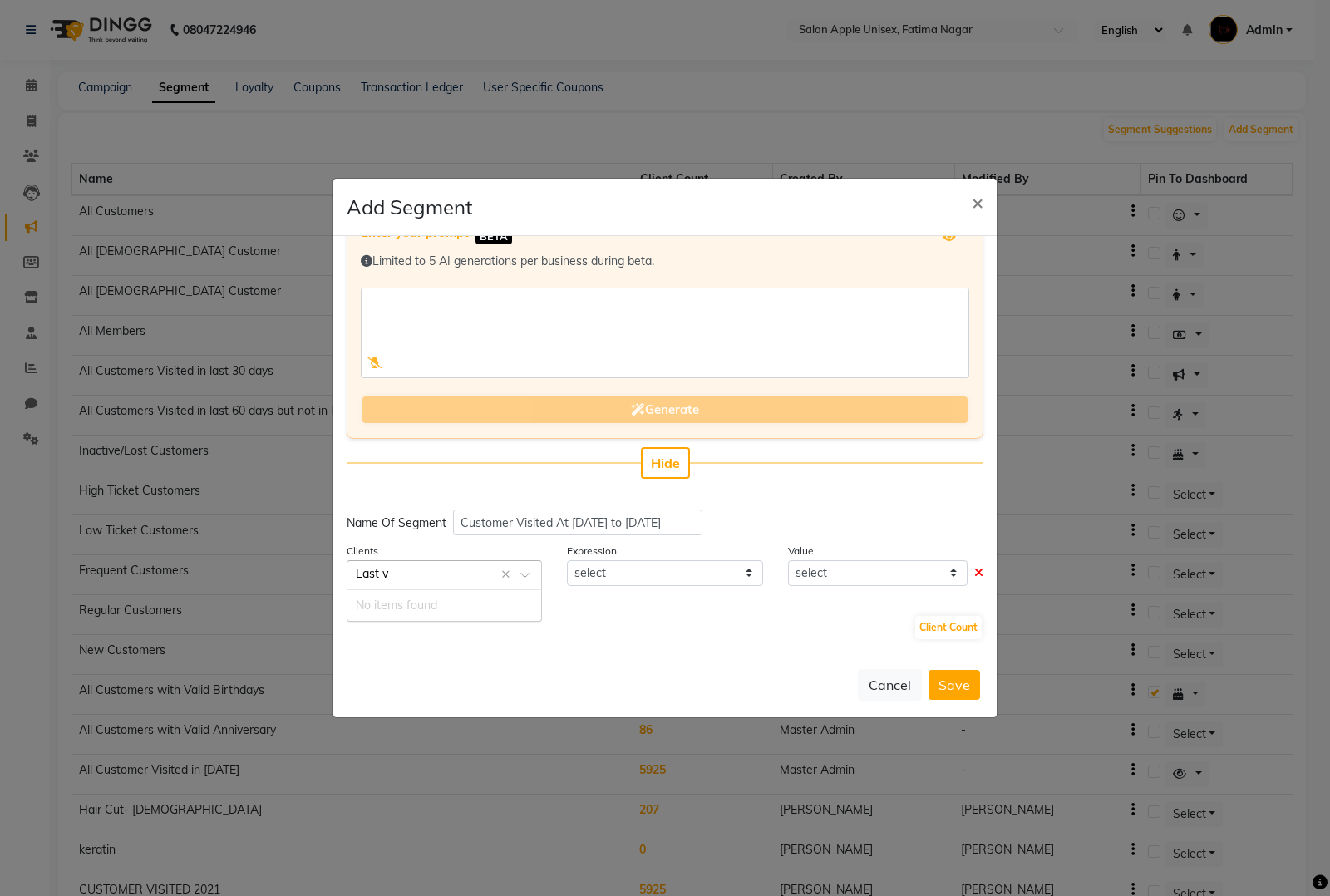
click at [459, 576] on input "Last v" at bounding box center [428, 574] width 144 height 18
type input "Last Visit Date"
click at [733, 584] on div "Expression select" at bounding box center [664, 566] width 220 height 49
click at [725, 574] on select "select" at bounding box center [665, 573] width 195 height 26
click at [567, 560] on select "select" at bounding box center [665, 573] width 195 height 26
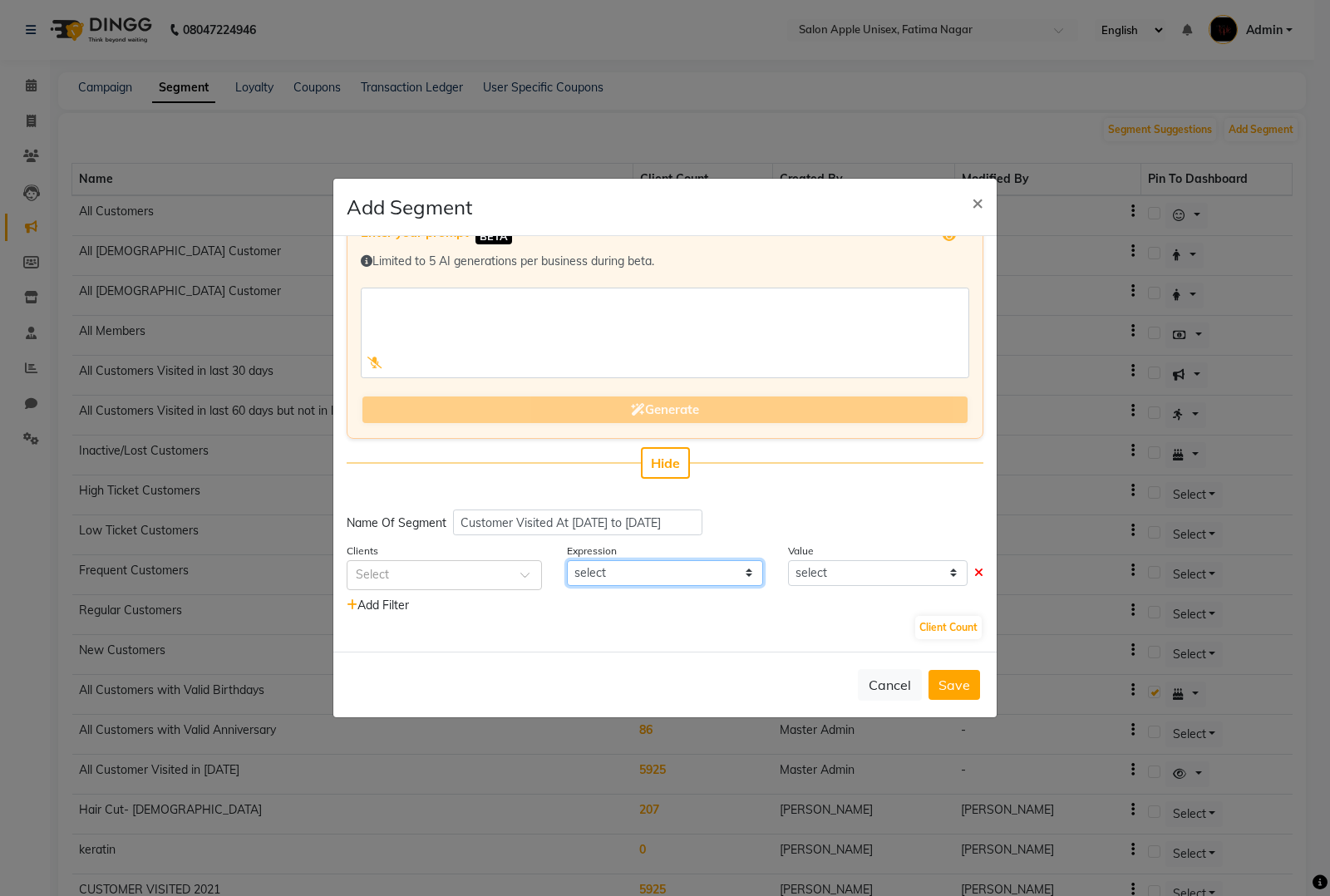
click at [665, 578] on select "select" at bounding box center [665, 573] width 195 height 26
click at [855, 563] on select "select" at bounding box center [878, 573] width 179 height 26
click at [637, 572] on select "select" at bounding box center [665, 573] width 195 height 26
click at [567, 560] on select "select" at bounding box center [665, 573] width 195 height 26
click at [625, 596] on div "Add Filter" at bounding box center [665, 605] width 662 height 18
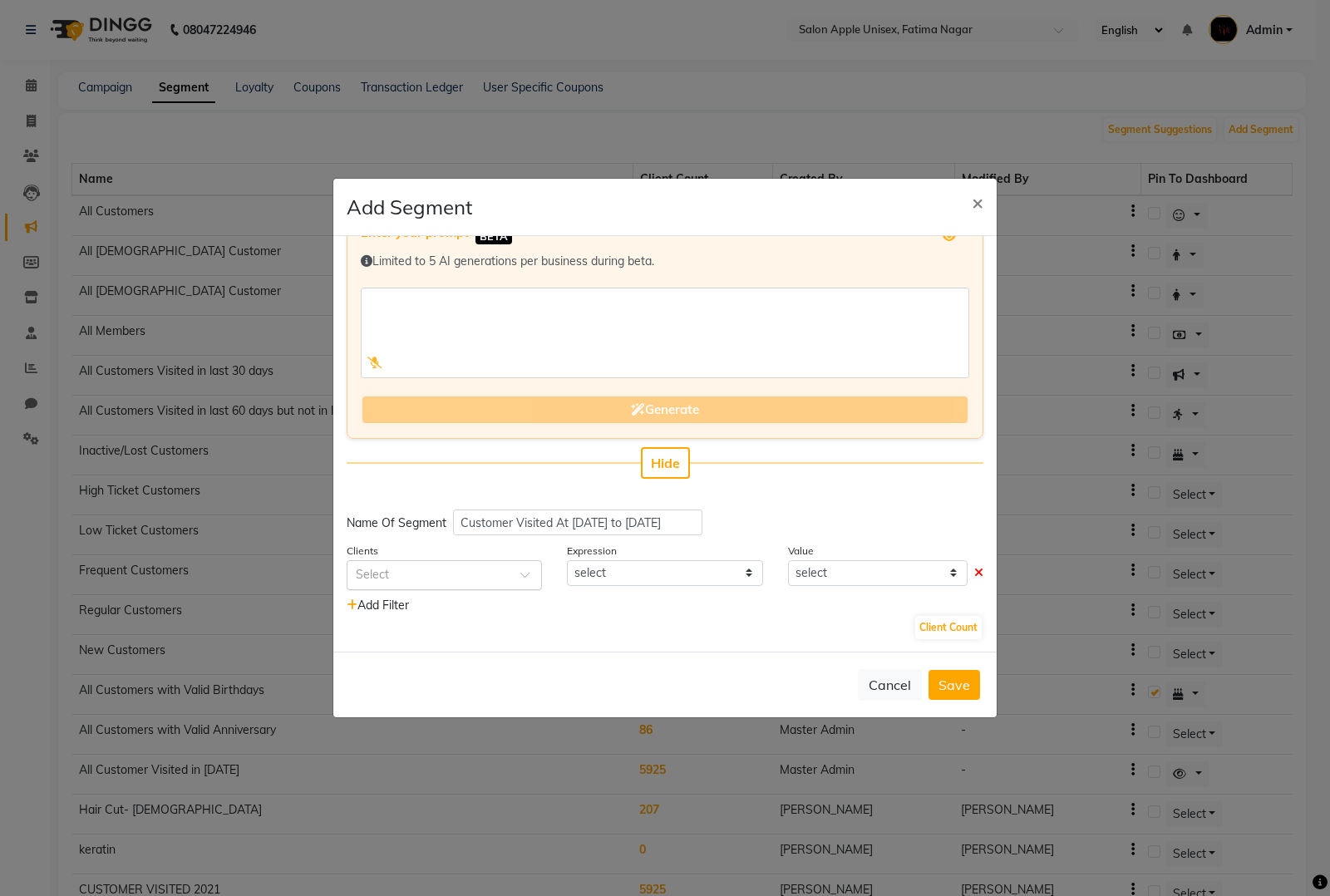
click at [461, 566] on input "text" at bounding box center [428, 574] width 144 height 18
click at [981, 210] on span "×" at bounding box center [977, 201] width 11 height 25
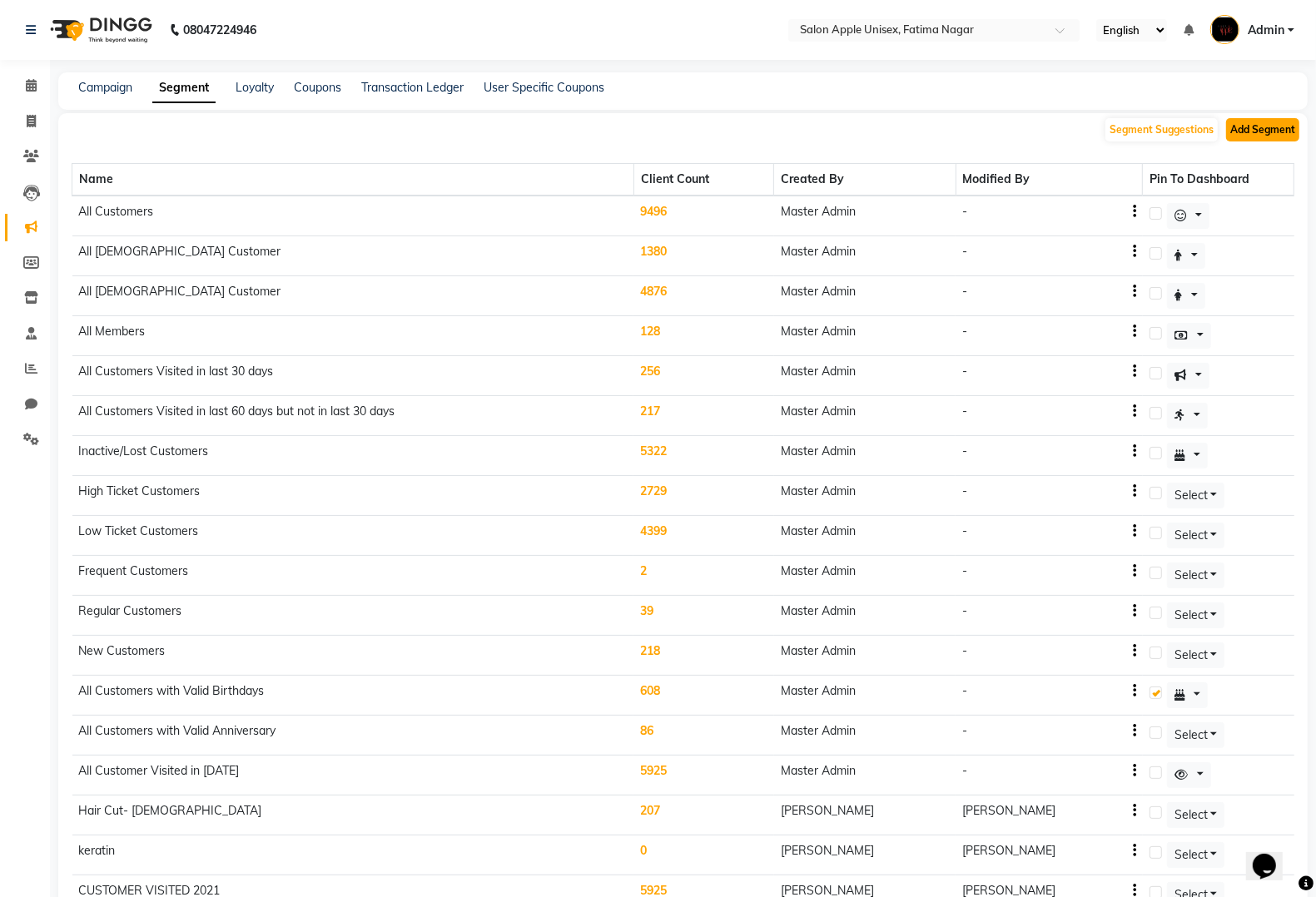
click at [1243, 126] on button "Add Segment" at bounding box center [1263, 130] width 73 height 23
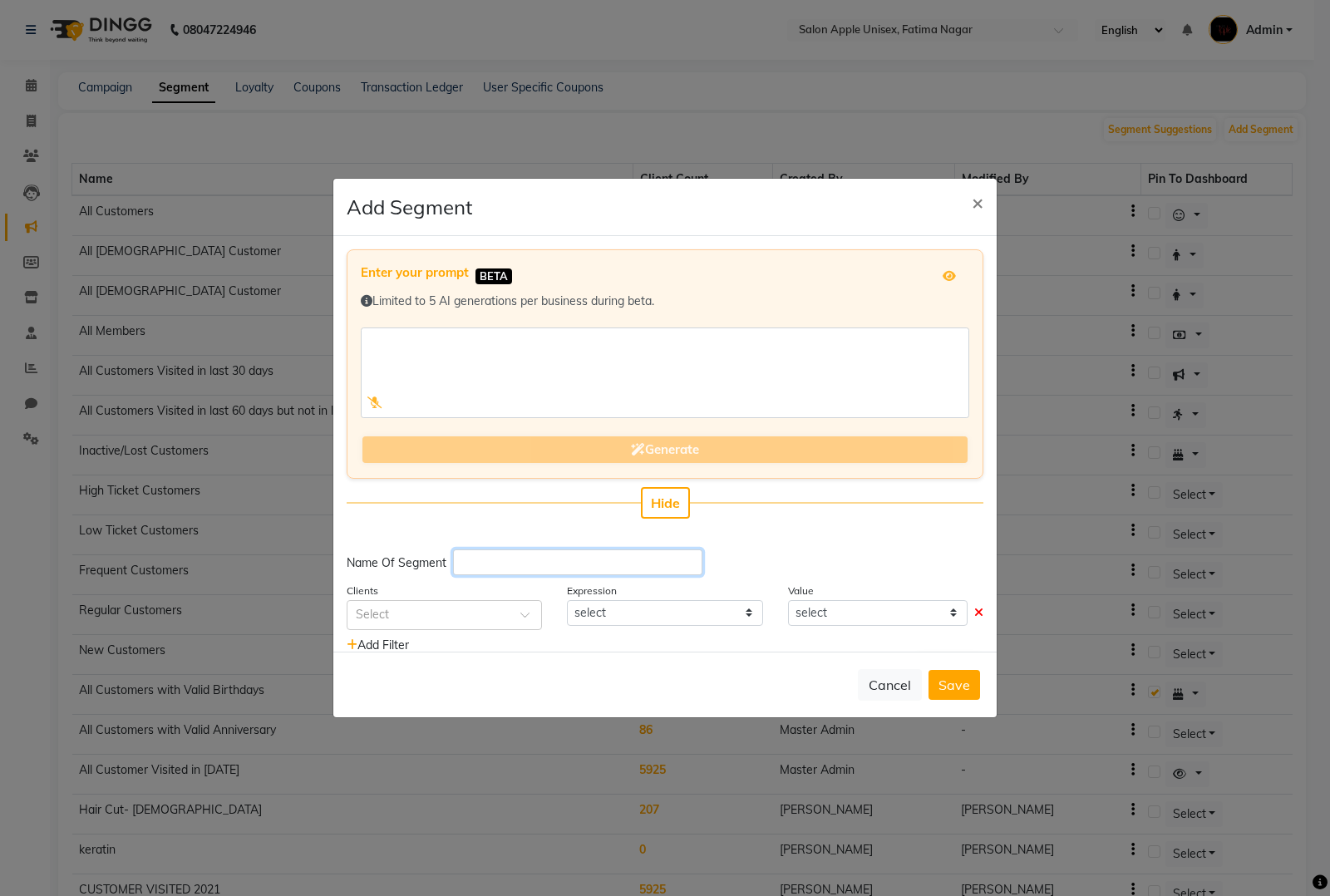
click at [520, 551] on input "text" at bounding box center [578, 562] width 249 height 26
paste input "Customer Visited At [DATE] to [DATE]"
click at [483, 605] on input "text" at bounding box center [428, 614] width 144 height 18
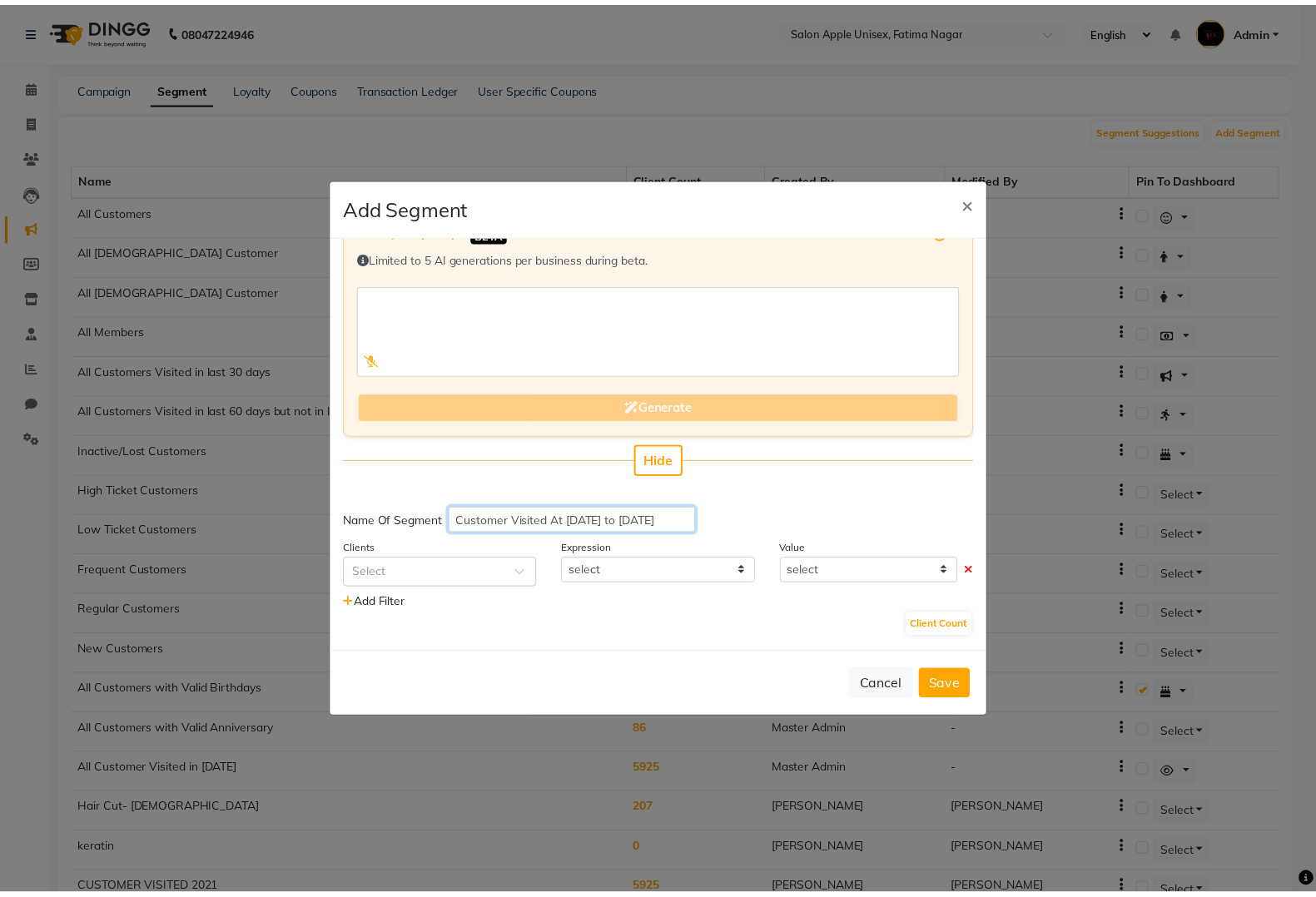
scroll to position [40, 0]
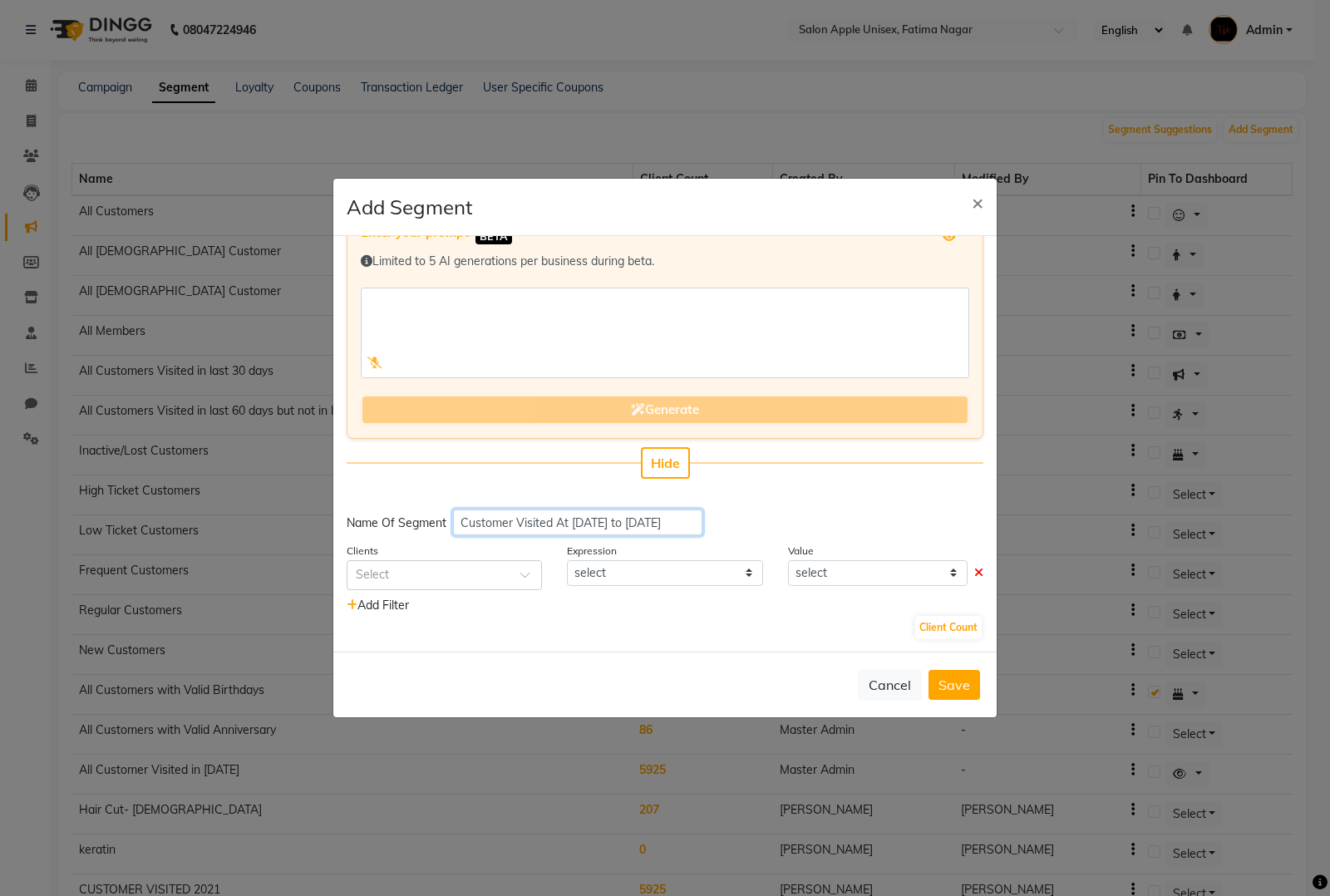
click at [599, 458] on div "Enter your prompt BETA Limited to 5 AI generations per business during beta. Ge…" at bounding box center [665, 444] width 664 height 415
type input "Customer Visited At 1 Jan 2024 to Oct 2025"
click at [505, 571] on div at bounding box center [444, 574] width 194 height 18
type input "Last v"
click at [445, 600] on div "Last Visit Date" at bounding box center [444, 605] width 194 height 31
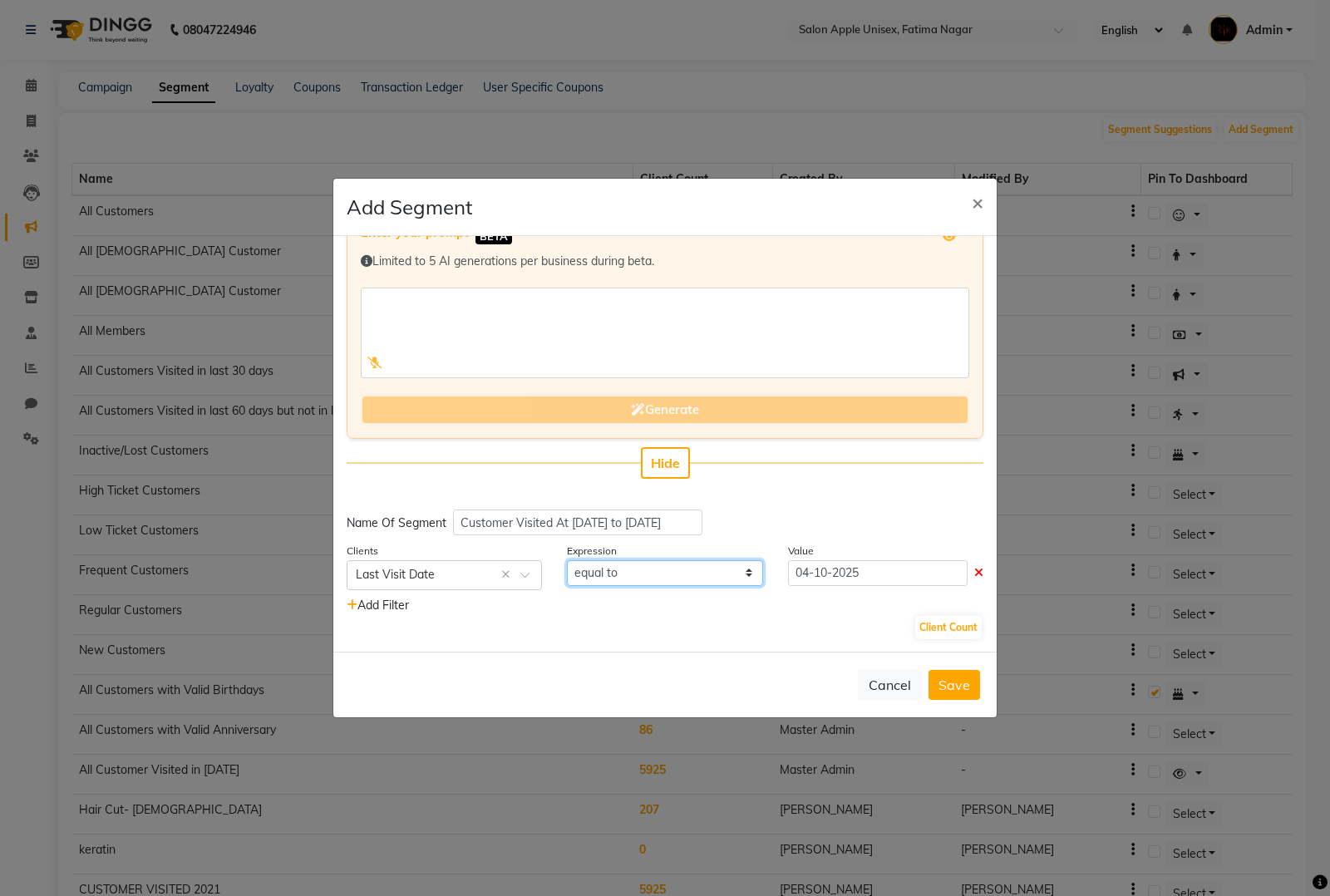
click at [733, 582] on select "equal to greater than greater than or equal to less than less than or equal to" at bounding box center [665, 573] width 195 height 26
select select ">="
click at [567, 560] on select "equal to greater than greater than or equal to less than less than or equal to" at bounding box center [665, 573] width 195 height 26
click at [869, 567] on input "04-10-2025" at bounding box center [878, 573] width 179 height 26
select select "10"
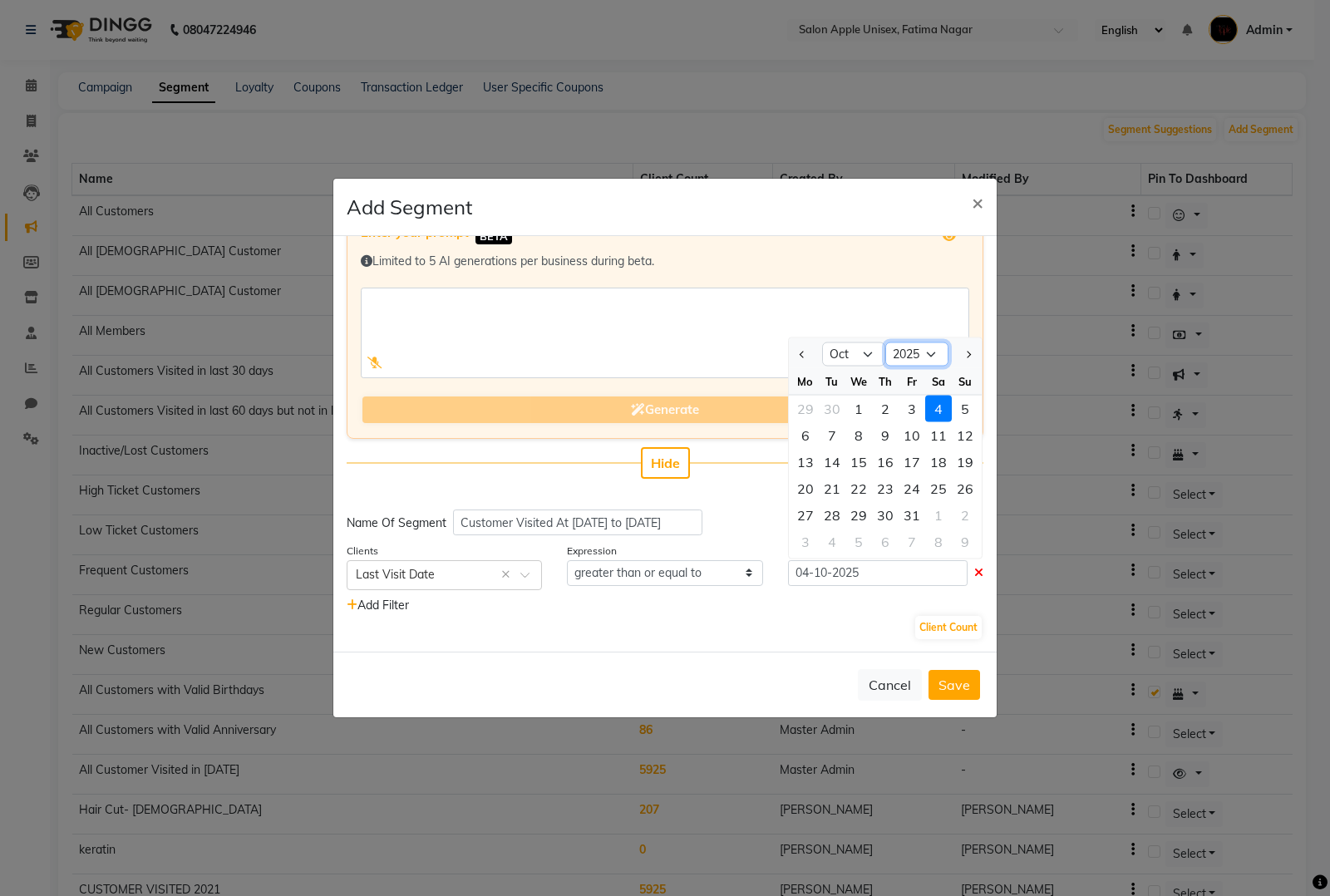
click at [913, 344] on select "2015 2016 2017 2018 2019 2020 2021 2022 2023 2024 2025 2026 2027 2028 2029 2030…" at bounding box center [916, 354] width 63 height 25
select select "2024"
click at [885, 342] on select "2015 2016 2017 2018 2019 2020 2021 2022 2023 2024 2025 2026 2027 2028 2029 2030…" at bounding box center [916, 354] width 63 height 25
click at [864, 344] on select "Jan Feb Mar Apr May Jun Jul Aug Sep Oct Nov Dec" at bounding box center [853, 354] width 63 height 25
select select "1"
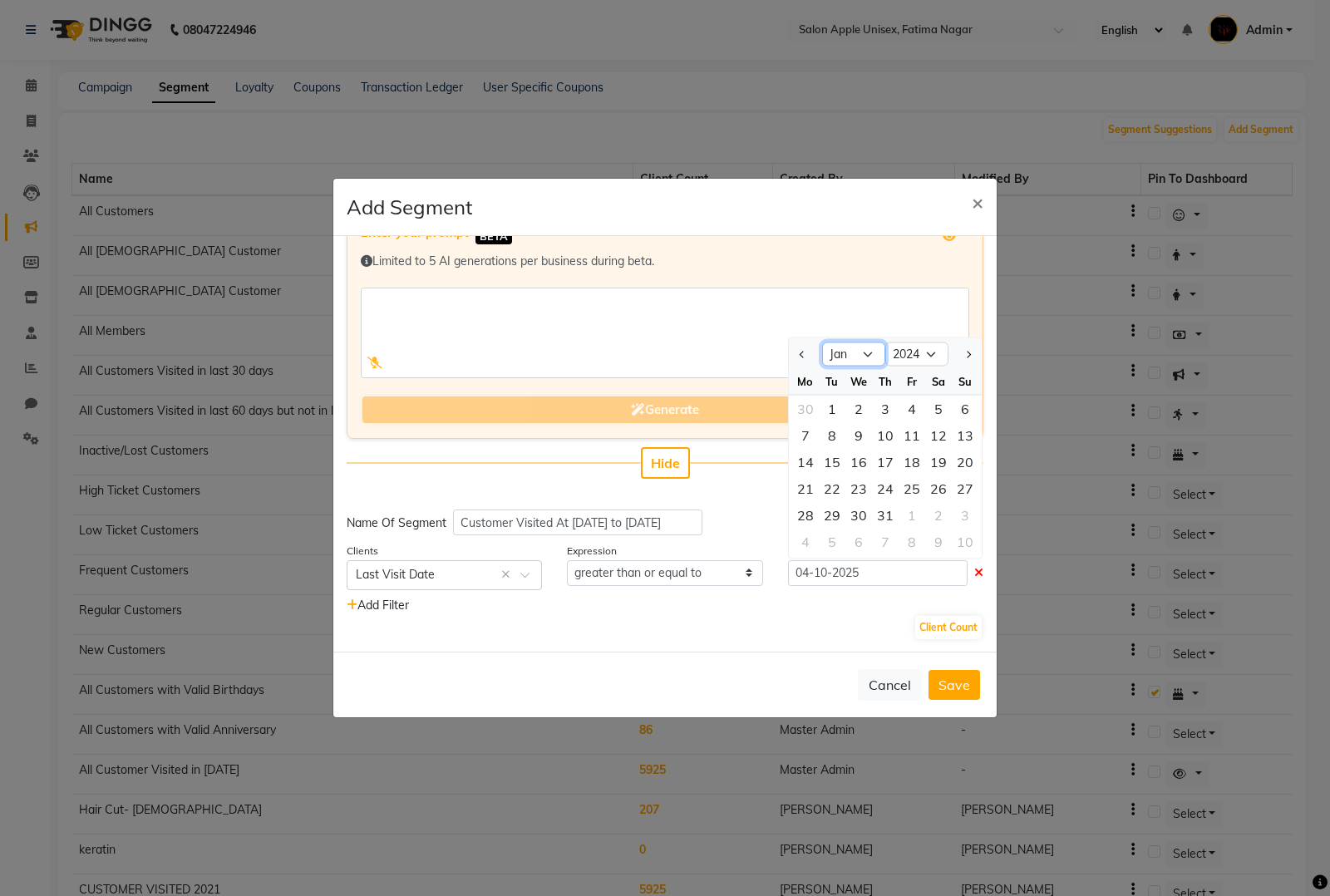
click at [822, 342] on select "Jan Feb Mar Apr May Jun Jul Aug Sep Oct Nov Dec" at bounding box center [853, 354] width 63 height 25
click at [799, 405] on div "1" at bounding box center [805, 408] width 27 height 27
type input "01-01-2024"
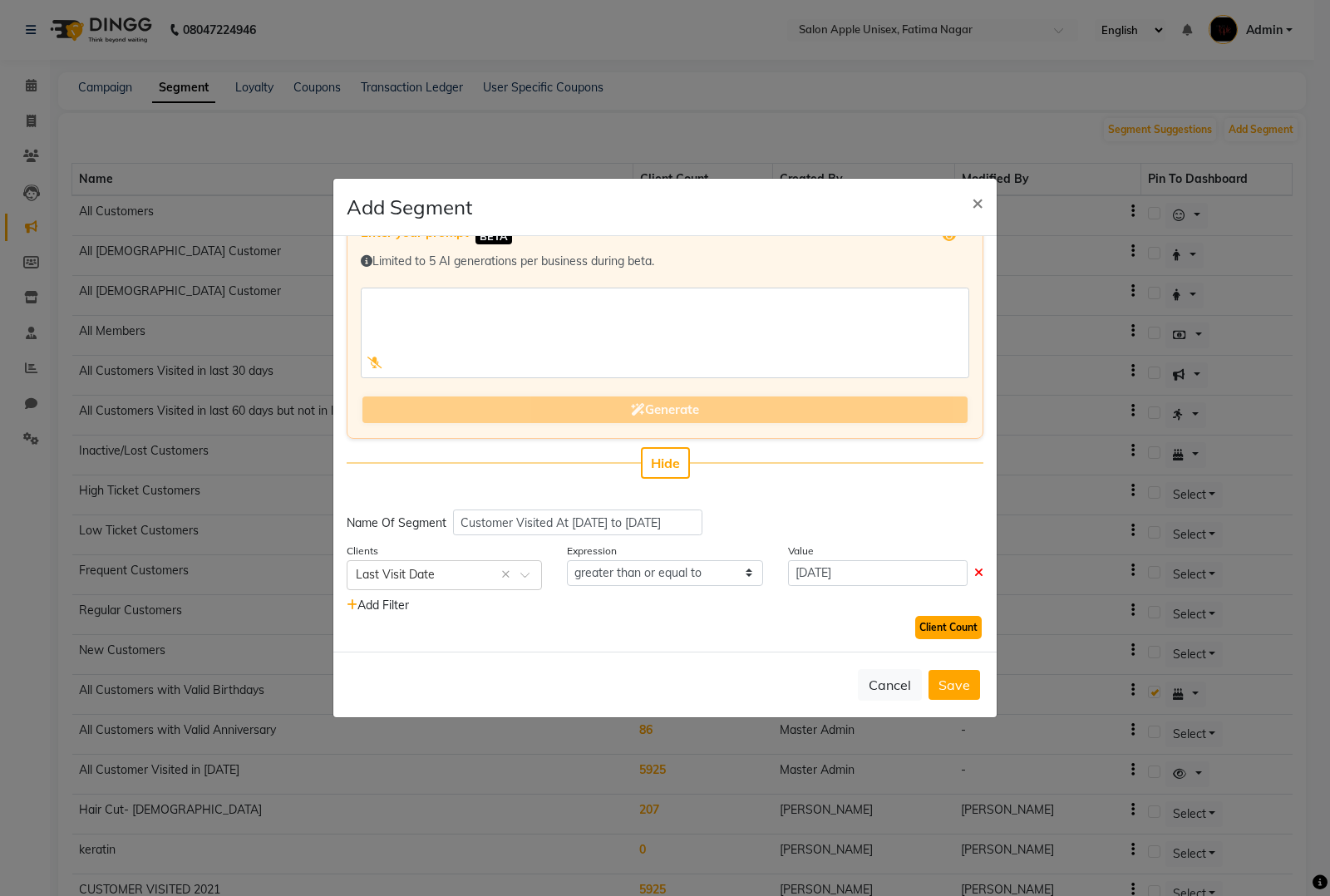
click at [936, 621] on button "Client Count" at bounding box center [948, 627] width 66 height 23
click at [824, 572] on input "01-01-2024" at bounding box center [878, 573] width 179 height 26
select select "2024"
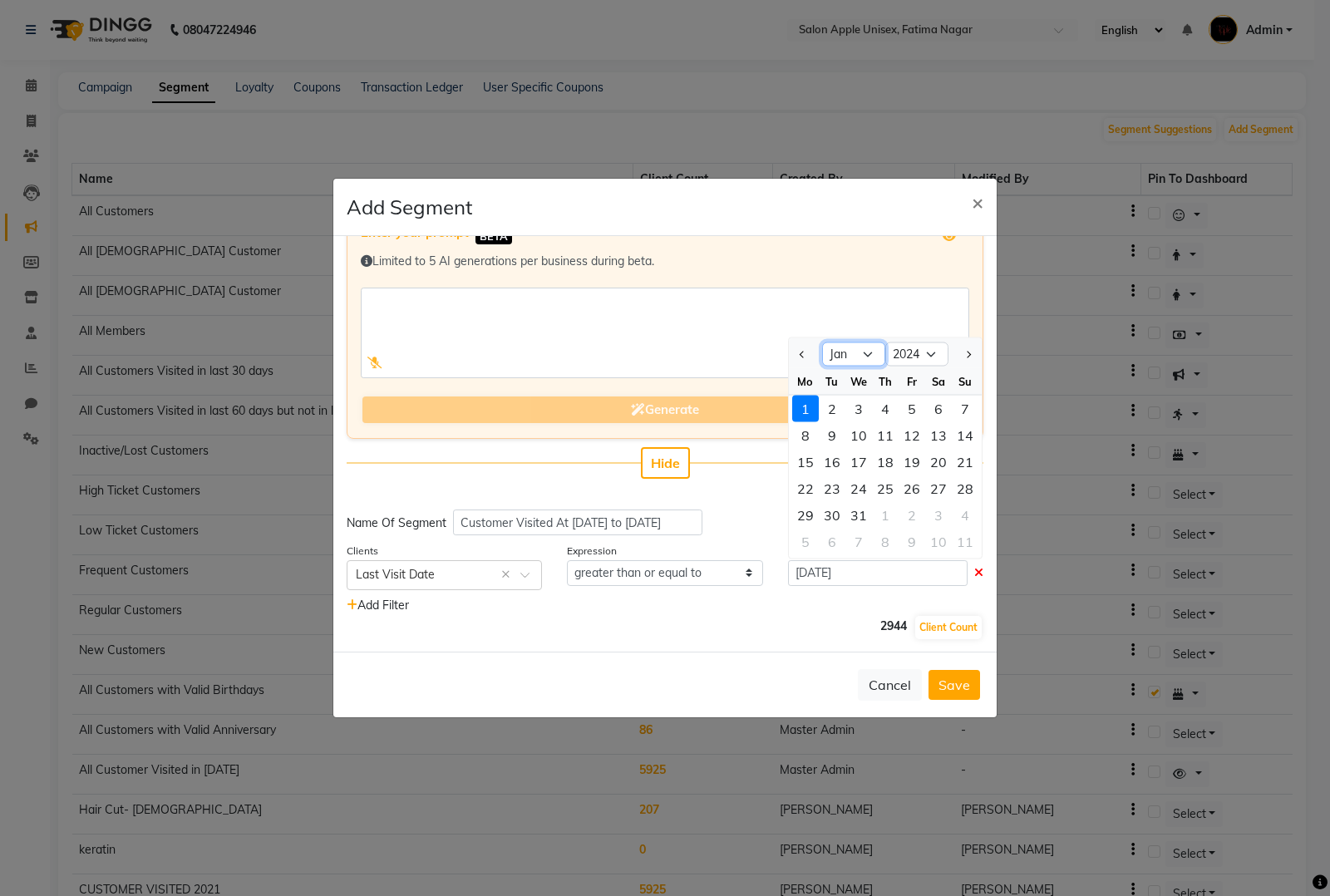
click at [856, 349] on select "Jan Feb Mar Apr May Jun Jul Aug Sep Oct Nov Dec" at bounding box center [853, 354] width 63 height 25
select select "10"
click at [822, 342] on select "Jan Feb Mar Apr May Jun Jul Aug Sep Oct Nov Dec" at bounding box center [853, 354] width 63 height 25
click at [825, 404] on div "1" at bounding box center [832, 408] width 27 height 27
type input "01-10-2024"
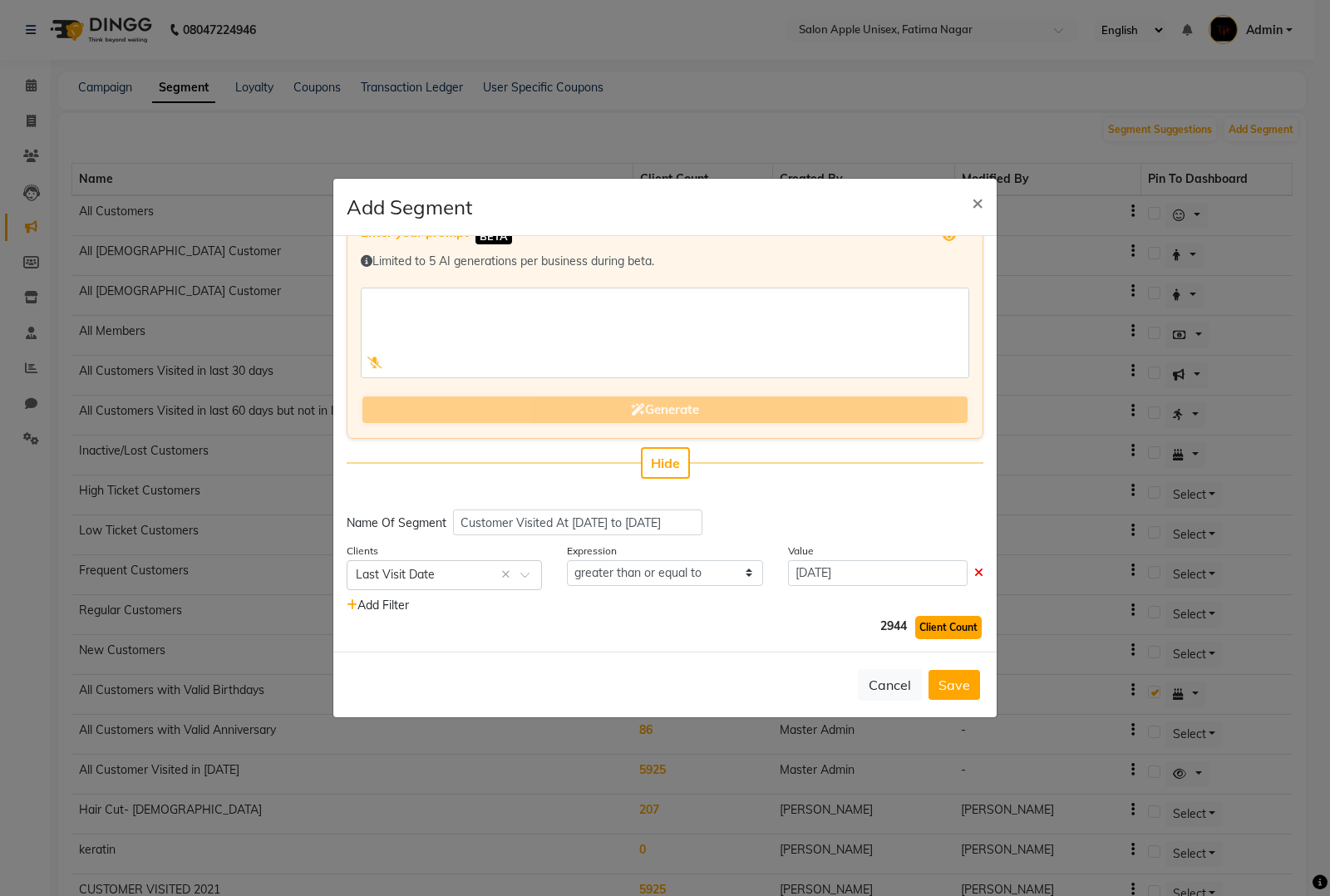
click at [921, 626] on button "Client Count" at bounding box center [948, 627] width 66 height 23
click at [947, 675] on button "Save" at bounding box center [954, 685] width 51 height 30
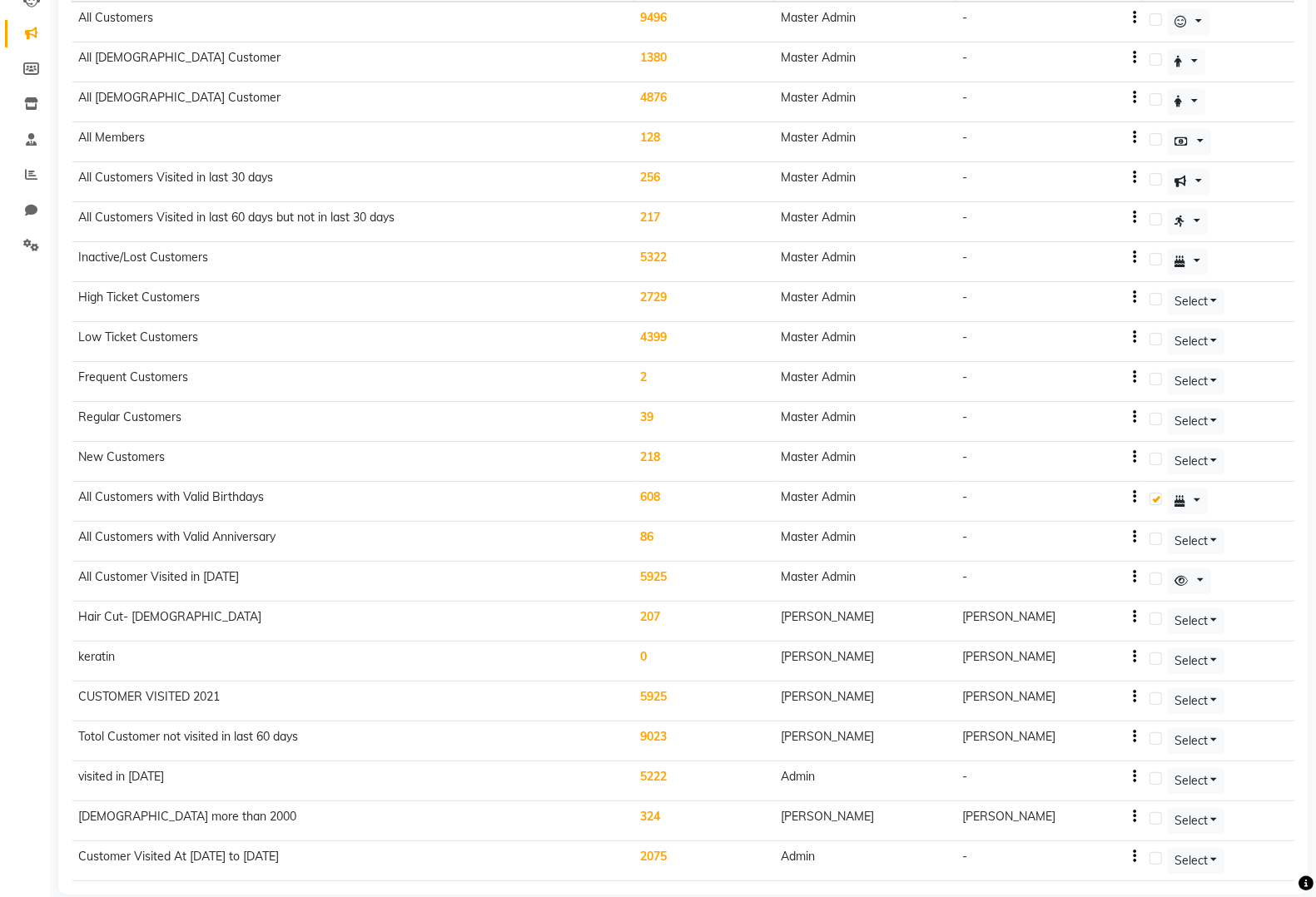
scroll to position [0, 0]
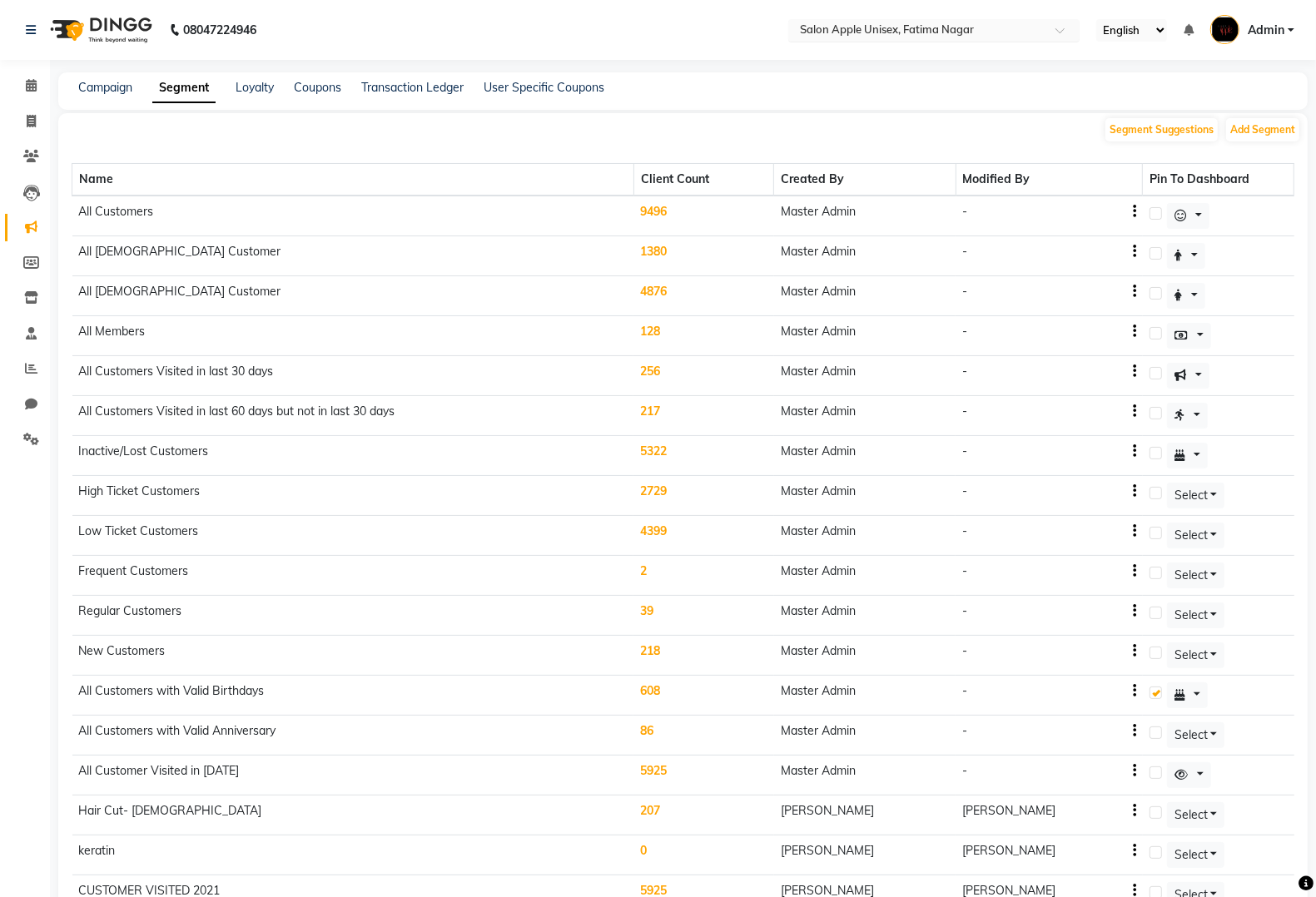
click at [979, 34] on input "text" at bounding box center [917, 31] width 242 height 17
type input "kaly"
click at [863, 57] on span "Salon Apple Unisex, Kalyani Nagar" at bounding box center [885, 56] width 175 height 13
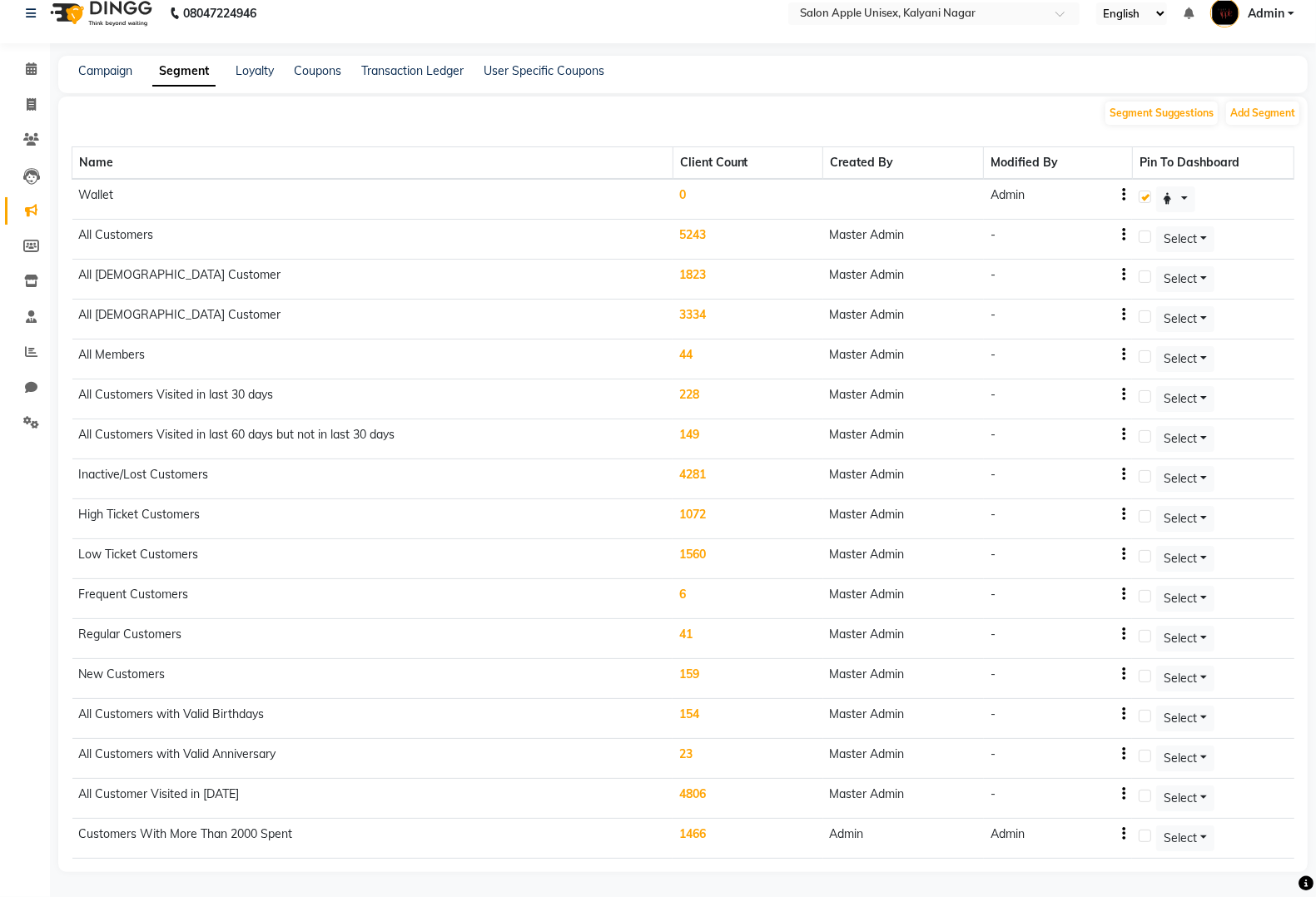
scroll to position [25, 0]
